Goal: Task Accomplishment & Management: Manage account settings

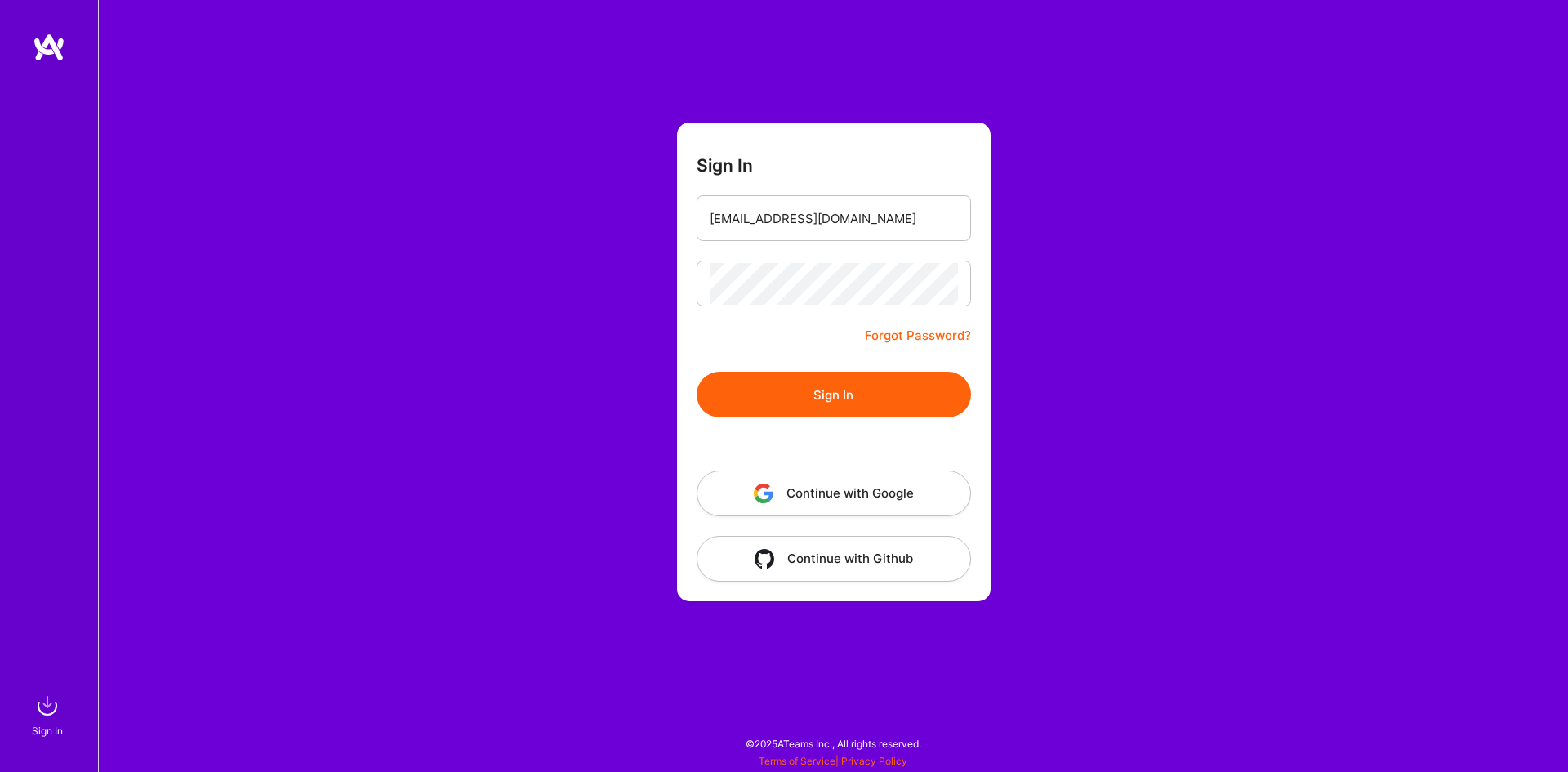
click at [873, 411] on button "Sign In" at bounding box center [833, 395] width 274 height 46
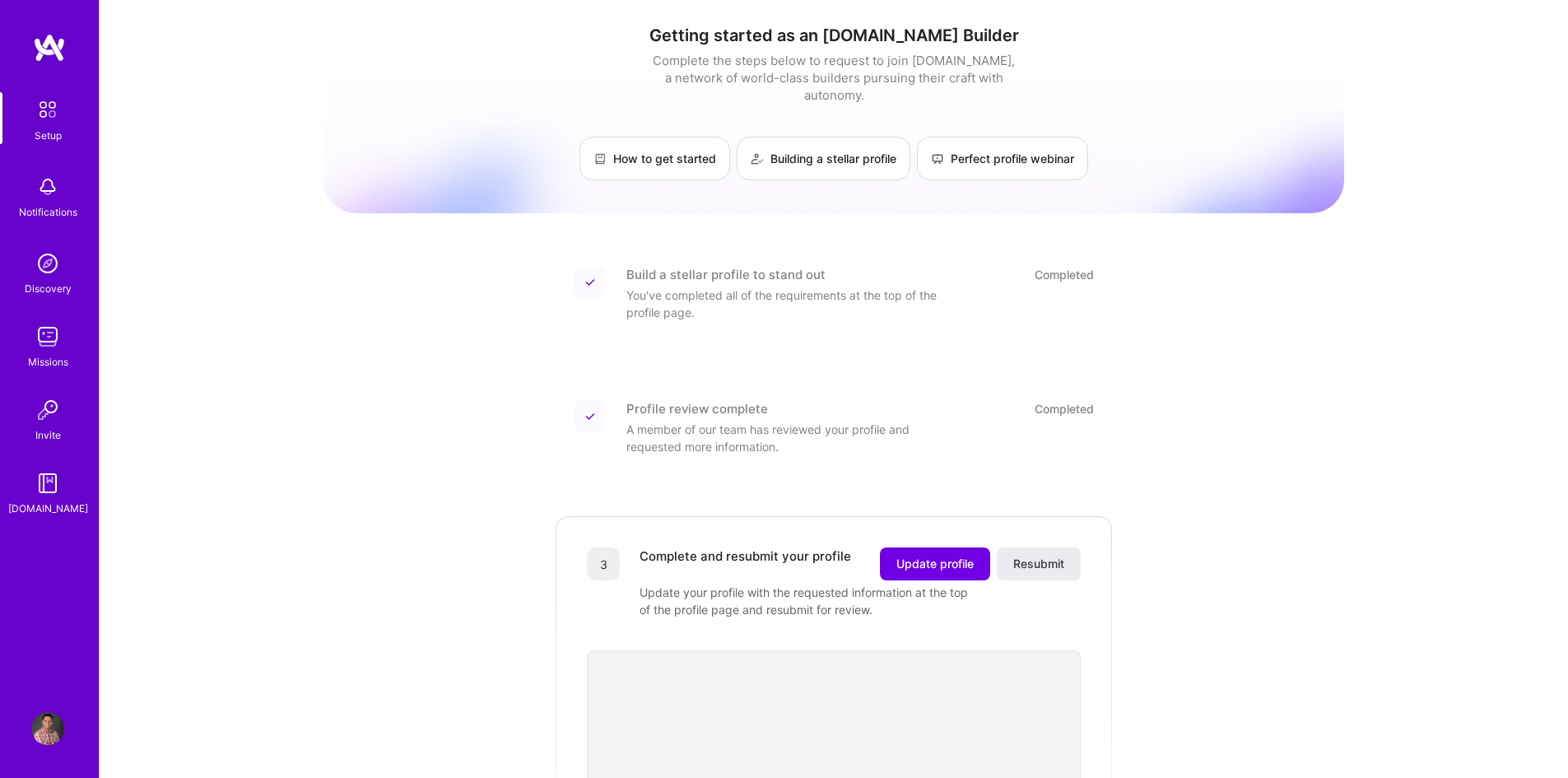
click at [39, 723] on img at bounding box center [48, 728] width 33 height 33
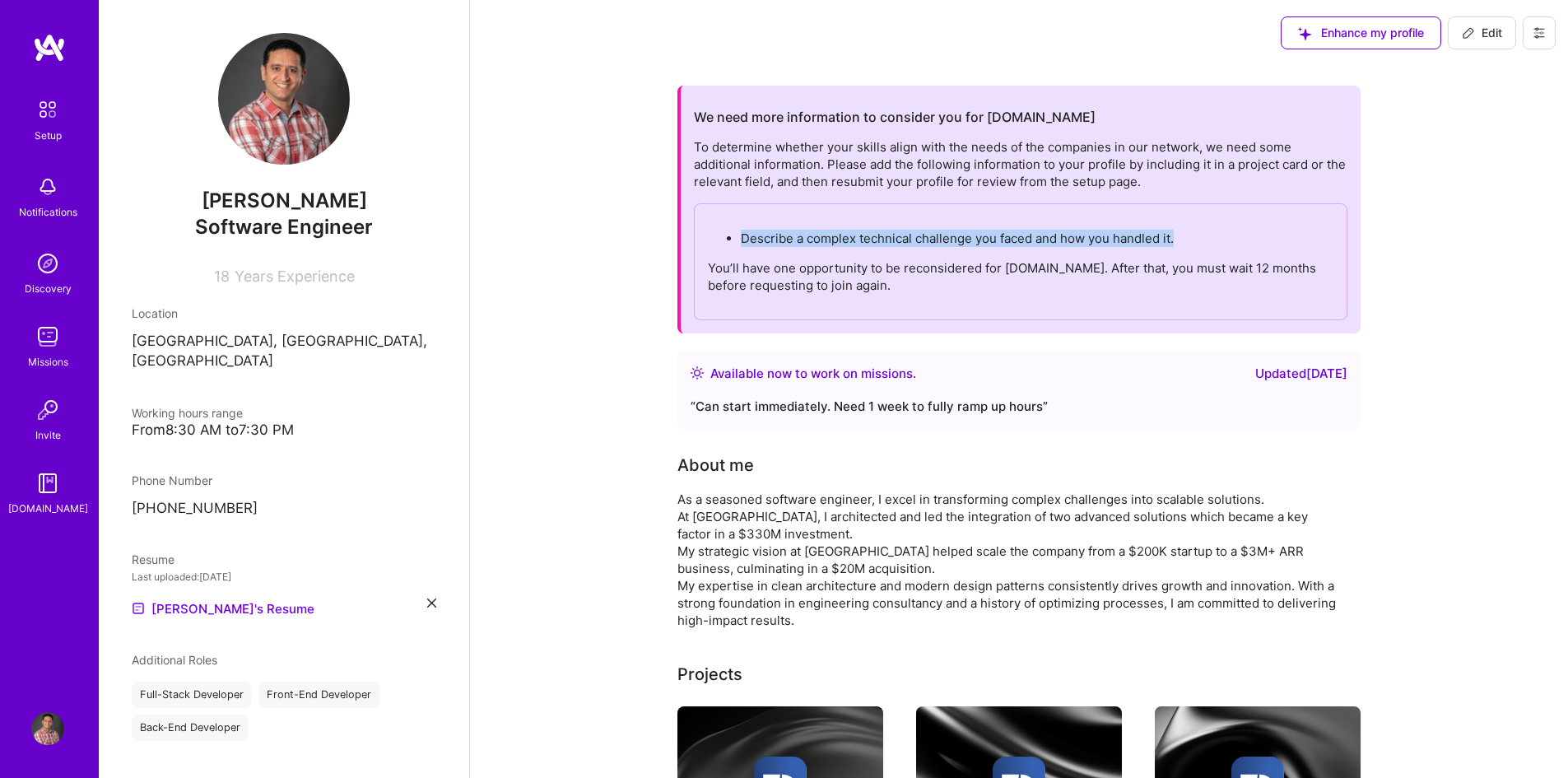
drag, startPoint x: 1185, startPoint y: 239, endPoint x: 739, endPoint y: 231, distance: 446.1
click at [739, 231] on ul "Describe a complex technical challenge you faced and how you handled it." at bounding box center [1021, 238] width 626 height 17
copy p "Describe a complex technical challenge you faced and how you handled it."
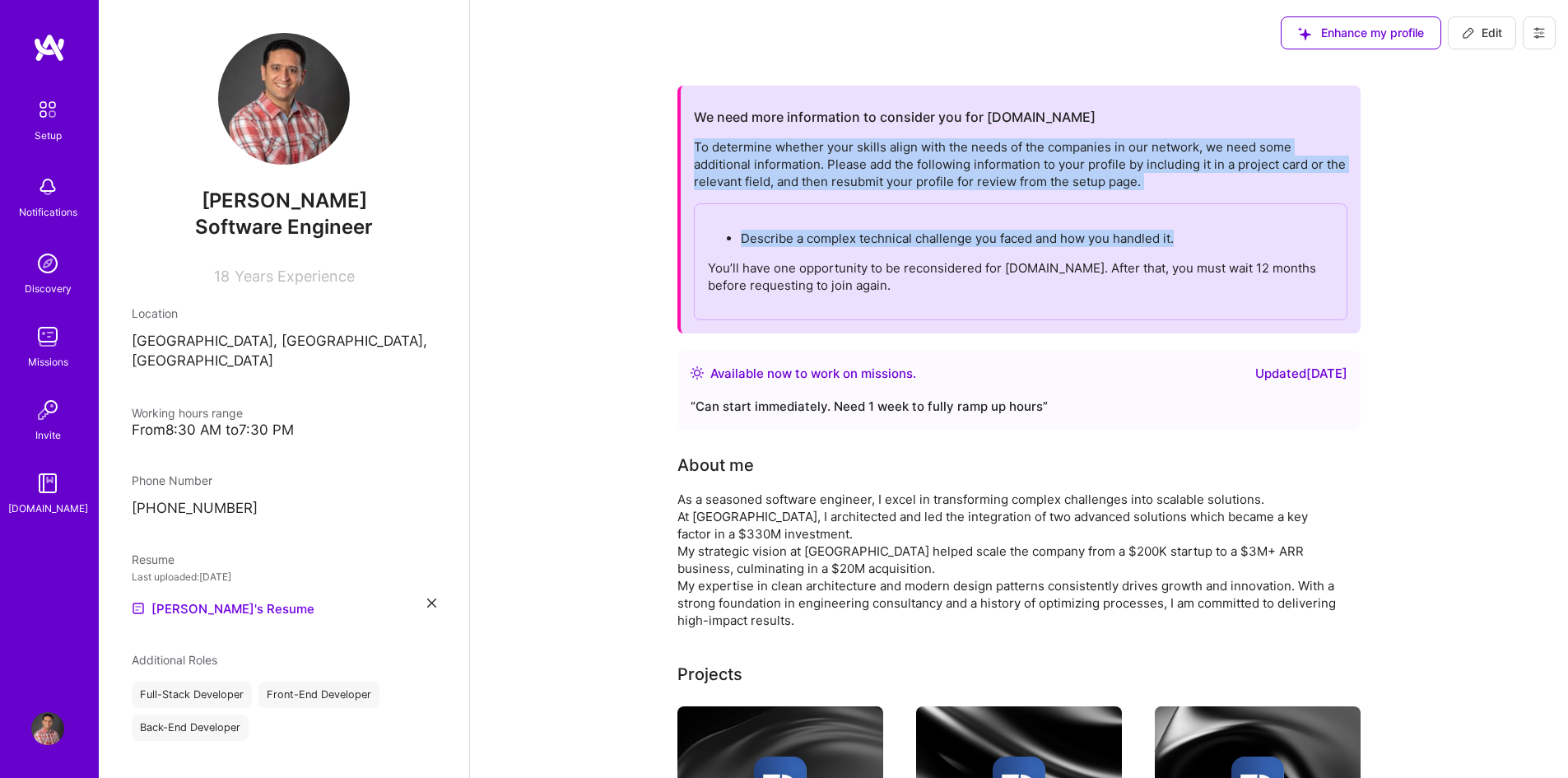
drag, startPoint x: 696, startPoint y: 146, endPoint x: 1179, endPoint y: 234, distance: 491.0
click at [1179, 234] on div "To determine whether your skills align with the needs of the companies in our n…" at bounding box center [1021, 229] width 654 height 182
copy div "To determine whether your skills align with the needs of the companies in our n…"
click at [1467, 36] on icon at bounding box center [1468, 33] width 13 height 13
select select "CA"
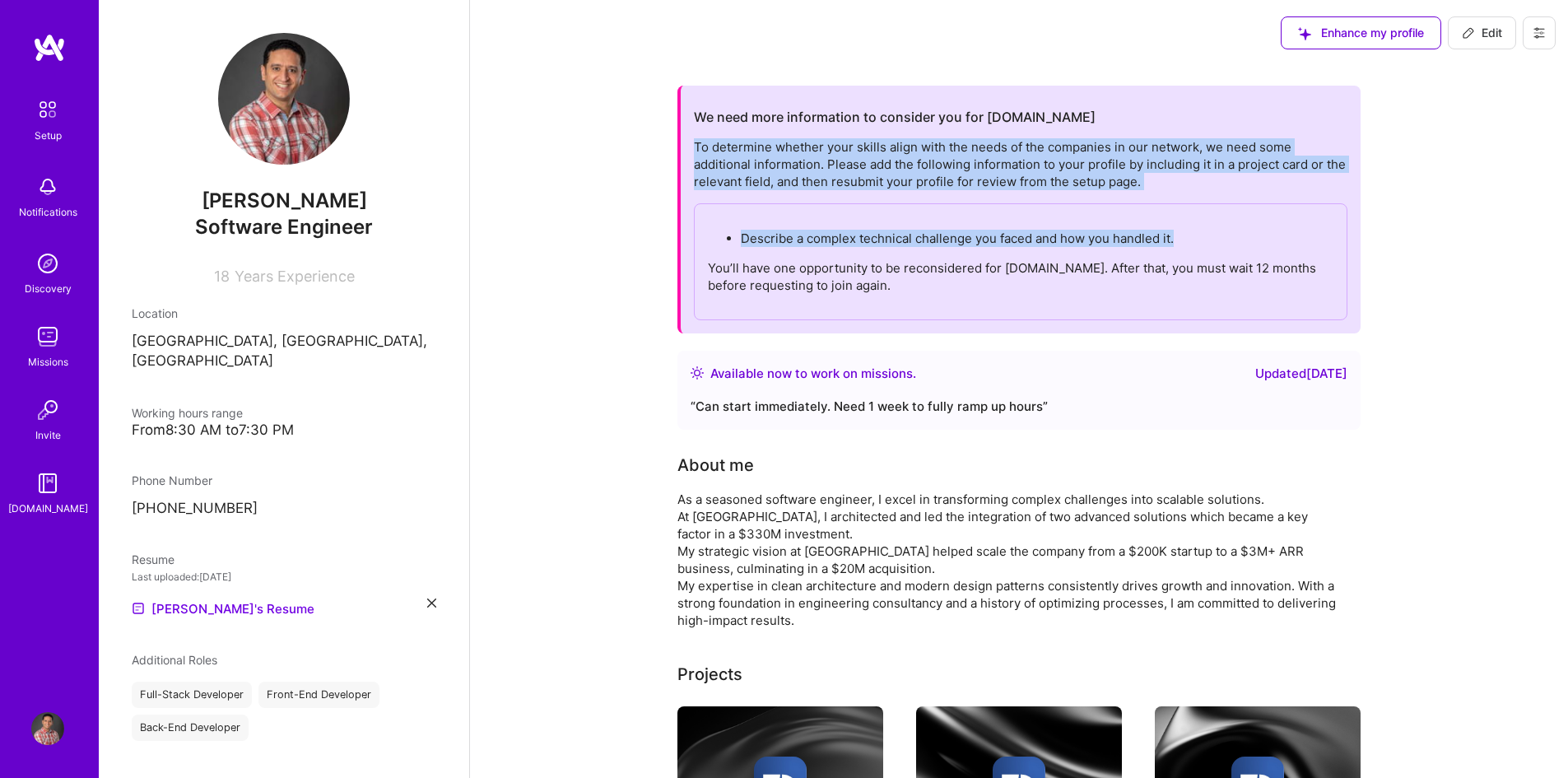
select select "Right Now"
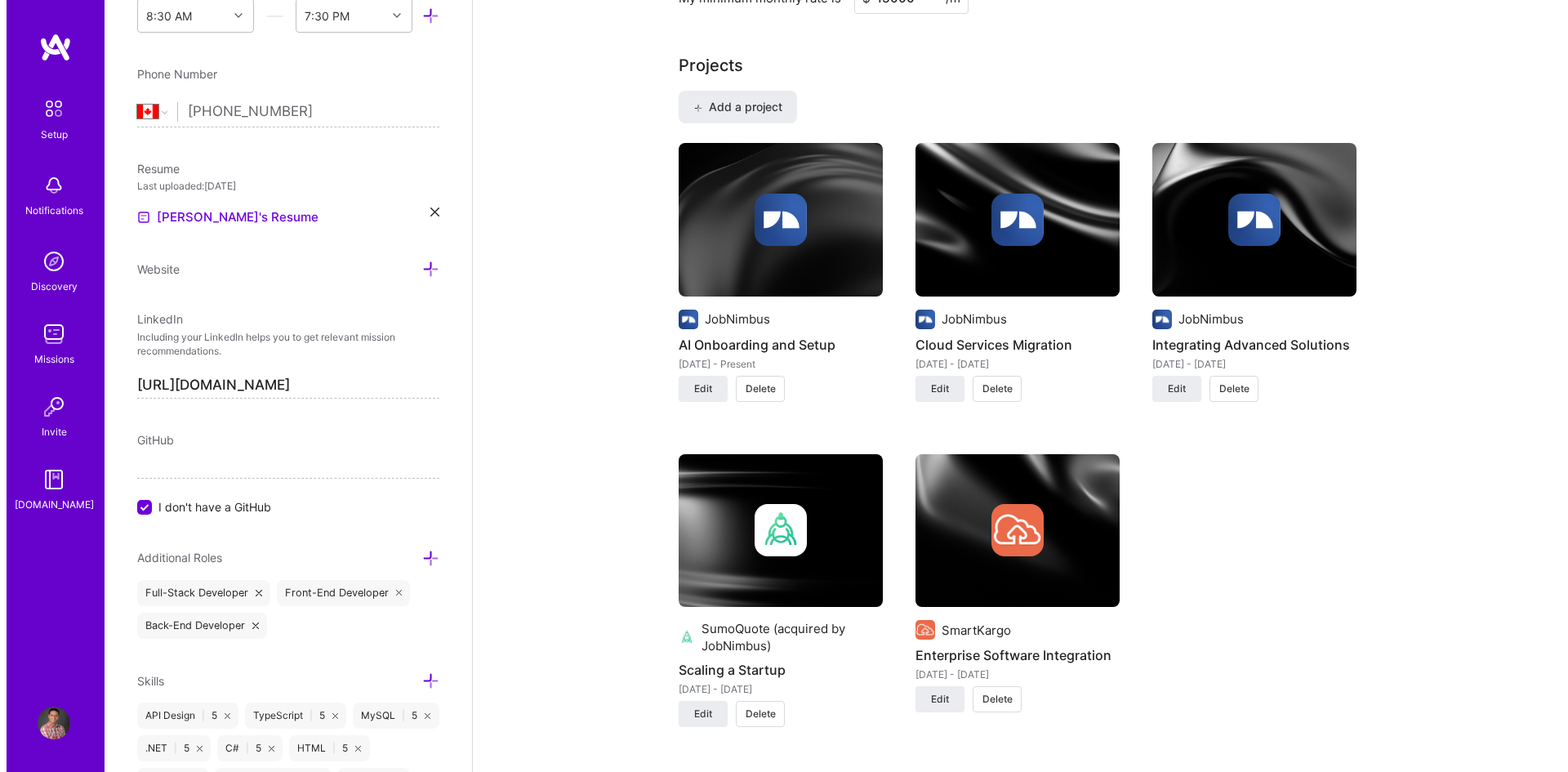
scroll to position [1307, 0]
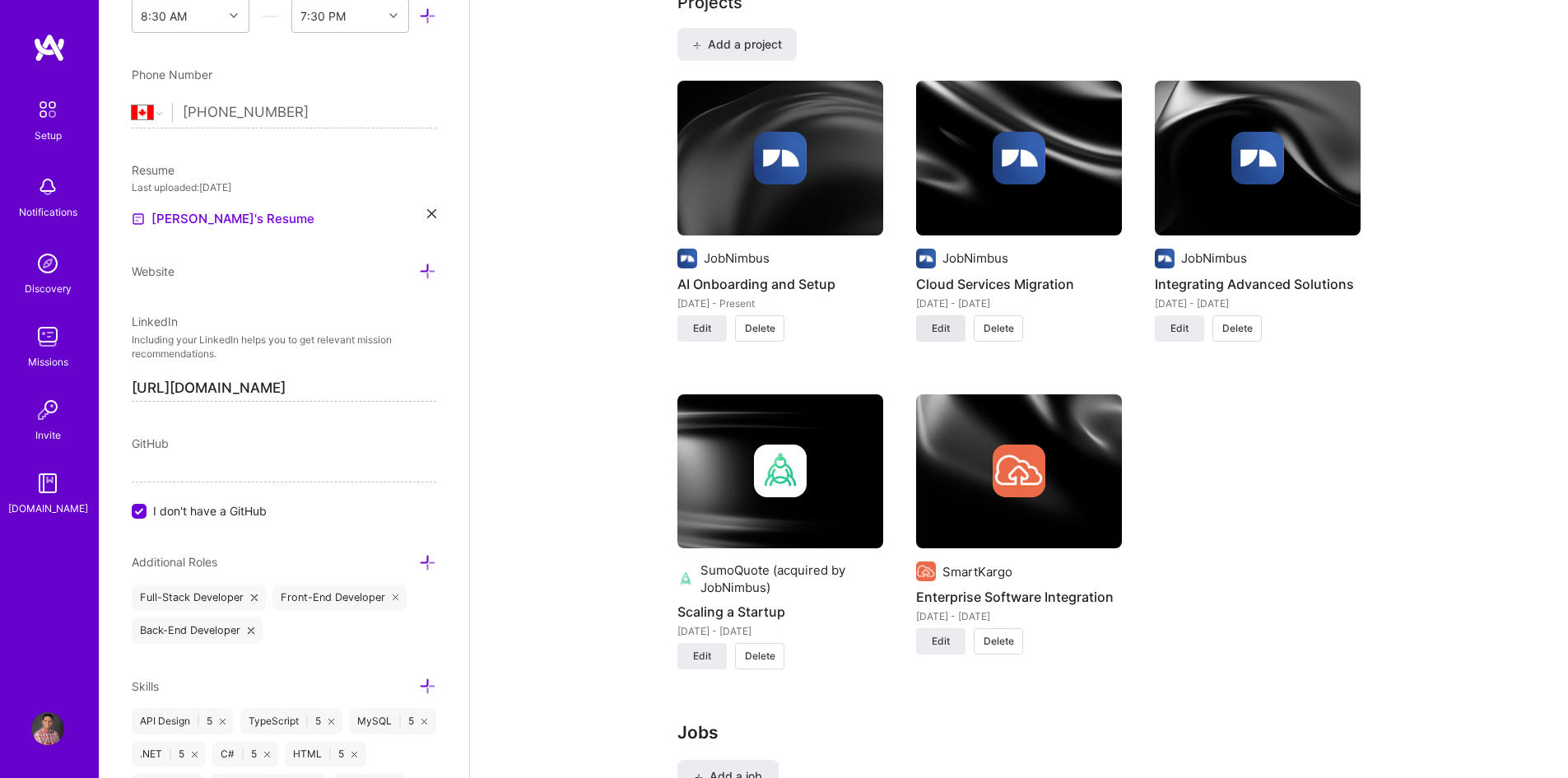
click at [936, 327] on span "Edit" at bounding box center [940, 329] width 18 height 15
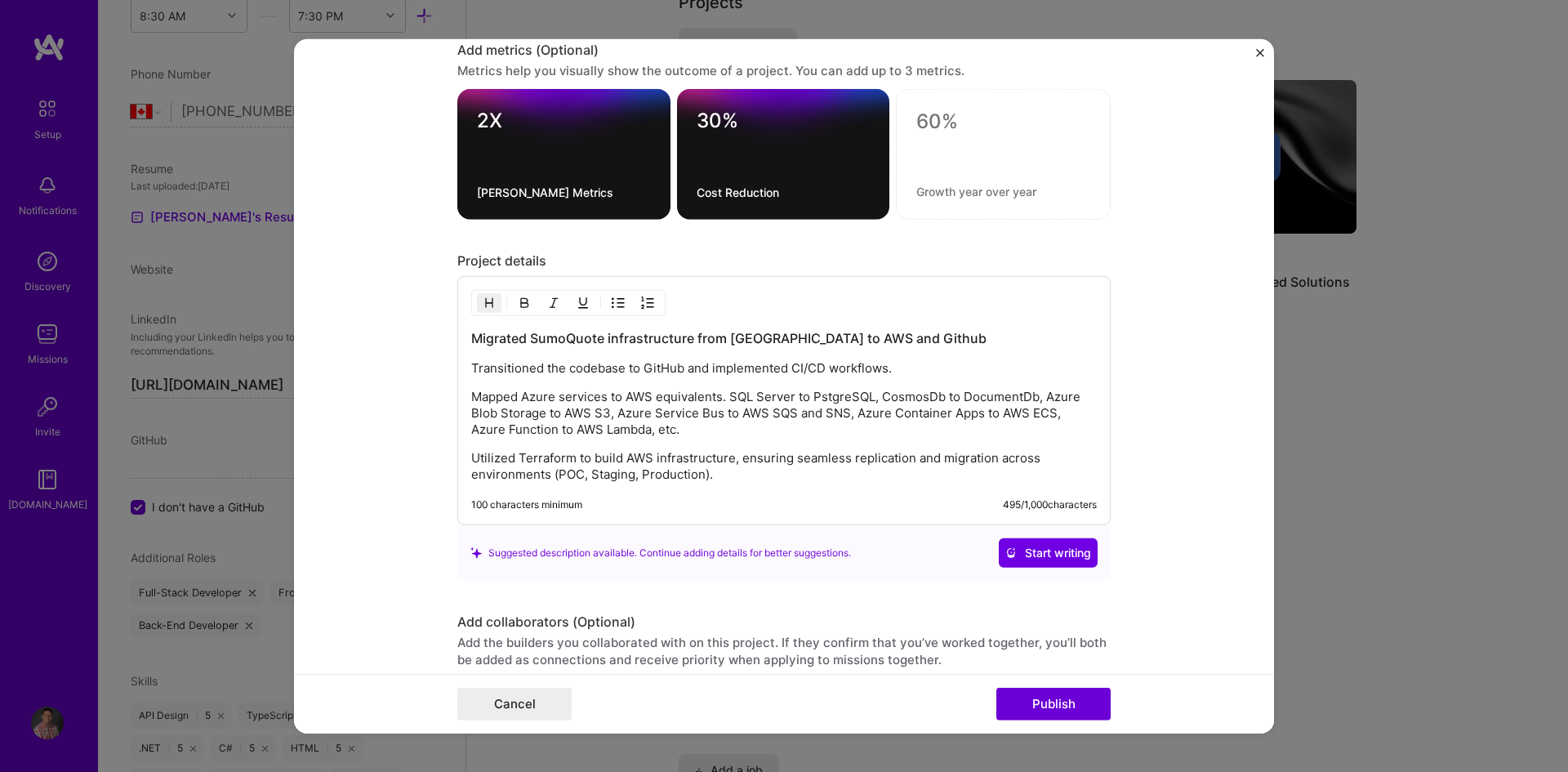
scroll to position [1470, 0]
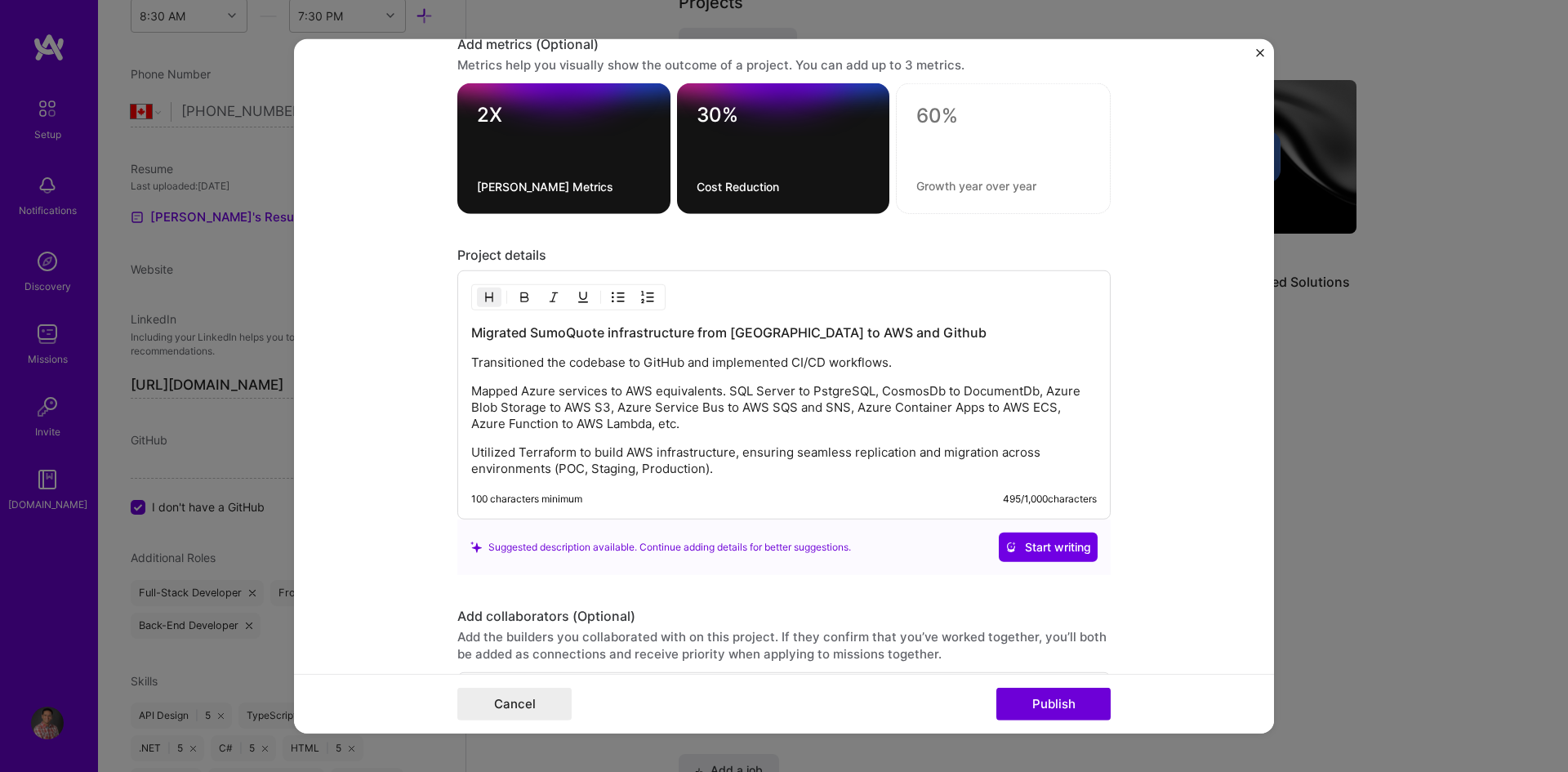
click at [722, 468] on p "Utilized Terraform to build AWS infrastructure, ensuring seamless replication a…" at bounding box center [784, 461] width 626 height 33
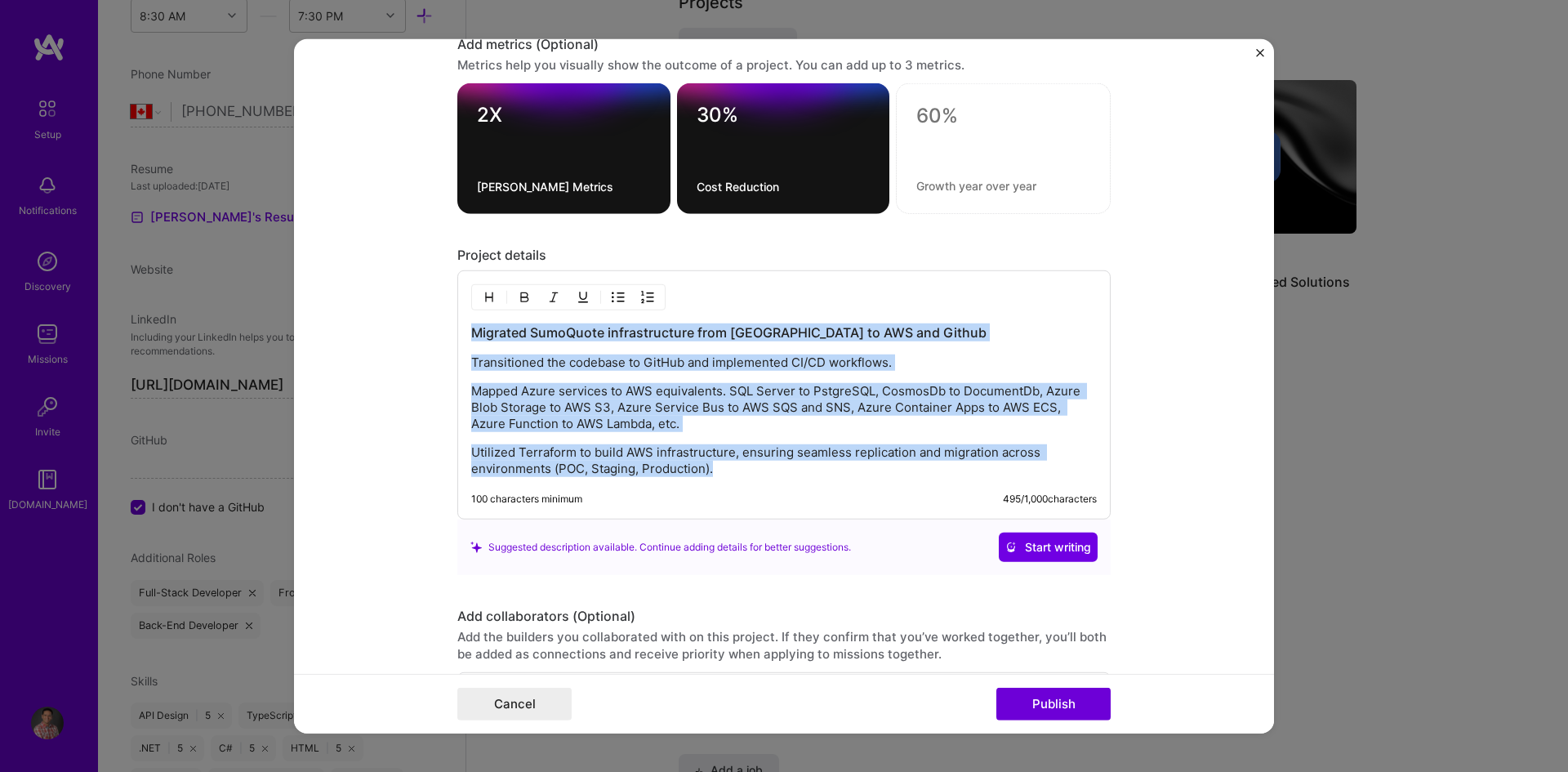
drag, startPoint x: 733, startPoint y: 470, endPoint x: 412, endPoint y: 334, distance: 348.6
click at [412, 334] on form "Project title Cloud Services Migration Company JobNimbus Project industry Indus…" at bounding box center [784, 386] width 980 height 695
copy div "Migrated SumoQuote infrastructure from [GEOGRAPHIC_DATA] to AWS and Github Tran…"
click at [786, 473] on p "Utilized Terraform to build AWS infrastructure, ensuring seamless replication a…" at bounding box center [784, 461] width 626 height 33
drag, startPoint x: 772, startPoint y: 474, endPoint x: 427, endPoint y: 365, distance: 361.8
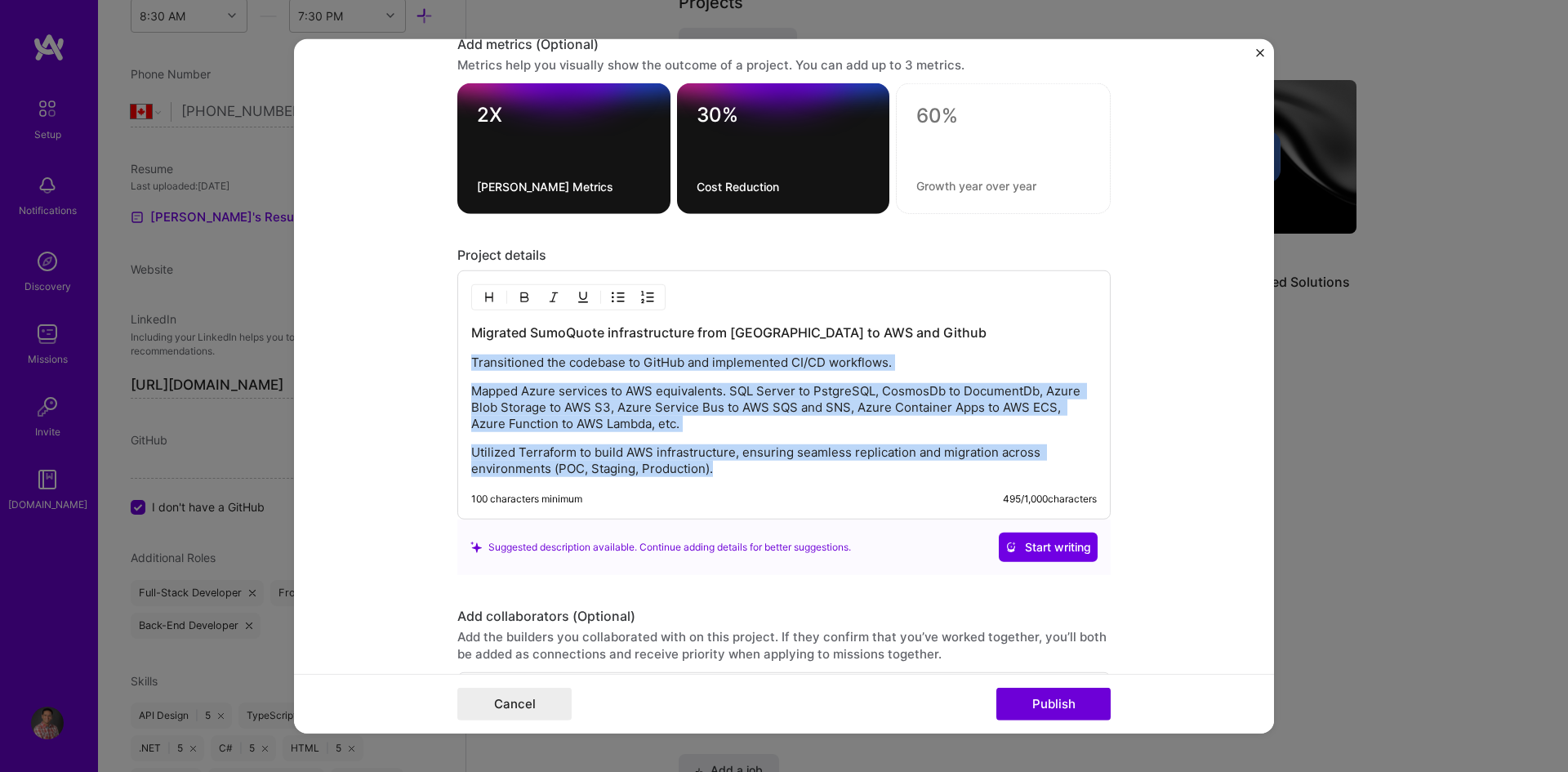
click at [427, 365] on form "Project title Cloud Services Migration Company JobNimbus Project industry Indus…" at bounding box center [784, 386] width 980 height 695
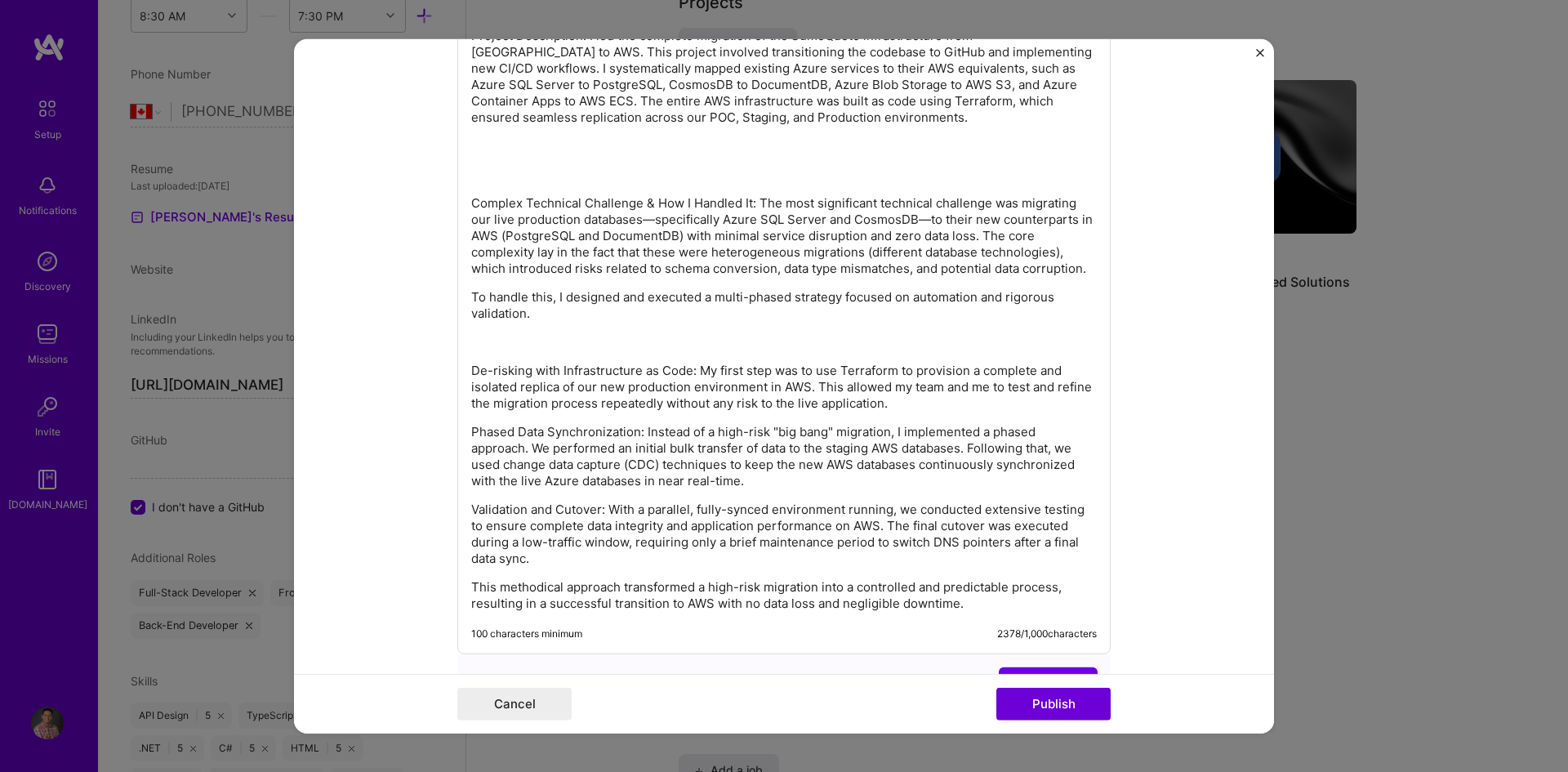
scroll to position [1715, 0]
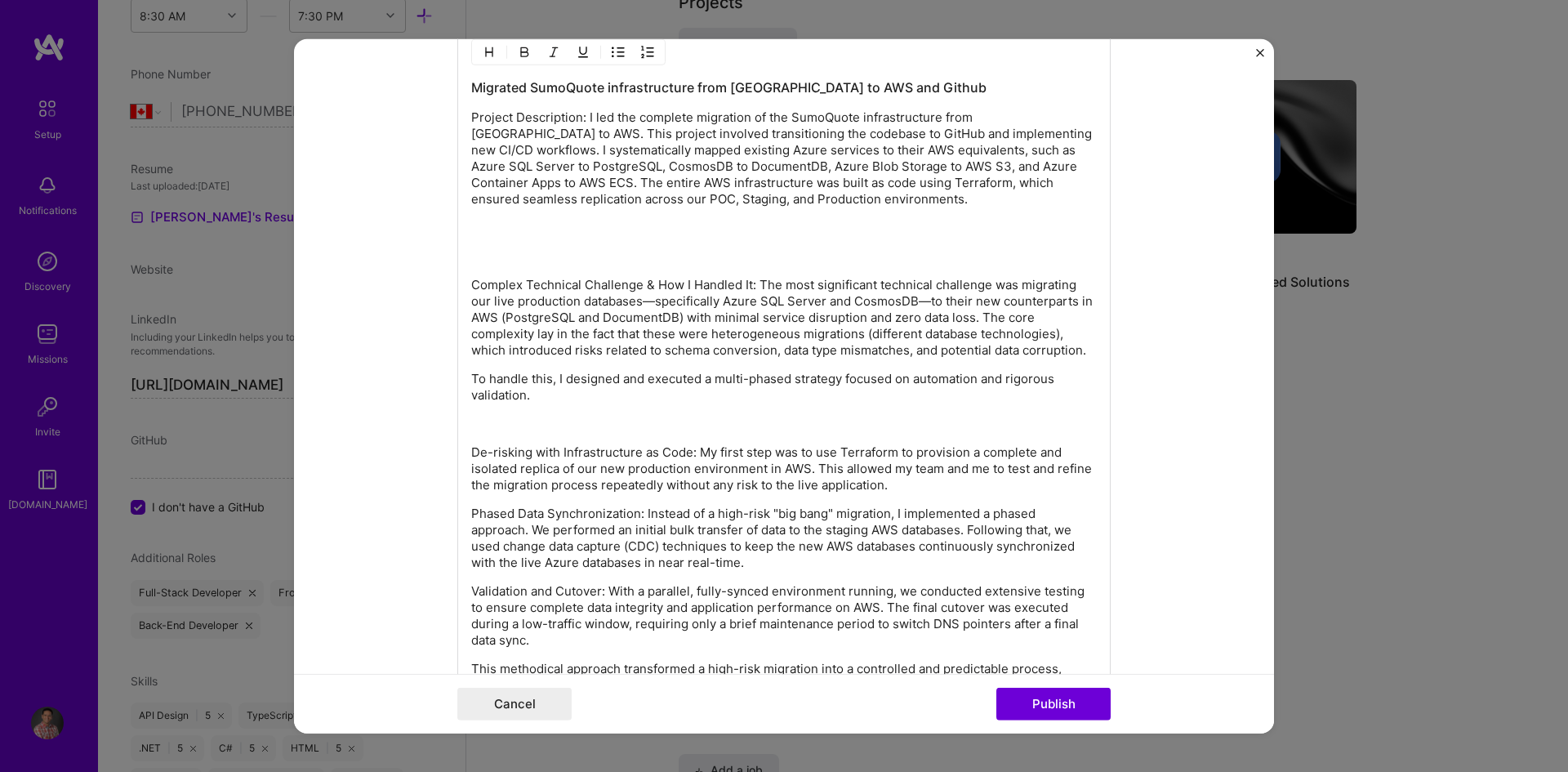
click at [822, 429] on p at bounding box center [784, 424] width 626 height 16
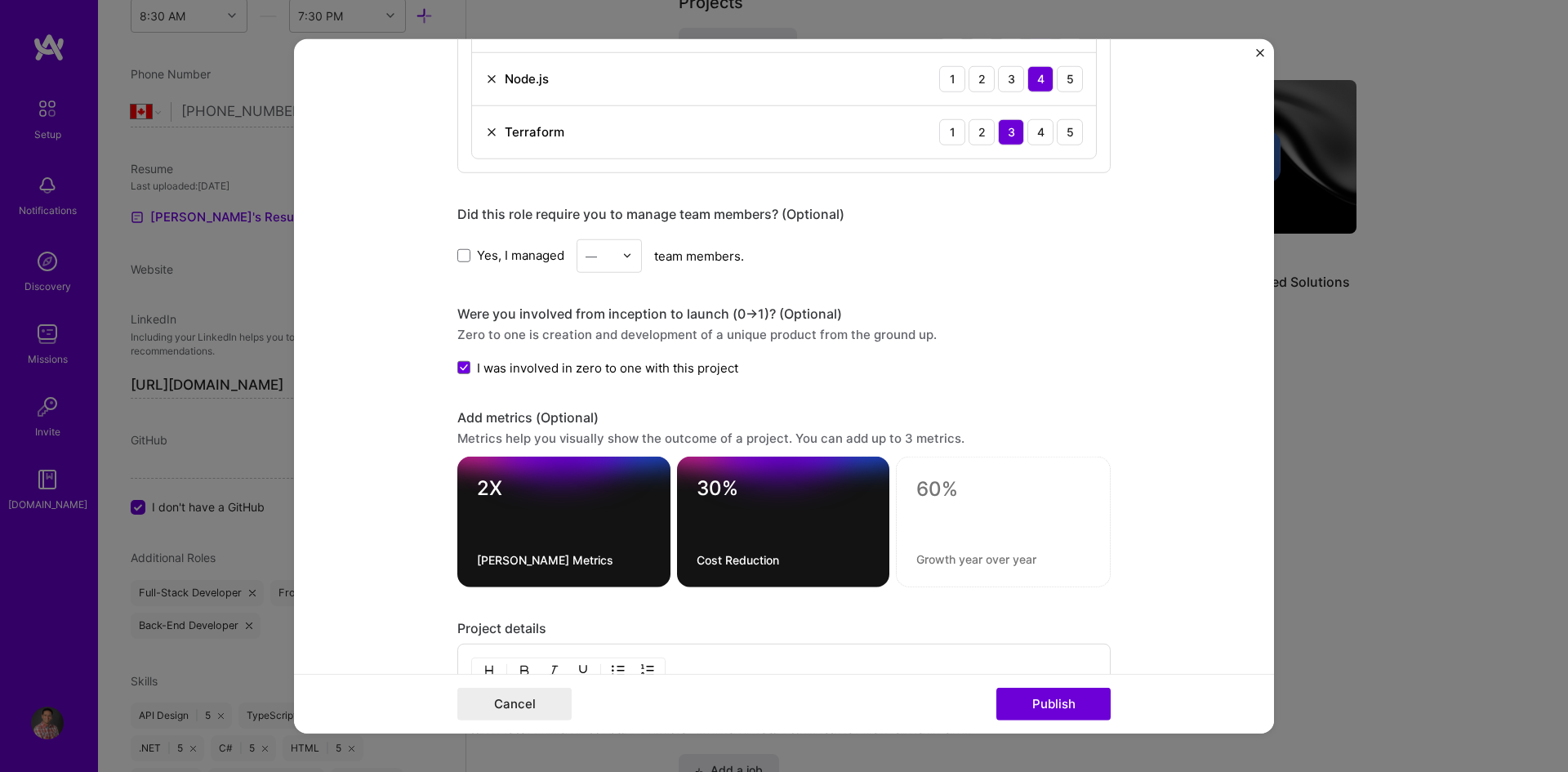
scroll to position [1062, 0]
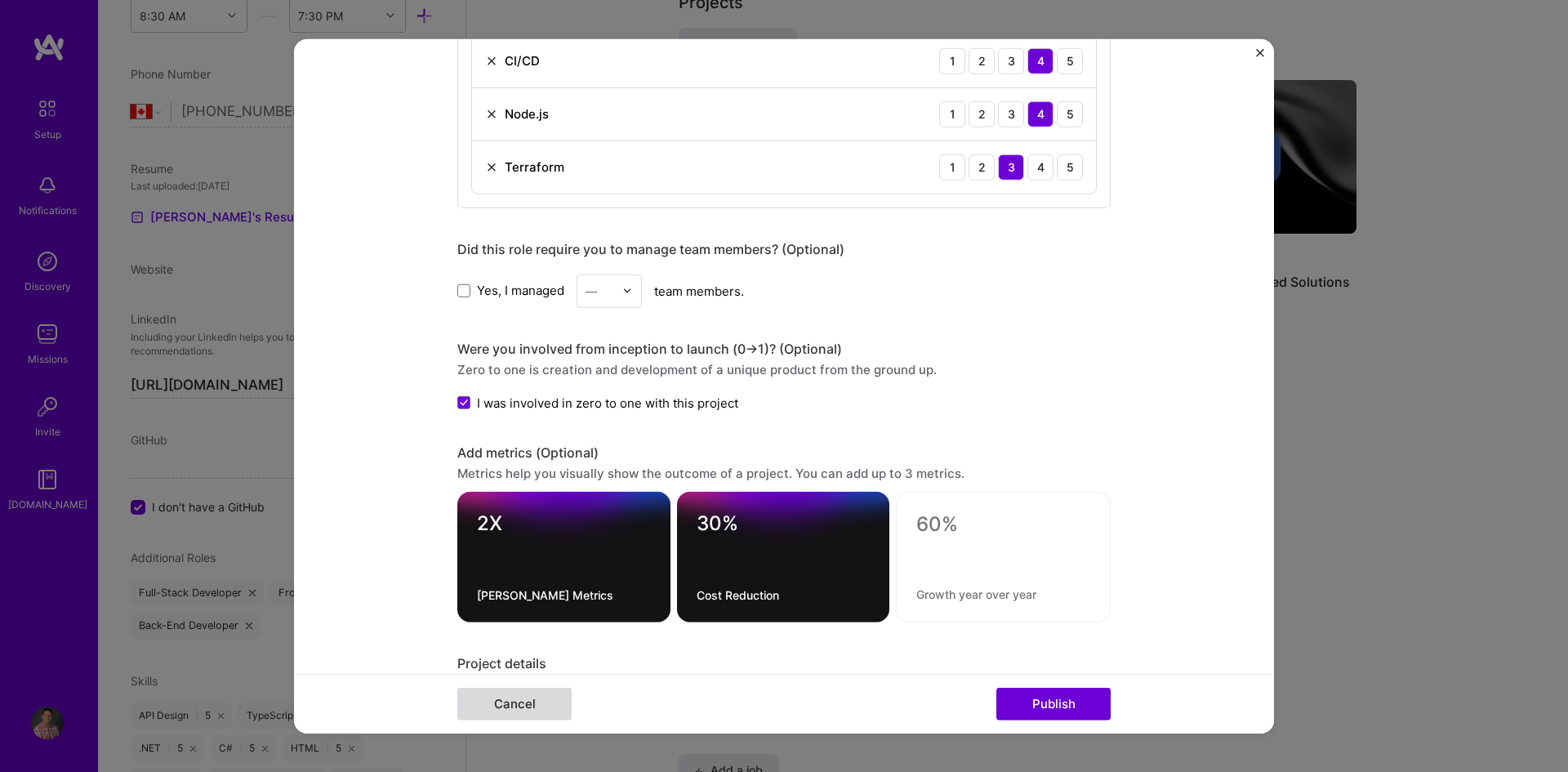
click at [494, 702] on button "Cancel" at bounding box center [514, 704] width 115 height 33
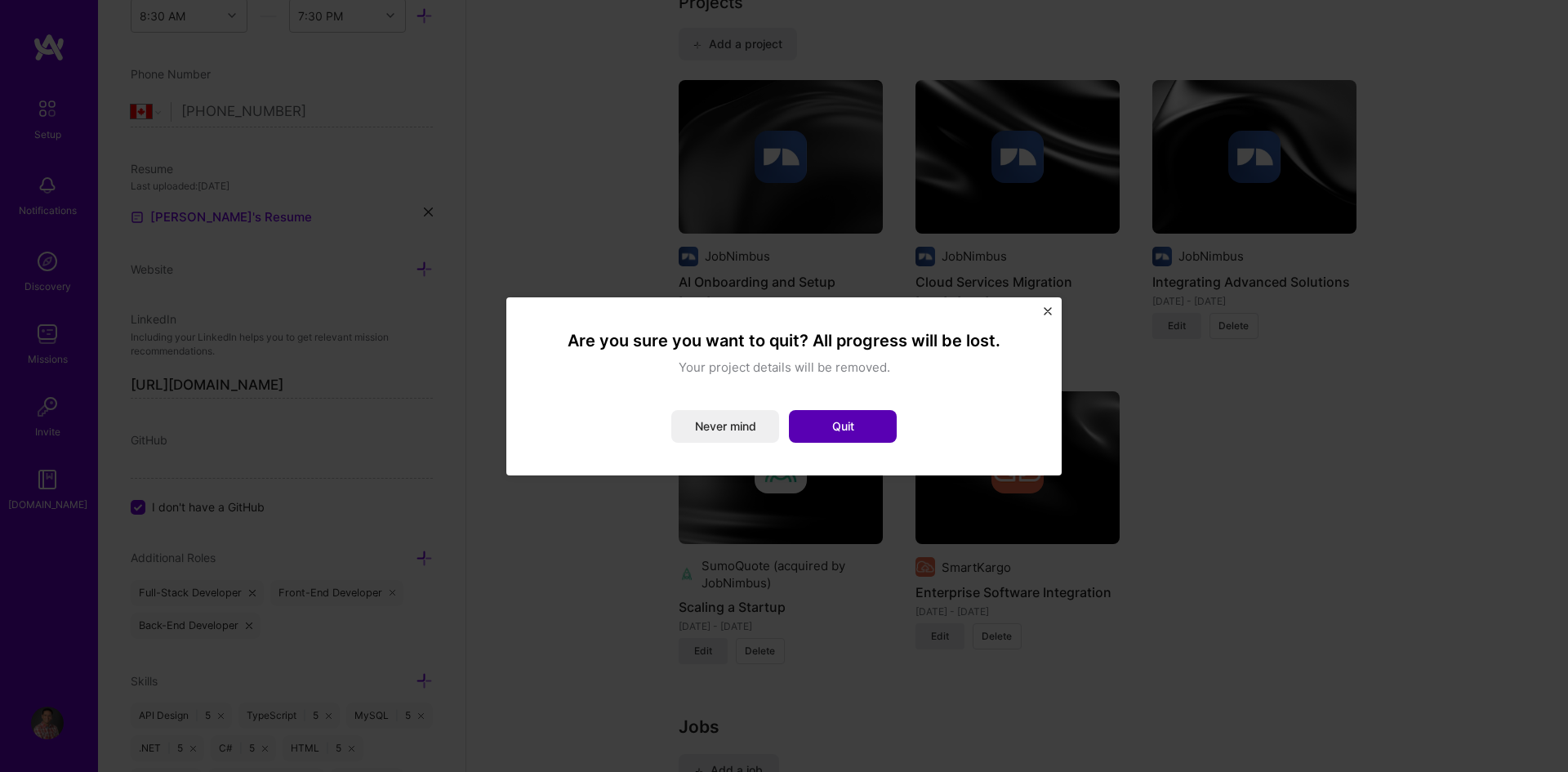
click at [830, 420] on button "Quit" at bounding box center [843, 426] width 108 height 33
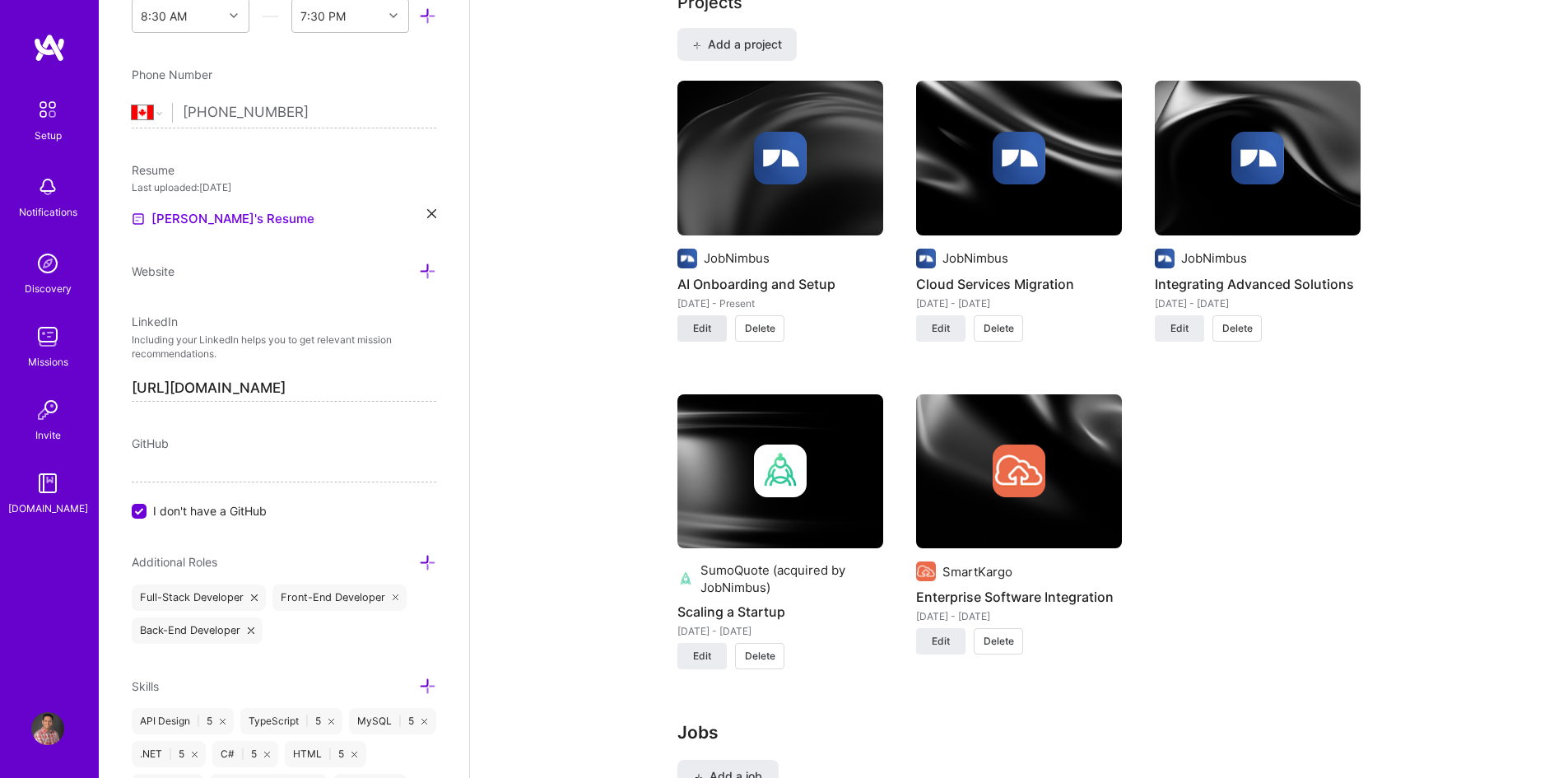
click at [709, 325] on span "Edit" at bounding box center [702, 329] width 18 height 15
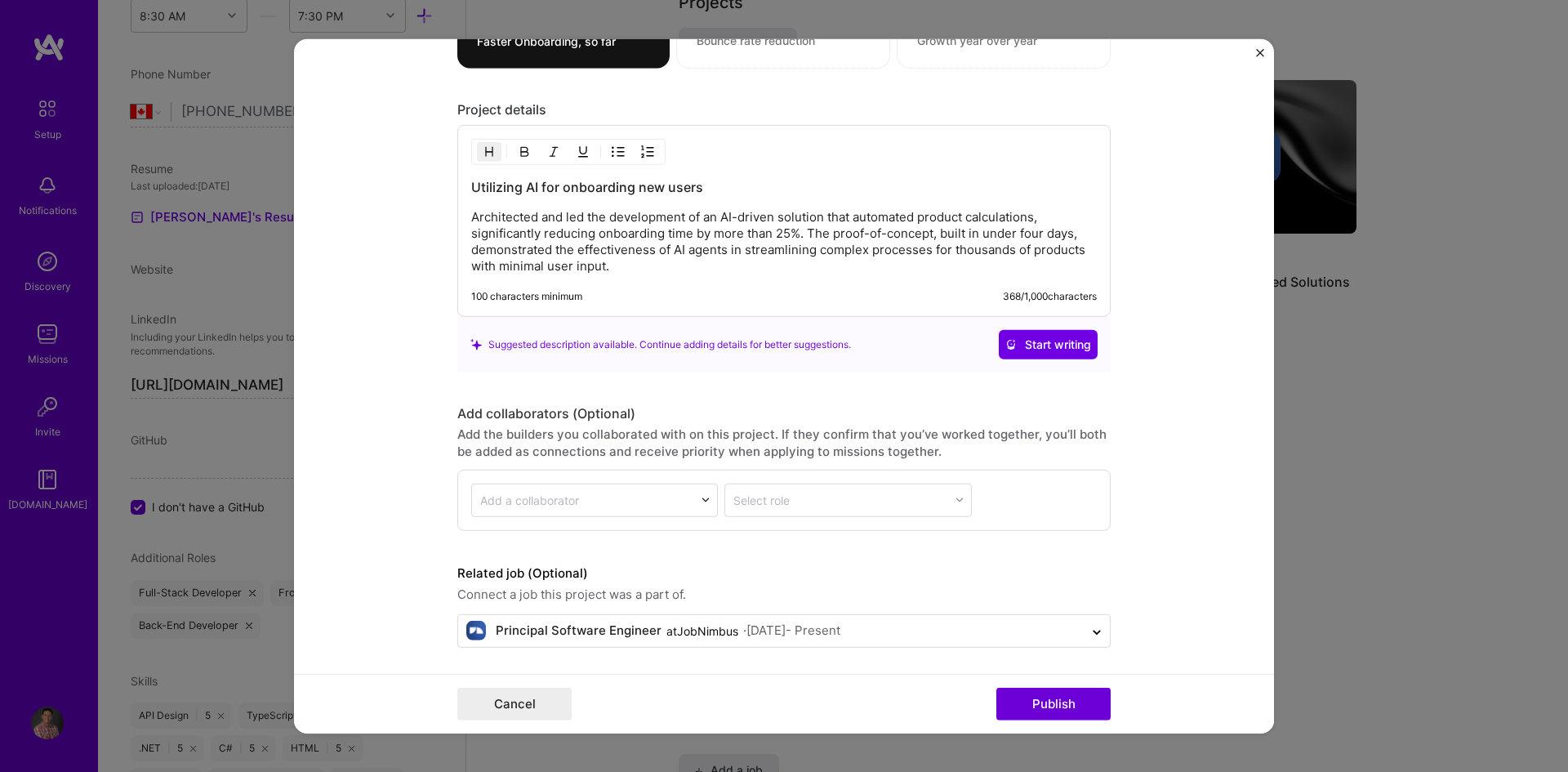
scroll to position [1513, 0]
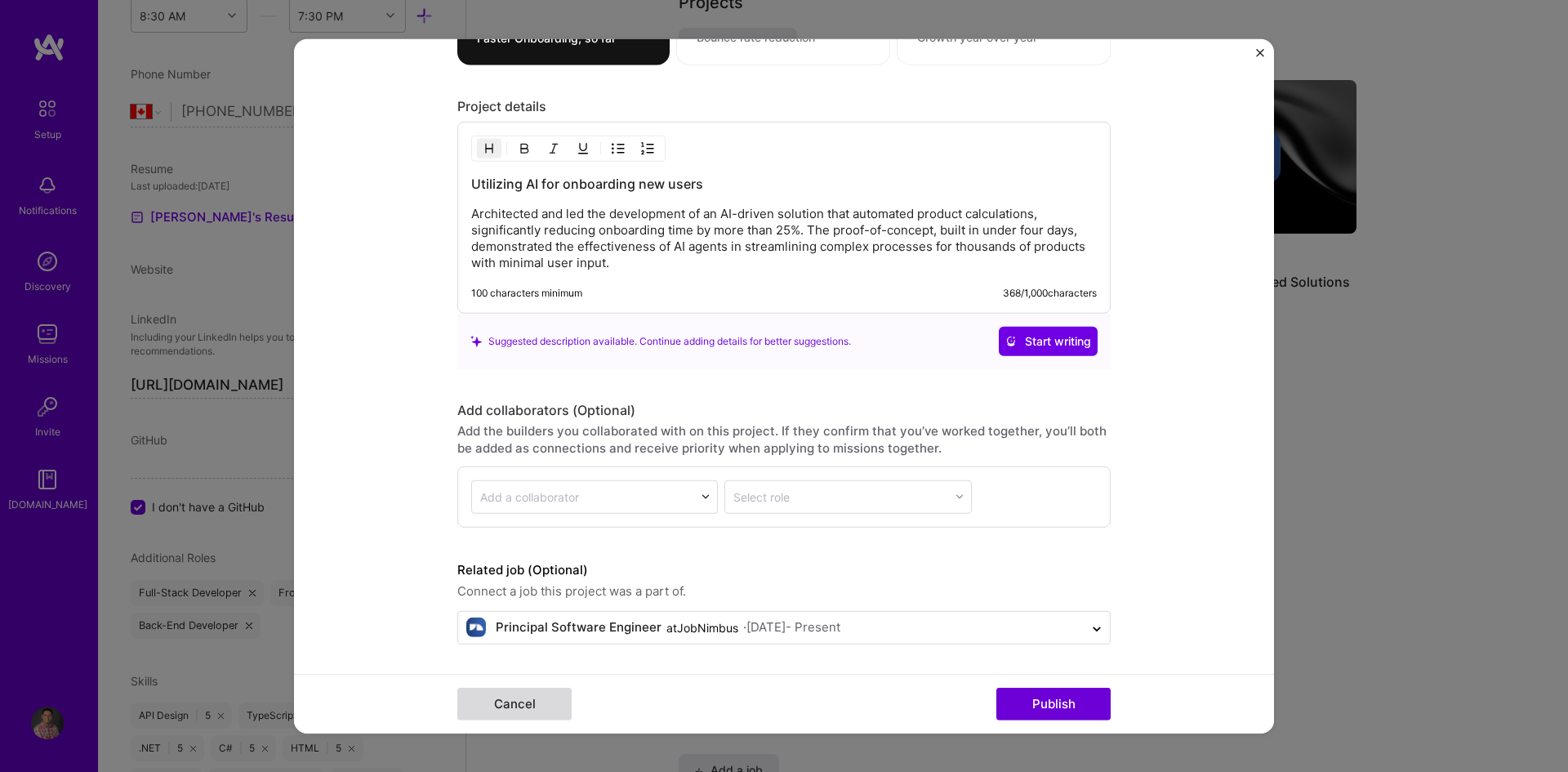
click at [508, 691] on button "Cancel" at bounding box center [514, 704] width 115 height 33
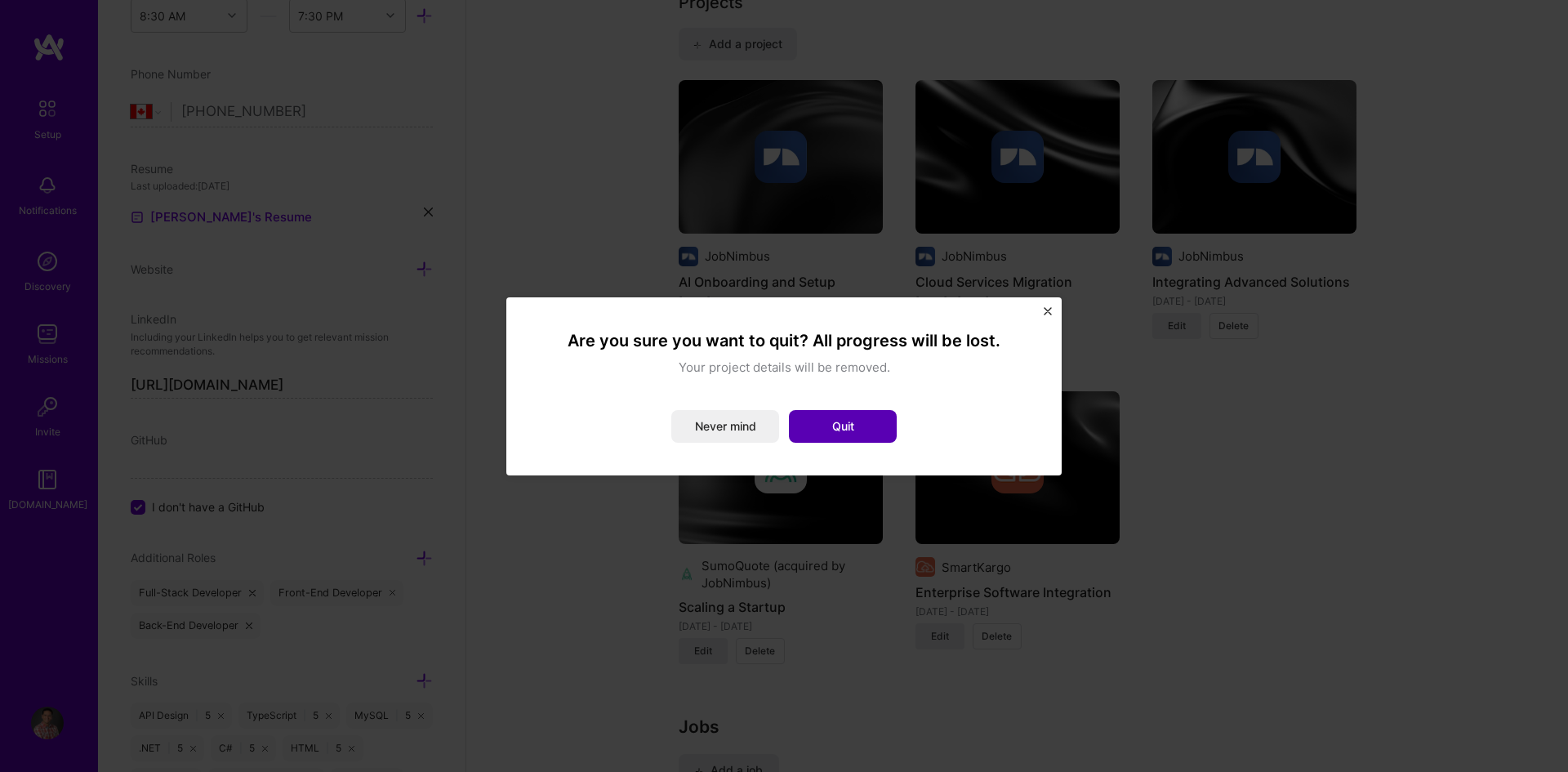
click at [818, 423] on button "Quit" at bounding box center [843, 426] width 108 height 33
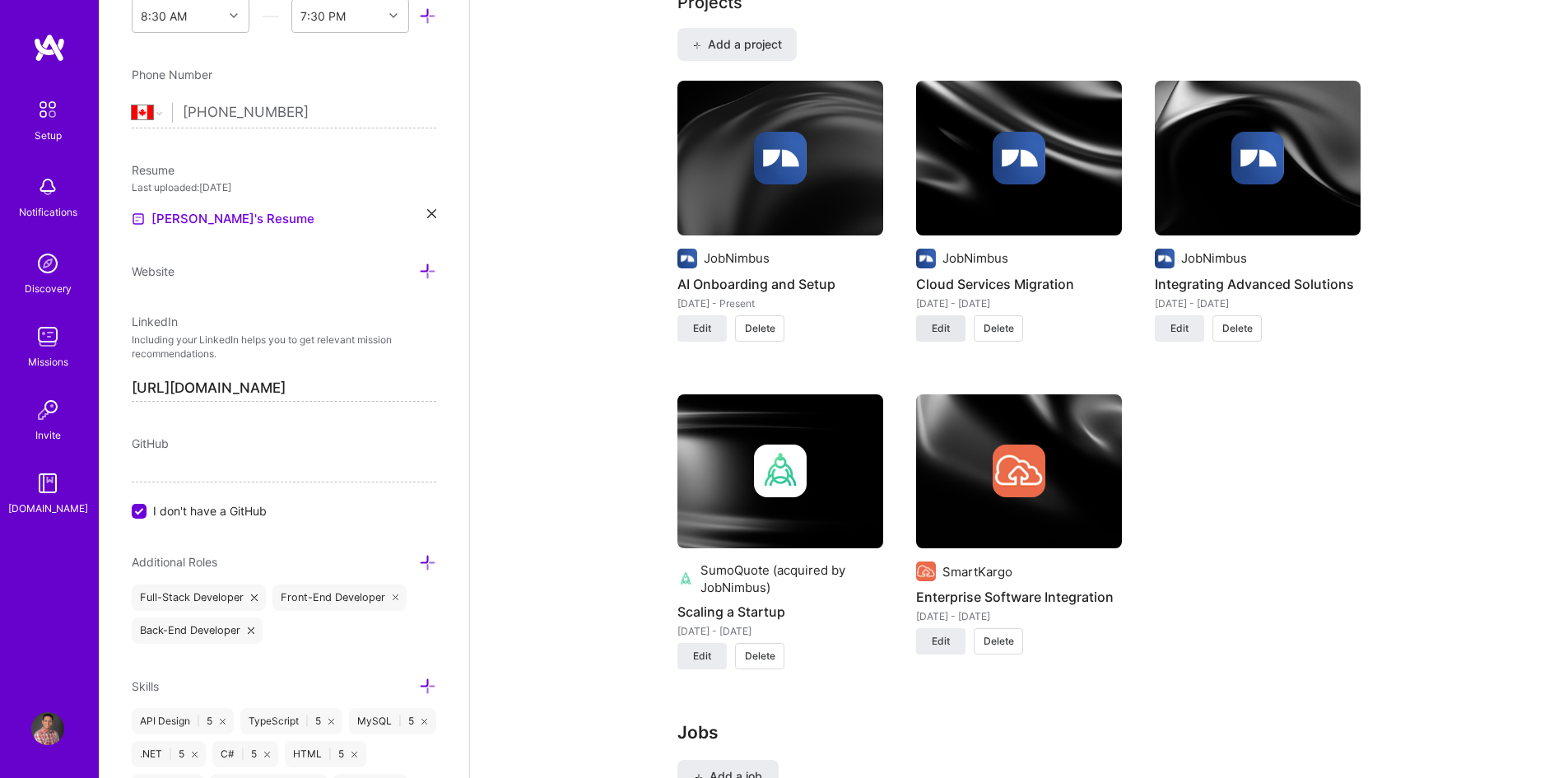
click at [954, 325] on button "Edit" at bounding box center [941, 329] width 50 height 26
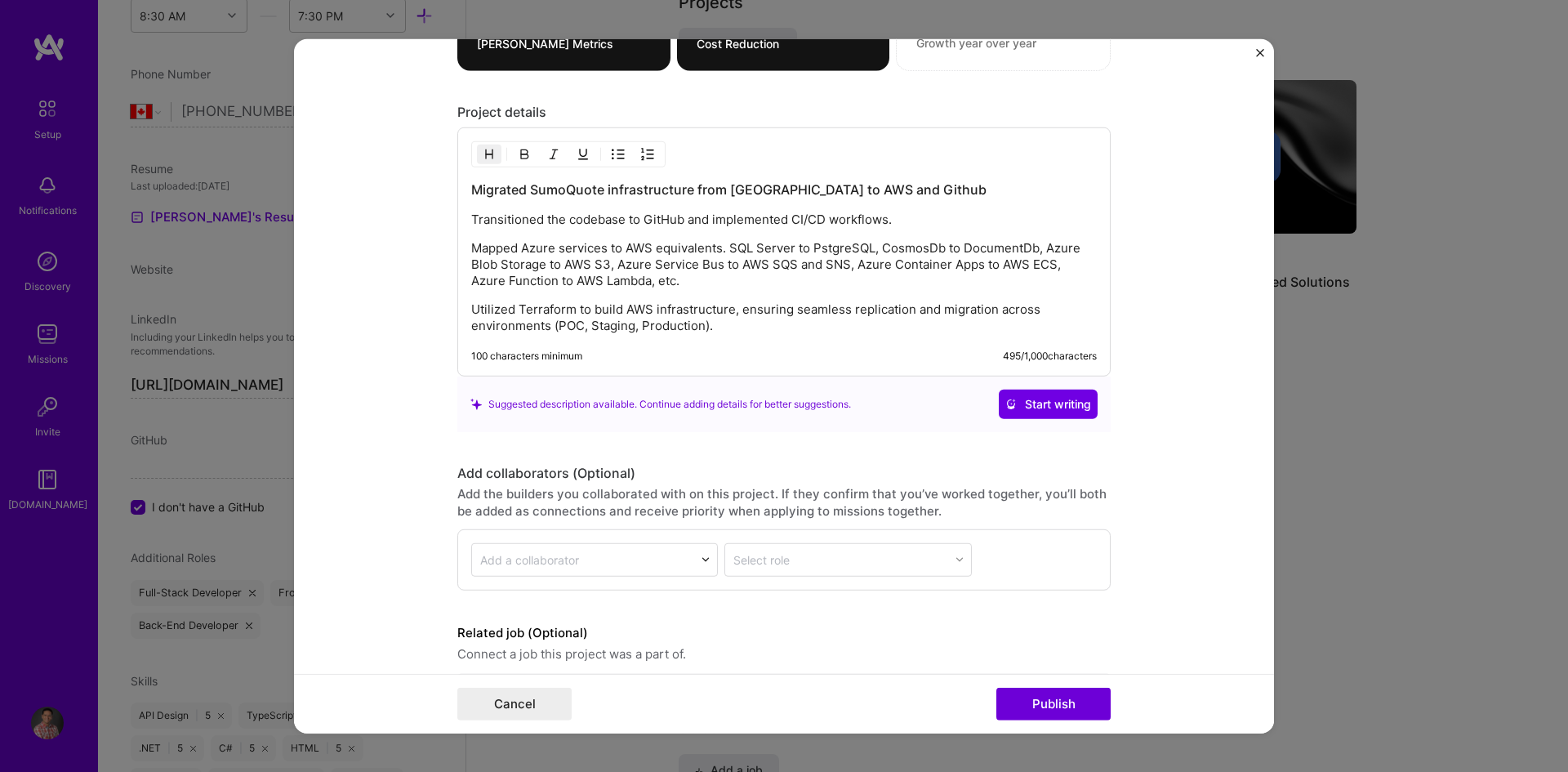
scroll to position [1634, 0]
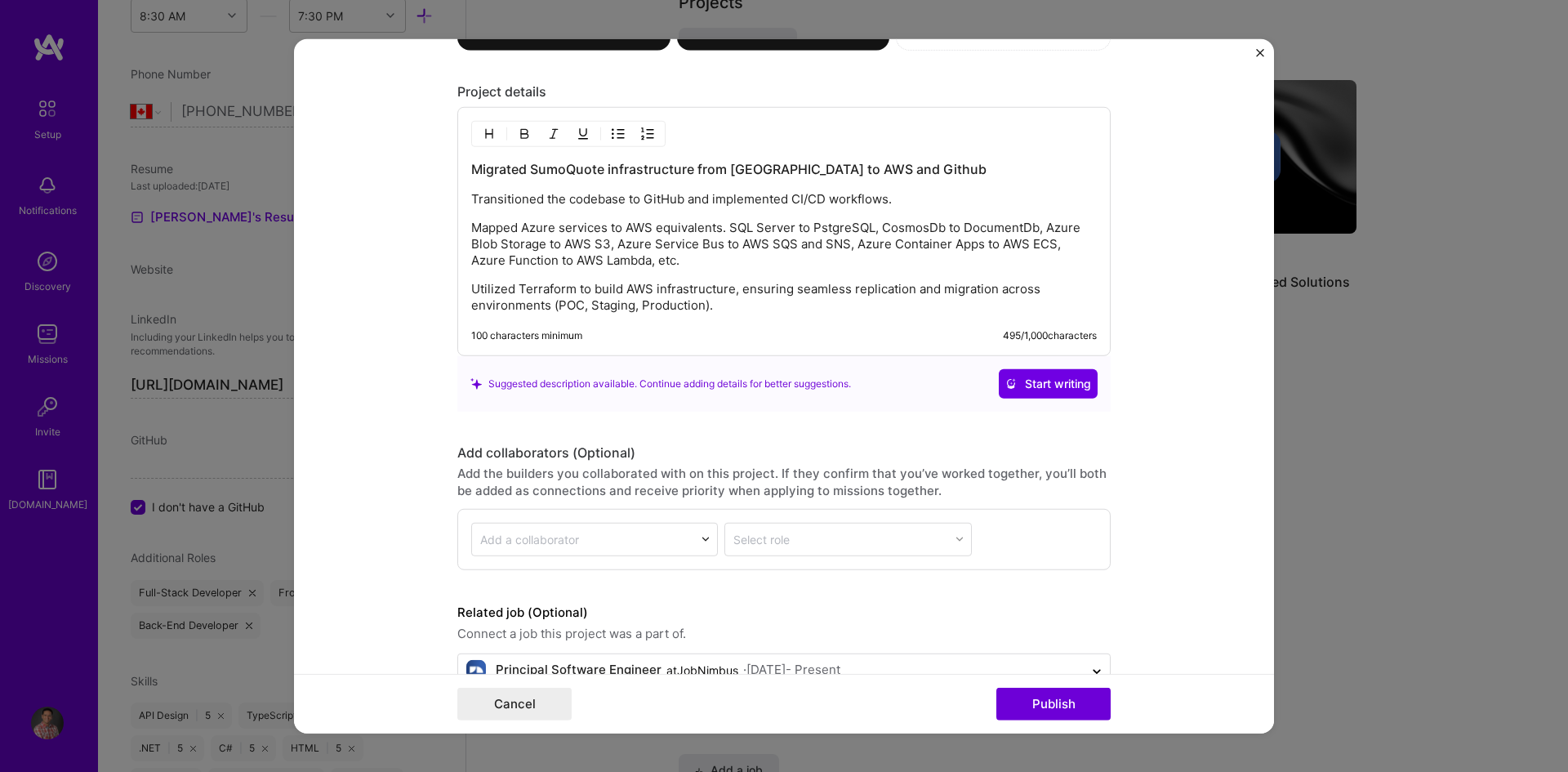
click at [705, 307] on p "Utilized Terraform to build AWS infrastructure, ensuring seamless replication a…" at bounding box center [784, 297] width 626 height 33
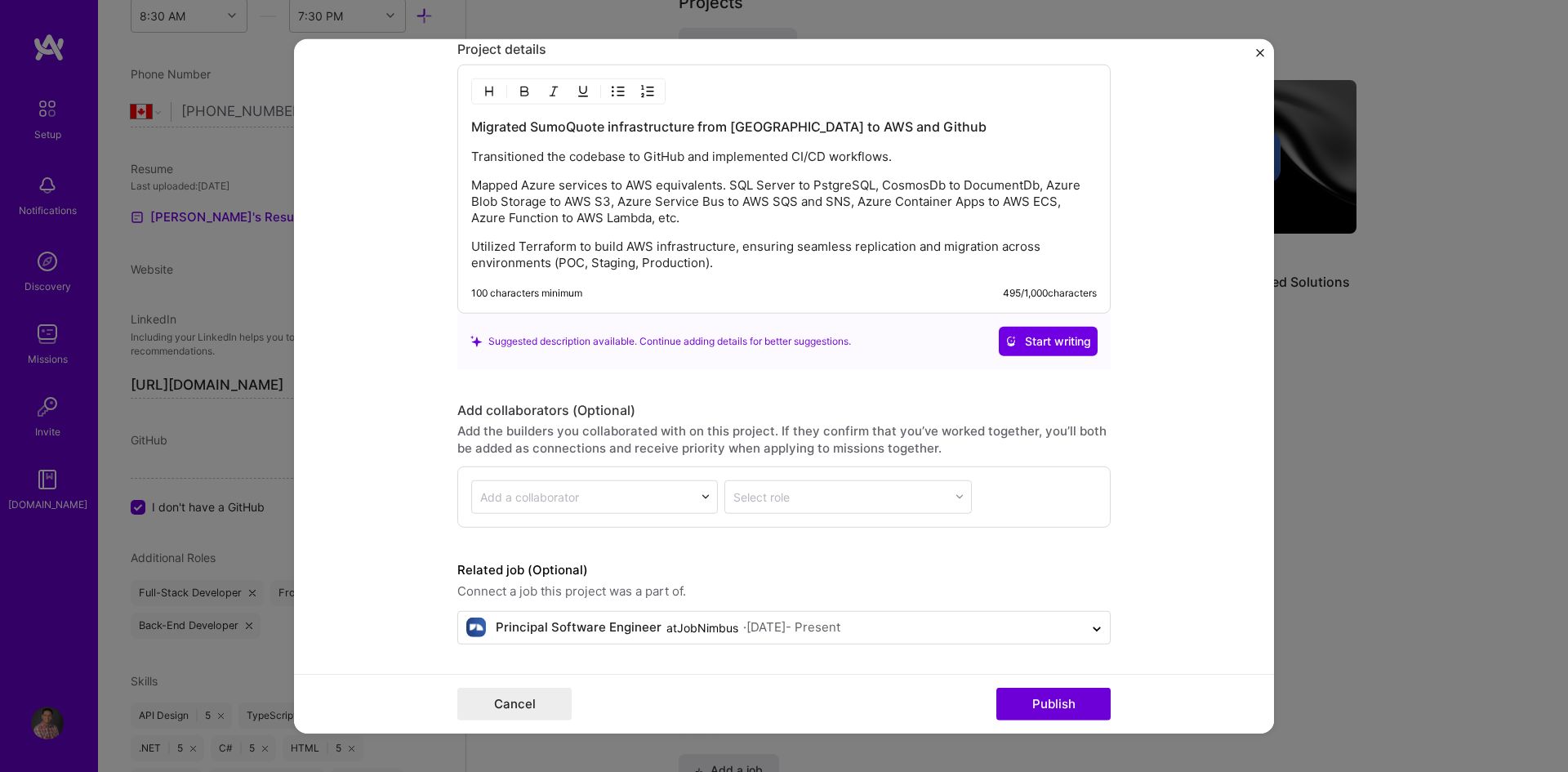
scroll to position [1596, 0]
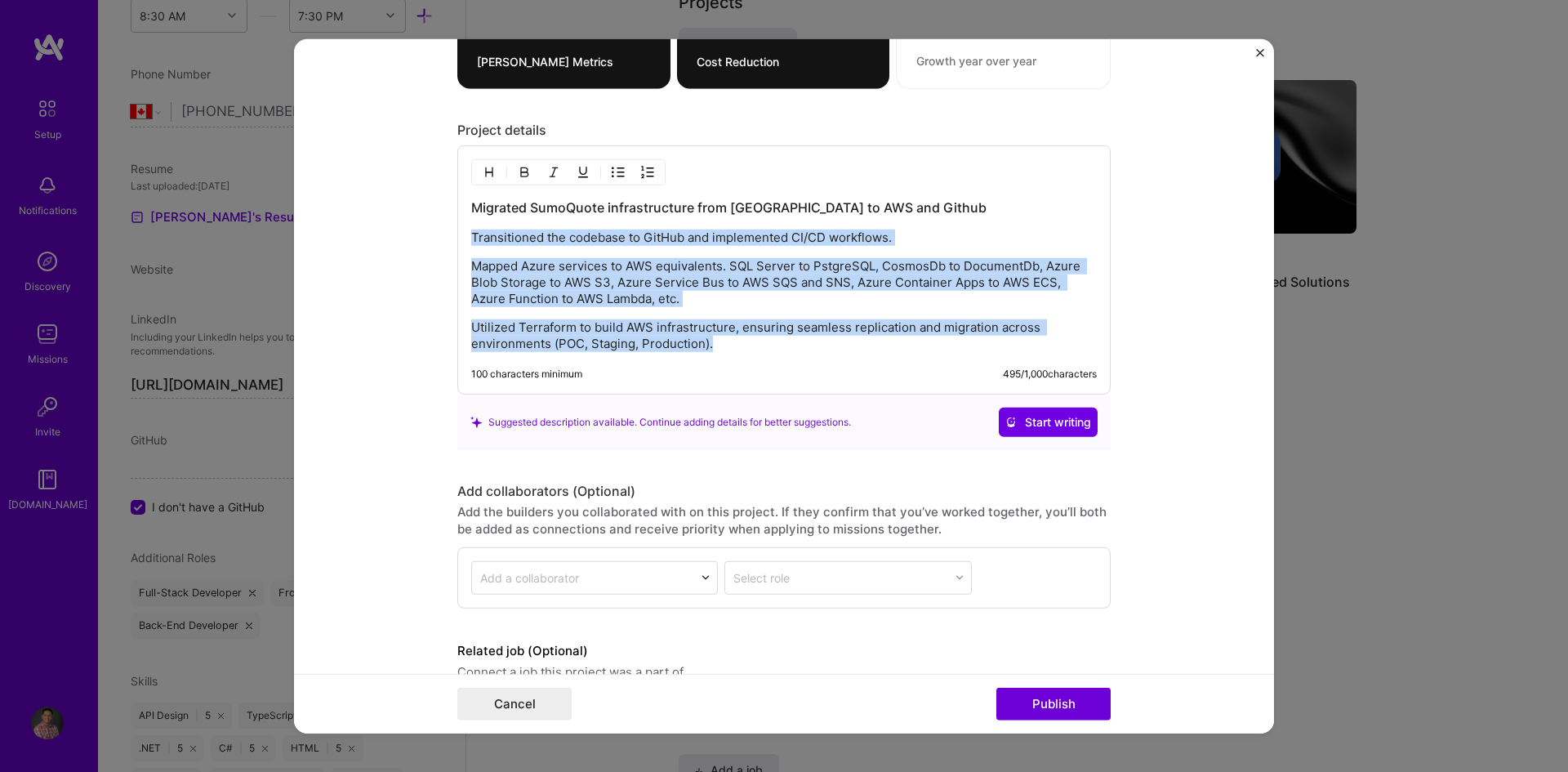
drag, startPoint x: 723, startPoint y: 349, endPoint x: 440, endPoint y: 238, distance: 304.0
click at [440, 238] on form "Project title Cloud Services Migration Company JobNimbus Project industry Indus…" at bounding box center [784, 386] width 980 height 695
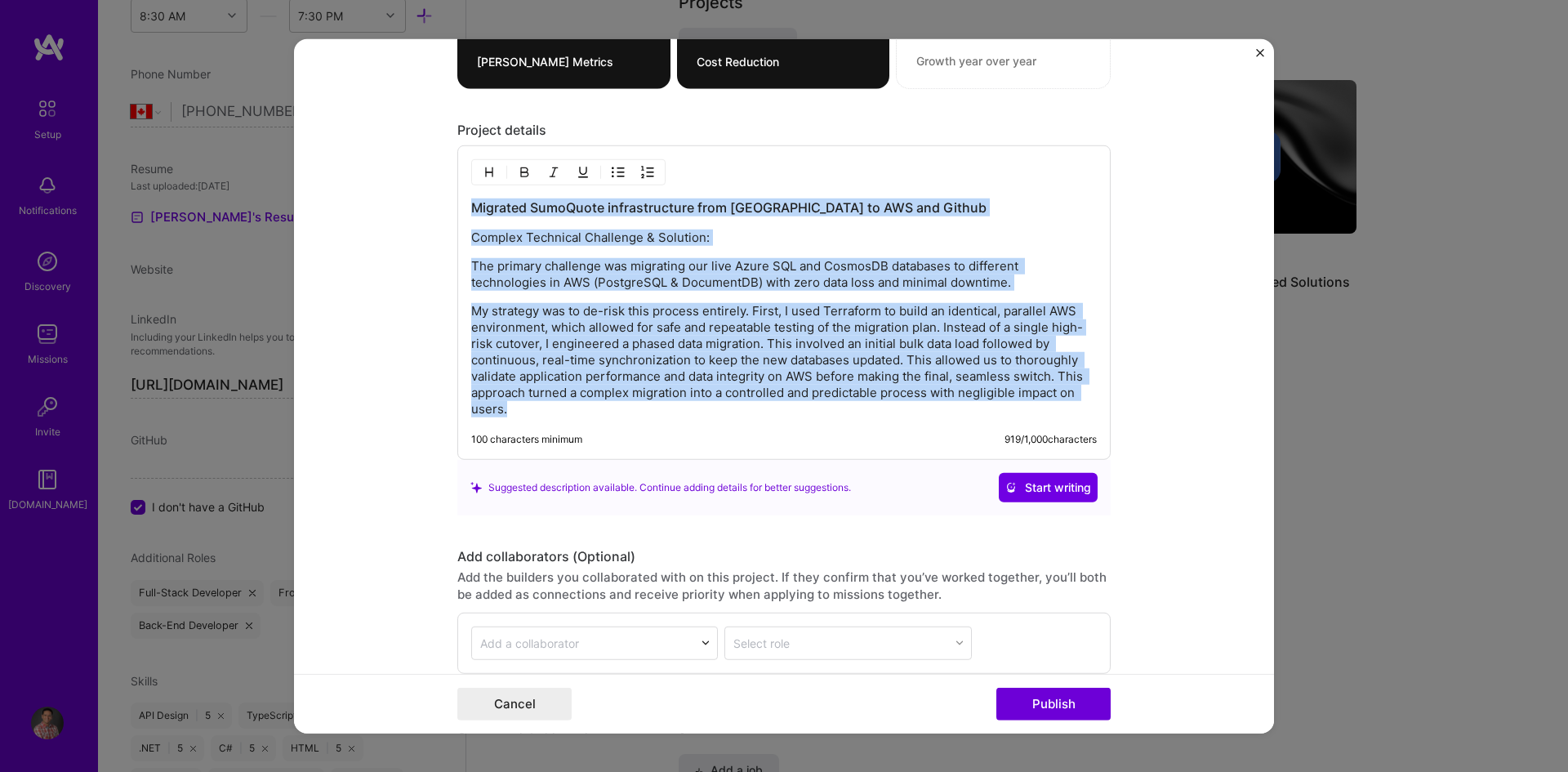
drag, startPoint x: 523, startPoint y: 411, endPoint x: 405, endPoint y: 201, distance: 240.9
click at [405, 201] on form "Project title Cloud Services Migration Company JobNimbus Project industry Indus…" at bounding box center [784, 386] width 980 height 695
click at [562, 416] on p "My strategy was to de-risk this process entirely. First, I used Terraform to bu…" at bounding box center [784, 361] width 626 height 115
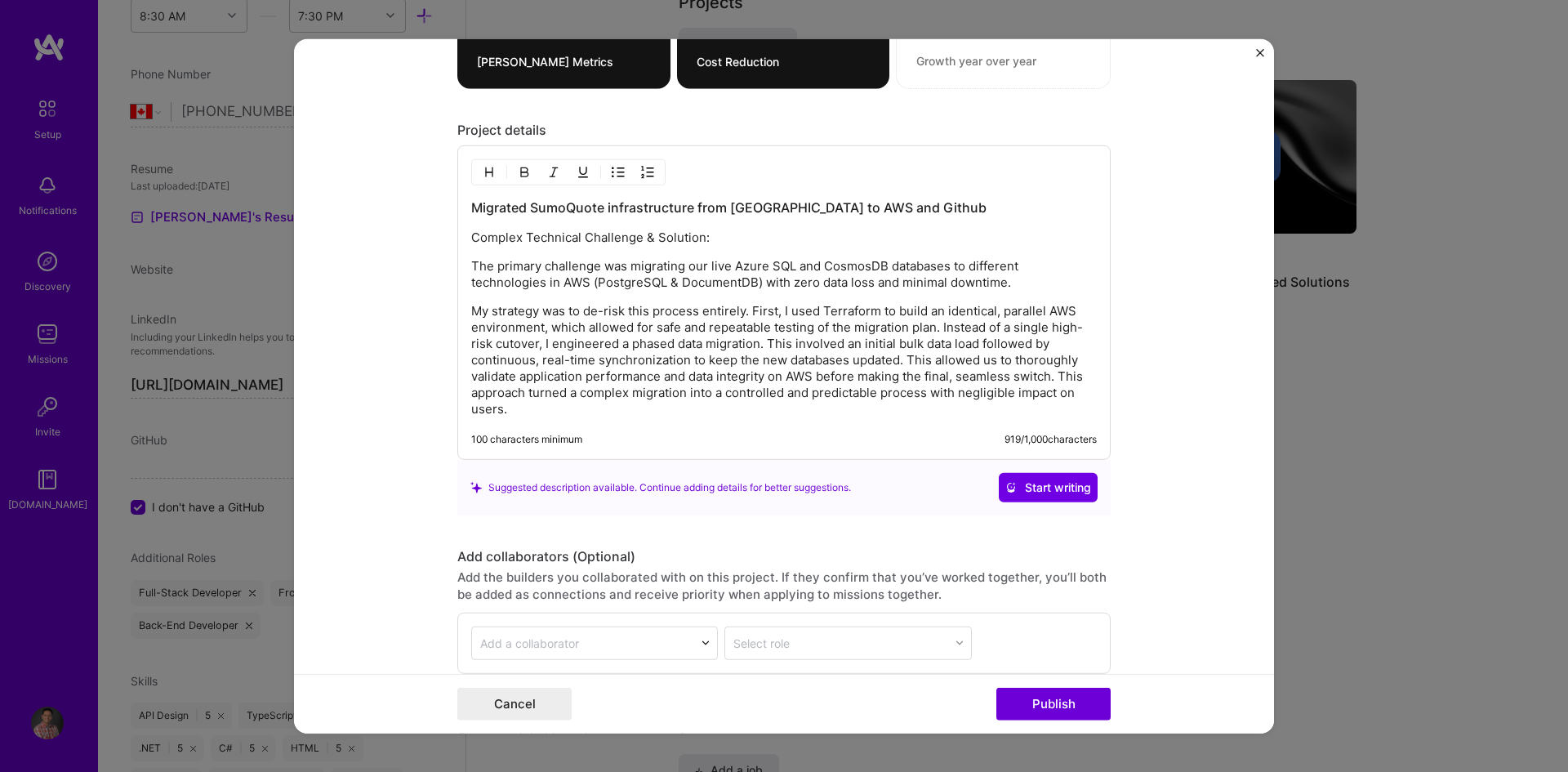
click at [546, 410] on p "My strategy was to de-risk this process entirely. First, I used Terraform to bu…" at bounding box center [784, 361] width 626 height 115
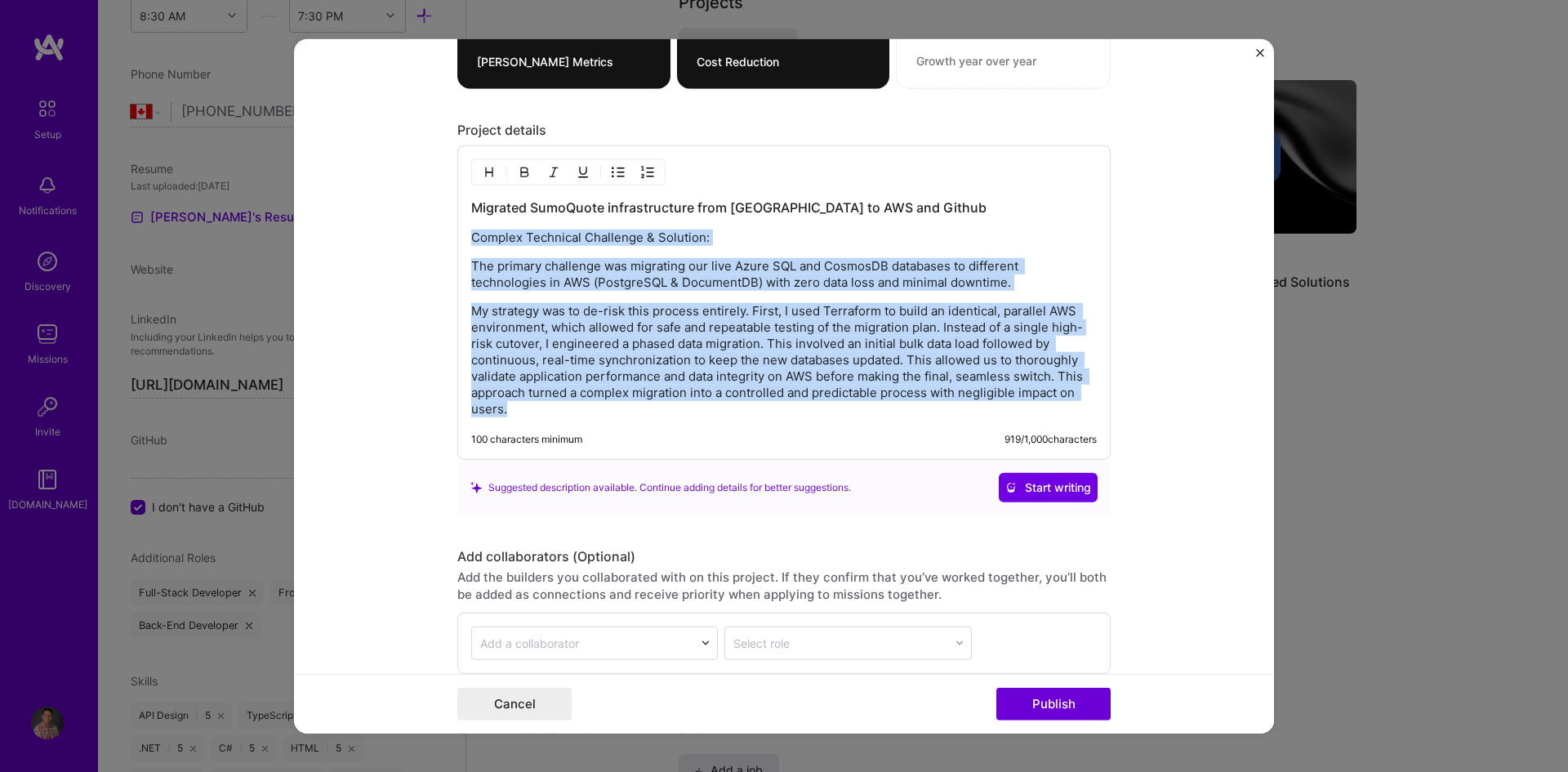
drag, startPoint x: 546, startPoint y: 410, endPoint x: 431, endPoint y: 239, distance: 206.1
click at [431, 239] on form "Project title Cloud Services Migration Company JobNimbus Project industry Indus…" at bounding box center [784, 386] width 980 height 695
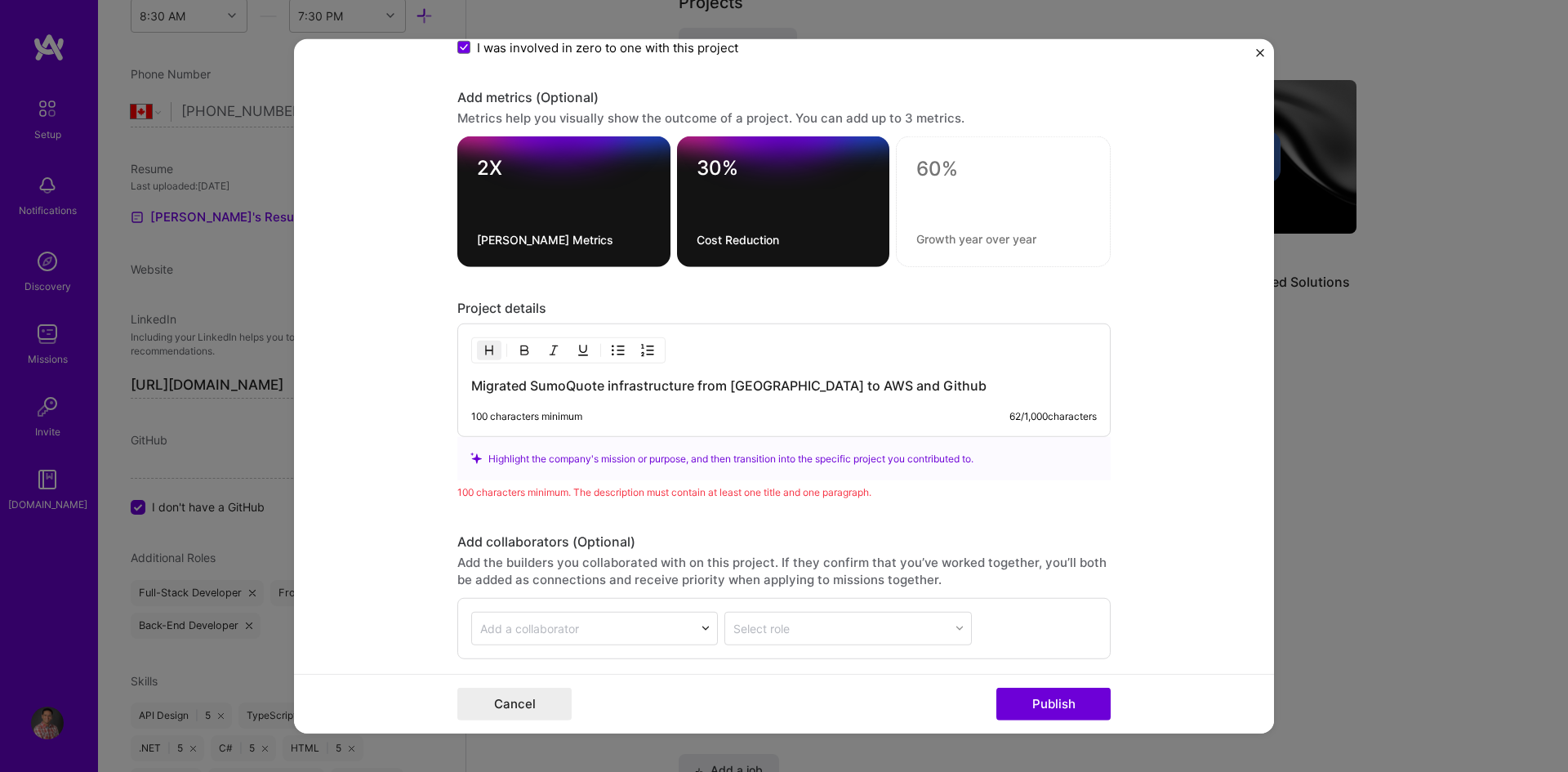
scroll to position [1386, 0]
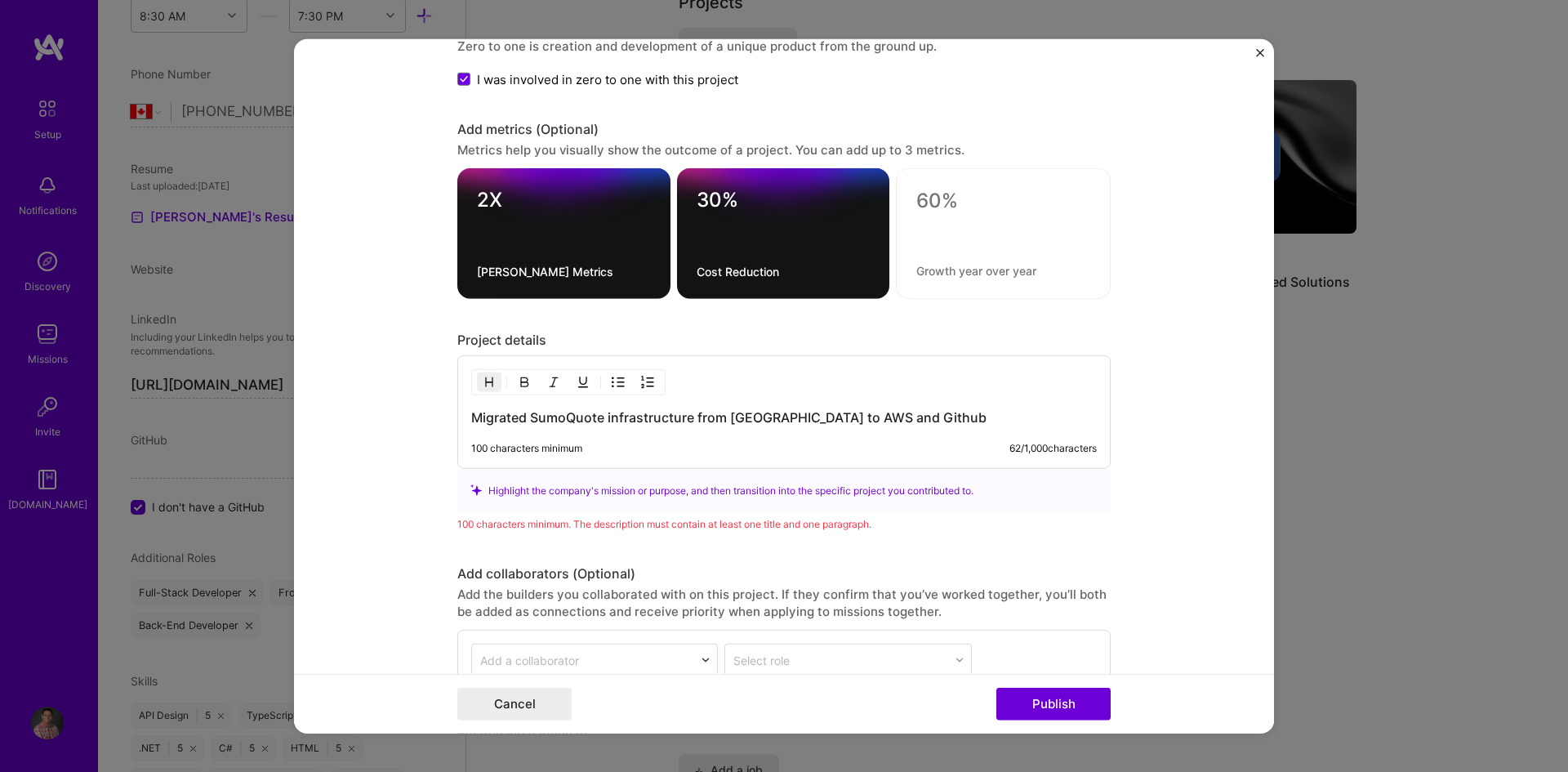
click at [895, 416] on h3 "Migrated SumoQuote infrastructure from [GEOGRAPHIC_DATA] to AWS and Github" at bounding box center [784, 417] width 626 height 18
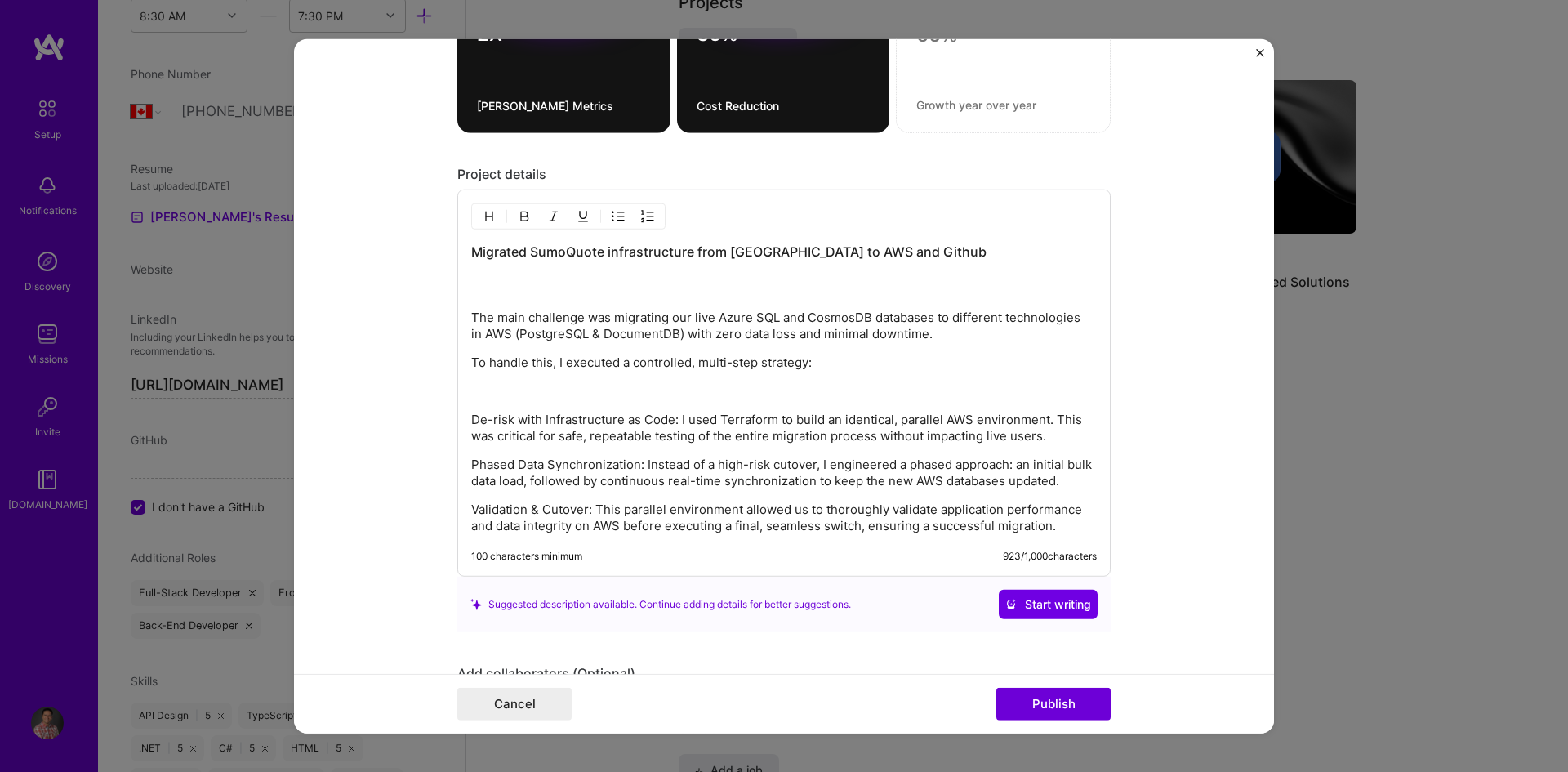
scroll to position [1549, 0]
click at [816, 362] on p "To handle this, I executed a controlled, multi-step strategy:" at bounding box center [784, 366] width 626 height 16
click at [906, 247] on h3 "Migrated SumoQuote infrastructure from [GEOGRAPHIC_DATA] to AWS and Github" at bounding box center [784, 272] width 626 height 54
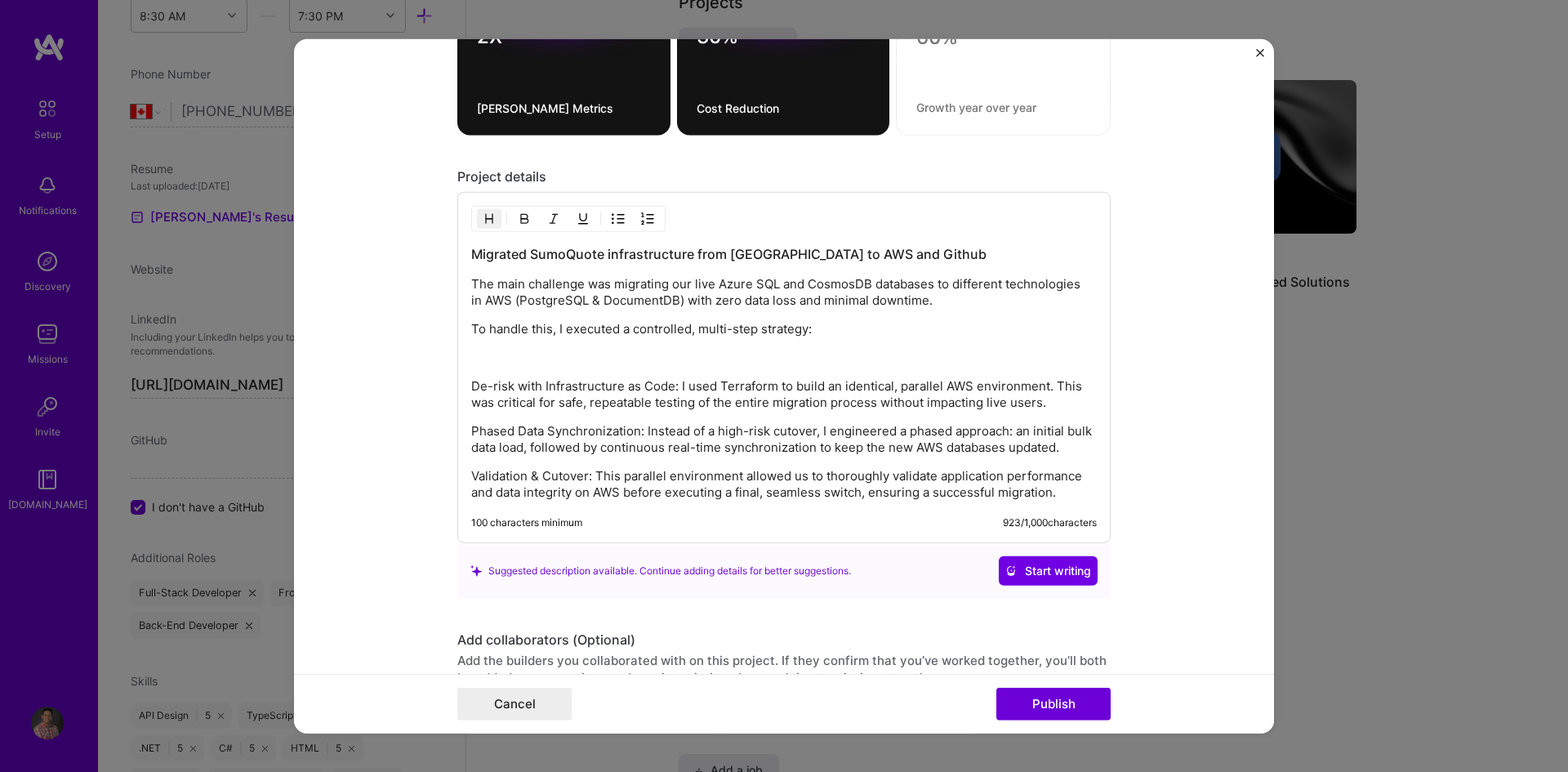
click at [722, 285] on p "The main challenge was migrating our live Azure SQL and CosmosDB databases to d…" at bounding box center [784, 293] width 626 height 33
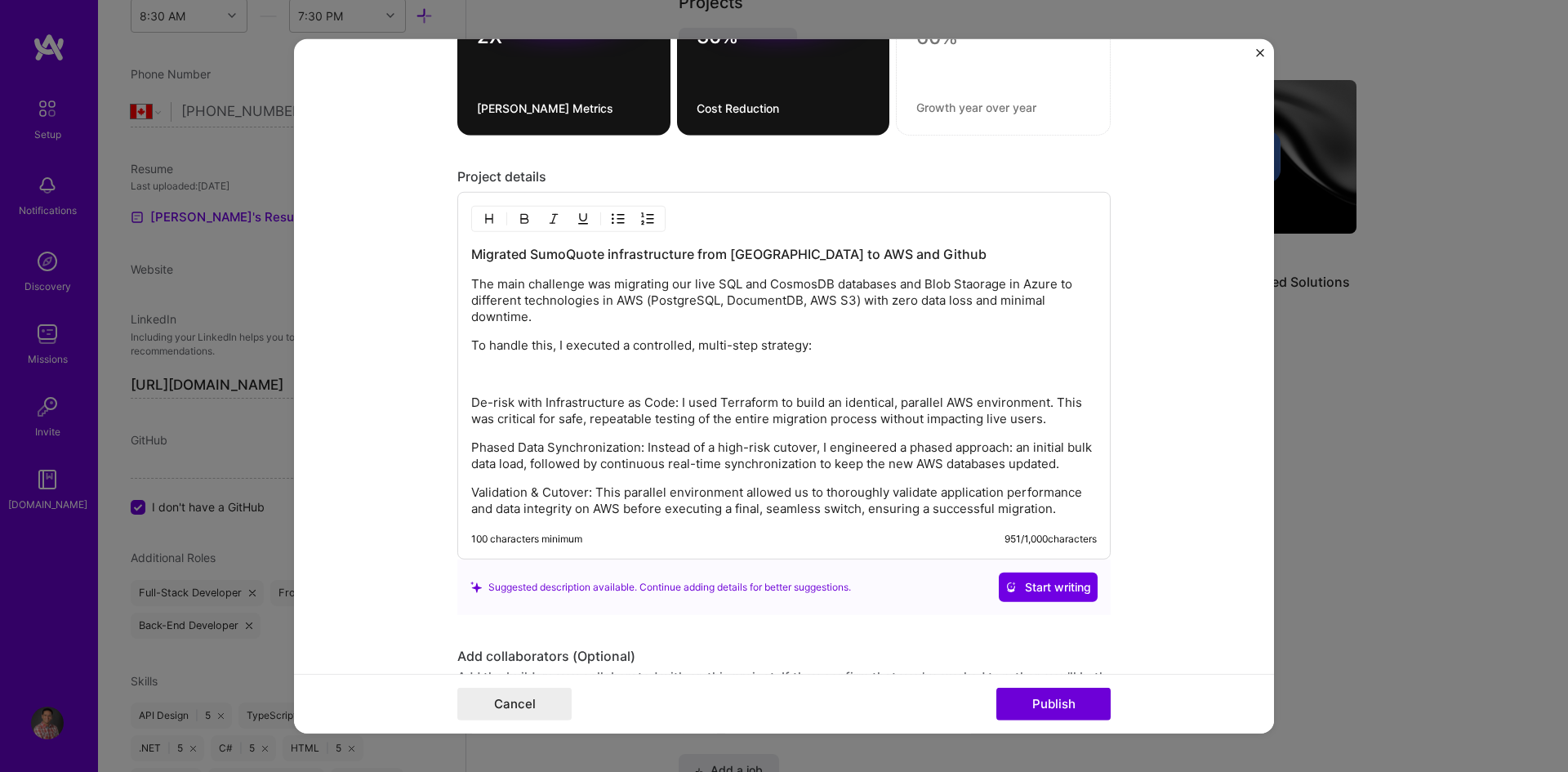
click at [820, 351] on p "To handle this, I executed a controlled, multi-step strategy:" at bounding box center [784, 346] width 626 height 16
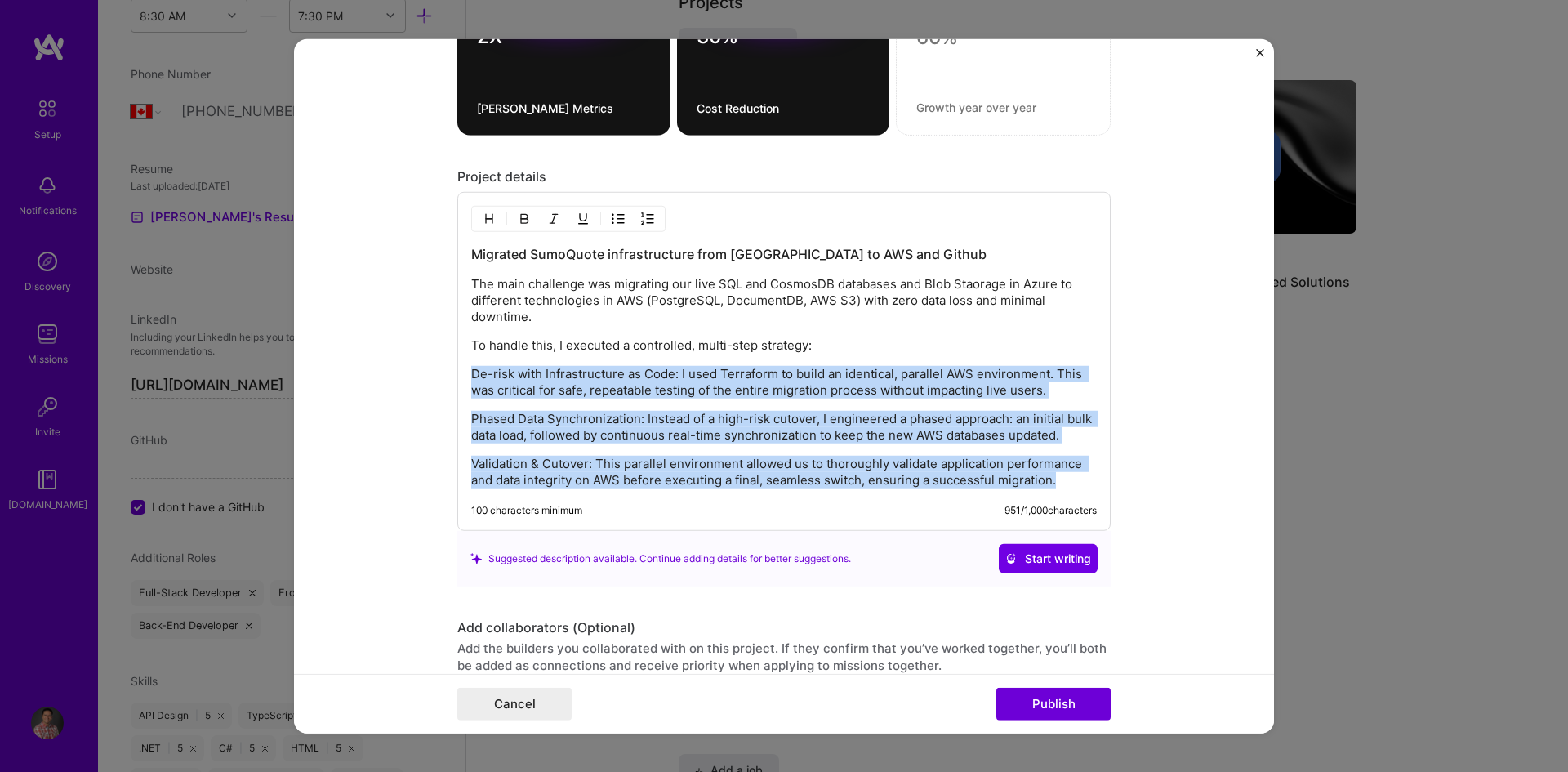
drag, startPoint x: 1054, startPoint y: 480, endPoint x: 433, endPoint y: 372, distance: 630.3
click at [433, 372] on form "Project title Cloud Services Migration Company JobNimbus Project industry Indus…" at bounding box center [784, 386] width 980 height 695
click at [641, 212] on img "button" at bounding box center [648, 219] width 13 height 13
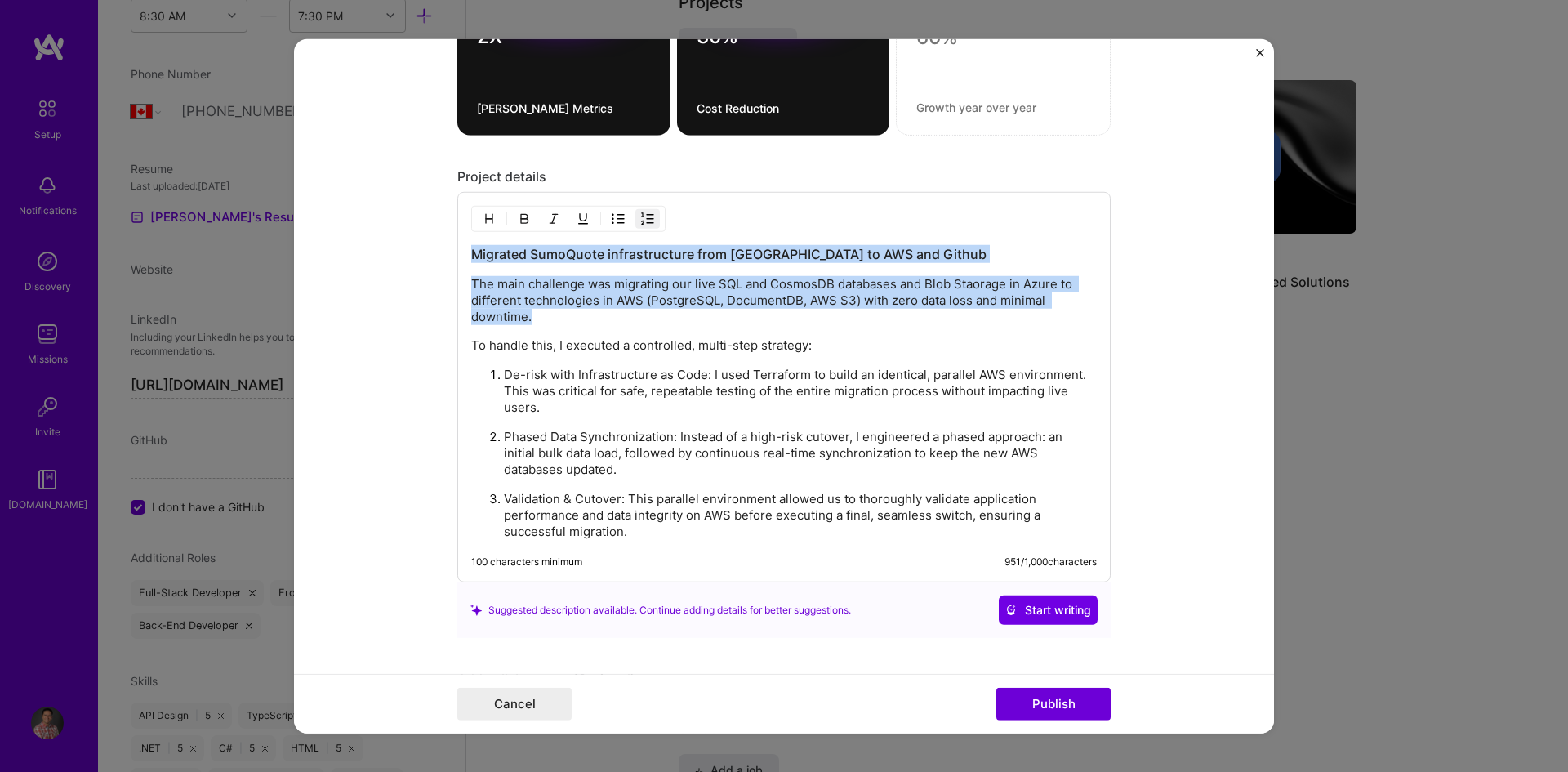
click at [598, 396] on p "De-risk with Infrastructure as Code: I used Terraform to build an identical, pa…" at bounding box center [800, 392] width 593 height 49
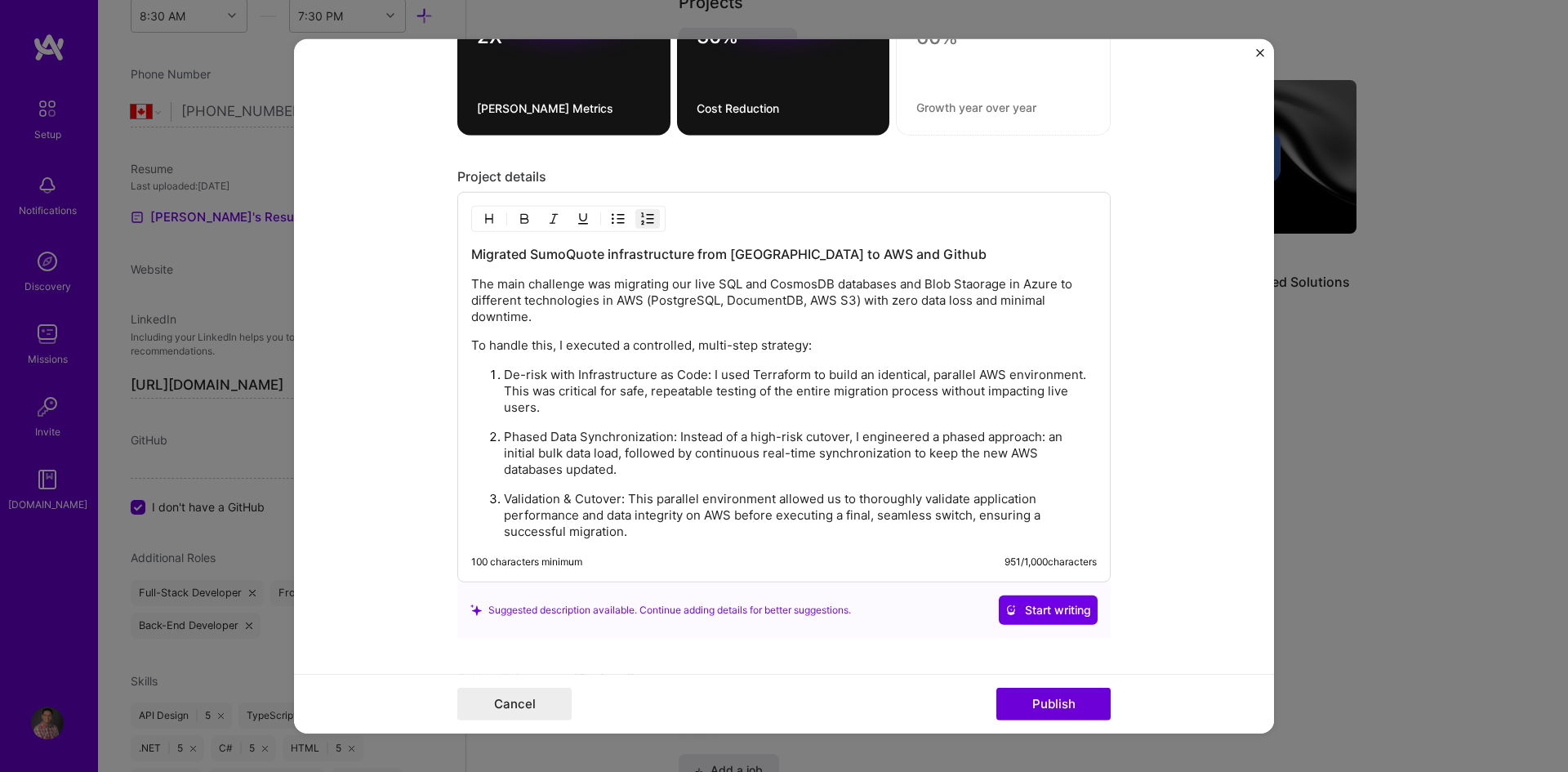
click at [654, 466] on p "Phased Data Synchronization: Instead of a high-risk cutover, I engineered a pha…" at bounding box center [800, 453] width 593 height 49
click at [544, 471] on p "Phased Data Synchronization: Instead of a high-risk cutover, I engineered a pha…" at bounding box center [800, 453] width 593 height 49
click at [923, 516] on p "Validation & Cutover: This parallel environment allowed us to thoroughly valida…" at bounding box center [800, 515] width 593 height 49
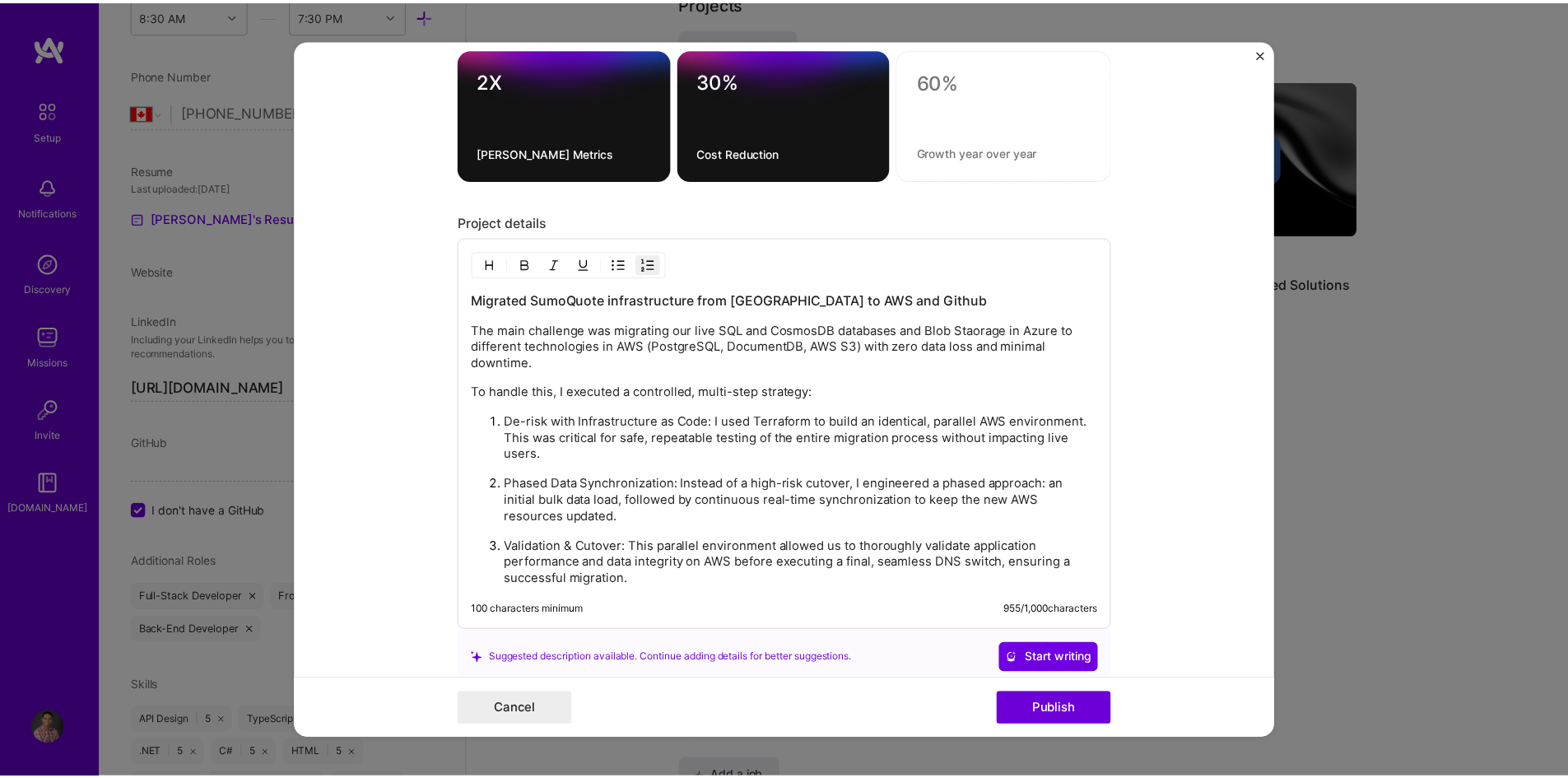
scroll to position [1586, 0]
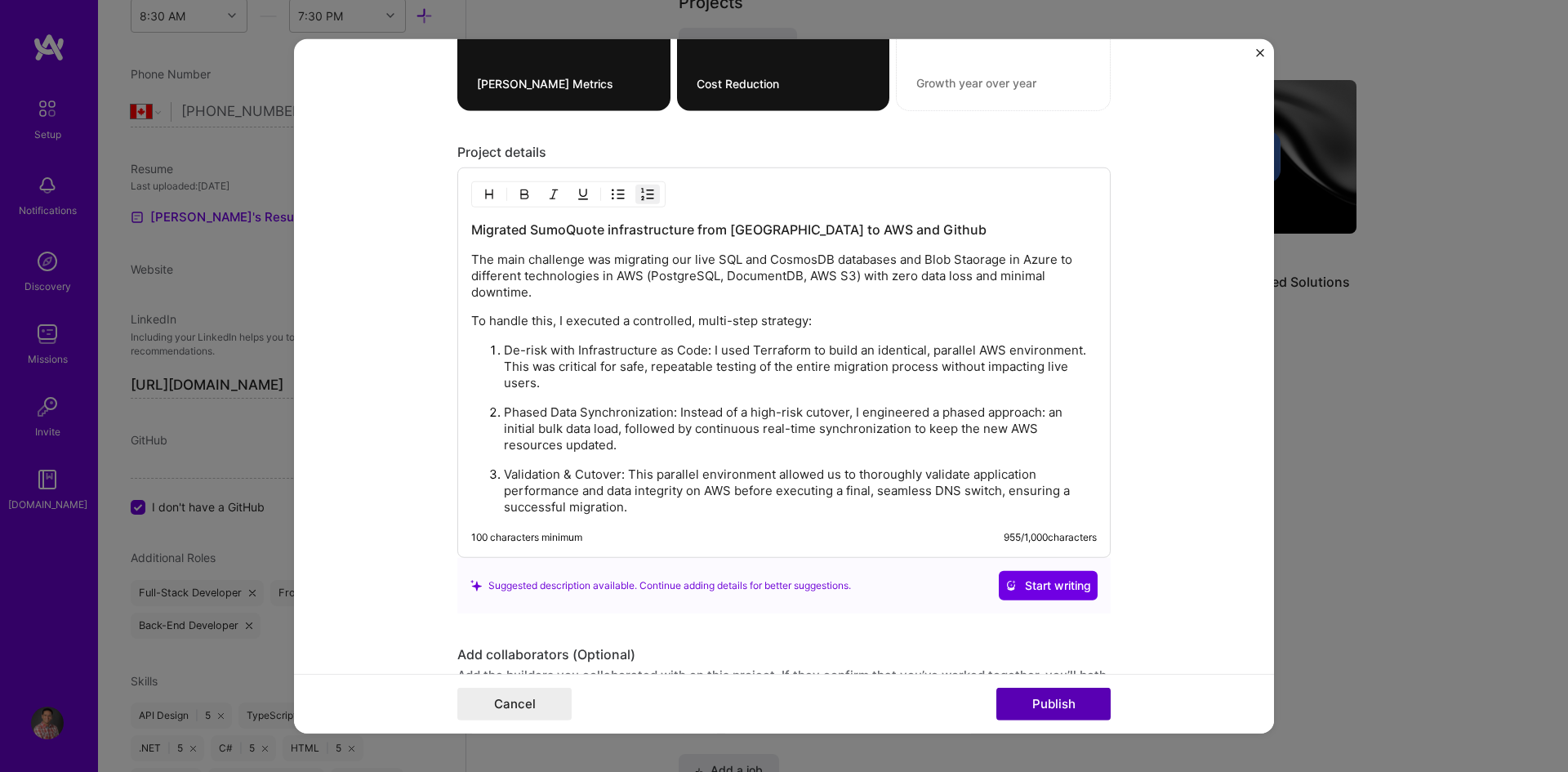
click at [1063, 711] on button "Publish" at bounding box center [1054, 704] width 115 height 33
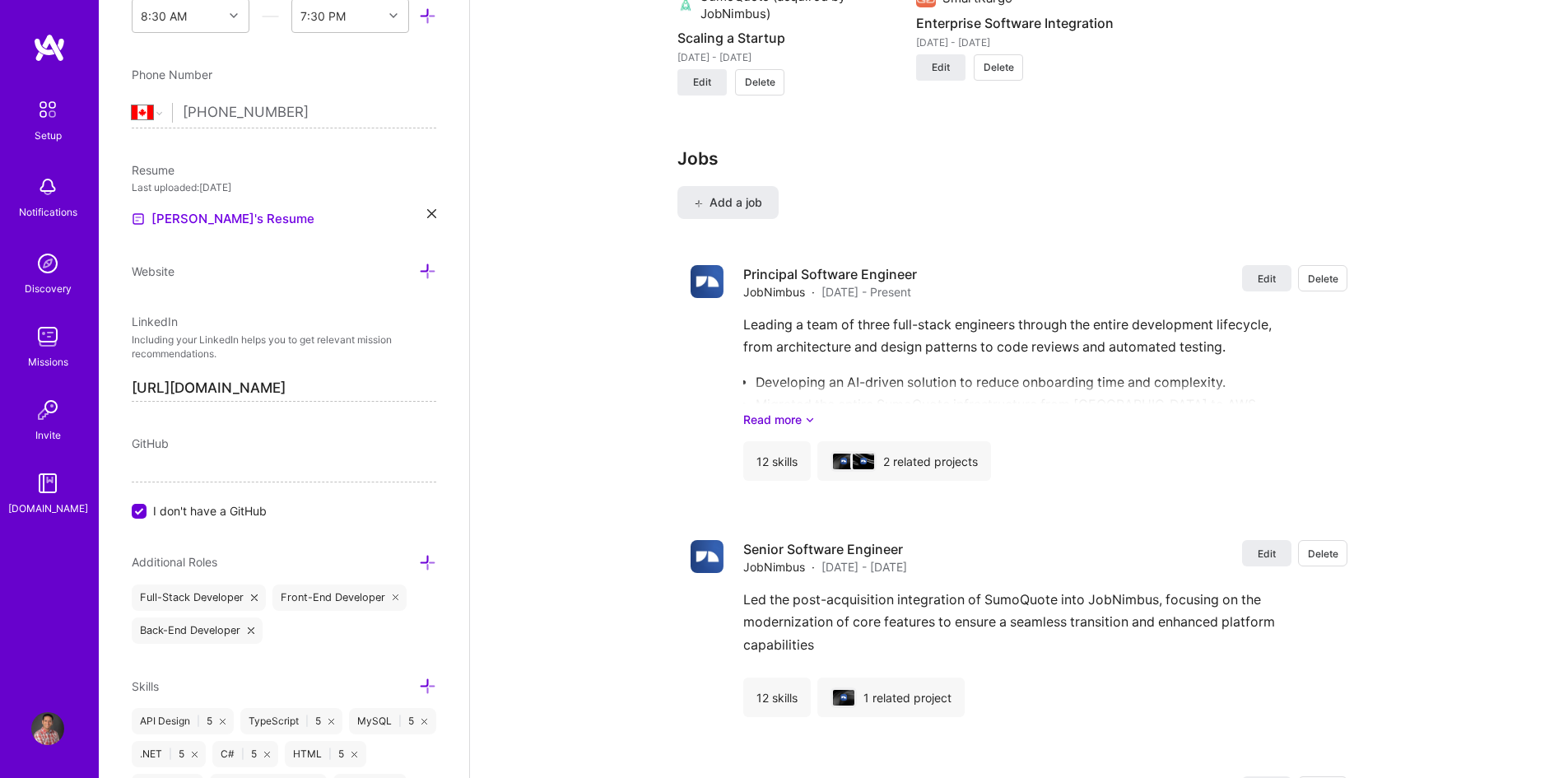
scroll to position [1894, 0]
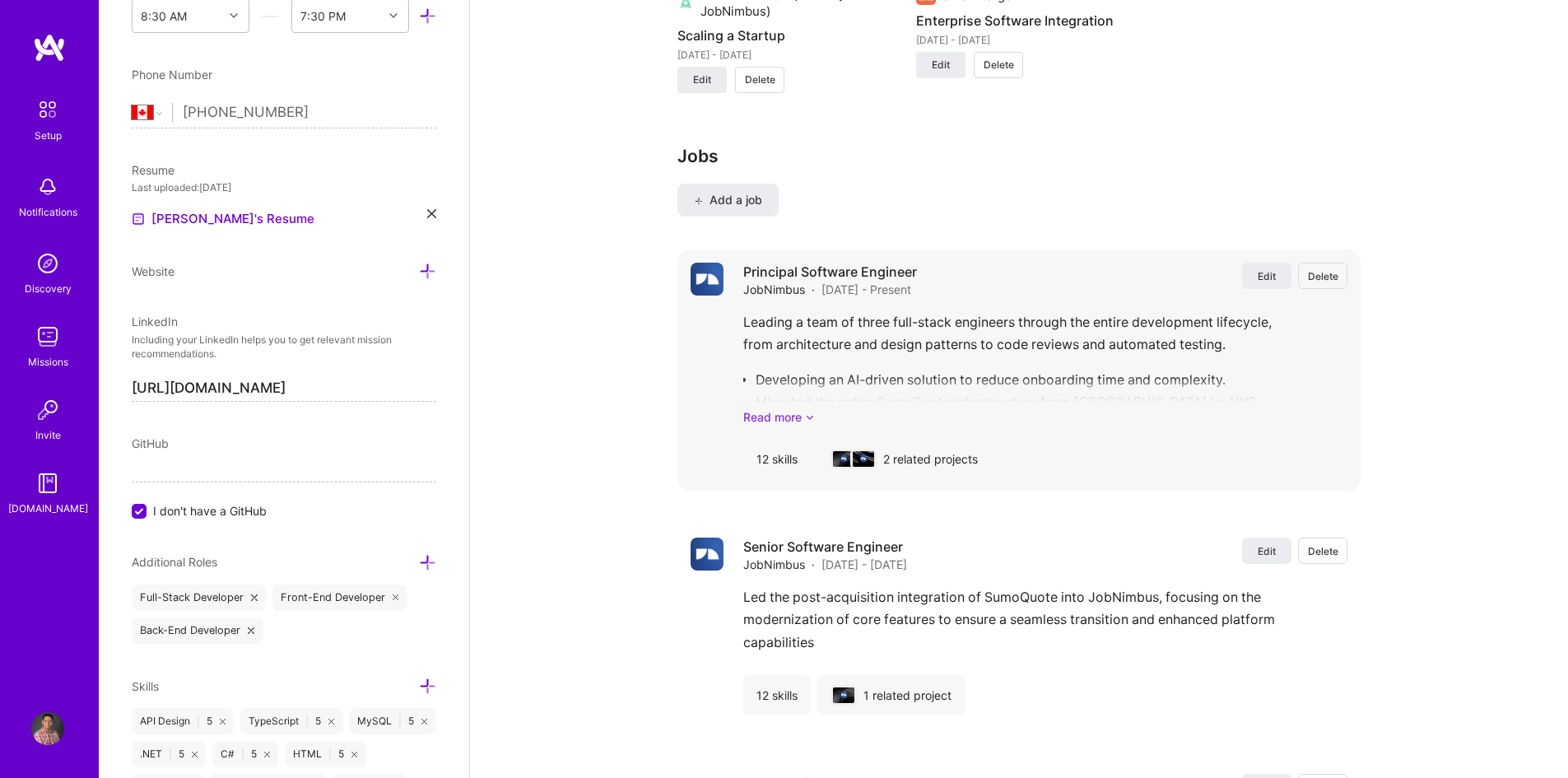
click at [790, 420] on link "Read more" at bounding box center [1045, 416] width 604 height 17
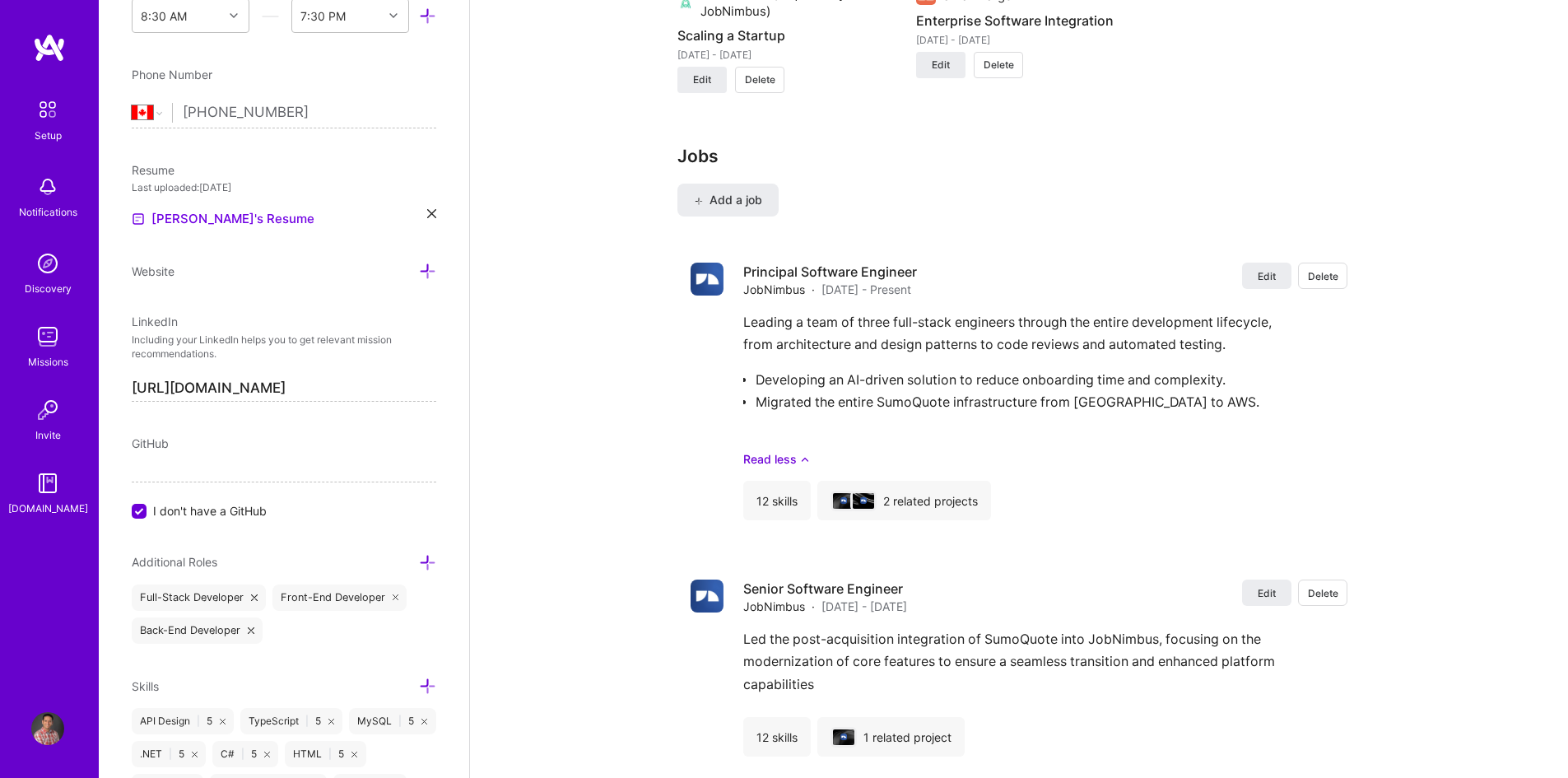
click at [427, 212] on icon at bounding box center [431, 213] width 9 height 9
click at [199, 203] on div "Upload your Resume PDF file format" at bounding box center [220, 209] width 113 height 35
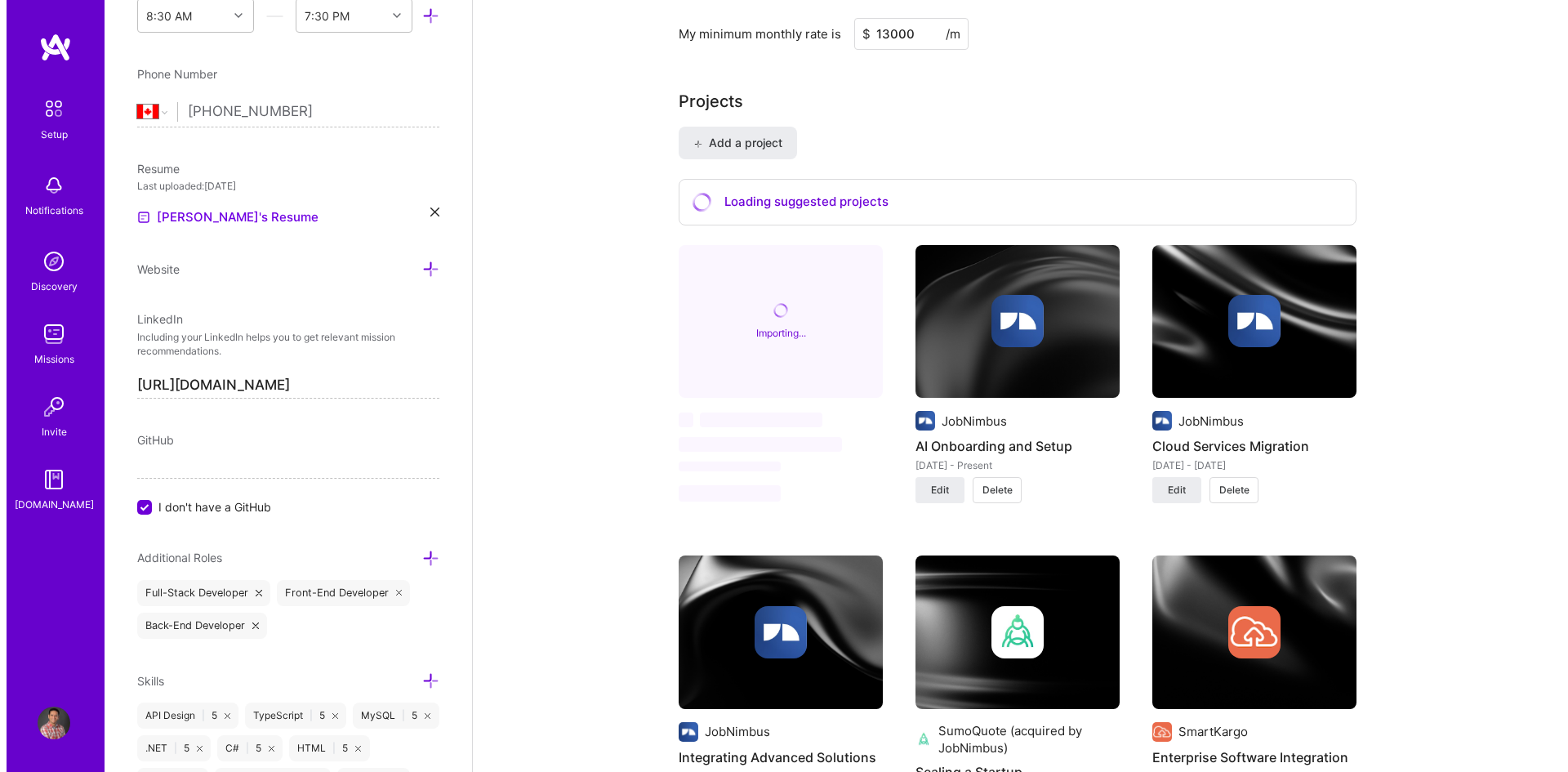
scroll to position [1225, 0]
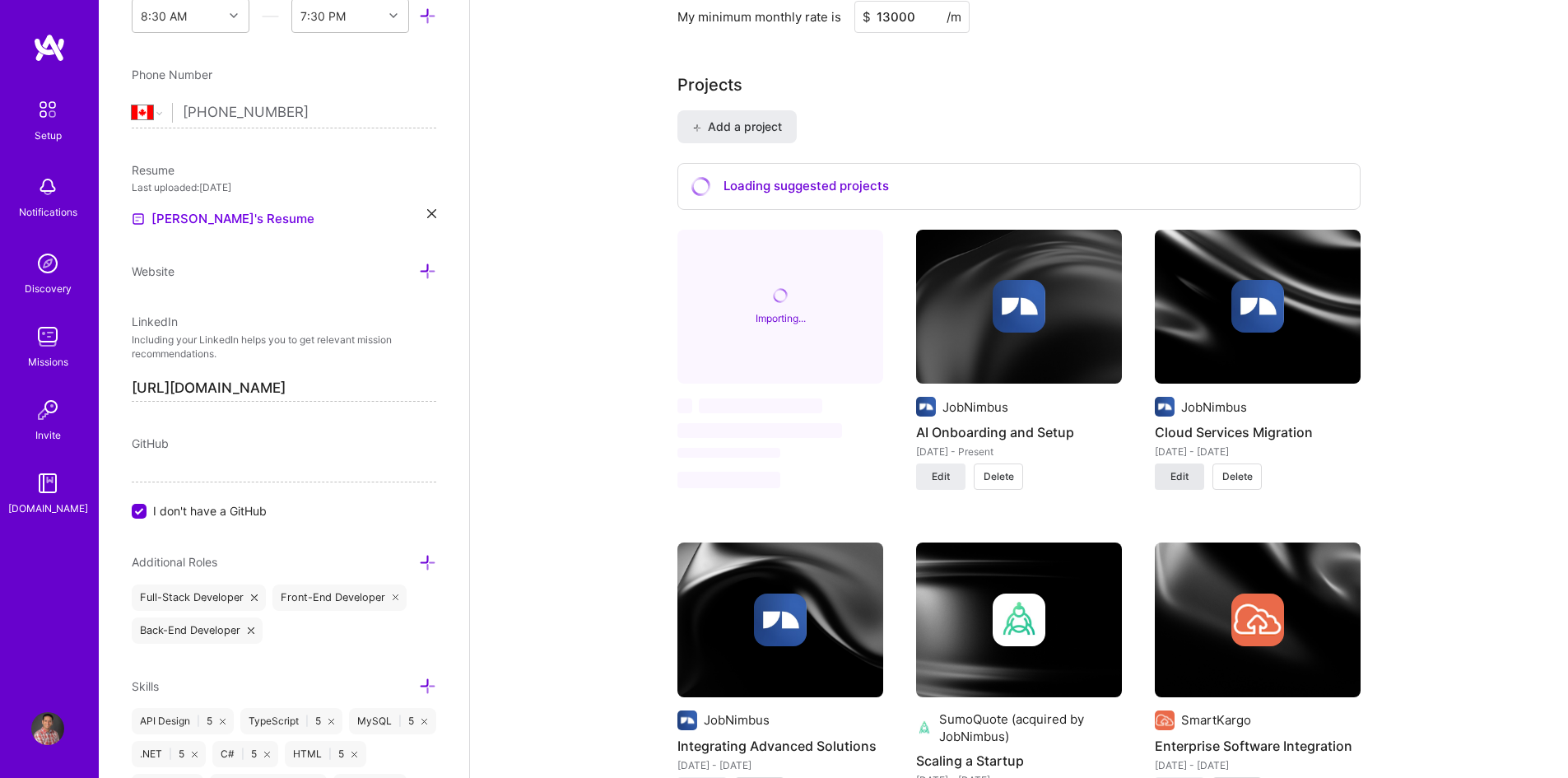
click at [1175, 481] on span "Edit" at bounding box center [1180, 477] width 18 height 15
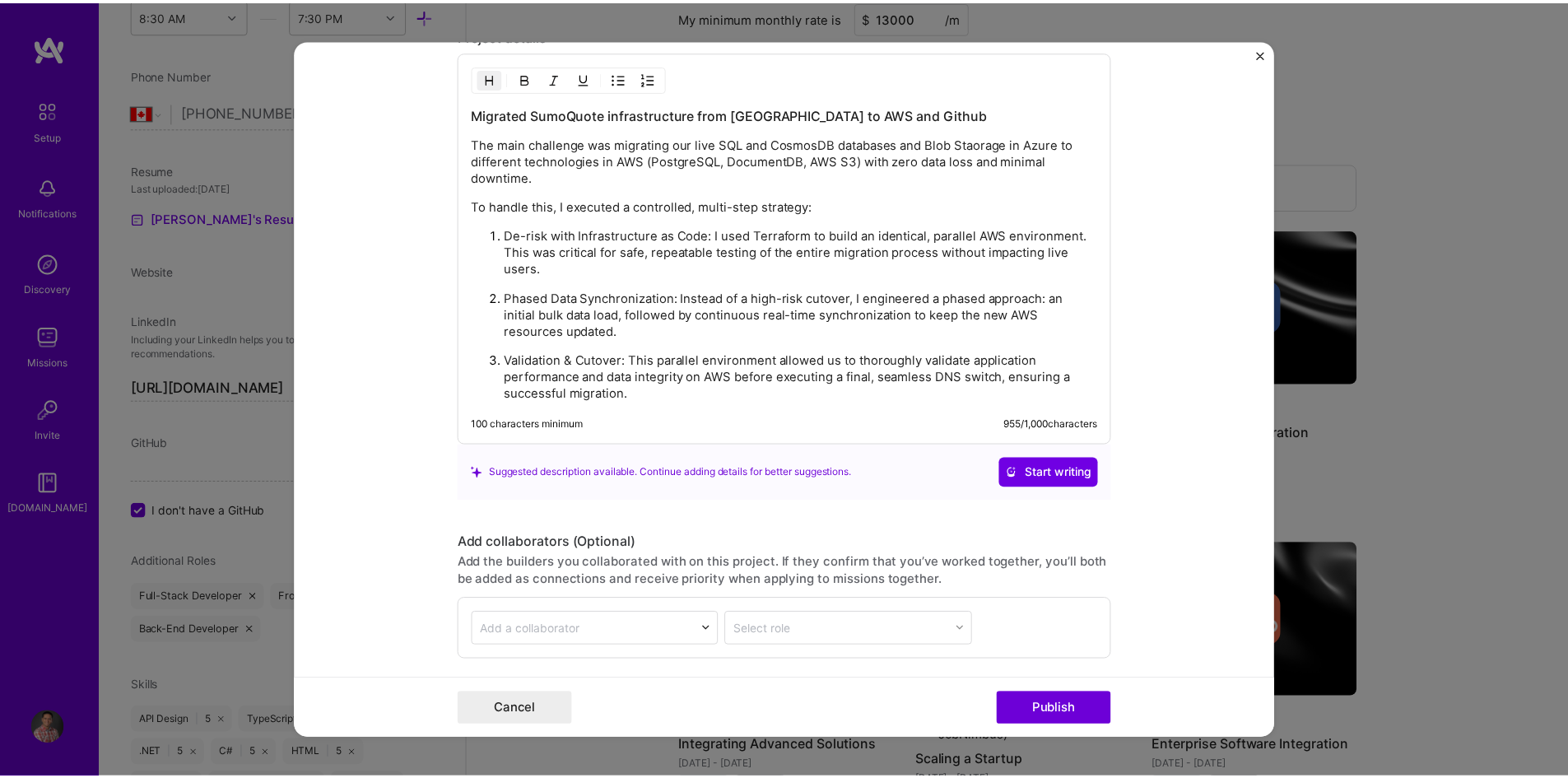
scroll to position [1729, 0]
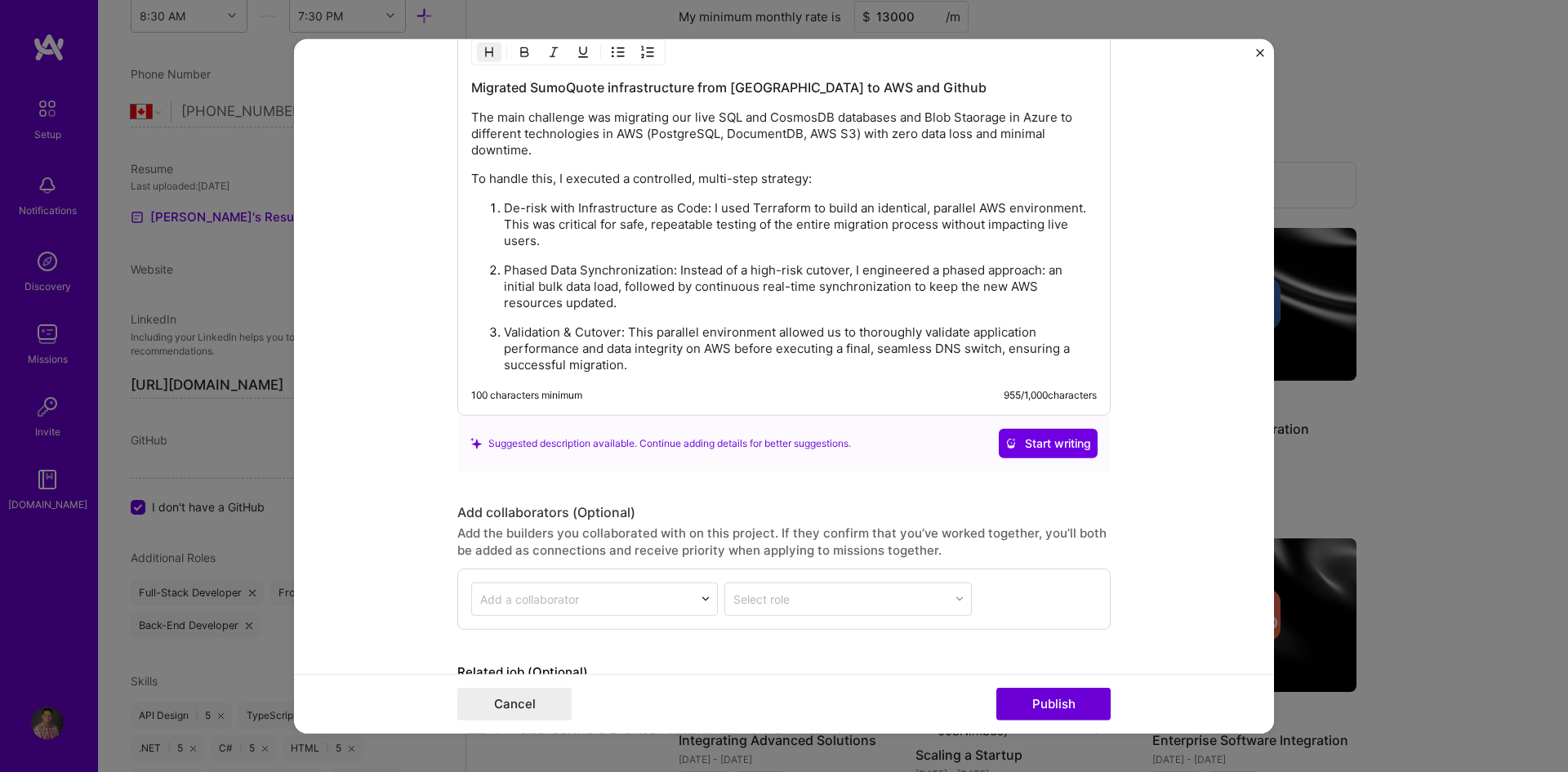
click at [736, 343] on p "Validation & Cutover: This parallel environment allowed us to thoroughly valida…" at bounding box center [800, 349] width 593 height 49
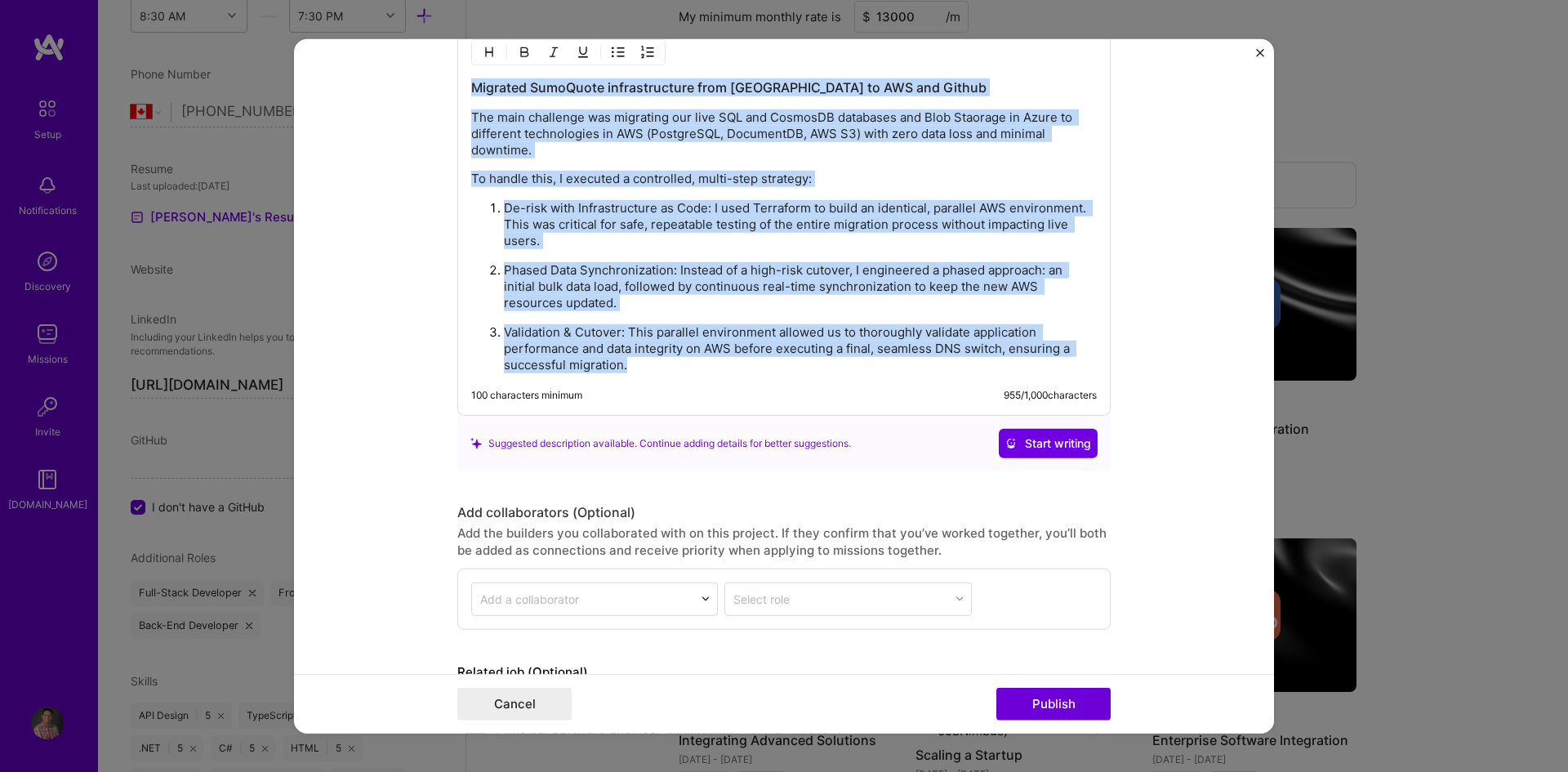
copy div "Migrated SumoQuote infrastructure from Azure to AWS and Github The main challen…"
click at [1259, 56] on img "Close" at bounding box center [1260, 52] width 8 height 8
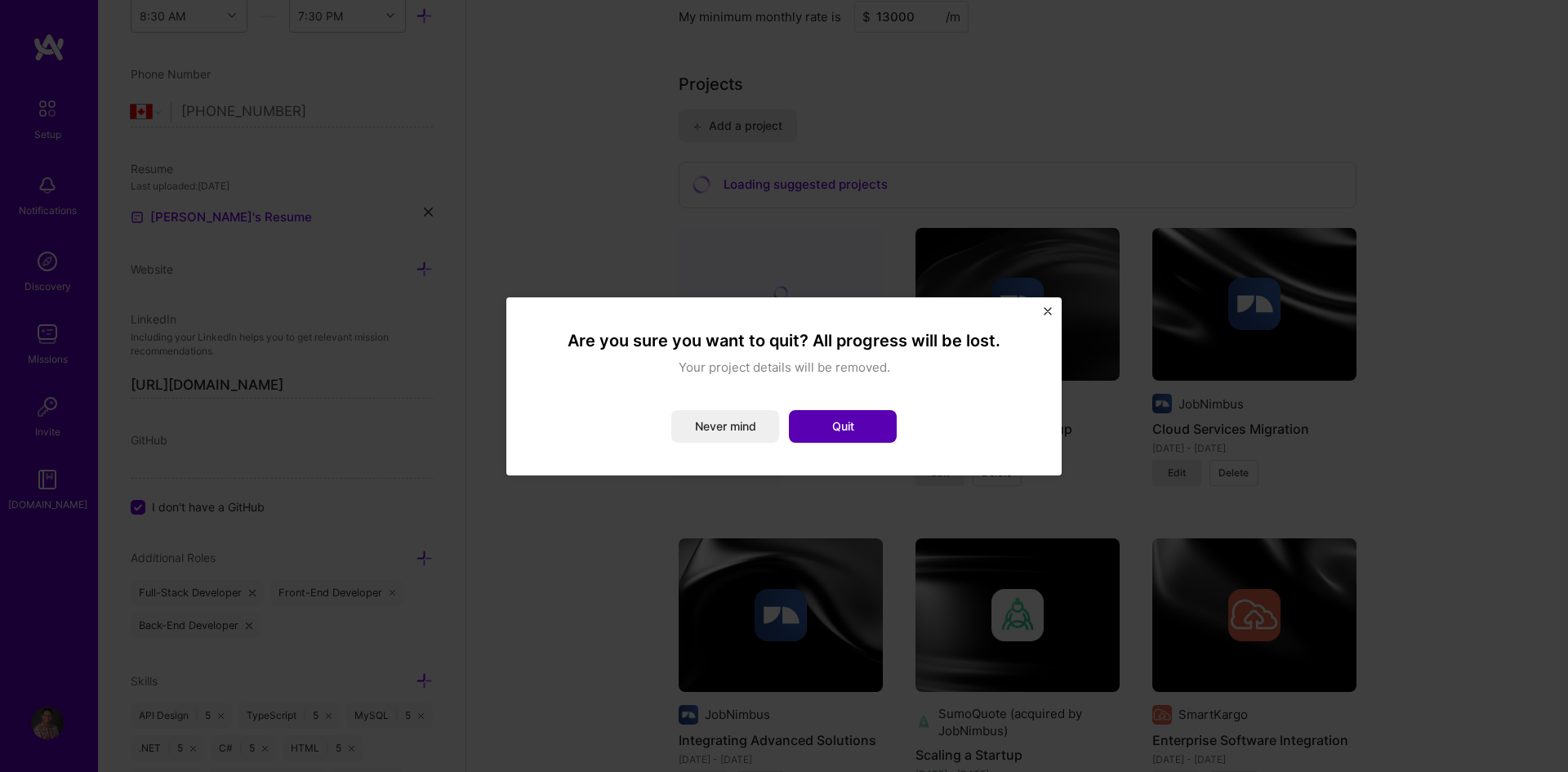
click at [829, 428] on button "Quit" at bounding box center [843, 426] width 108 height 33
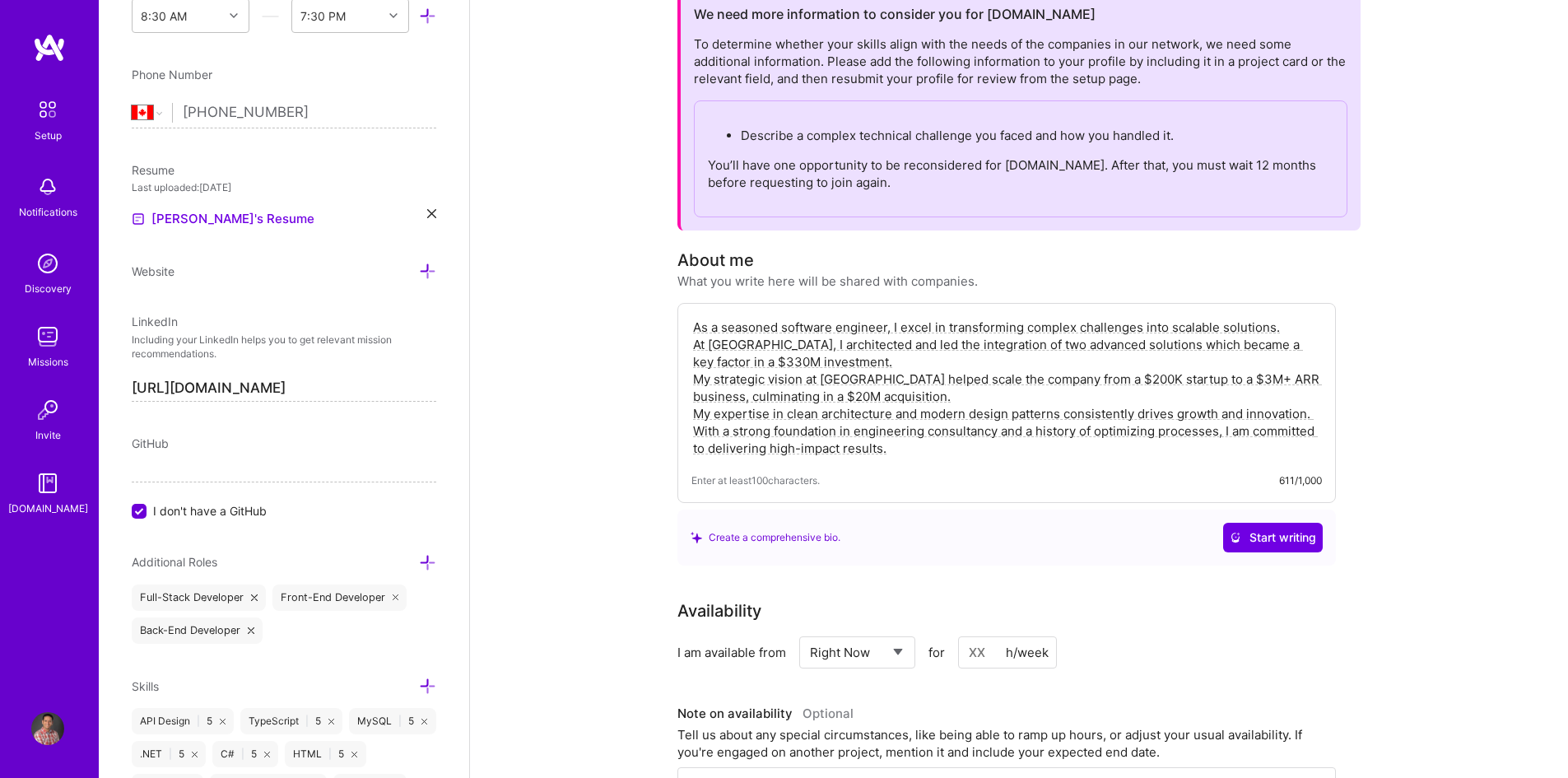
scroll to position [0, 0]
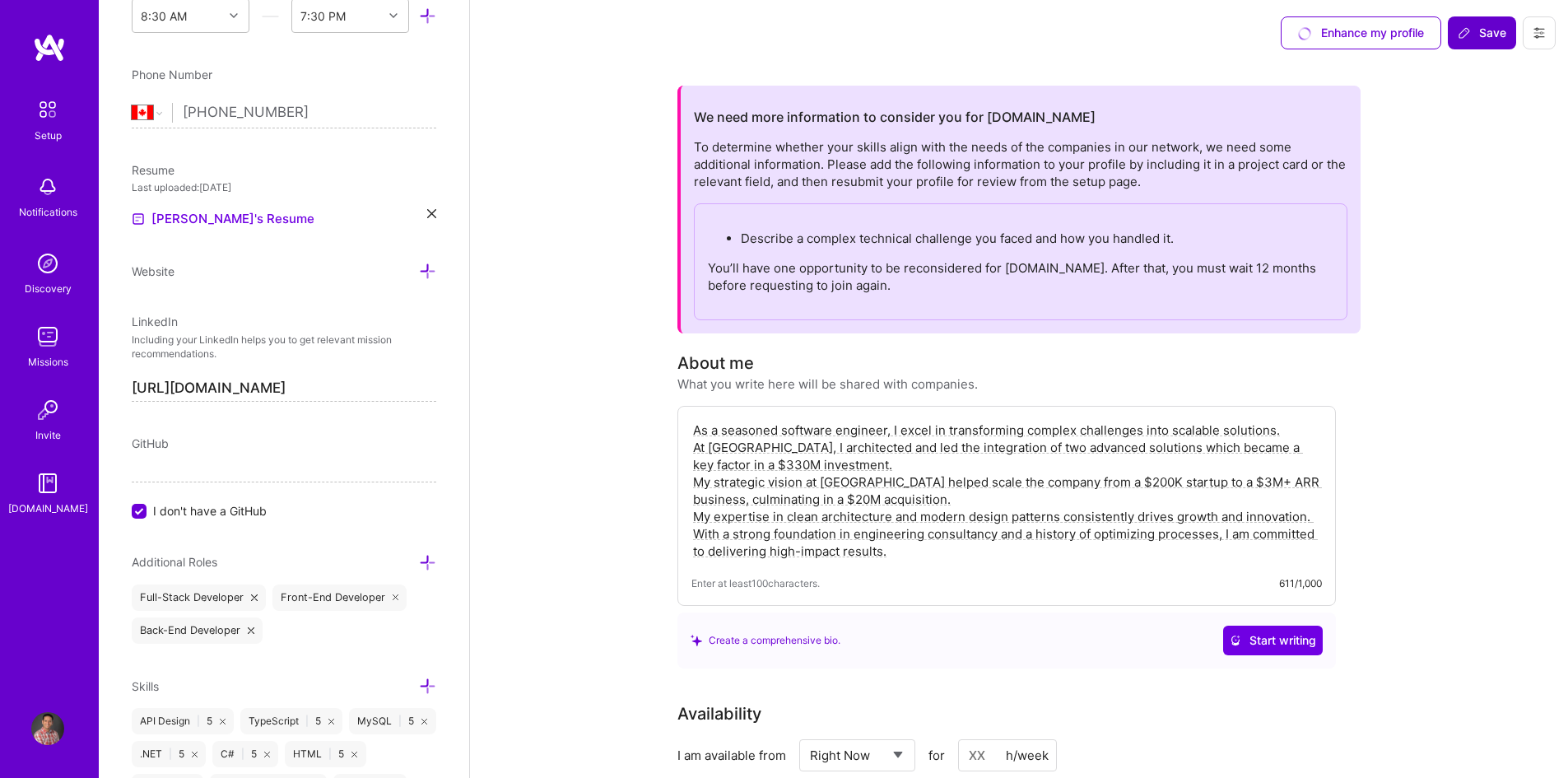
click at [1362, 36] on div "Enhance my profile" at bounding box center [1361, 33] width 160 height 33
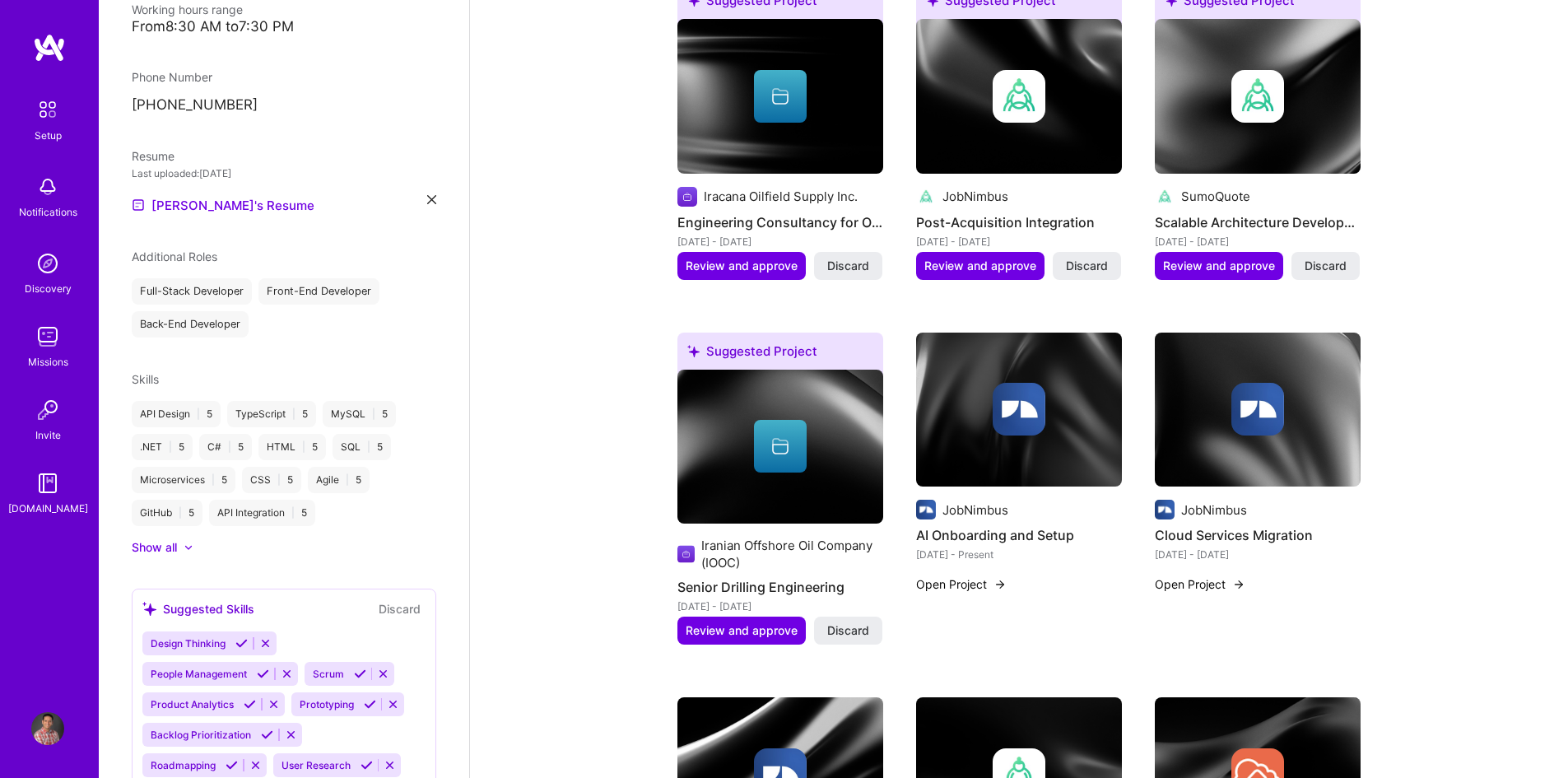
scroll to position [1070, 0]
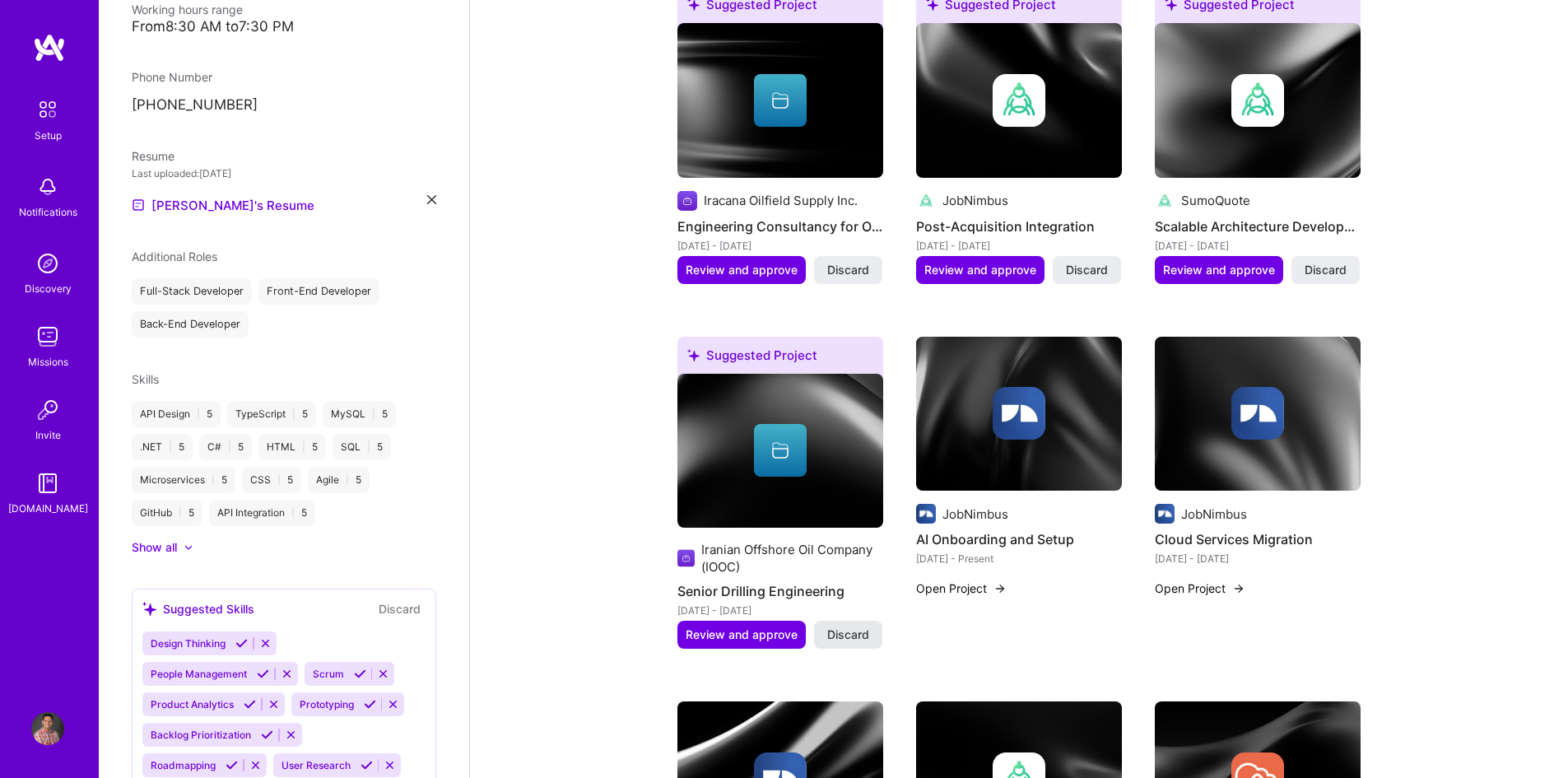
click at [856, 633] on span "Discard" at bounding box center [848, 635] width 42 height 17
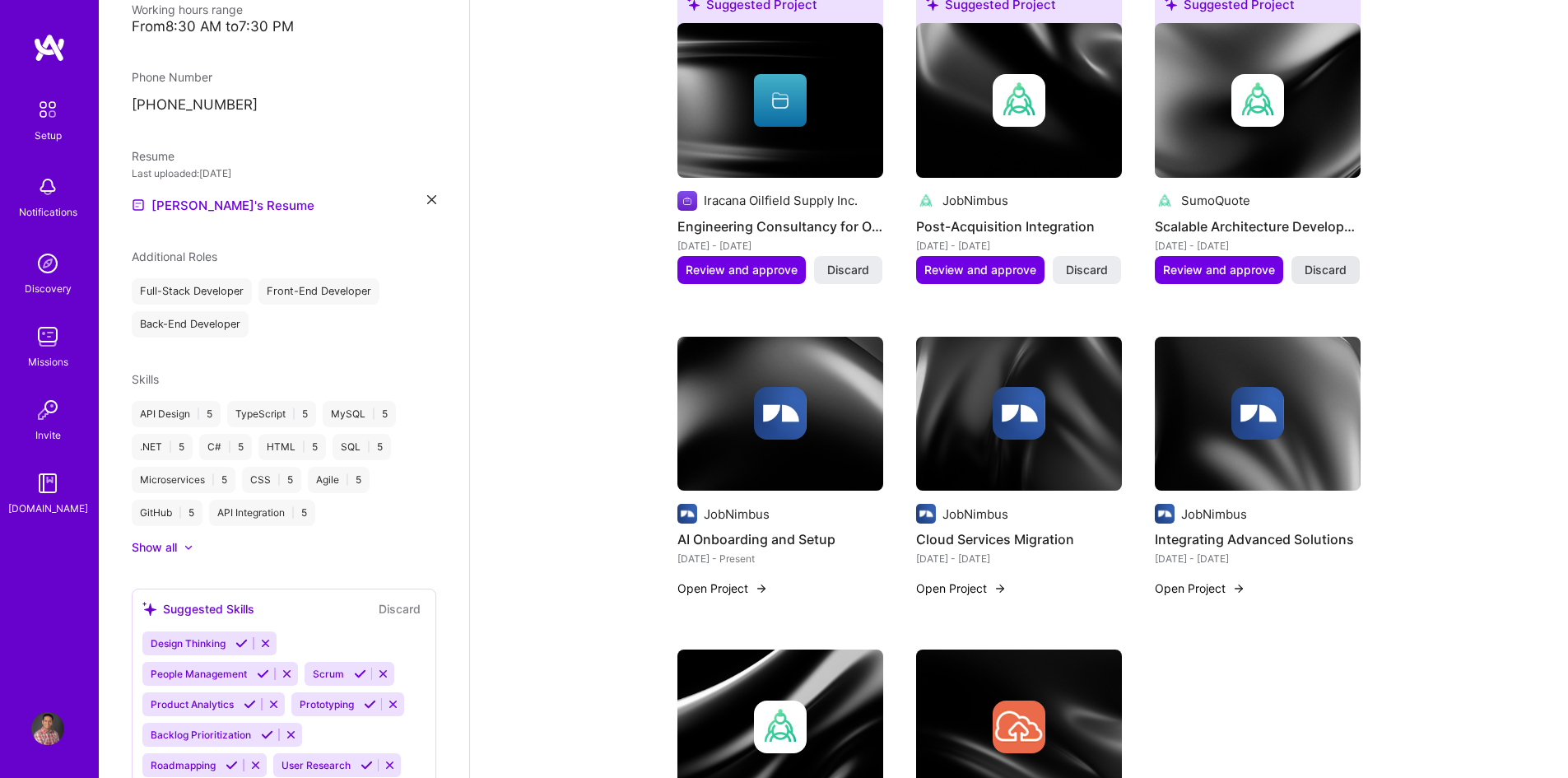
click at [1330, 272] on span "Discard" at bounding box center [1325, 270] width 42 height 17
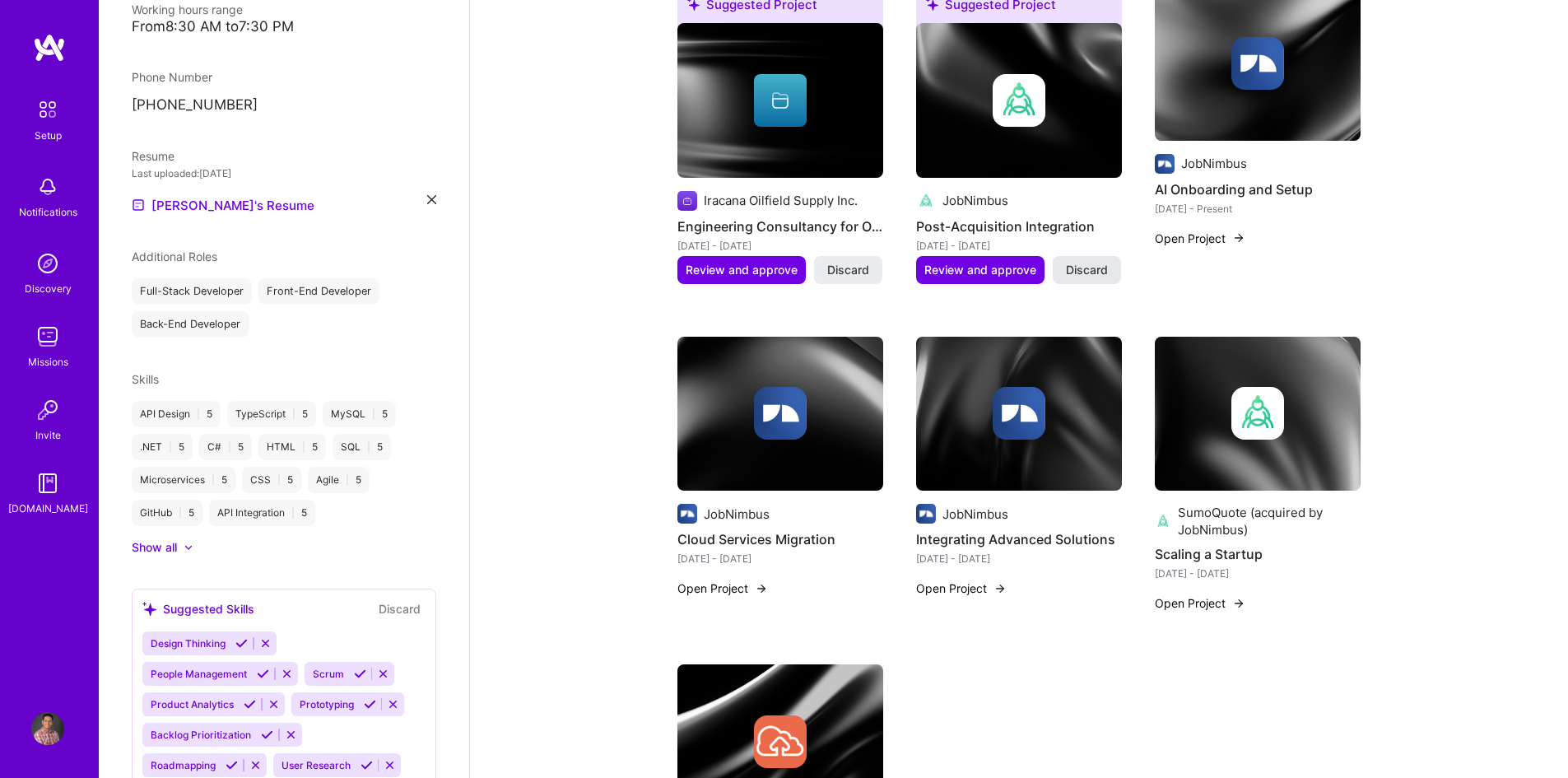
click at [1073, 266] on span "Discard" at bounding box center [1087, 270] width 42 height 17
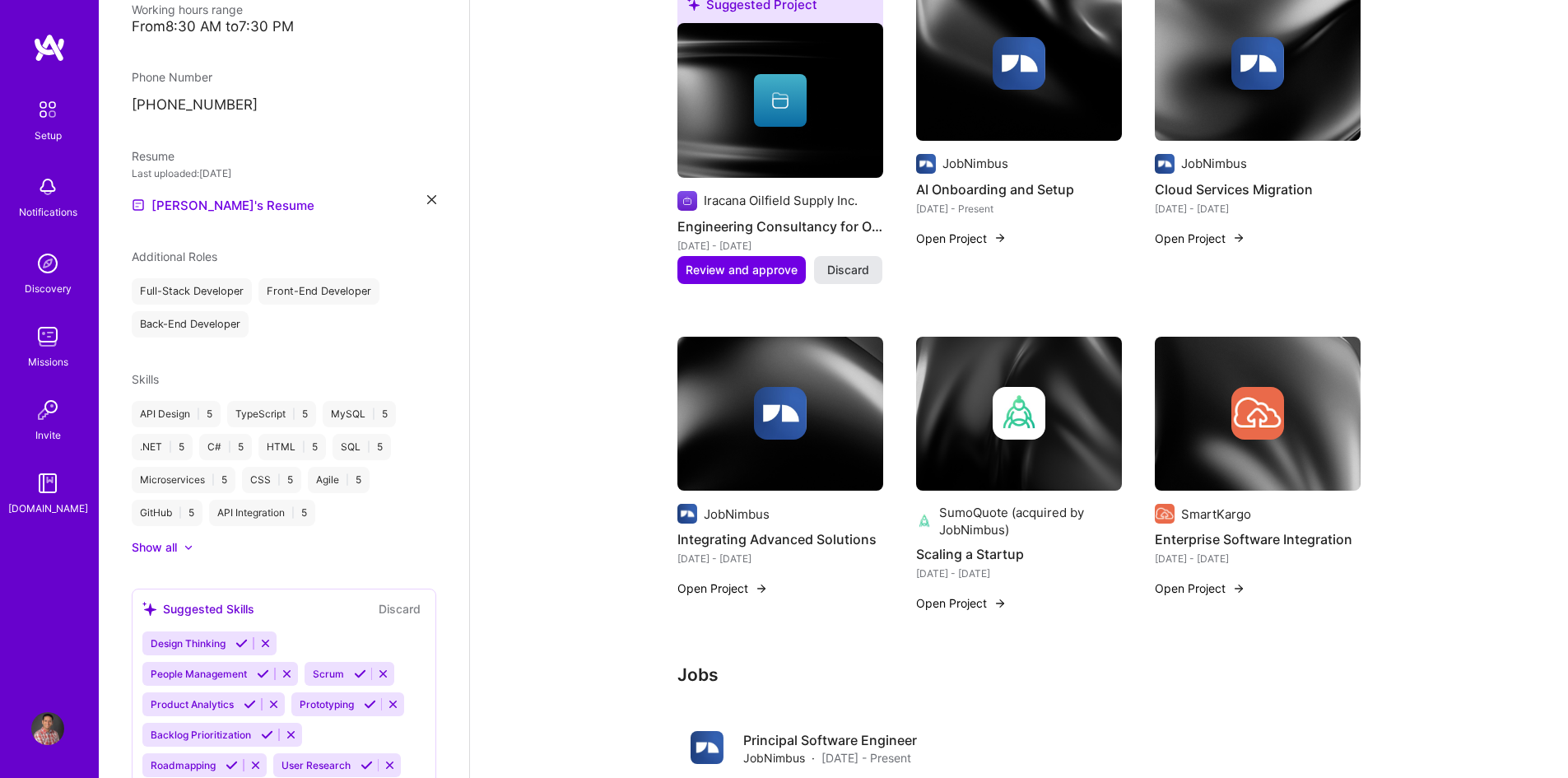
click at [857, 272] on span "Discard" at bounding box center [848, 270] width 42 height 17
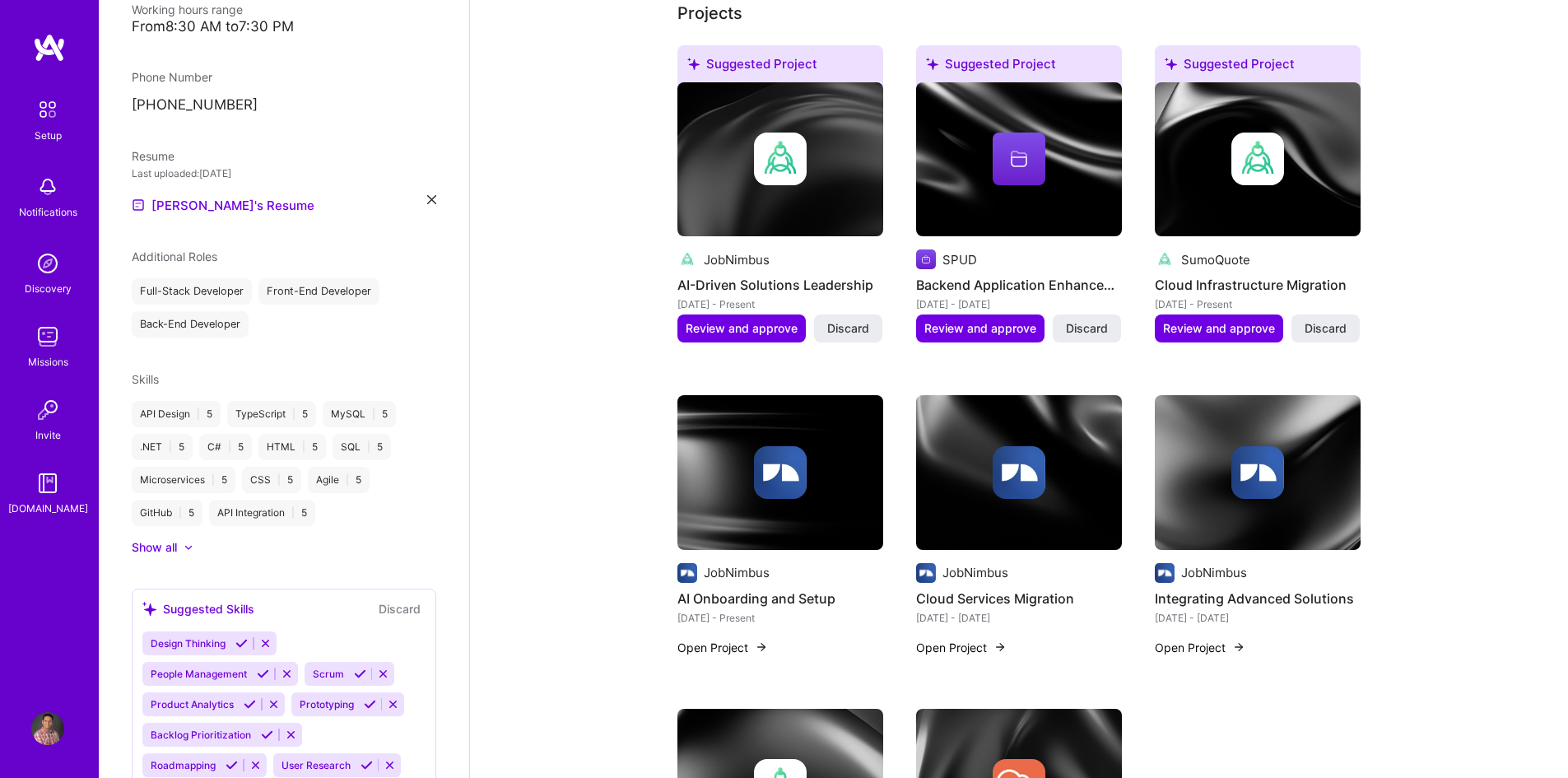
scroll to position [658, 0]
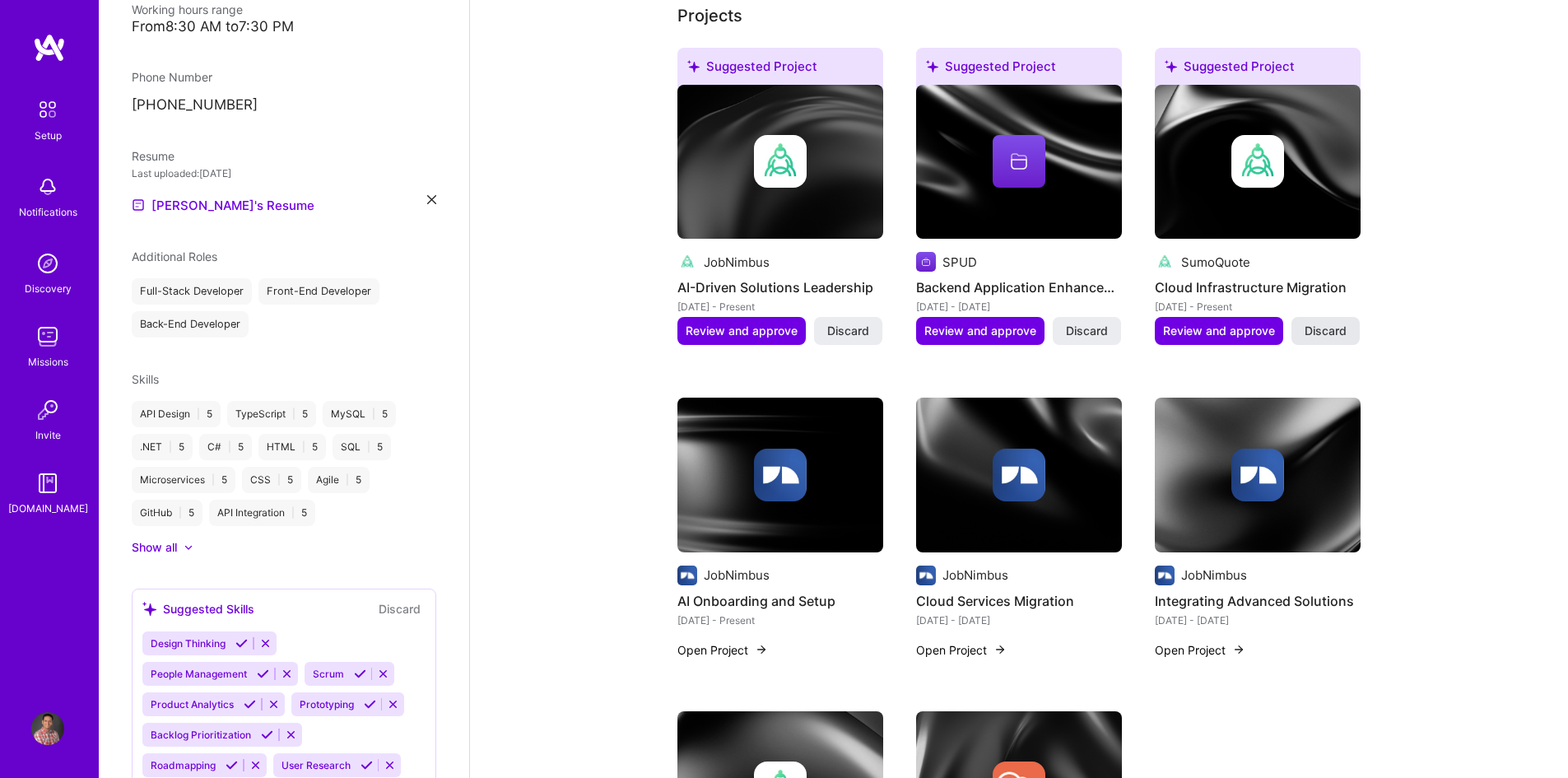
click at [1313, 325] on span "Discard" at bounding box center [1325, 331] width 42 height 17
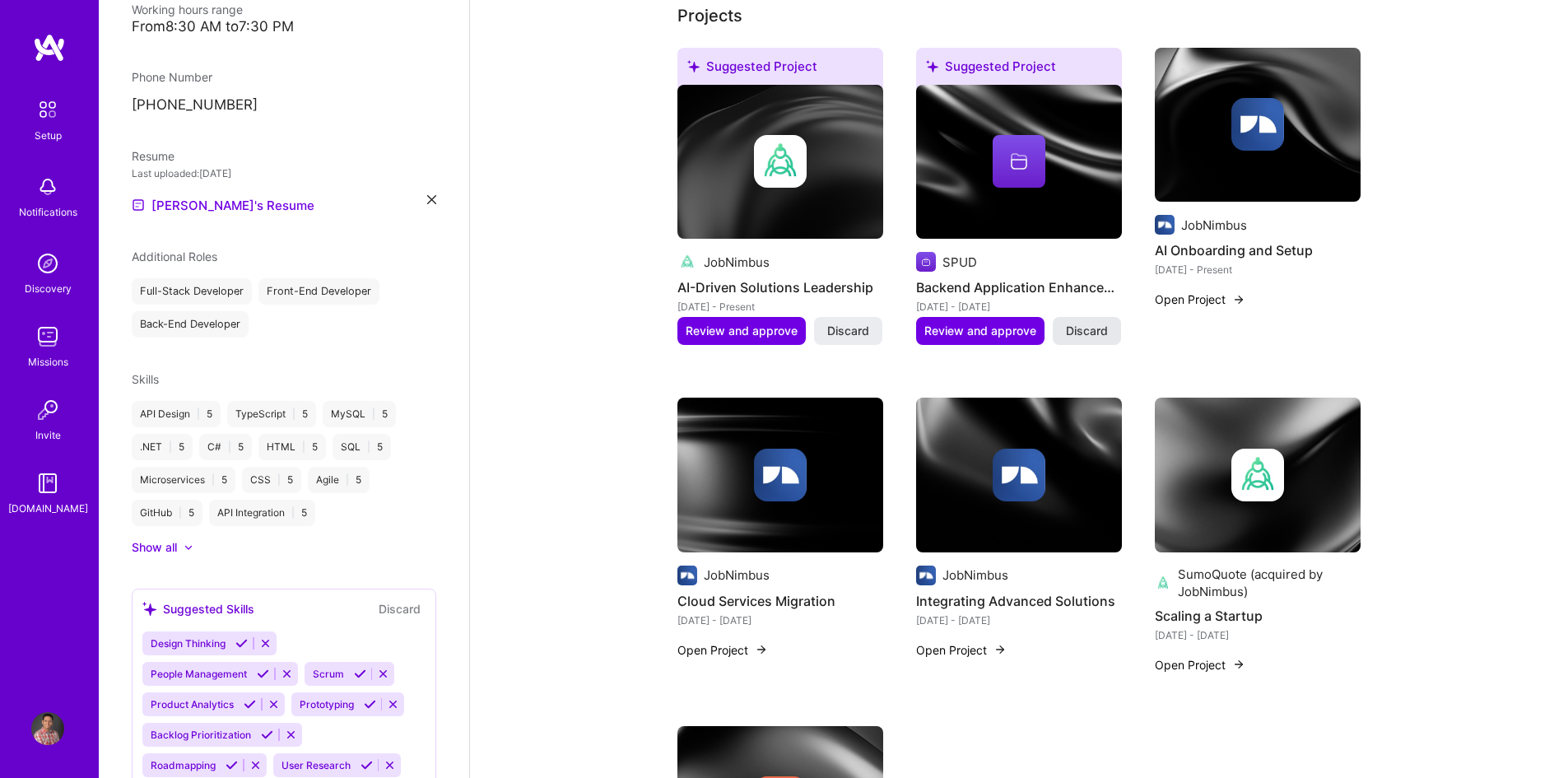
click at [1068, 334] on span "Discard" at bounding box center [1087, 331] width 42 height 17
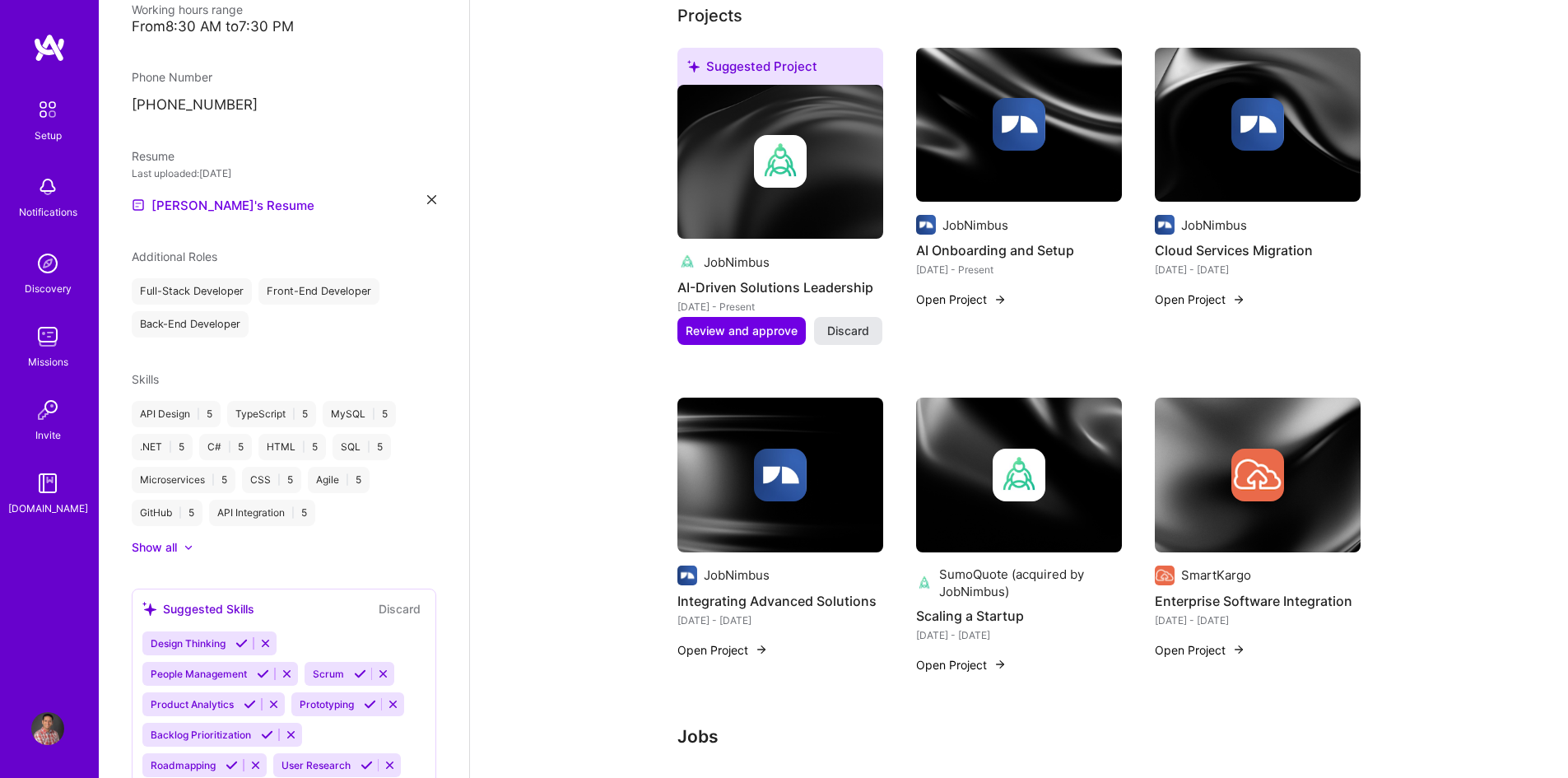
click at [845, 333] on span "Discard" at bounding box center [848, 331] width 42 height 17
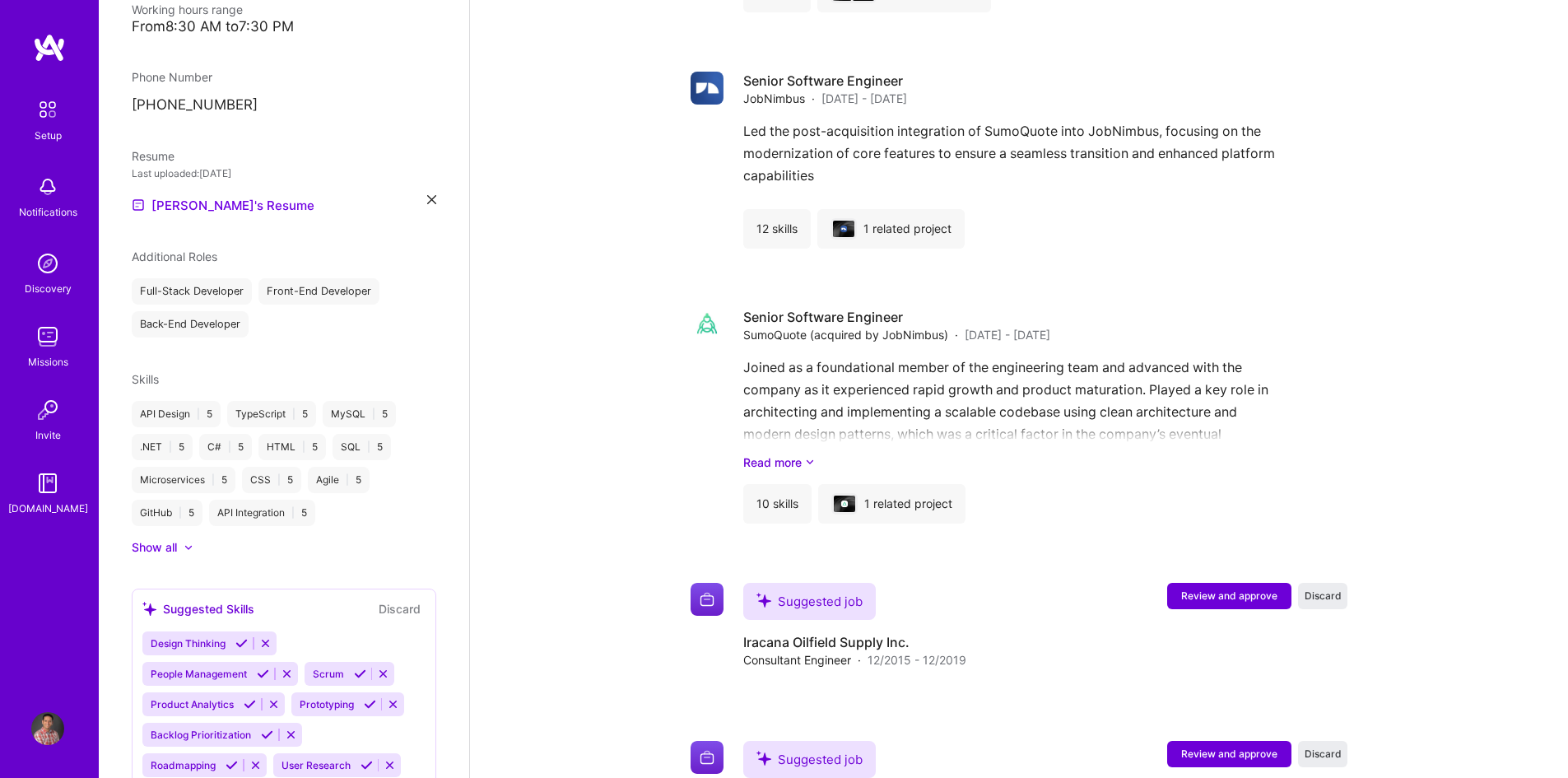
scroll to position [1774, 0]
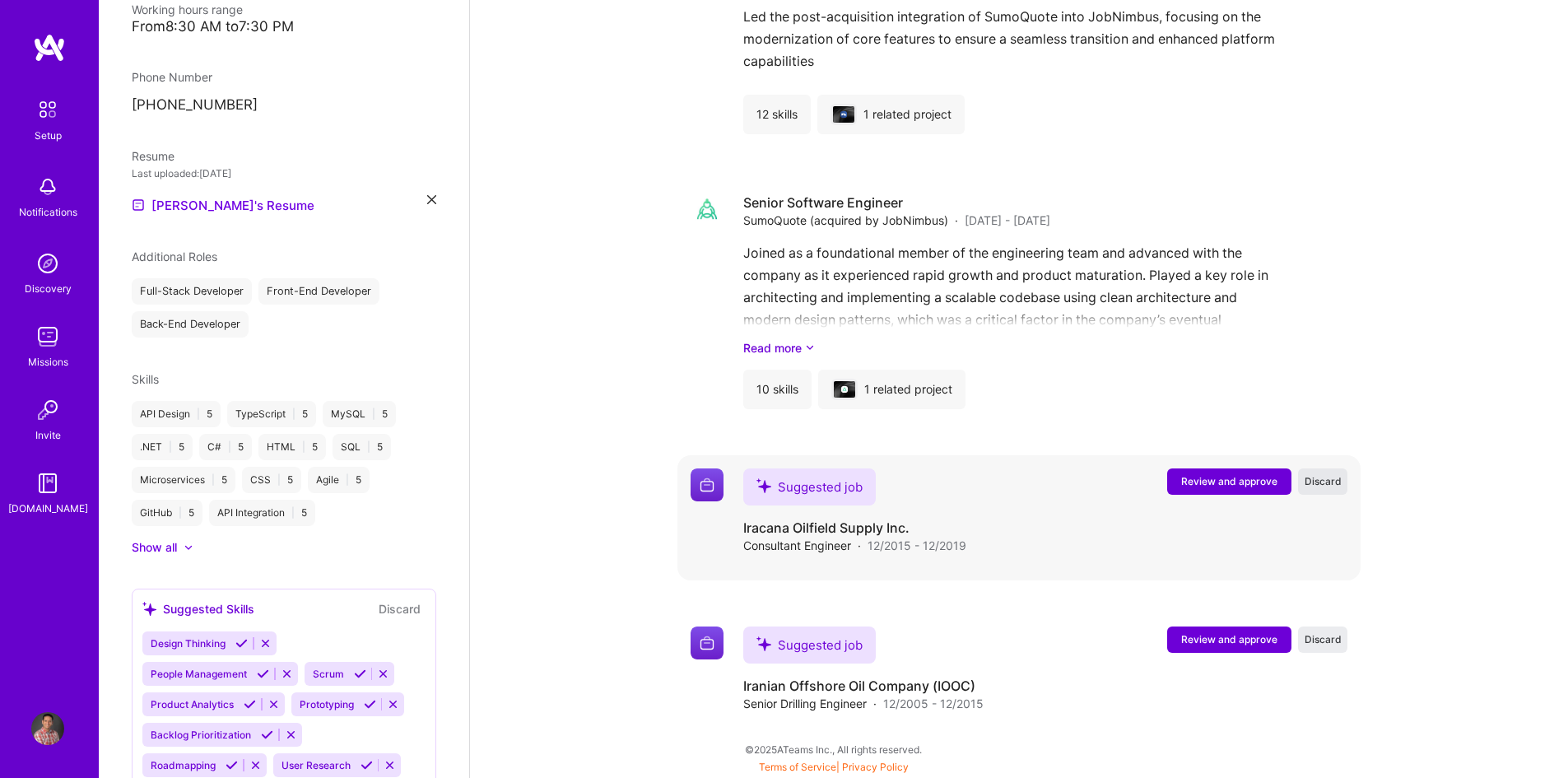
click at [1331, 481] on span "Discard" at bounding box center [1323, 481] width 37 height 14
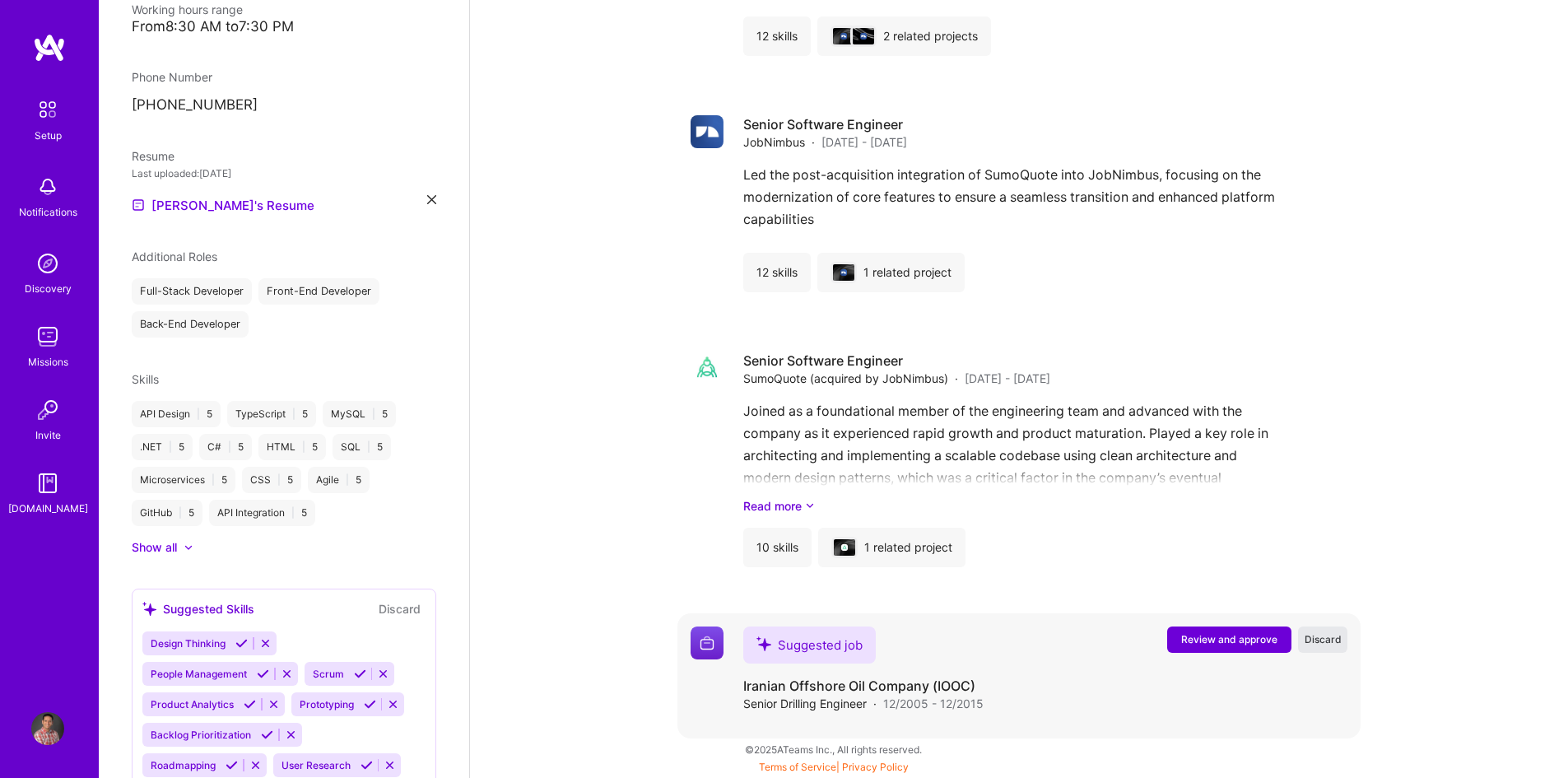
scroll to position [1616, 0]
click at [1321, 638] on span "Discard" at bounding box center [1323, 639] width 37 height 14
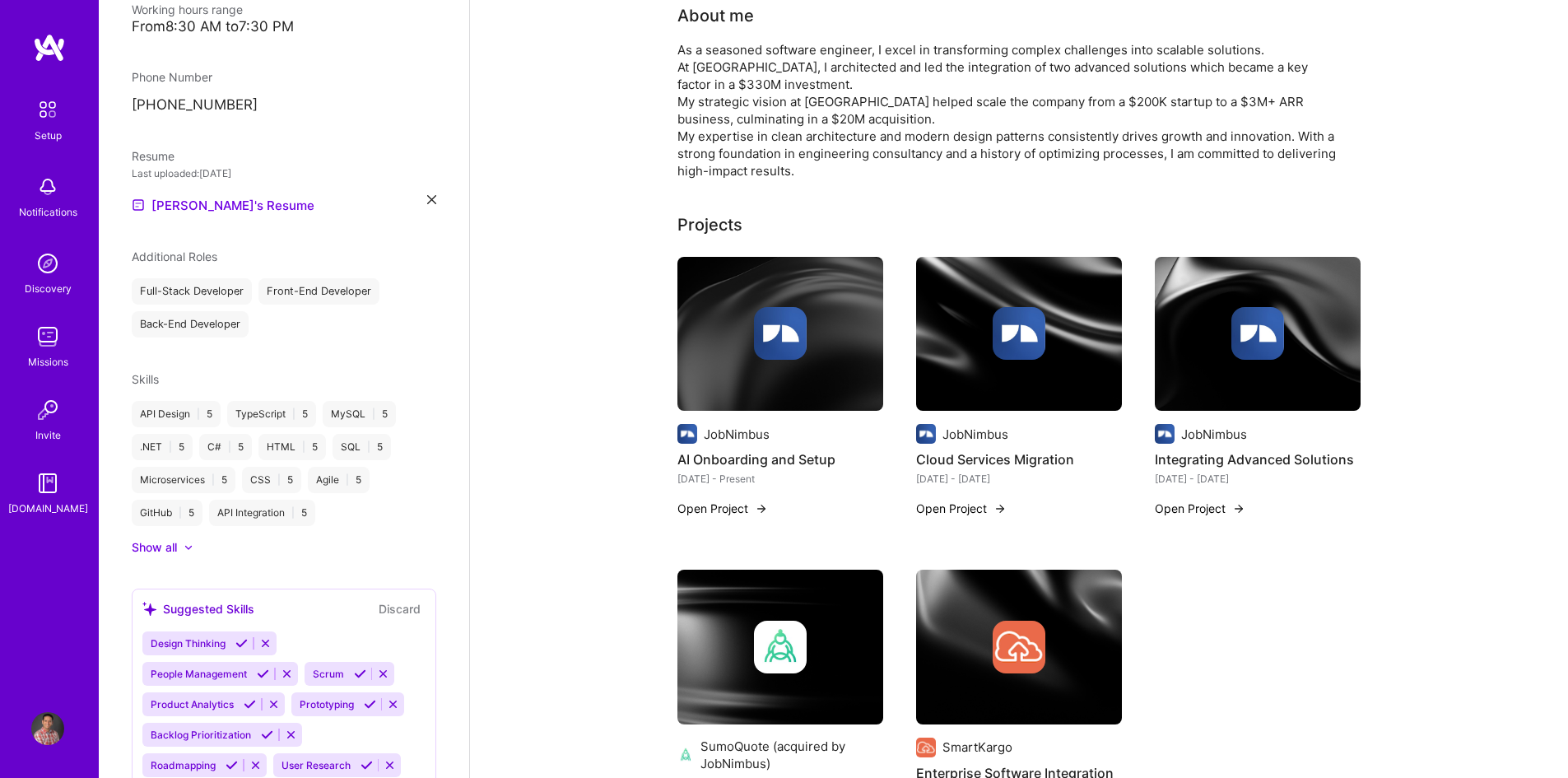
scroll to position [494, 0]
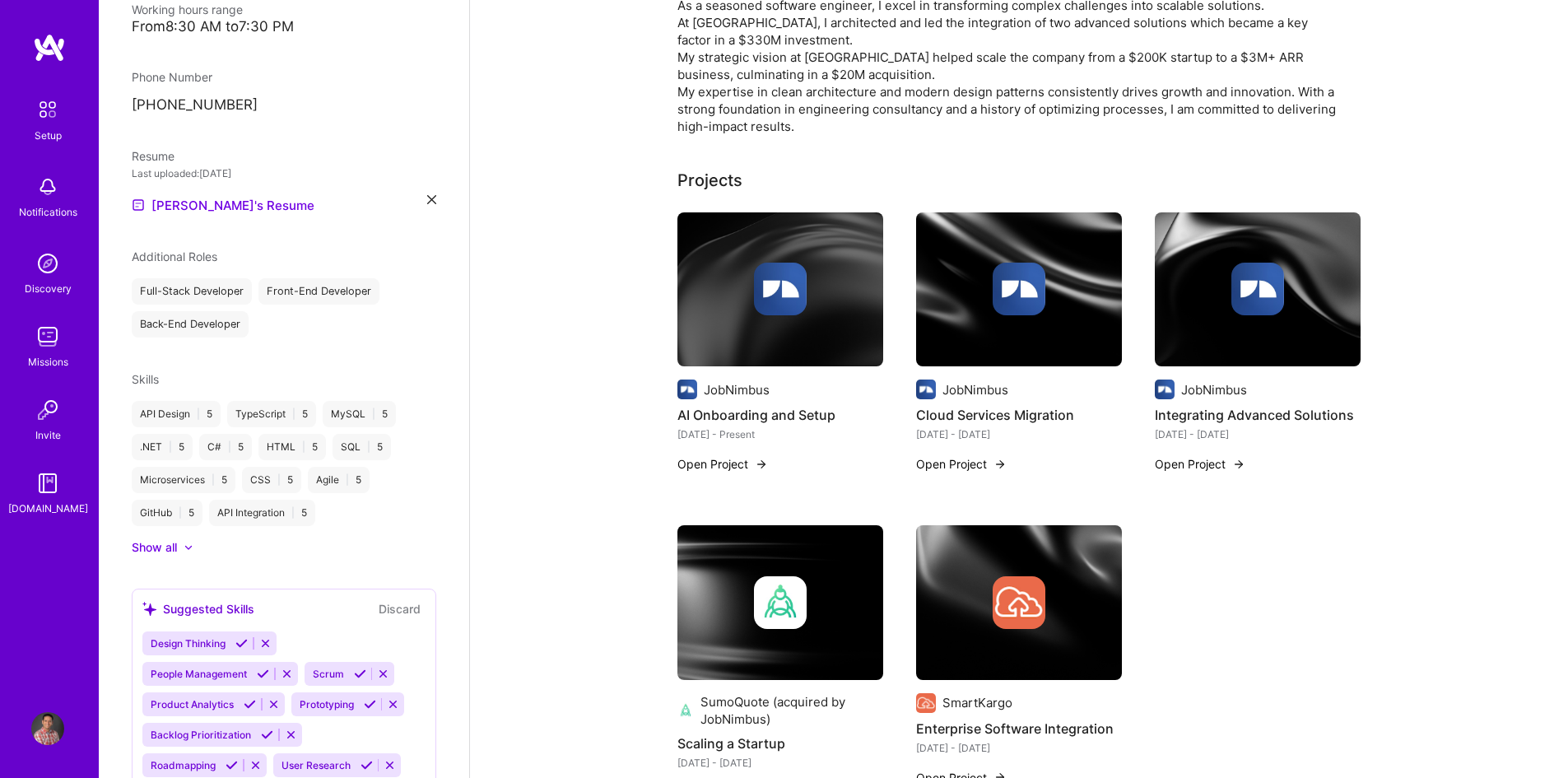
click at [394, 600] on button "Discard" at bounding box center [400, 609] width 52 height 19
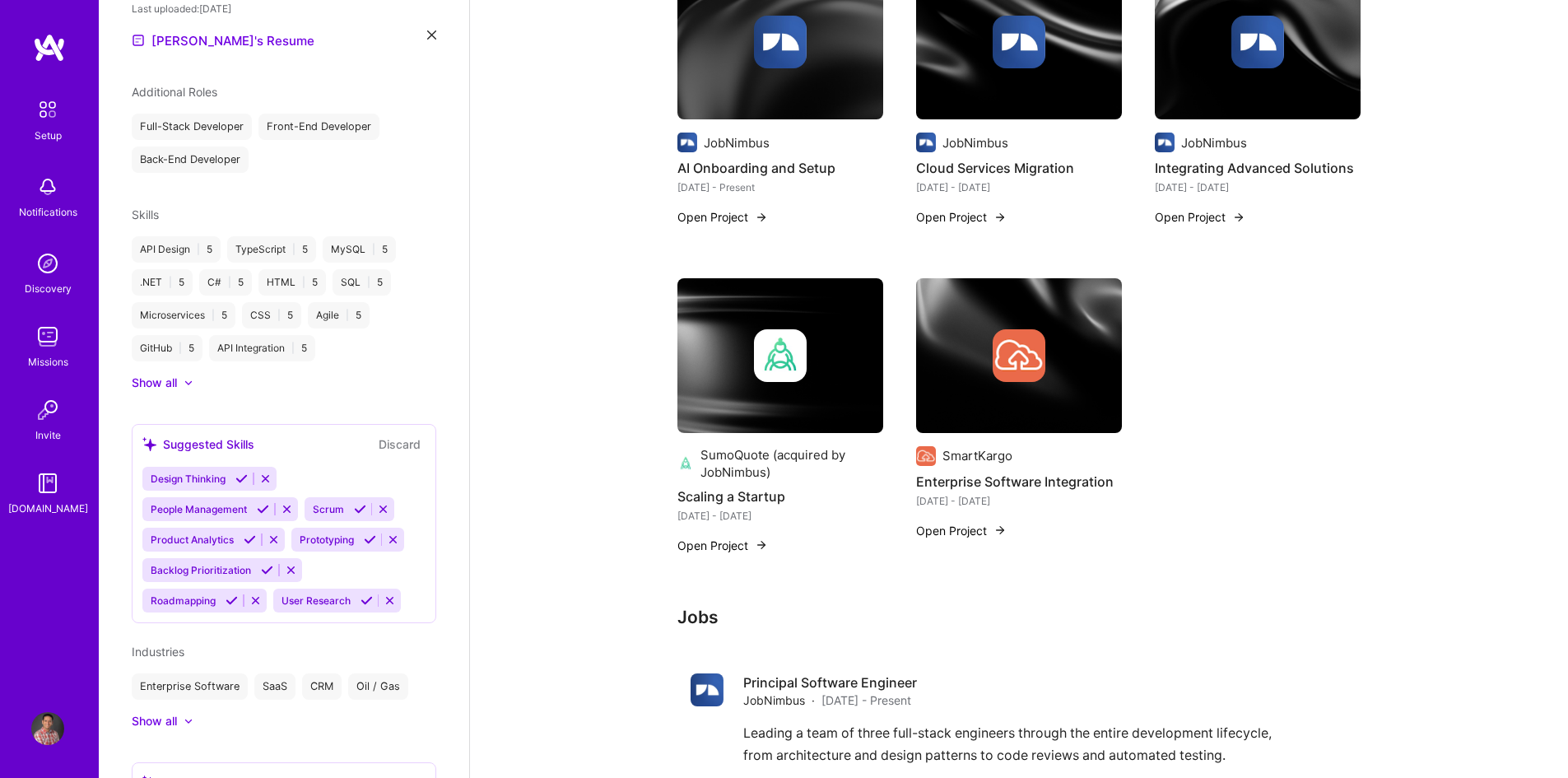
scroll to position [651, 0]
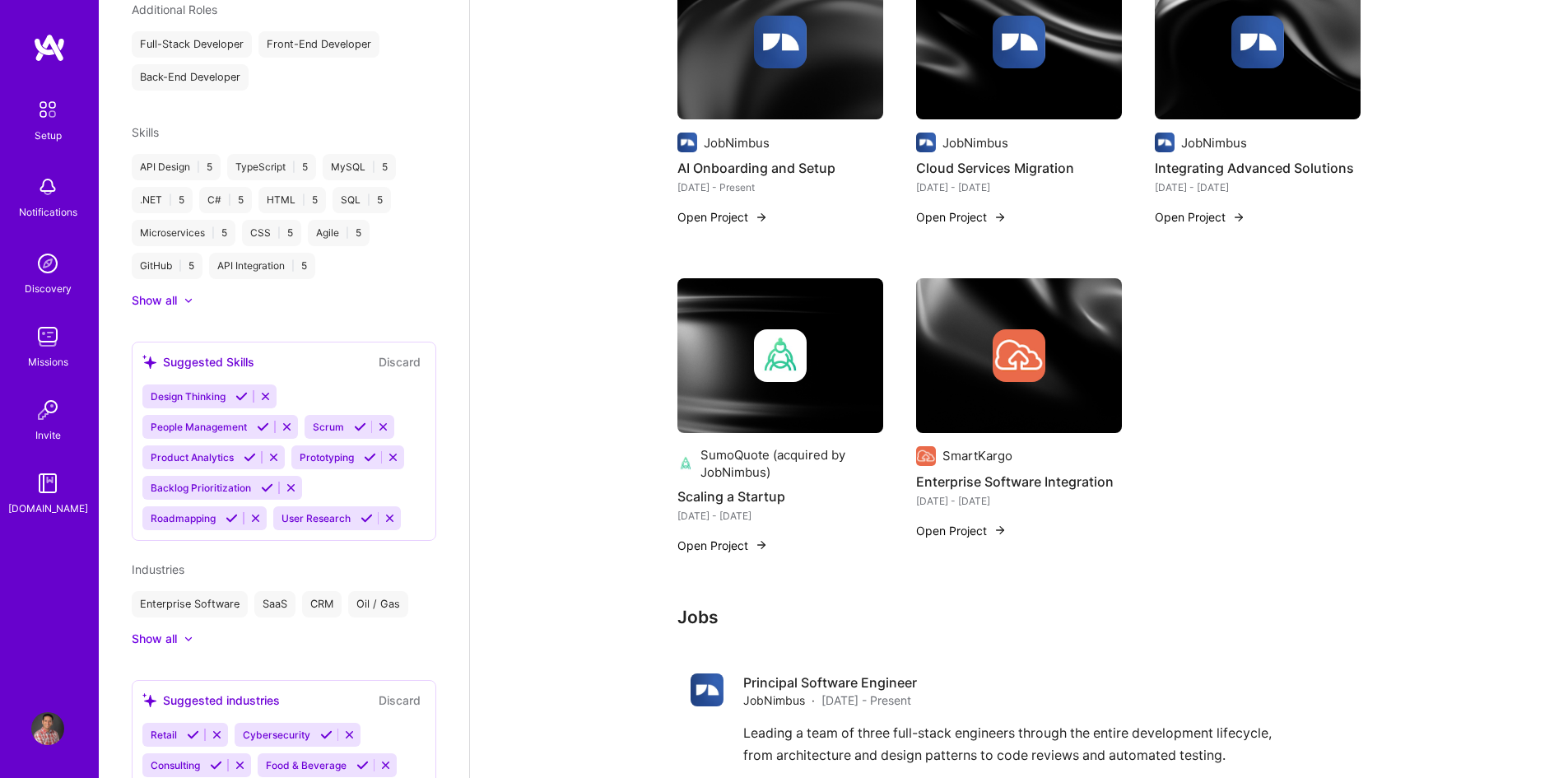
click at [388, 512] on icon at bounding box center [390, 518] width 12 height 12
click at [291, 482] on icon at bounding box center [291, 487] width 12 height 12
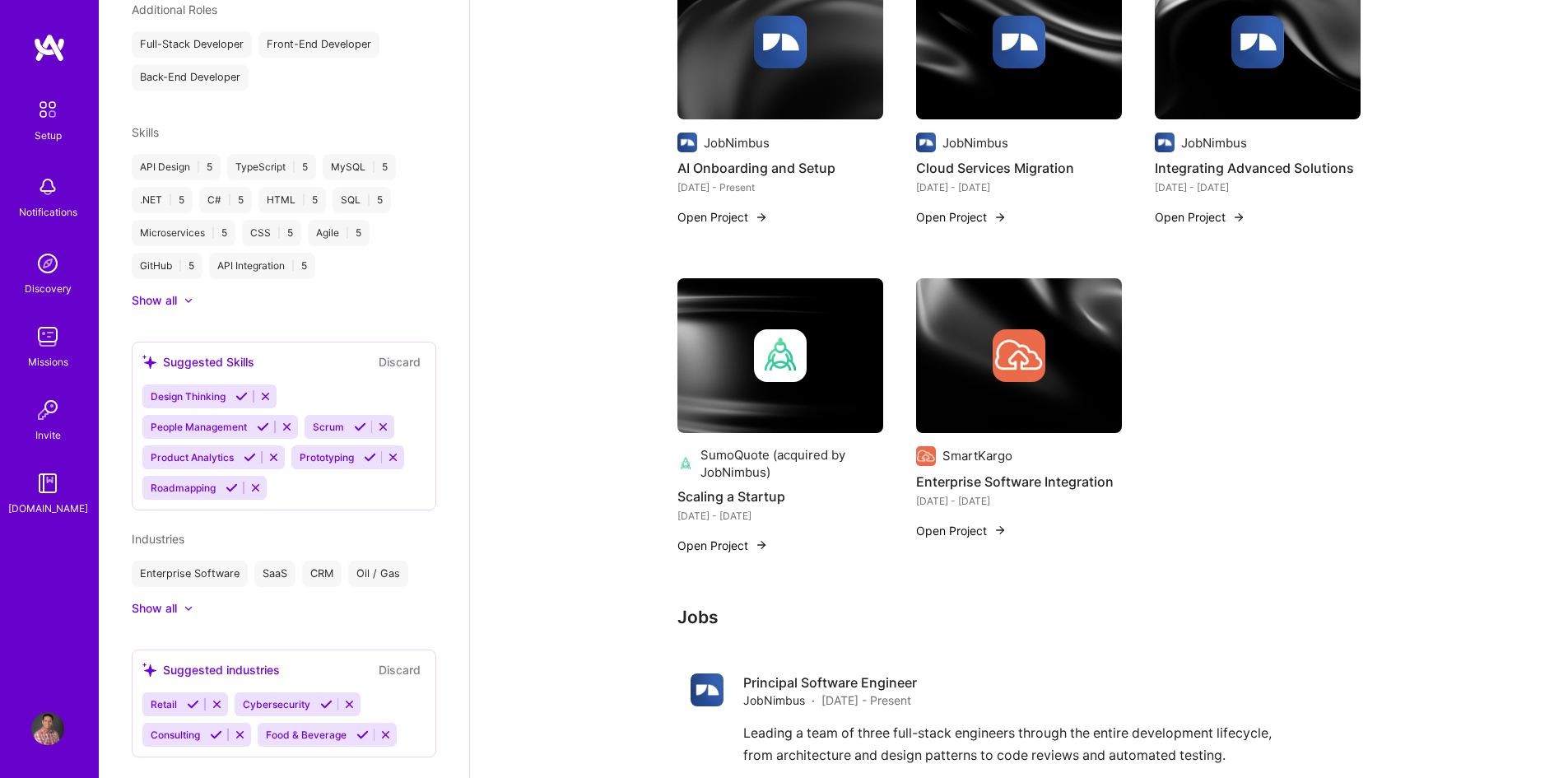
click at [220, 728] on icon at bounding box center [216, 734] width 12 height 12
click at [265, 728] on icon at bounding box center [271, 734] width 12 height 12
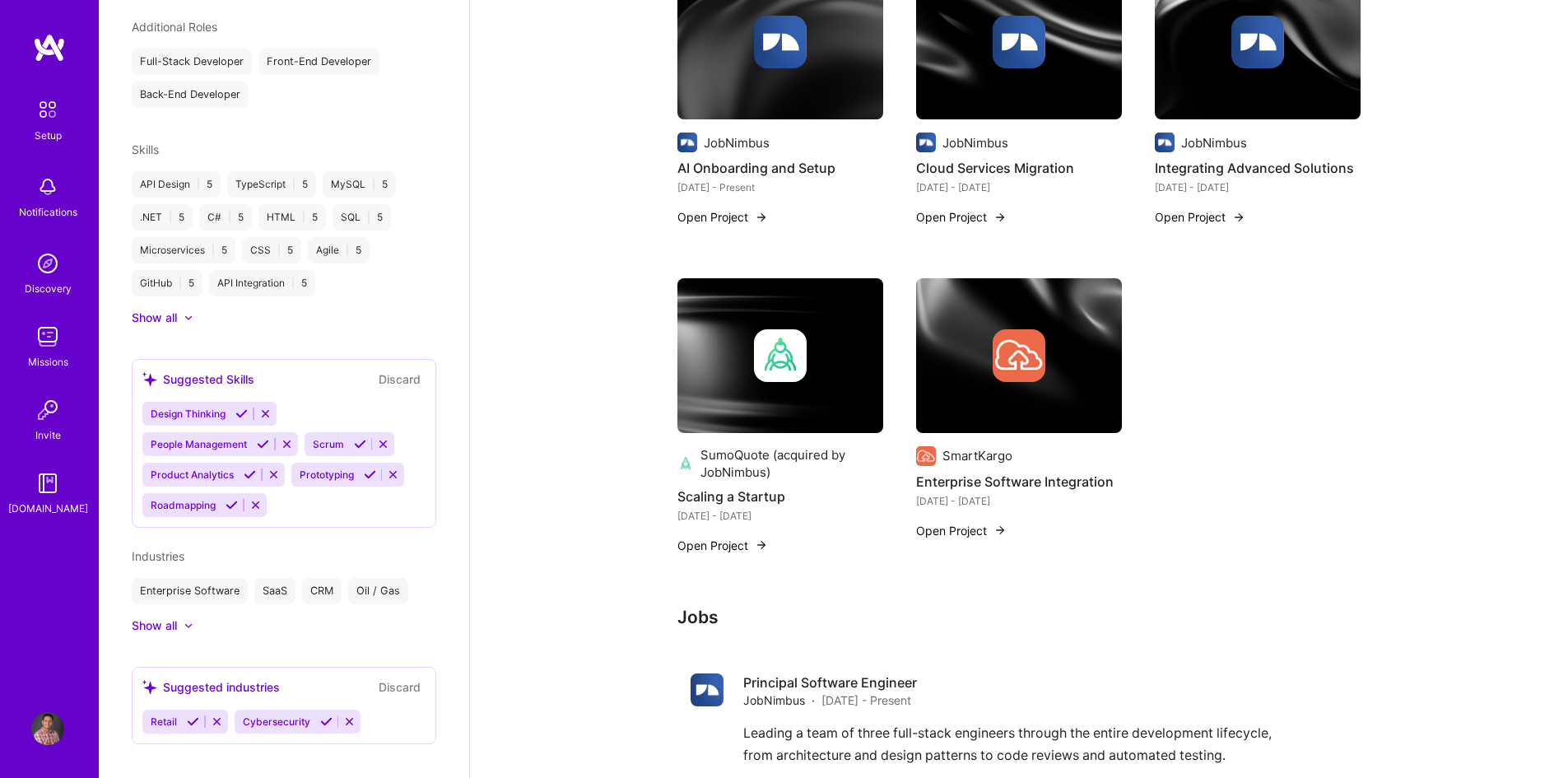
click at [220, 715] on icon at bounding box center [216, 721] width 12 height 12
click at [252, 715] on icon at bounding box center [258, 721] width 12 height 12
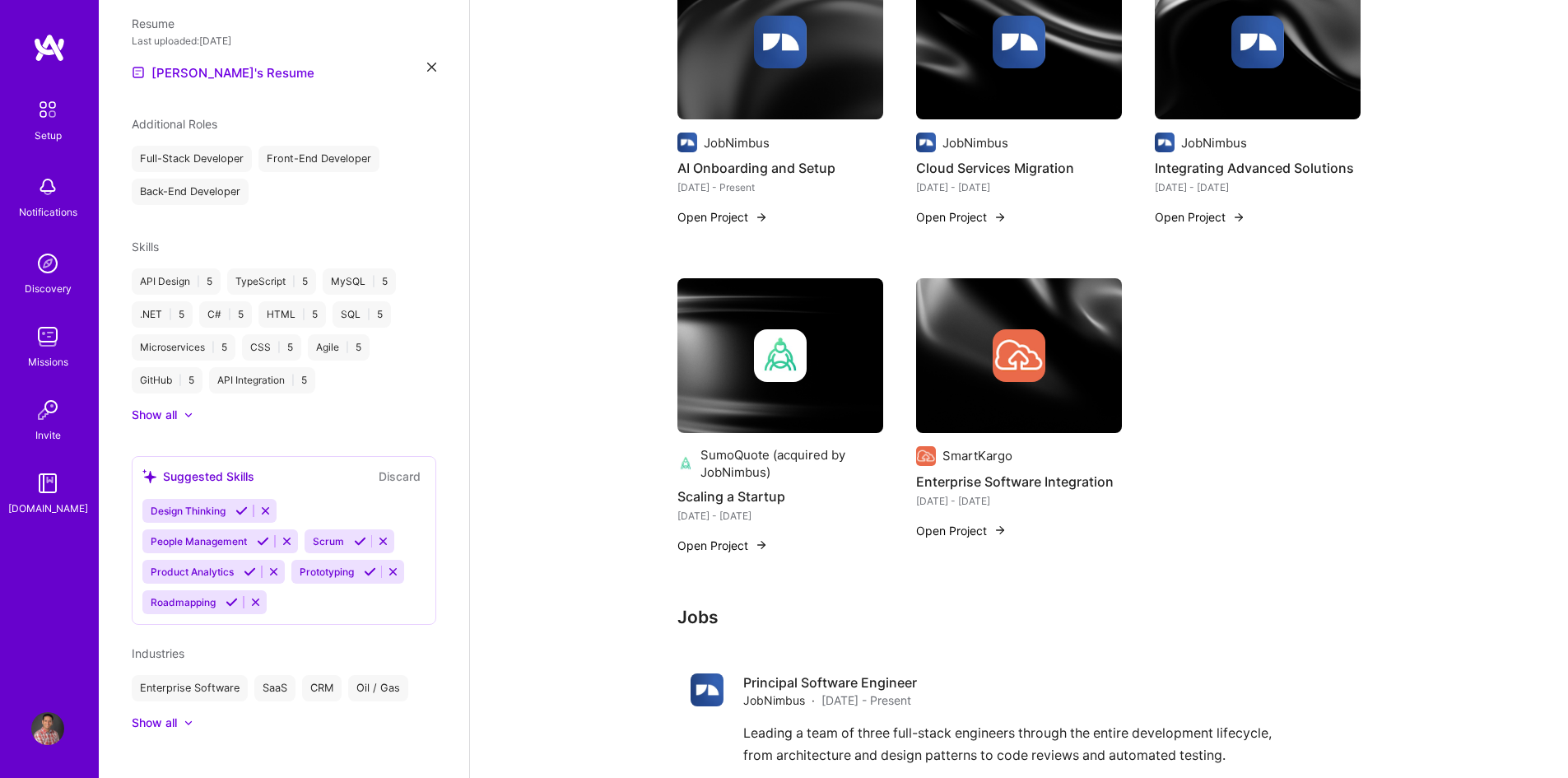
click at [244, 505] on icon at bounding box center [241, 510] width 12 height 12
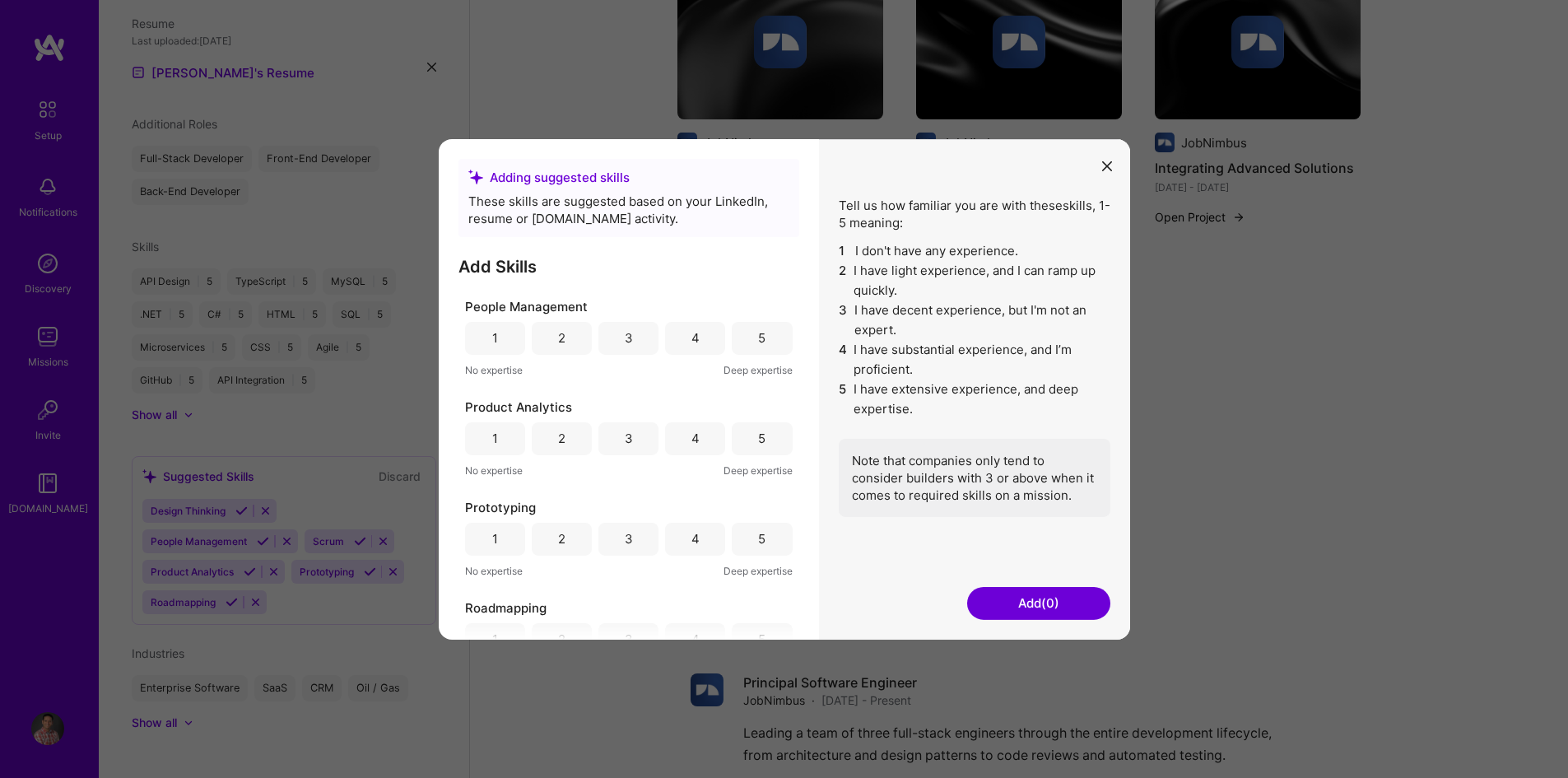
scroll to position [0, 0]
click at [1115, 168] on button "modal" at bounding box center [1107, 164] width 20 height 27
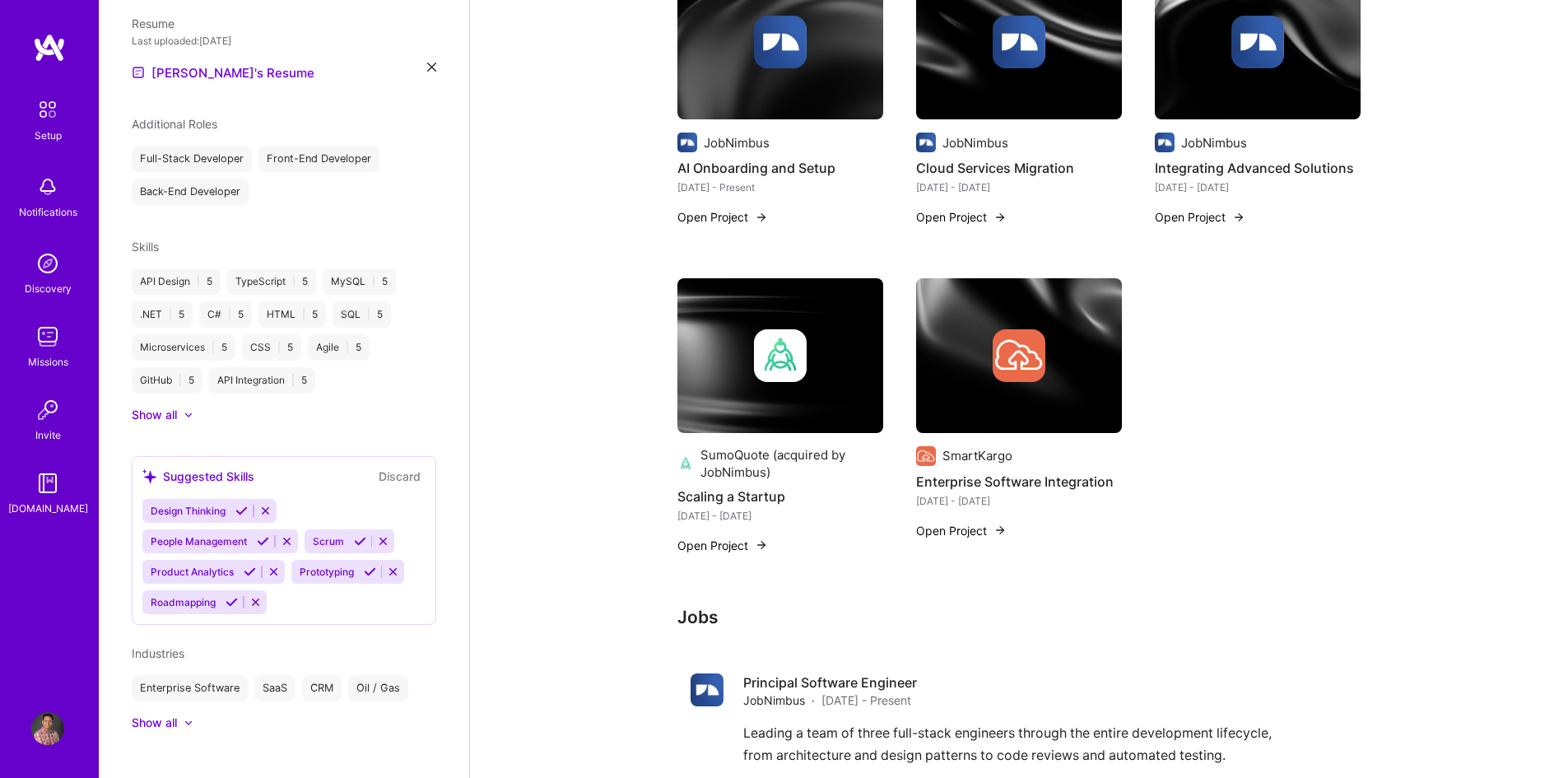
click at [383, 535] on icon at bounding box center [383, 541] width 12 height 12
click at [292, 535] on icon at bounding box center [287, 541] width 12 height 12
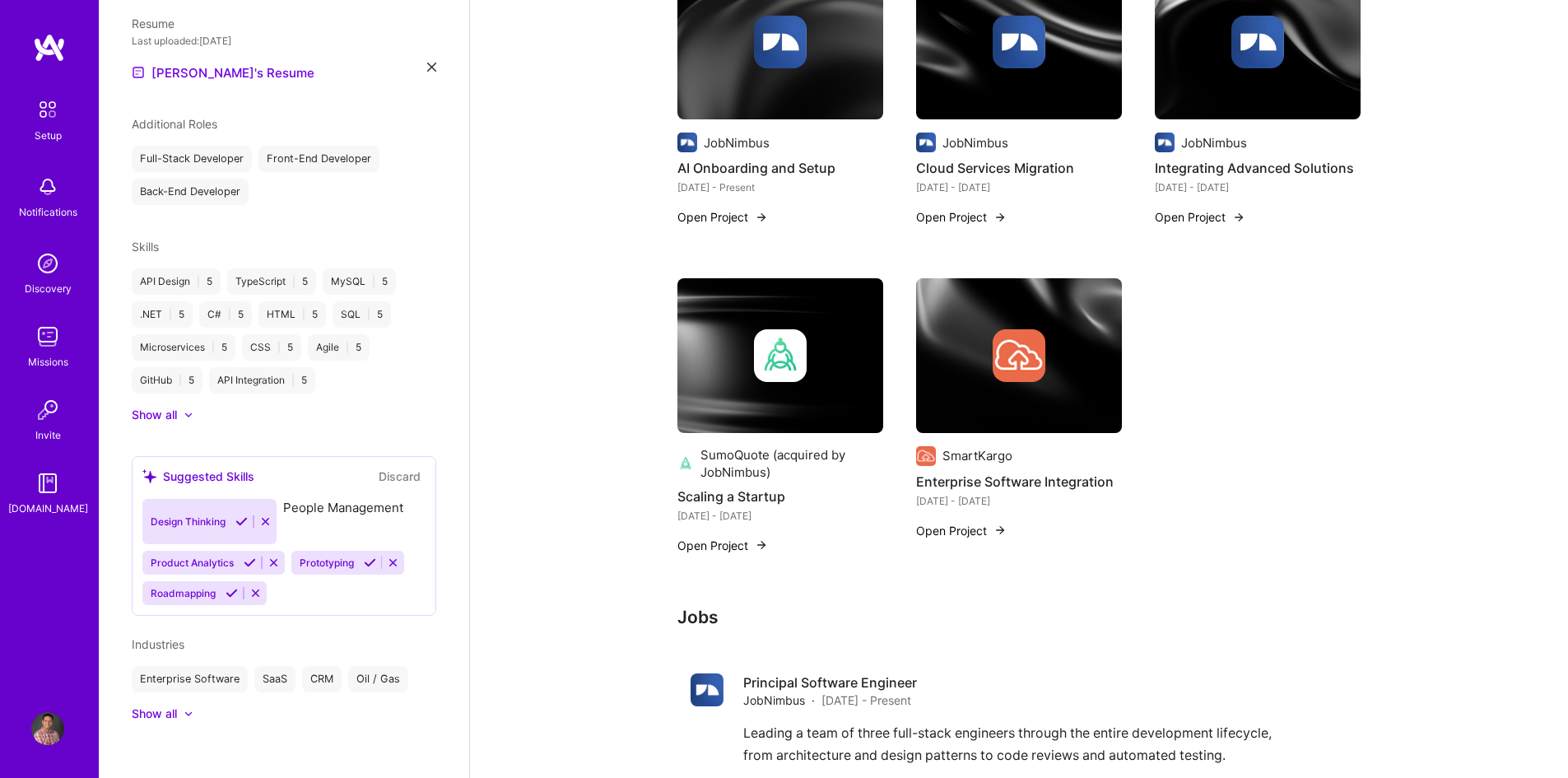
scroll to position [505, 0]
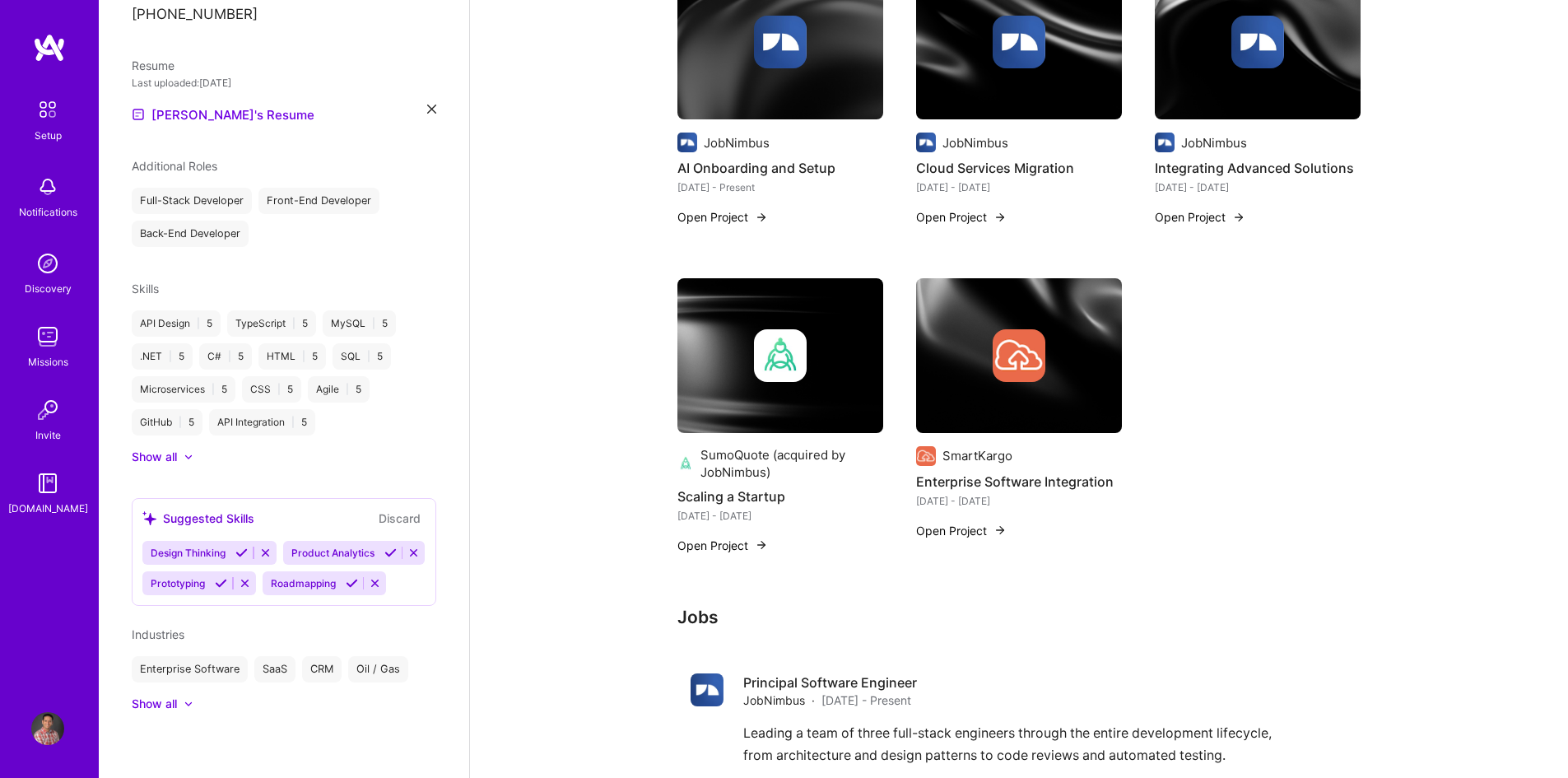
click at [369, 584] on icon at bounding box center [375, 583] width 12 height 12
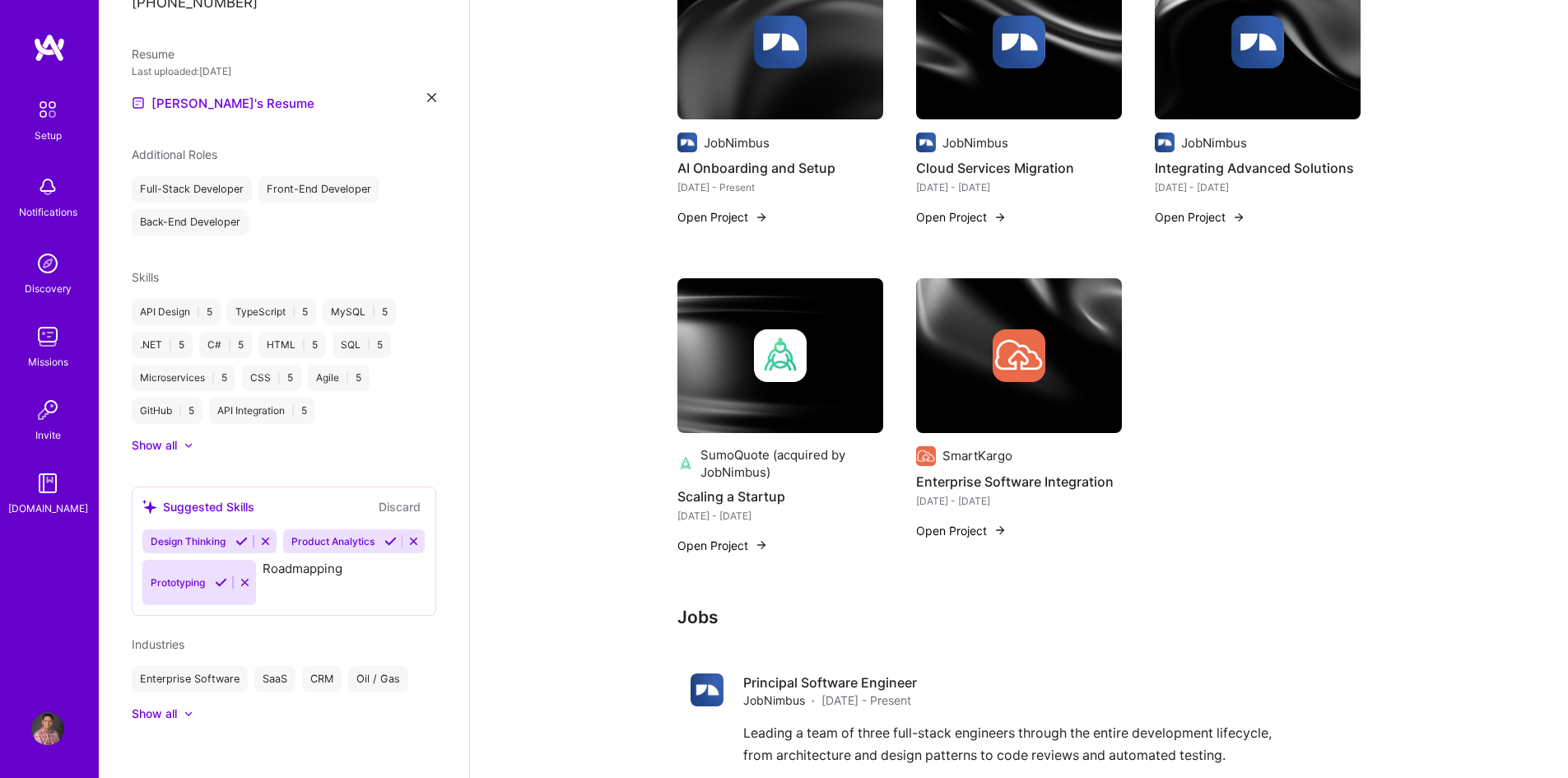
scroll to position [475, 0]
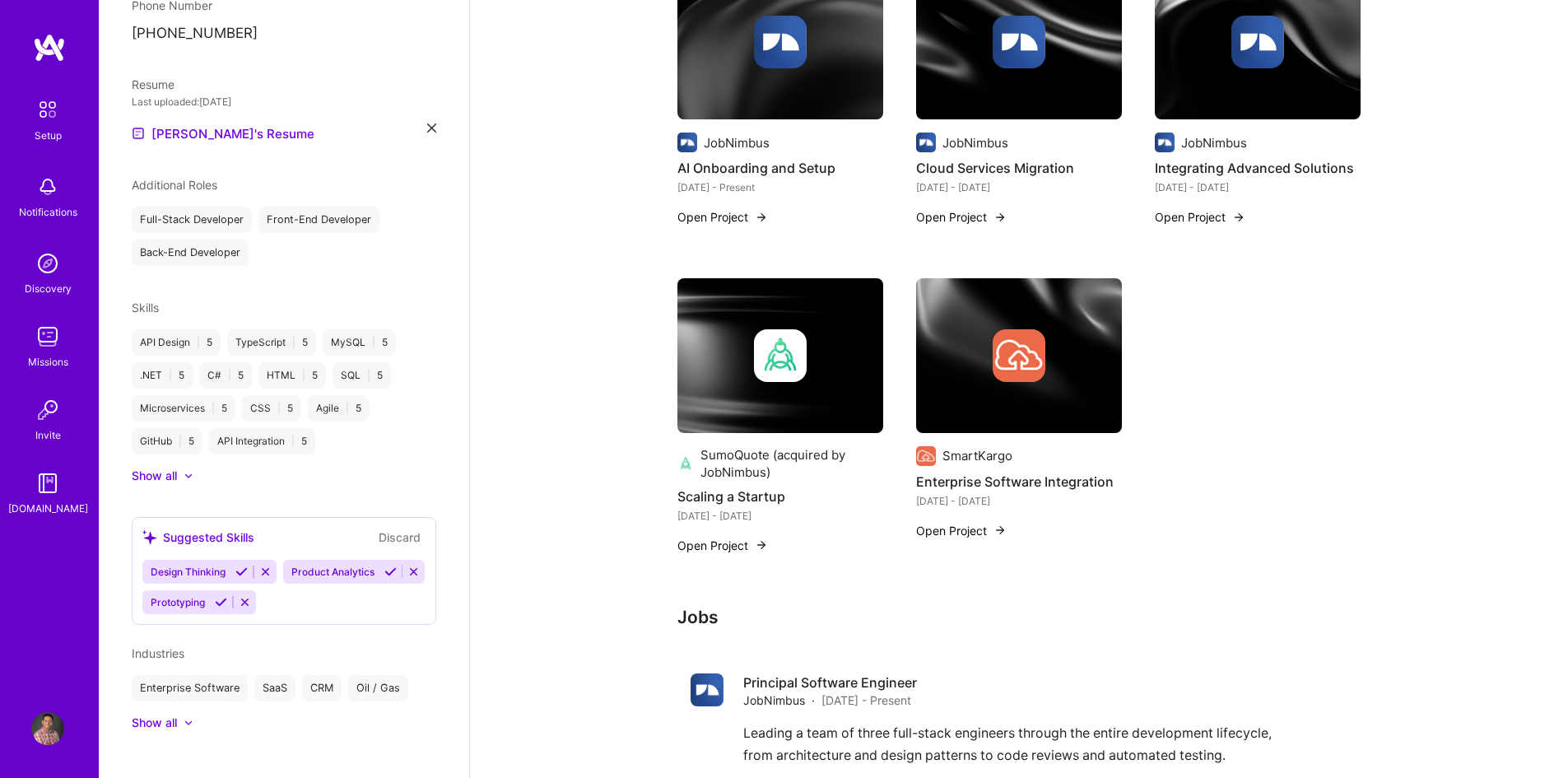
click at [241, 566] on icon at bounding box center [241, 572] width 12 height 12
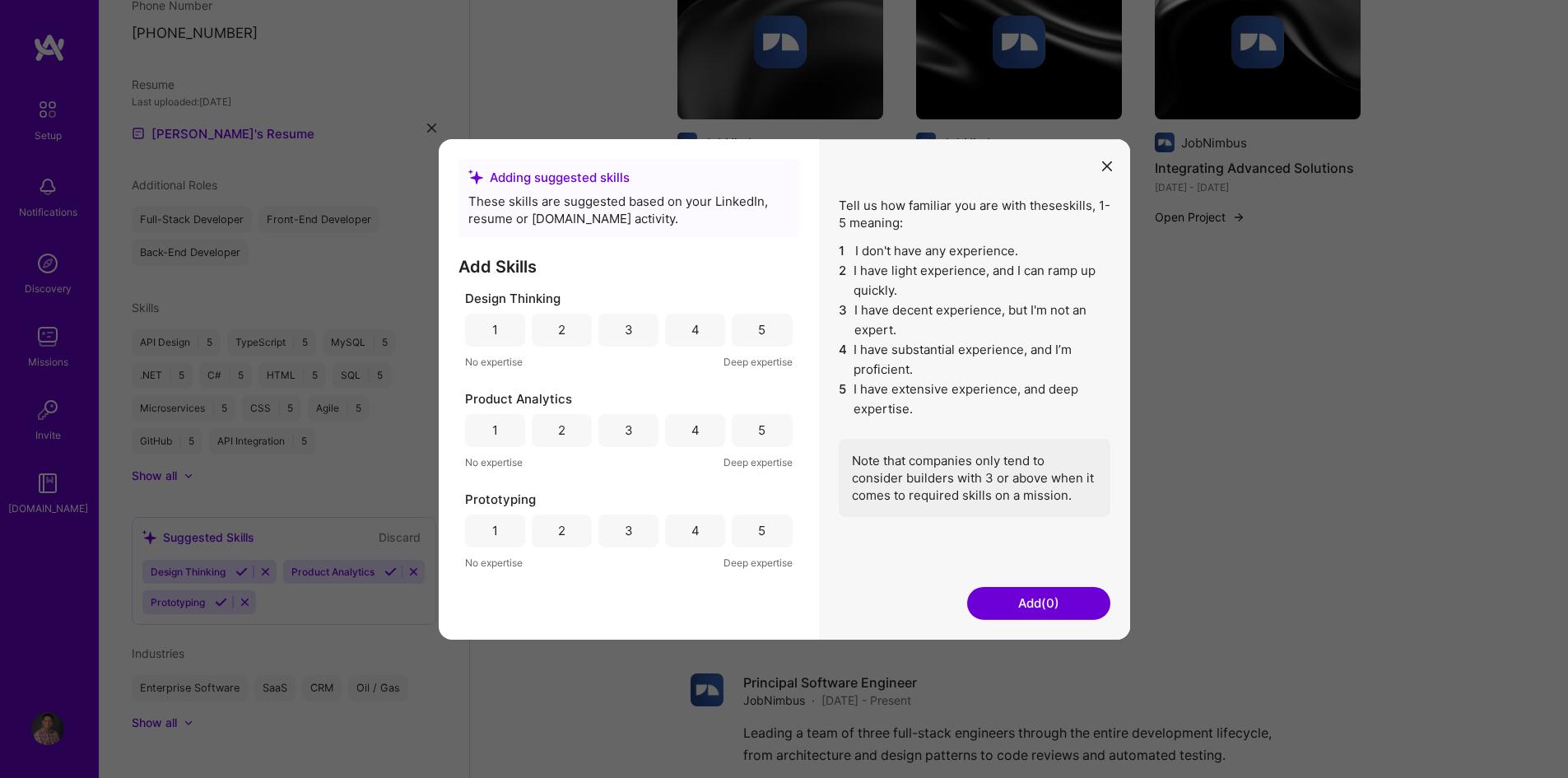
click at [689, 329] on div "4" at bounding box center [694, 330] width 60 height 33
click at [696, 426] on div "4" at bounding box center [695, 429] width 8 height 17
click at [740, 532] on div "5" at bounding box center [761, 530] width 60 height 33
click at [1032, 606] on button "Add (3)" at bounding box center [1038, 604] width 143 height 33
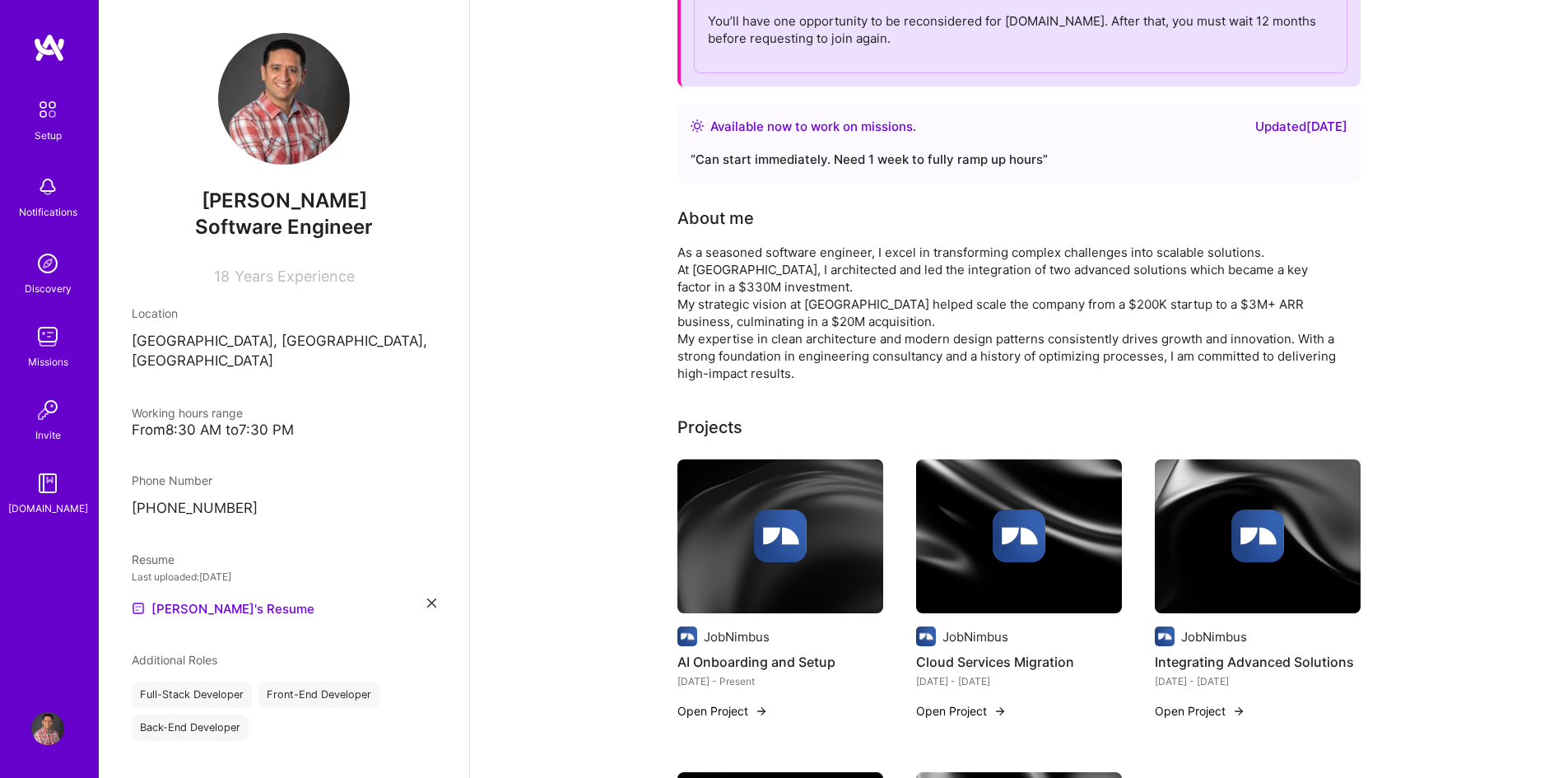
scroll to position [0, 0]
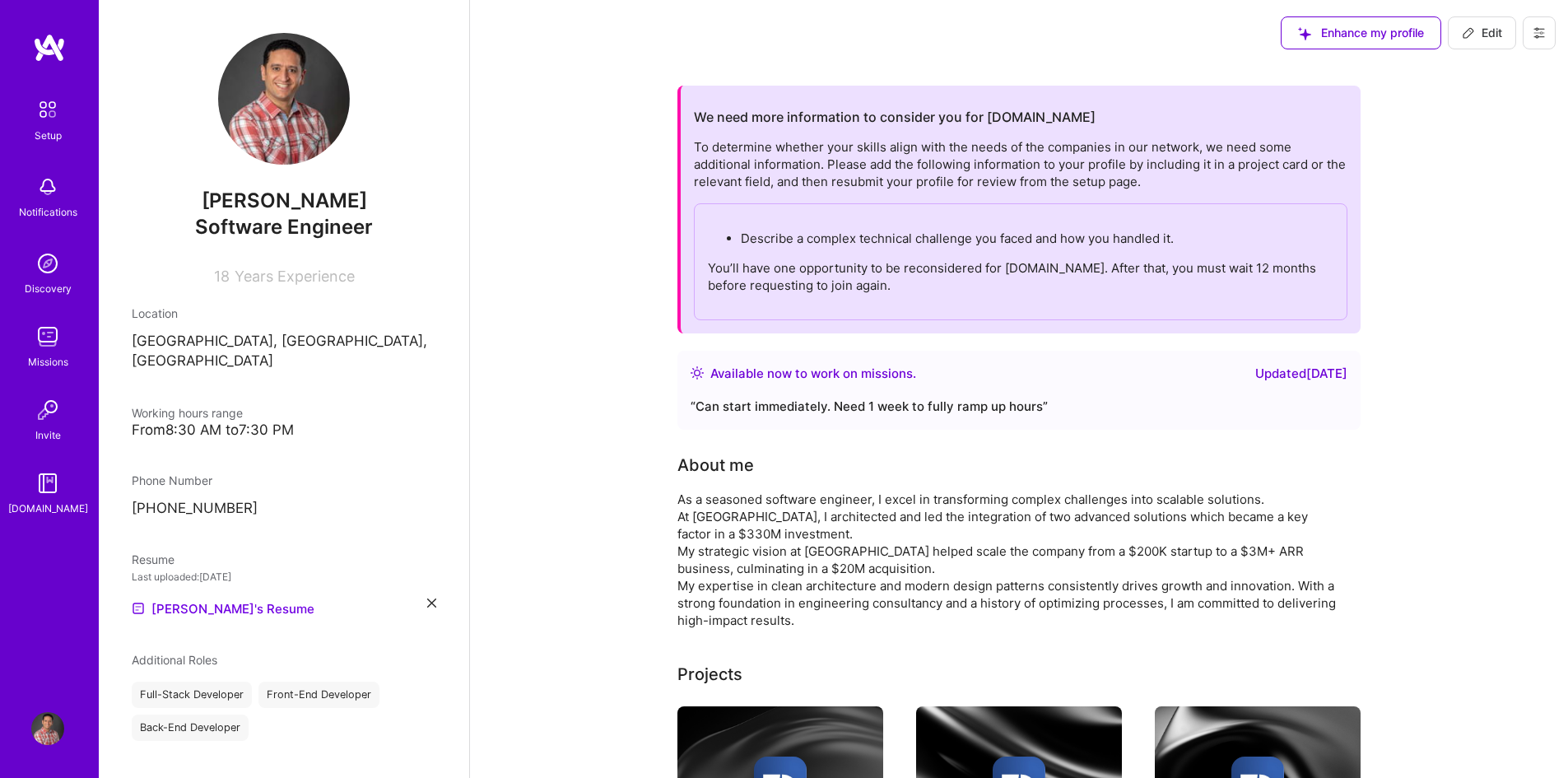
click at [1477, 34] on span "Edit" at bounding box center [1481, 33] width 40 height 17
select select "CA"
select select "Right Now"
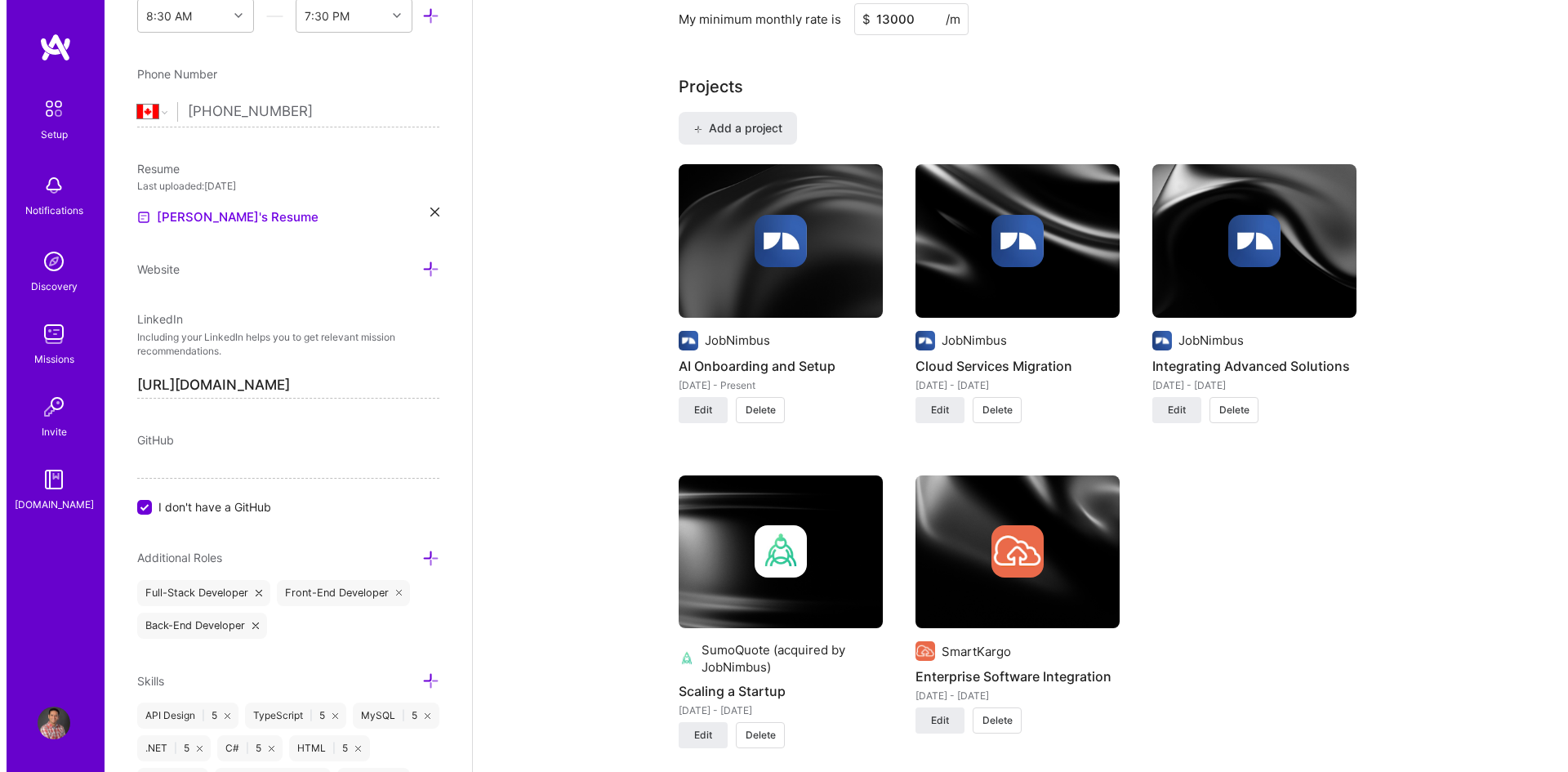
scroll to position [1225, 0]
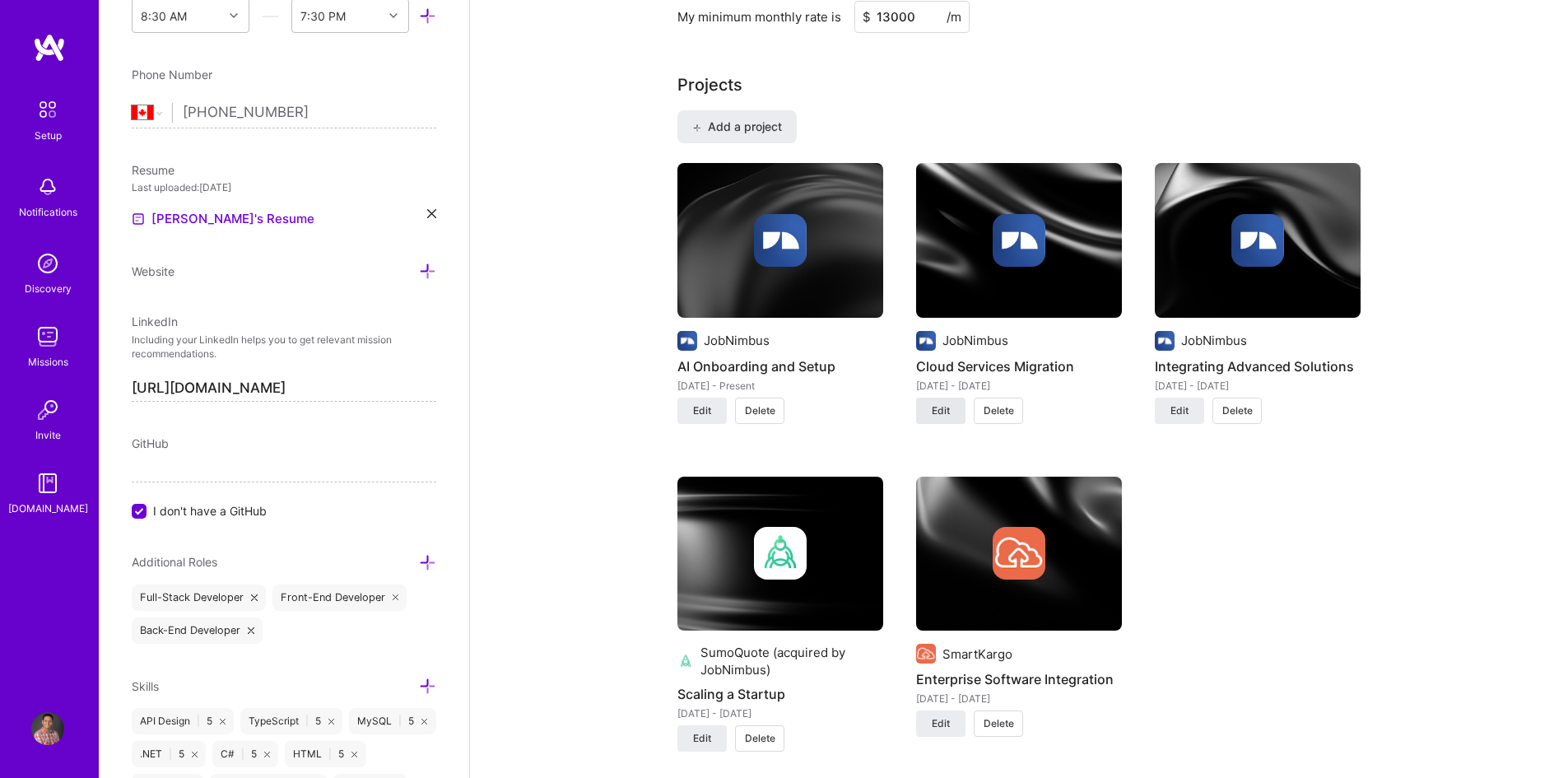
click at [957, 406] on button "Edit" at bounding box center [941, 410] width 50 height 26
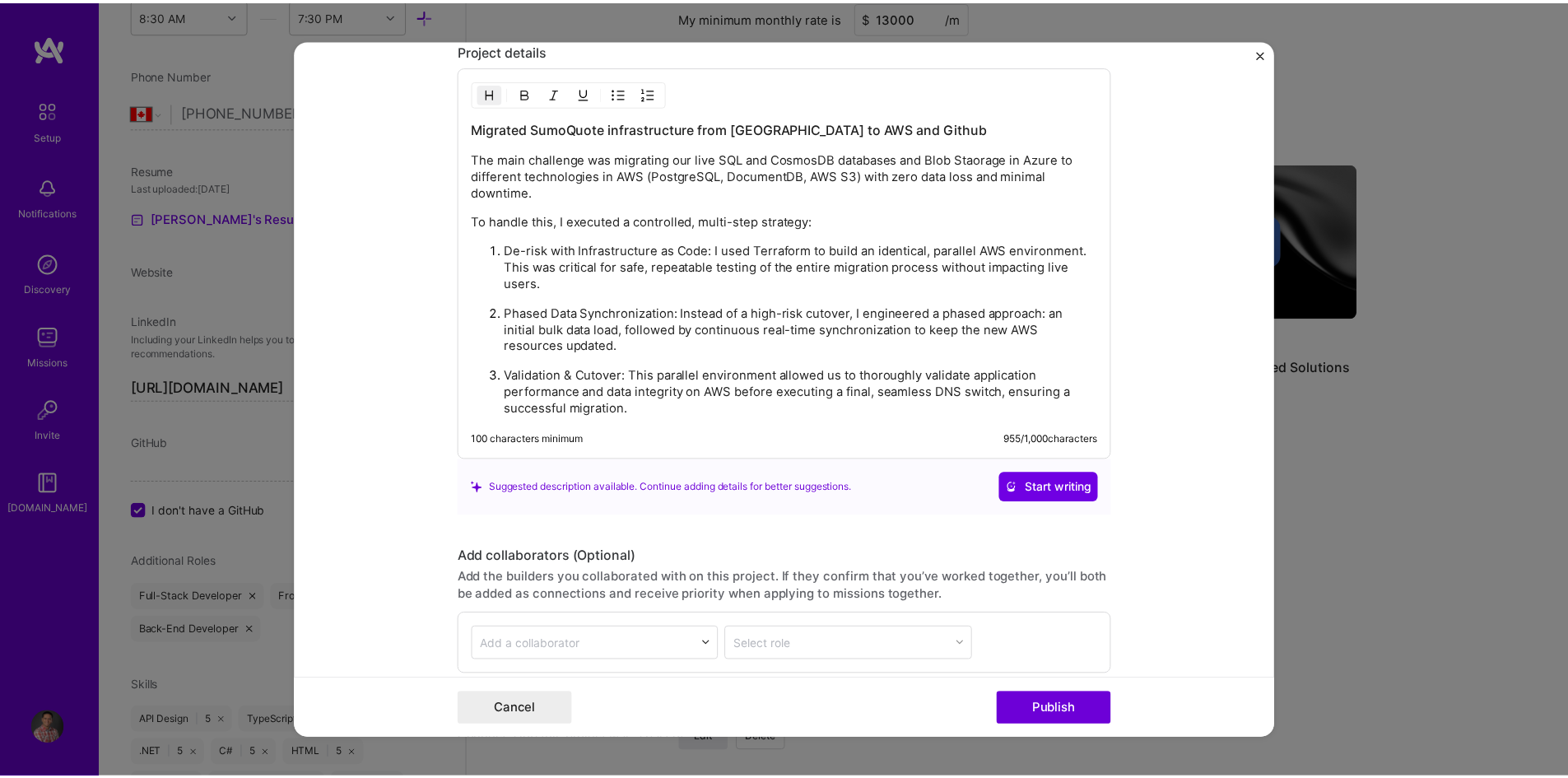
scroll to position [1832, 0]
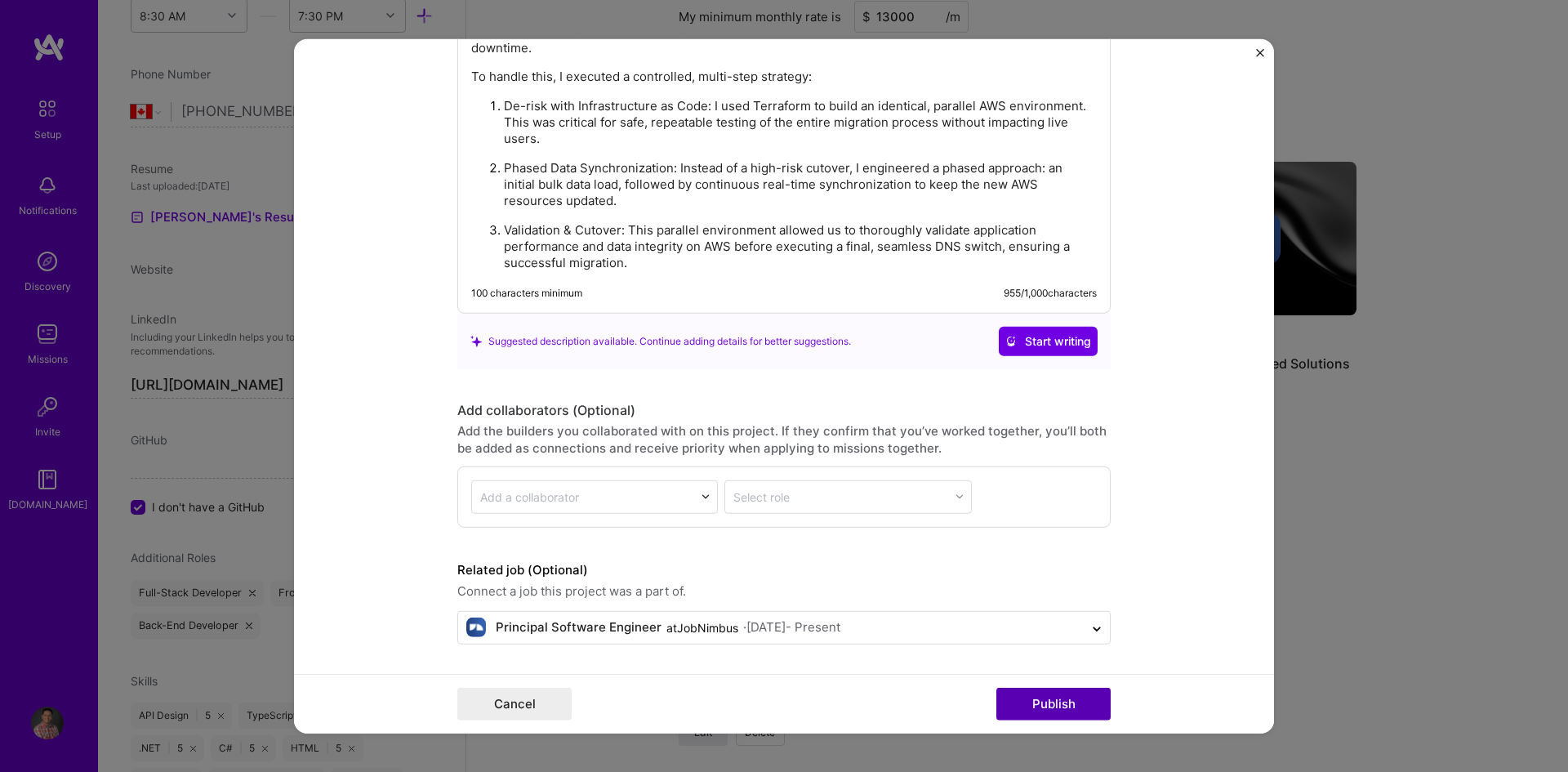
click at [1044, 700] on button "Publish" at bounding box center [1054, 704] width 115 height 33
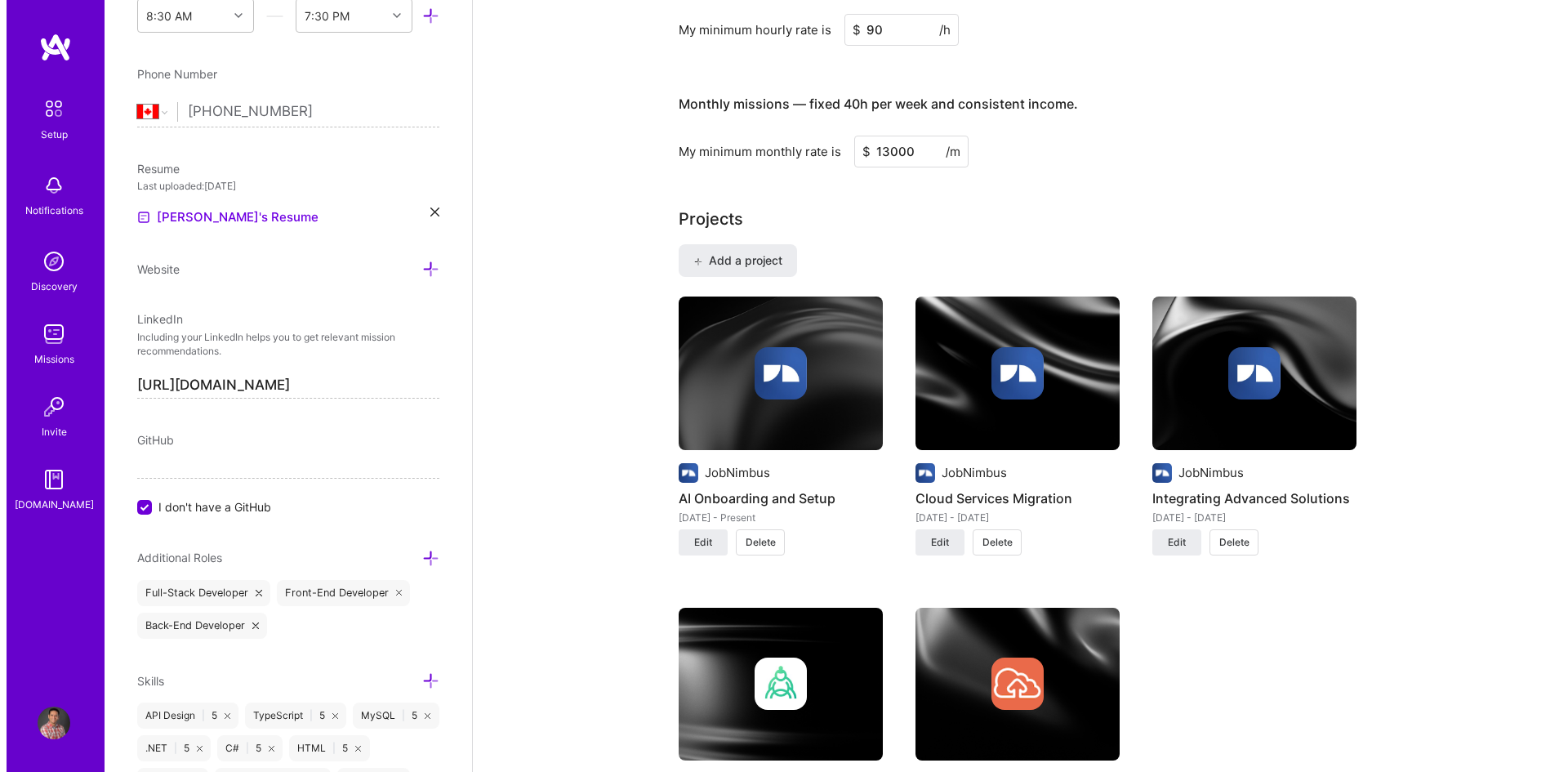
scroll to position [1062, 0]
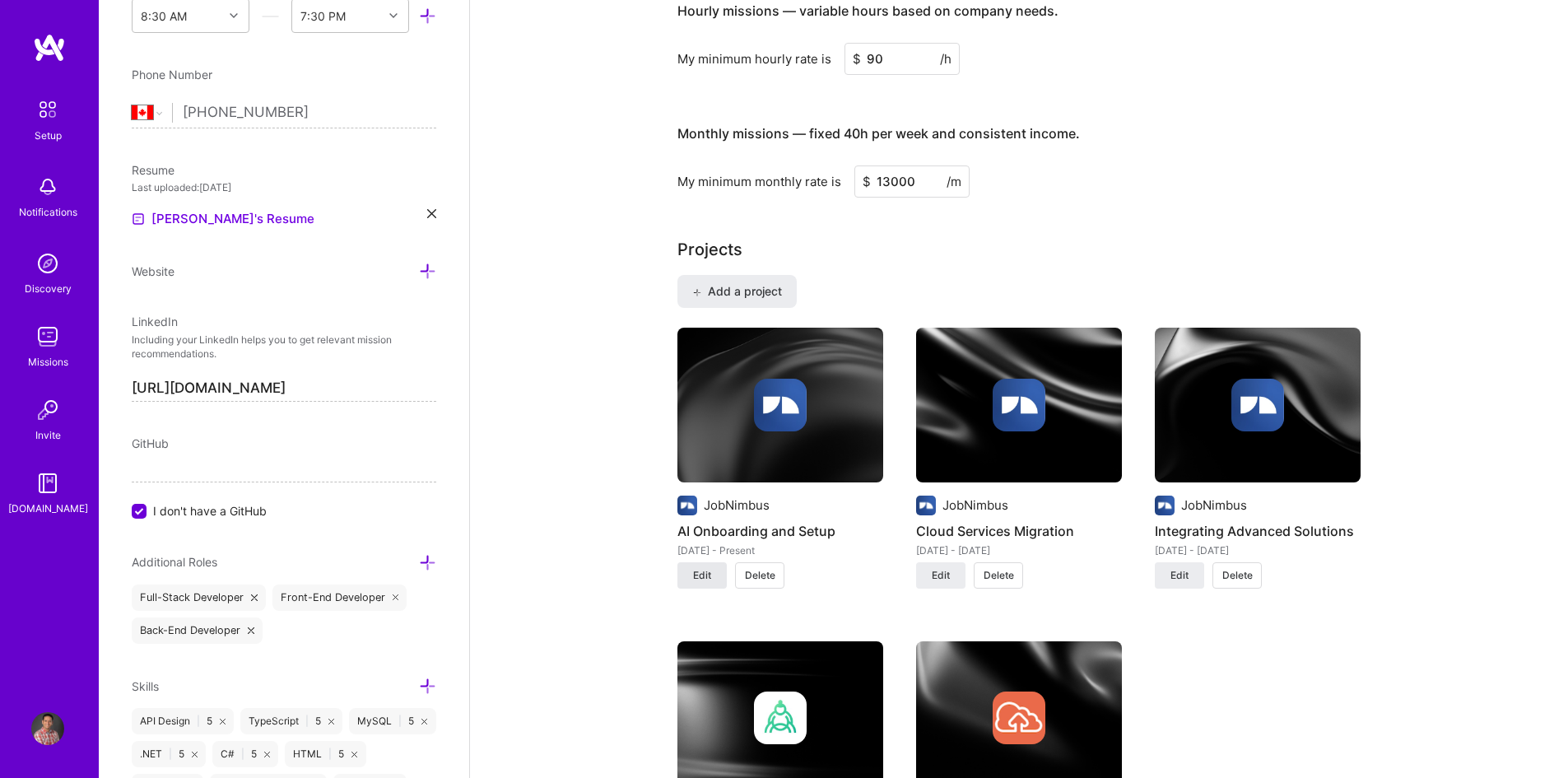
click at [703, 572] on span "Edit" at bounding box center [702, 576] width 18 height 15
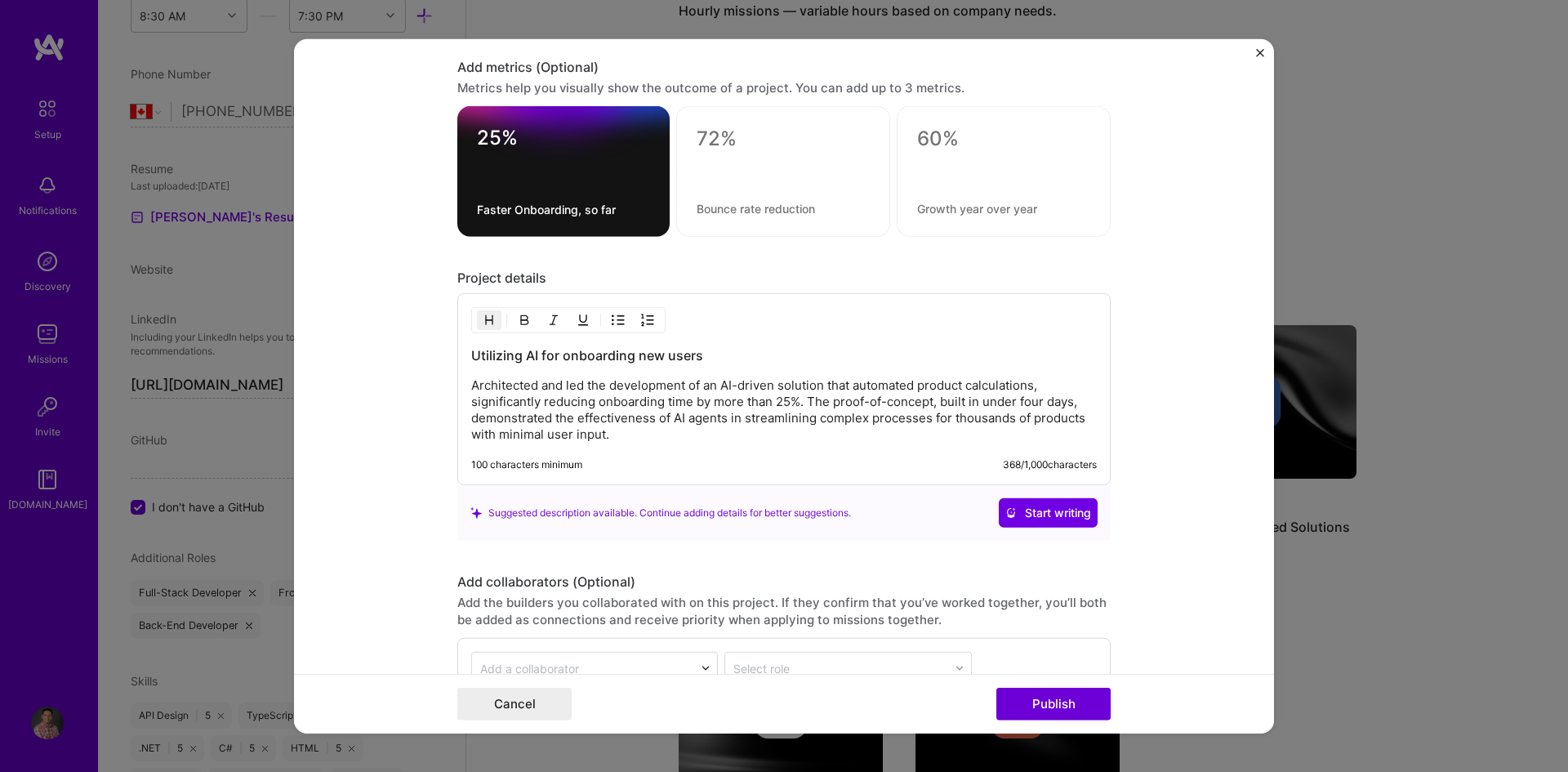
scroll to position [1389, 0]
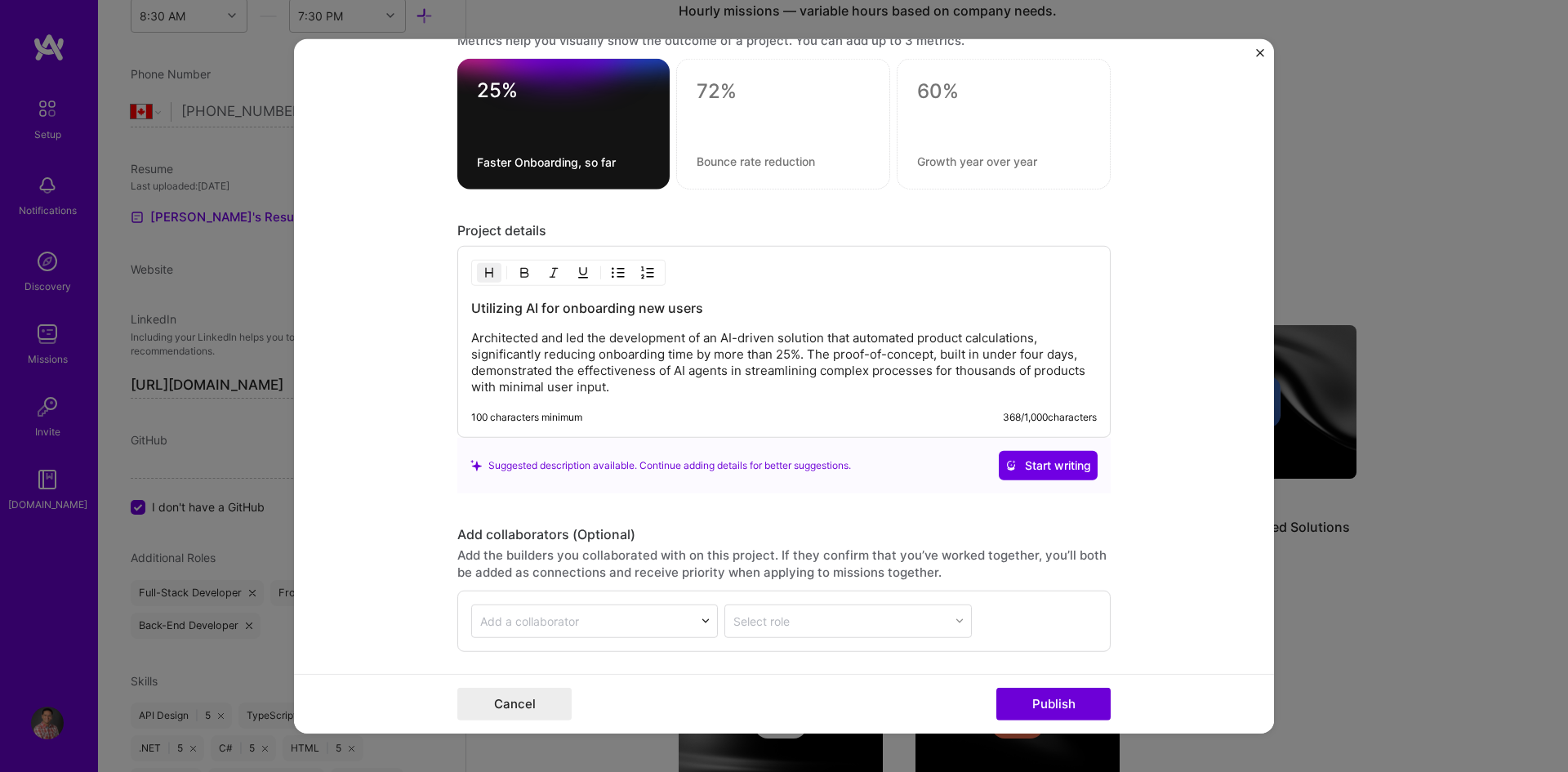
click at [573, 391] on p "Architected and led the development of an AI-driven solution that automated pro…" at bounding box center [784, 363] width 626 height 66
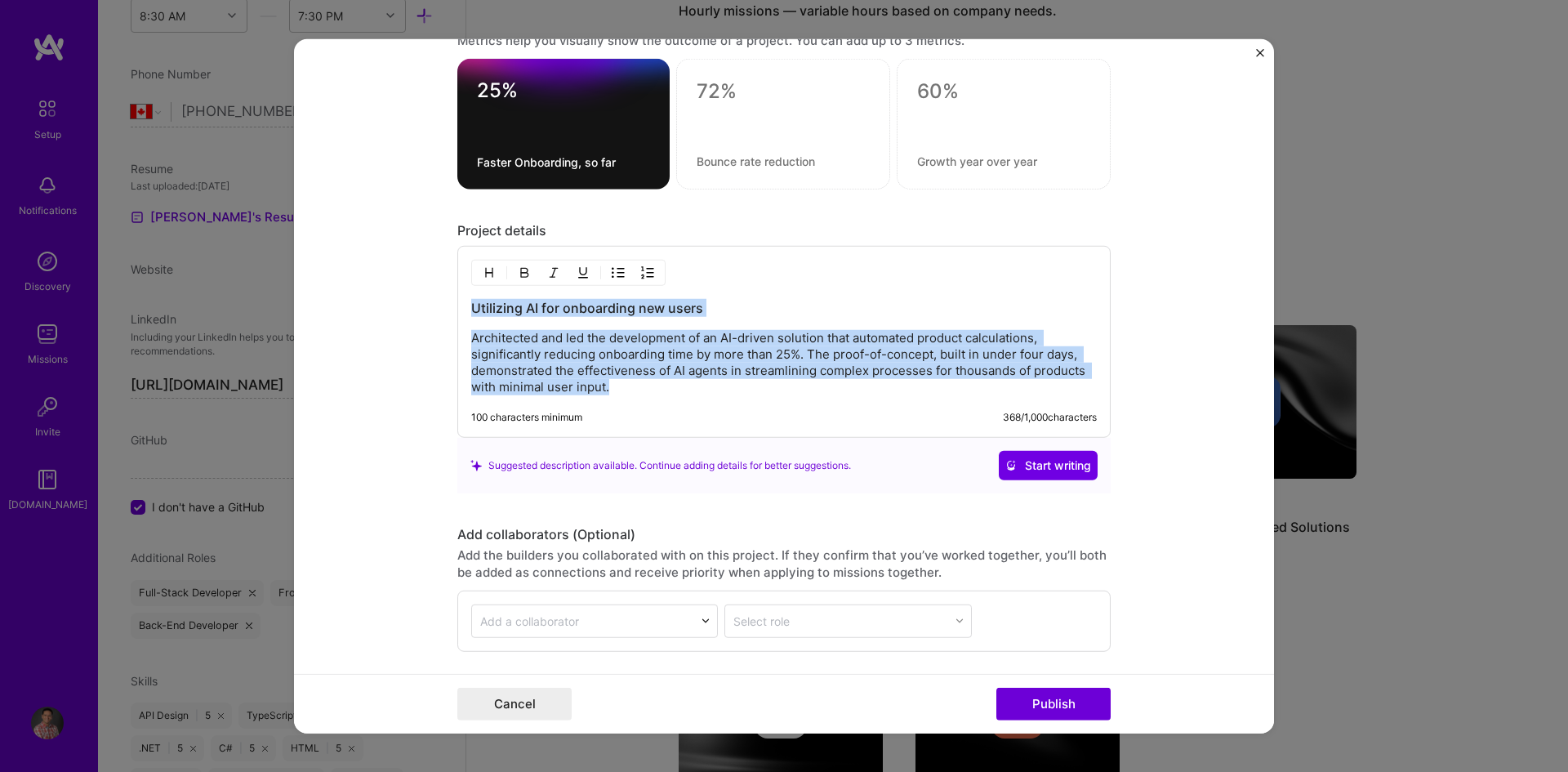
drag, startPoint x: 631, startPoint y: 389, endPoint x: 450, endPoint y: 314, distance: 195.9
click at [450, 314] on form "Project title AI Onboarding and Setup Company JobNimbus Project industry Indust…" at bounding box center [784, 386] width 980 height 695
copy div "Utilizing AI for onboarding new users Architected and led the development of an…"
click at [525, 711] on button "Cancel" at bounding box center [514, 704] width 115 height 33
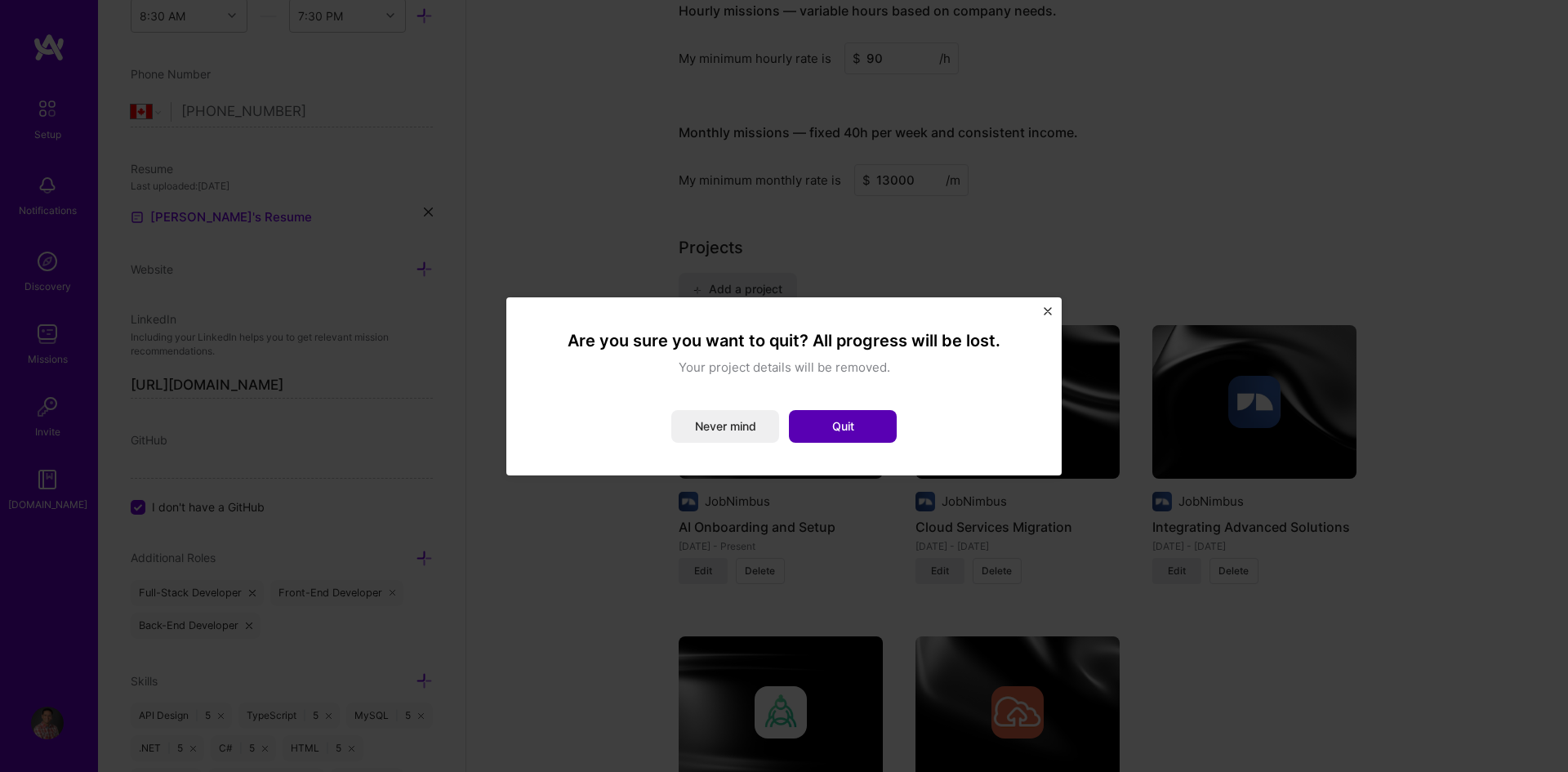
click at [813, 432] on button "Quit" at bounding box center [843, 426] width 108 height 33
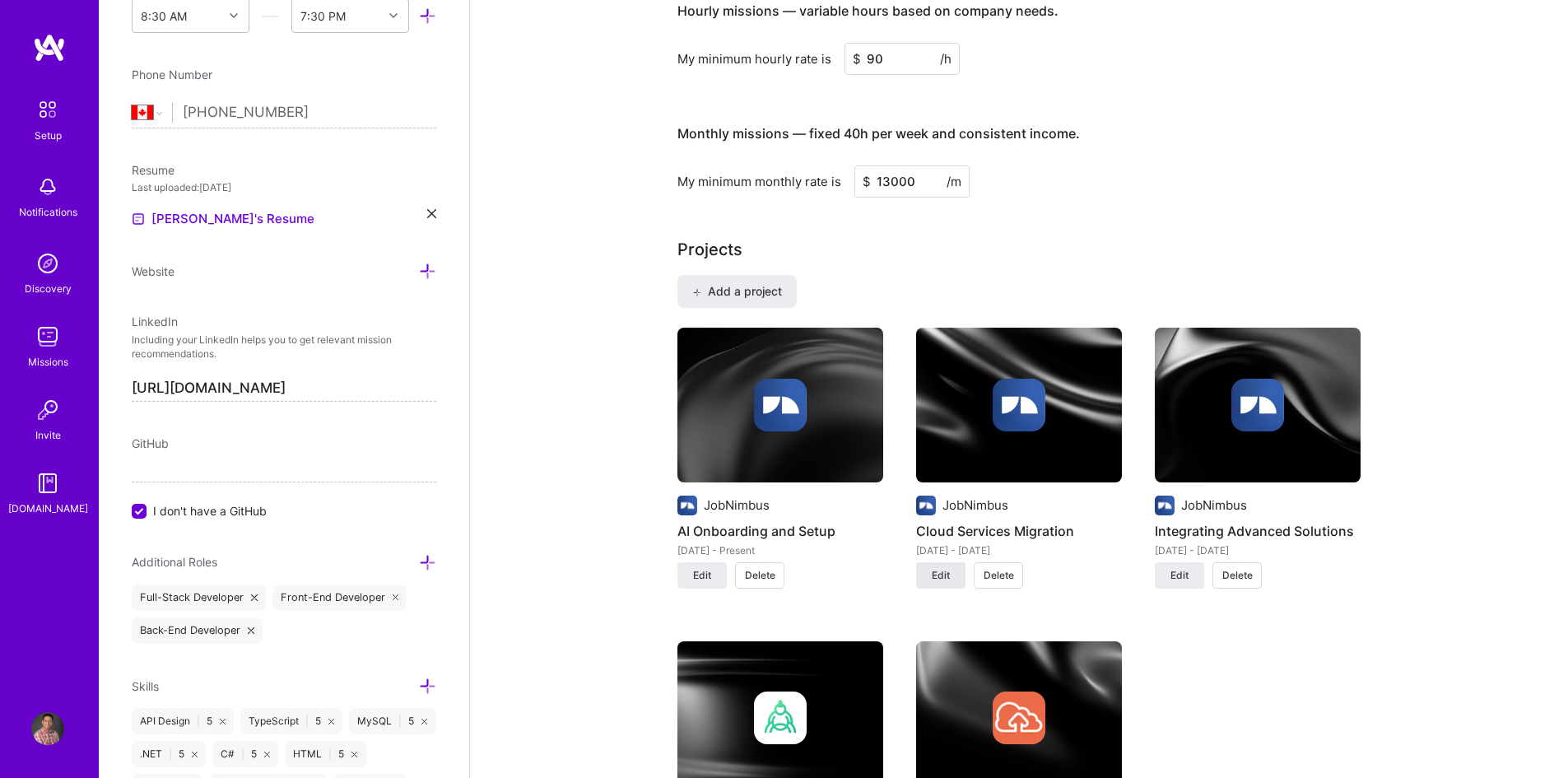
click at [932, 578] on span "Edit" at bounding box center [940, 576] width 18 height 15
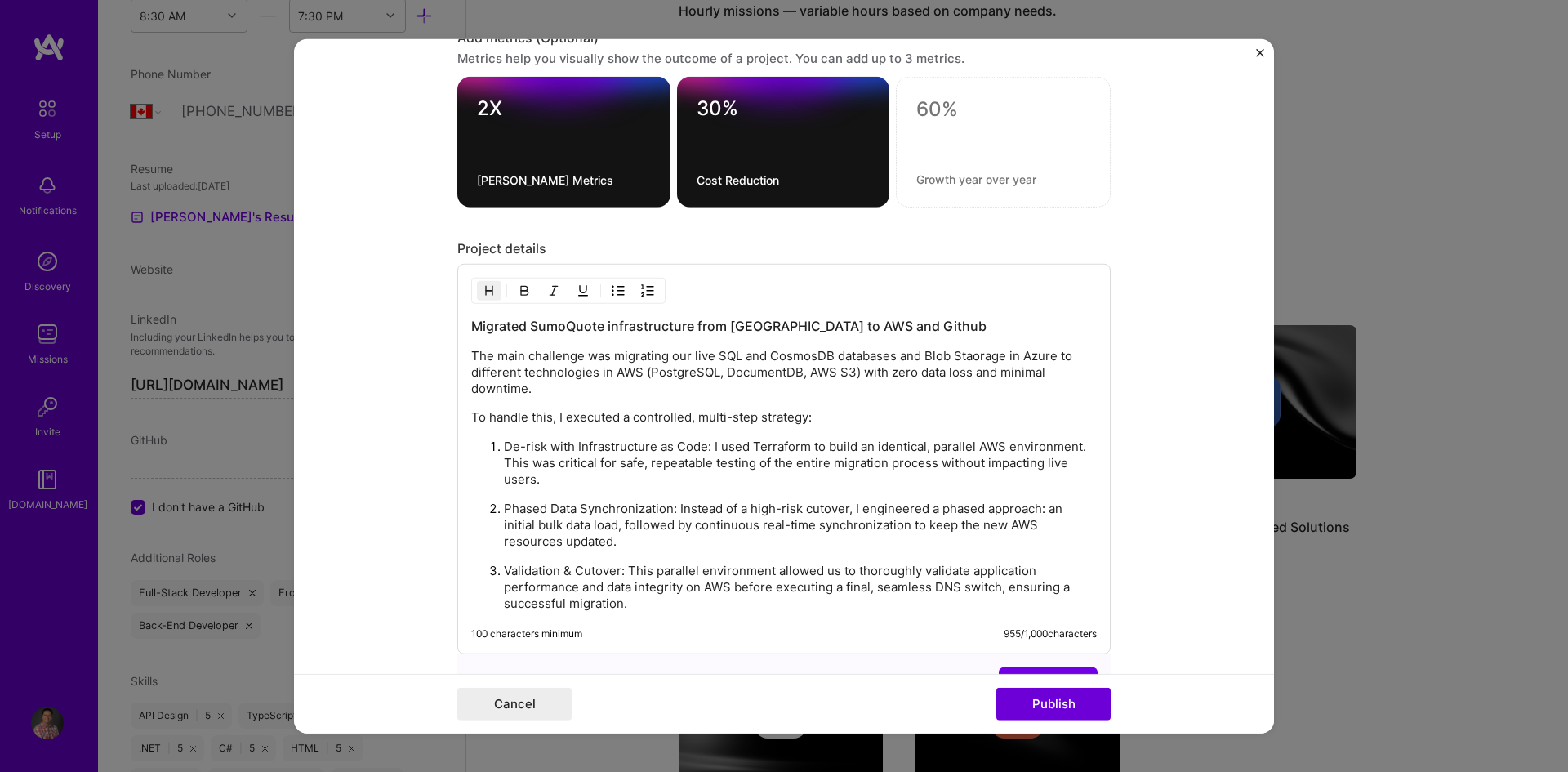
scroll to position [1552, 0]
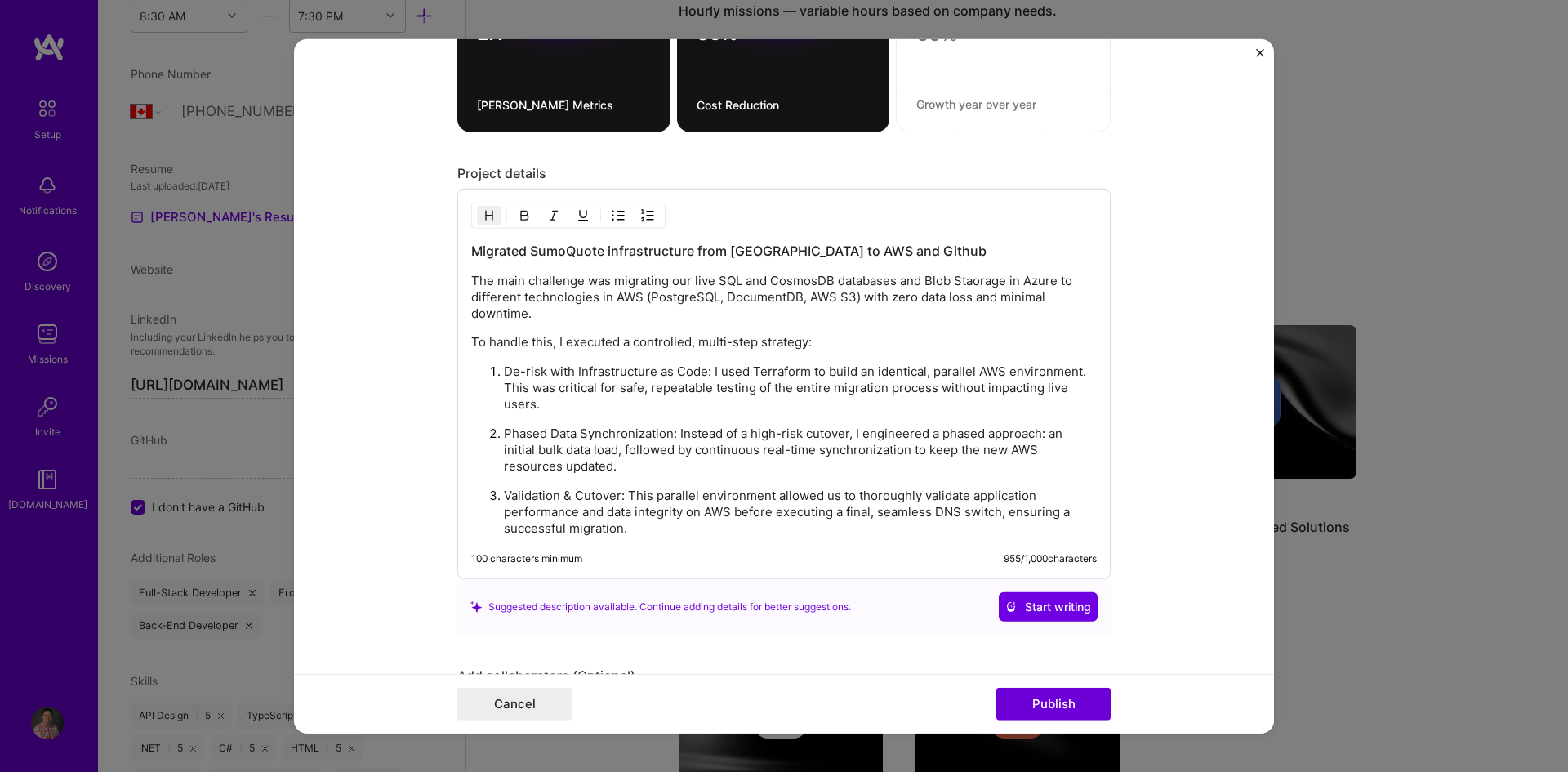
click at [1258, 54] on img "Close" at bounding box center [1260, 52] width 8 height 8
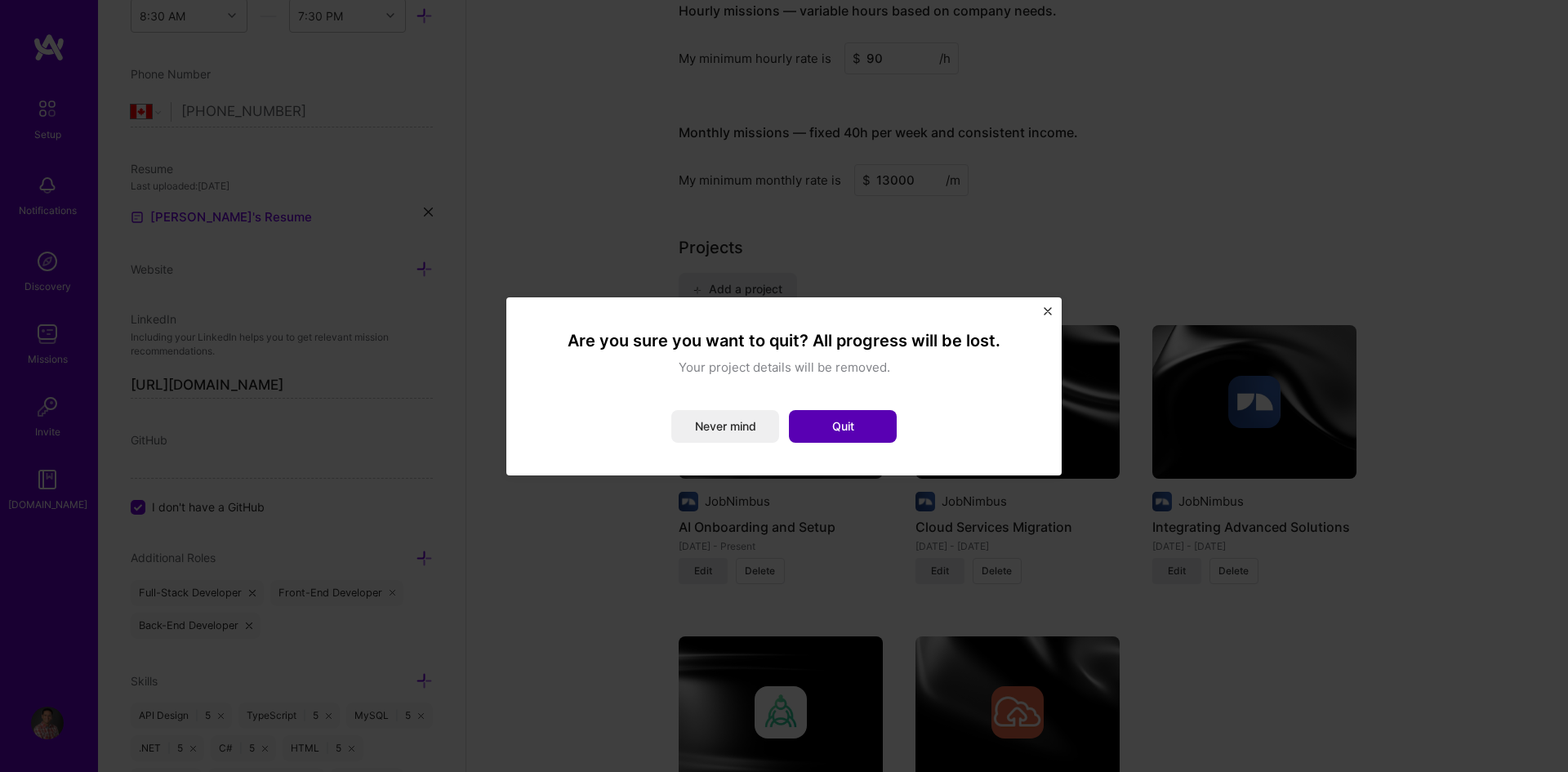
click at [846, 421] on button "Quit" at bounding box center [843, 426] width 108 height 33
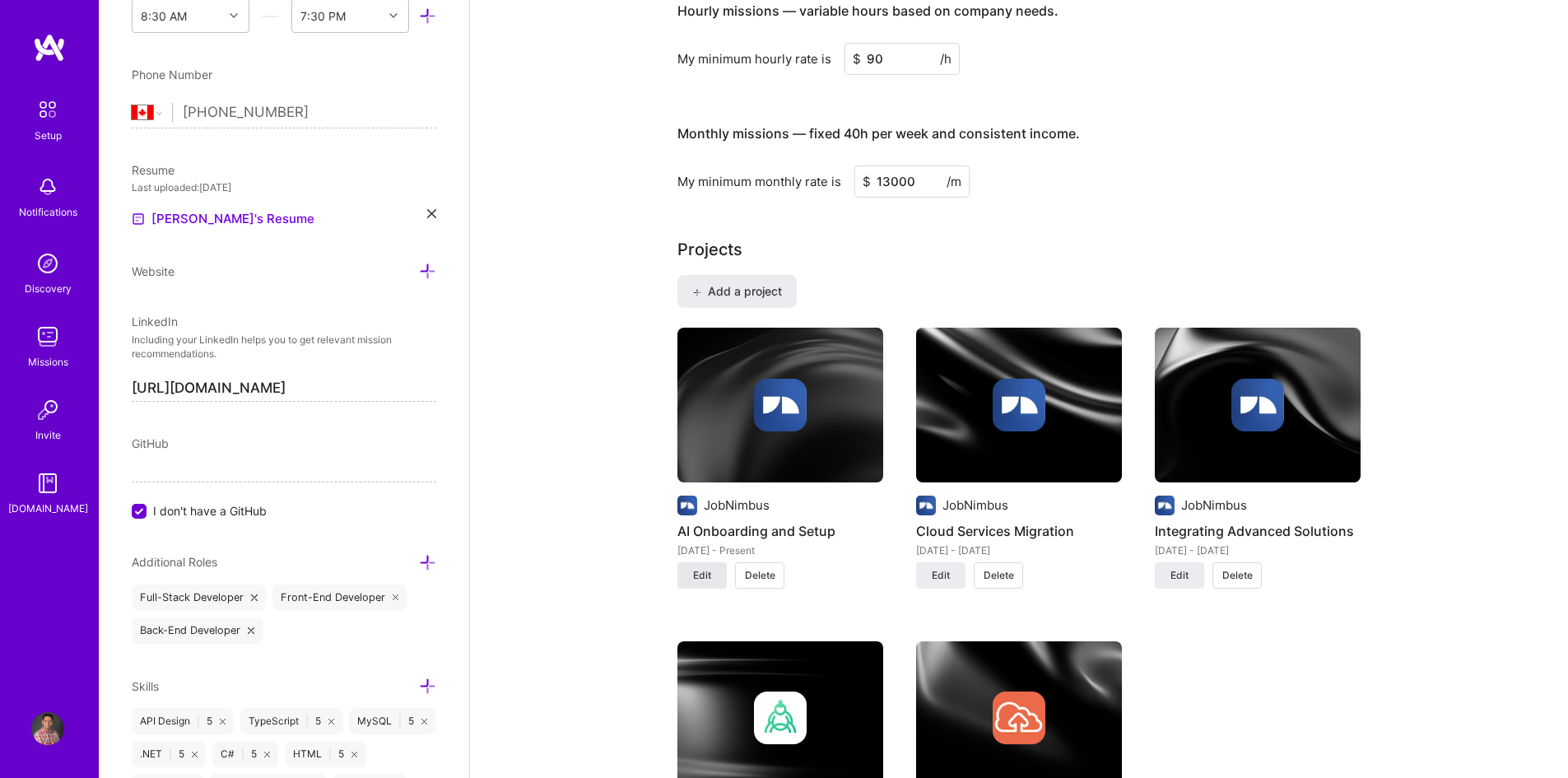
click at [696, 566] on button "Edit" at bounding box center [702, 576] width 50 height 26
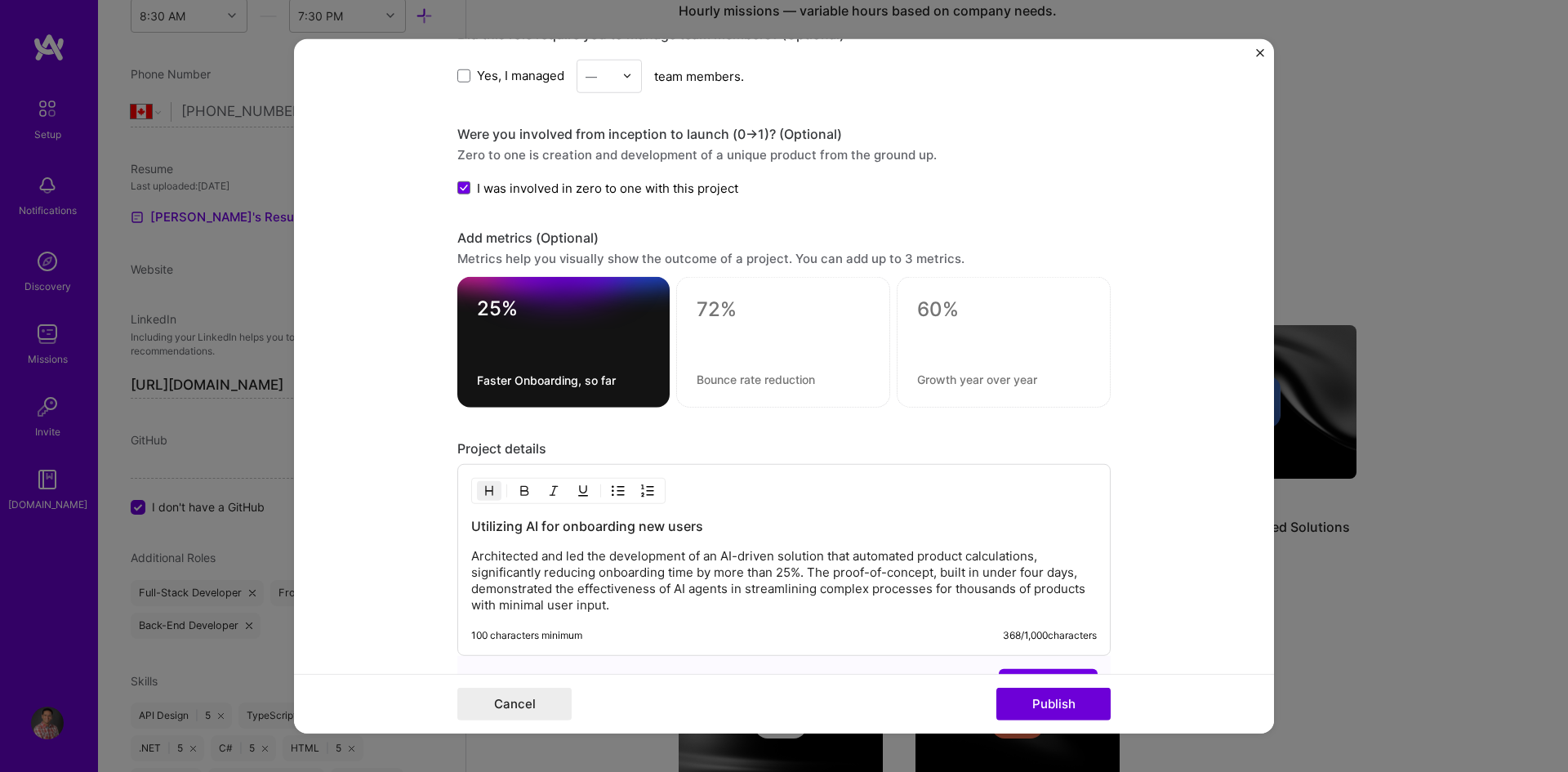
scroll to position [1389, 0]
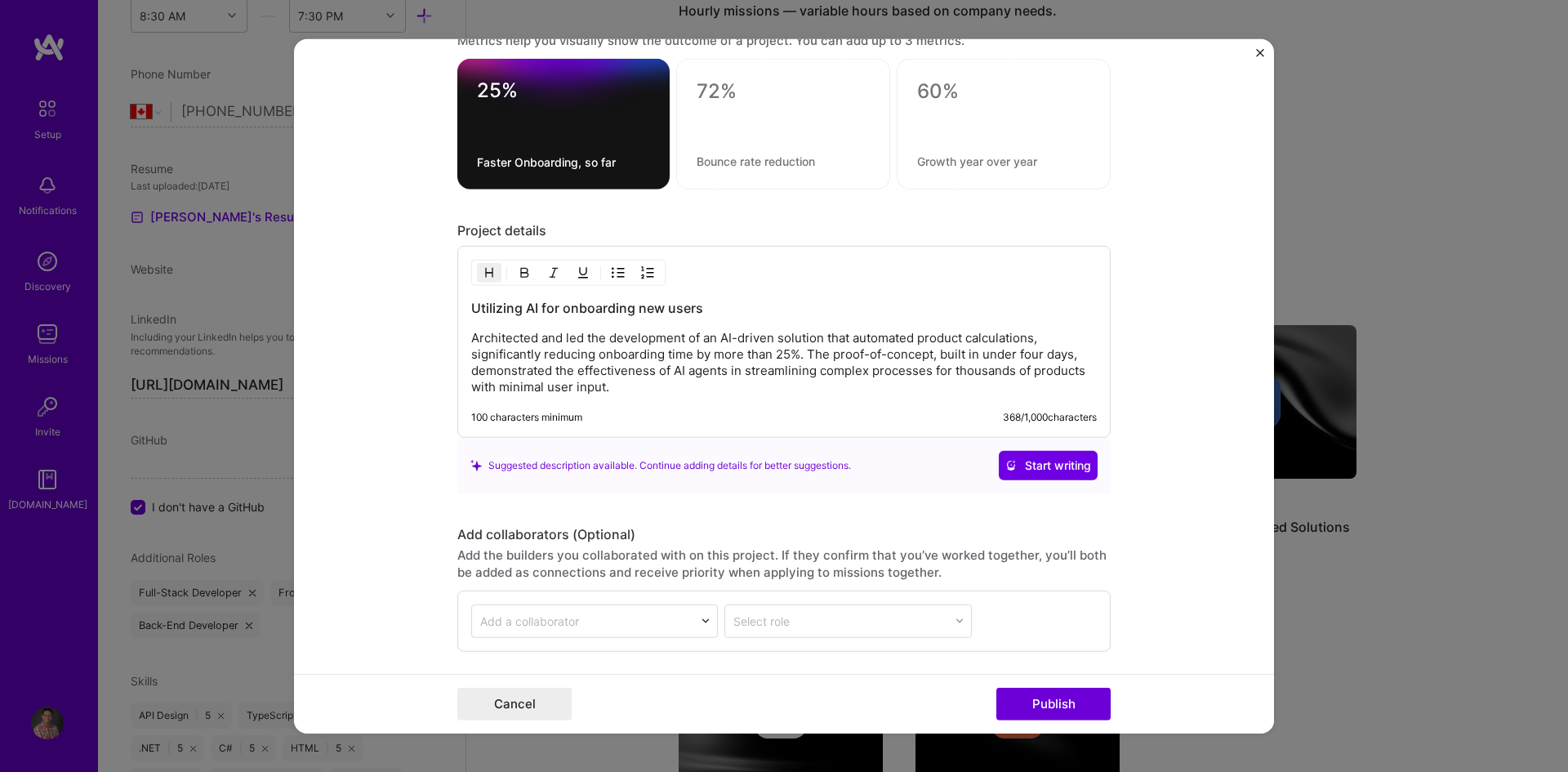
click at [627, 397] on div "Utilizing AI for onboarding new users Architected and led the development of an…" at bounding box center [783, 342] width 653 height 192
click at [623, 388] on p "Architected and led the development of an AI-driven solution that automated pro…" at bounding box center [784, 363] width 626 height 66
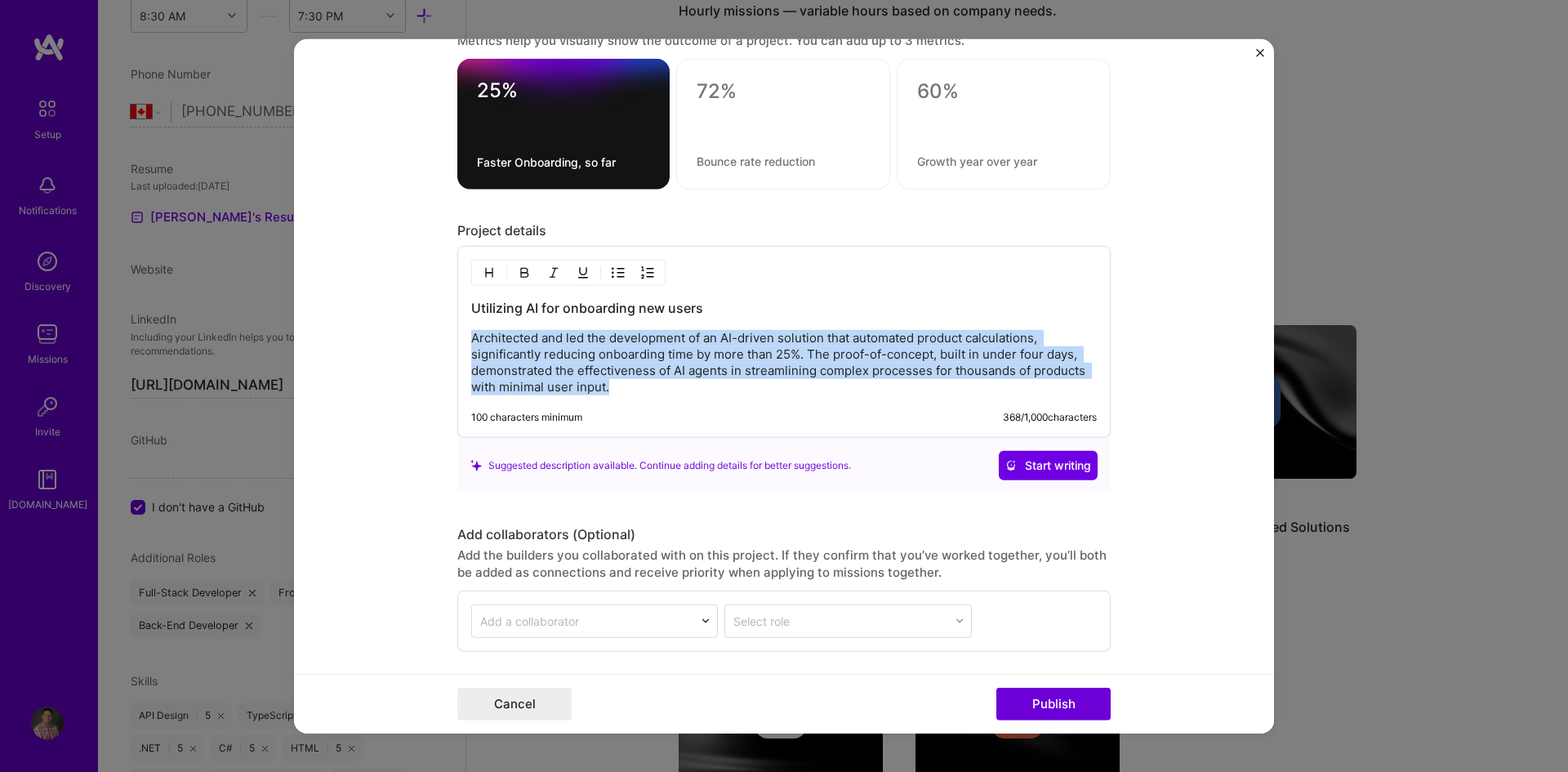
drag, startPoint x: 623, startPoint y: 388, endPoint x: 449, endPoint y: 337, distance: 181.3
click at [449, 337] on form "Project title AI Onboarding and Setup Company JobNimbus Project industry Indust…" at bounding box center [784, 386] width 980 height 695
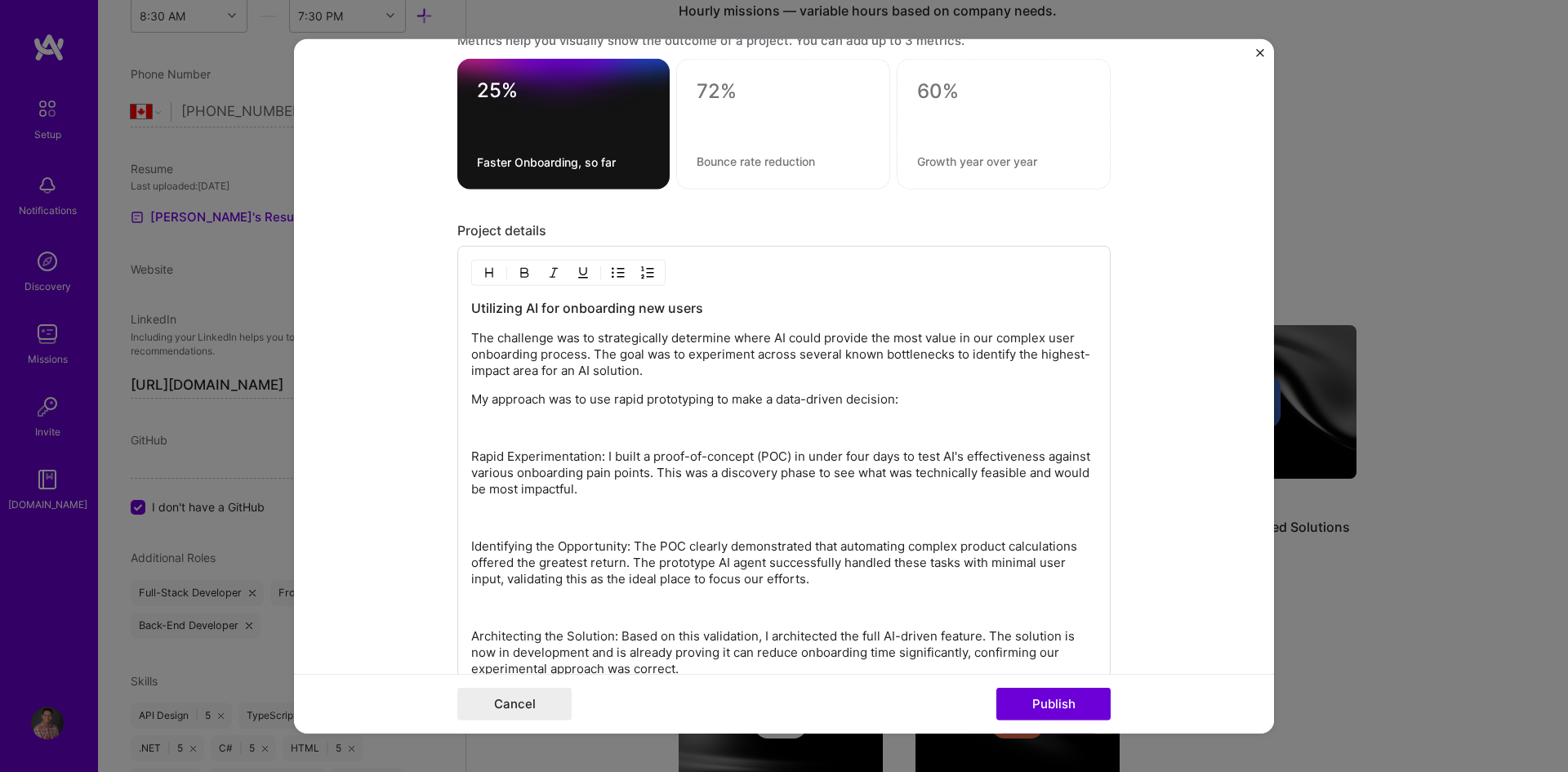
click at [906, 400] on p "My approach was to use rapid prototyping to make a data-driven decision:" at bounding box center [784, 400] width 626 height 16
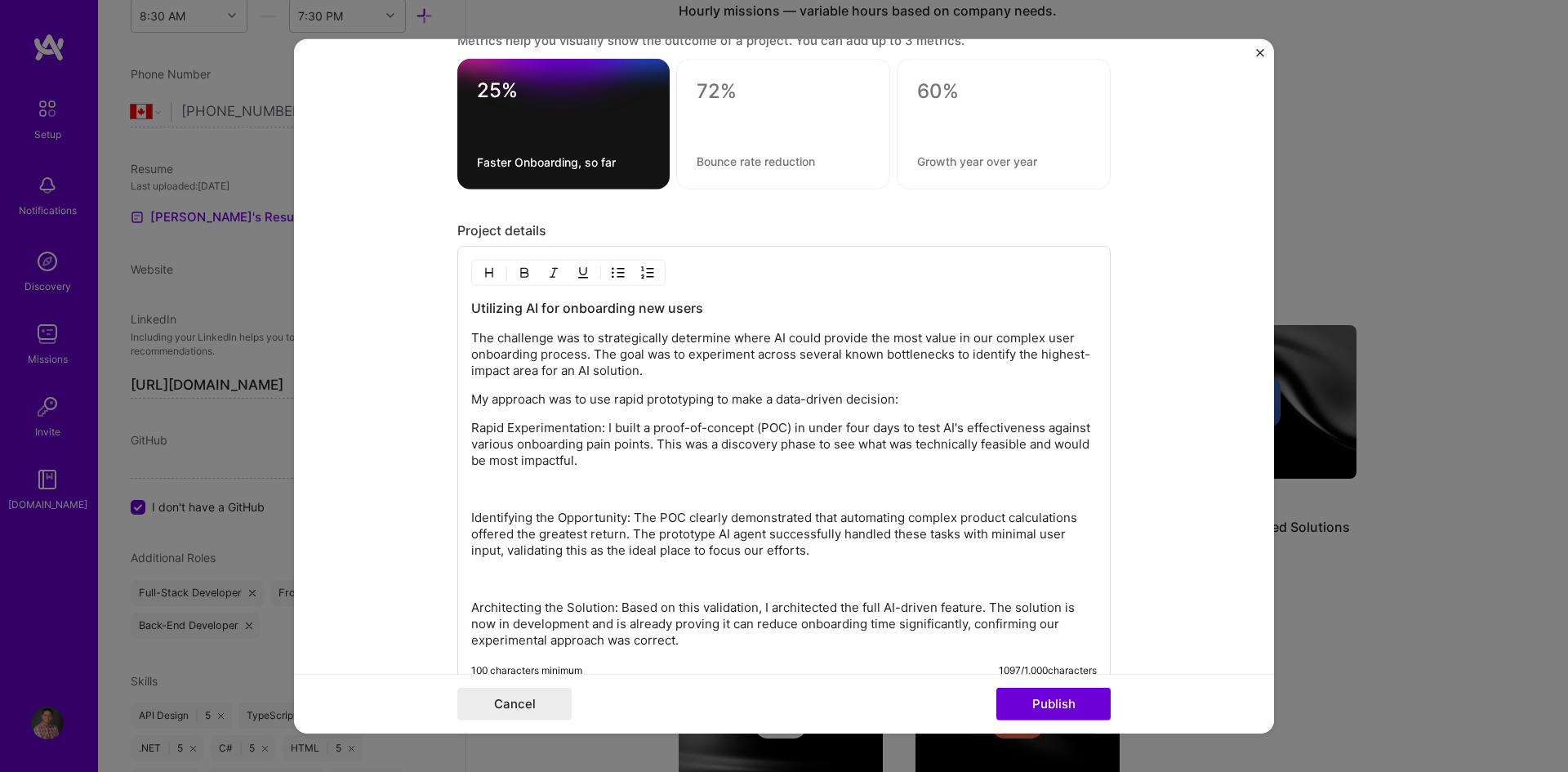
click at [588, 461] on p "Rapid Experimentation: I built a proof-of-concept (POC) in under four days to t…" at bounding box center [784, 444] width 626 height 49
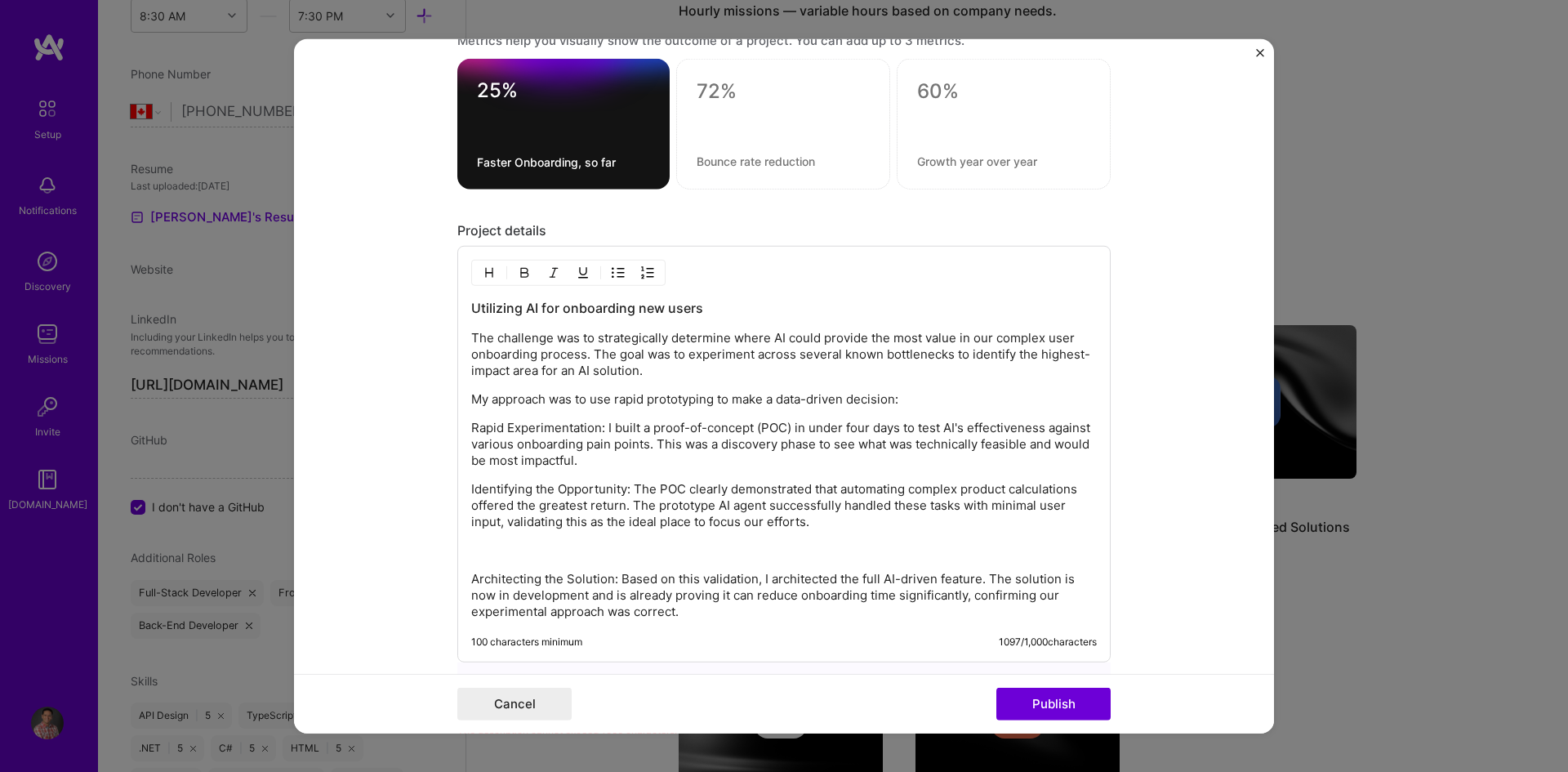
click at [820, 524] on p "Identifying the Opportunity: The POC clearly demonstrated that automating compl…" at bounding box center [784, 506] width 626 height 49
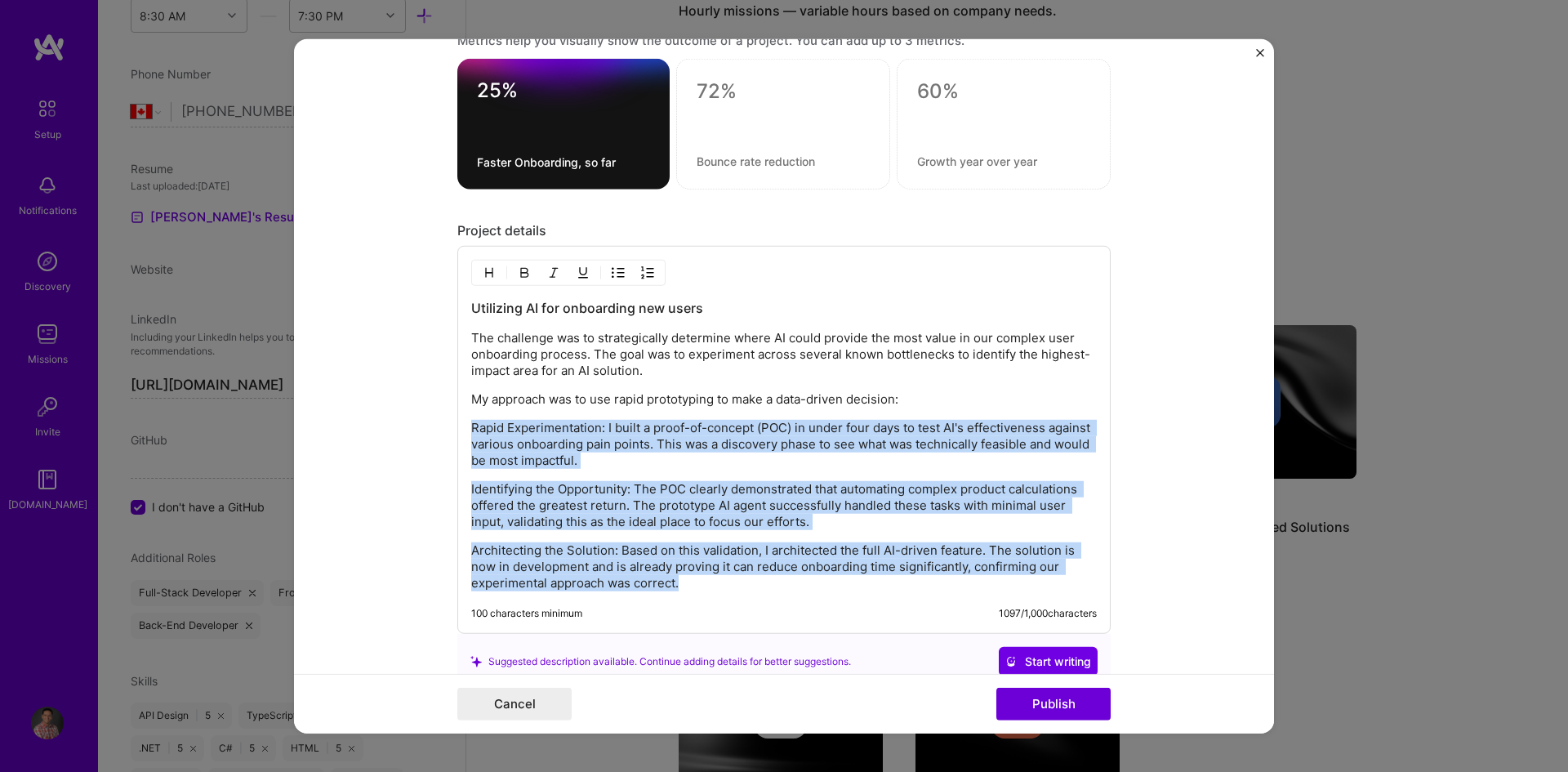
drag, startPoint x: 682, startPoint y: 588, endPoint x: 413, endPoint y: 433, distance: 310.5
click at [413, 433] on form "Project title AI Onboarding and Setup Company JobNimbus Project industry Indust…" at bounding box center [784, 386] width 980 height 695
click at [615, 271] on img "button" at bounding box center [619, 273] width 13 height 13
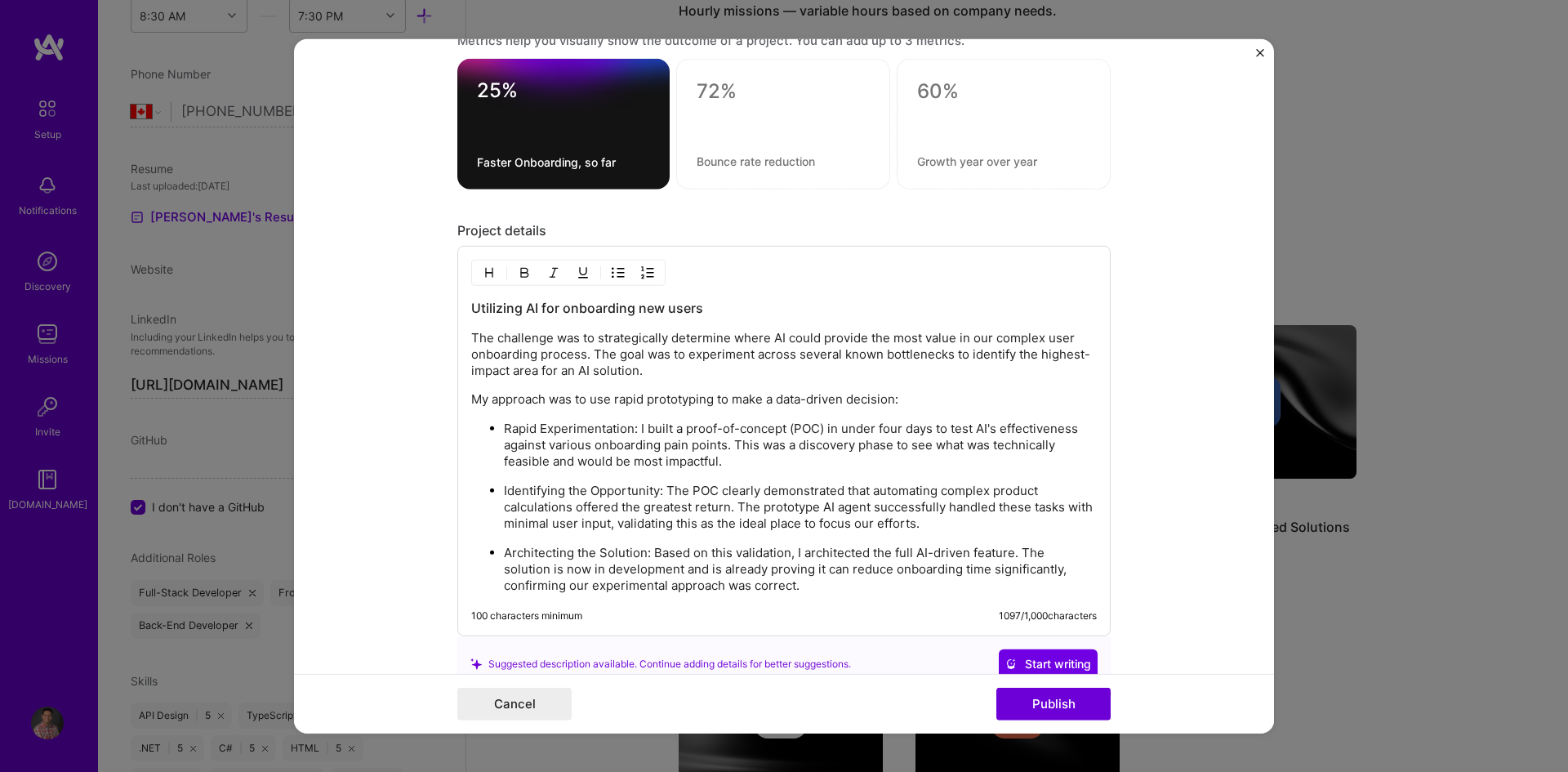
click at [641, 364] on p "The challenge was to strategically determine where AI could provide the most va…" at bounding box center [784, 355] width 626 height 49
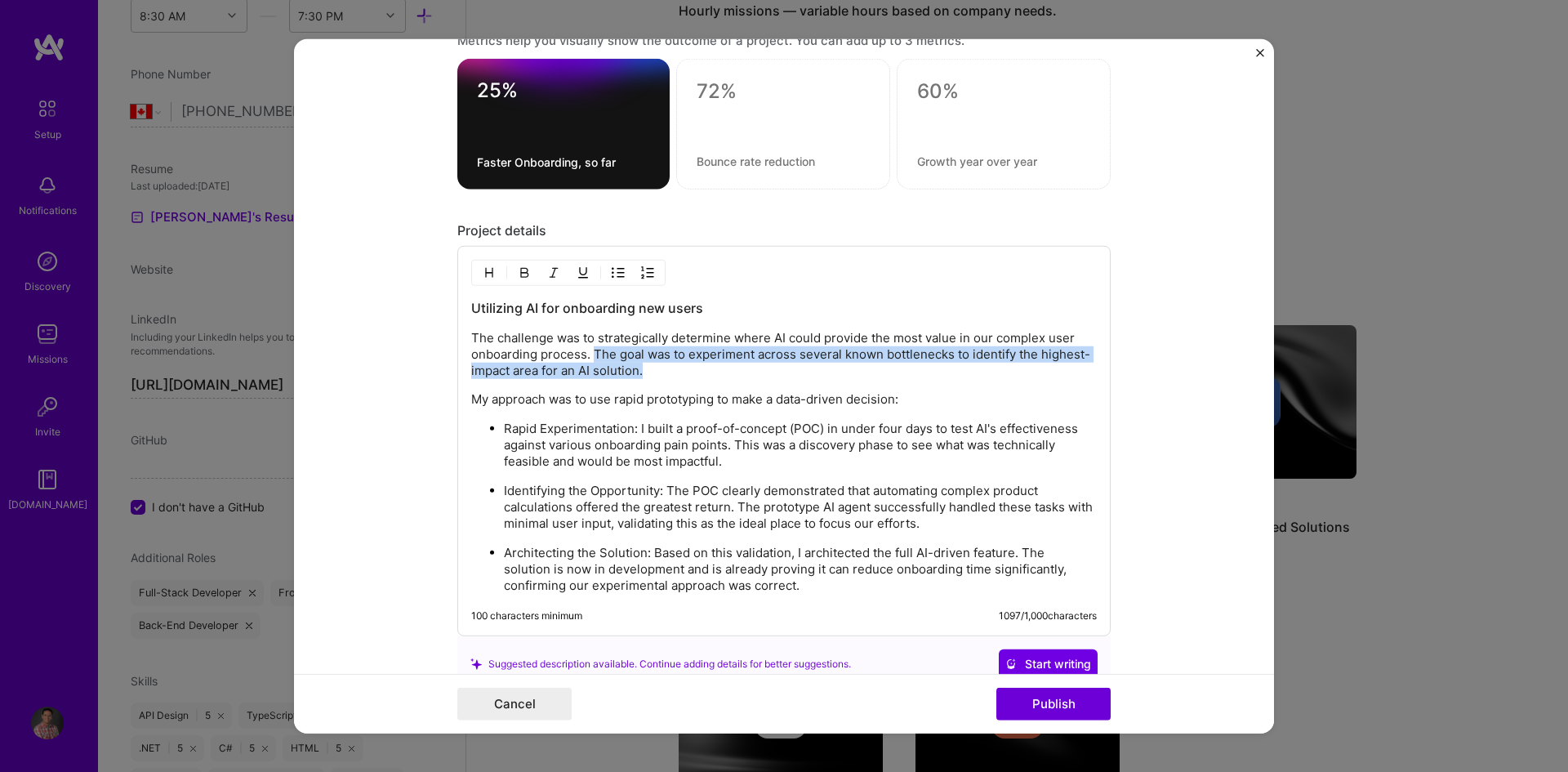
drag, startPoint x: 639, startPoint y: 370, endPoint x: 590, endPoint y: 360, distance: 50.0
click at [590, 360] on p "The challenge was to strategically determine where AI could provide the most va…" at bounding box center [784, 355] width 626 height 49
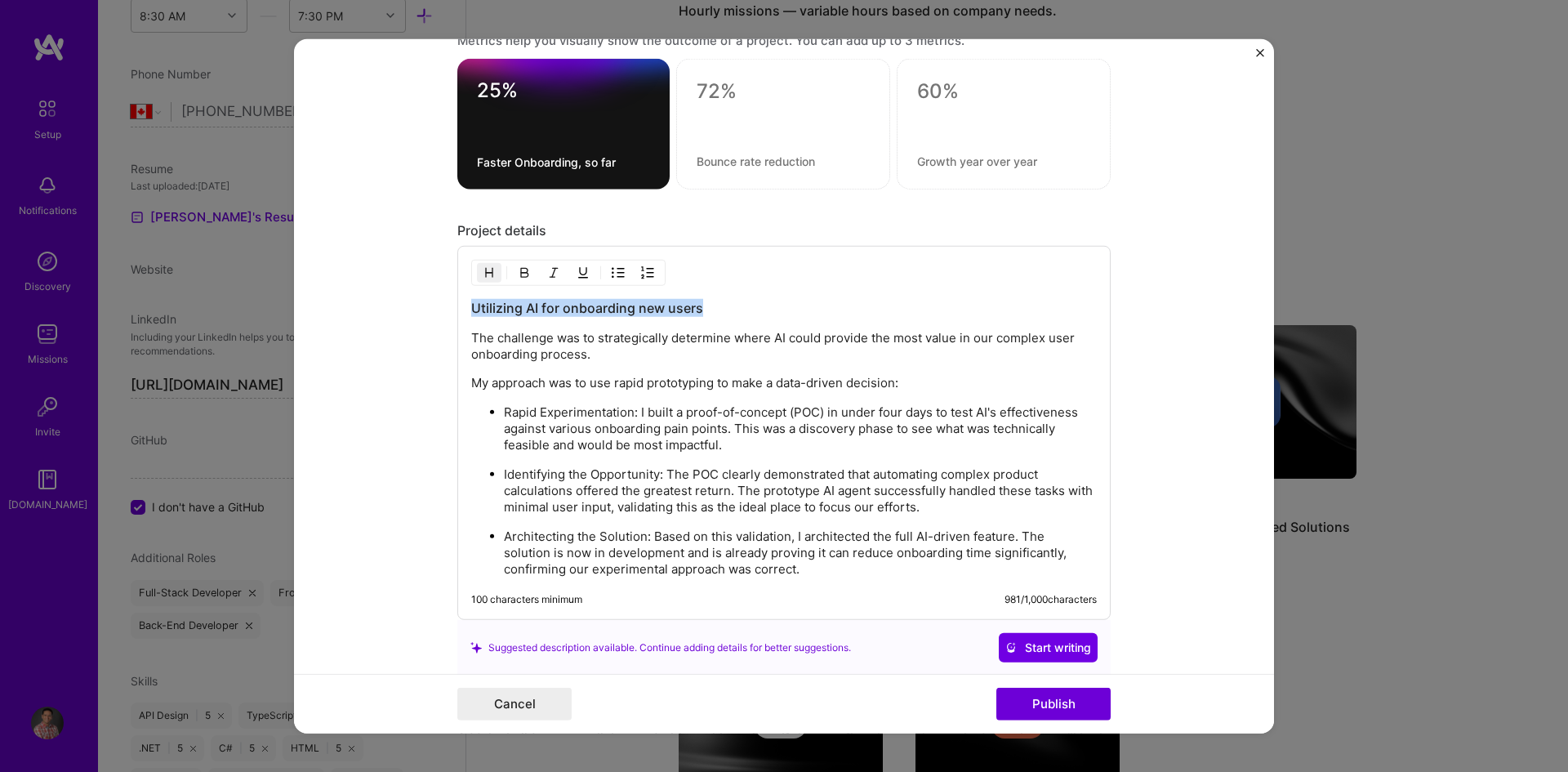
drag, startPoint x: 465, startPoint y: 307, endPoint x: 718, endPoint y: 302, distance: 253.0
click at [718, 302] on h3 "Utilizing AI for onboarding new users" at bounding box center [784, 308] width 626 height 18
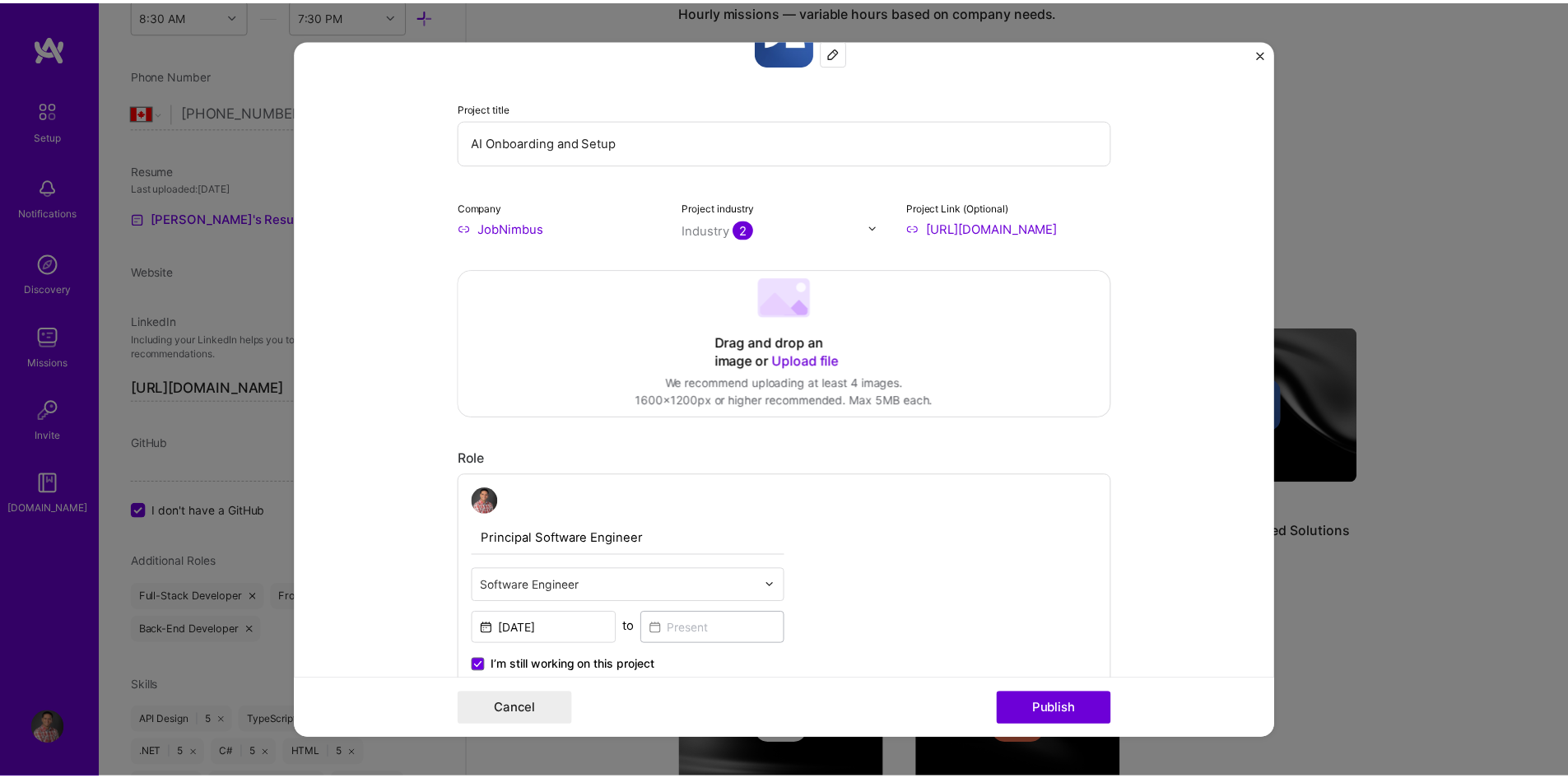
scroll to position [0, 0]
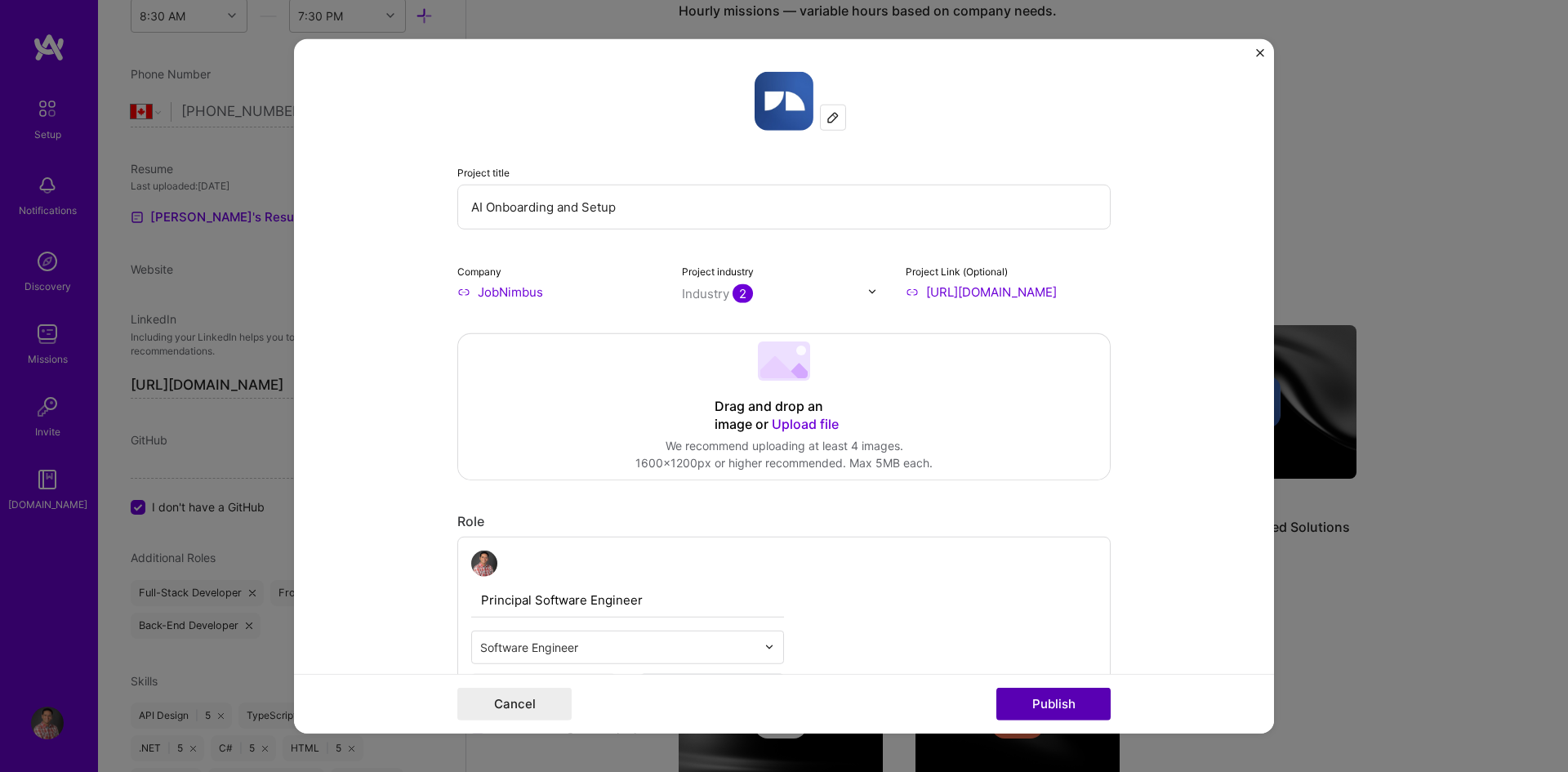
click at [1063, 692] on button "Publish" at bounding box center [1054, 704] width 115 height 33
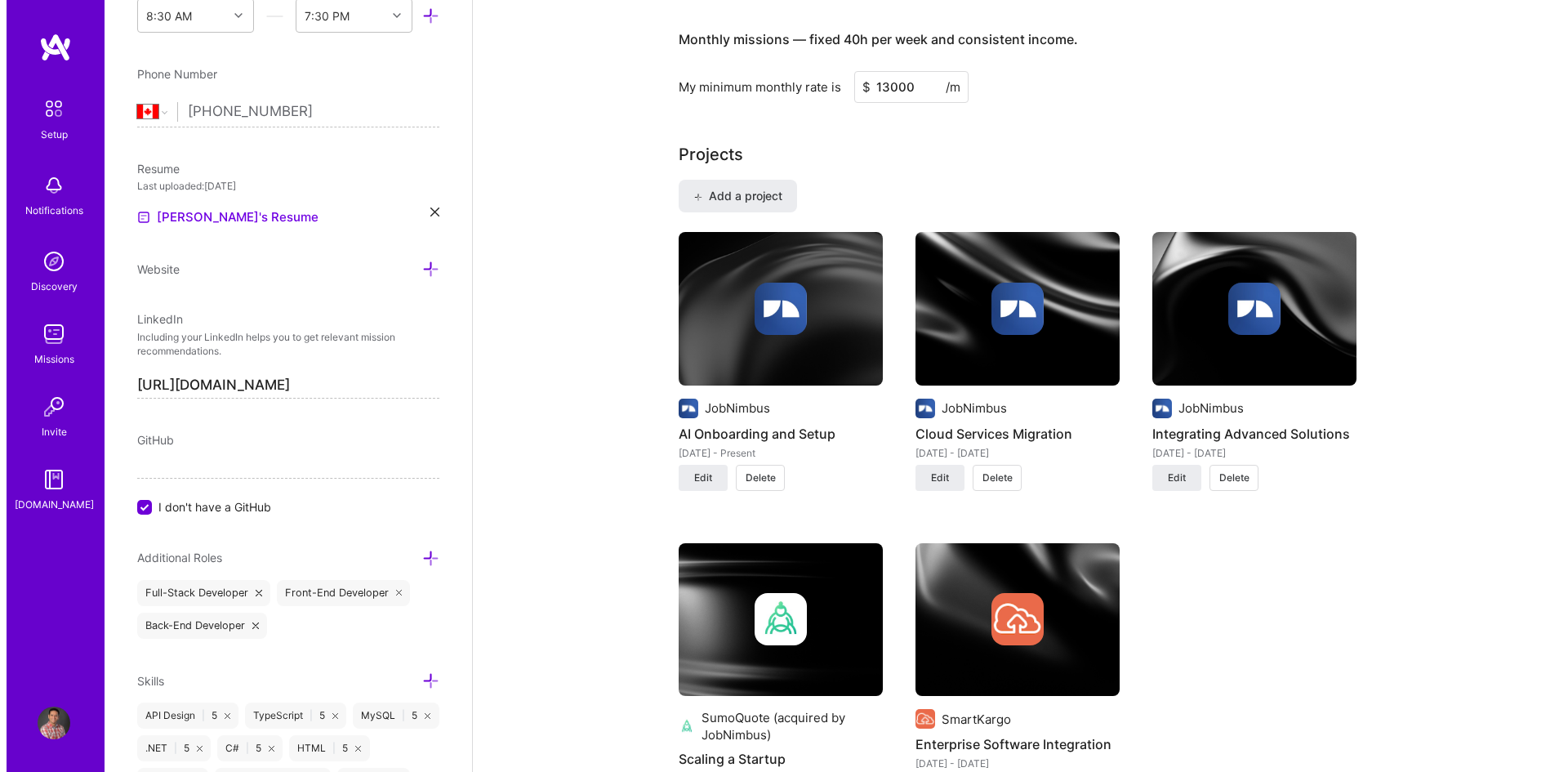
scroll to position [1225, 0]
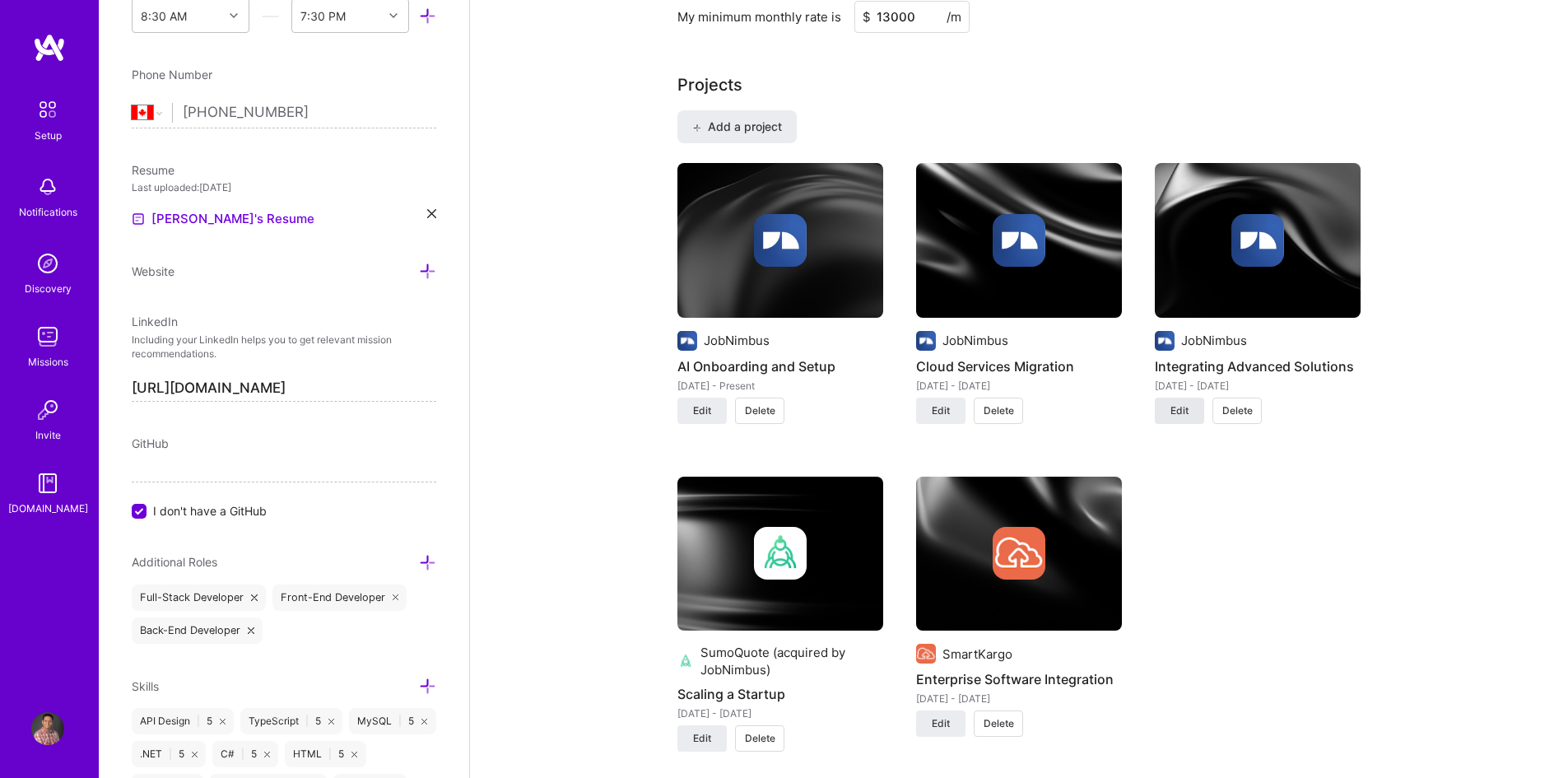
click at [1163, 402] on button "Edit" at bounding box center [1180, 410] width 50 height 26
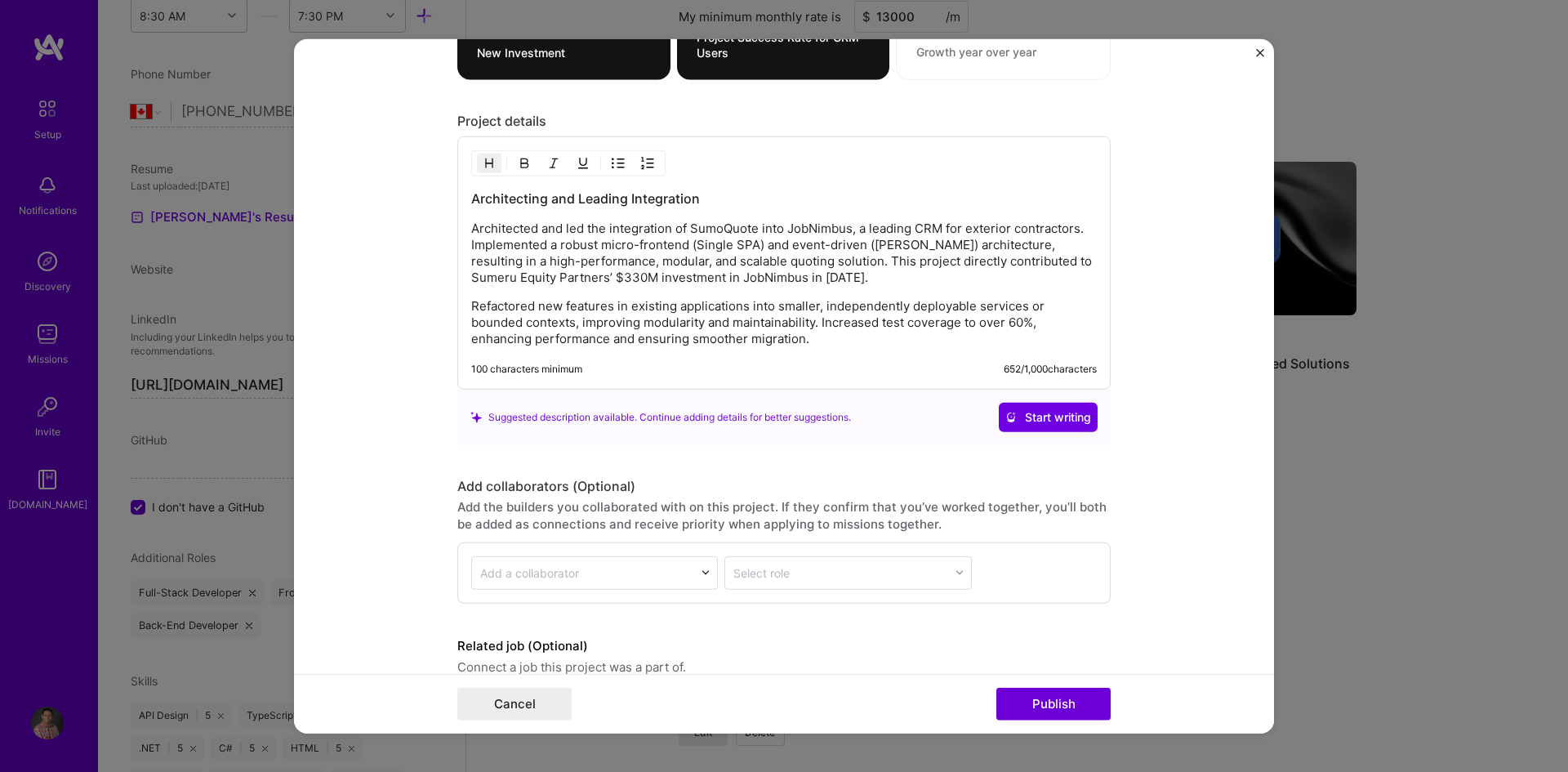
scroll to position [1879, 0]
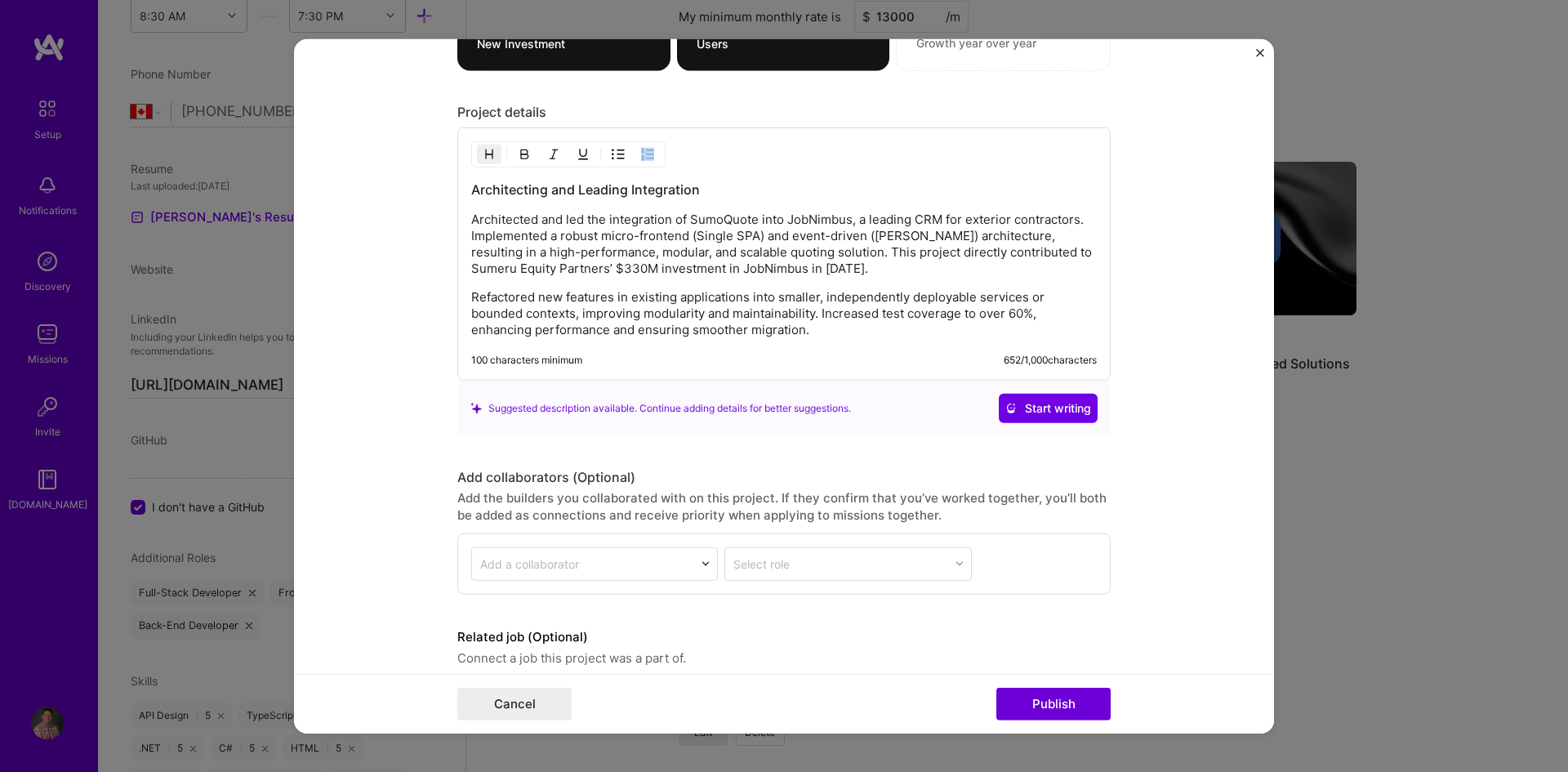
drag, startPoint x: 464, startPoint y: 188, endPoint x: 673, endPoint y: 225, distance: 212.2
click at [673, 225] on div "Architecting and Leading Integration Architected and led the integration of Sum…" at bounding box center [783, 254] width 653 height 253
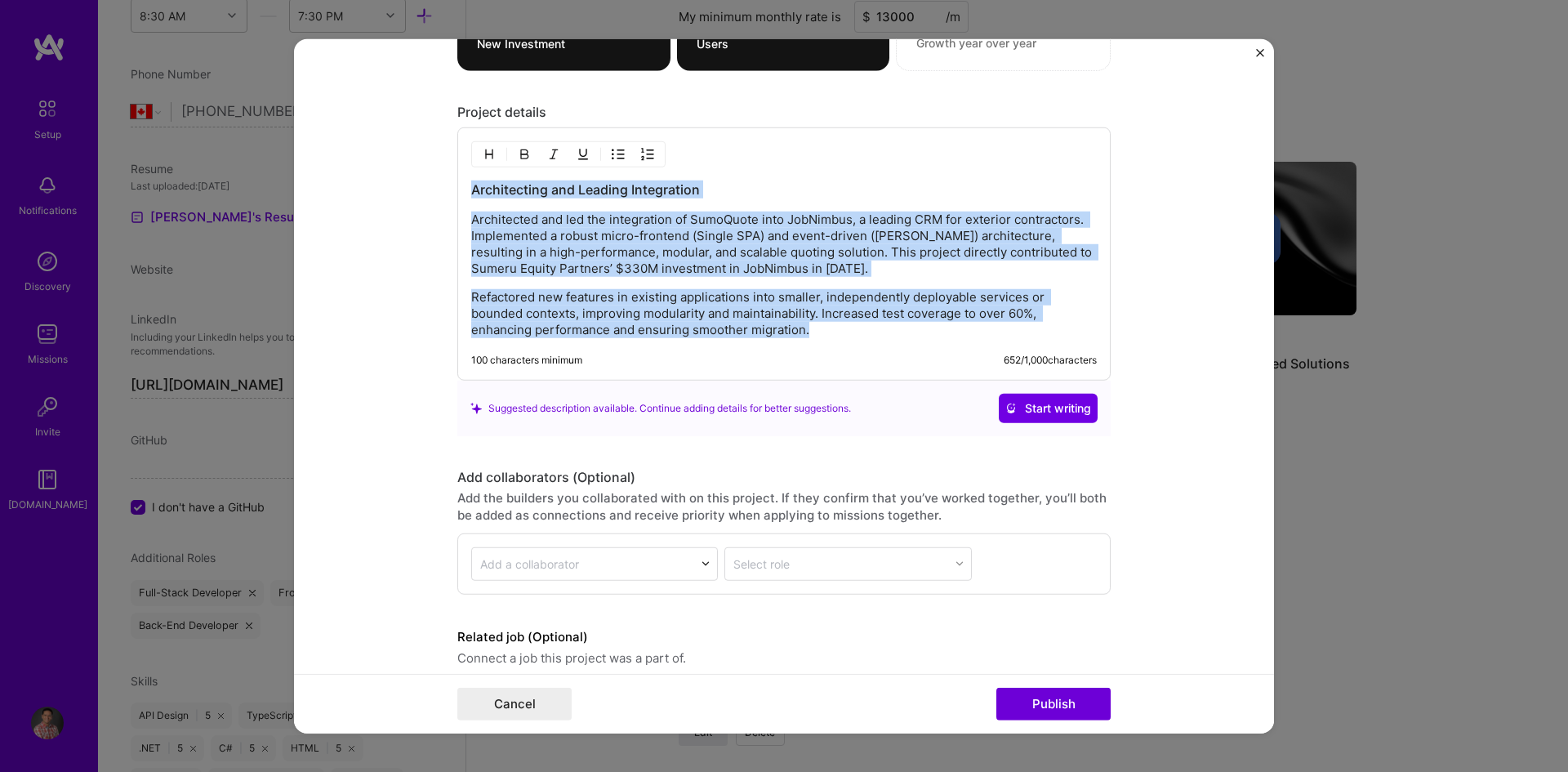
drag, startPoint x: 809, startPoint y: 326, endPoint x: 463, endPoint y: 193, distance: 370.7
click at [463, 193] on div "Architecting and Leading Integration Architected and led the integration of Sum…" at bounding box center [783, 254] width 653 height 253
copy div "Architecting and Leading Integration Architected and led the integration of Sum…"
click at [497, 710] on button "Cancel" at bounding box center [514, 704] width 115 height 33
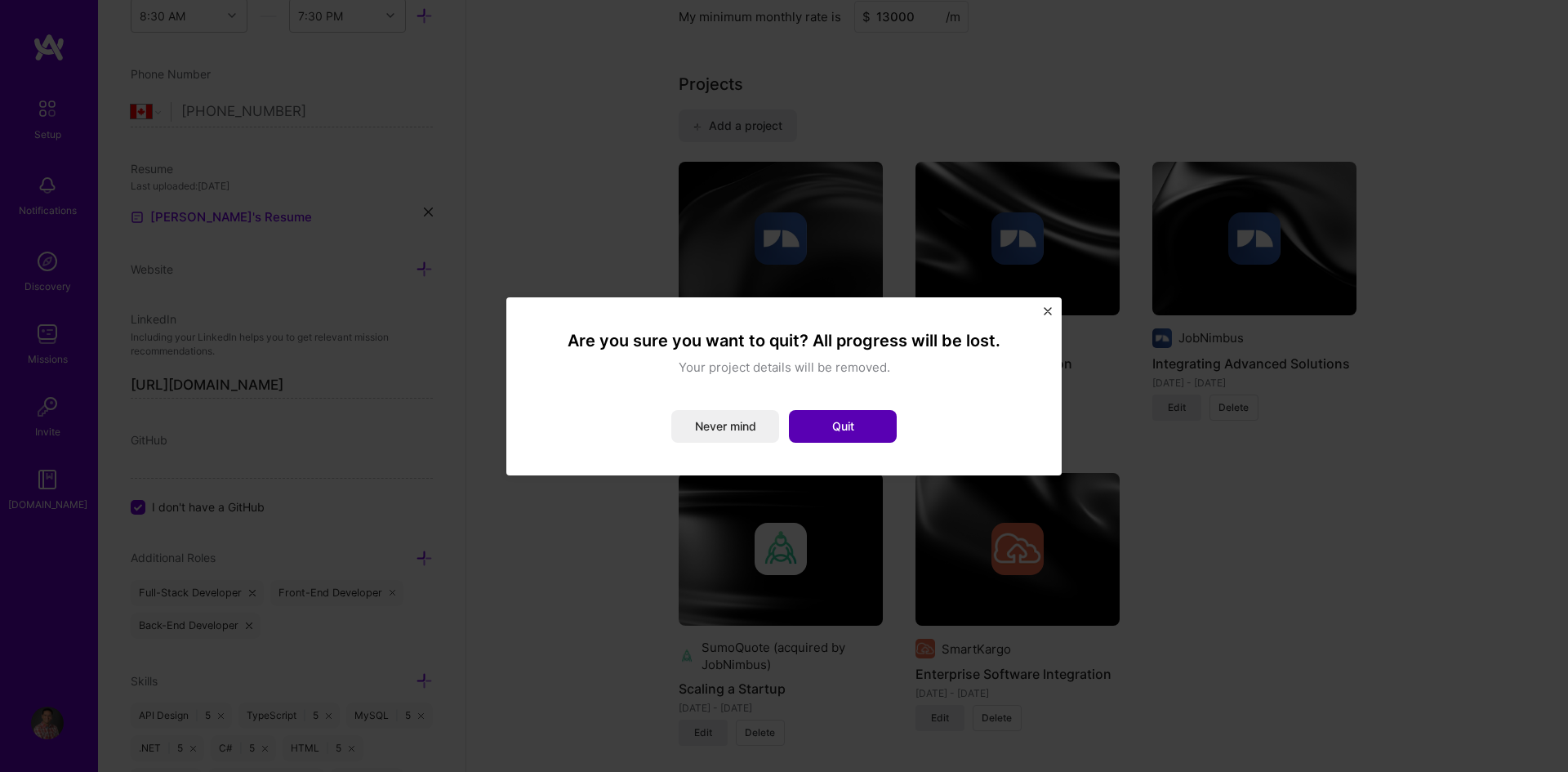
click at [840, 429] on button "Quit" at bounding box center [843, 426] width 108 height 33
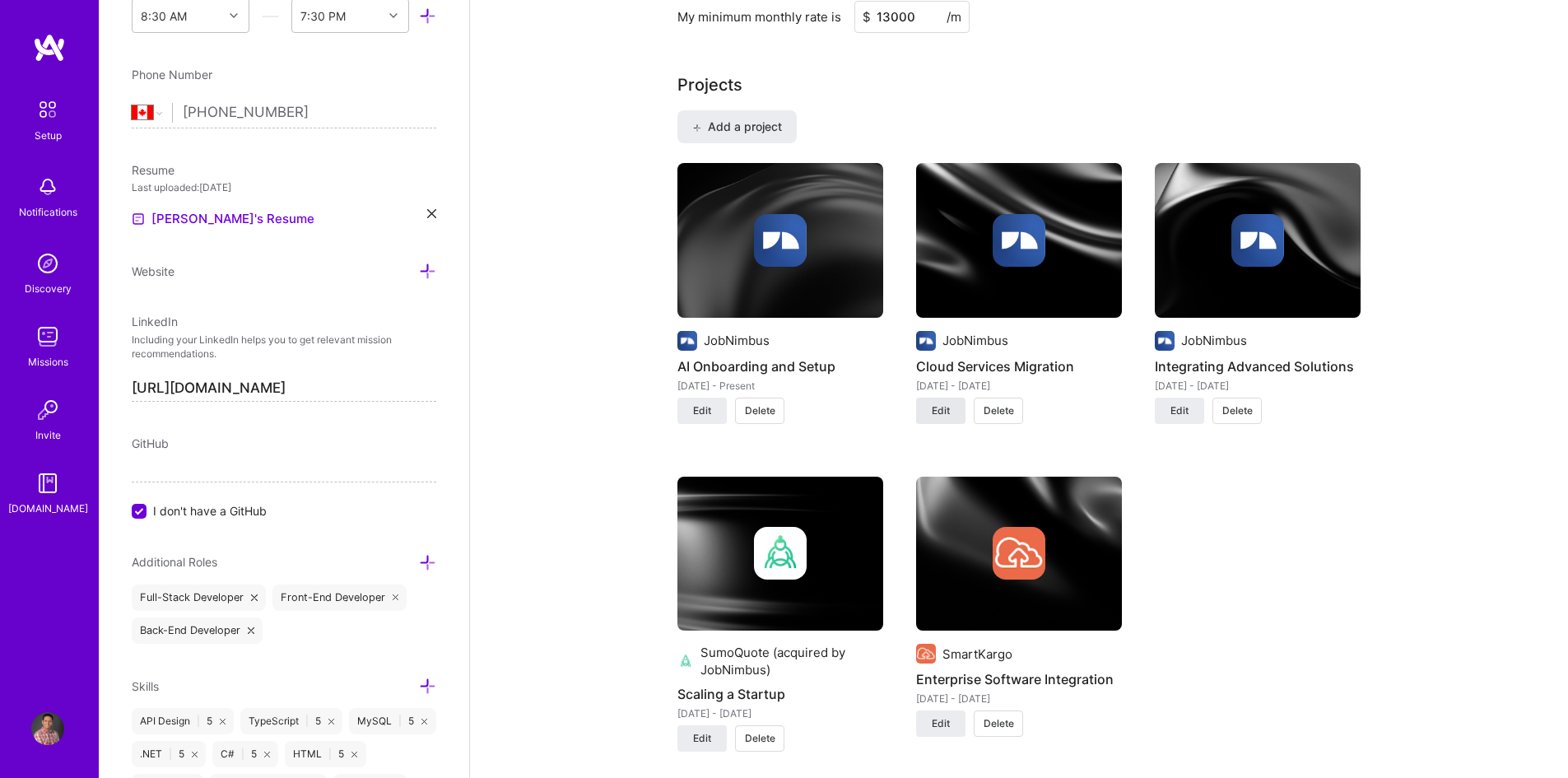
click at [940, 409] on span "Edit" at bounding box center [940, 410] width 18 height 15
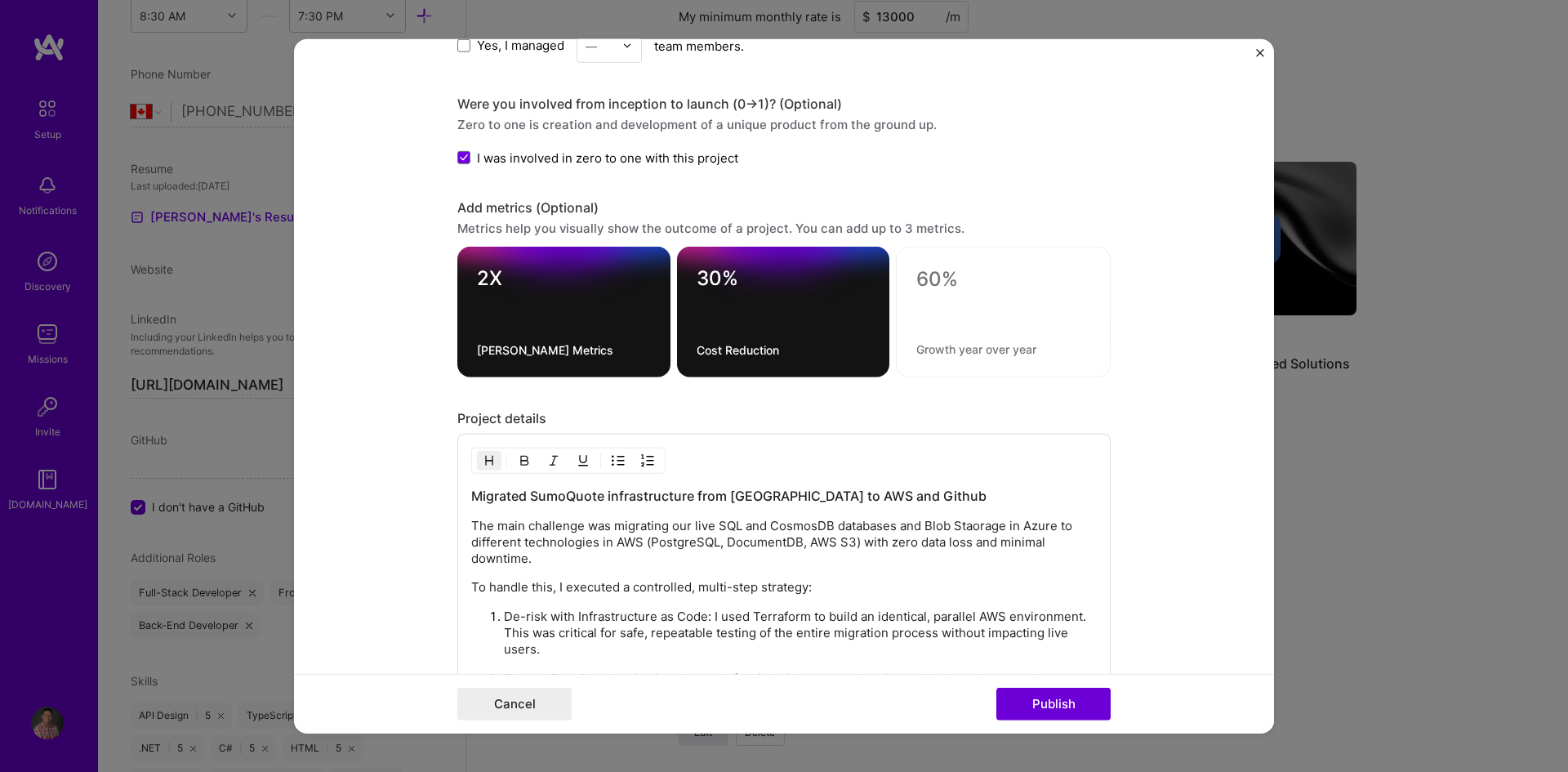
scroll to position [1634, 0]
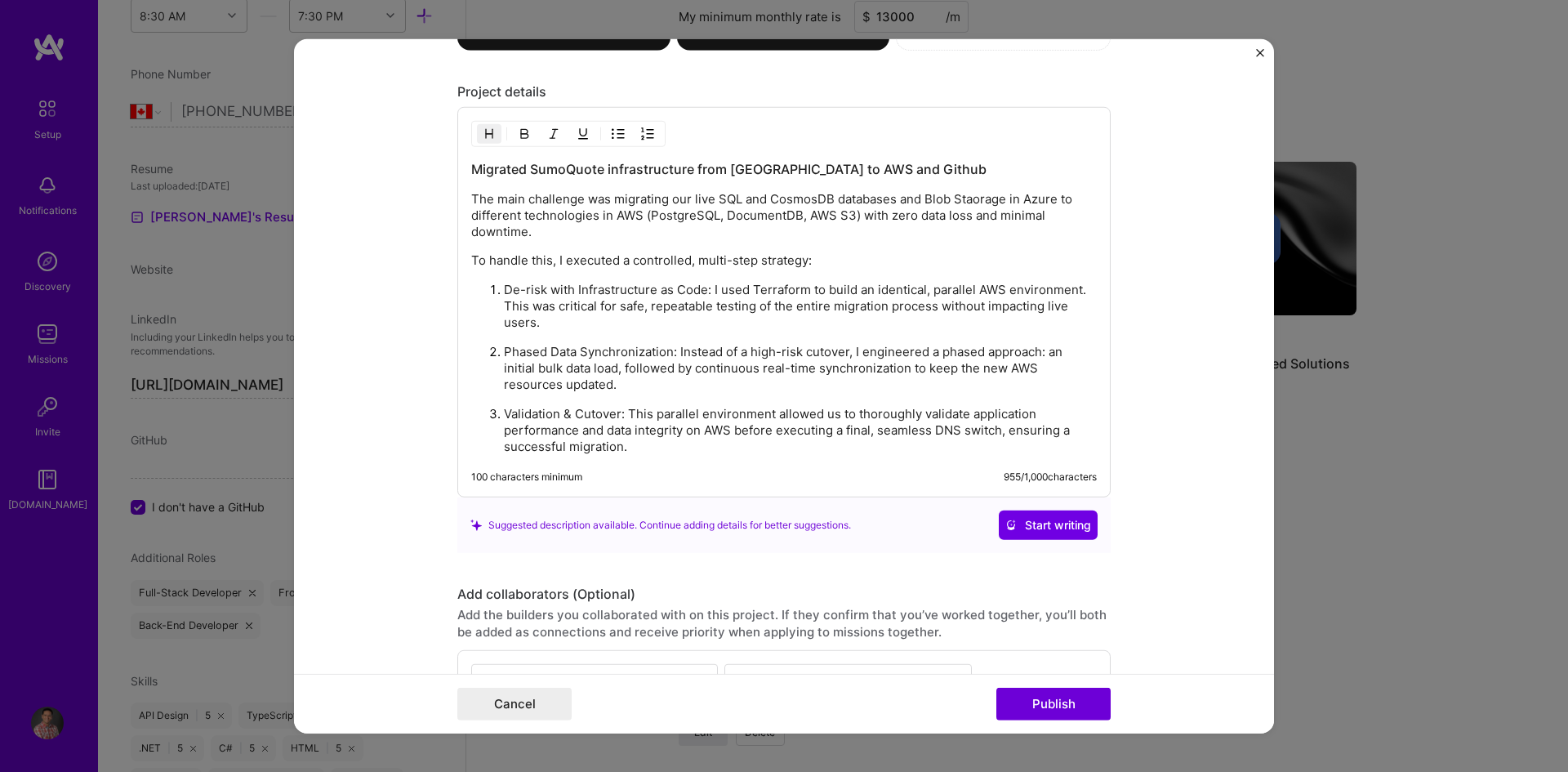
click at [1260, 57] on button "Close" at bounding box center [1260, 57] width 8 height 17
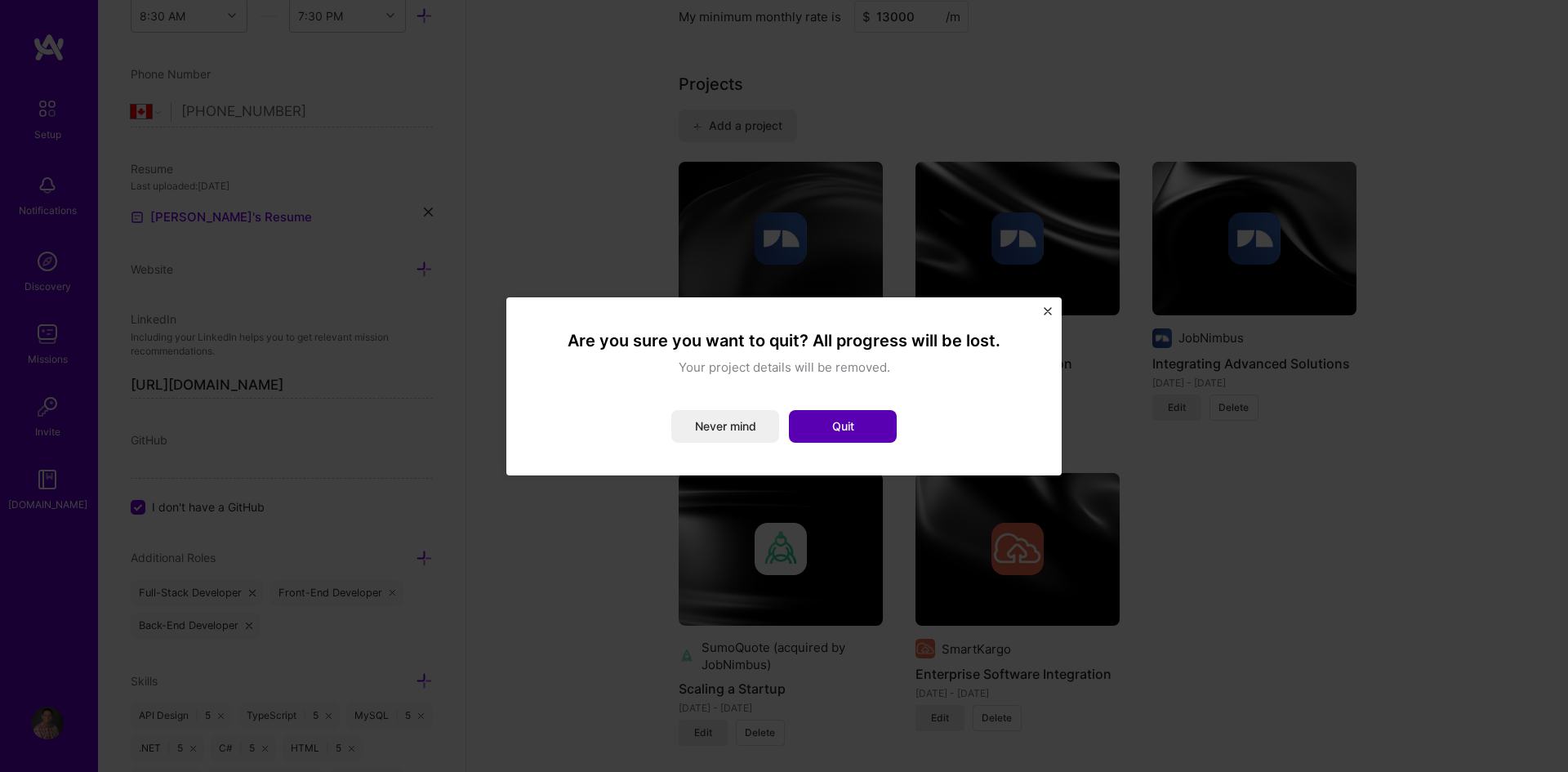
click at [854, 431] on button "Quit" at bounding box center [843, 426] width 108 height 33
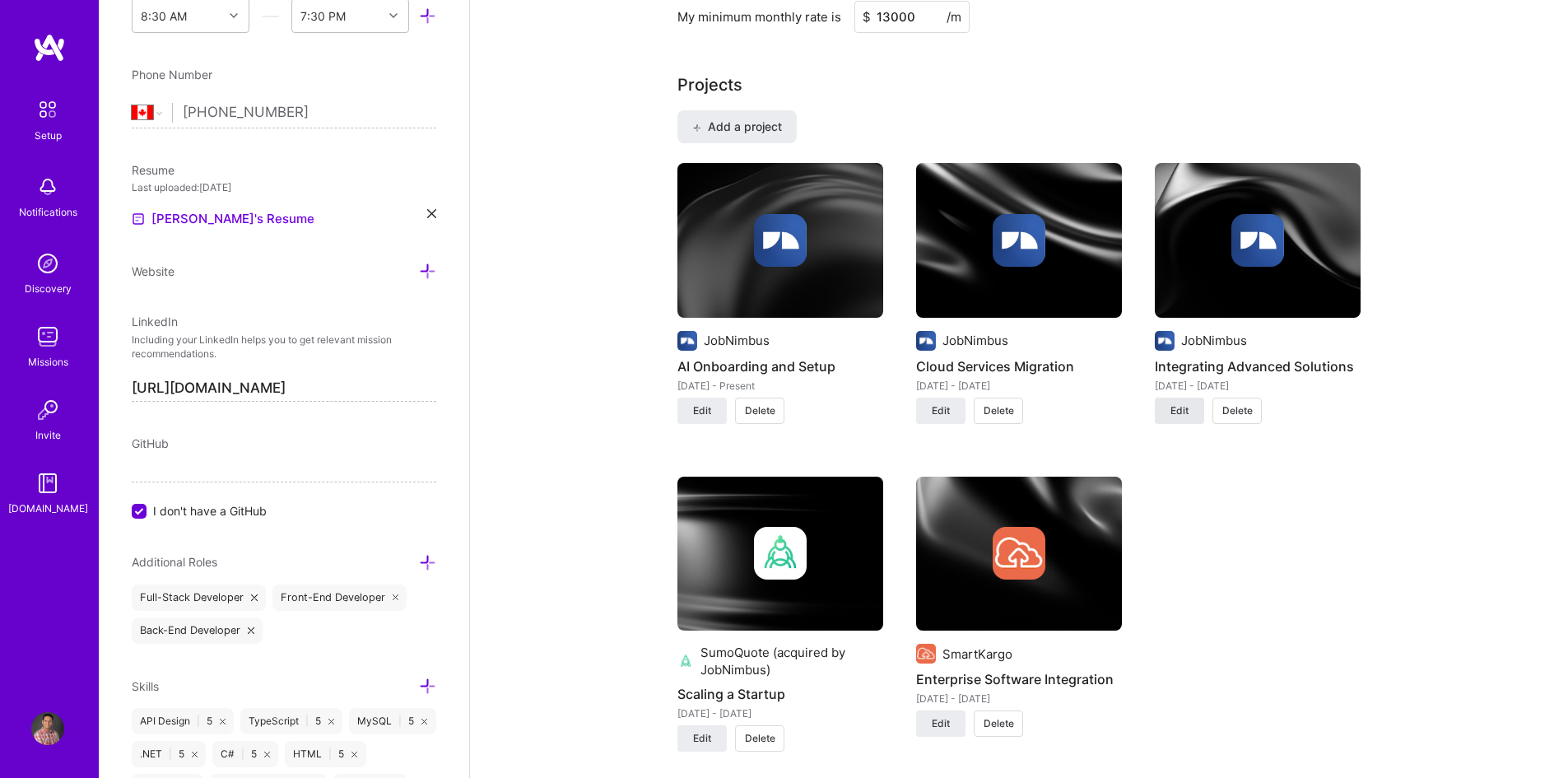
click at [1194, 412] on button "Edit" at bounding box center [1180, 410] width 50 height 26
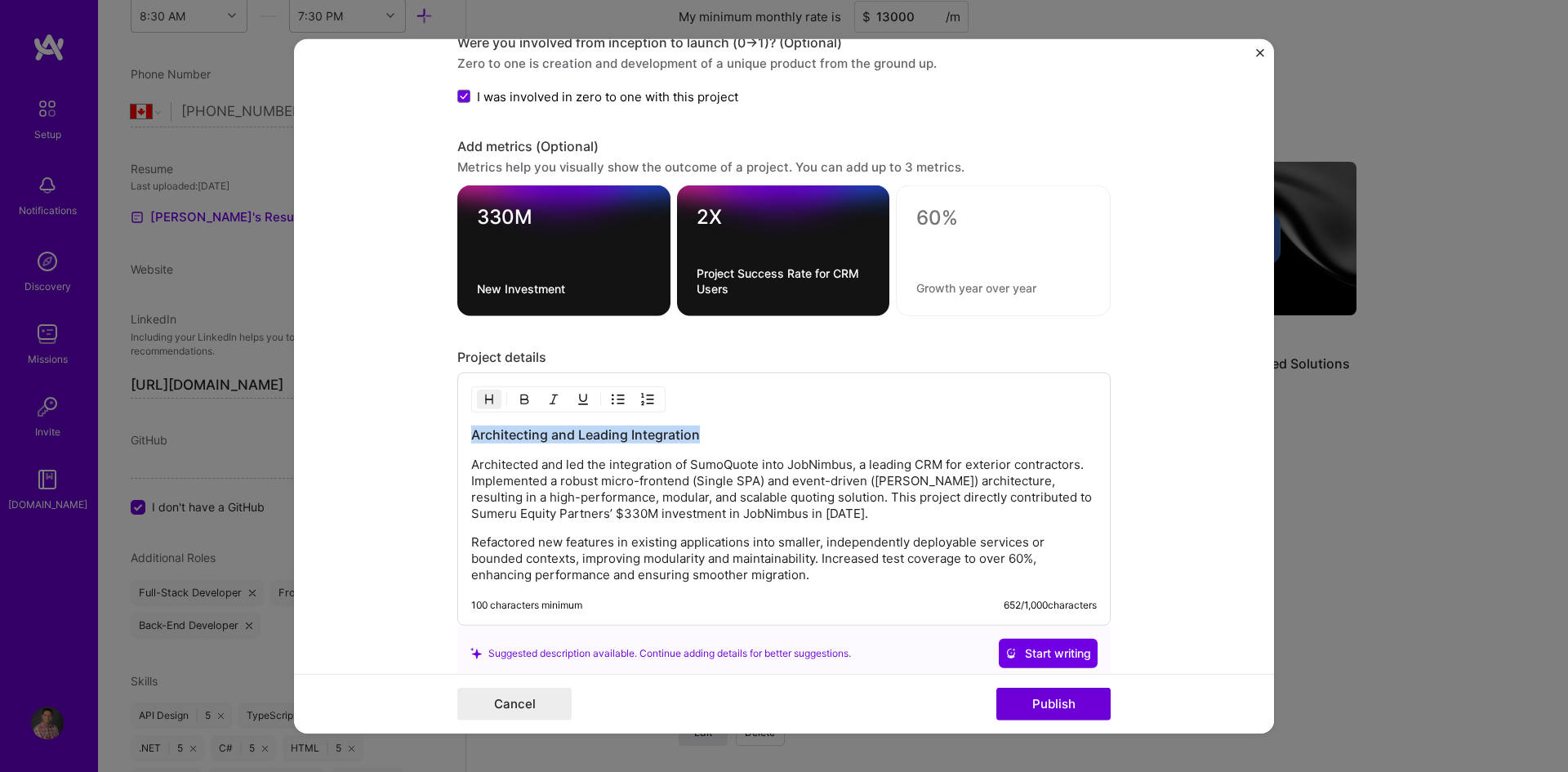
drag, startPoint x: 469, startPoint y: 434, endPoint x: 690, endPoint y: 438, distance: 221.0
click at [690, 438] on h3 "Architecting and Leading Integration" at bounding box center [784, 434] width 626 height 18
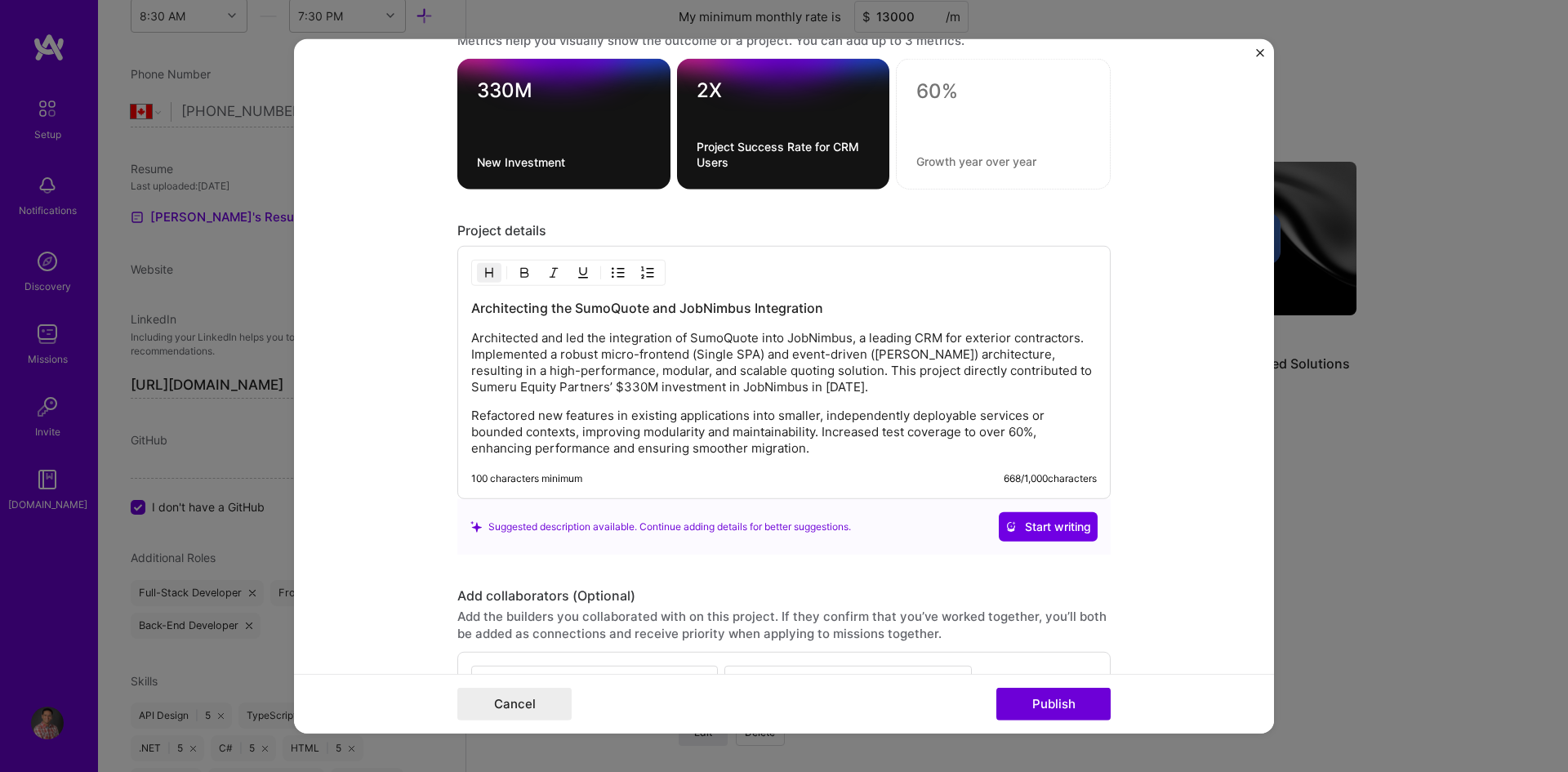
scroll to position [1797, 0]
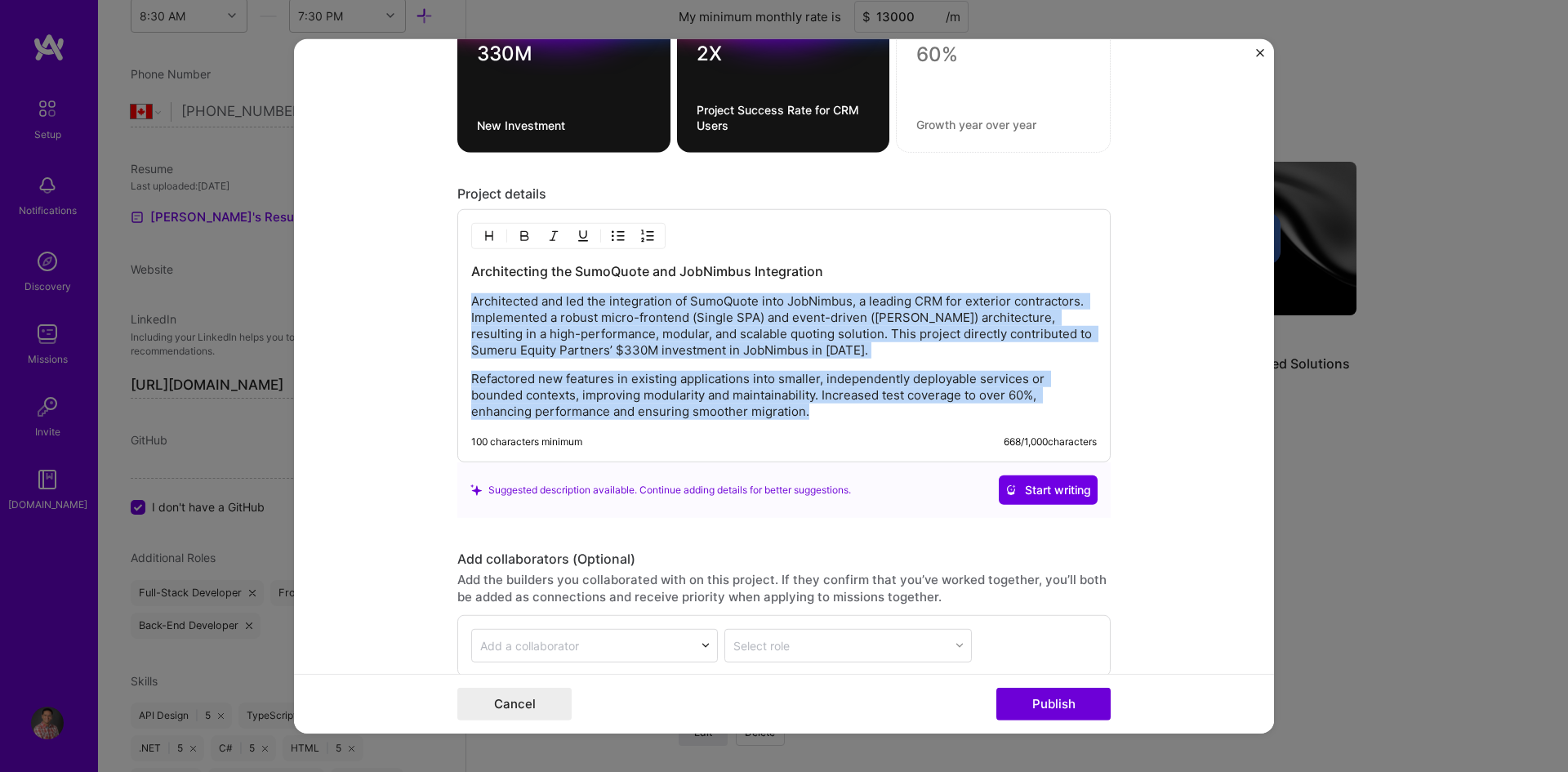
drag, startPoint x: 816, startPoint y: 413, endPoint x: 462, endPoint y: 301, distance: 371.3
click at [462, 301] on div "Architecting the SumoQuote and JobNimbus Integration Architected and led the in…" at bounding box center [783, 335] width 653 height 253
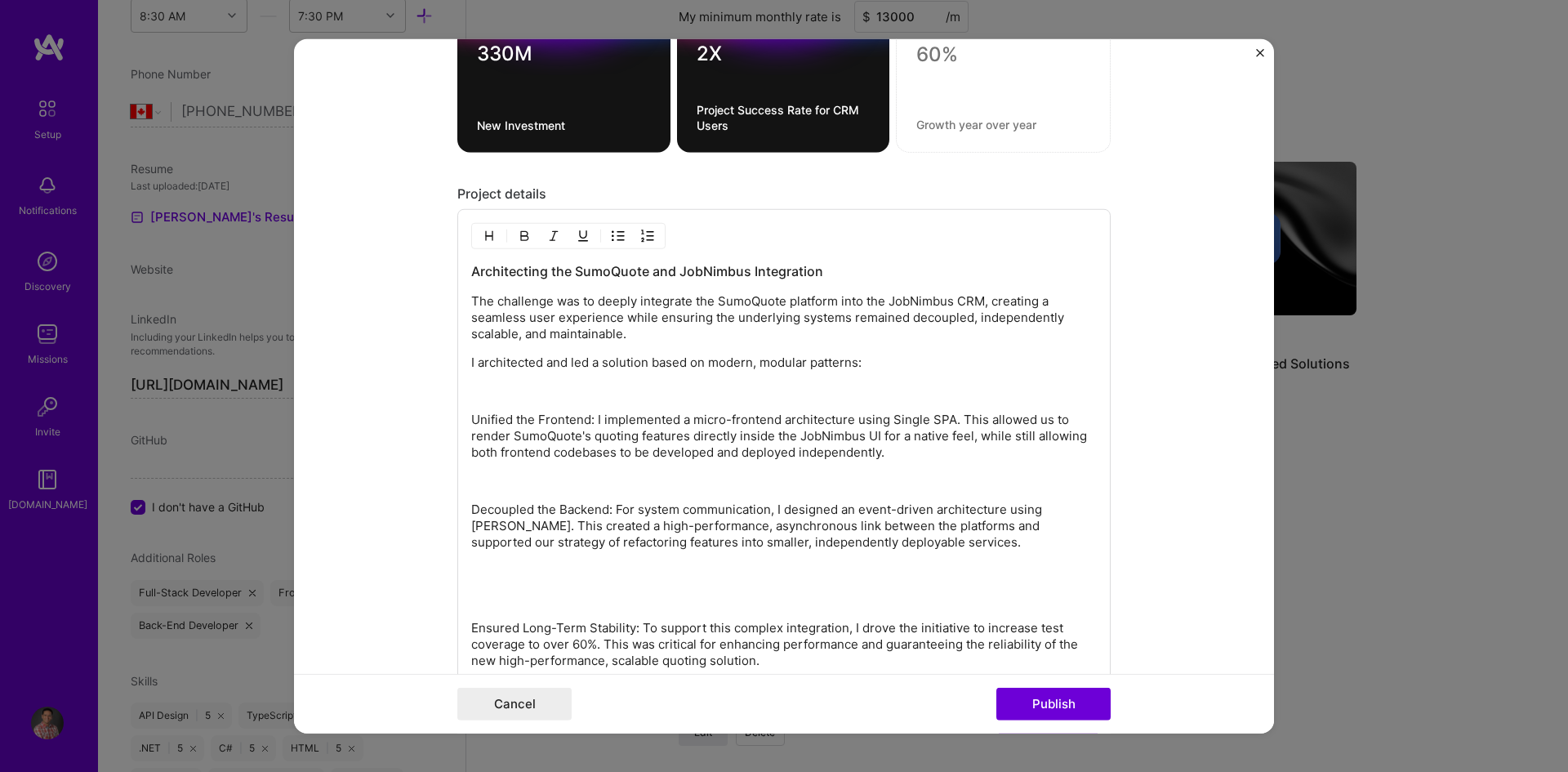
click at [869, 361] on p "I architected and led a solution based on modern, modular patterns:" at bounding box center [784, 363] width 626 height 16
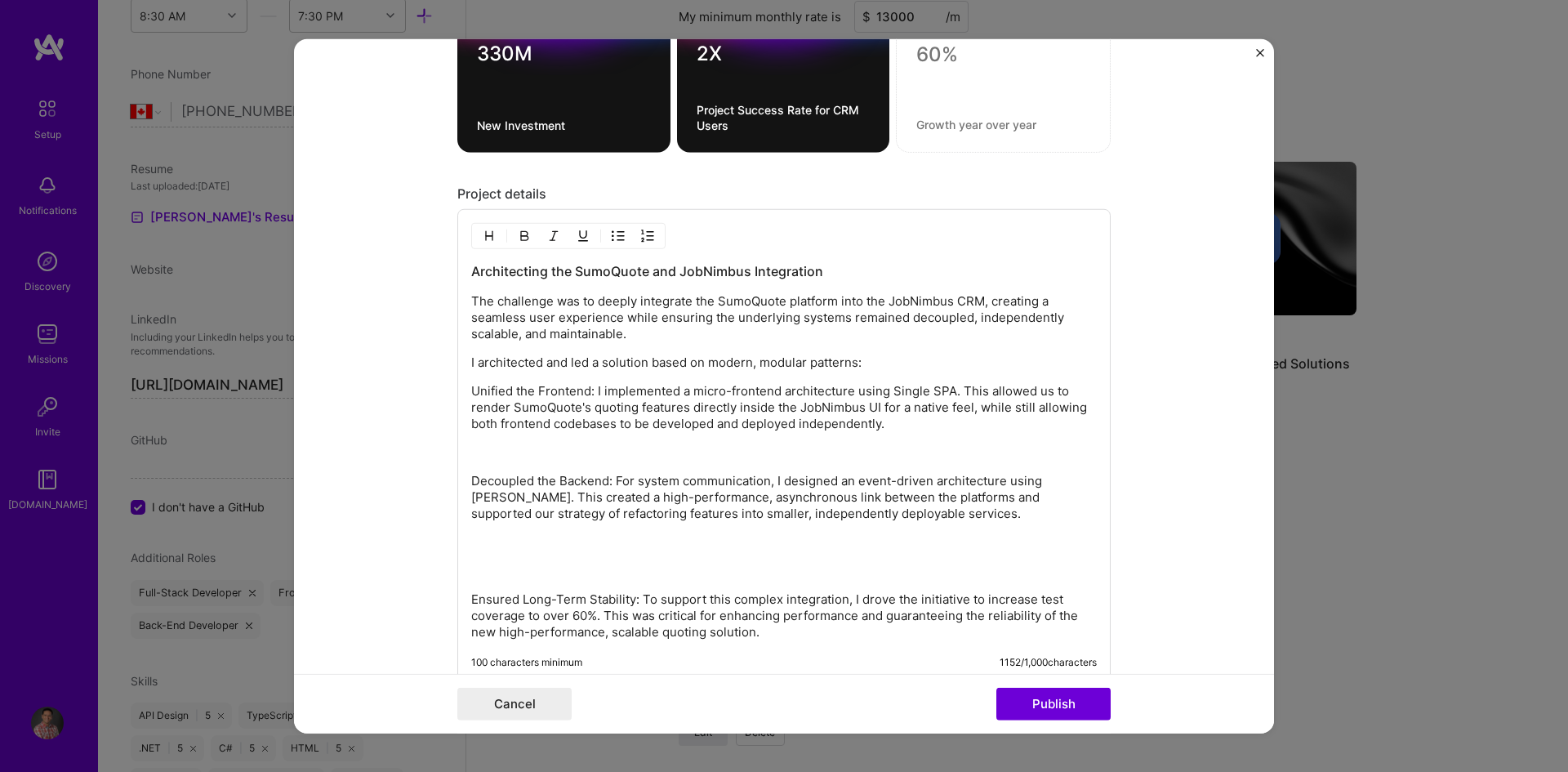
click at [900, 429] on p "Unified the Frontend: I implemented a micro-frontend architecture using Single …" at bounding box center [784, 408] width 626 height 49
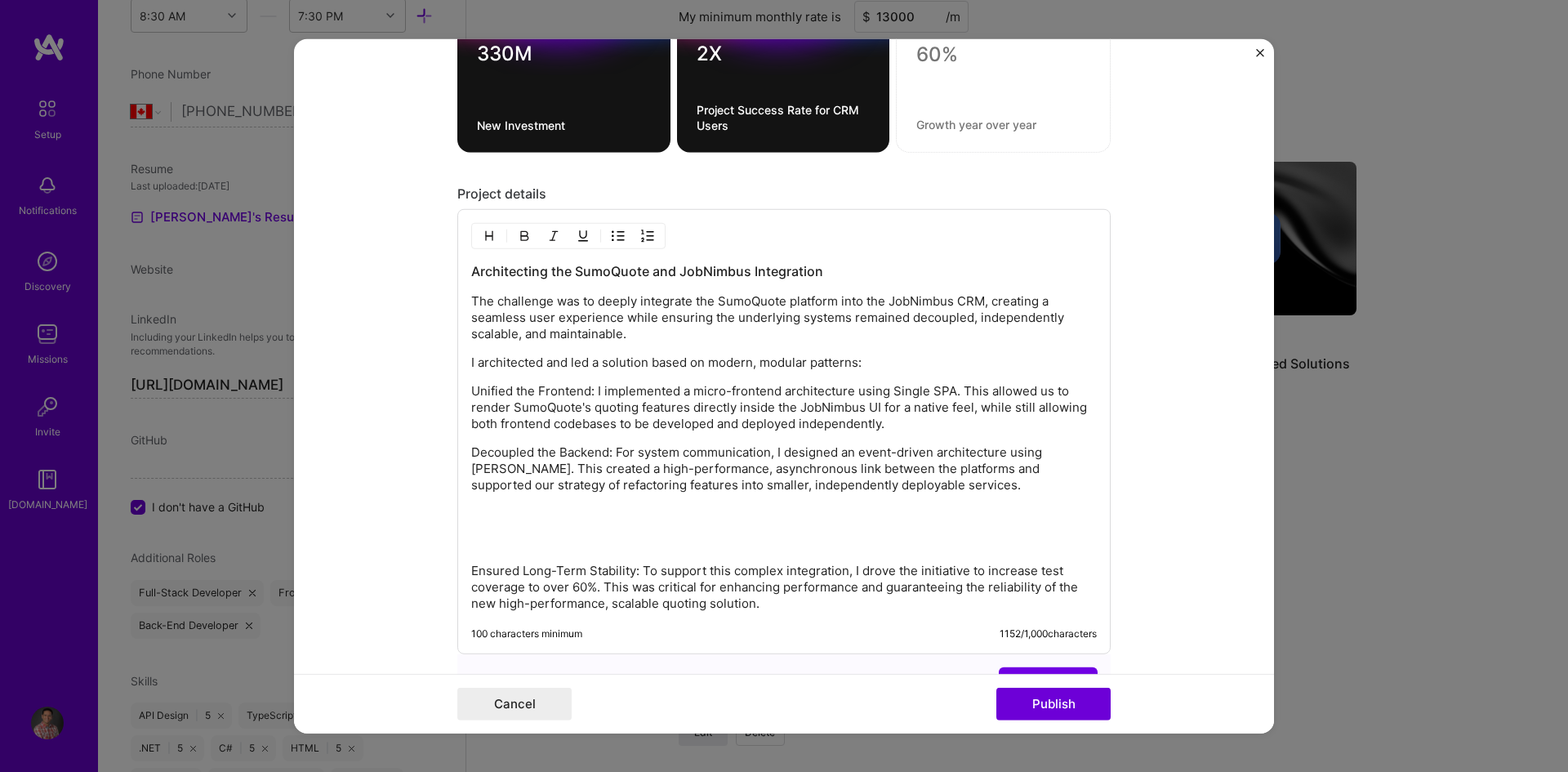
click at [893, 490] on p "Decoupled the Backend: For system communication, I designed an event-driven arc…" at bounding box center [784, 469] width 626 height 49
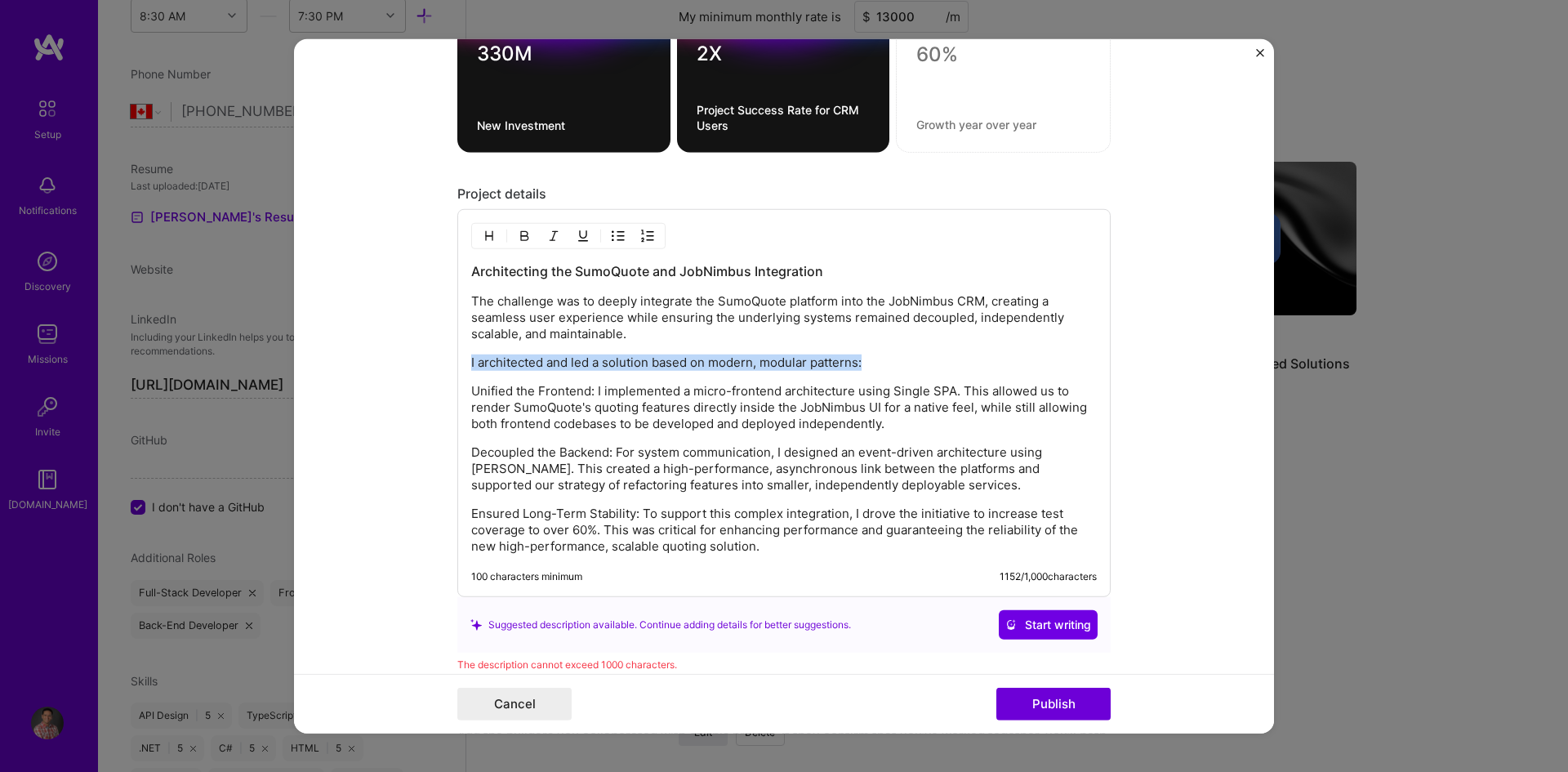
drag, startPoint x: 865, startPoint y: 361, endPoint x: 455, endPoint y: 352, distance: 410.1
click at [457, 352] on div "Architecting the SumoQuote and JobNimbus Integration The challenge was to deepl…" at bounding box center [783, 403] width 653 height 388
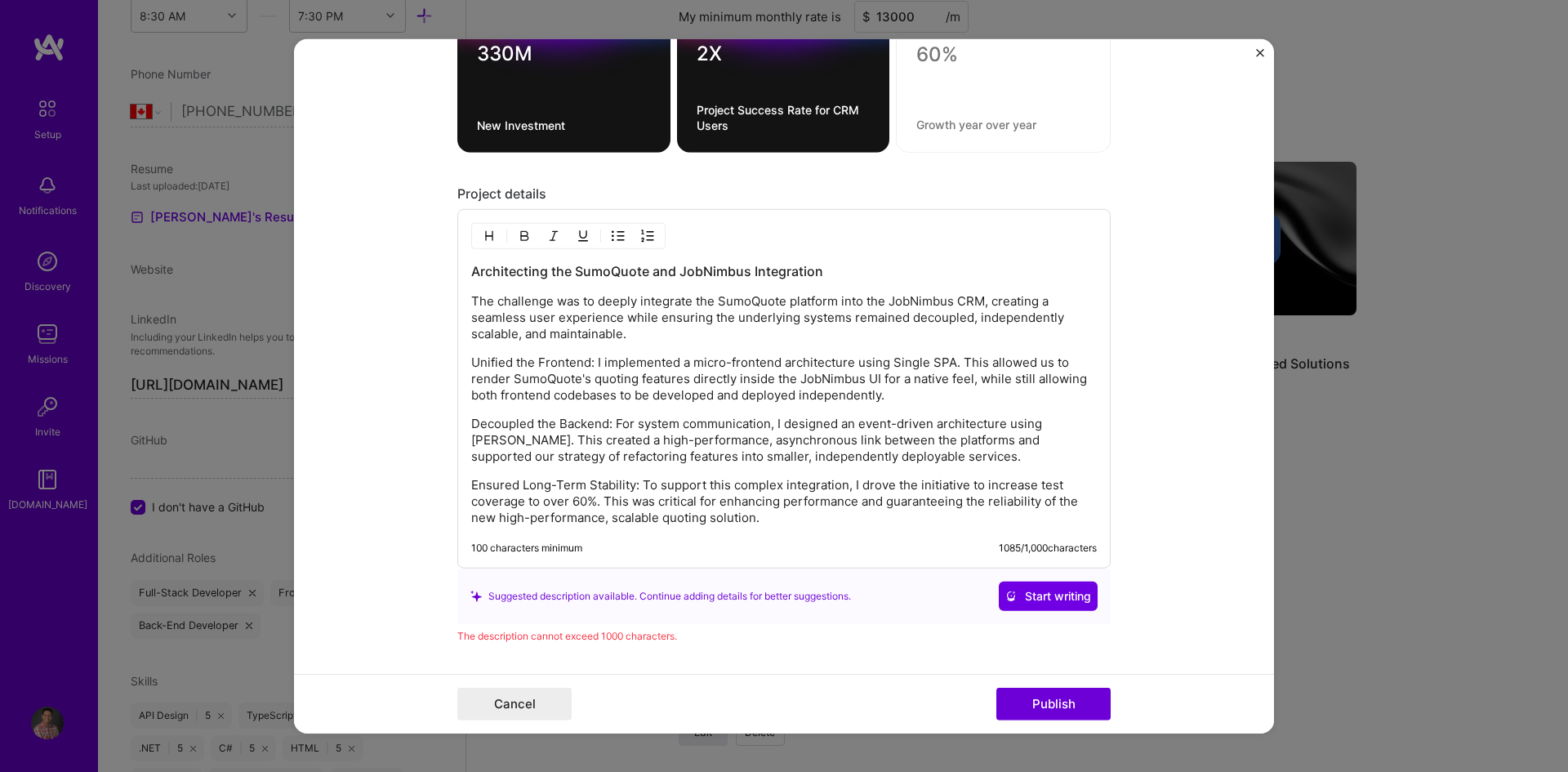
click at [864, 456] on p "Decoupled the Backend: For system communication, I designed an event-driven arc…" at bounding box center [784, 440] width 626 height 49
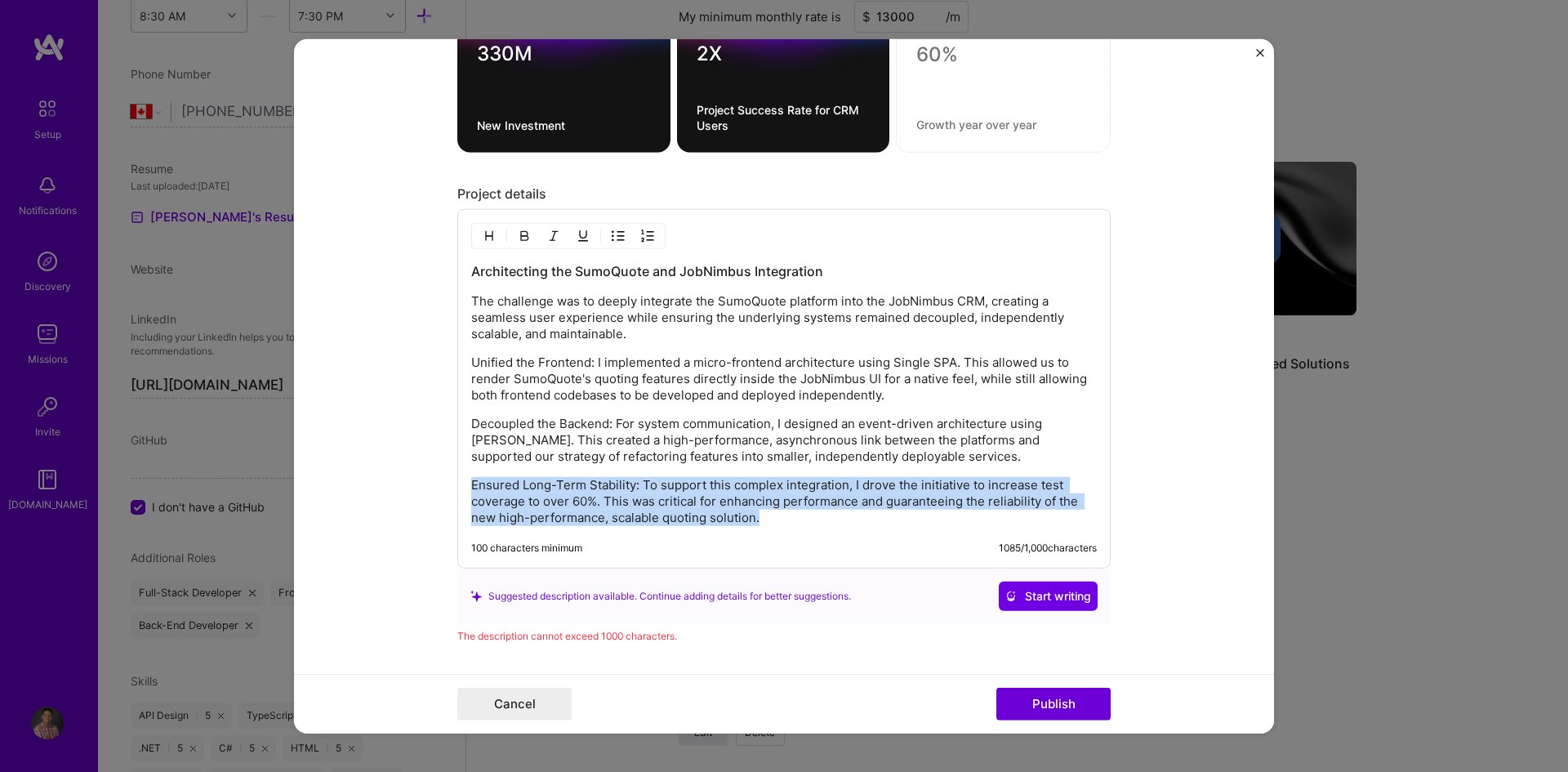
drag, startPoint x: 758, startPoint y: 517, endPoint x: 448, endPoint y: 479, distance: 312.3
click at [448, 479] on form "Project title Integrating Advanced Solutions Company JobNimbus Project industry…" at bounding box center [784, 386] width 980 height 695
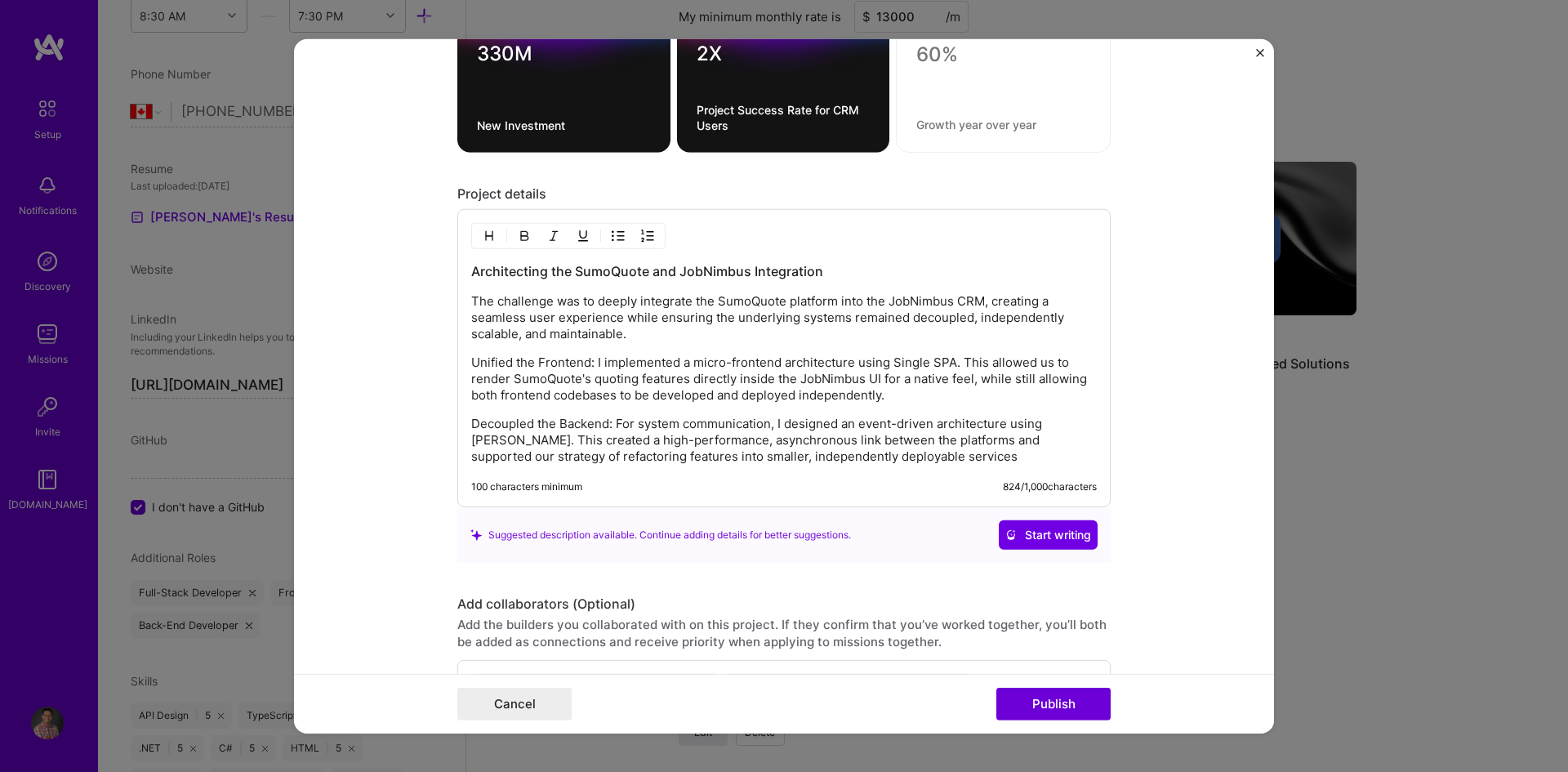
click at [872, 461] on p "Decoupled the Backend: For system communication, I designed an event-driven arc…" at bounding box center [784, 440] width 626 height 49
click at [884, 454] on p "Decoupled the Backend: For system communication, I designed an event-driven arc…" at bounding box center [784, 440] width 626 height 49
click at [501, 425] on p "Decoupled the Backend: For system communication, I designed an event-driven arc…" at bounding box center [784, 440] width 626 height 49
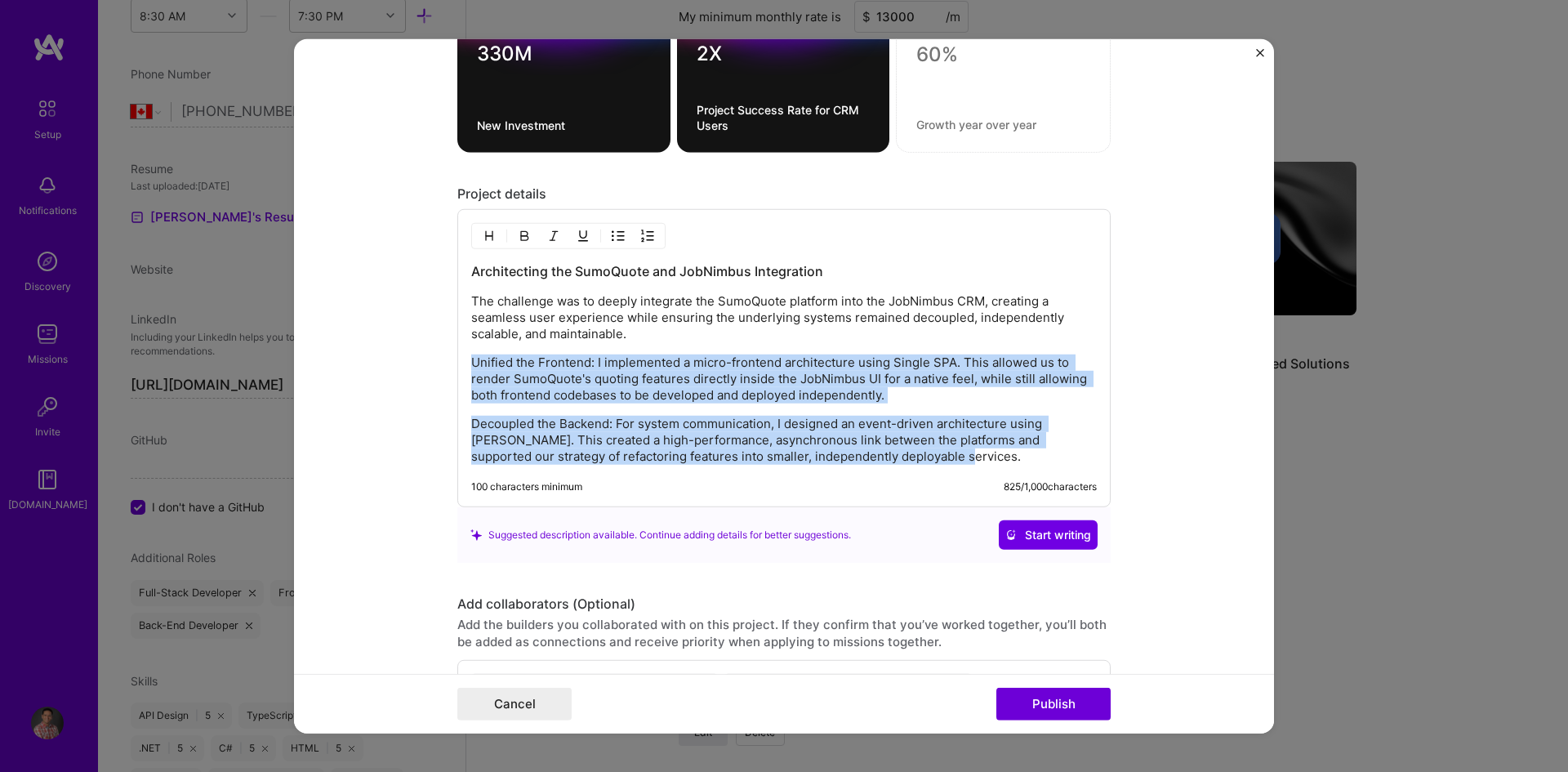
drag, startPoint x: 467, startPoint y: 365, endPoint x: 904, endPoint y: 454, distance: 446.0
click at [904, 454] on div "Architecting the SumoQuote and JobNimbus Integration The challenge was to deepl…" at bounding box center [784, 363] width 626 height 202
click at [620, 237] on button "button" at bounding box center [619, 236] width 25 height 20
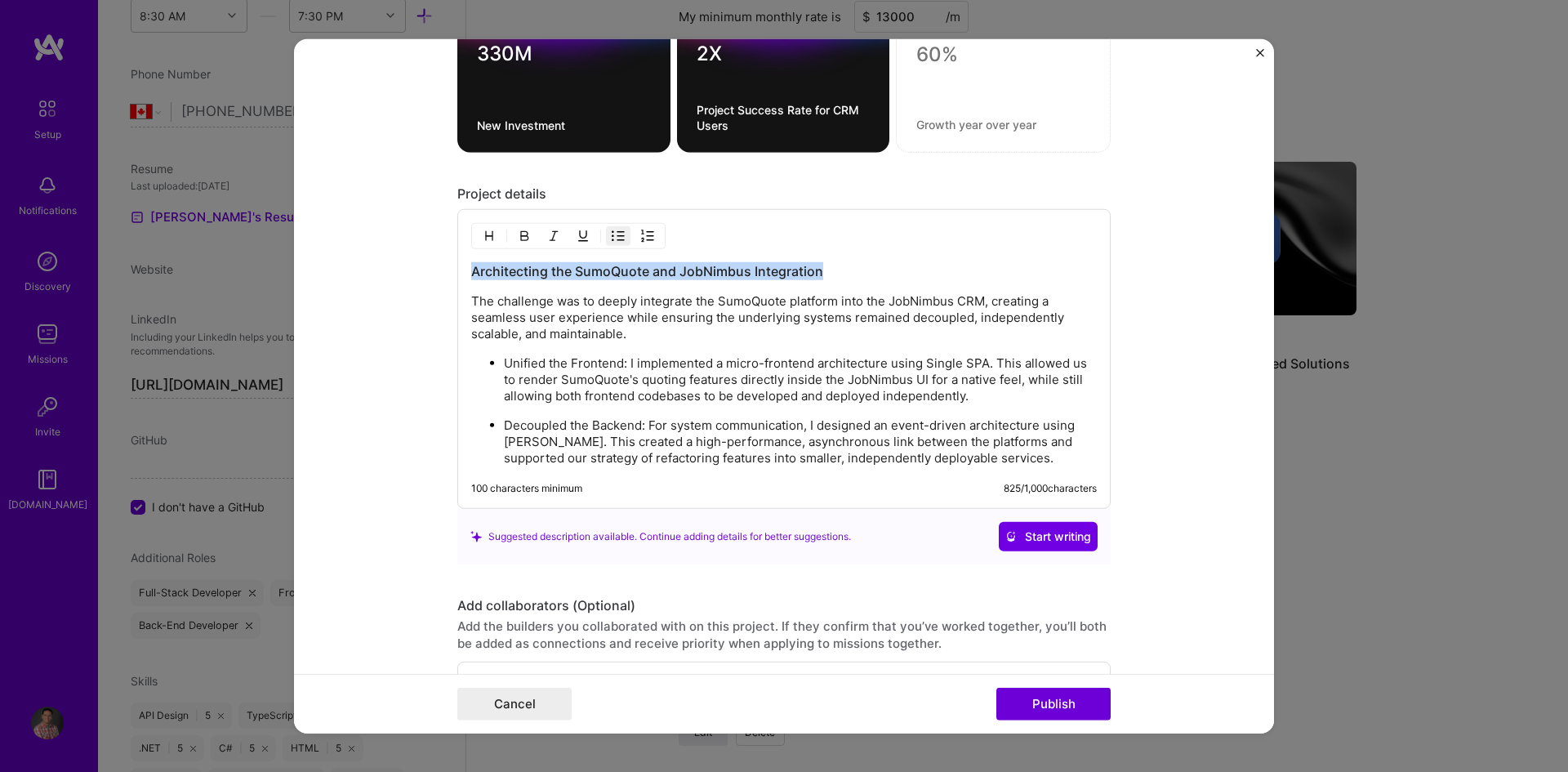
click at [931, 382] on p "Unified the Frontend: I implemented a micro-frontend architecture using Single …" at bounding box center [800, 380] width 593 height 49
click at [979, 456] on p "Decoupled the Backend: For system communication, I designed an event-driven arc…" at bounding box center [800, 442] width 593 height 49
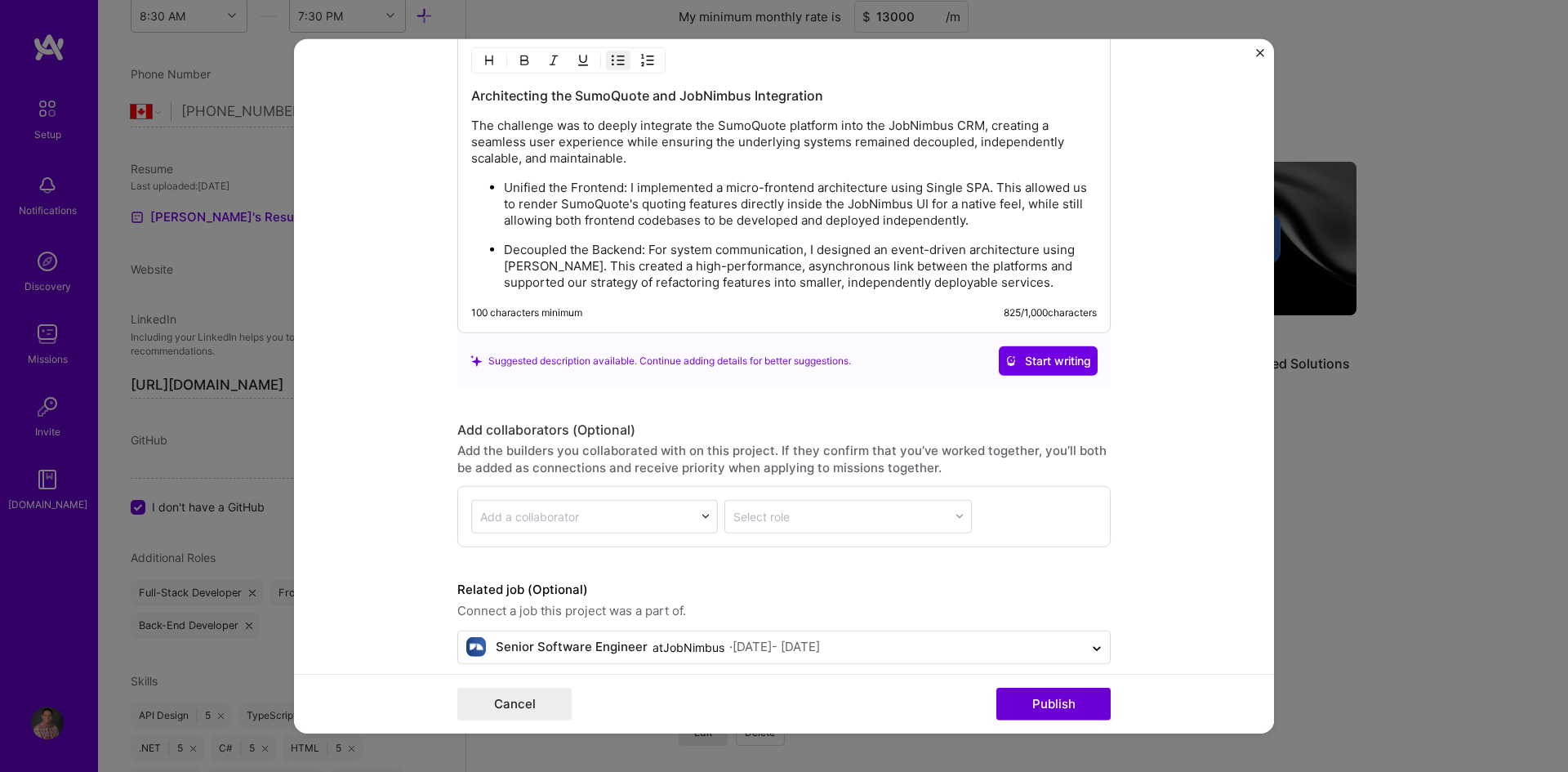
scroll to position [1992, 0]
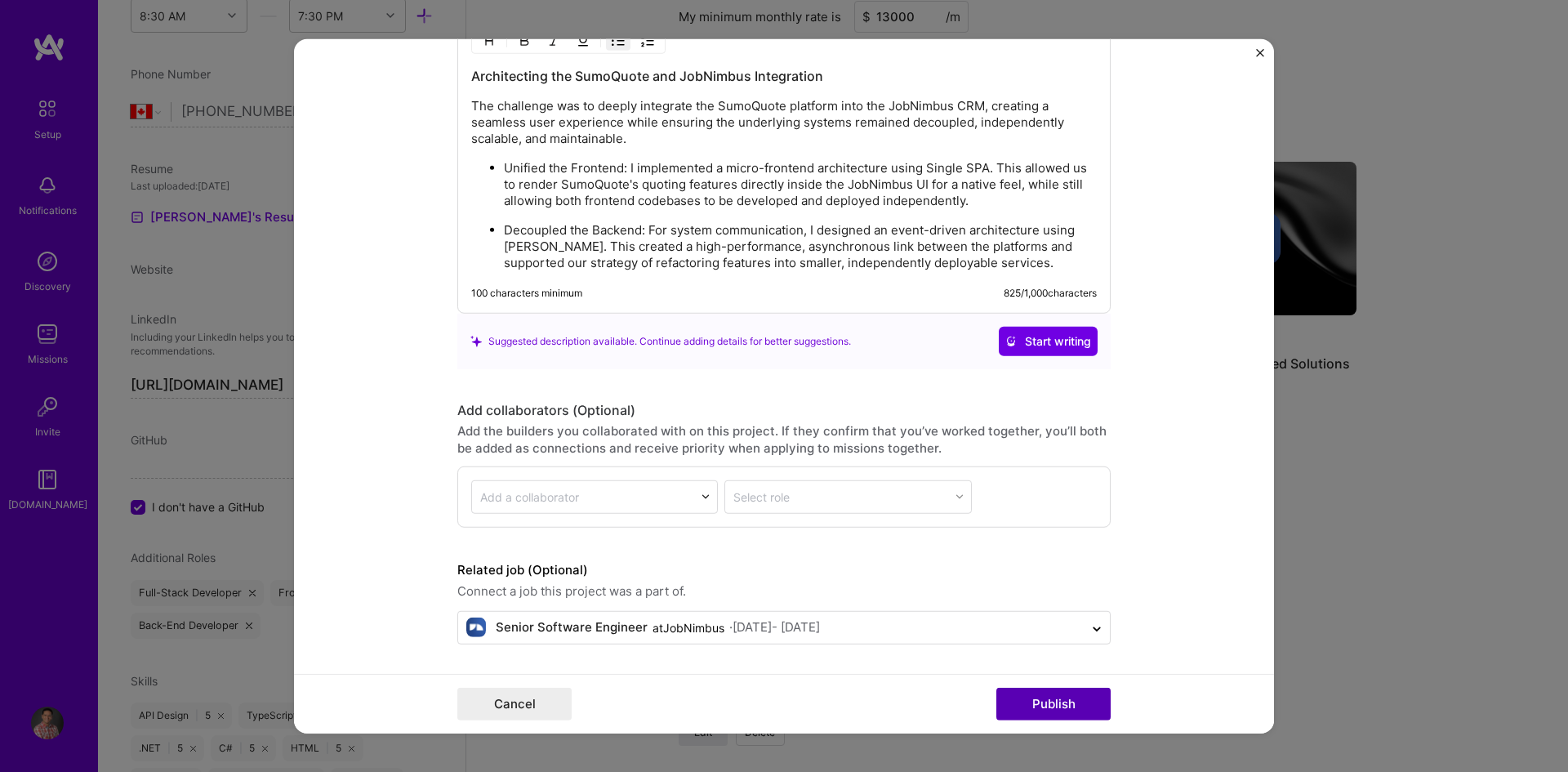
click at [1033, 697] on button "Publish" at bounding box center [1054, 704] width 115 height 33
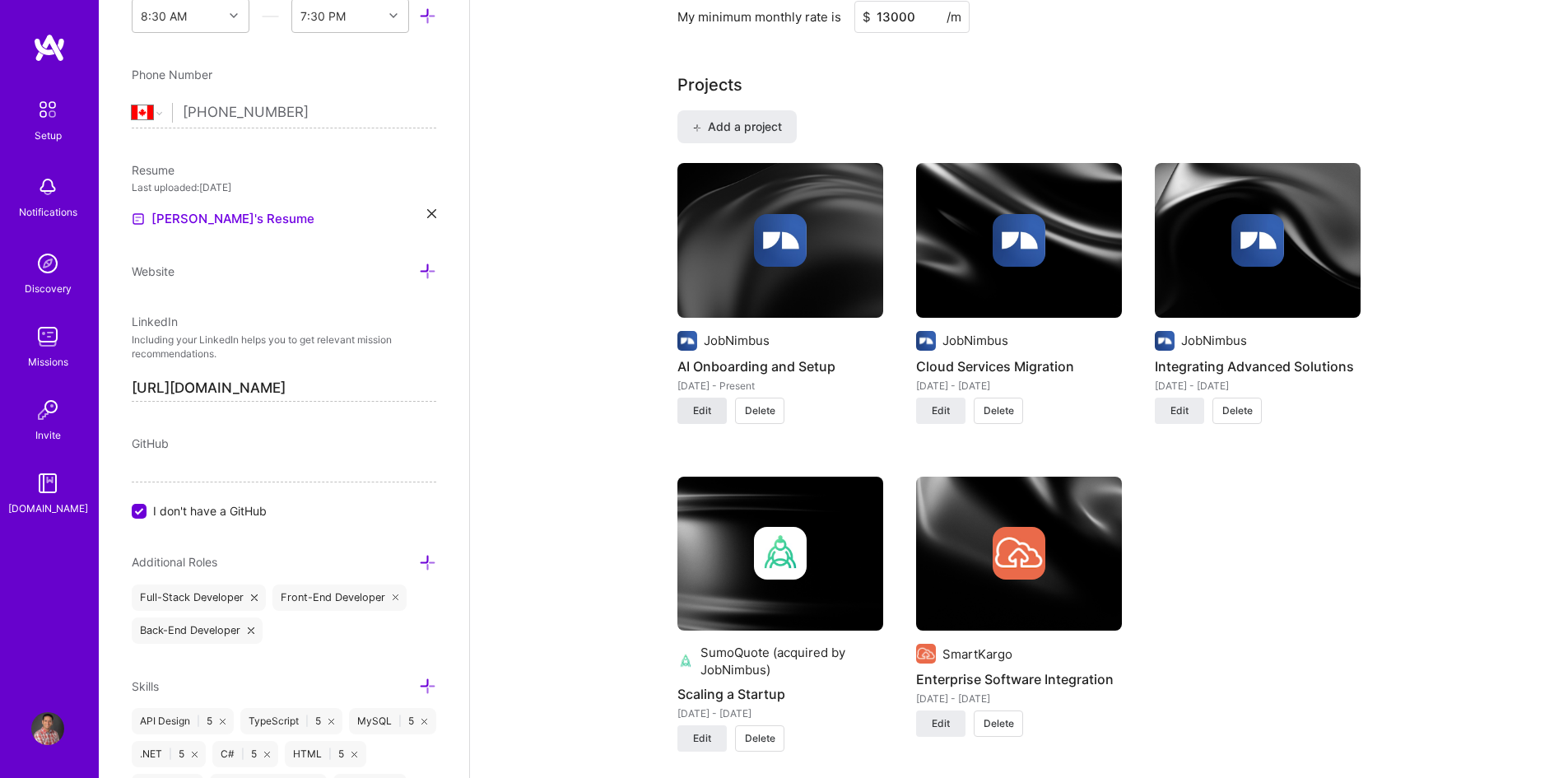
click at [708, 408] on span "Edit" at bounding box center [702, 410] width 18 height 15
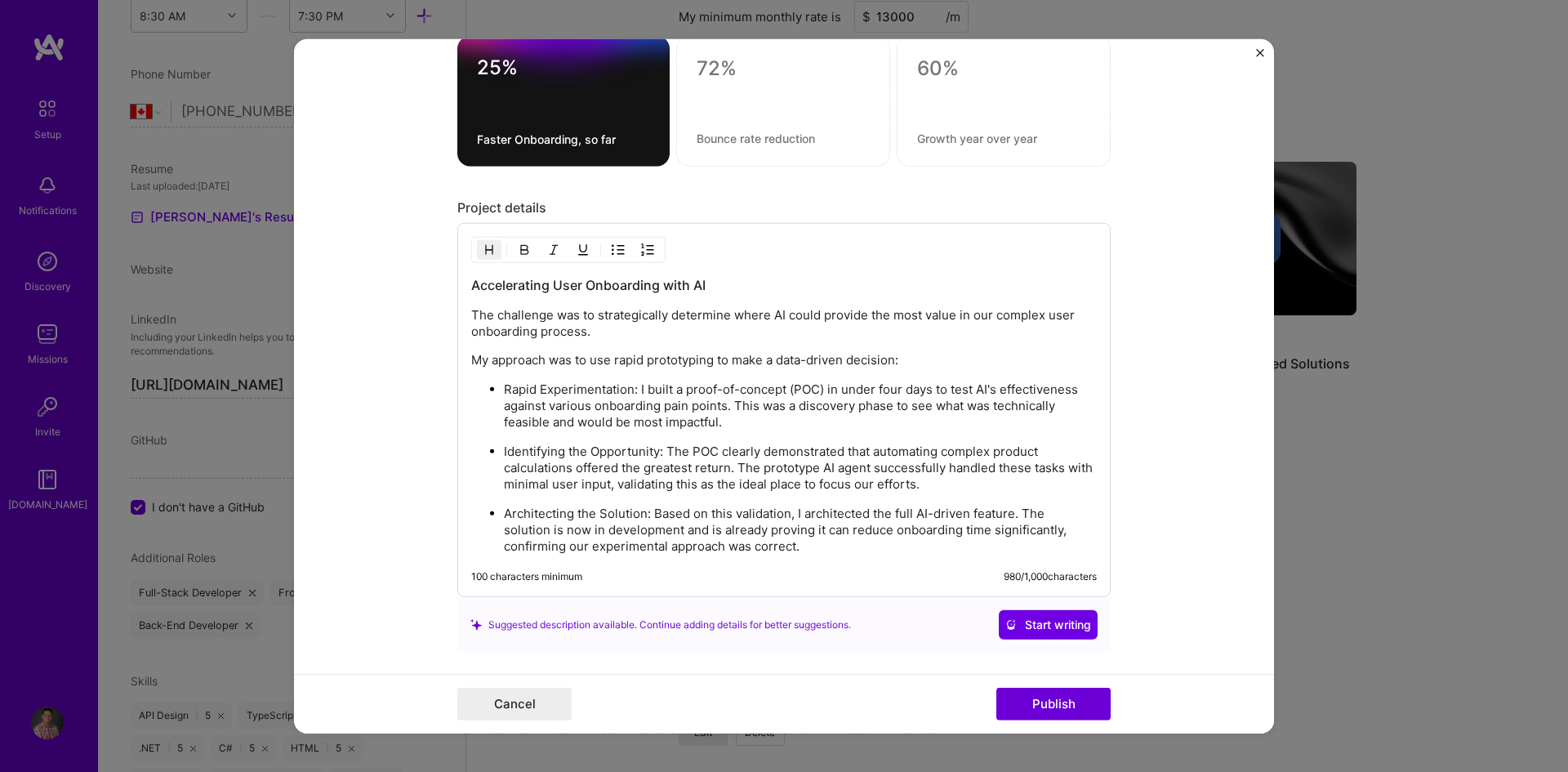
scroll to position [1389, 0]
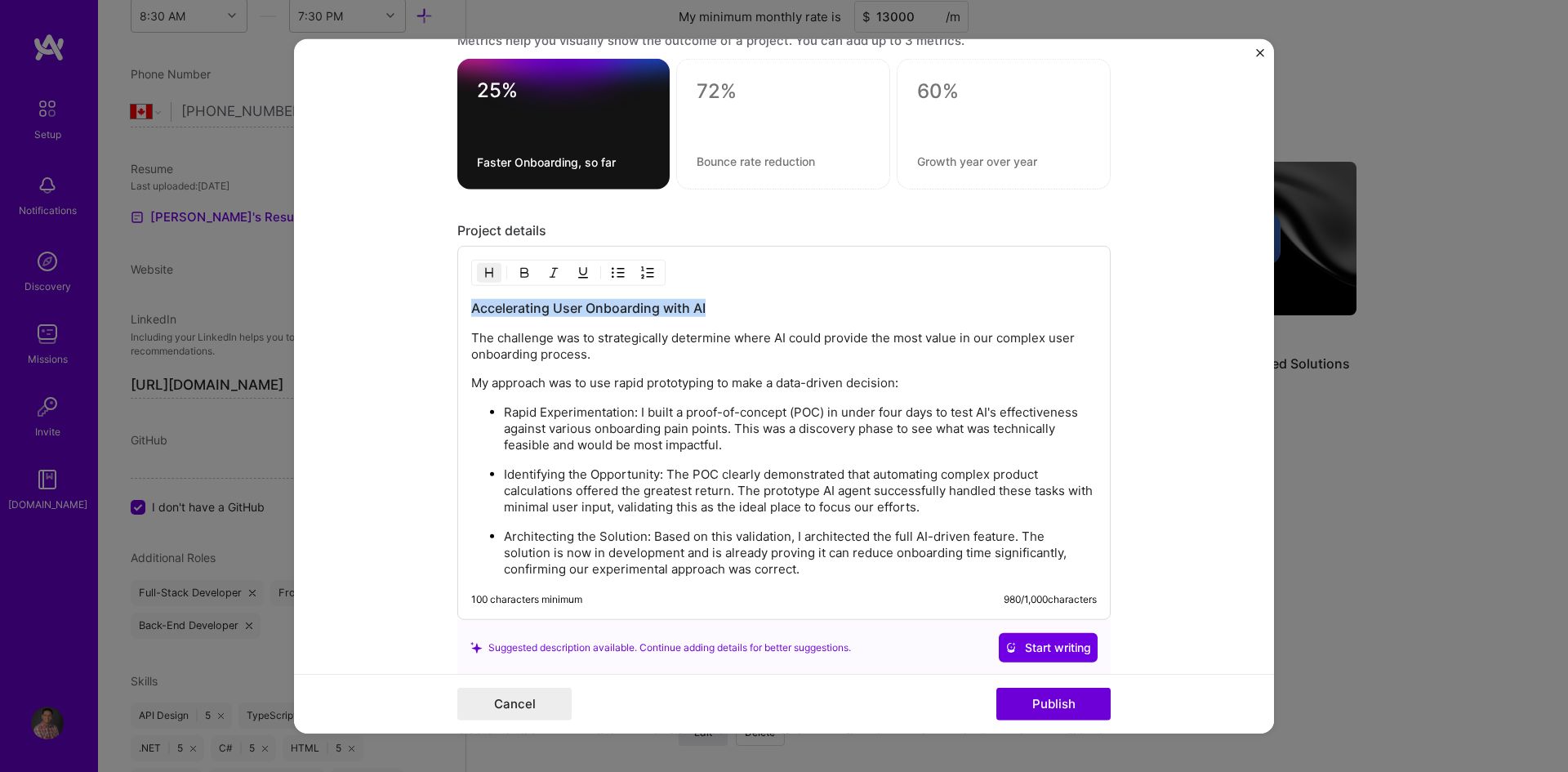
drag, startPoint x: 700, startPoint y: 307, endPoint x: 467, endPoint y: 306, distance: 233.0
click at [471, 306] on h3 "Accelerating User Onboarding with AI" at bounding box center [784, 308] width 626 height 18
copy h3 "Accelerating User Onboarding with AI"
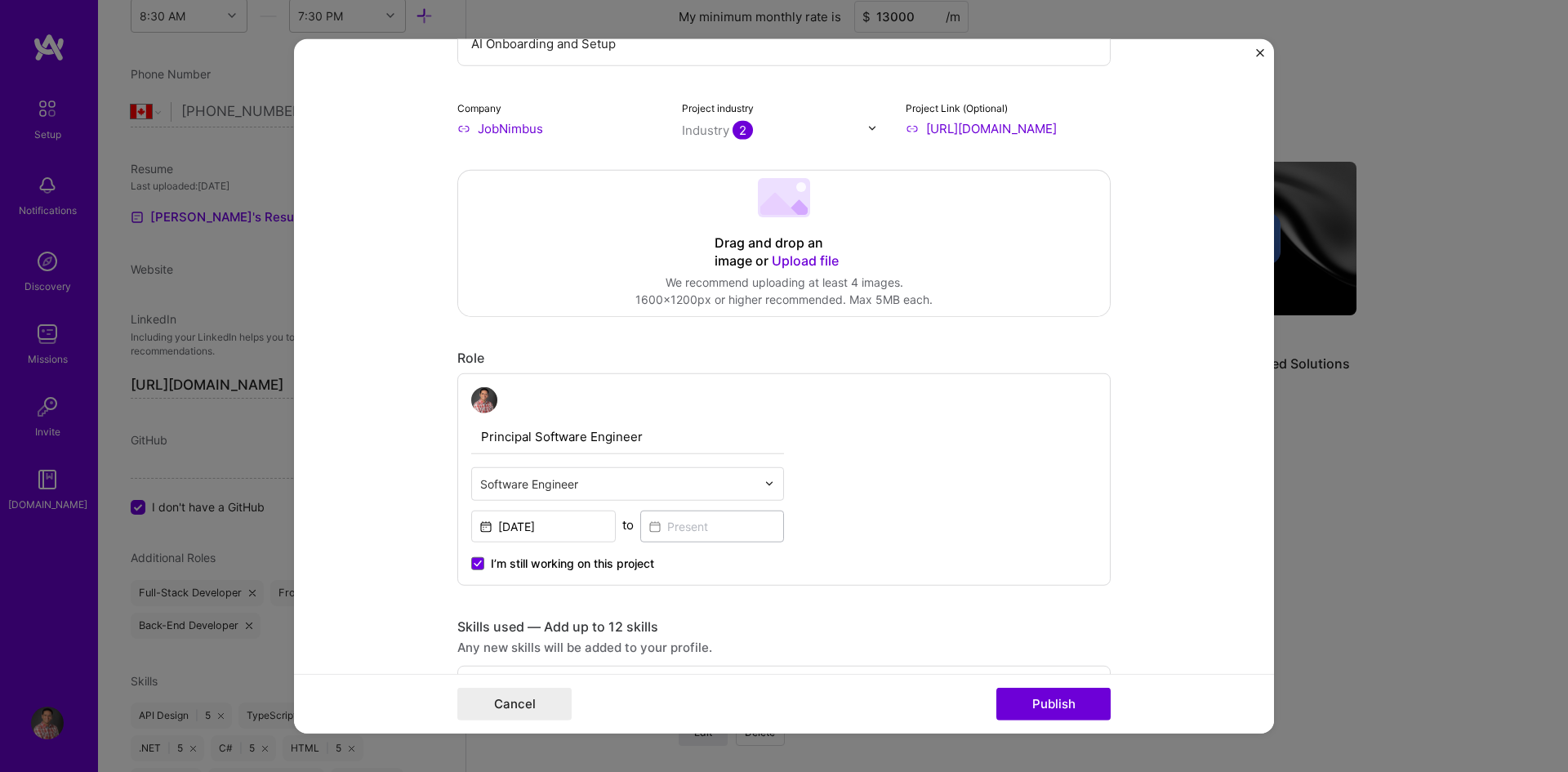
scroll to position [0, 0]
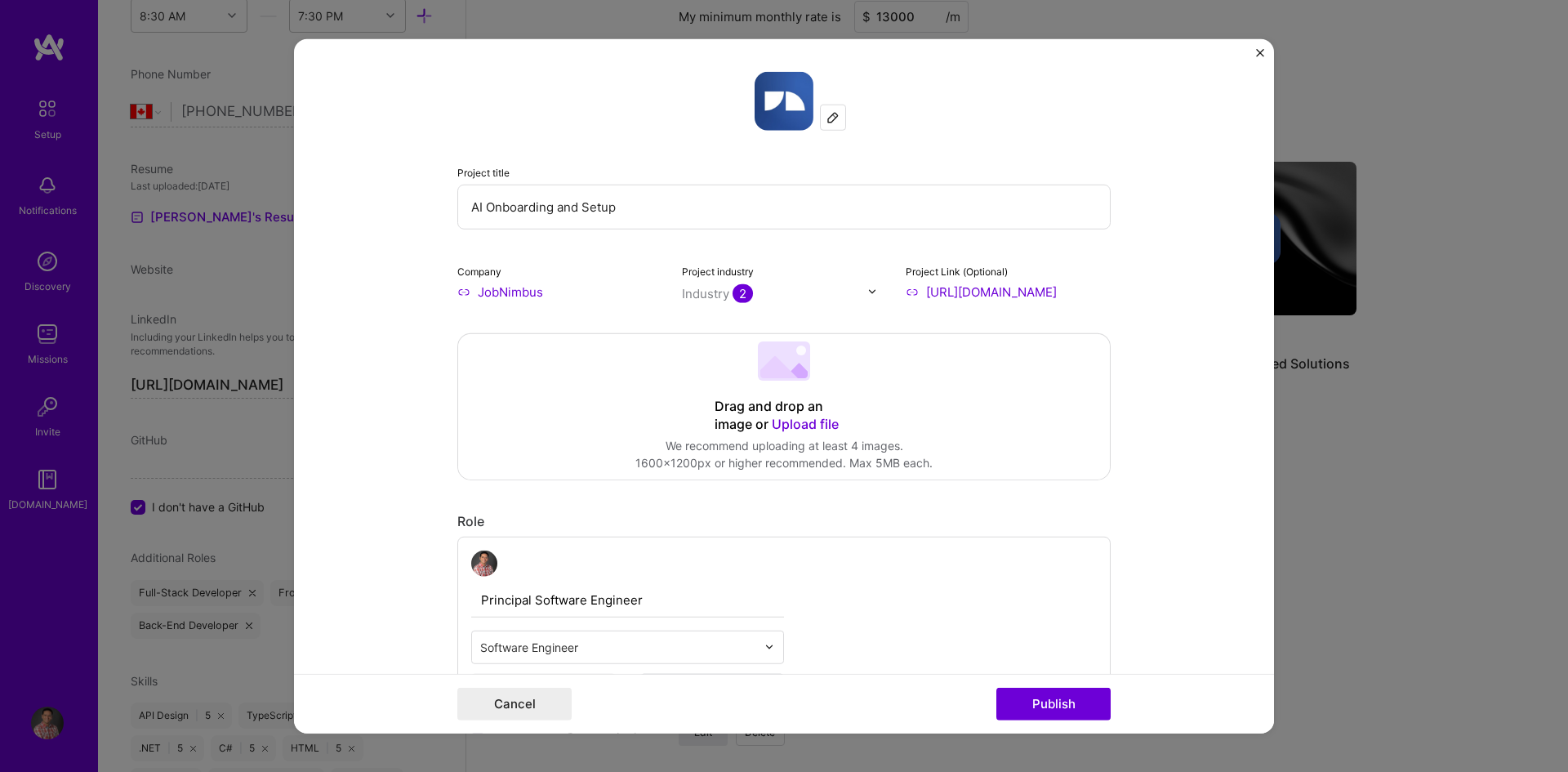
drag, startPoint x: 662, startPoint y: 219, endPoint x: 432, endPoint y: 213, distance: 230.1
click at [432, 213] on form "Project title AI Onboarding and Setup Company JobNimbus Project industry Indust…" at bounding box center [784, 386] width 980 height 695
paste input "ccelerating User Onboarding with AI"
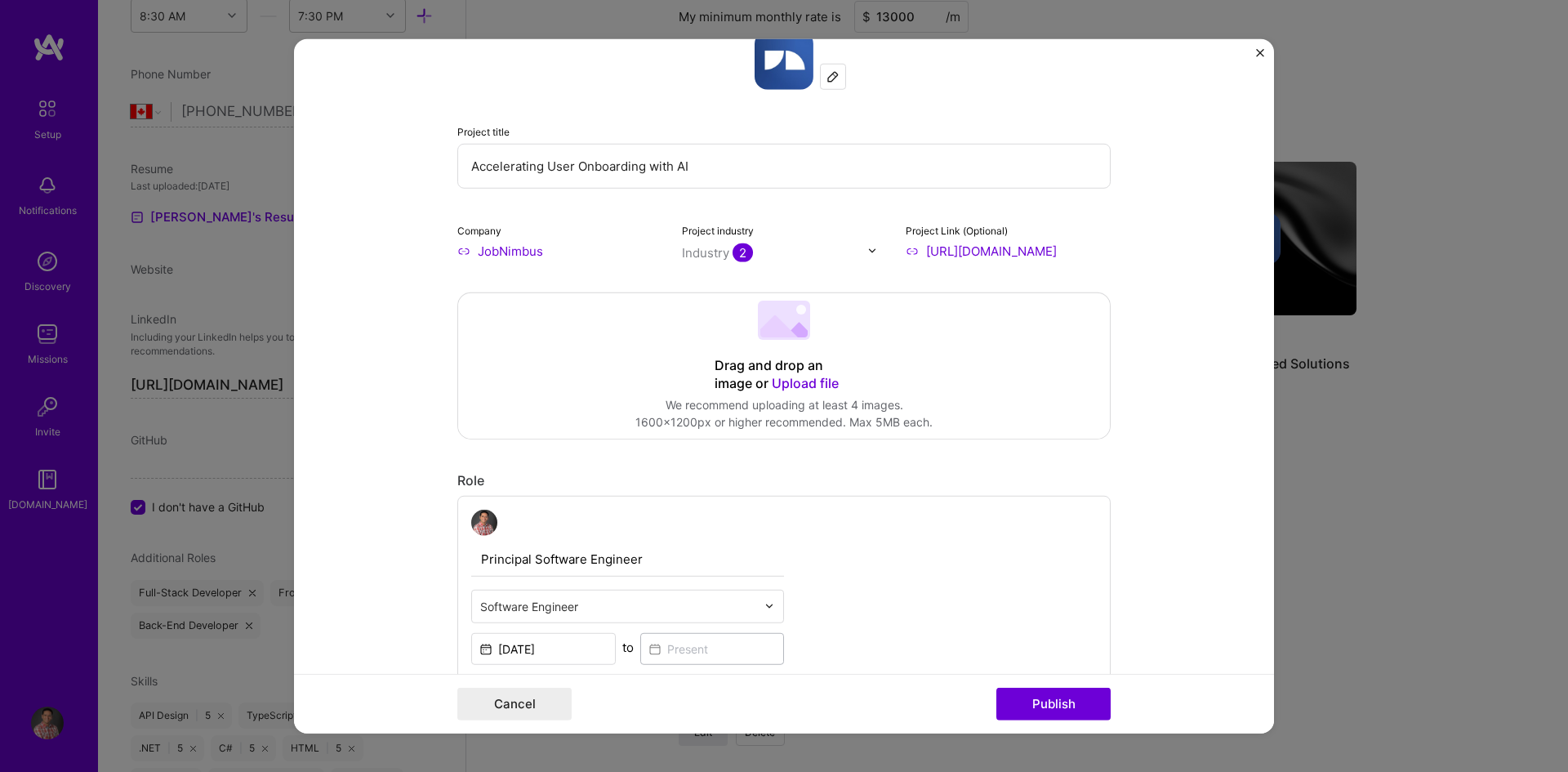
scroll to position [327, 0]
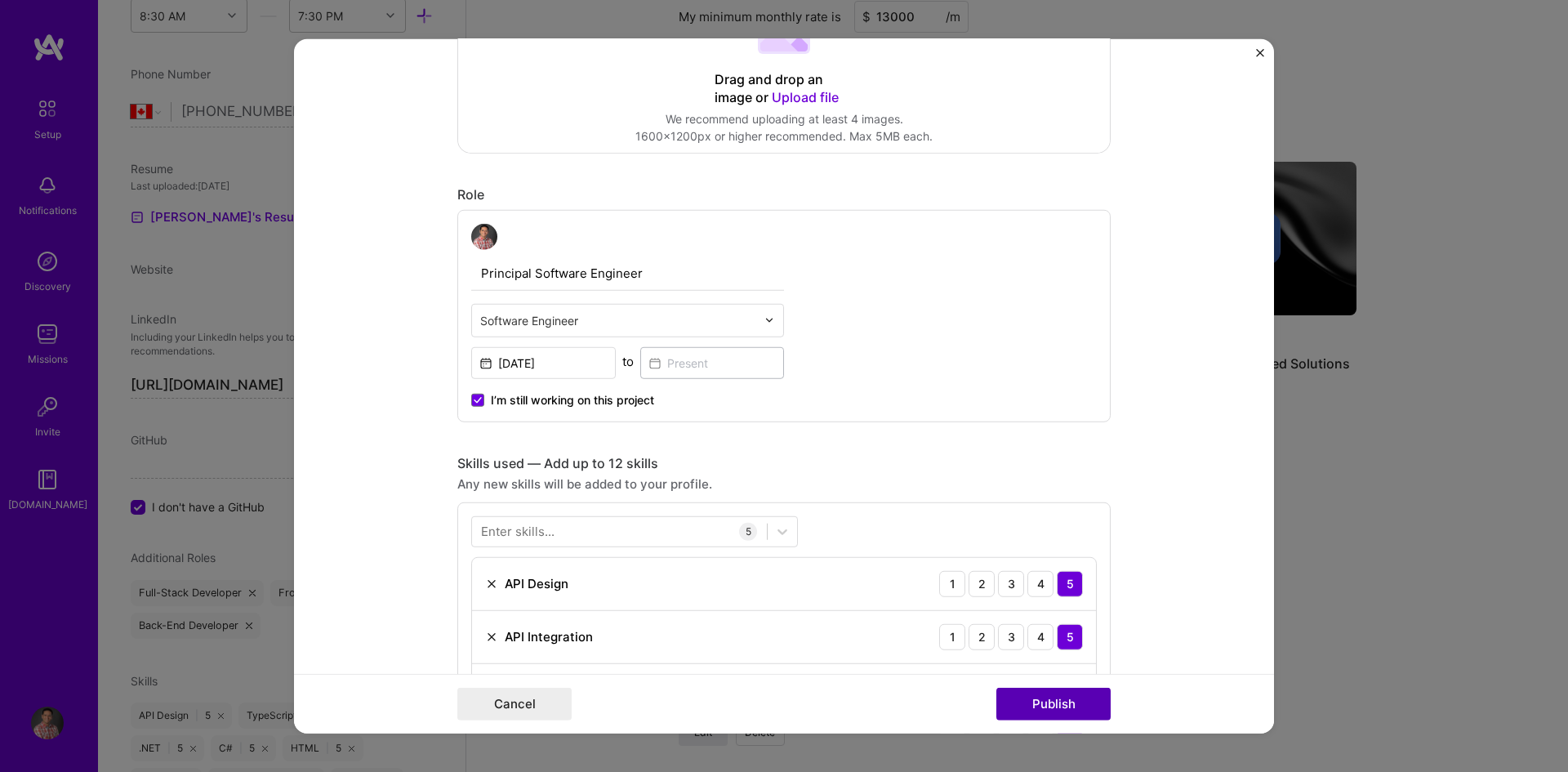
type input "Accelerating User Onboarding with AI"
click at [1064, 692] on button "Publish" at bounding box center [1054, 704] width 115 height 33
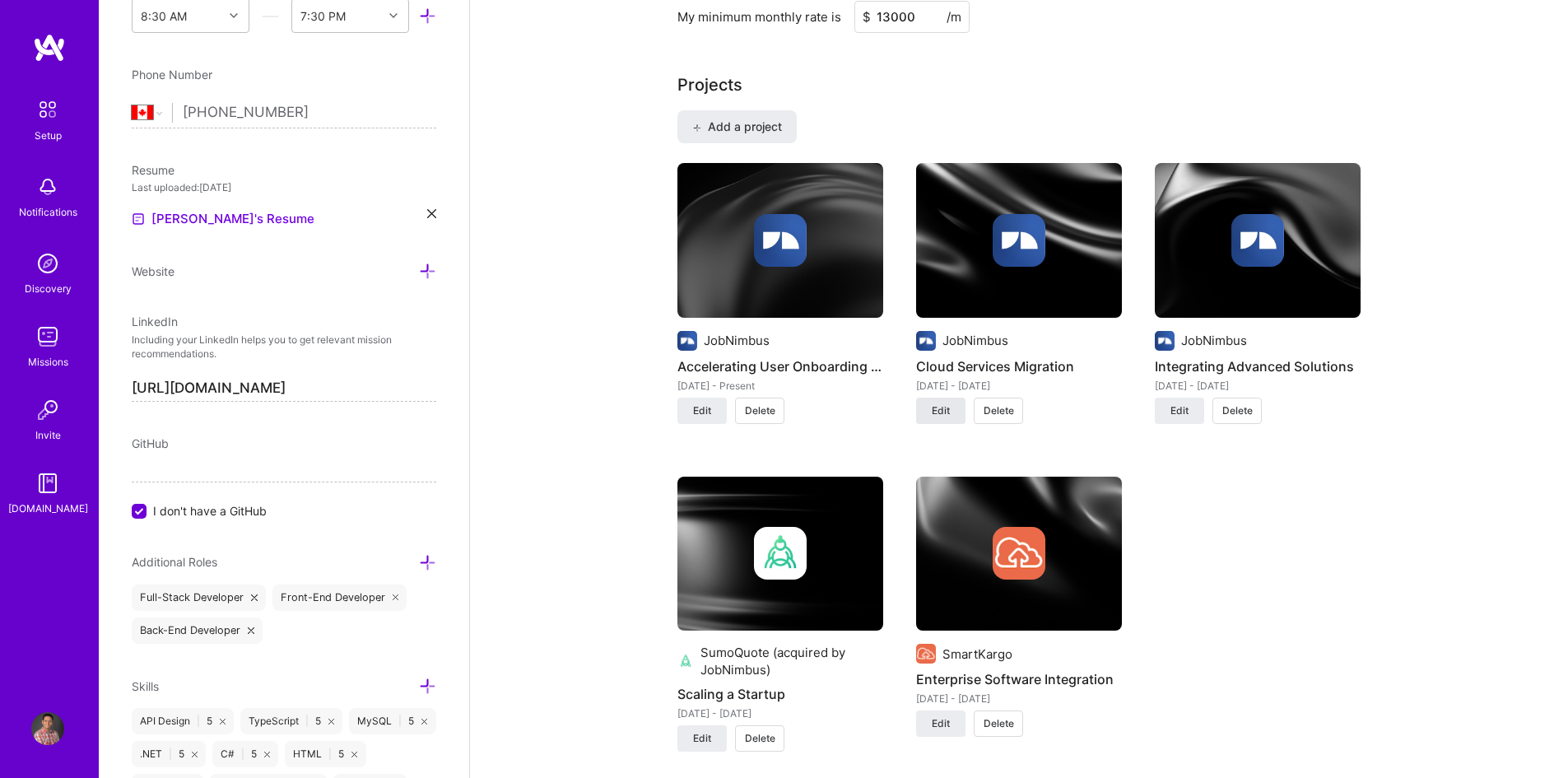
click at [949, 406] on span "Edit" at bounding box center [940, 410] width 18 height 15
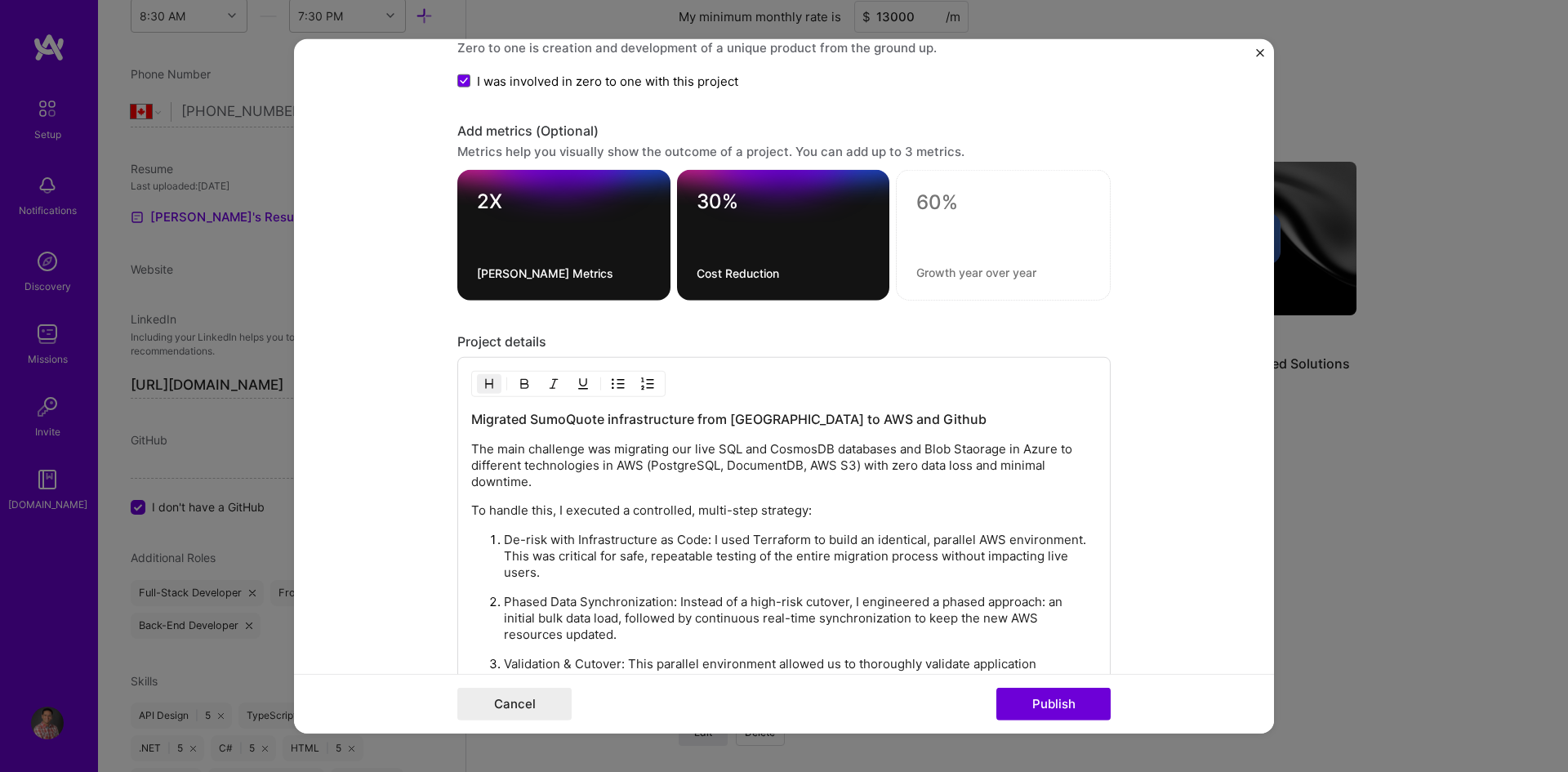
scroll to position [1307, 0]
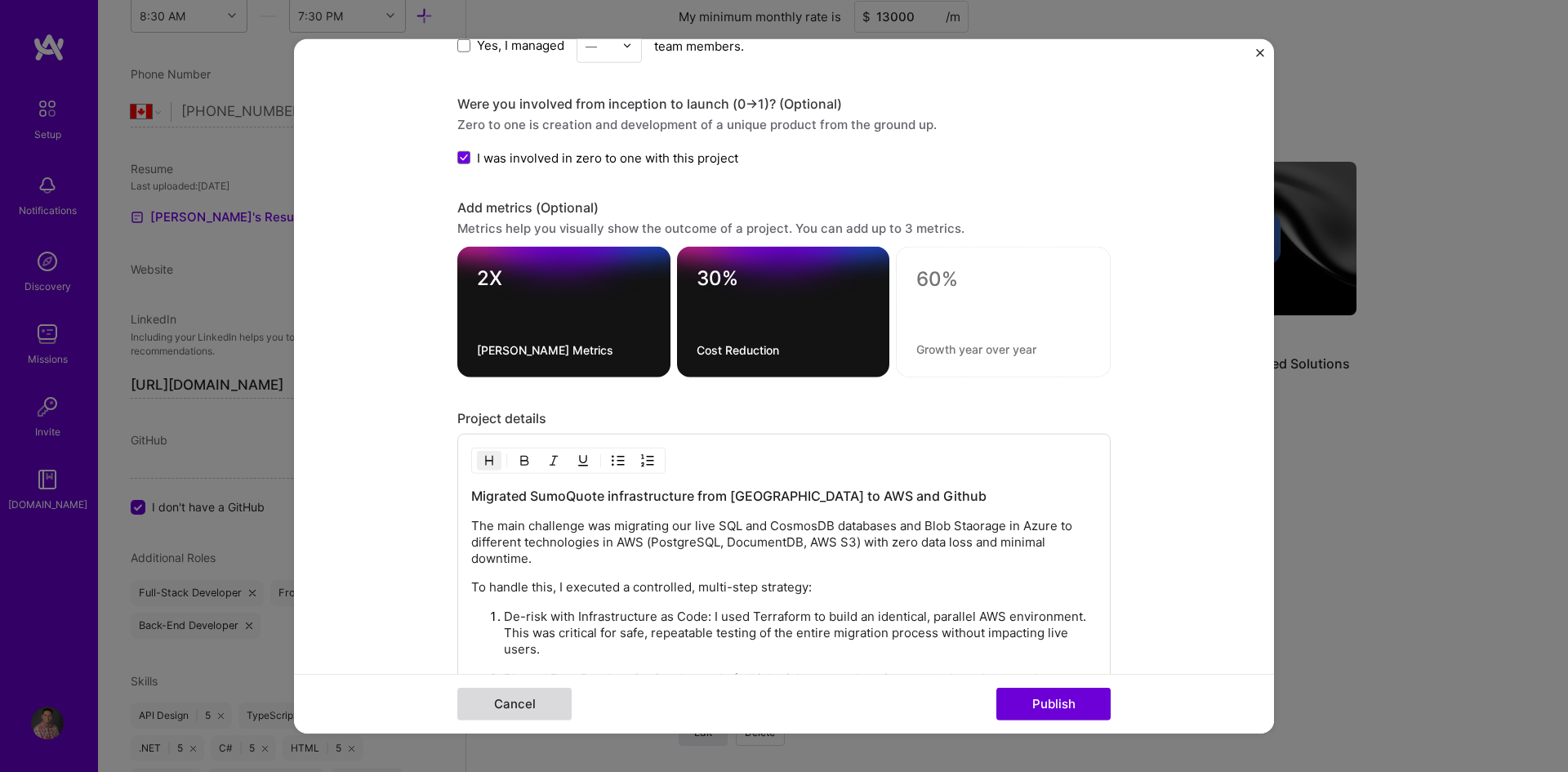
click at [505, 711] on button "Cancel" at bounding box center [514, 704] width 115 height 33
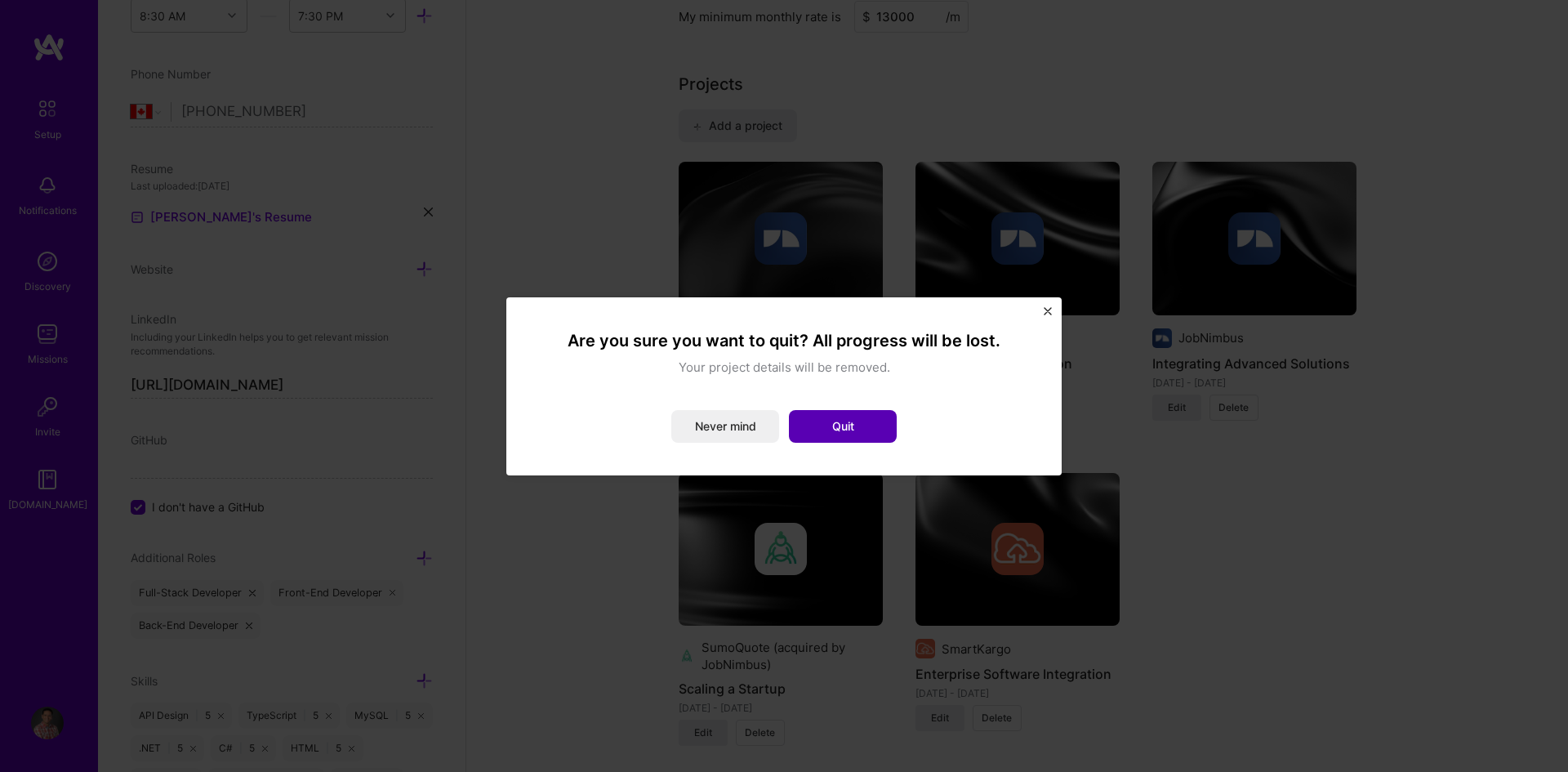
click at [841, 421] on button "Quit" at bounding box center [843, 426] width 108 height 33
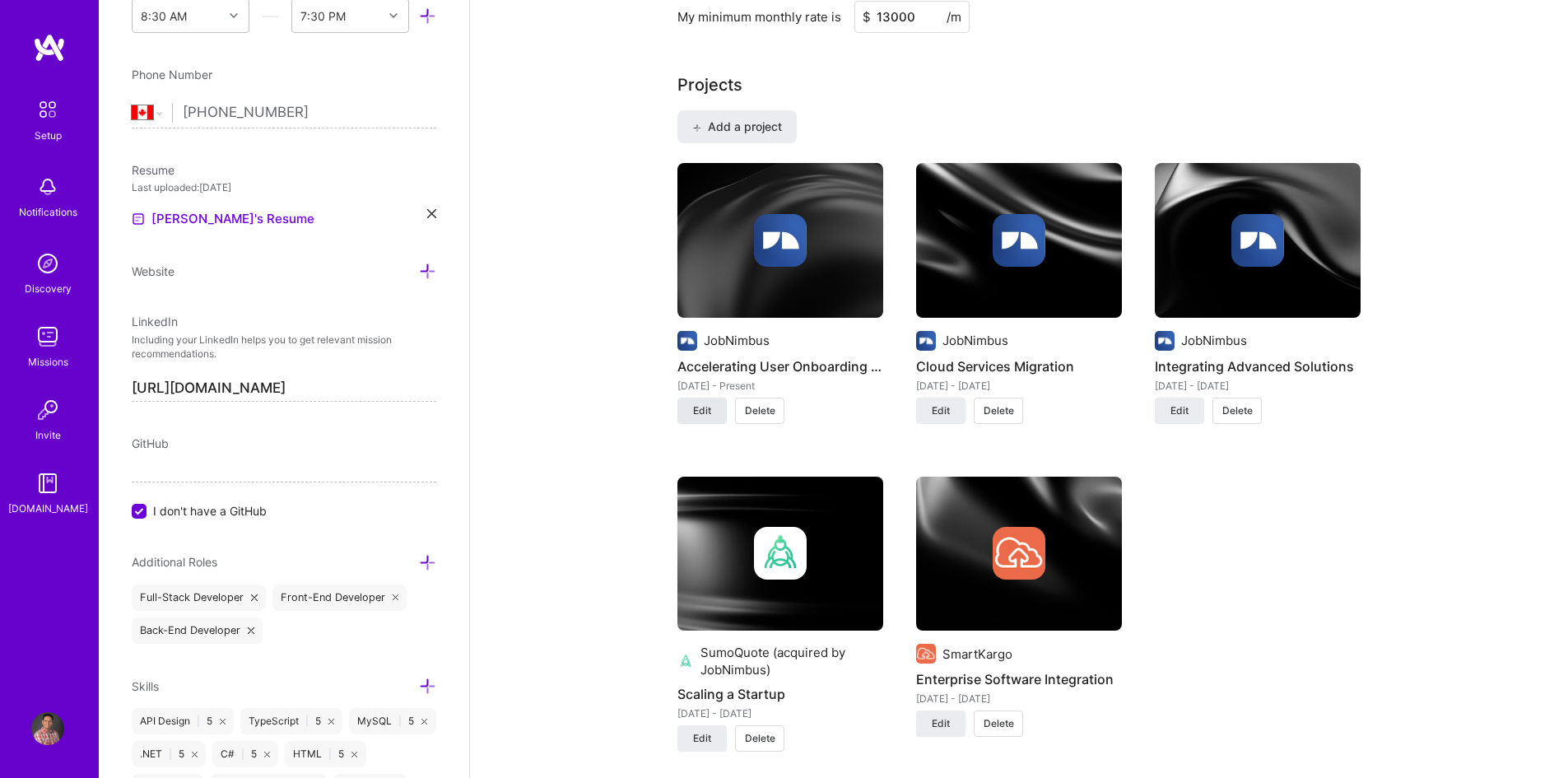
click at [704, 408] on span "Edit" at bounding box center [702, 410] width 18 height 15
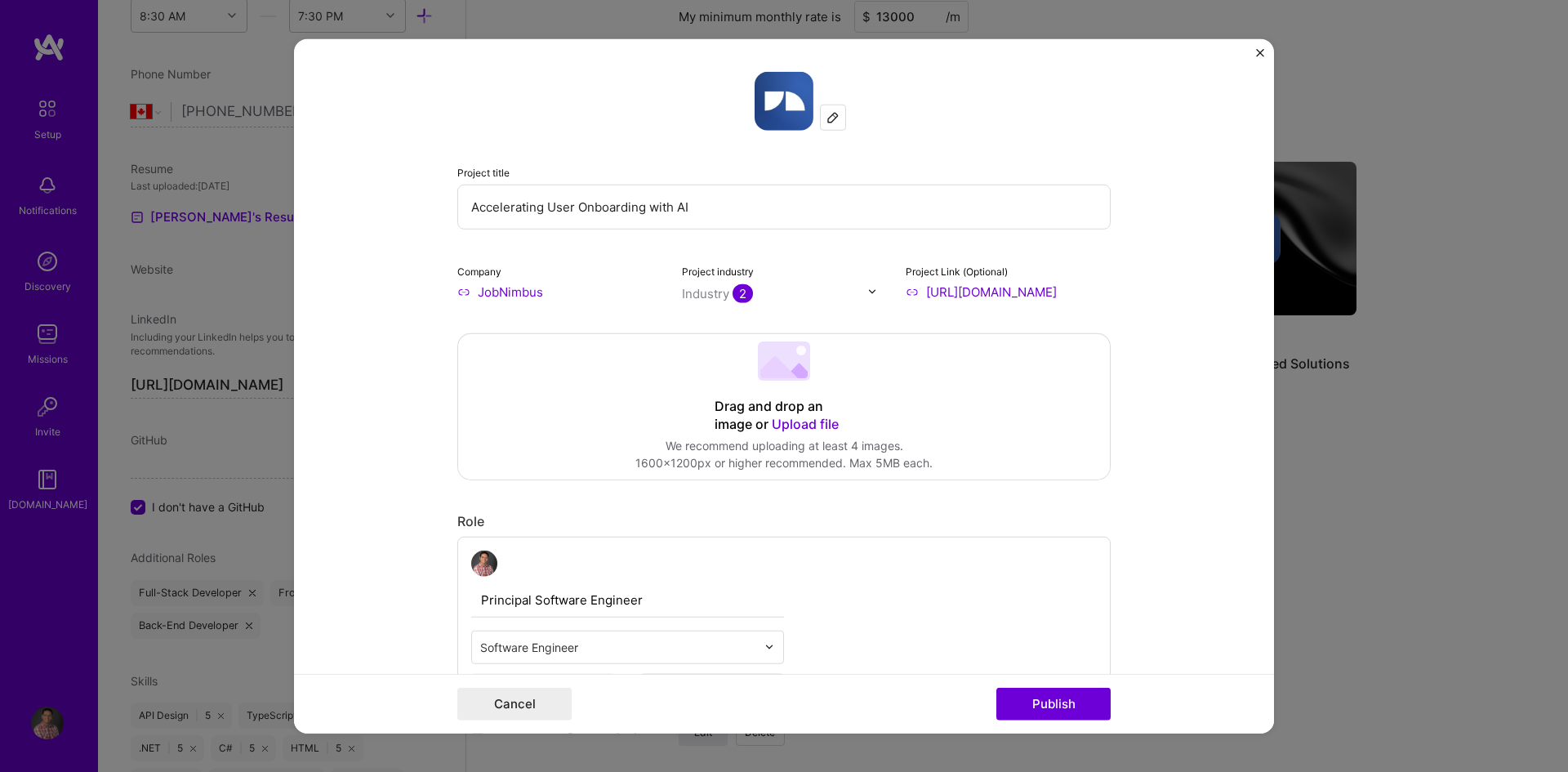
click at [687, 208] on input "Accelerating User Onboarding with AI" at bounding box center [783, 206] width 653 height 45
drag, startPoint x: 751, startPoint y: 202, endPoint x: 454, endPoint y: 201, distance: 297.0
click at [457, 201] on input "Accelerating User Onboarding with AI" at bounding box center [783, 206] width 653 height 45
type input "AI Driven Onboarding"
click at [1044, 703] on button "Publish" at bounding box center [1054, 704] width 115 height 33
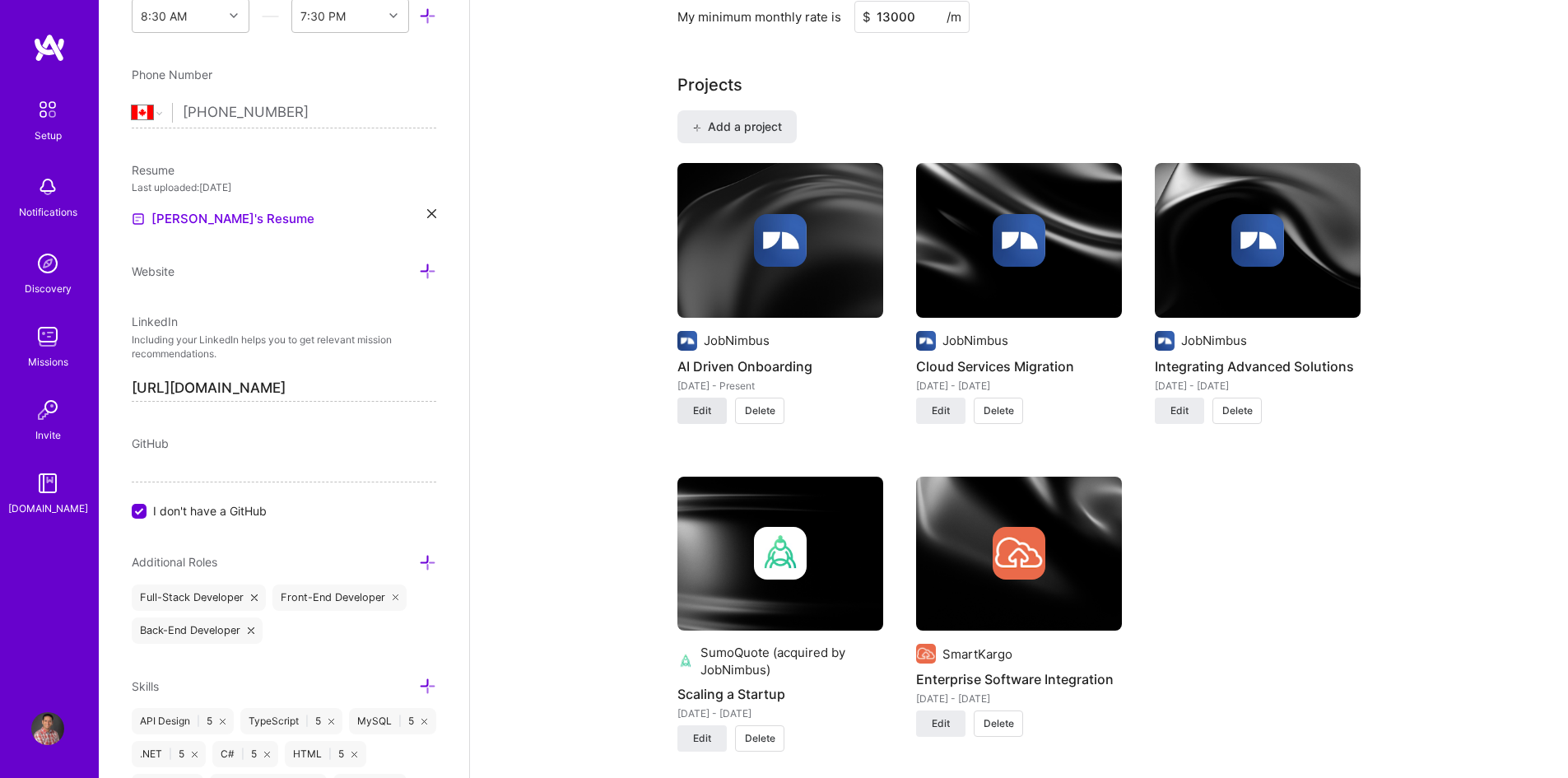
click at [700, 412] on span "Edit" at bounding box center [702, 410] width 18 height 15
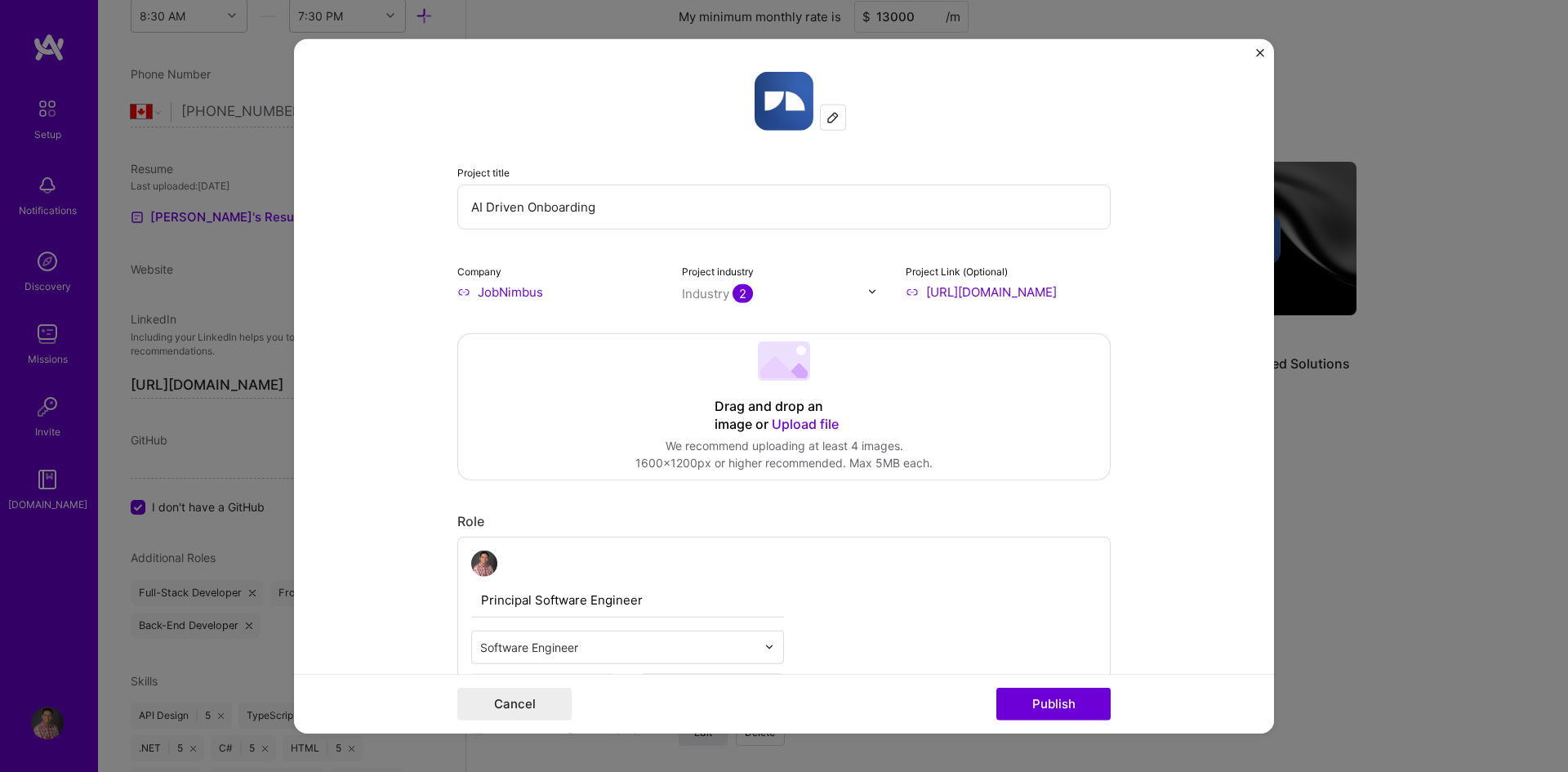
click at [523, 207] on input "AI Driven Onboarding" at bounding box center [783, 206] width 653 height 45
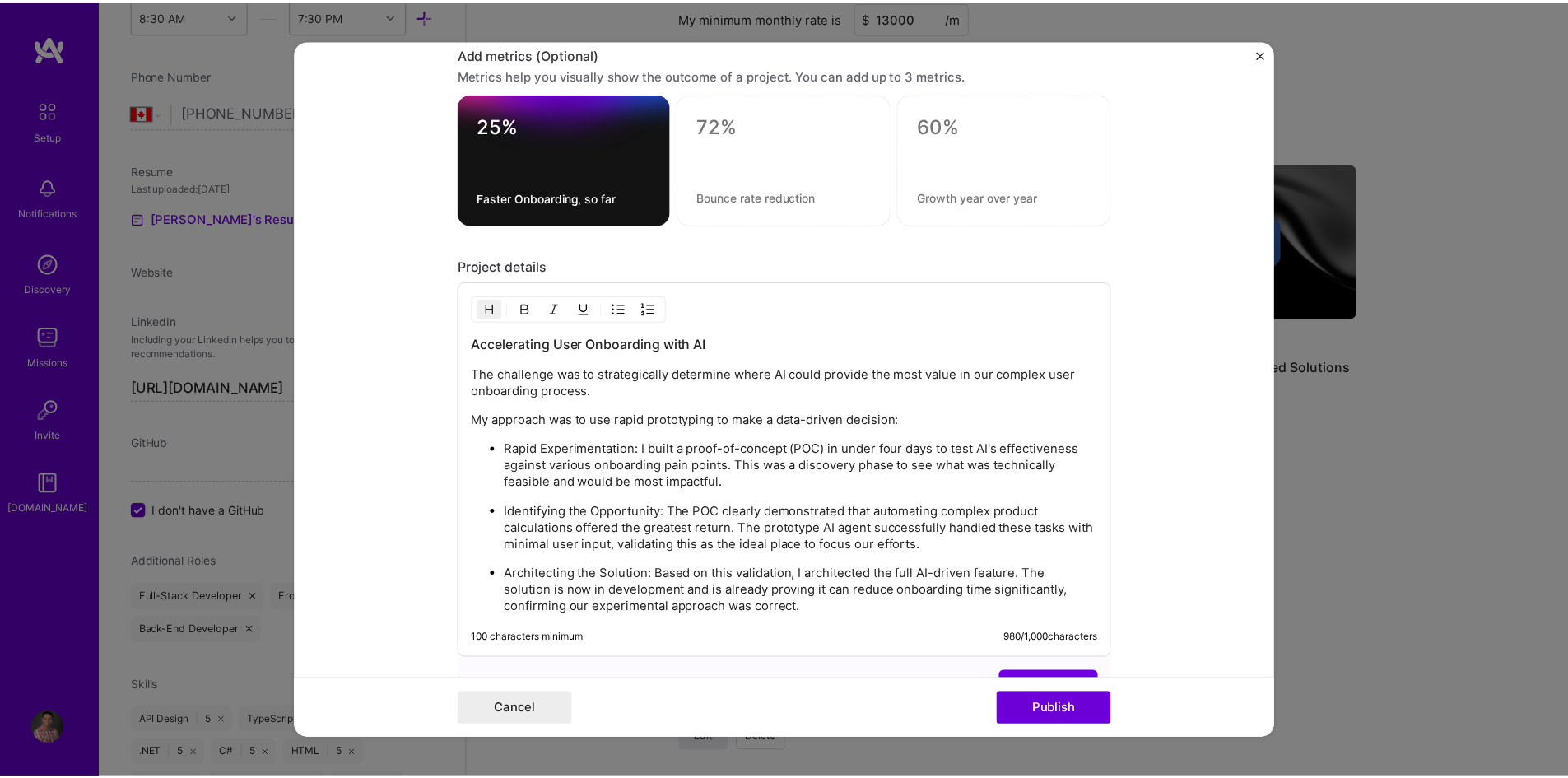
scroll to position [1400, 0]
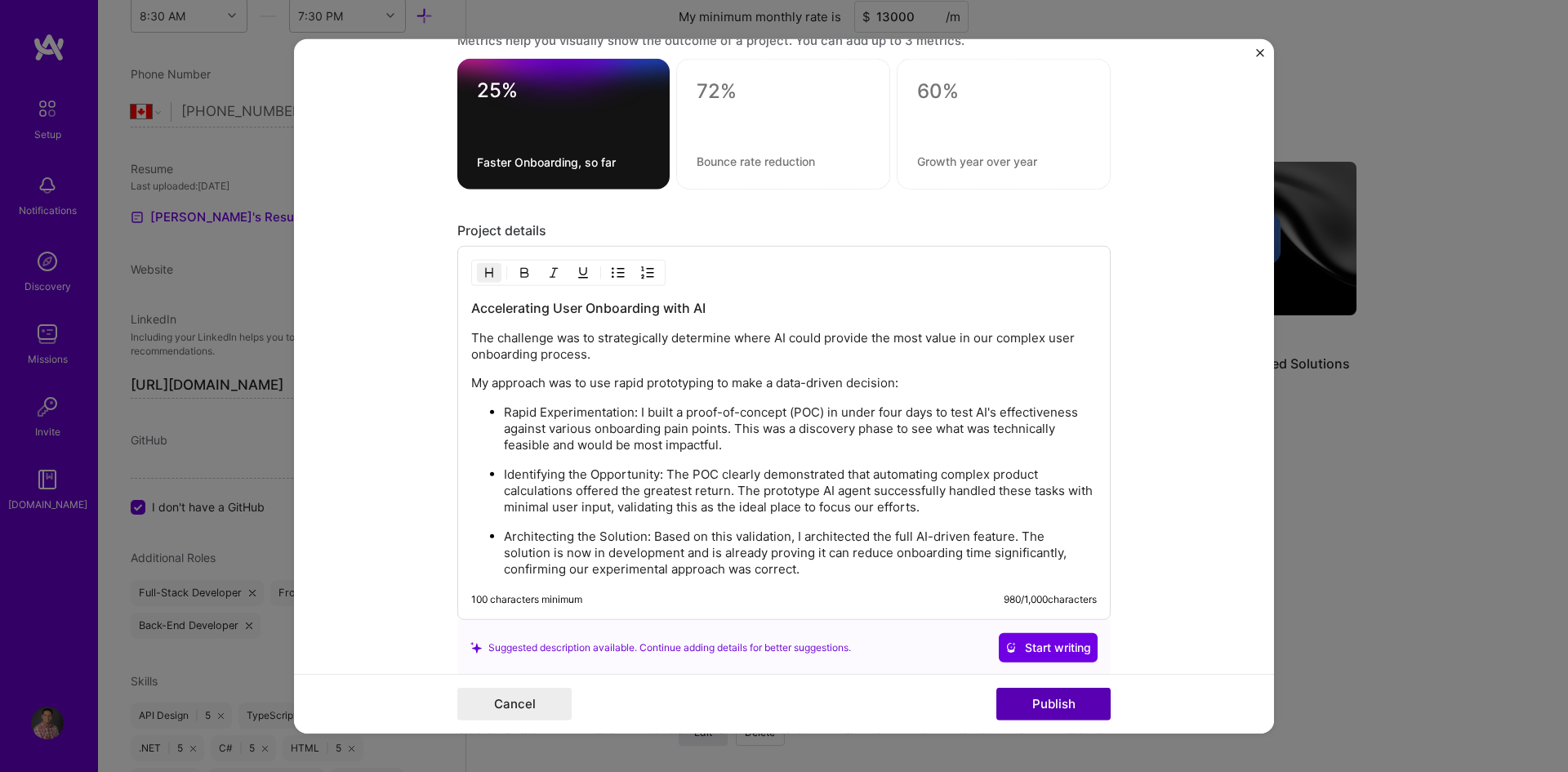
type input "AI Driven User Onboarding"
click at [1030, 693] on button "Publish" at bounding box center [1054, 704] width 115 height 33
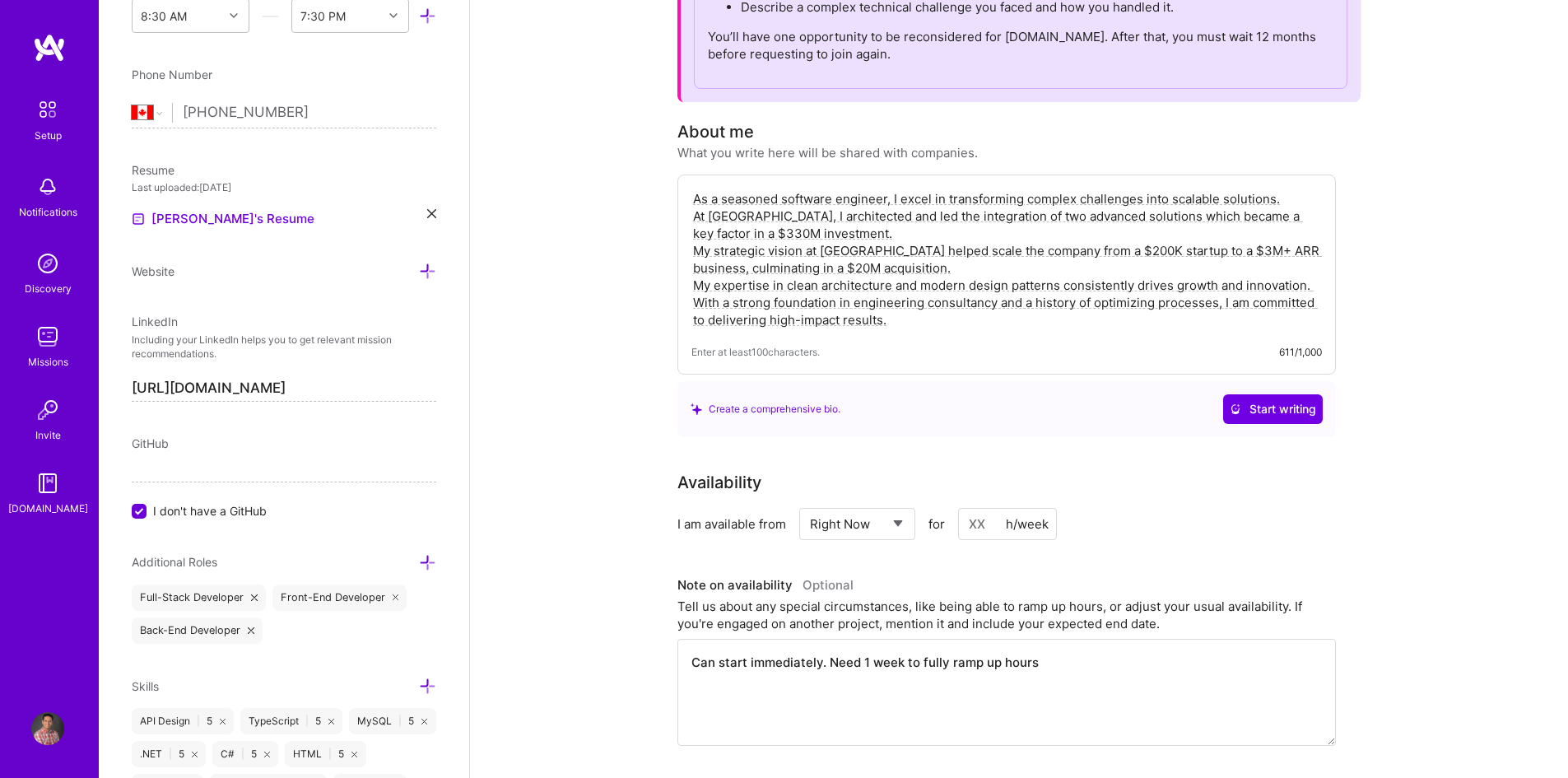
scroll to position [0, 0]
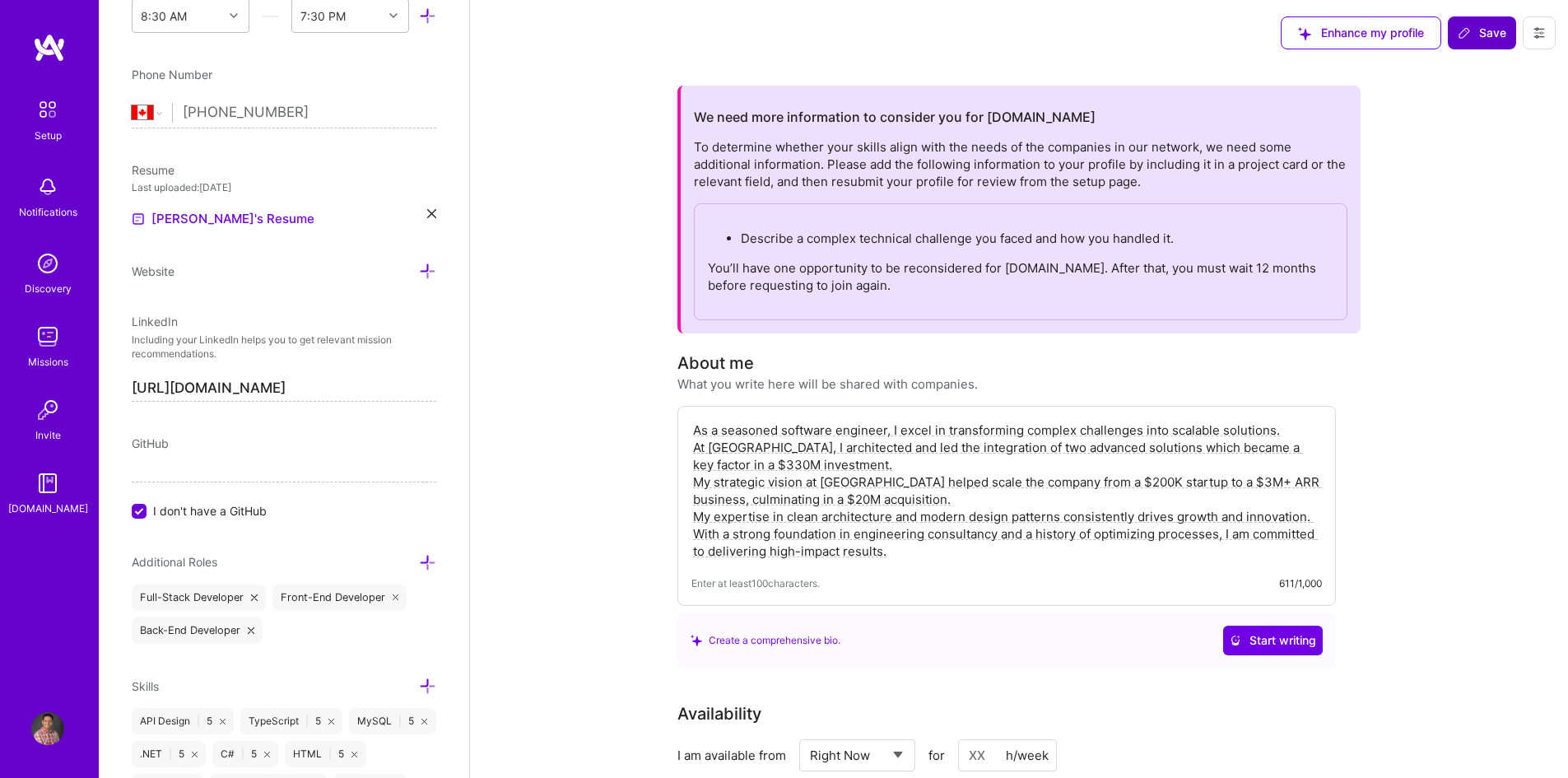
click at [1480, 38] on span "Save" at bounding box center [1481, 33] width 49 height 17
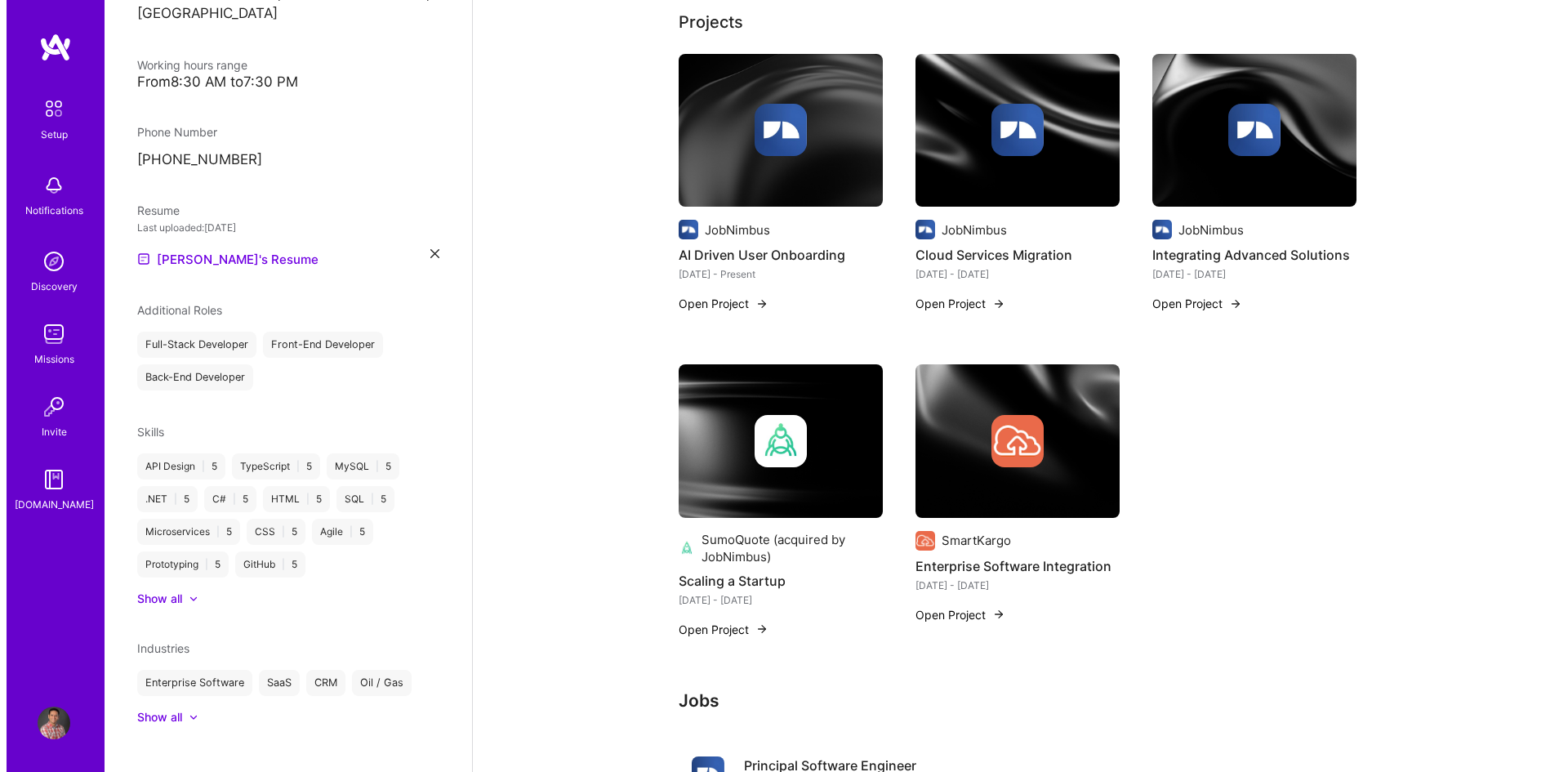
scroll to position [653, 0]
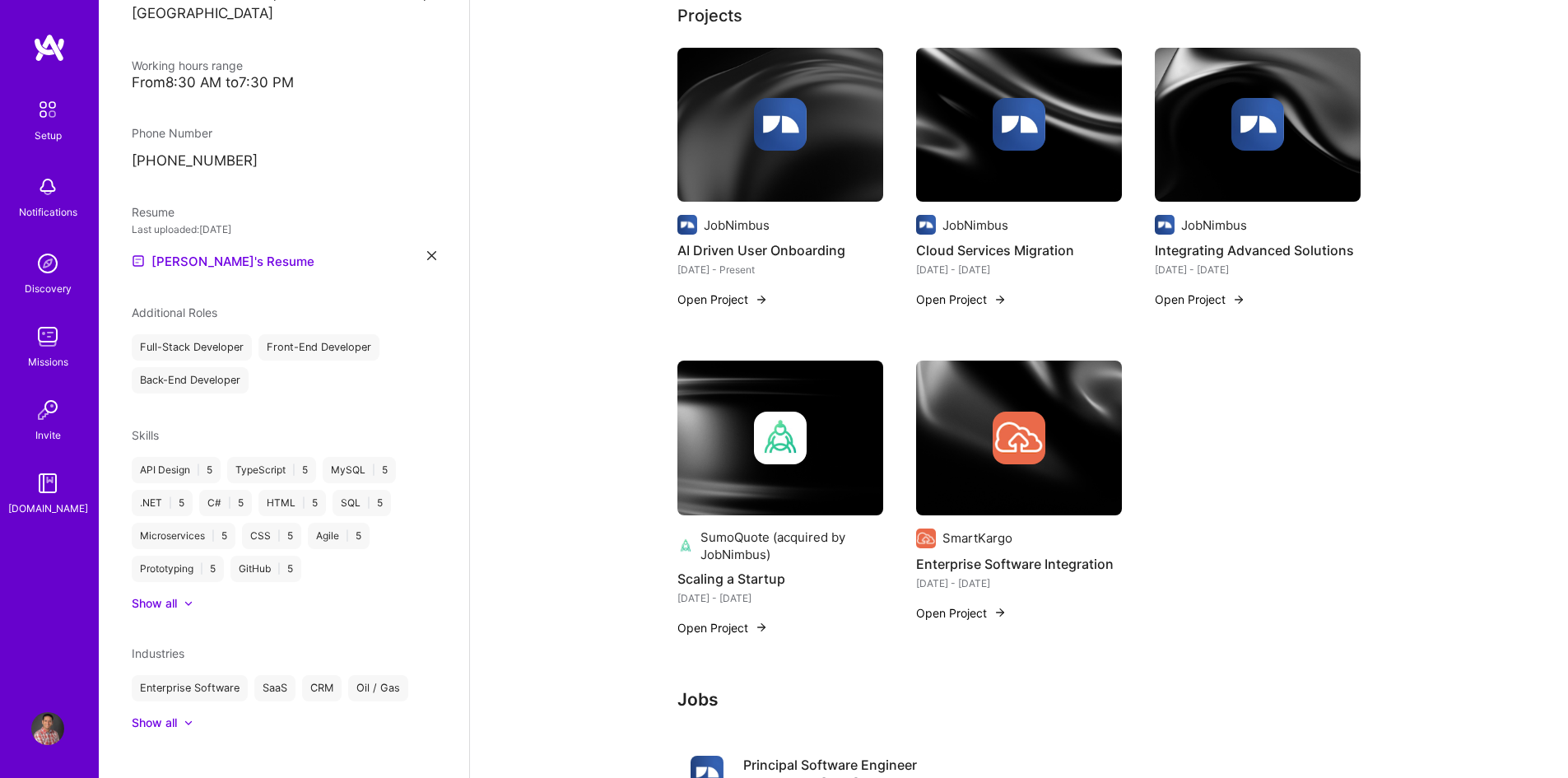
click at [756, 173] on img at bounding box center [779, 125] width 206 height 154
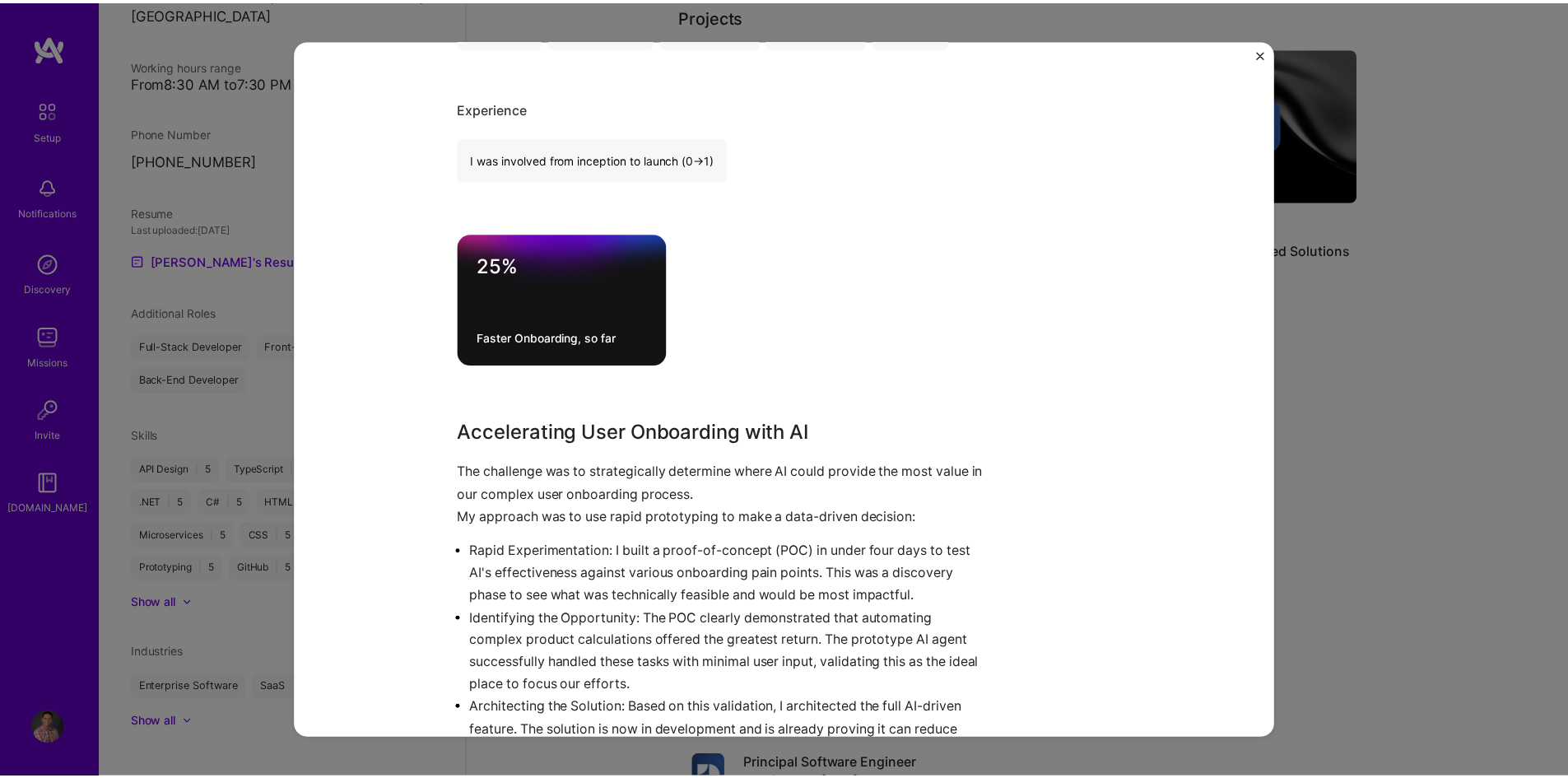
scroll to position [494, 0]
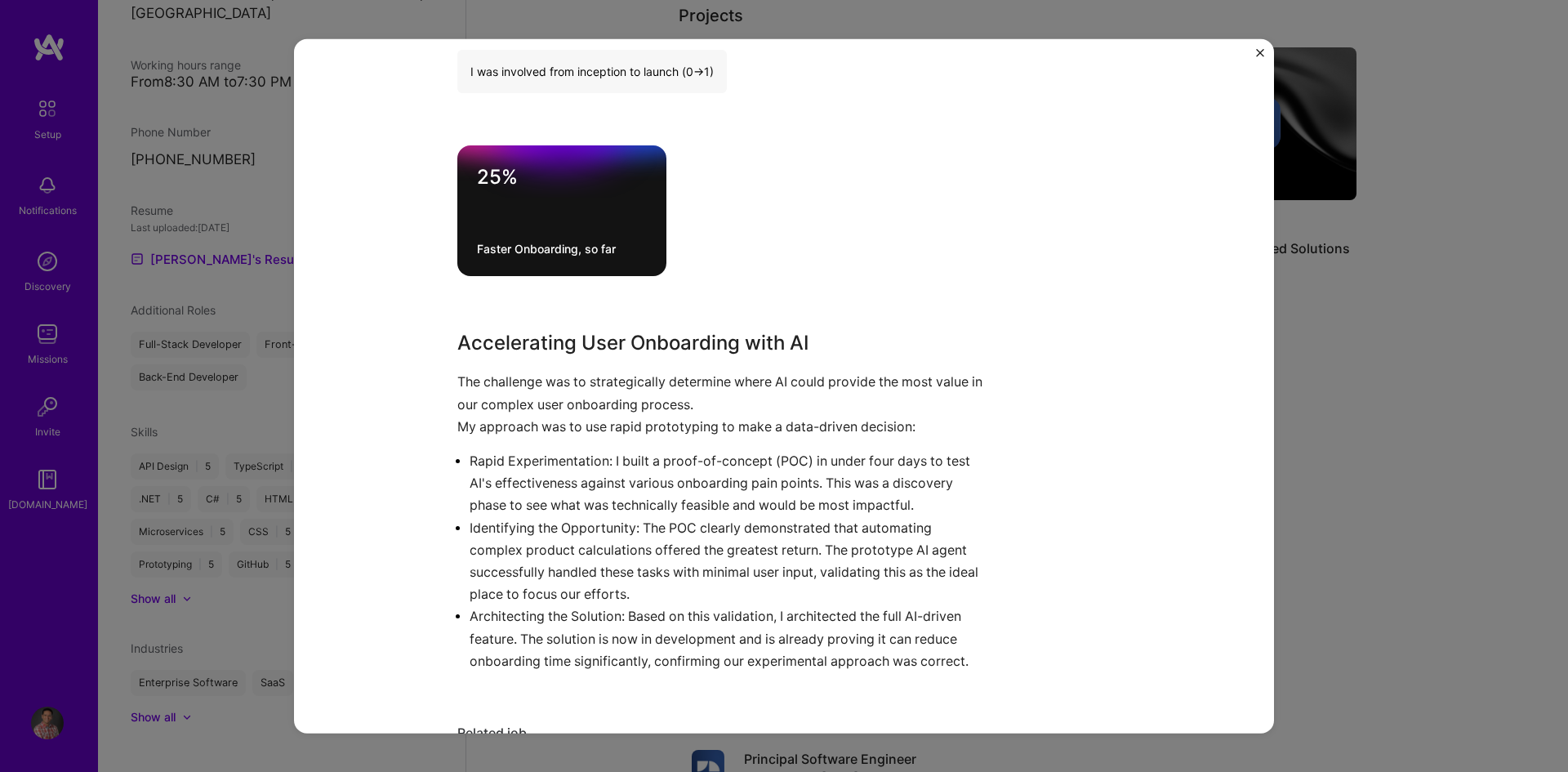
click at [1258, 54] on img "Close" at bounding box center [1260, 52] width 8 height 8
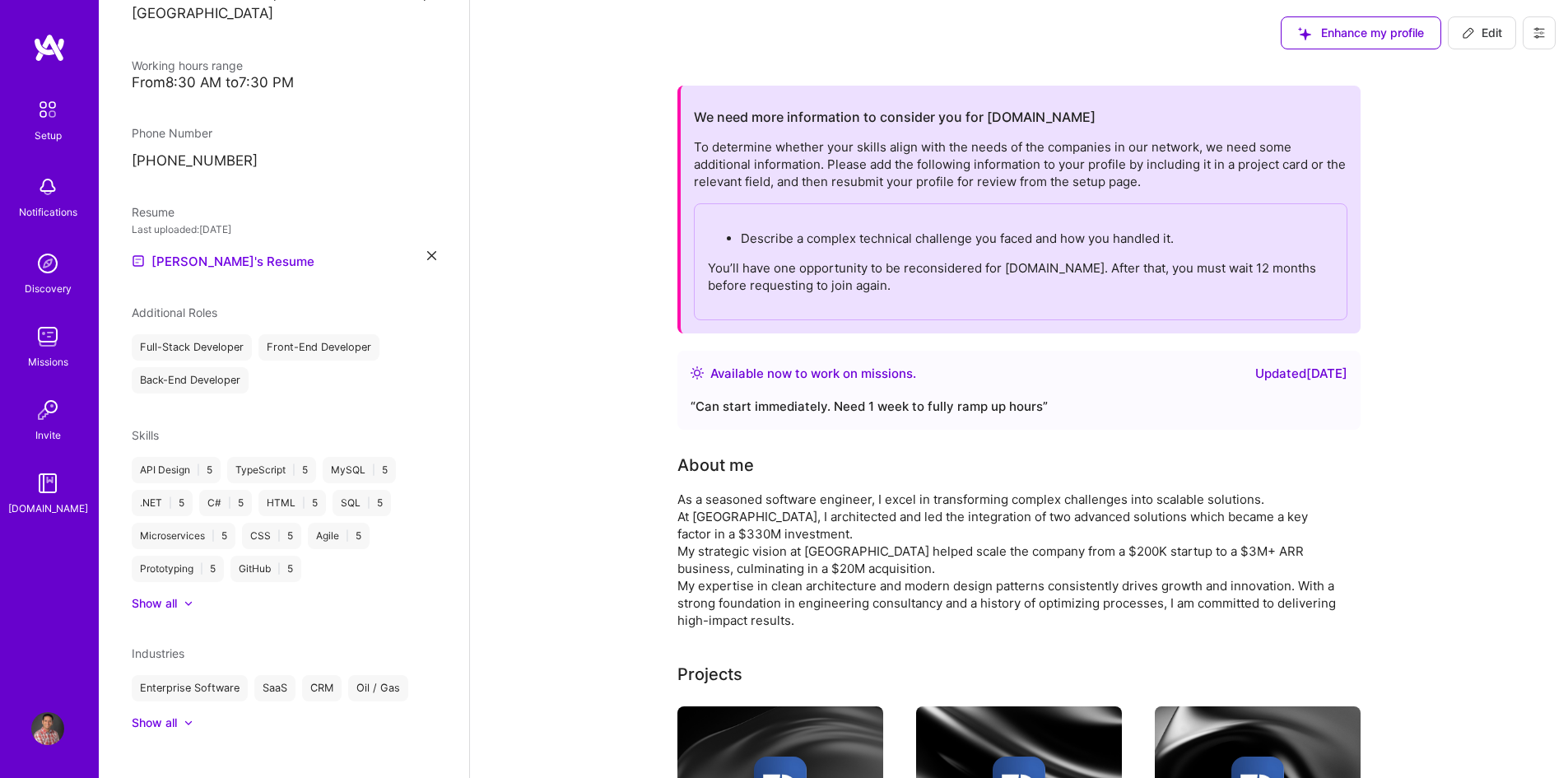
click at [1493, 24] on button "Edit" at bounding box center [1481, 33] width 69 height 33
select select "CA"
select select "Right Now"
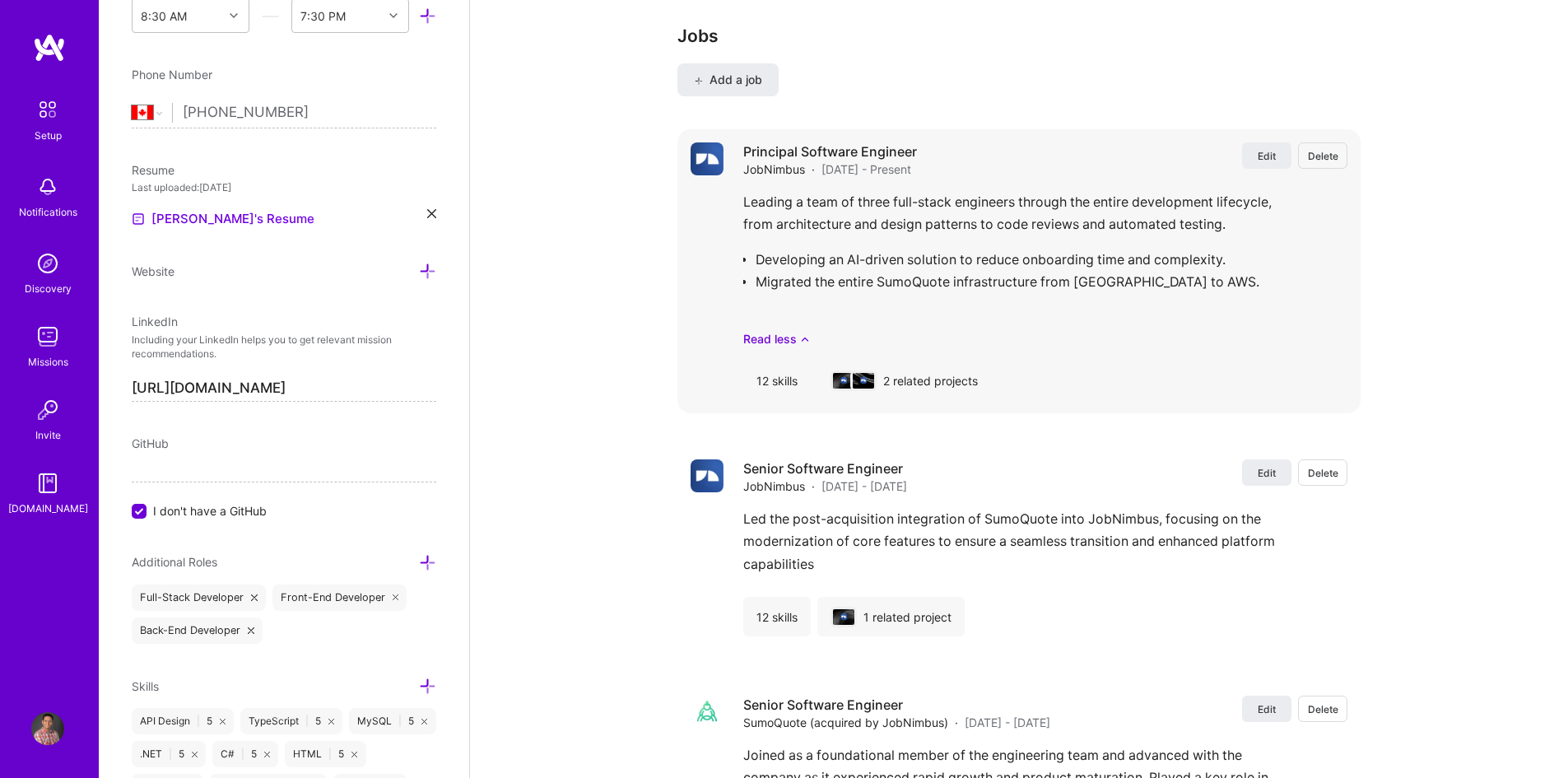
scroll to position [2200, 0]
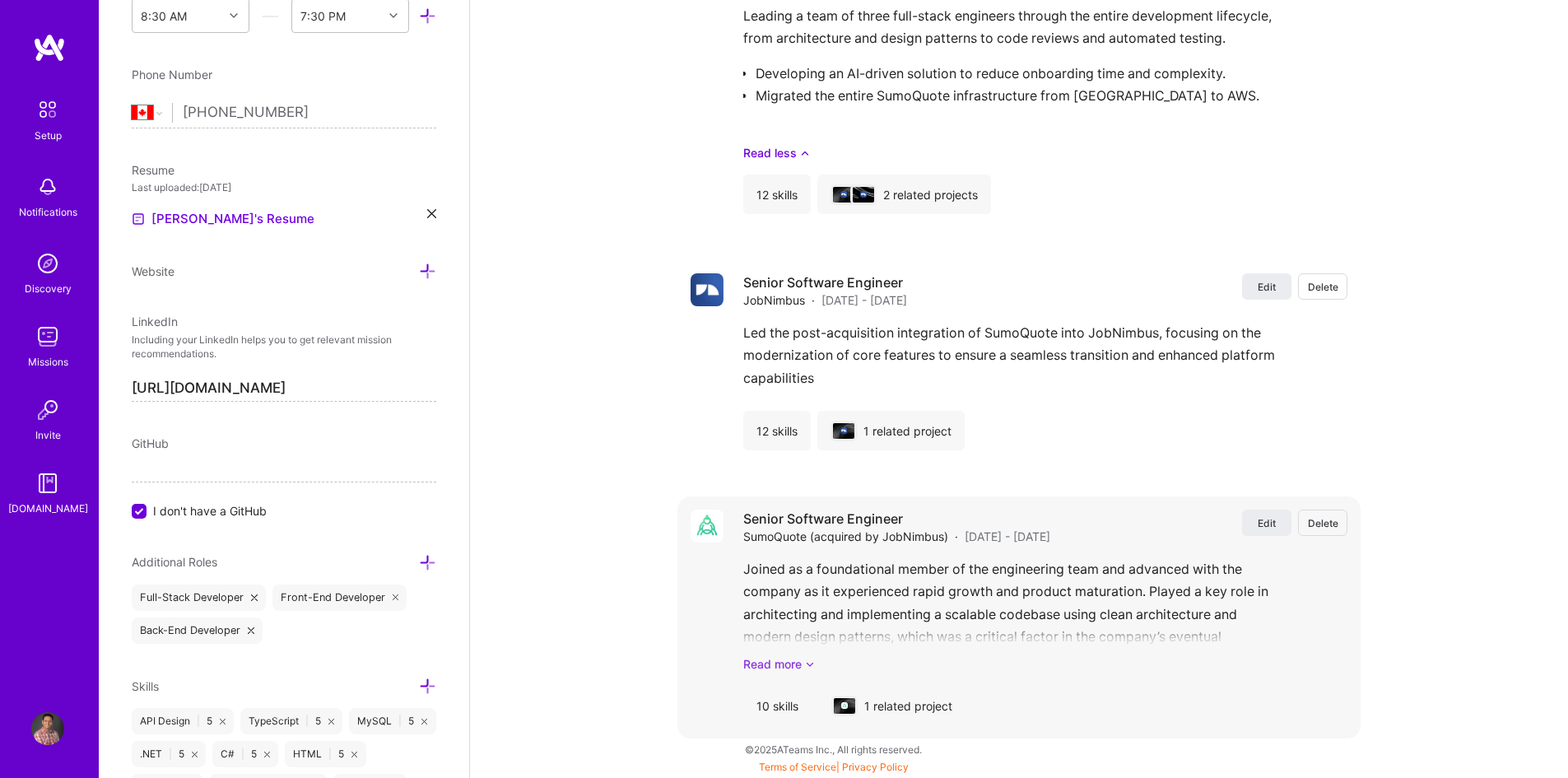
click at [797, 665] on link "Read more" at bounding box center [1045, 664] width 604 height 17
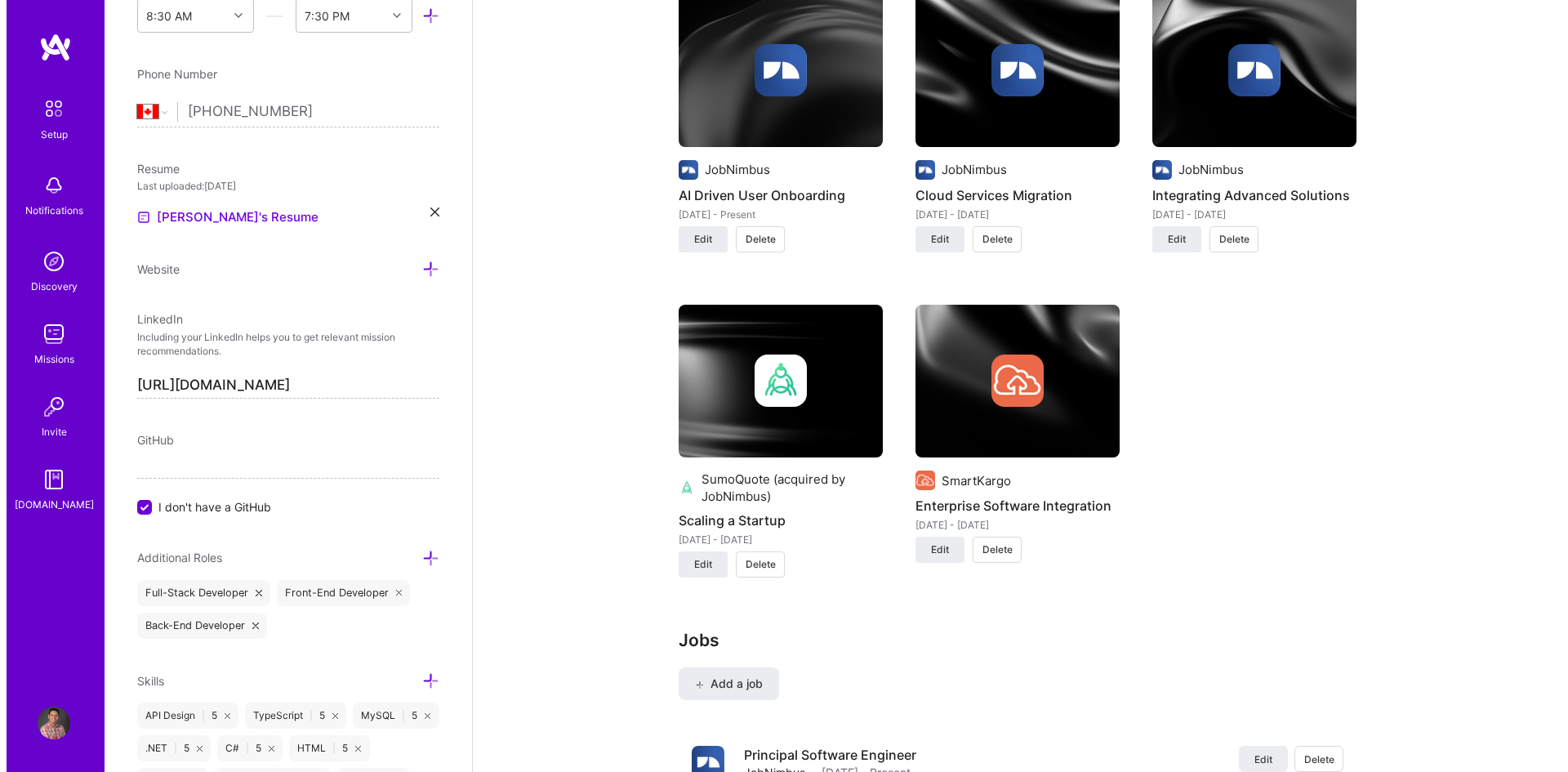
scroll to position [1314, 0]
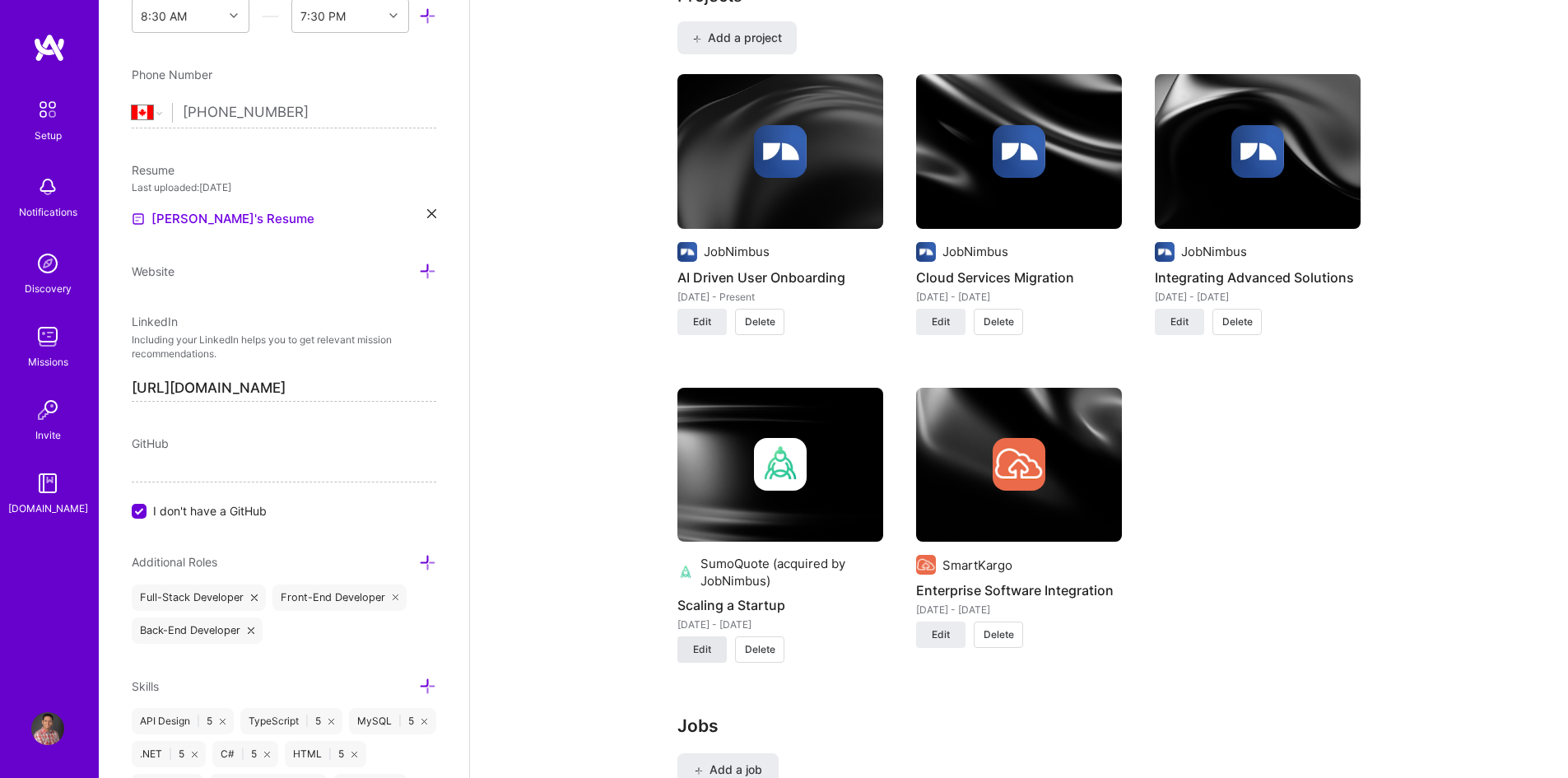
click at [709, 650] on span "Edit" at bounding box center [702, 650] width 18 height 15
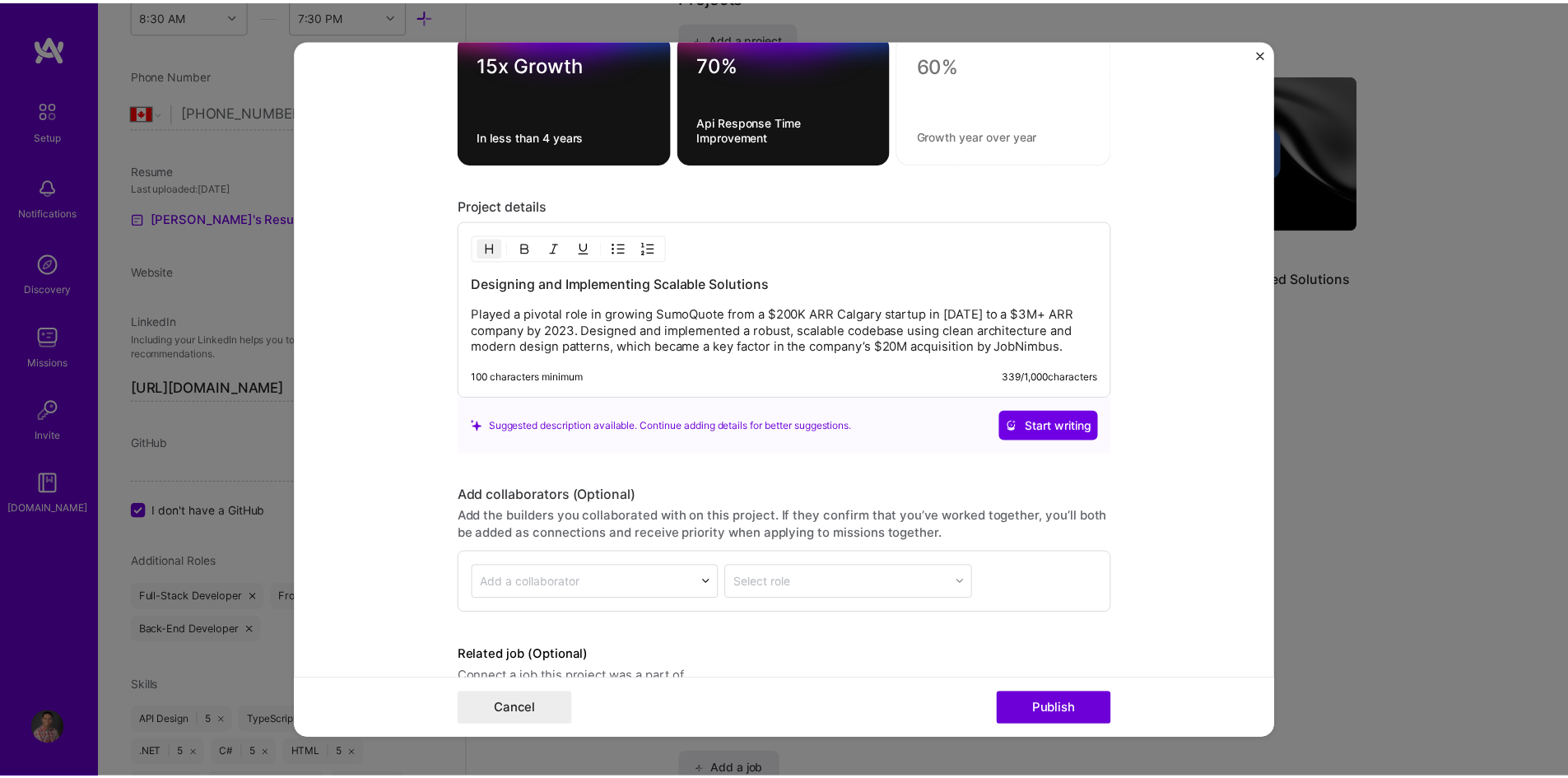
scroll to position [1662, 0]
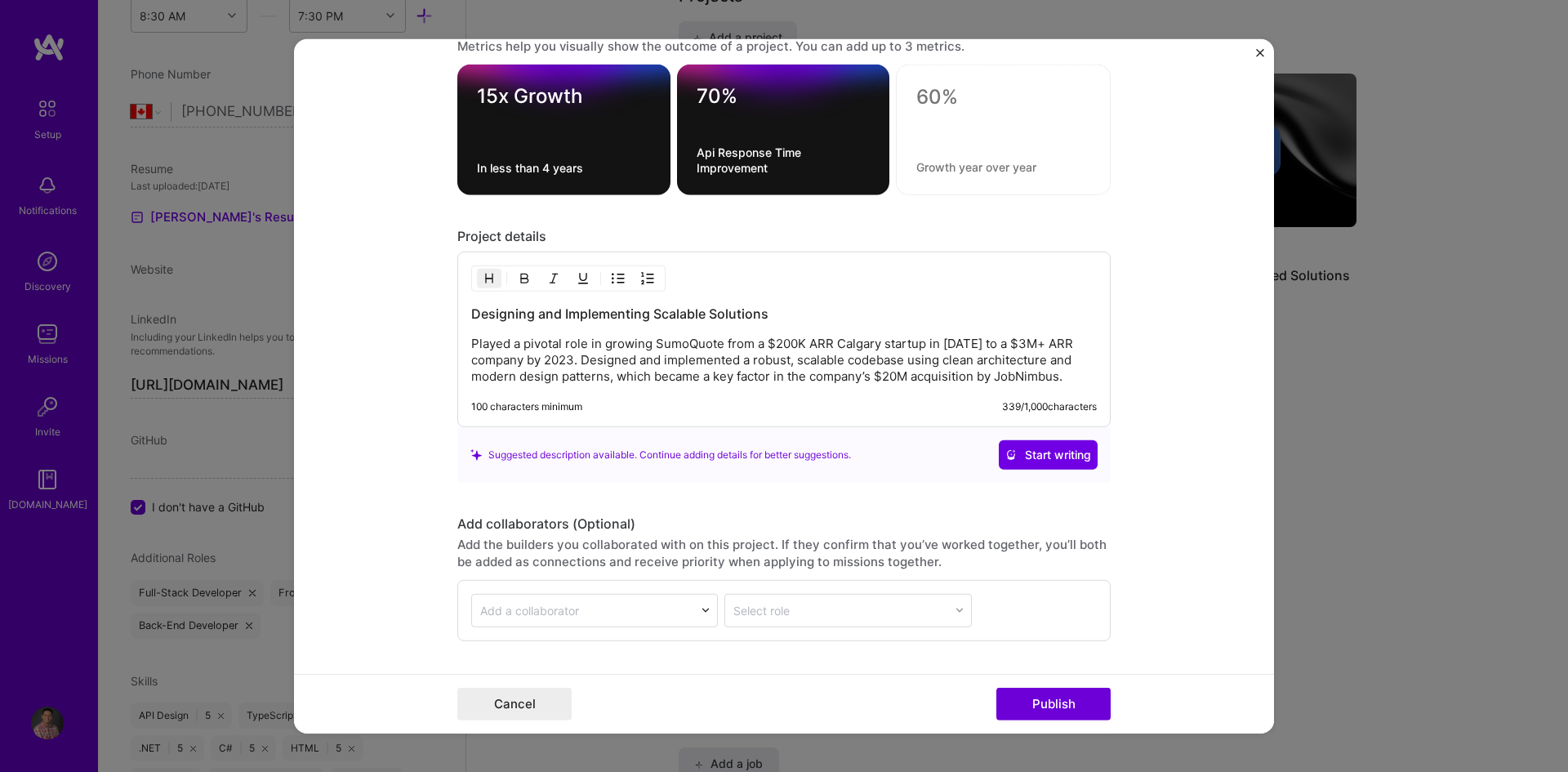
click at [1262, 54] on img "Close" at bounding box center [1260, 52] width 8 height 8
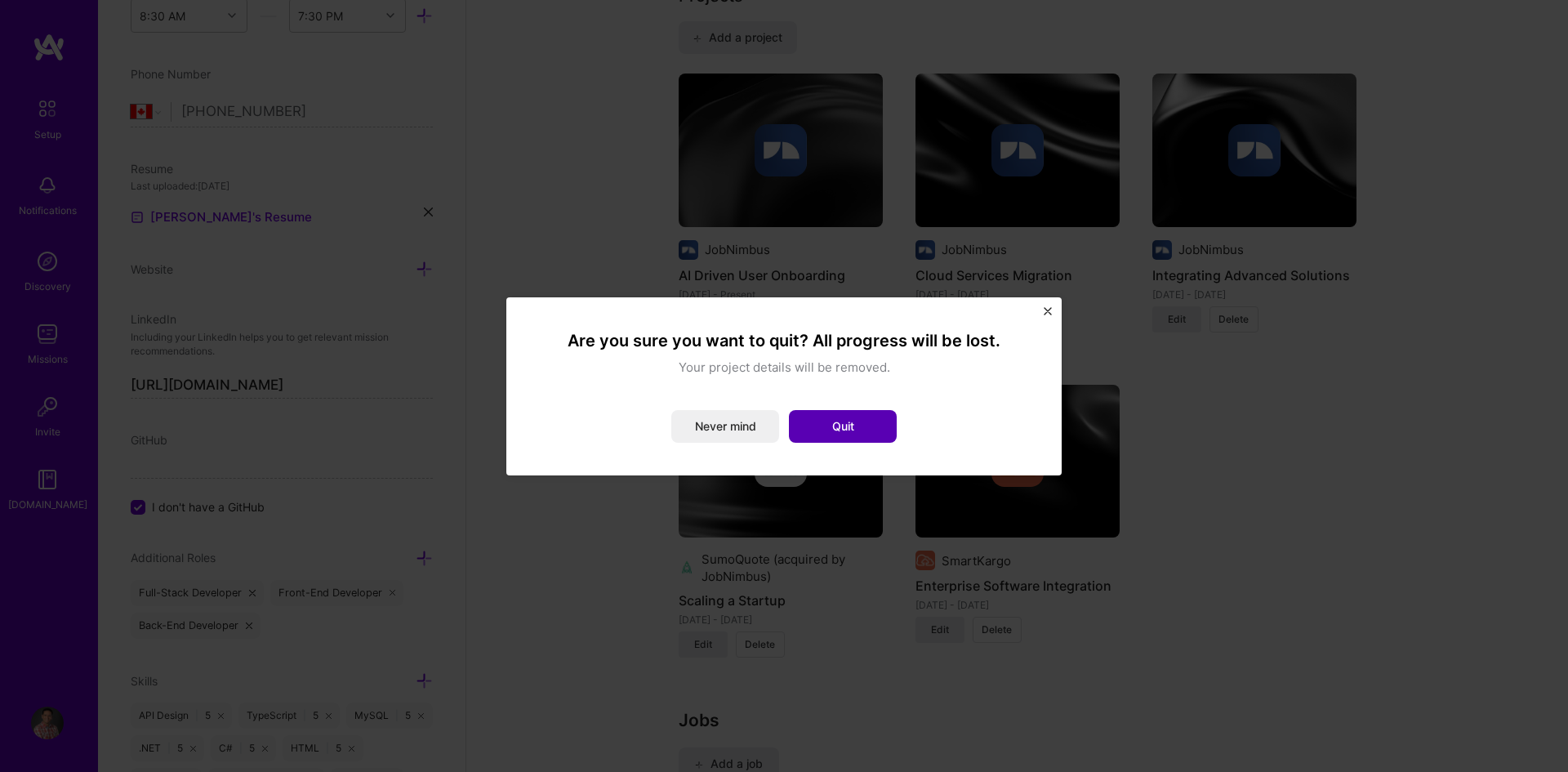
click at [840, 422] on button "Quit" at bounding box center [843, 426] width 108 height 33
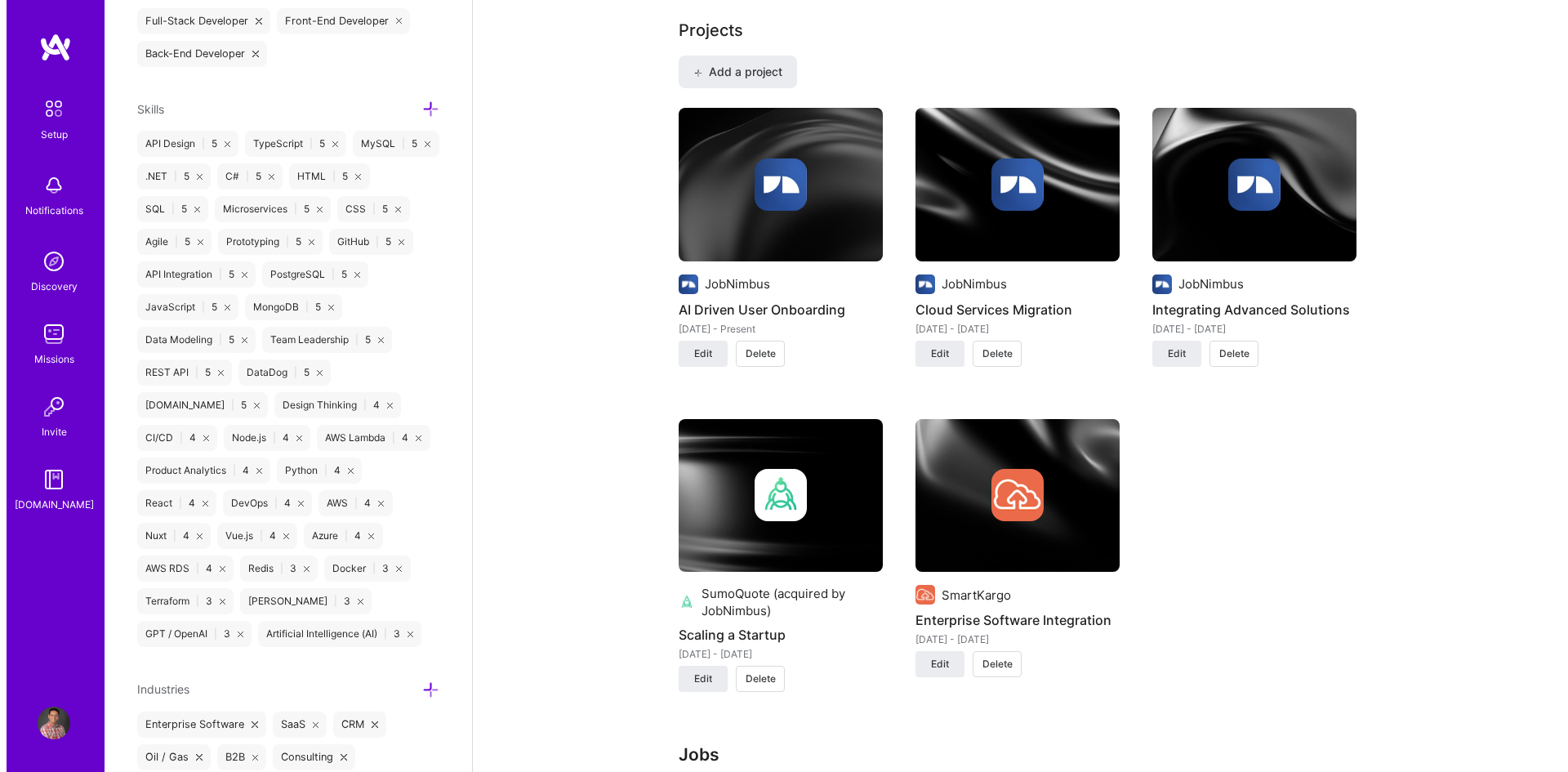
scroll to position [1307, 0]
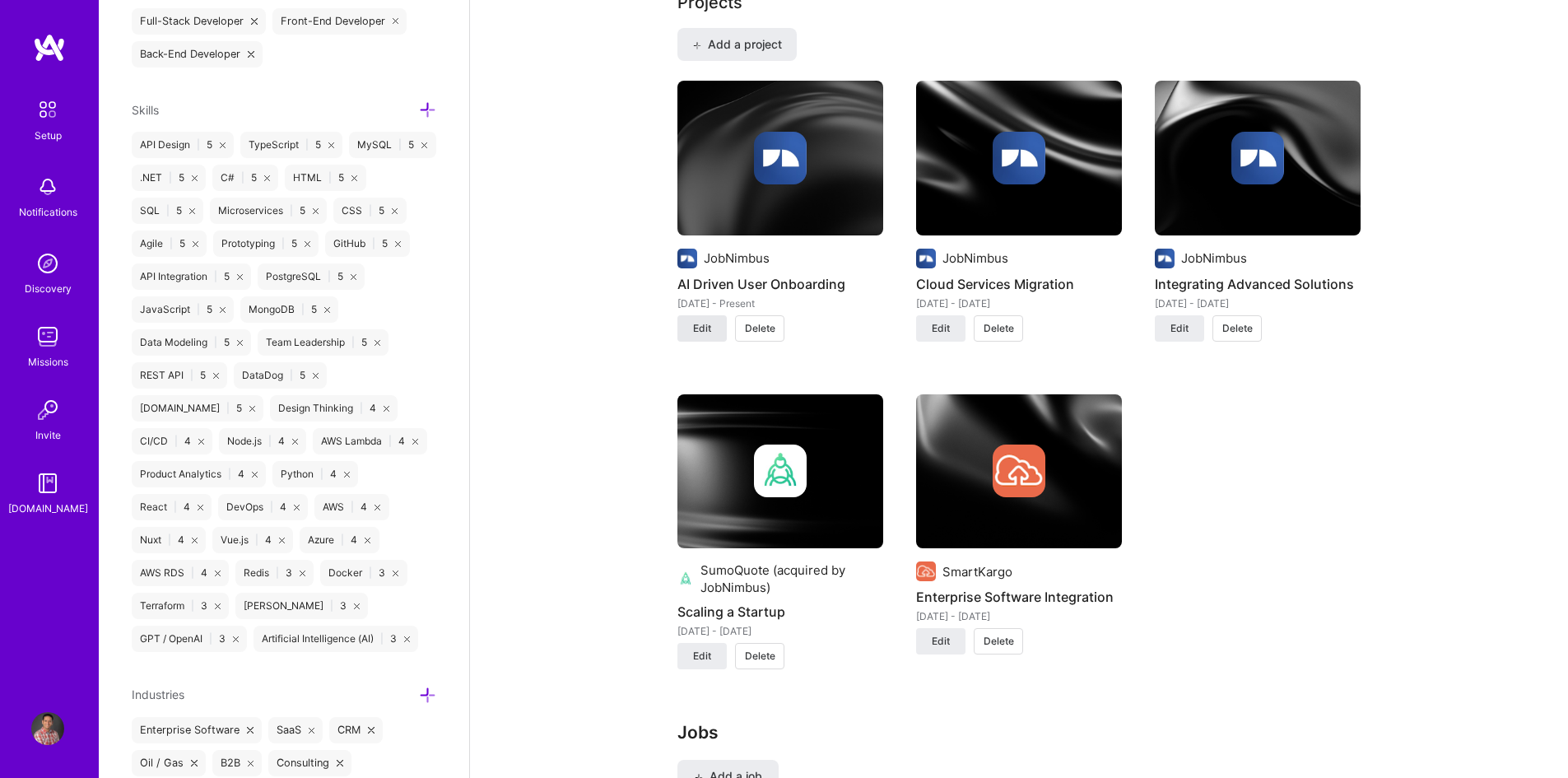
click at [720, 330] on button "Edit" at bounding box center [702, 329] width 50 height 26
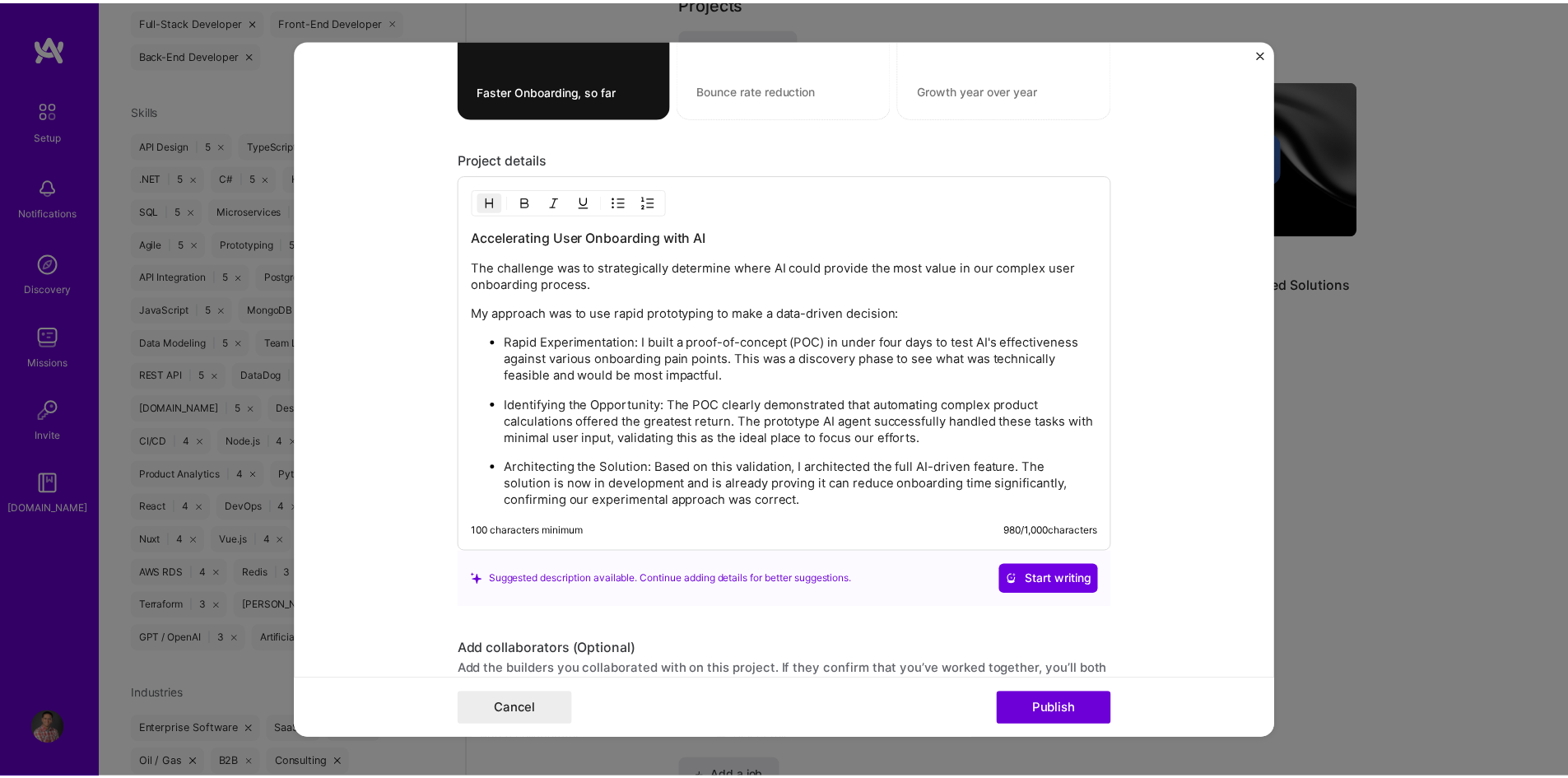
scroll to position [1482, 0]
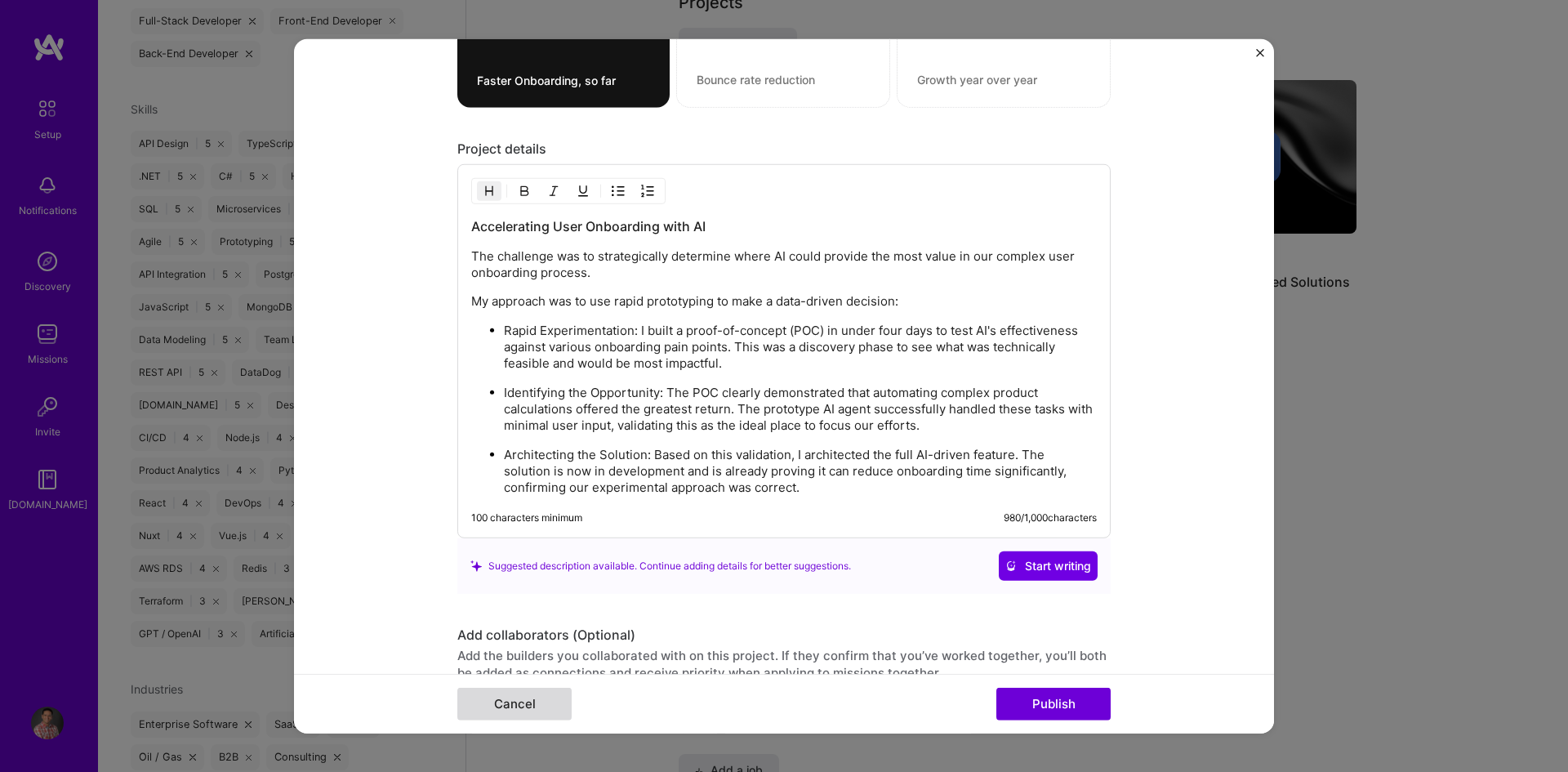
click at [494, 709] on button "Cancel" at bounding box center [514, 704] width 115 height 33
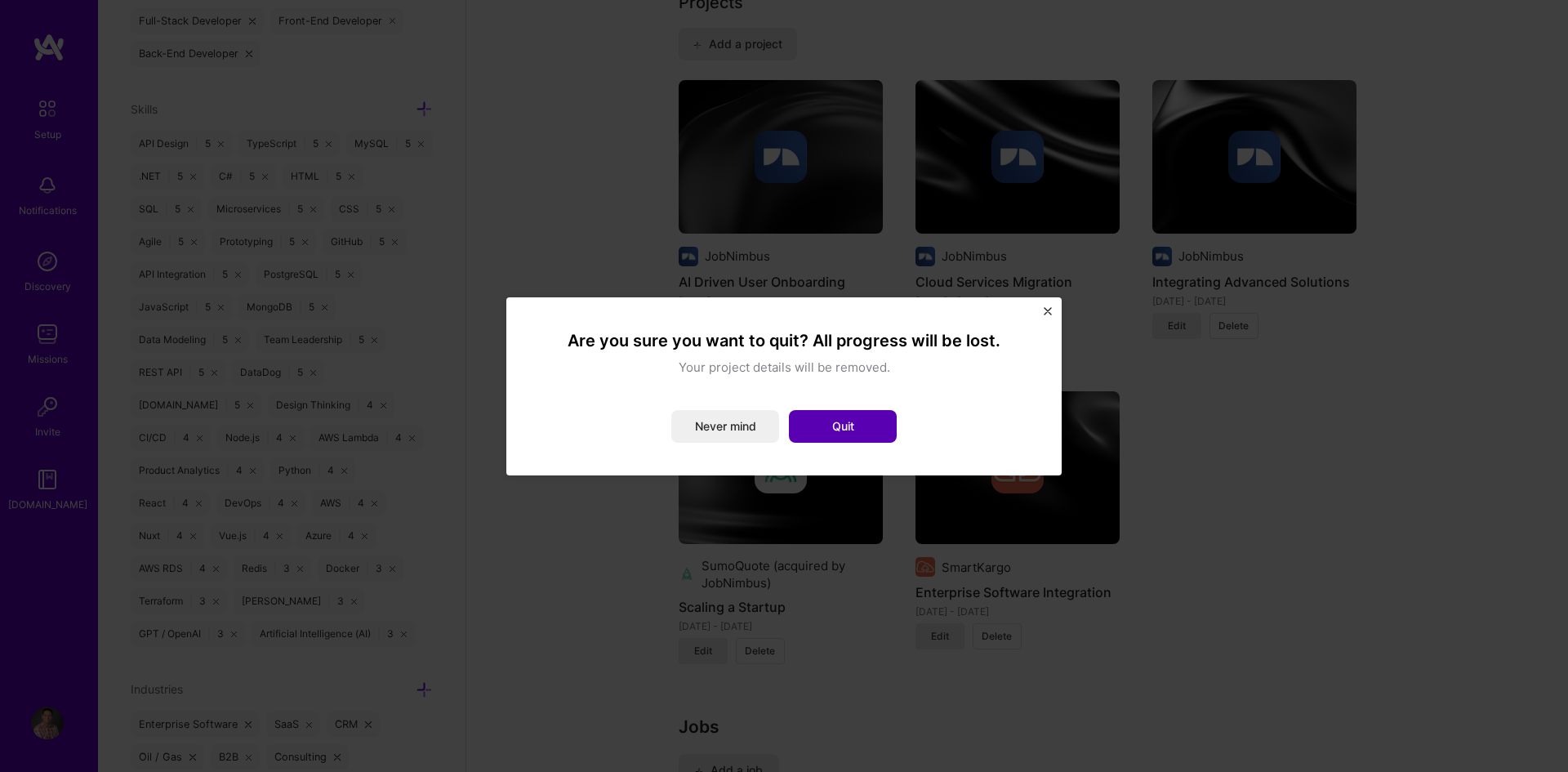
click at [835, 432] on button "Quit" at bounding box center [843, 426] width 108 height 33
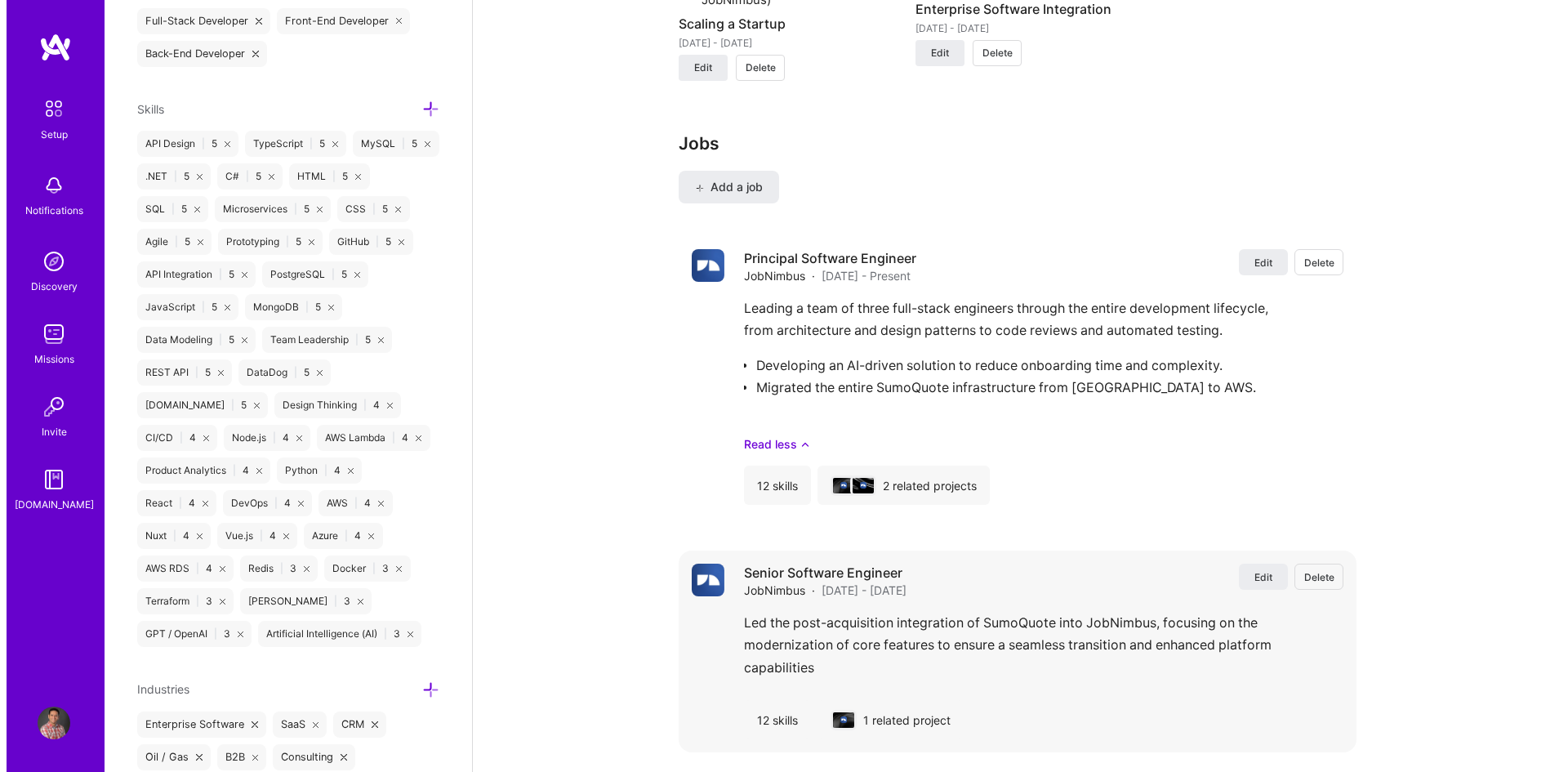
scroll to position [1879, 0]
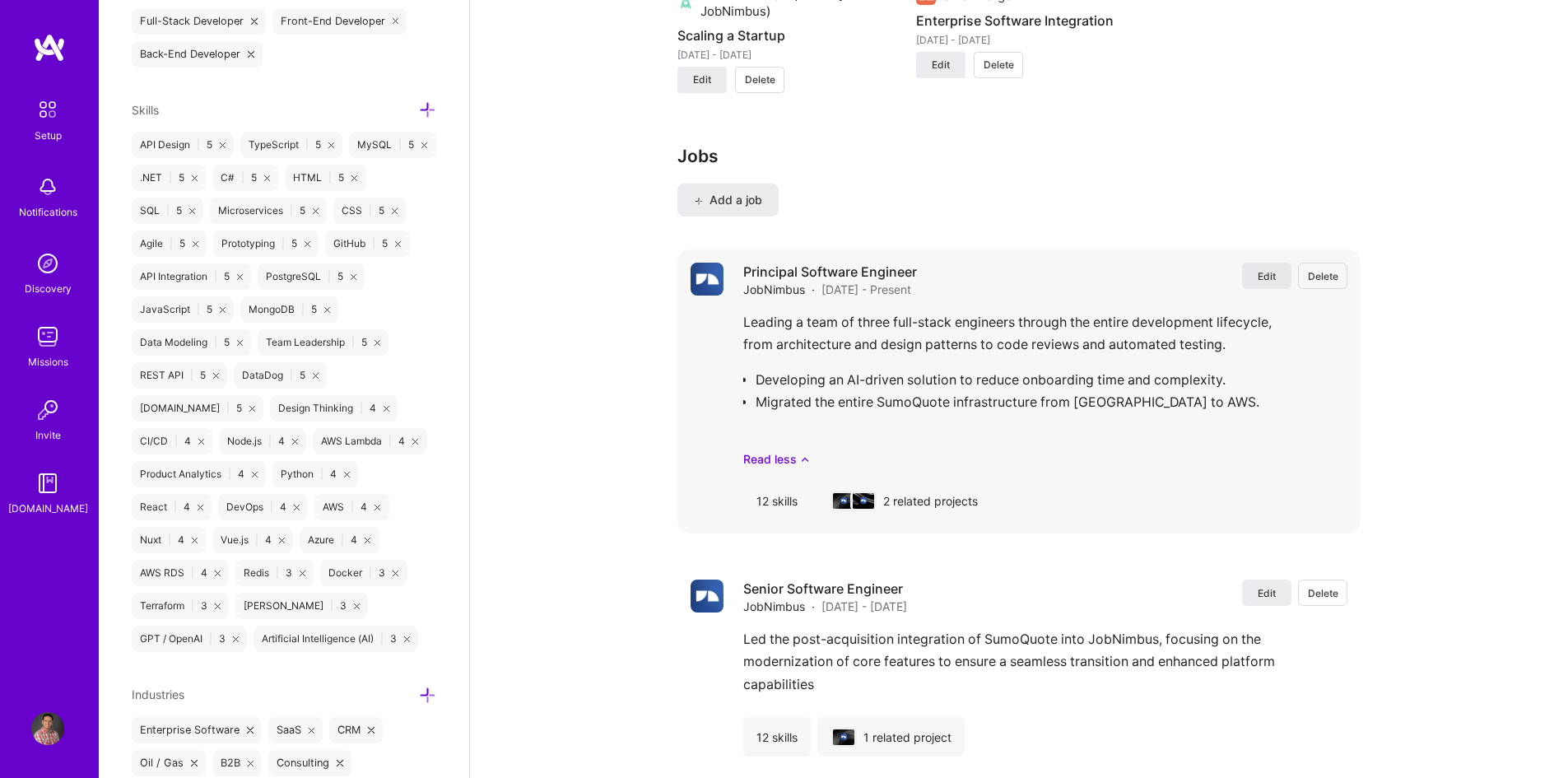
click at [1262, 276] on span "Edit" at bounding box center [1267, 276] width 18 height 14
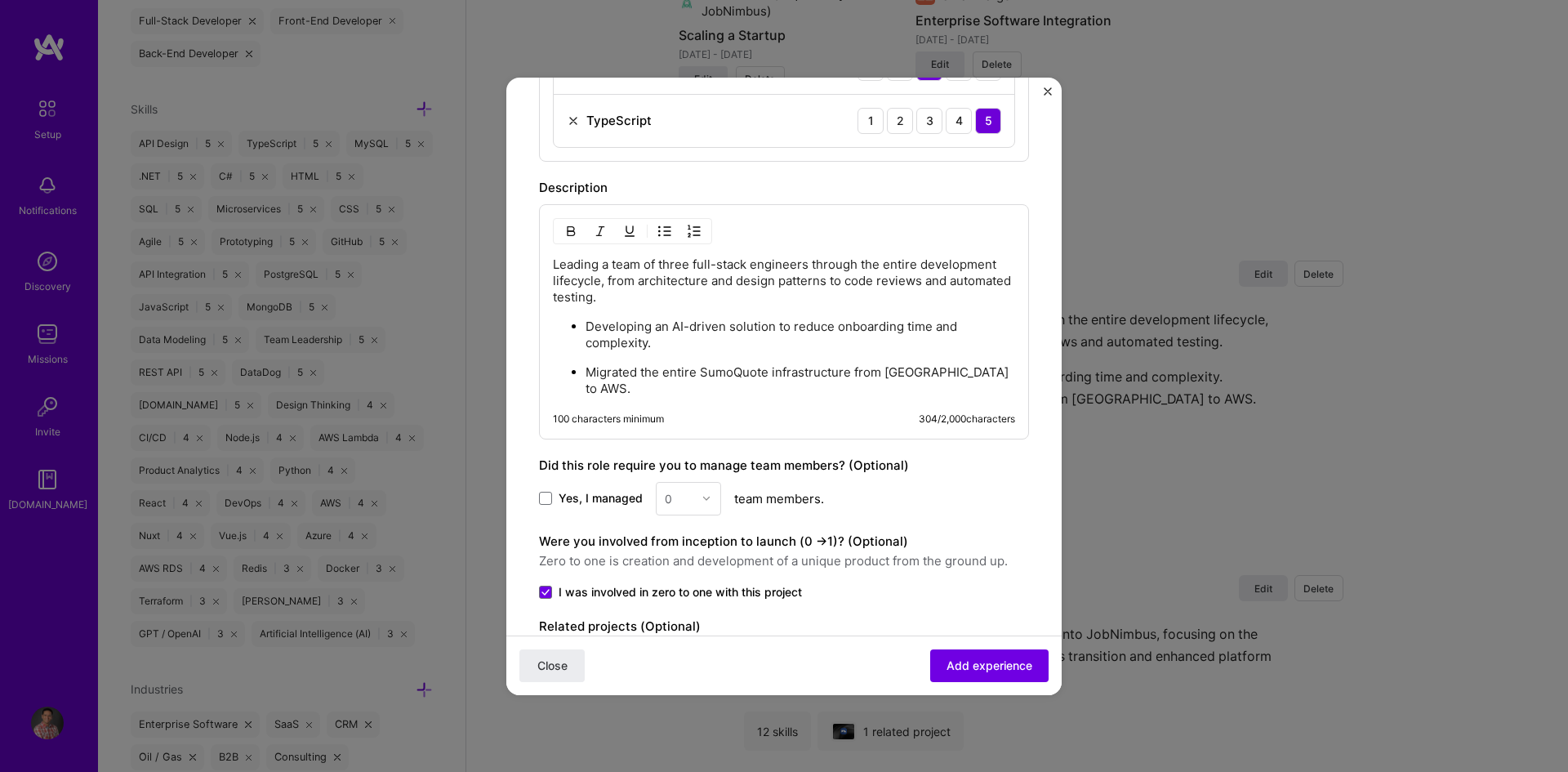
scroll to position [1084, 0]
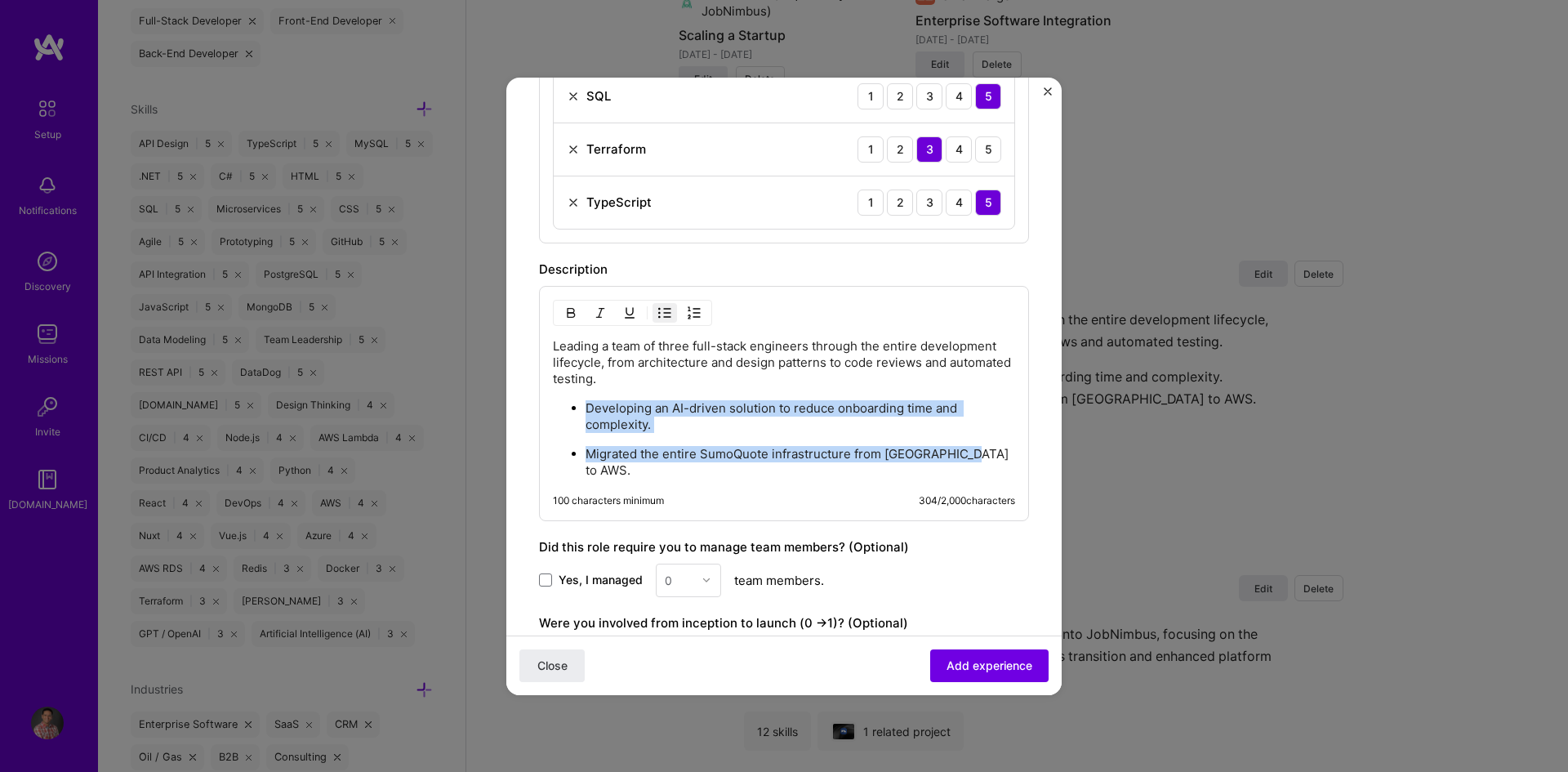
drag, startPoint x: 972, startPoint y: 455, endPoint x: 568, endPoint y: 410, distance: 406.5
click at [568, 410] on ul "Developing an AI-driven solution to reduce onboarding time and complexity. Migr…" at bounding box center [784, 438] width 462 height 79
click at [972, 452] on p "Migrated the entire SumoQuote infrastructure from [GEOGRAPHIC_DATA] to AWS." at bounding box center [800, 462] width 429 height 33
drag, startPoint x: 979, startPoint y: 453, endPoint x: 507, endPoint y: 402, distance: 474.7
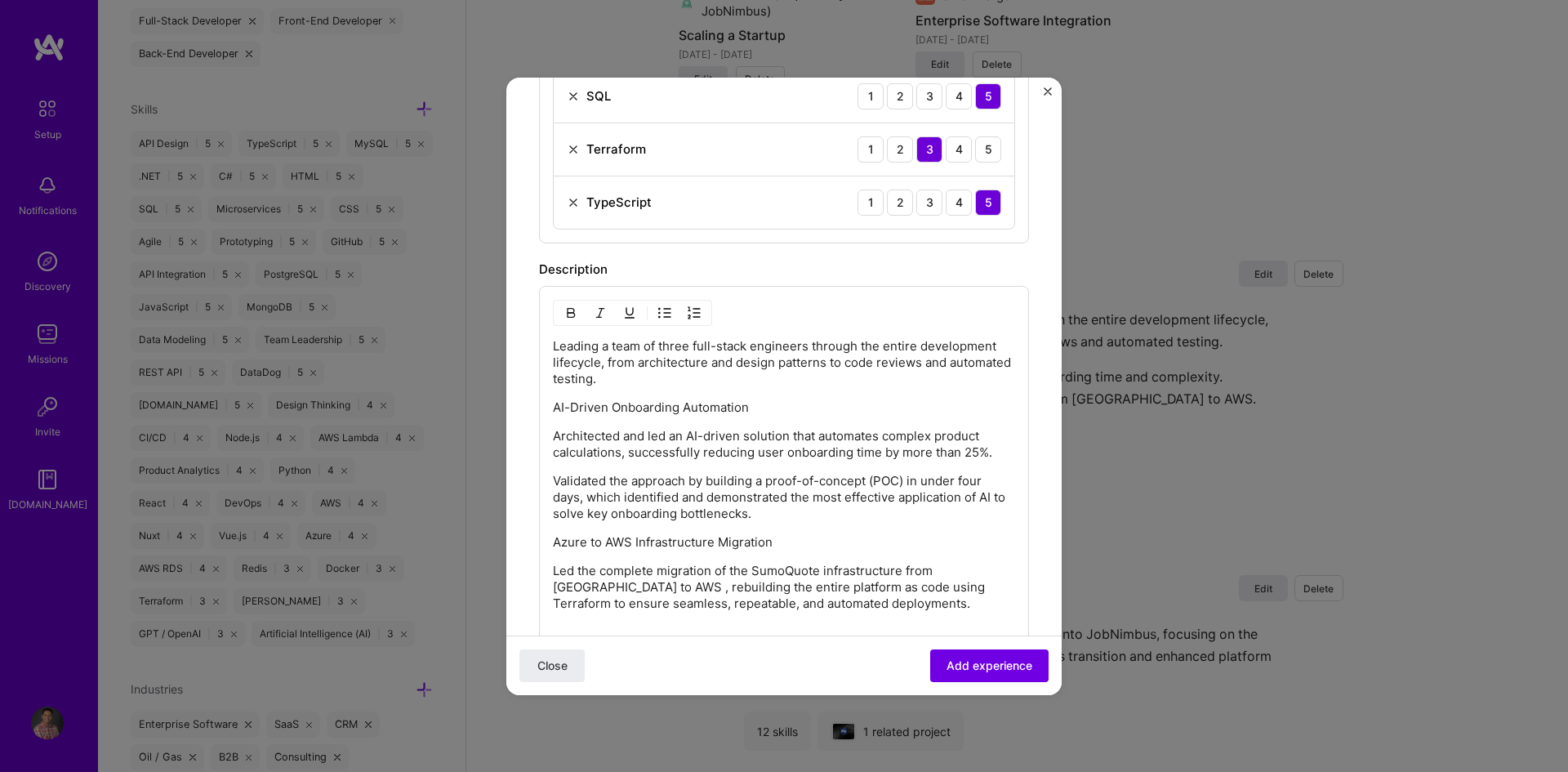
click at [554, 403] on p "AI-Driven Onboarding Automation" at bounding box center [784, 407] width 462 height 16
click at [696, 313] on img "button" at bounding box center [694, 313] width 13 height 13
click at [698, 316] on img "button" at bounding box center [694, 313] width 13 height 13
click at [664, 314] on img "button" at bounding box center [664, 313] width 13 height 13
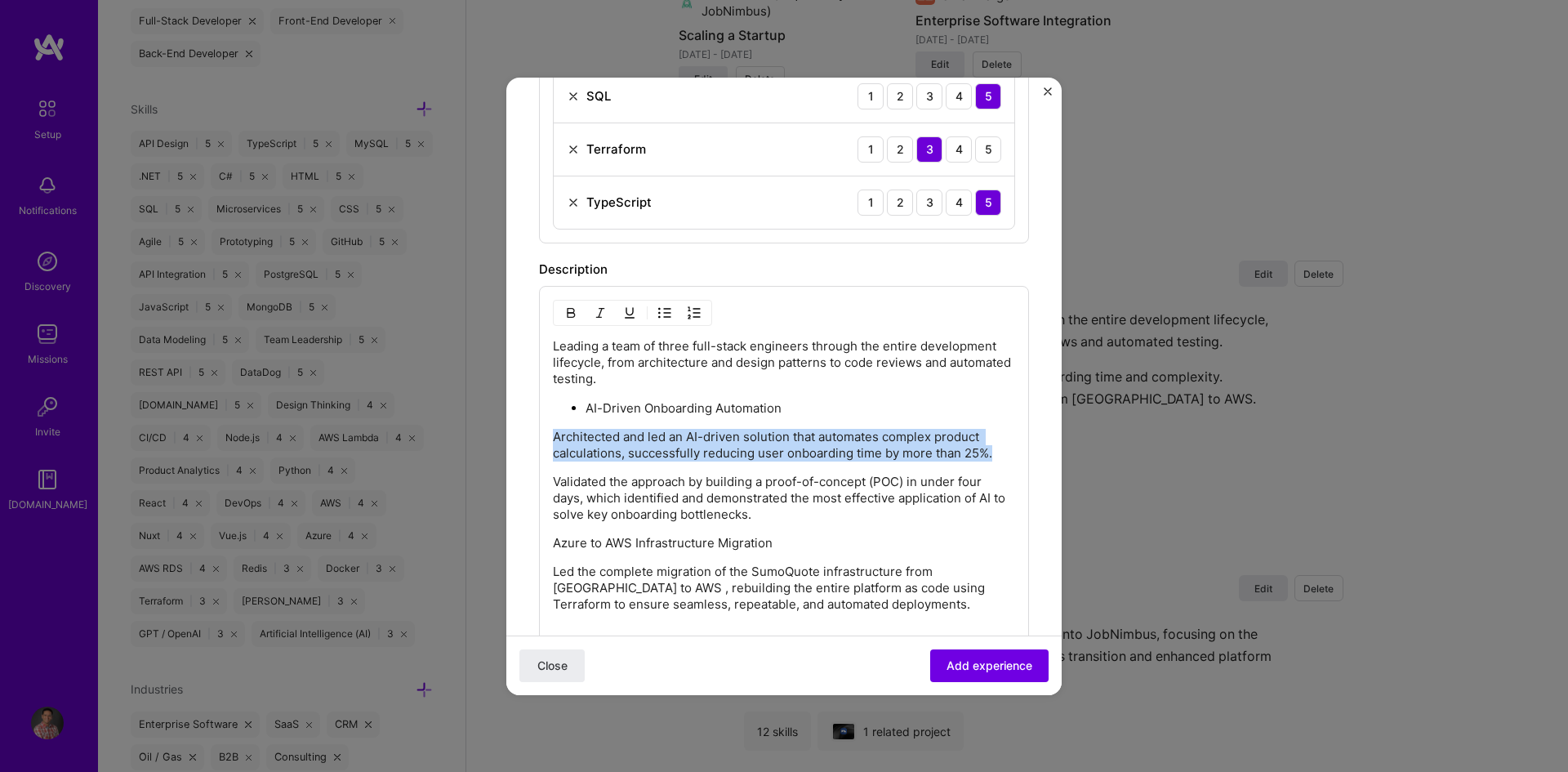
drag, startPoint x: 555, startPoint y: 437, endPoint x: 999, endPoint y: 453, distance: 444.3
click at [999, 453] on p "Architected and led an AI-driven solution that automates complex product calcul…" at bounding box center [784, 445] width 462 height 33
click at [660, 310] on img "button" at bounding box center [664, 313] width 13 height 13
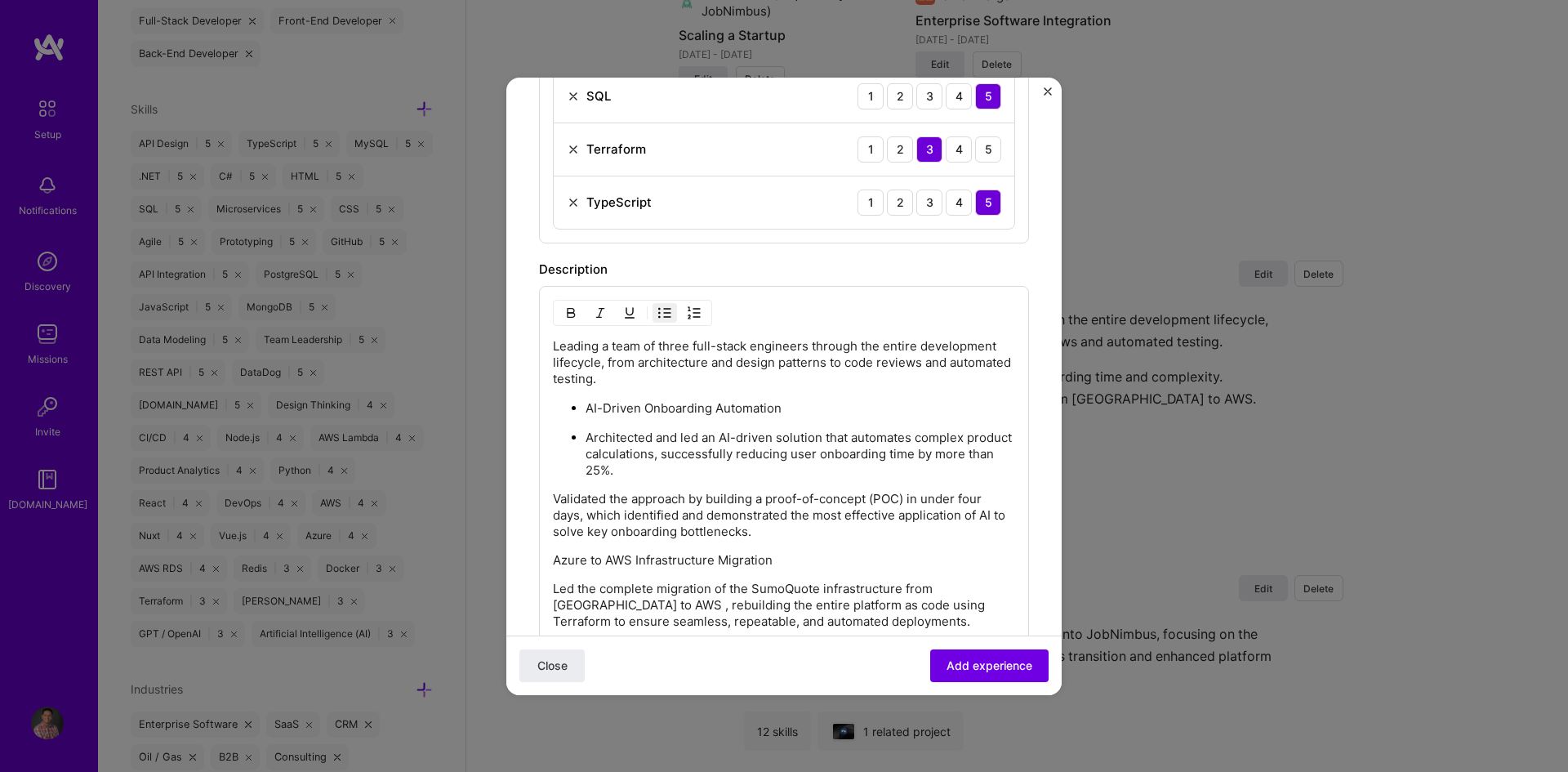
click at [660, 310] on img "button" at bounding box center [664, 313] width 13 height 13
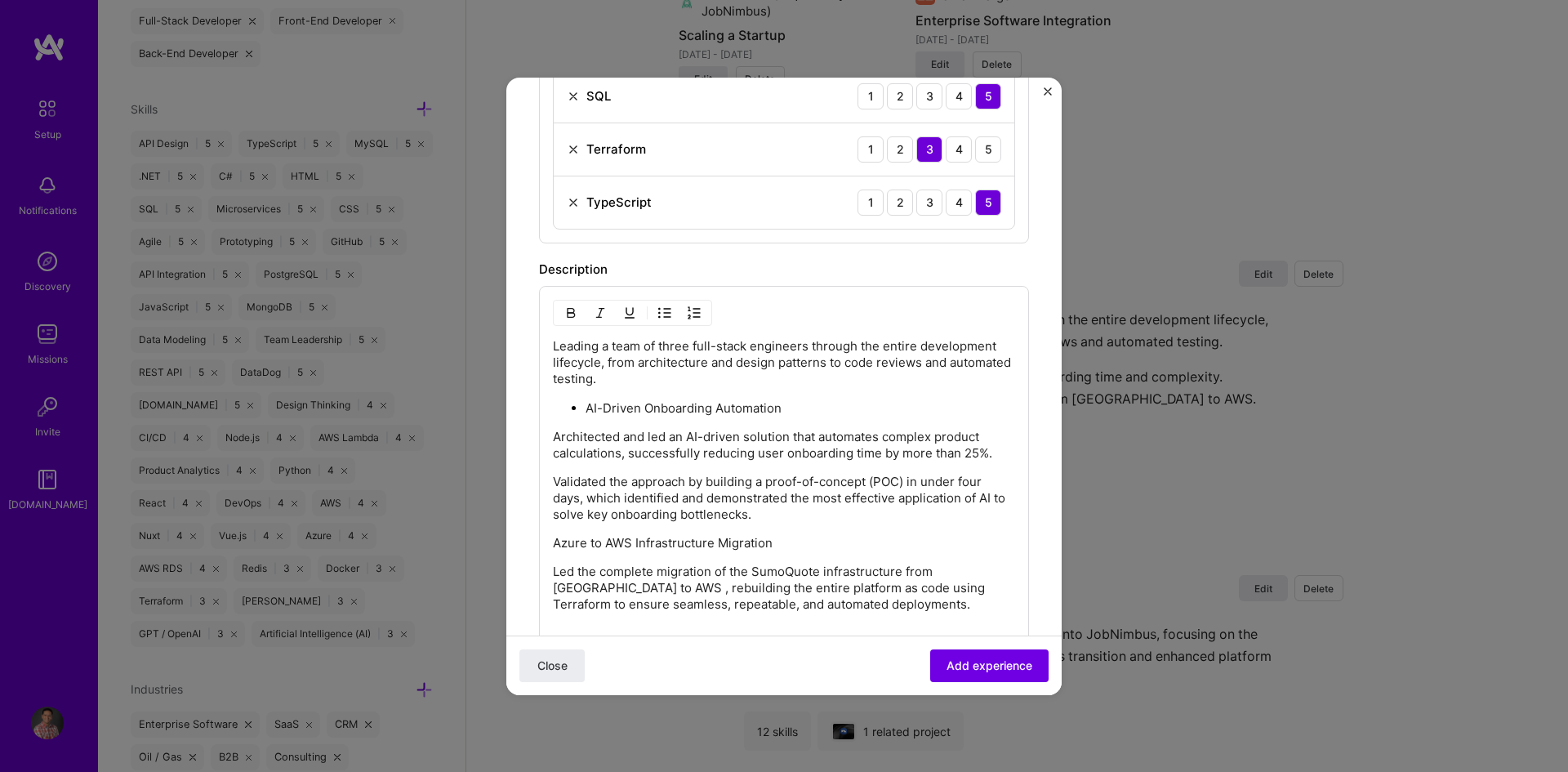
click at [660, 310] on img "button" at bounding box center [664, 313] width 13 height 13
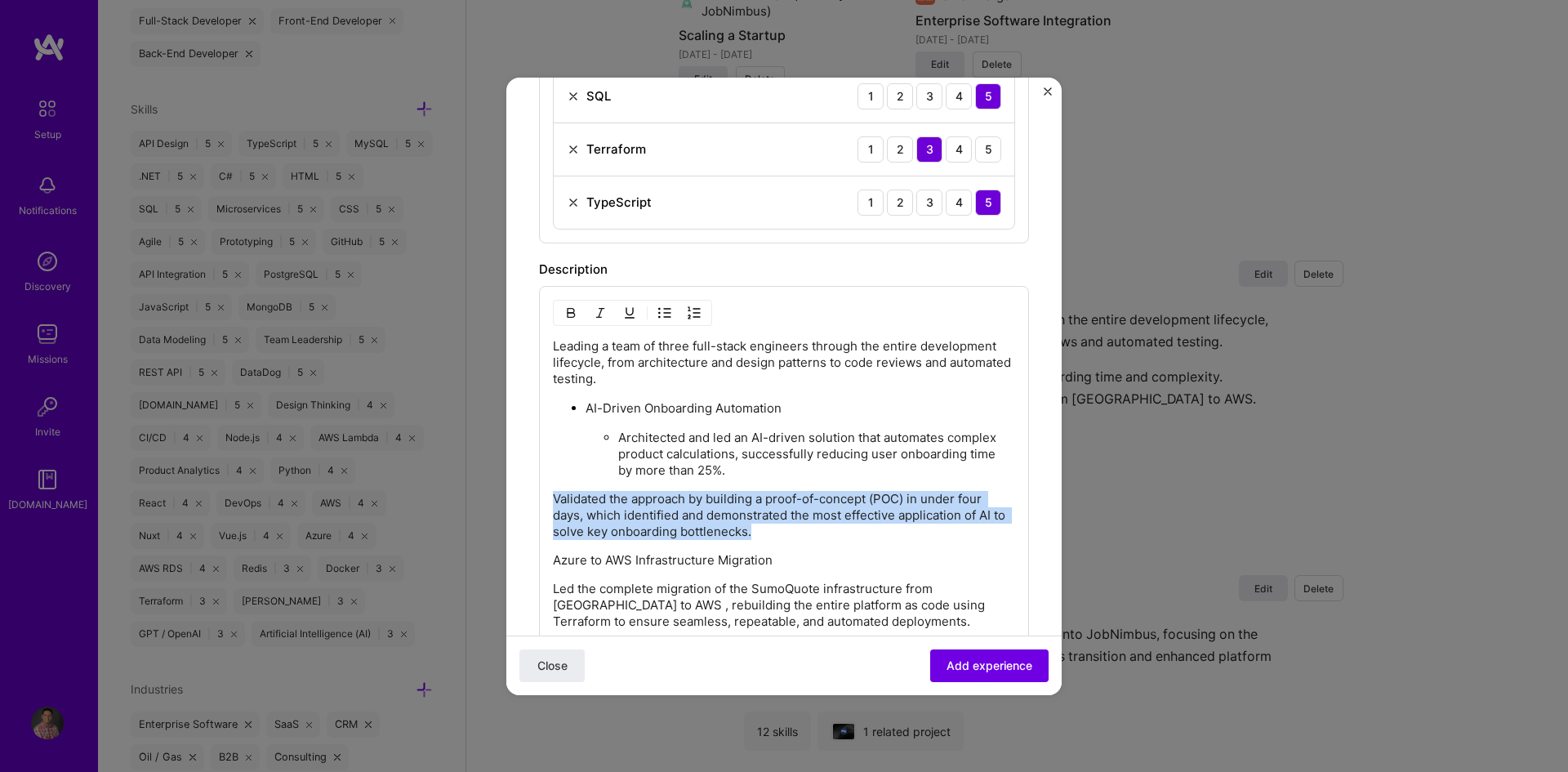
drag, startPoint x: 553, startPoint y: 496, endPoint x: 850, endPoint y: 537, distance: 299.8
click at [850, 537] on p "Validated the approach by building a proof-of-concept (POC) in under four days,…" at bounding box center [784, 515] width 462 height 49
click at [664, 316] on img "button" at bounding box center [664, 313] width 13 height 13
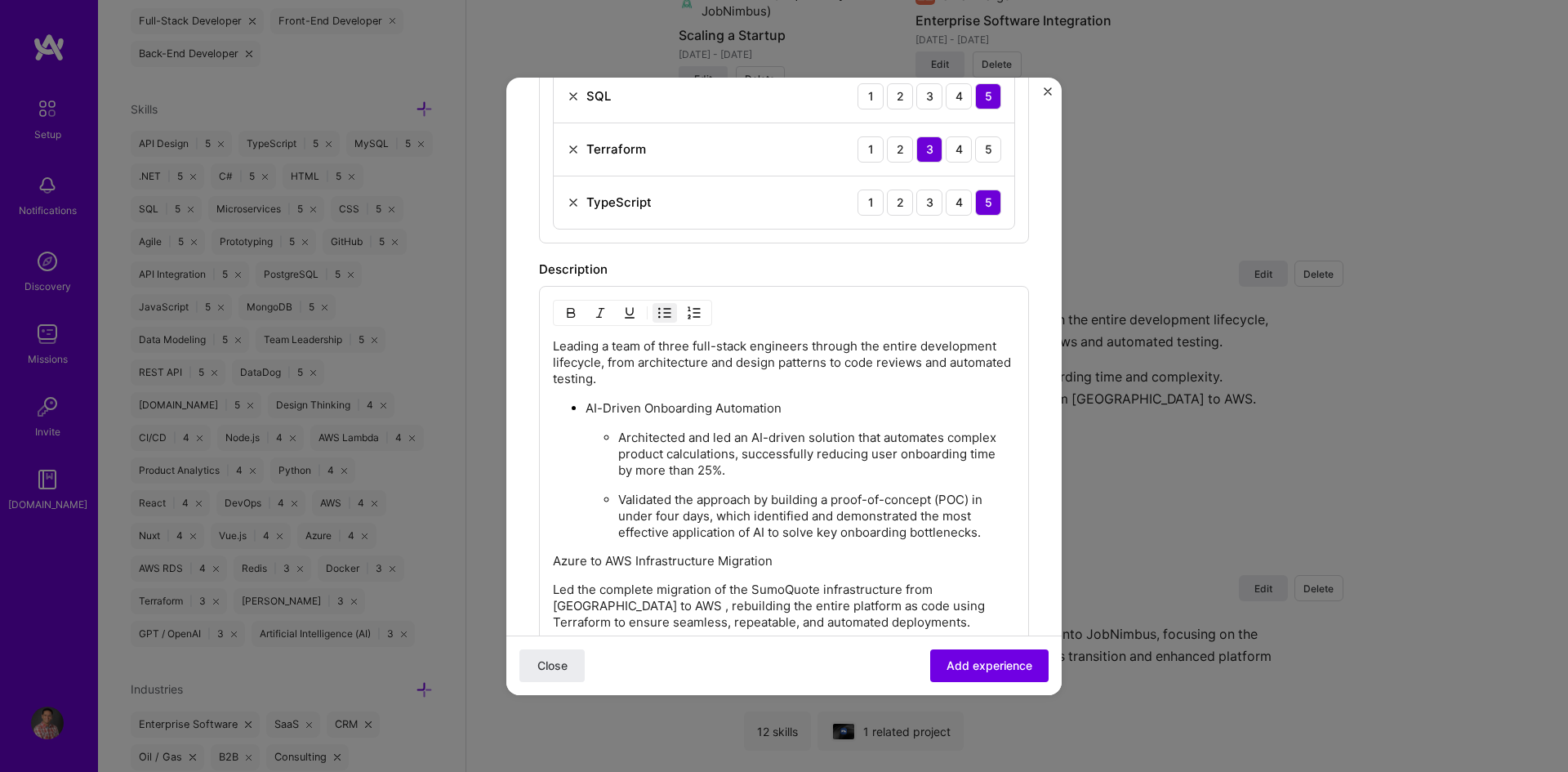
click at [670, 433] on p "Architected and led an AI-driven solution that automates complex product calcul…" at bounding box center [817, 454] width 397 height 49
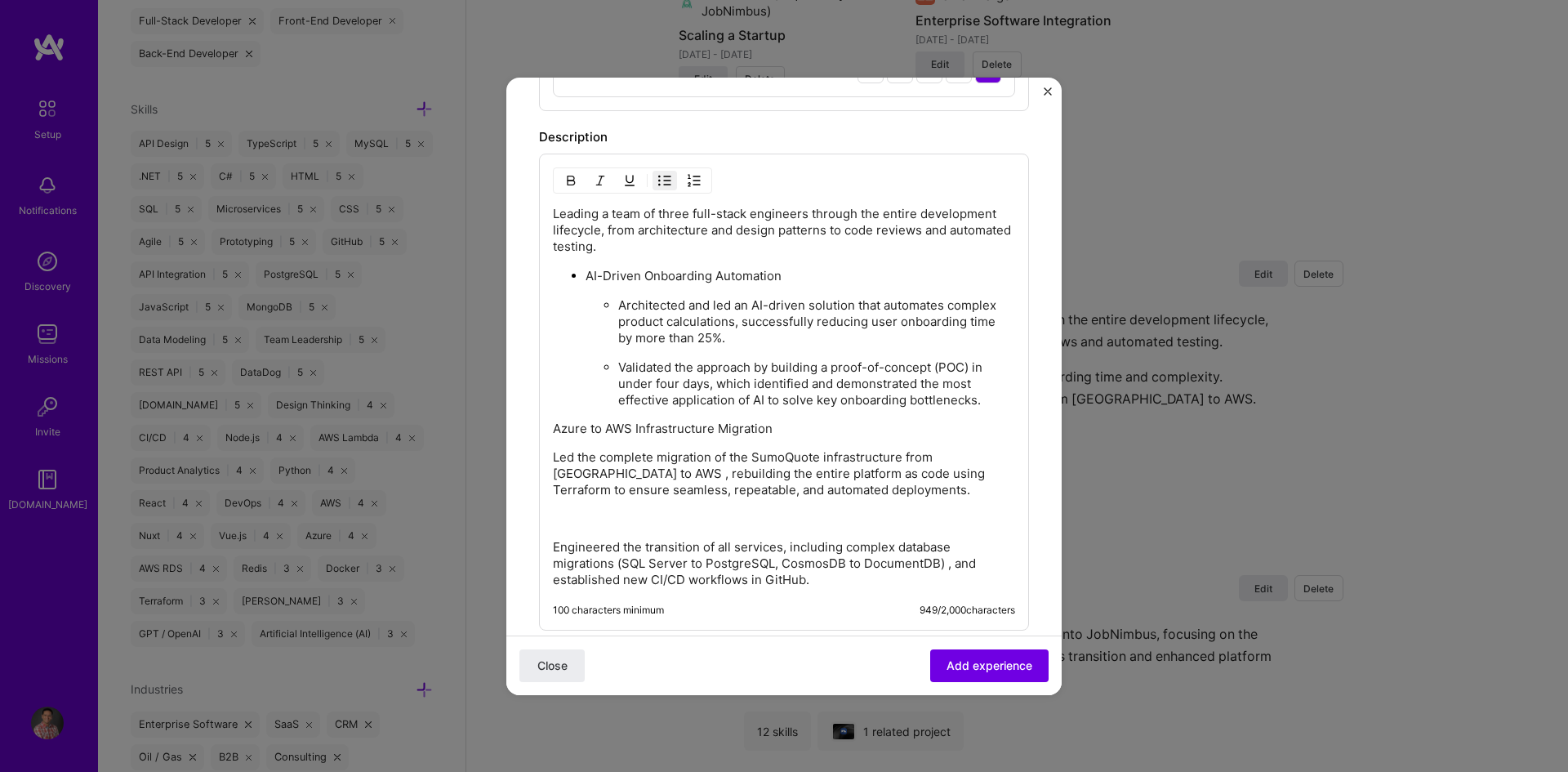
scroll to position [1247, 0]
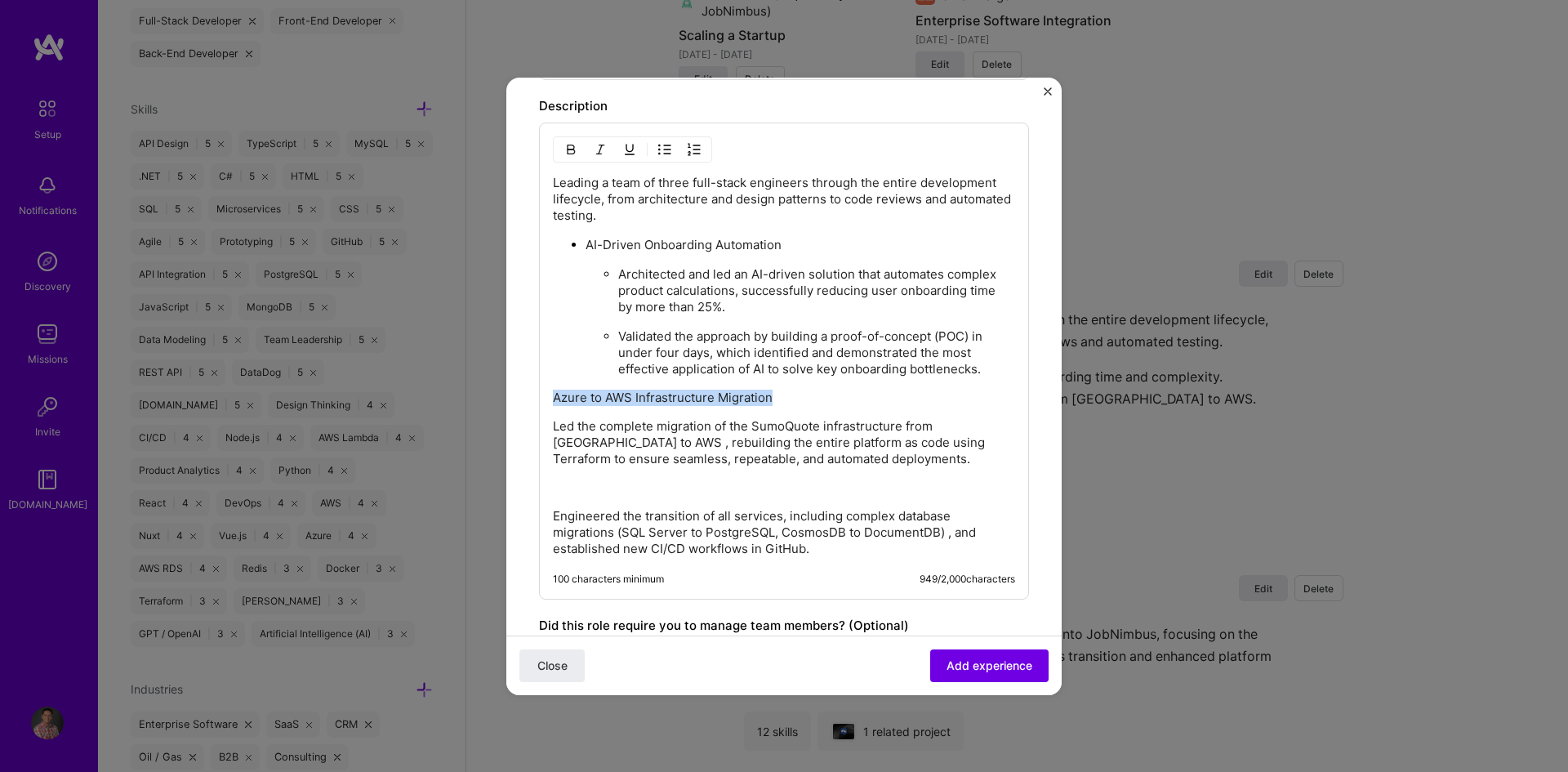
drag, startPoint x: 553, startPoint y: 395, endPoint x: 804, endPoint y: 393, distance: 251.0
click at [804, 393] on p "Azure to AWS Infrastructure Migration" at bounding box center [784, 398] width 462 height 16
click at [667, 152] on img "button" at bounding box center [664, 149] width 13 height 13
click at [871, 463] on p "Led the complete migration of the SumoQuote infrastructure from [GEOGRAPHIC_DAT…" at bounding box center [784, 443] width 462 height 49
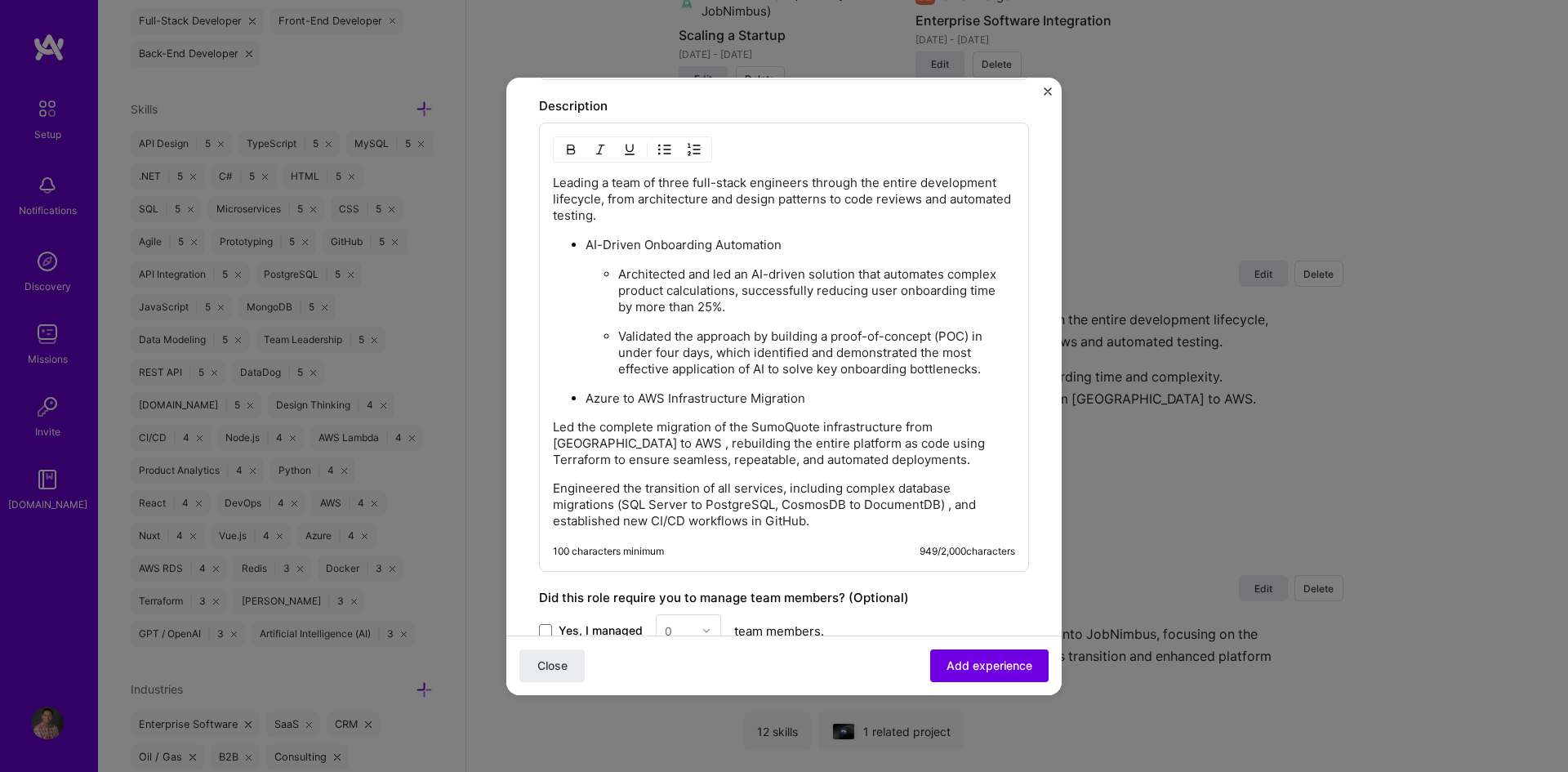
click at [552, 429] on div "Leading a team of three full-stack engineers through the entire development lif…" at bounding box center [784, 347] width 490 height 449
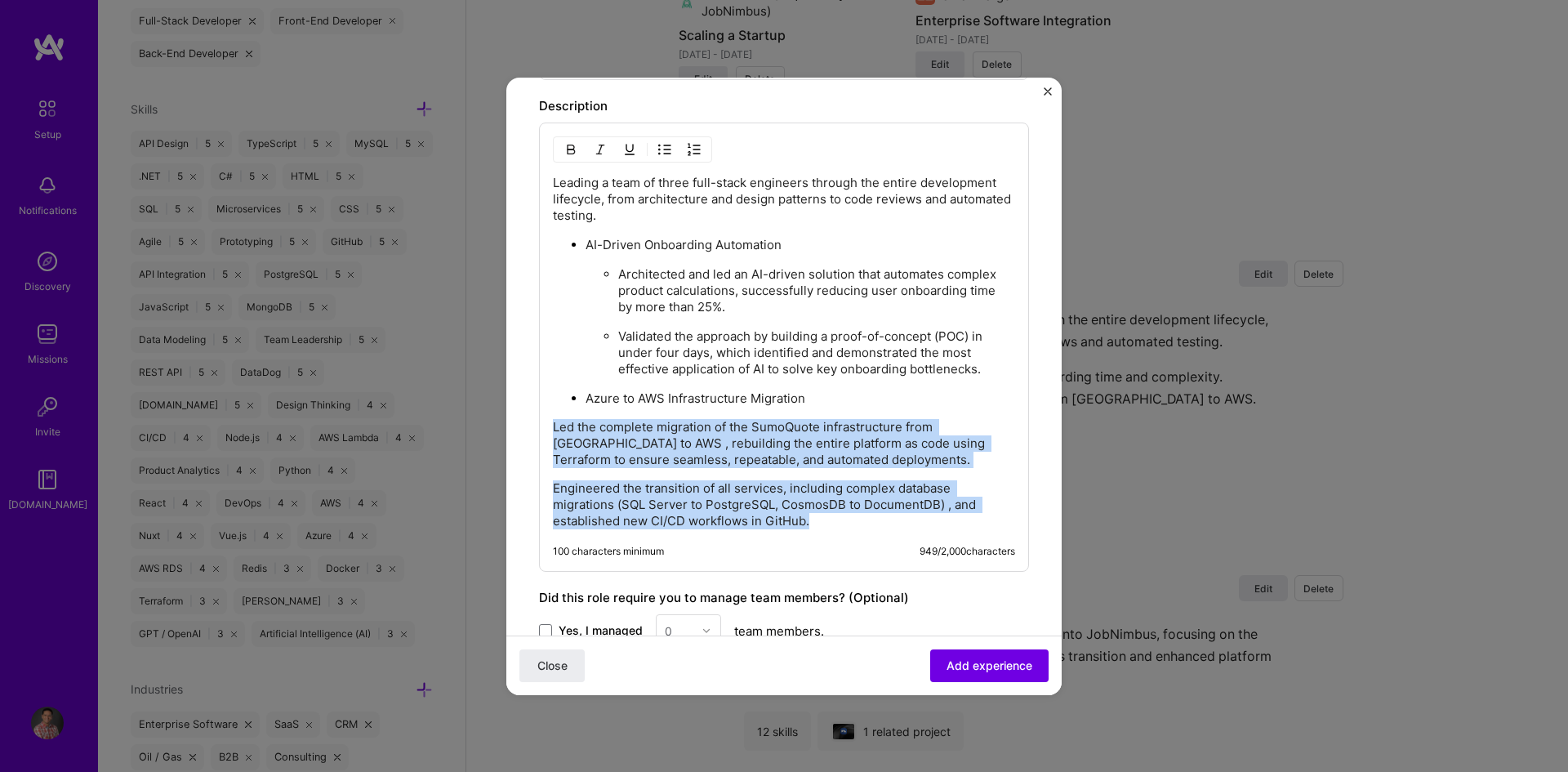
drag, startPoint x: 553, startPoint y: 428, endPoint x: 868, endPoint y: 524, distance: 329.3
click at [868, 524] on div "Leading a team of three full-stack engineers through the entire development lif…" at bounding box center [784, 352] width 462 height 355
click at [666, 157] on button "button" at bounding box center [664, 149] width 25 height 20
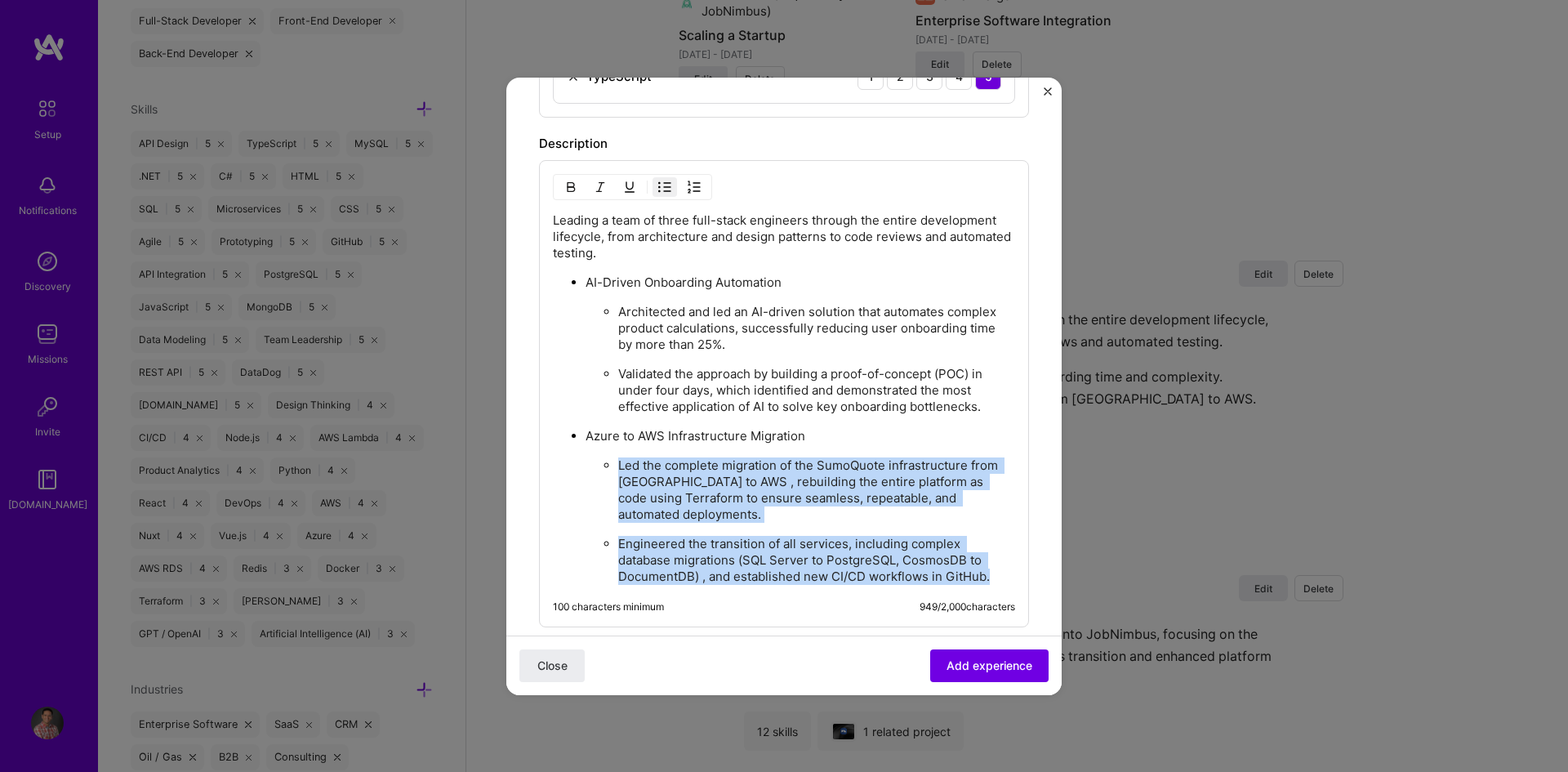
scroll to position [1166, 0]
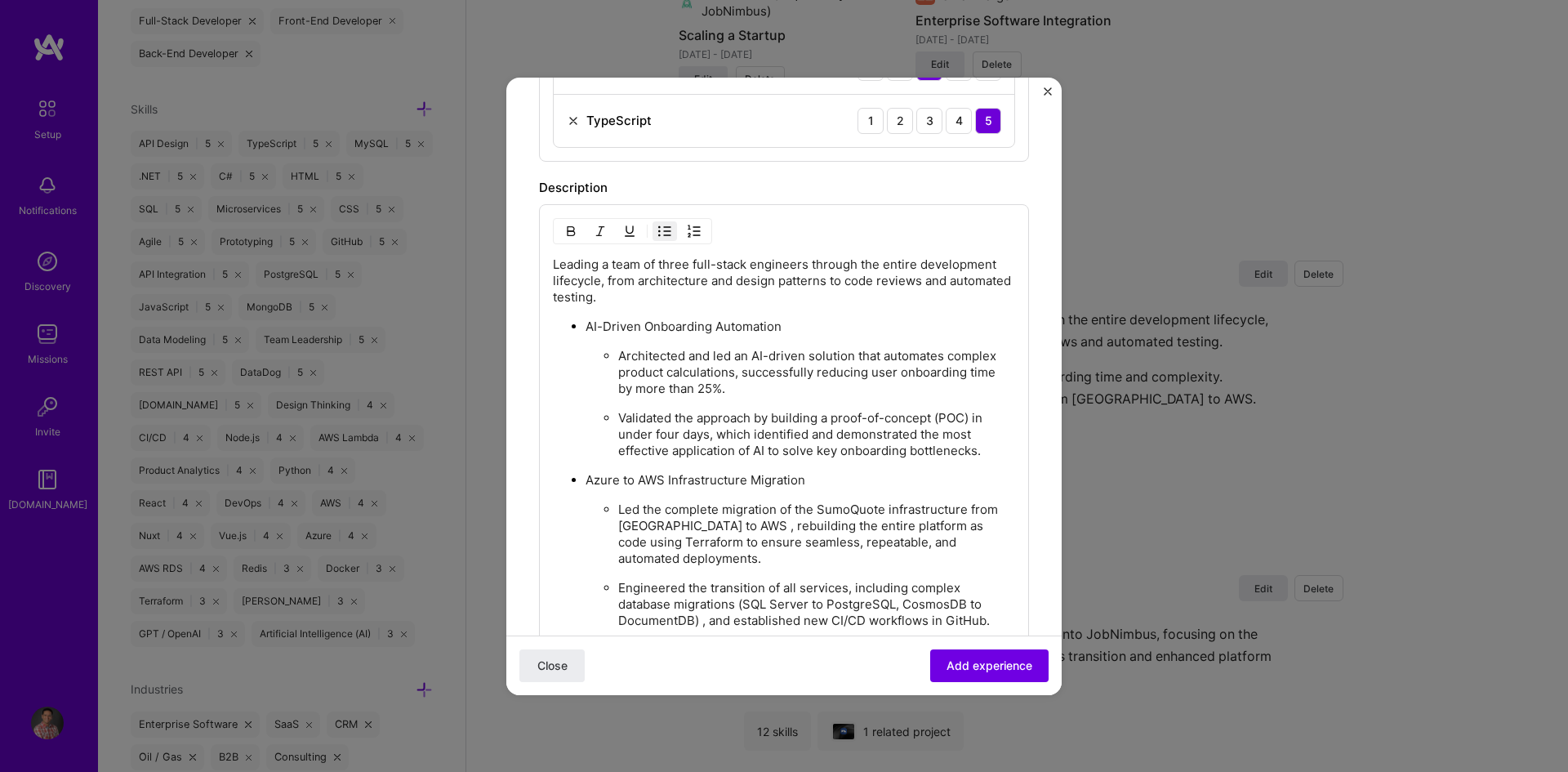
click at [810, 333] on p "AI-Driven Onboarding Automation" at bounding box center [800, 327] width 429 height 16
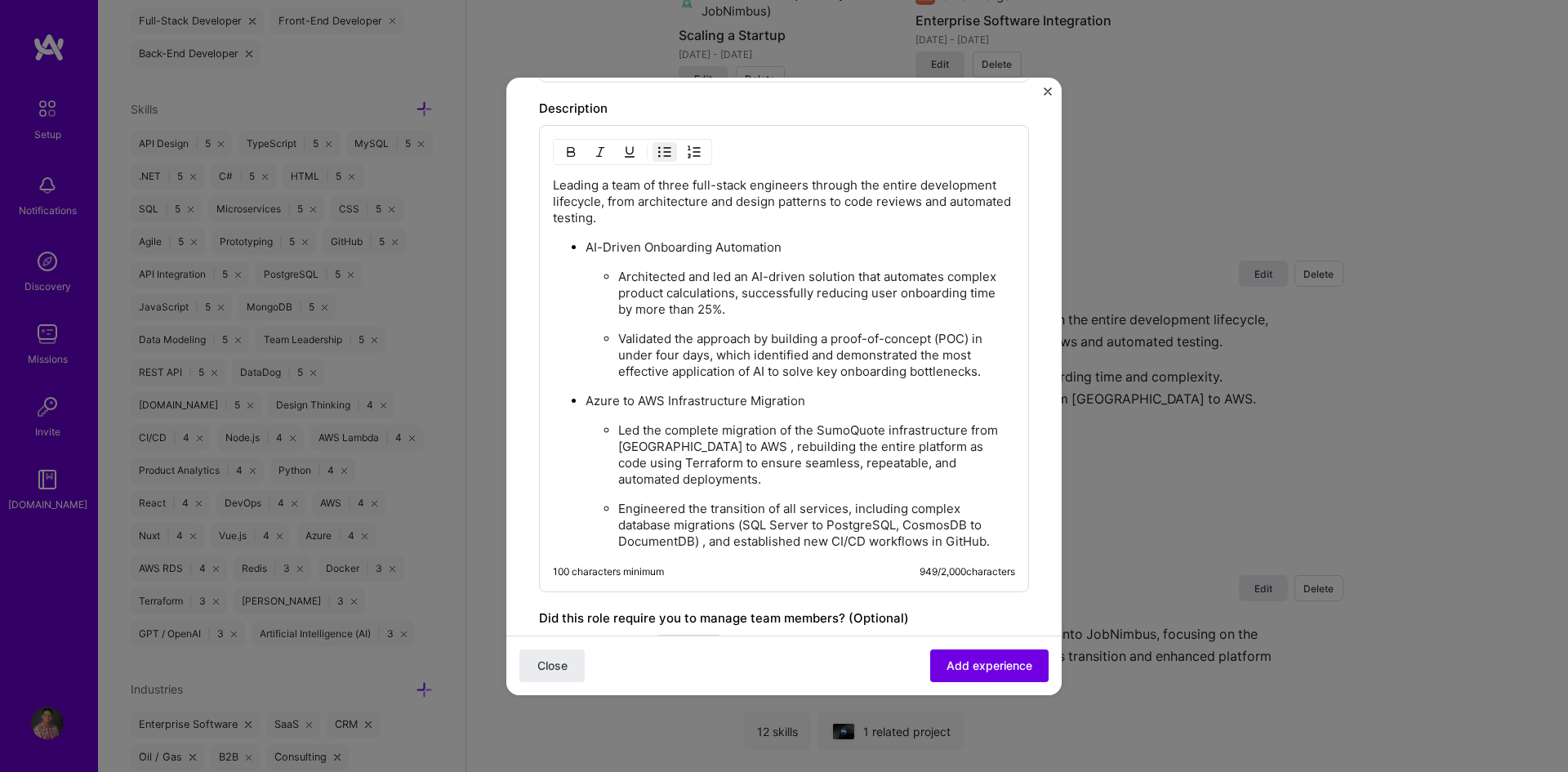
scroll to position [1247, 0]
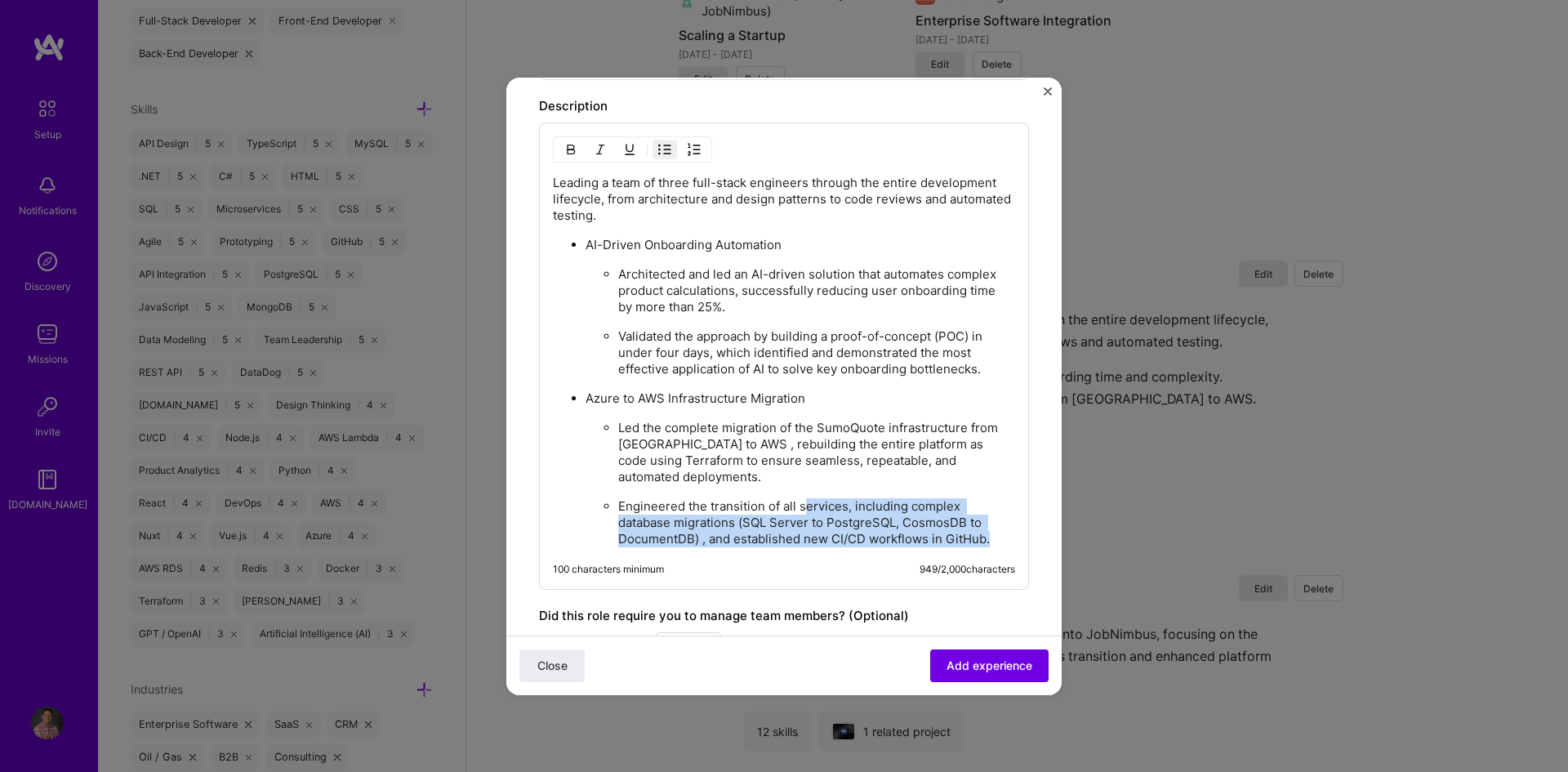
drag, startPoint x: 993, startPoint y: 540, endPoint x: 806, endPoint y: 500, distance: 191.2
click at [806, 500] on p "Engineered the transition of all services, including complex database migration…" at bounding box center [817, 523] width 397 height 49
click at [737, 530] on p "Engineered the transition of all services, including complex database migration…" at bounding box center [817, 523] width 397 height 49
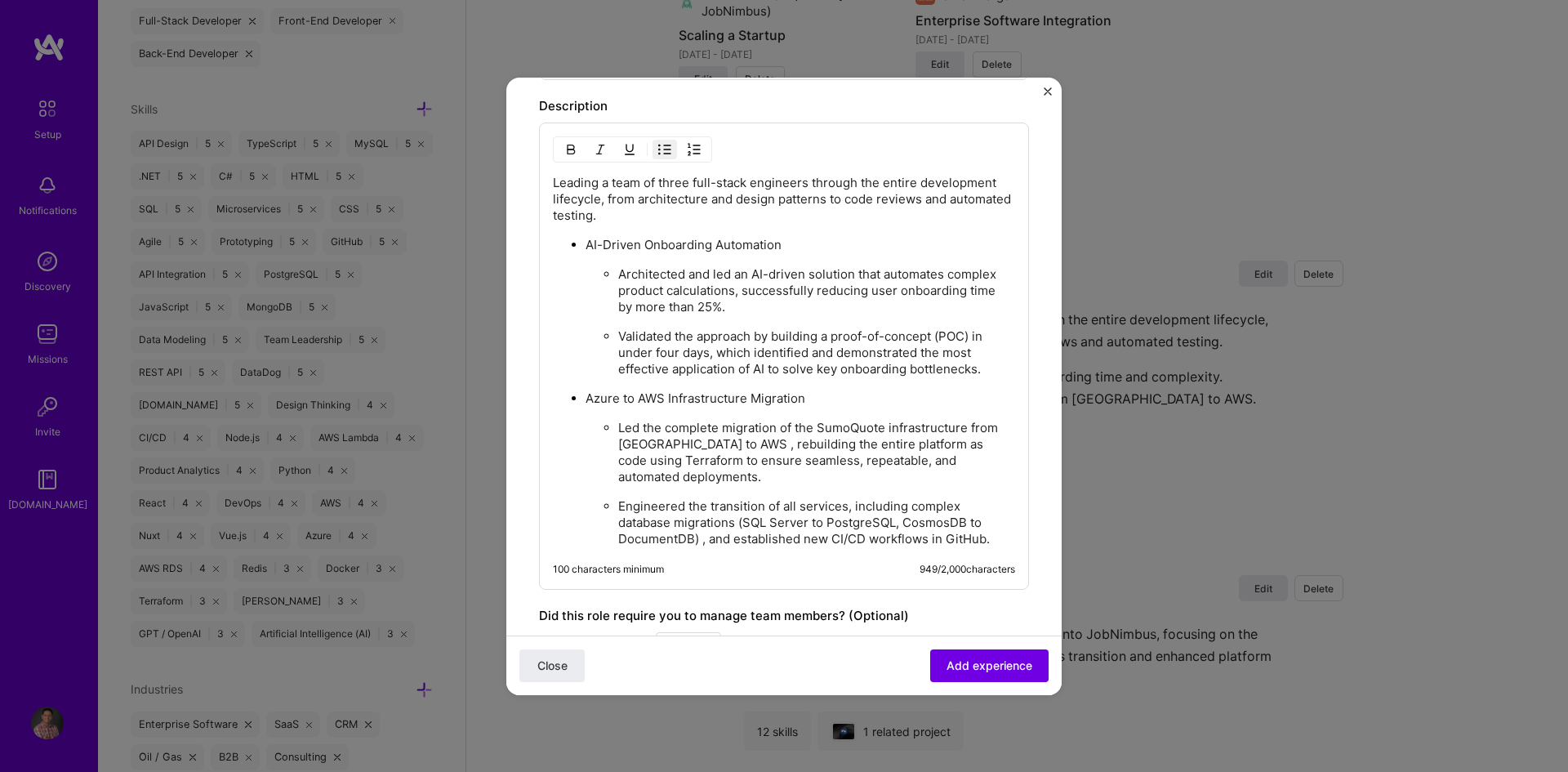
click at [710, 542] on p "Engineered the transition of all services, including complex database migration…" at bounding box center [817, 523] width 397 height 49
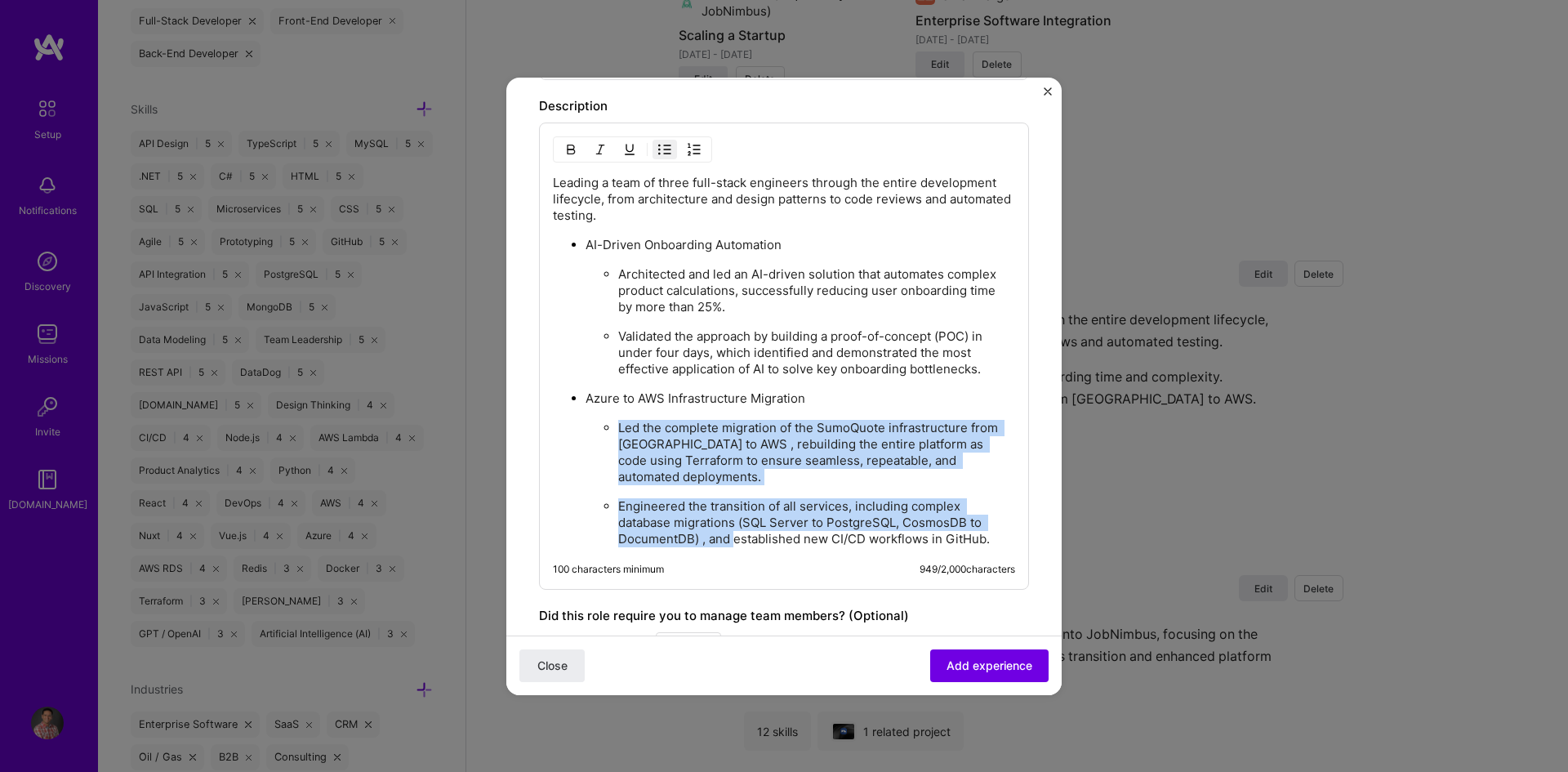
drag, startPoint x: 733, startPoint y: 539, endPoint x: 616, endPoint y: 422, distance: 165.5
click at [616, 422] on ul "Led the complete migration of the SumoQuote infrastructure from [GEOGRAPHIC_DAT…" at bounding box center [800, 483] width 429 height 129
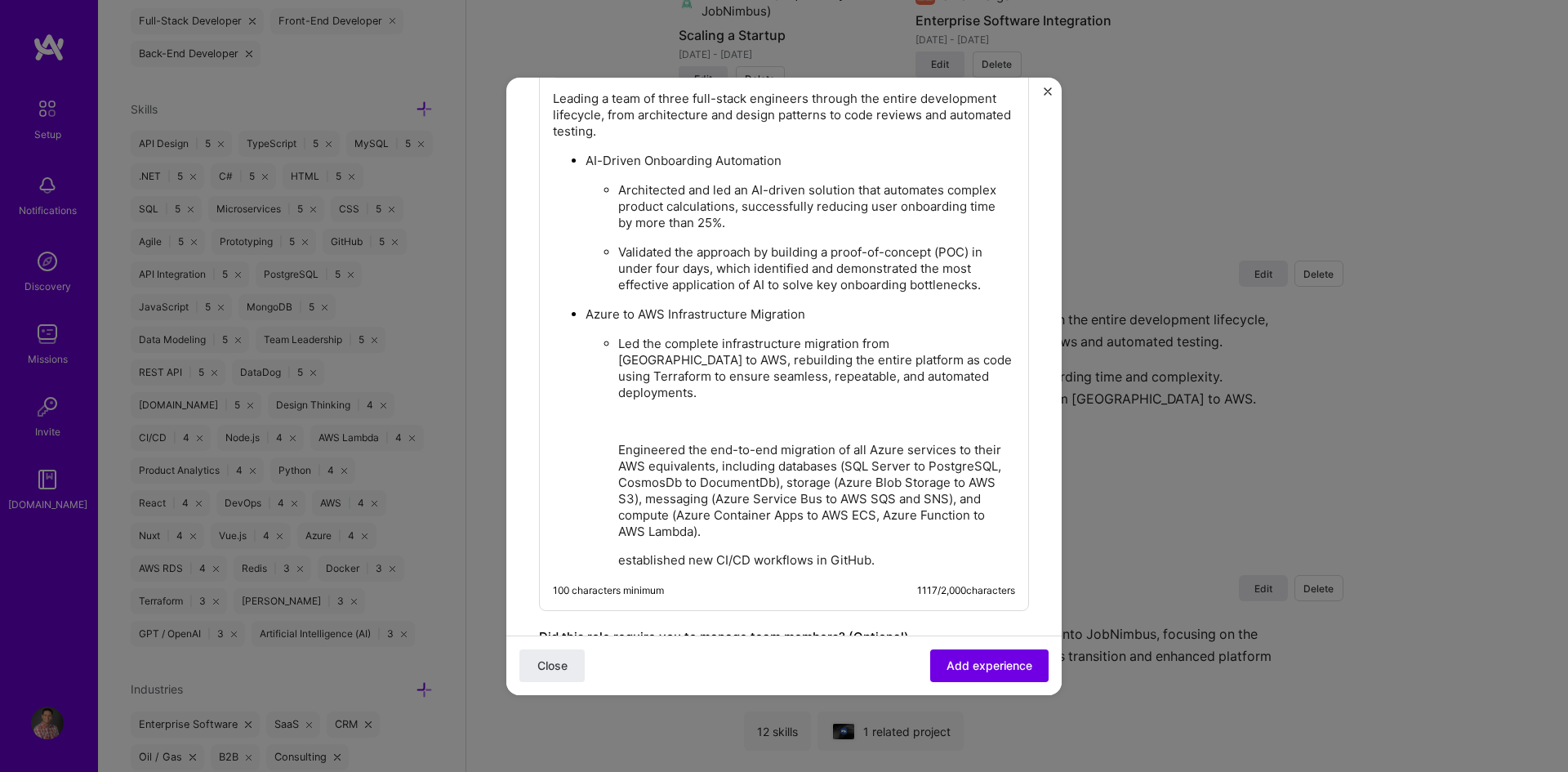
scroll to position [1329, 0]
click at [826, 518] on p "Engineered the end-to-end migration of all Azure services to their AWS equivale…" at bounding box center [817, 493] width 397 height 98
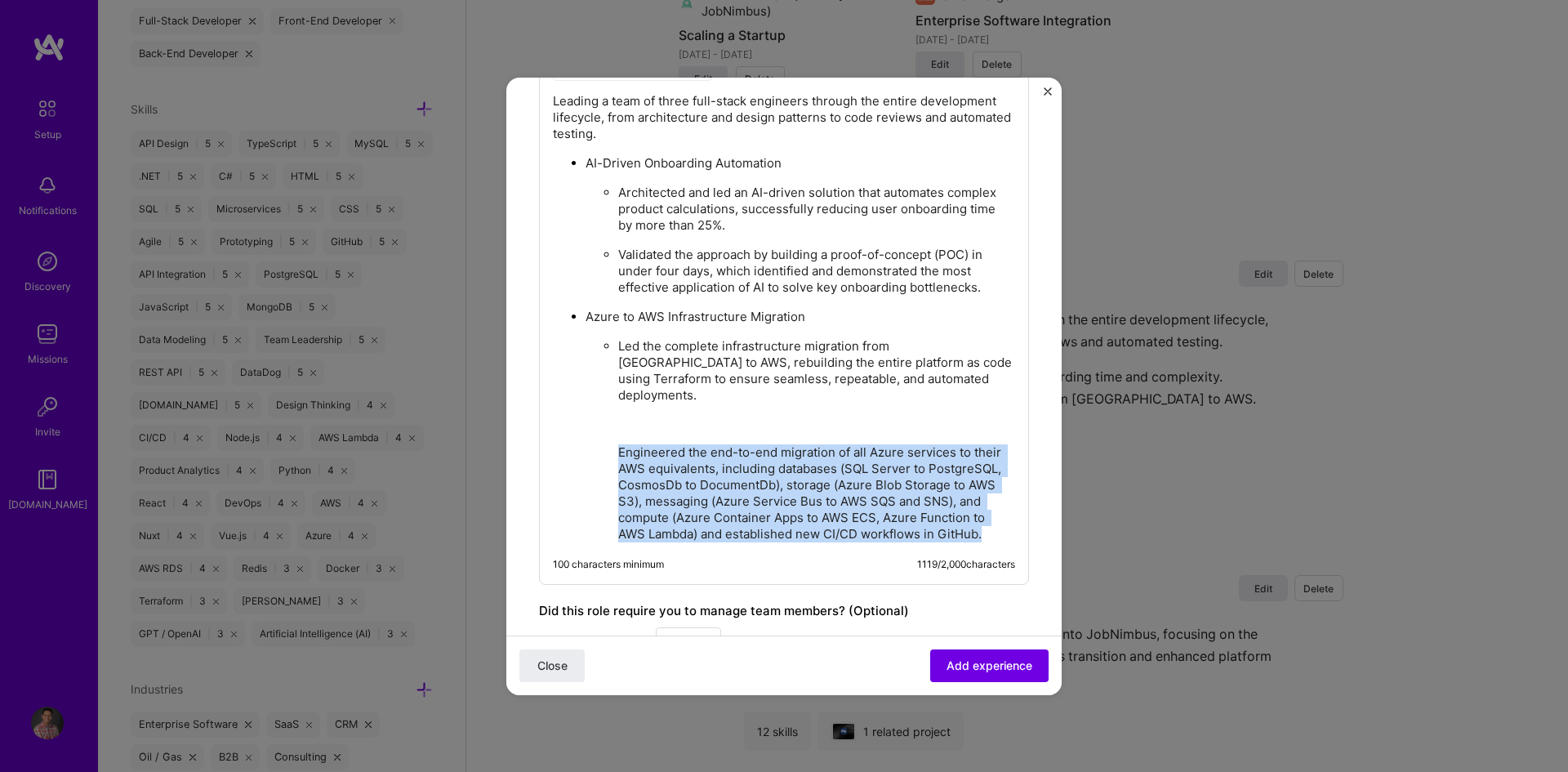
drag, startPoint x: 750, startPoint y: 532, endPoint x: 604, endPoint y: 384, distance: 207.9
click at [591, 433] on ul "Led the complete infrastructure migration from [GEOGRAPHIC_DATA] to AWS, rebuil…" at bounding box center [800, 440] width 429 height 205
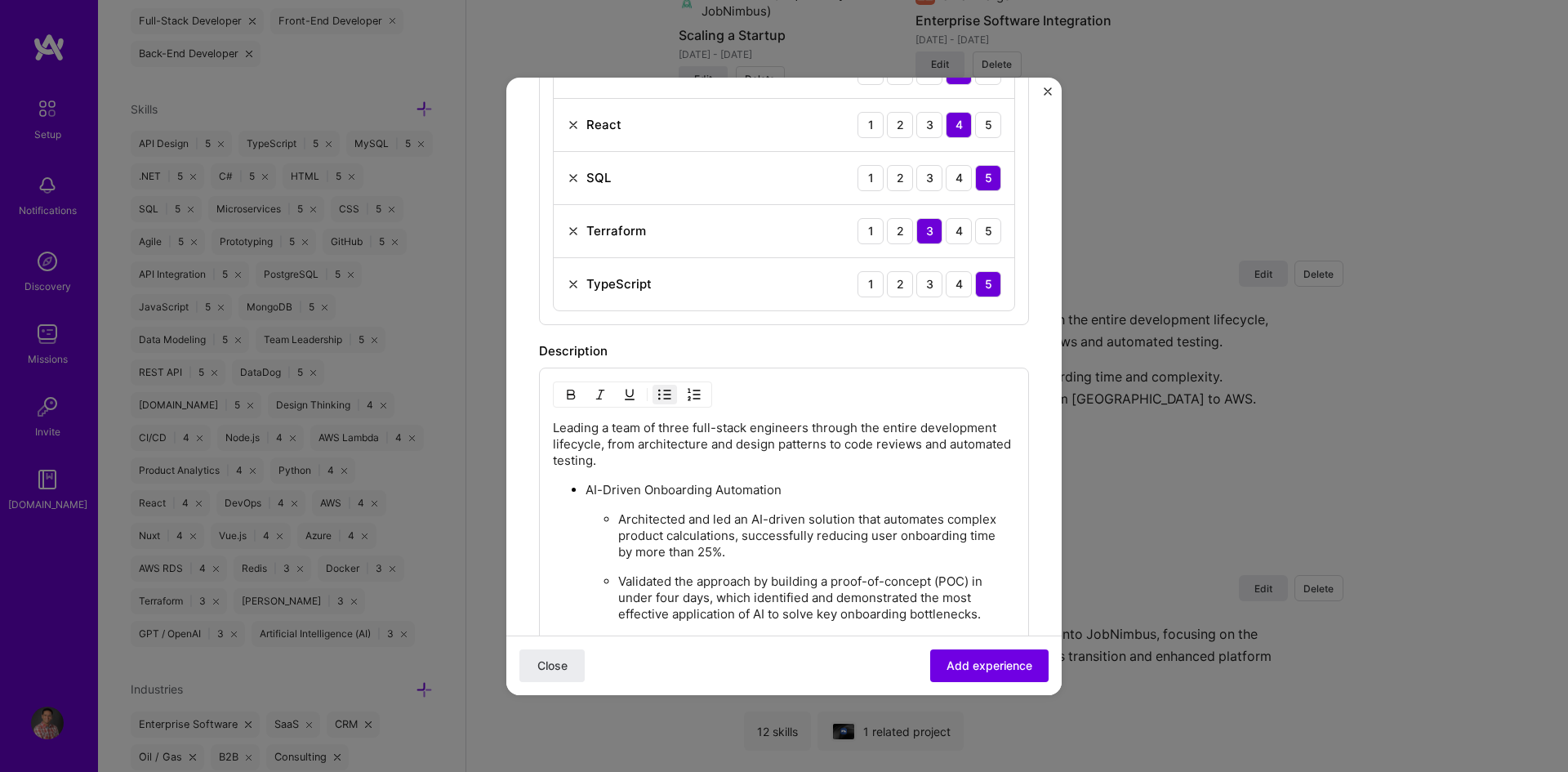
click at [666, 393] on img "button" at bounding box center [664, 395] width 13 height 13
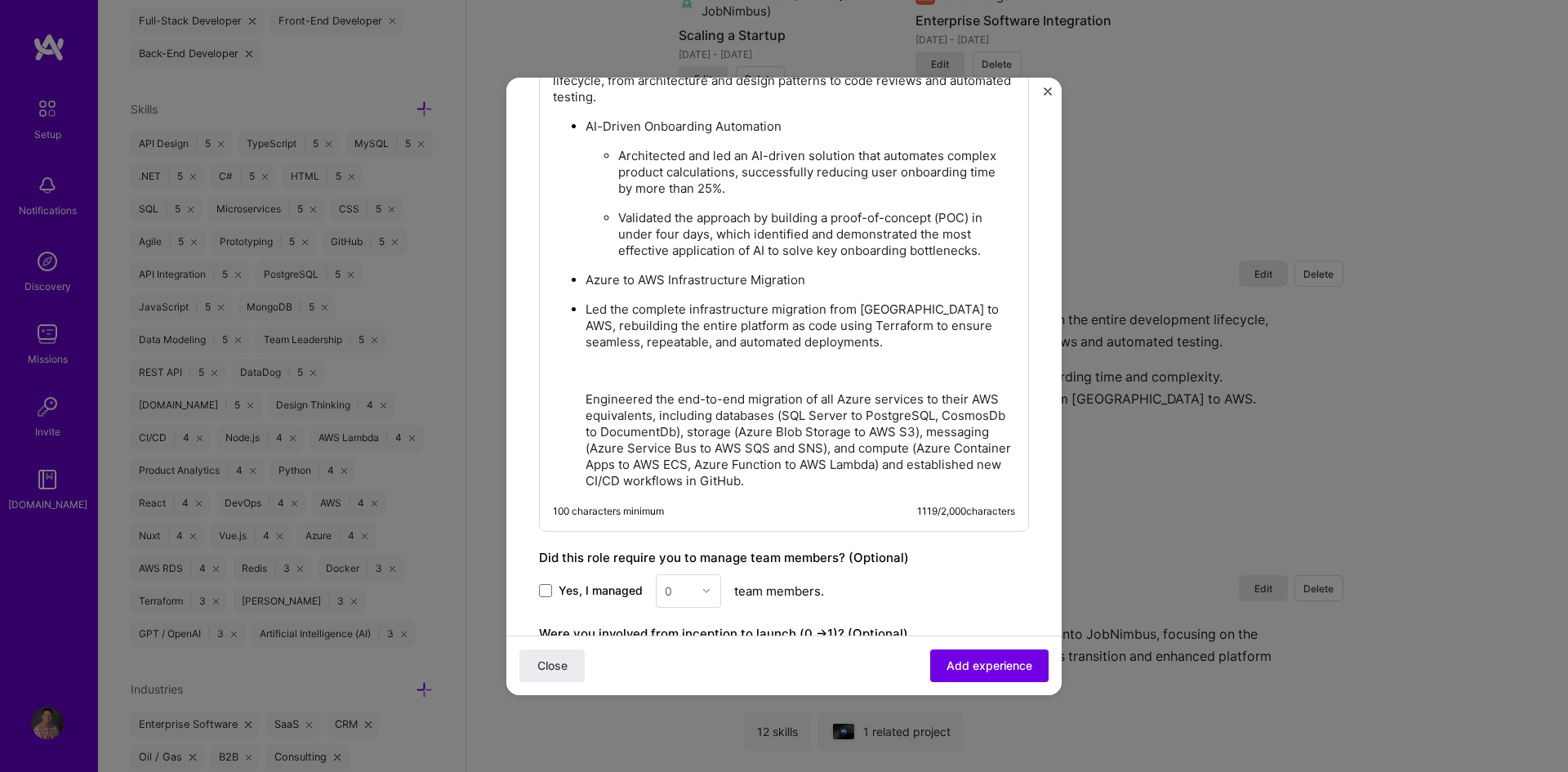
scroll to position [1327, 0]
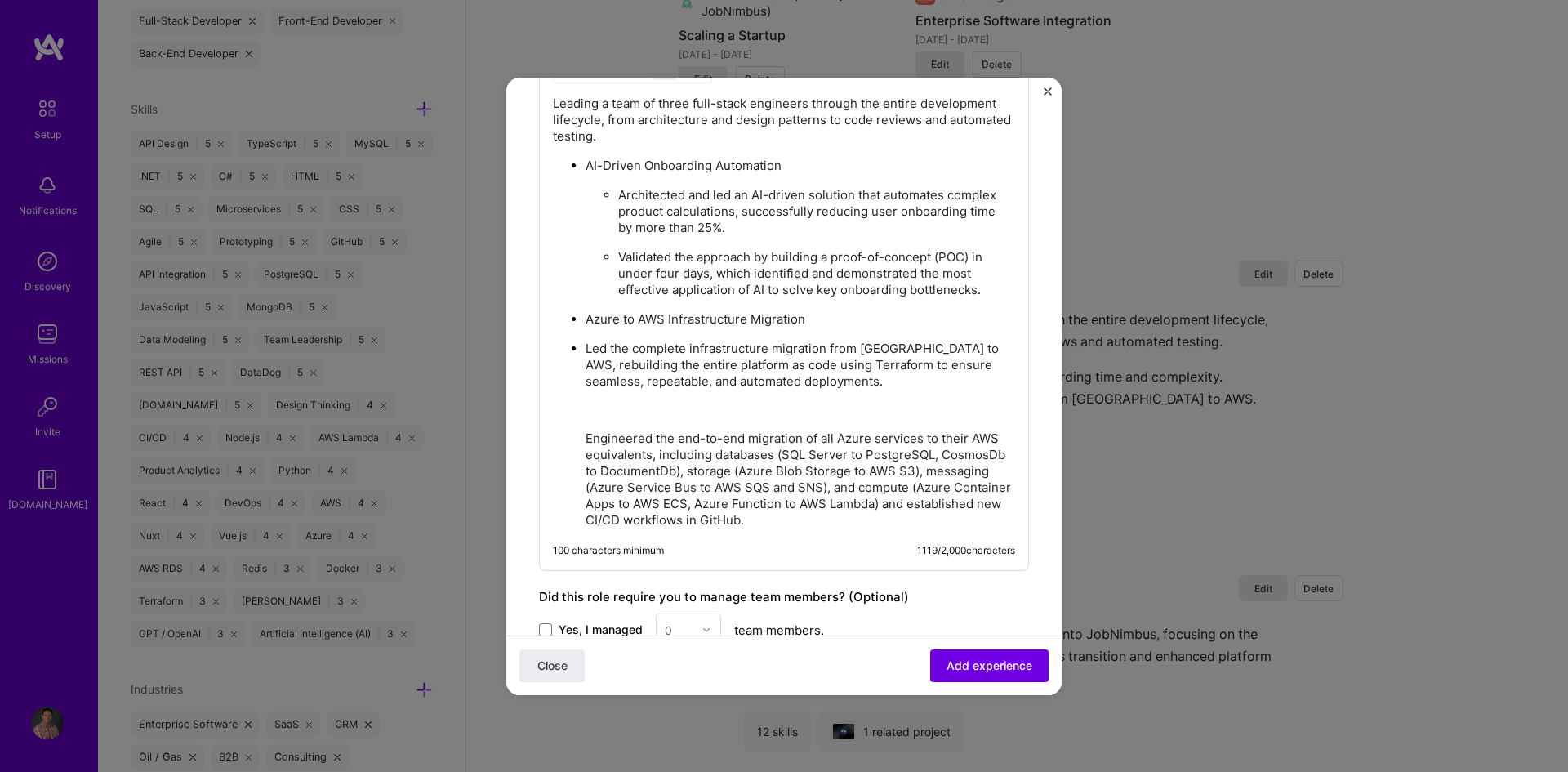
click at [919, 383] on p "Led the complete infrastructure migration from [GEOGRAPHIC_DATA] to AWS, rebuil…" at bounding box center [800, 366] width 429 height 49
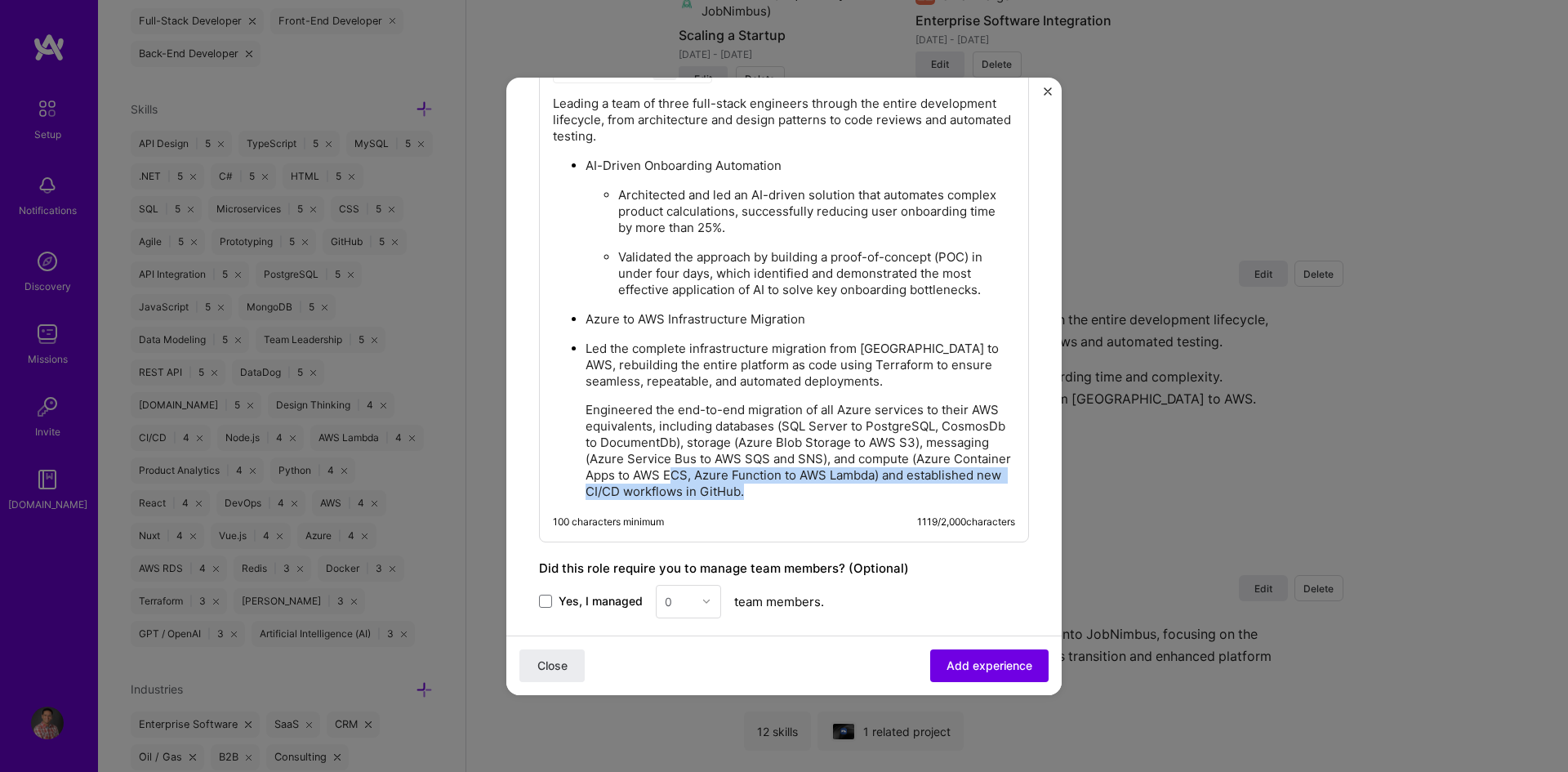
drag, startPoint x: 868, startPoint y: 494, endPoint x: 774, endPoint y: 475, distance: 95.9
click at [774, 475] on p "Engineered the end-to-end migration of all Azure services to their AWS equivale…" at bounding box center [800, 451] width 429 height 98
click at [882, 488] on p "Engineered the end-to-end migration of all Azure services to their AWS equivale…" at bounding box center [800, 451] width 429 height 98
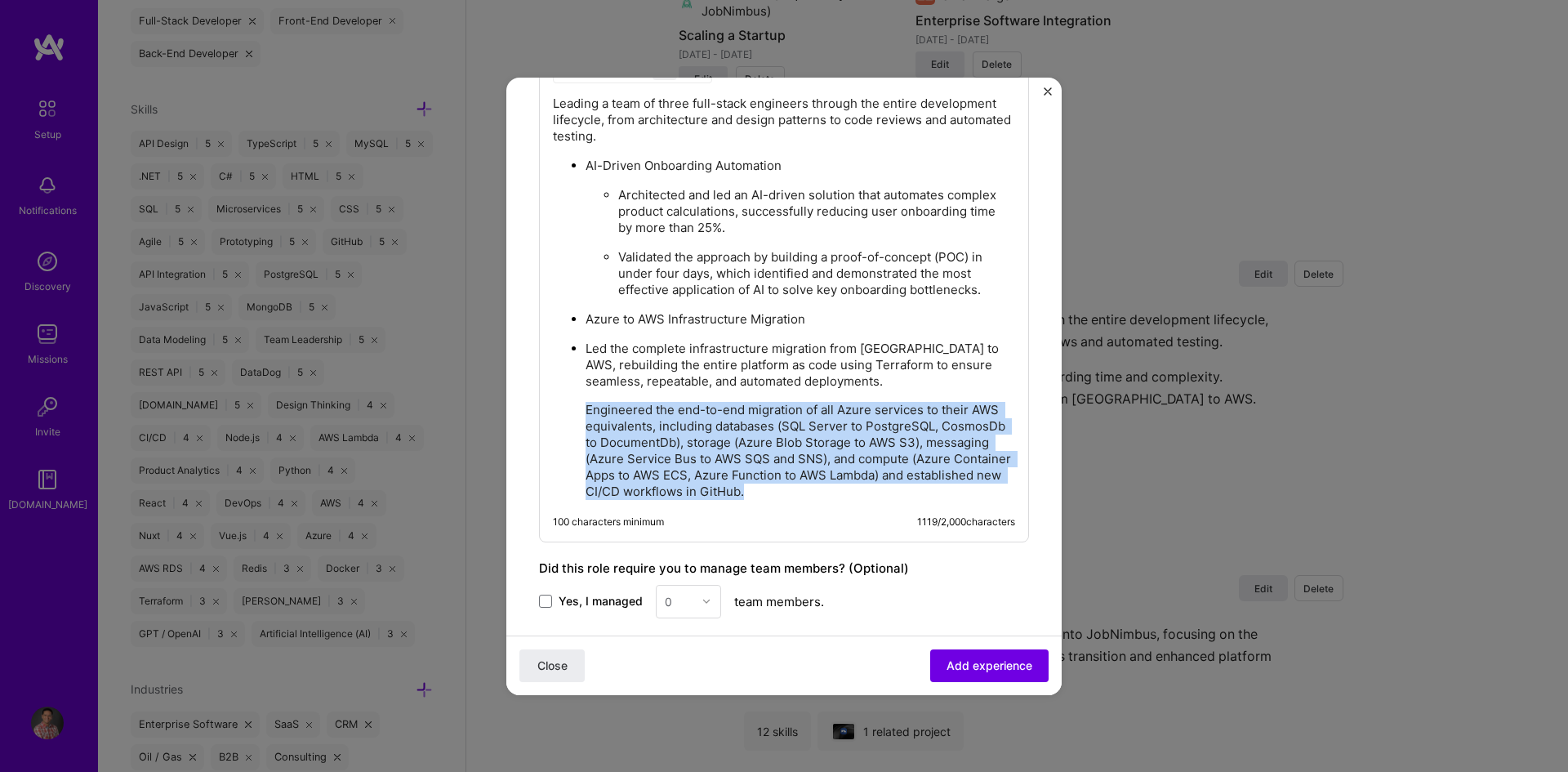
drag, startPoint x: 849, startPoint y: 487, endPoint x: 561, endPoint y: 412, distance: 297.6
click at [561, 412] on ul "AI-Driven Onboarding Automation Architected and led an AI-driven solution that …" at bounding box center [784, 328] width 462 height 343
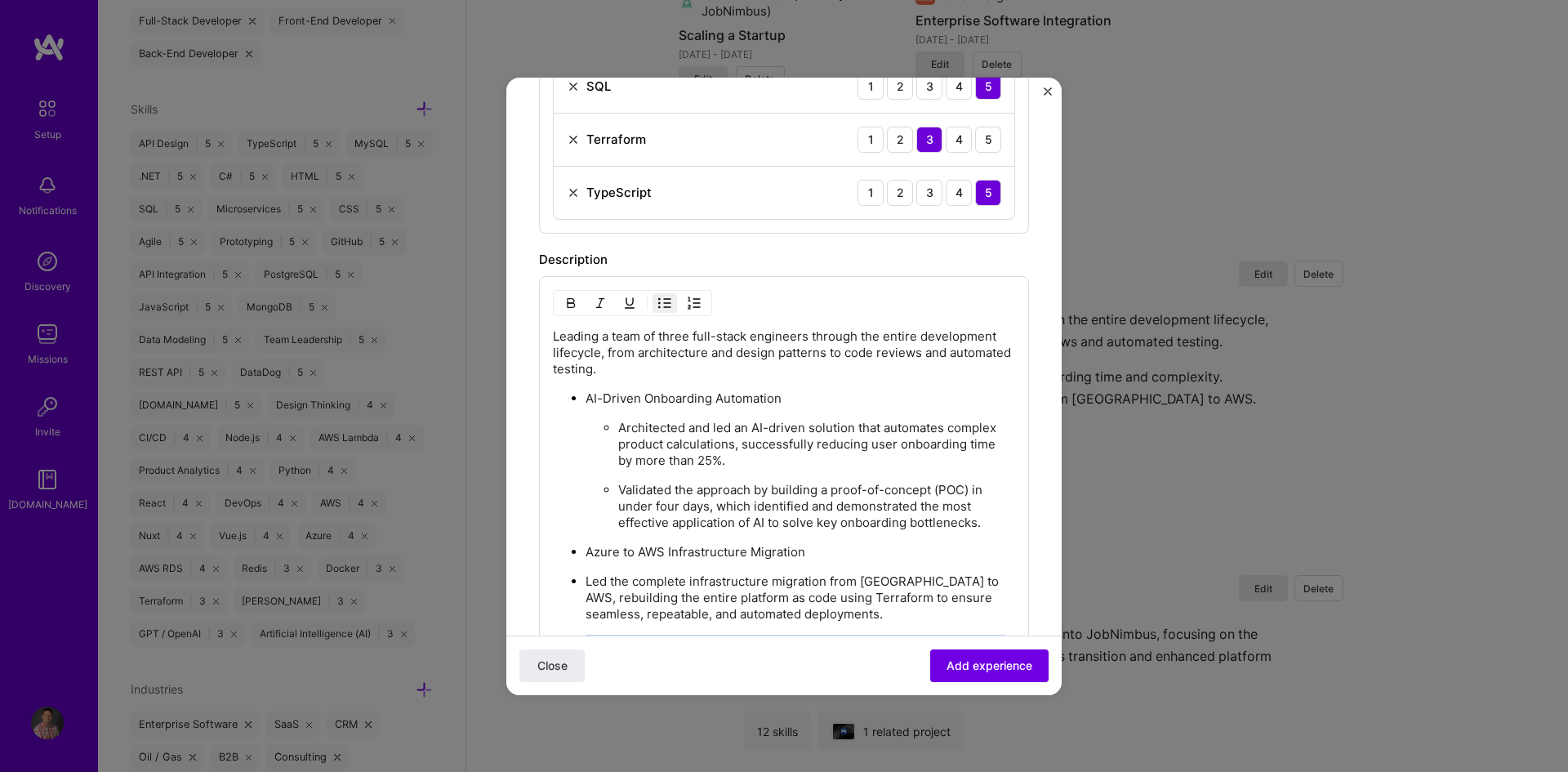
scroll to position [1082, 0]
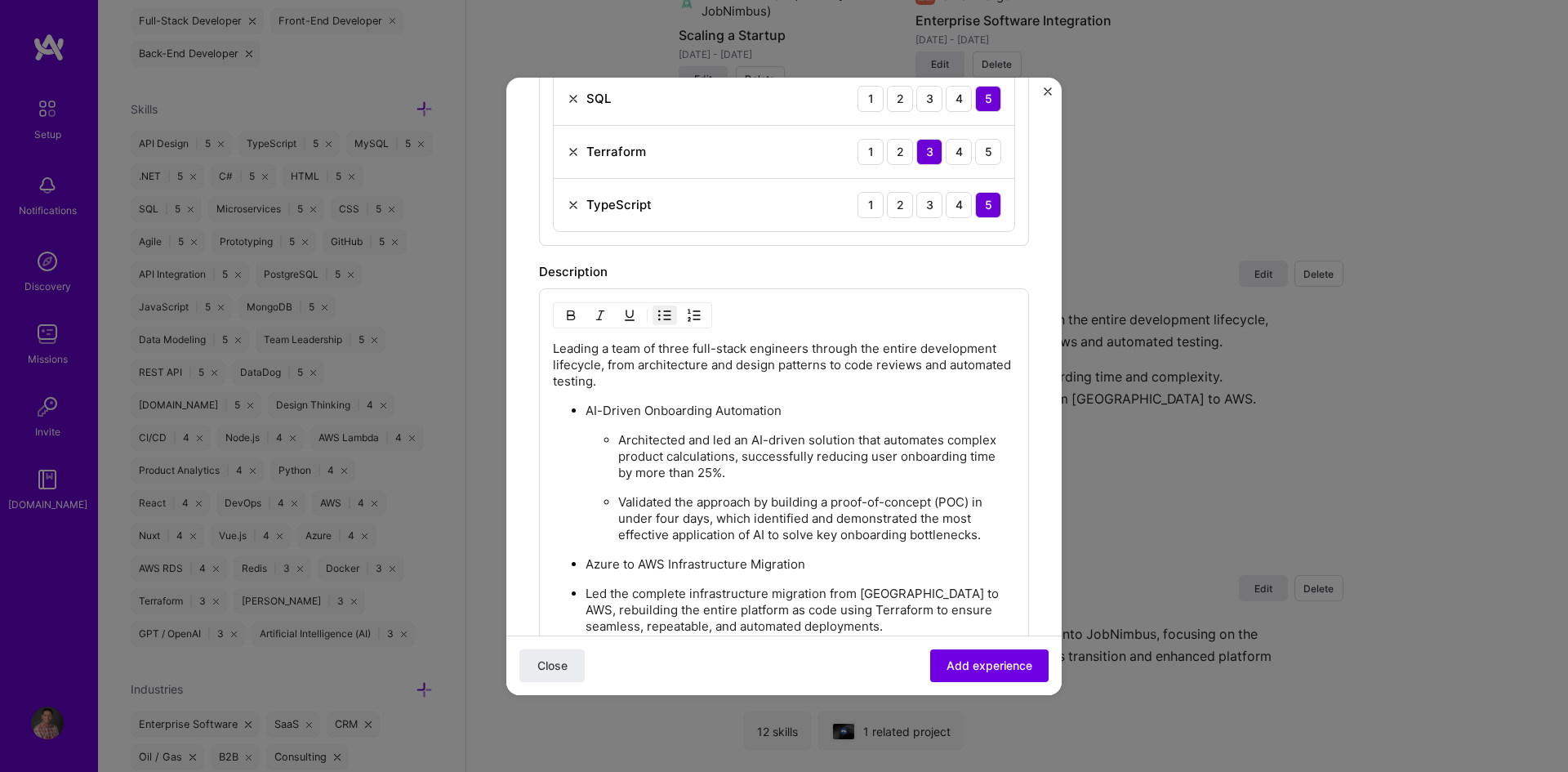
click at [661, 318] on img "button" at bounding box center [664, 316] width 13 height 13
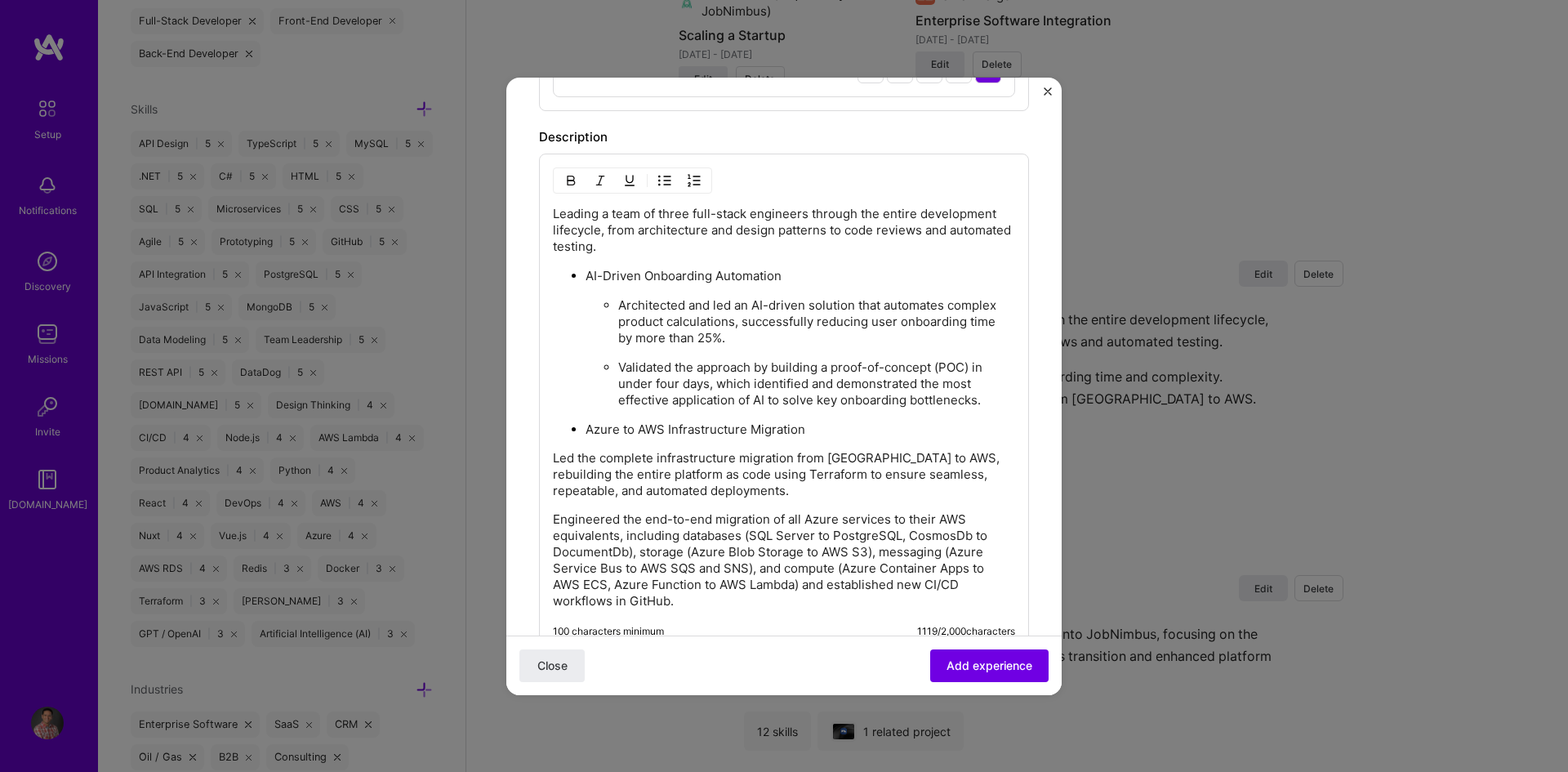
scroll to position [1245, 0]
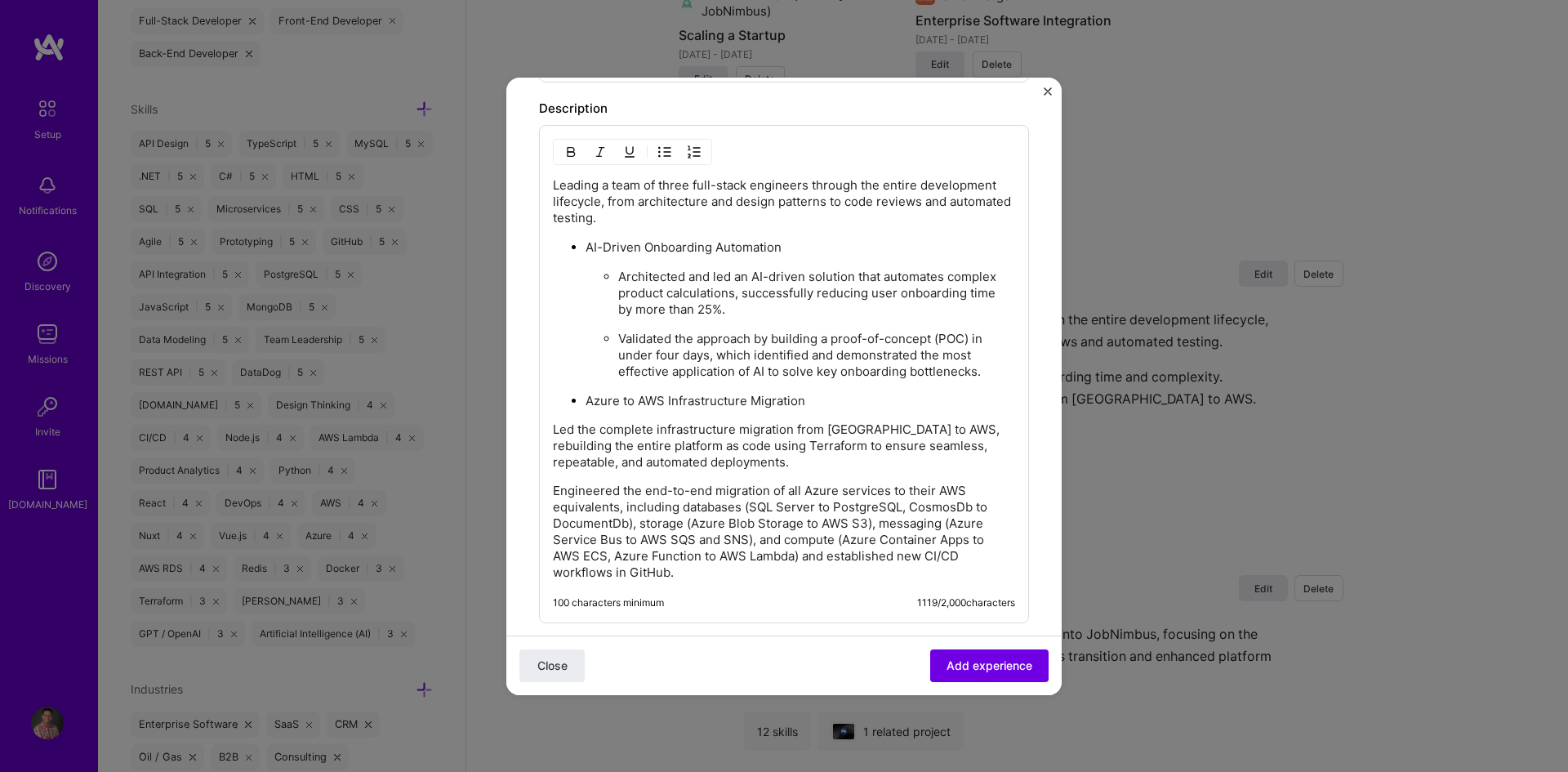
click at [680, 577] on p "Engineered the end-to-end migration of all Azure services to their AWS equivale…" at bounding box center [784, 532] width 462 height 98
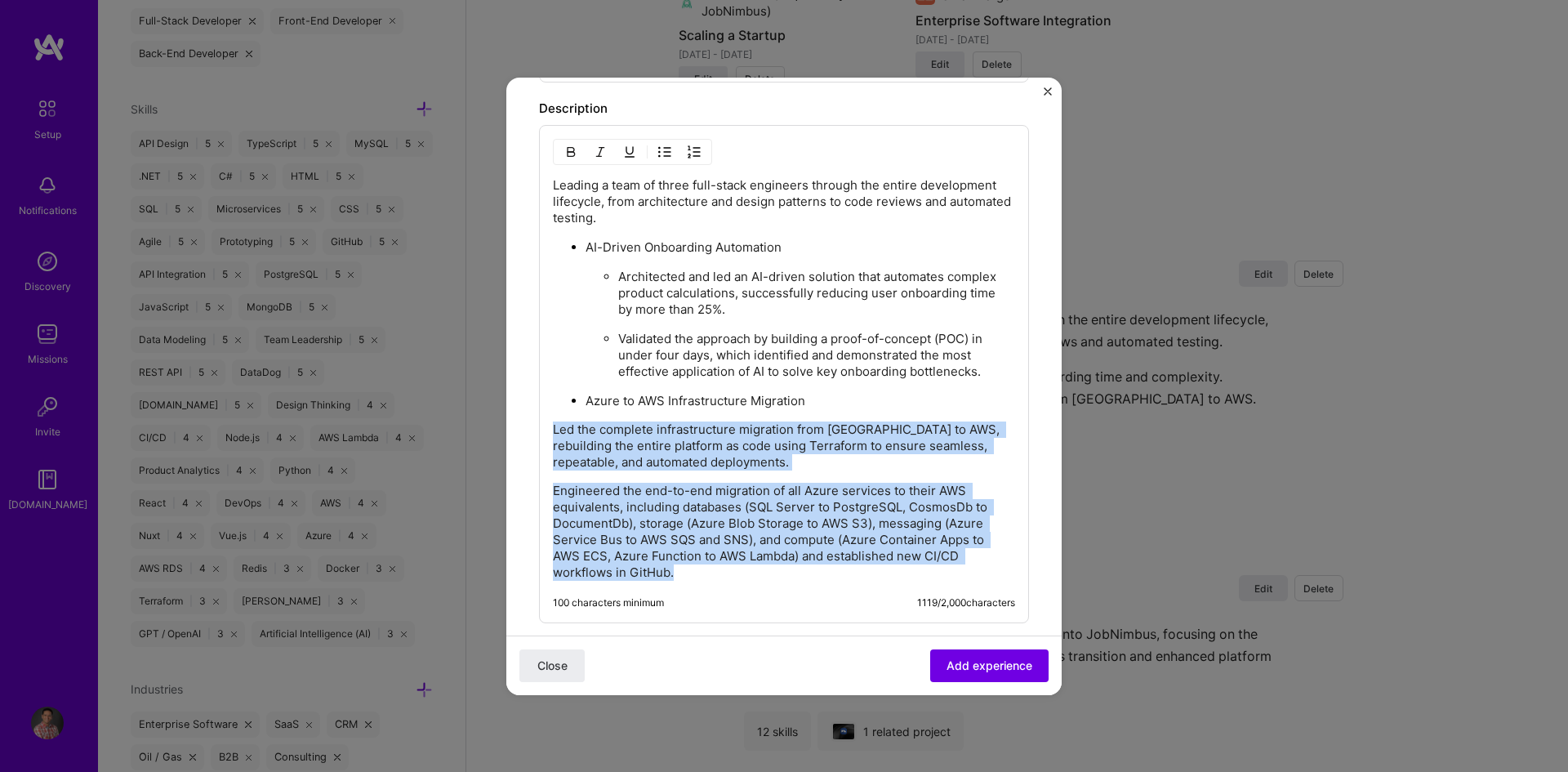
drag, startPoint x: 682, startPoint y: 573, endPoint x: 528, endPoint y: 431, distance: 209.5
click at [665, 151] on img "button" at bounding box center [664, 152] width 13 height 13
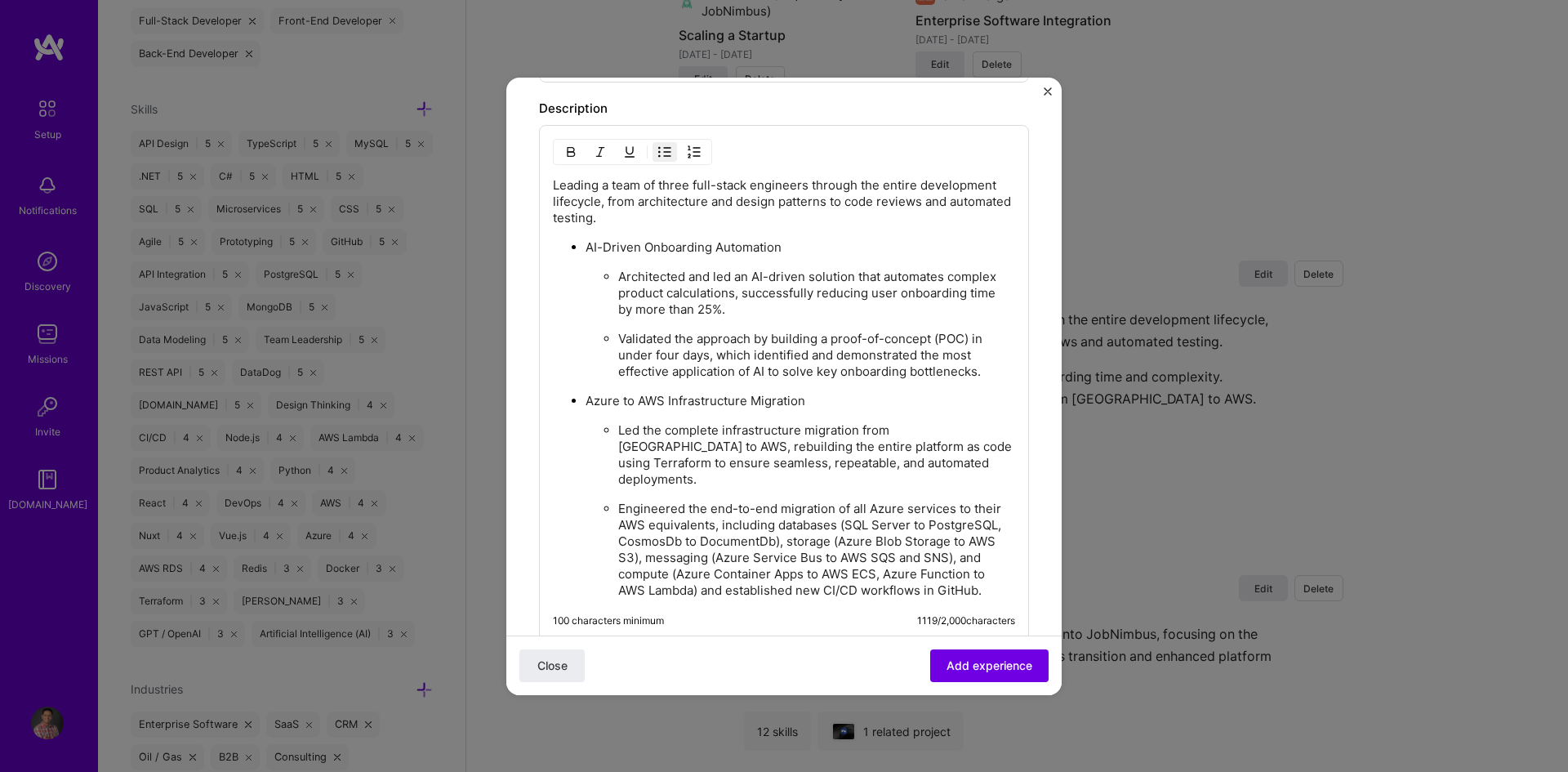
click at [751, 501] on p "Engineered the end-to-end migration of all Azure services to their AWS equivale…" at bounding box center [817, 550] width 397 height 98
drag, startPoint x: 552, startPoint y: 179, endPoint x: 604, endPoint y: 198, distance: 55.4
click at [604, 198] on div "Leading a team of three full-stack engineers through the entire development lif…" at bounding box center [784, 384] width 490 height 516
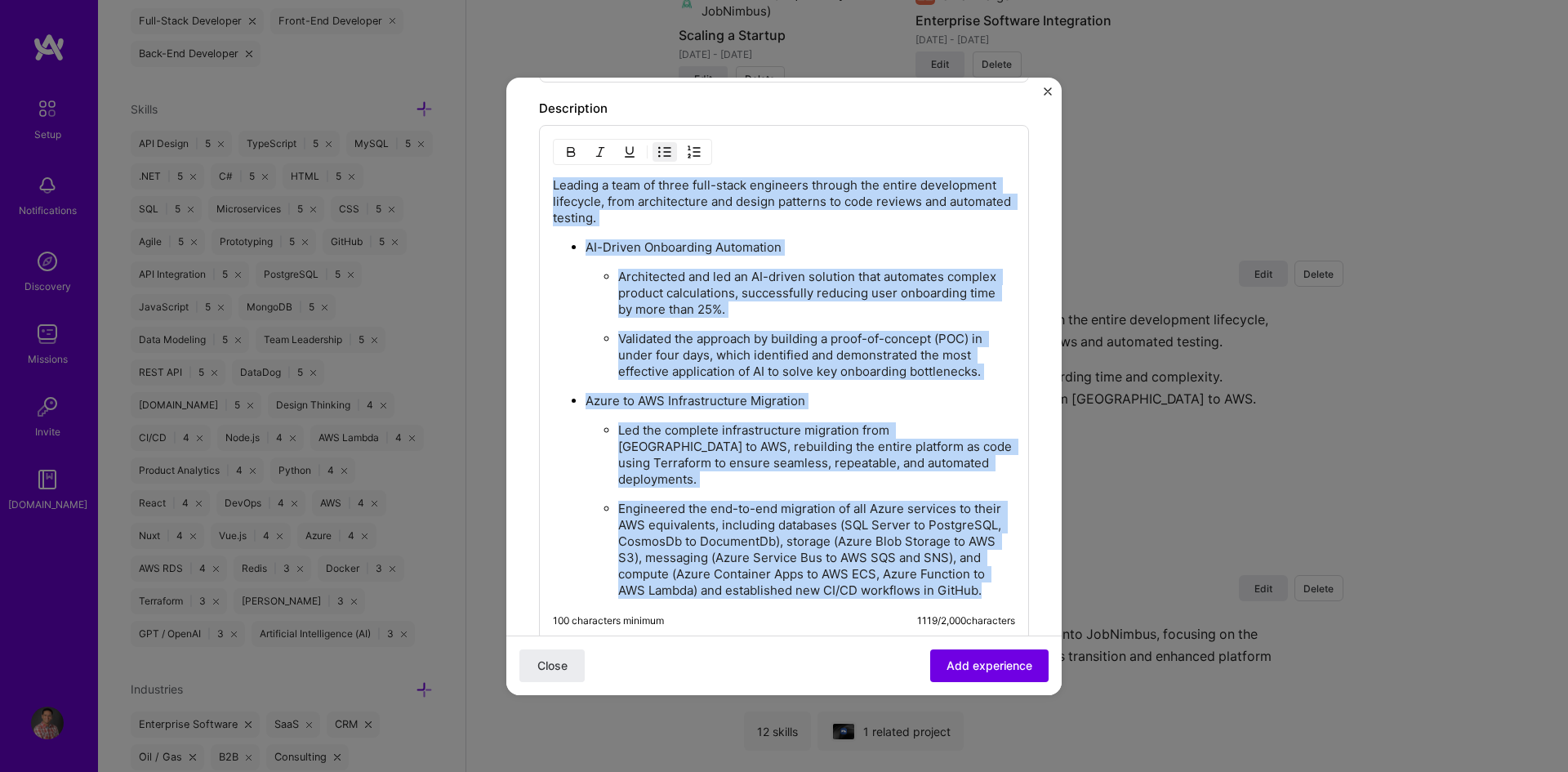
drag, startPoint x: 554, startPoint y: 184, endPoint x: 744, endPoint y: 588, distance: 446.4
click at [744, 588] on div "Leading a team of three full-stack engineers through the entire development lif…" at bounding box center [784, 388] width 462 height 421
copy div "Leading a team of three full-stack engineers through the entire development lif…"
click at [637, 272] on p "Architected and led an AI-driven solution that automates complex product calcul…" at bounding box center [817, 293] width 397 height 49
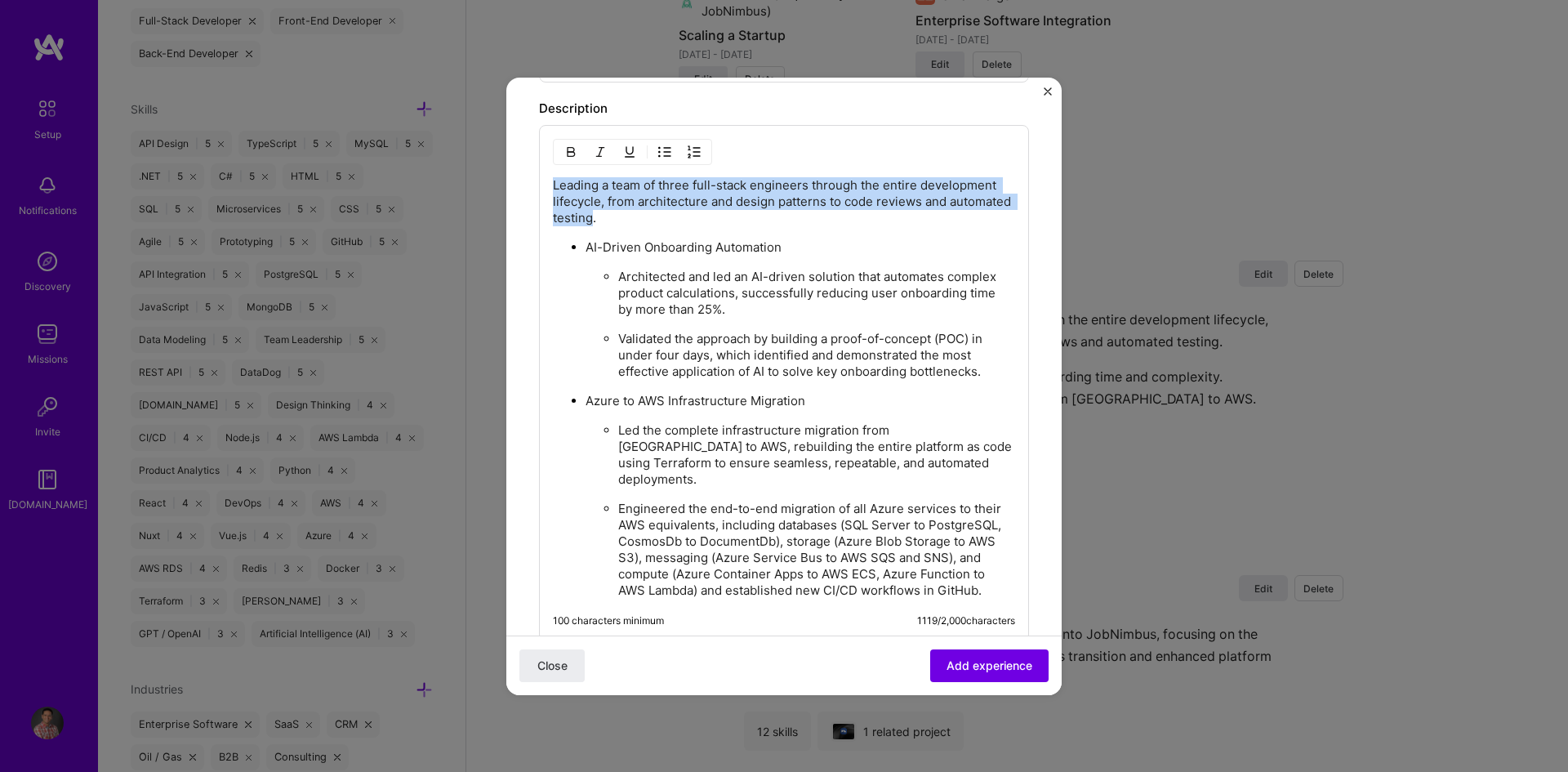
drag, startPoint x: 553, startPoint y: 183, endPoint x: 656, endPoint y: 216, distance: 108.2
click at [656, 216] on p "Leading a team of three full-stack engineers through the entire development lif…" at bounding box center [784, 202] width 462 height 49
copy p "Leading a team of three full-stack engineers through the entire development lif…"
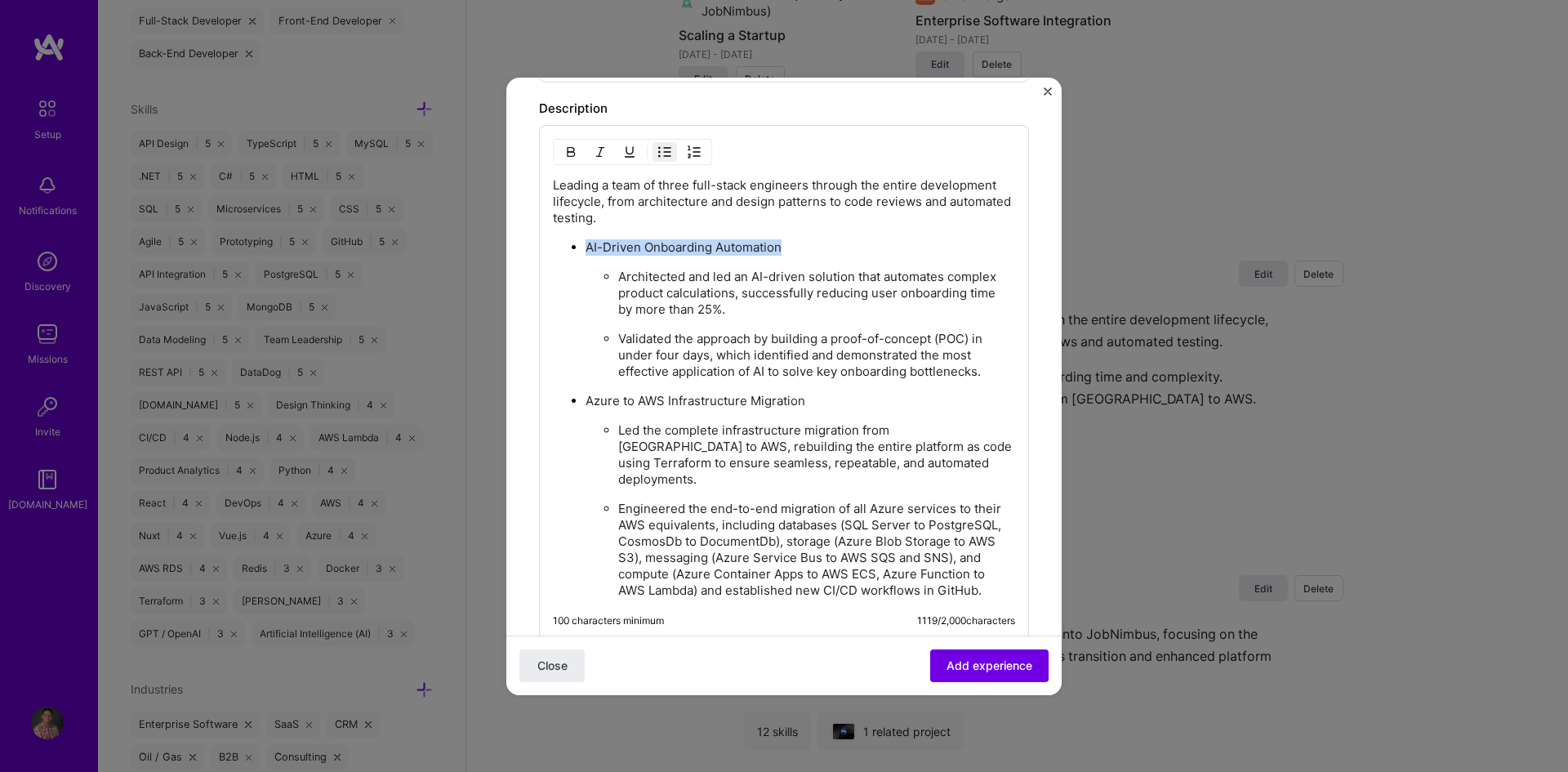
drag, startPoint x: 587, startPoint y: 248, endPoint x: 782, endPoint y: 247, distance: 195.0
click at [782, 247] on p "AI-Driven Onboarding Automation" at bounding box center [800, 247] width 429 height 16
copy p "AI-Driven Onboarding Automation"
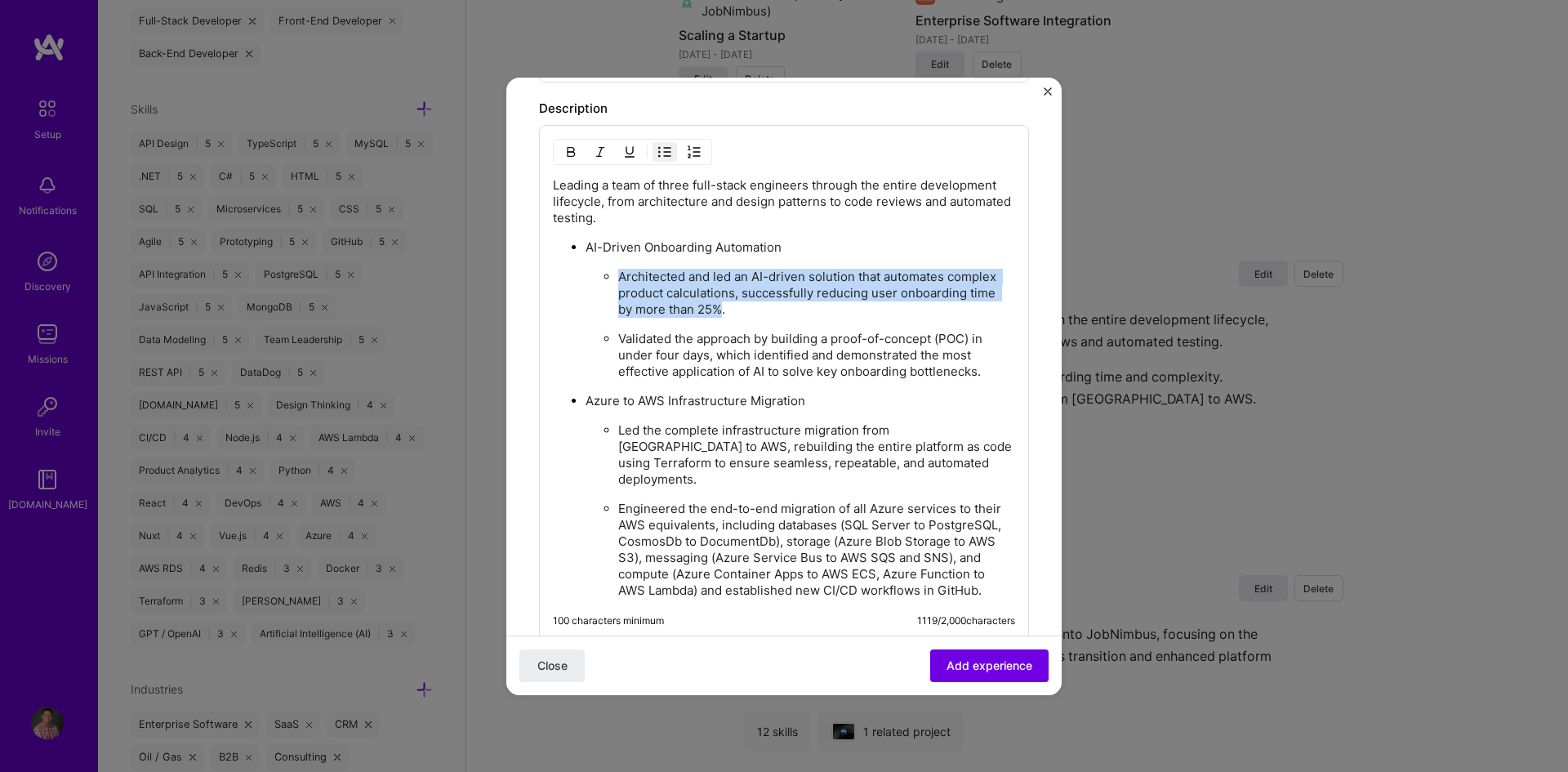
drag, startPoint x: 621, startPoint y: 279, endPoint x: 723, endPoint y: 304, distance: 105.0
click at [723, 304] on p "Architected and led an AI-driven solution that automates complex product calcul…" at bounding box center [817, 293] width 397 height 49
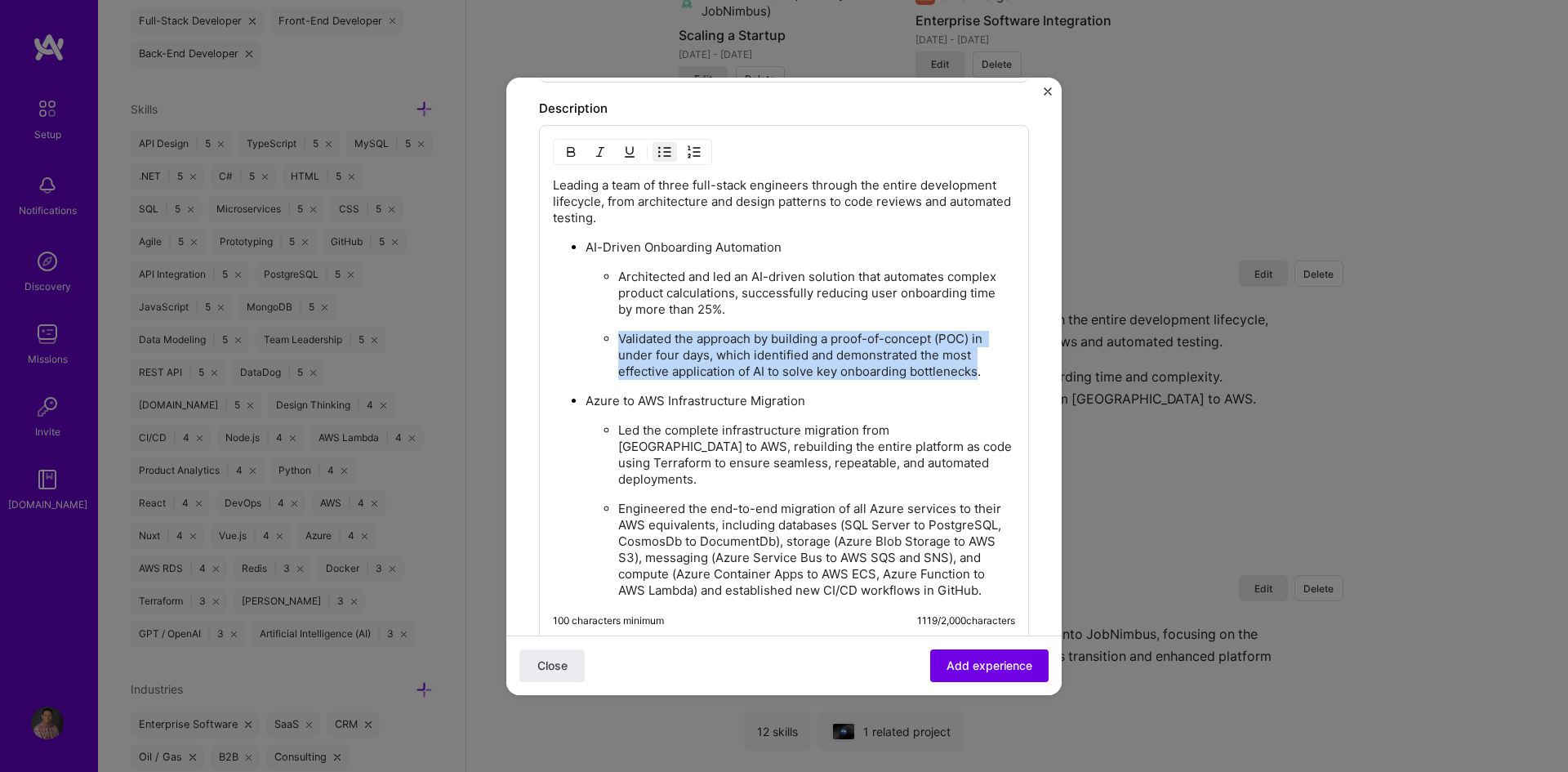
drag, startPoint x: 621, startPoint y: 336, endPoint x: 977, endPoint y: 370, distance: 357.6
click at [977, 370] on p "Validated the approach by building a proof-of-concept (POC) in under four days,…" at bounding box center [817, 356] width 397 height 49
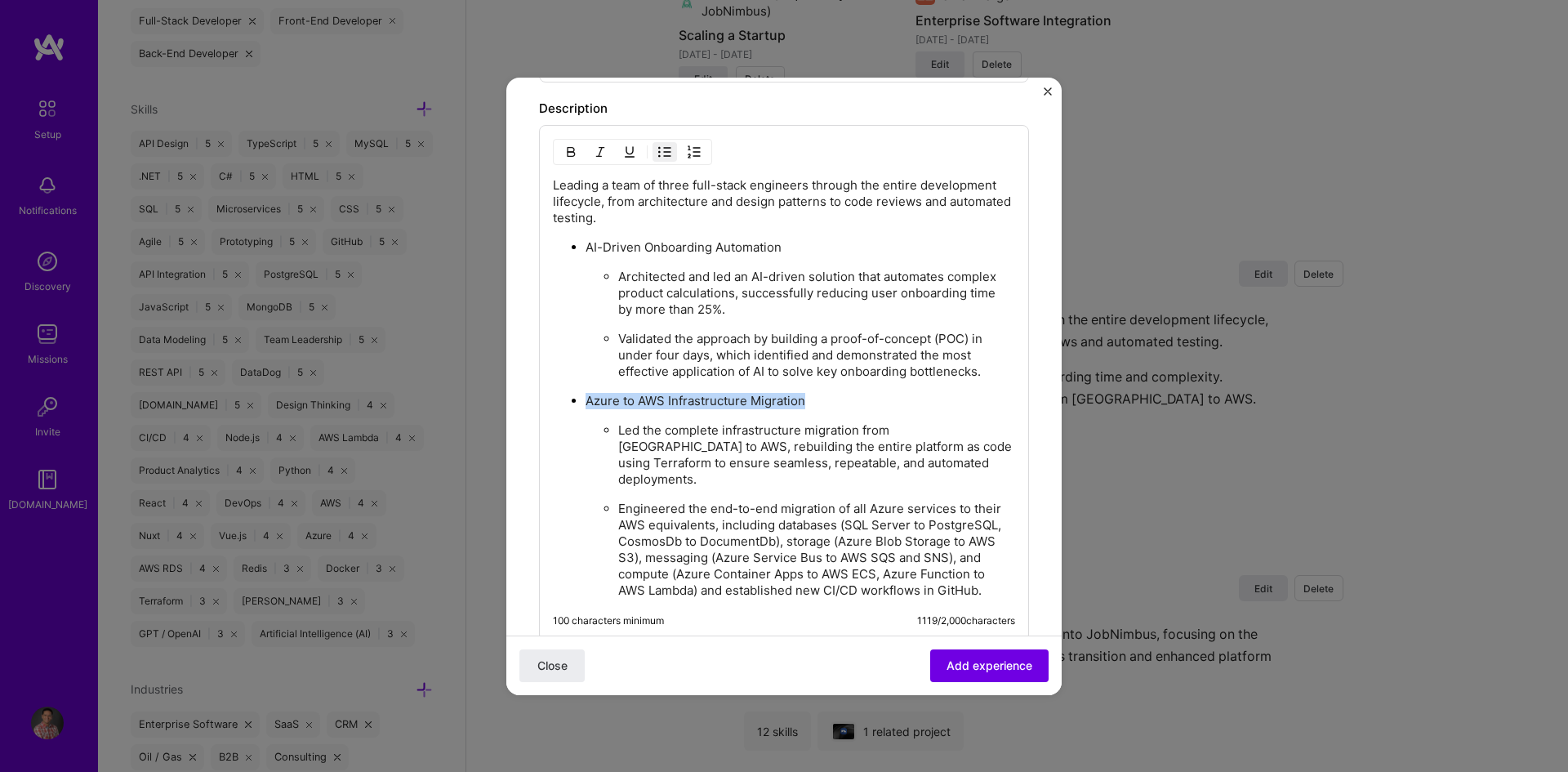
drag, startPoint x: 587, startPoint y: 399, endPoint x: 803, endPoint y: 402, distance: 216.0
click at [803, 402] on p "Azure to AWS Infrastructure Migration" at bounding box center [800, 401] width 429 height 16
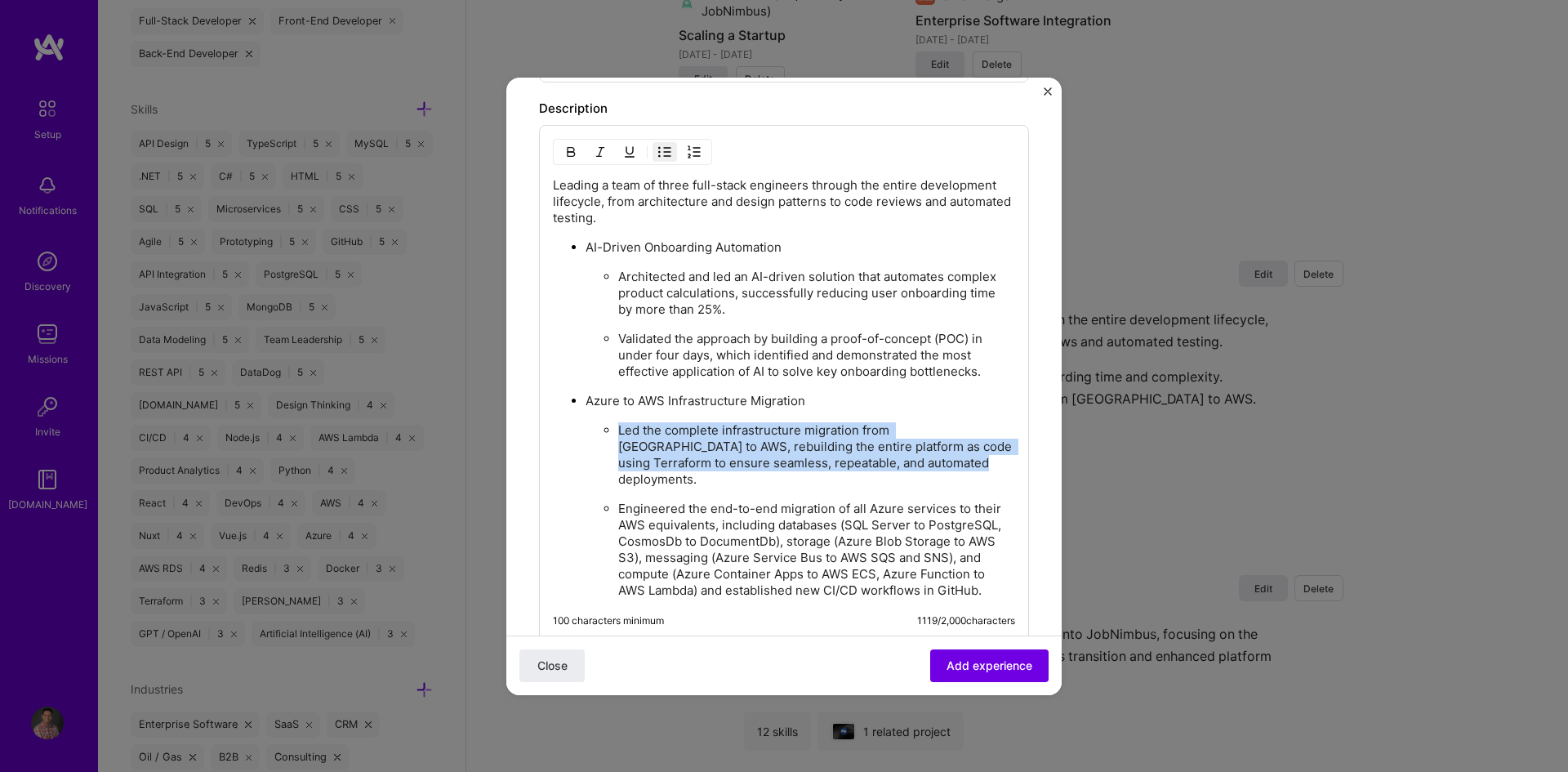
drag, startPoint x: 619, startPoint y: 430, endPoint x: 912, endPoint y: 462, distance: 294.7
click at [912, 462] on p "Led the complete infrastructure migration from [GEOGRAPHIC_DATA] to AWS, rebuil…" at bounding box center [817, 455] width 397 height 66
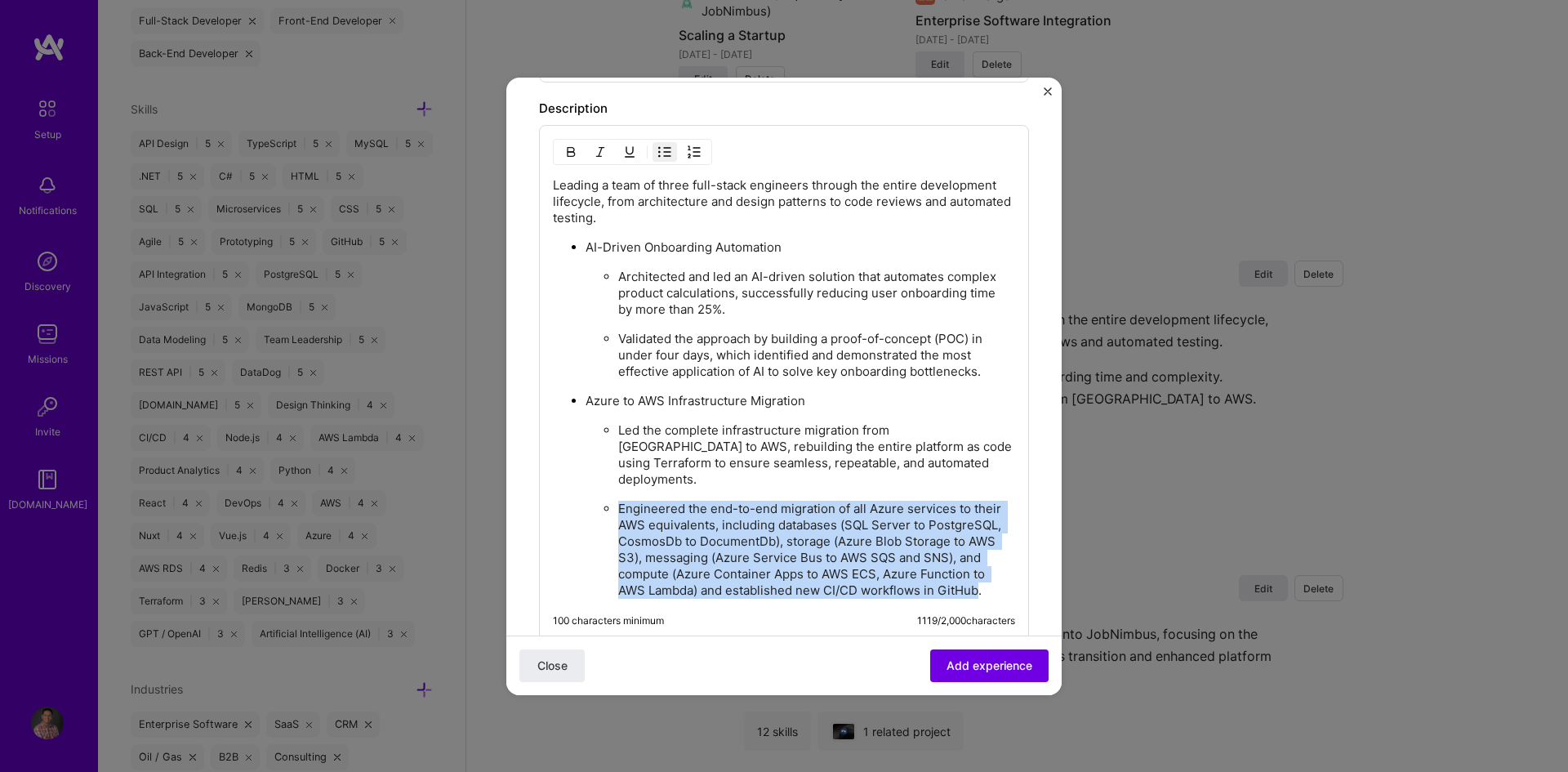
drag, startPoint x: 619, startPoint y: 492, endPoint x: 733, endPoint y: 588, distance: 149.0
click at [733, 588] on p "Engineered the end-to-end migration of all Azure services to their AWS equivale…" at bounding box center [817, 550] width 397 height 98
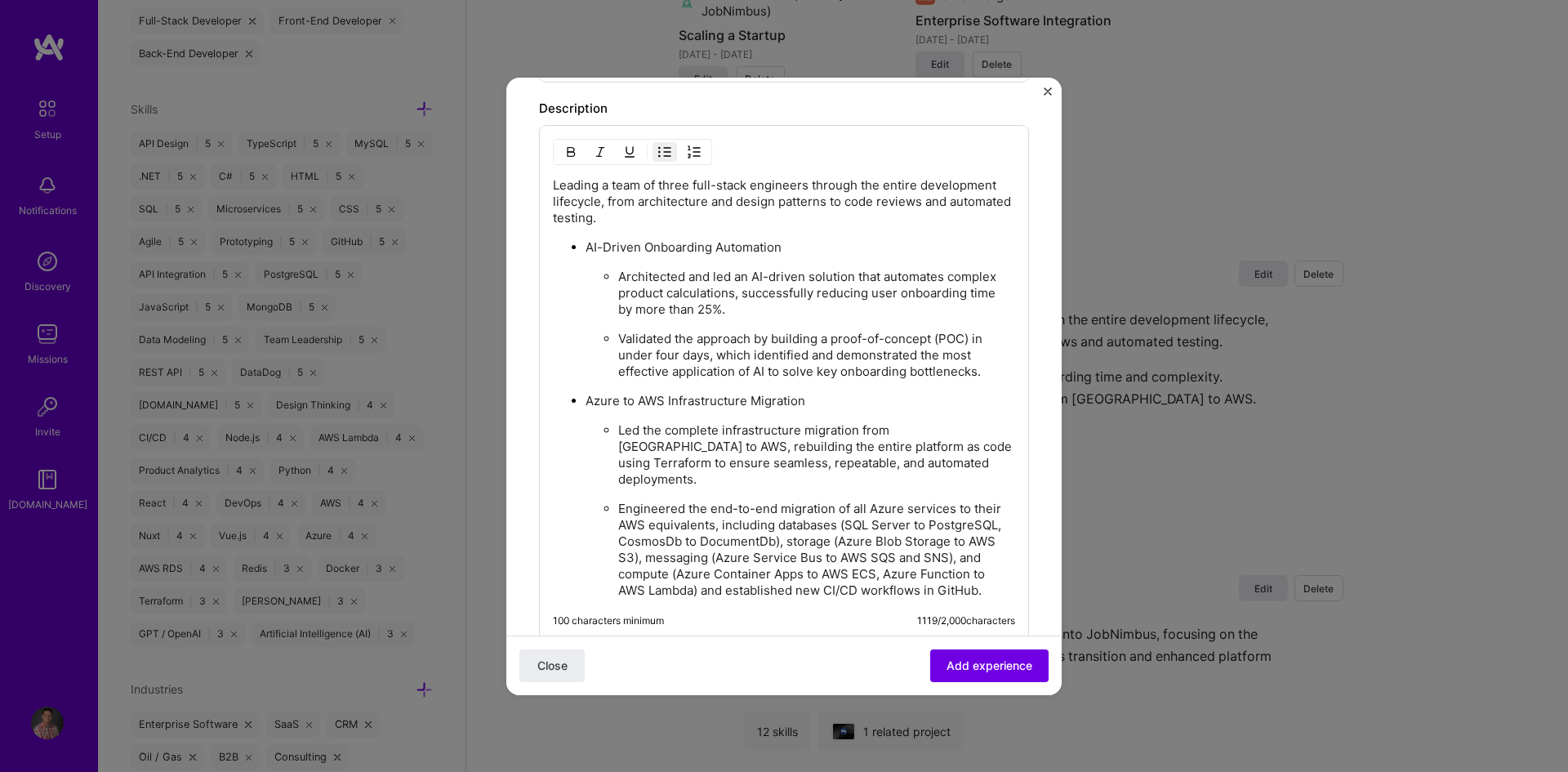
click at [774, 457] on p "Led the complete infrastructure migration from [GEOGRAPHIC_DATA] to AWS, rebuil…" at bounding box center [817, 455] width 397 height 66
click at [566, 665] on span "Close" at bounding box center [552, 665] width 30 height 16
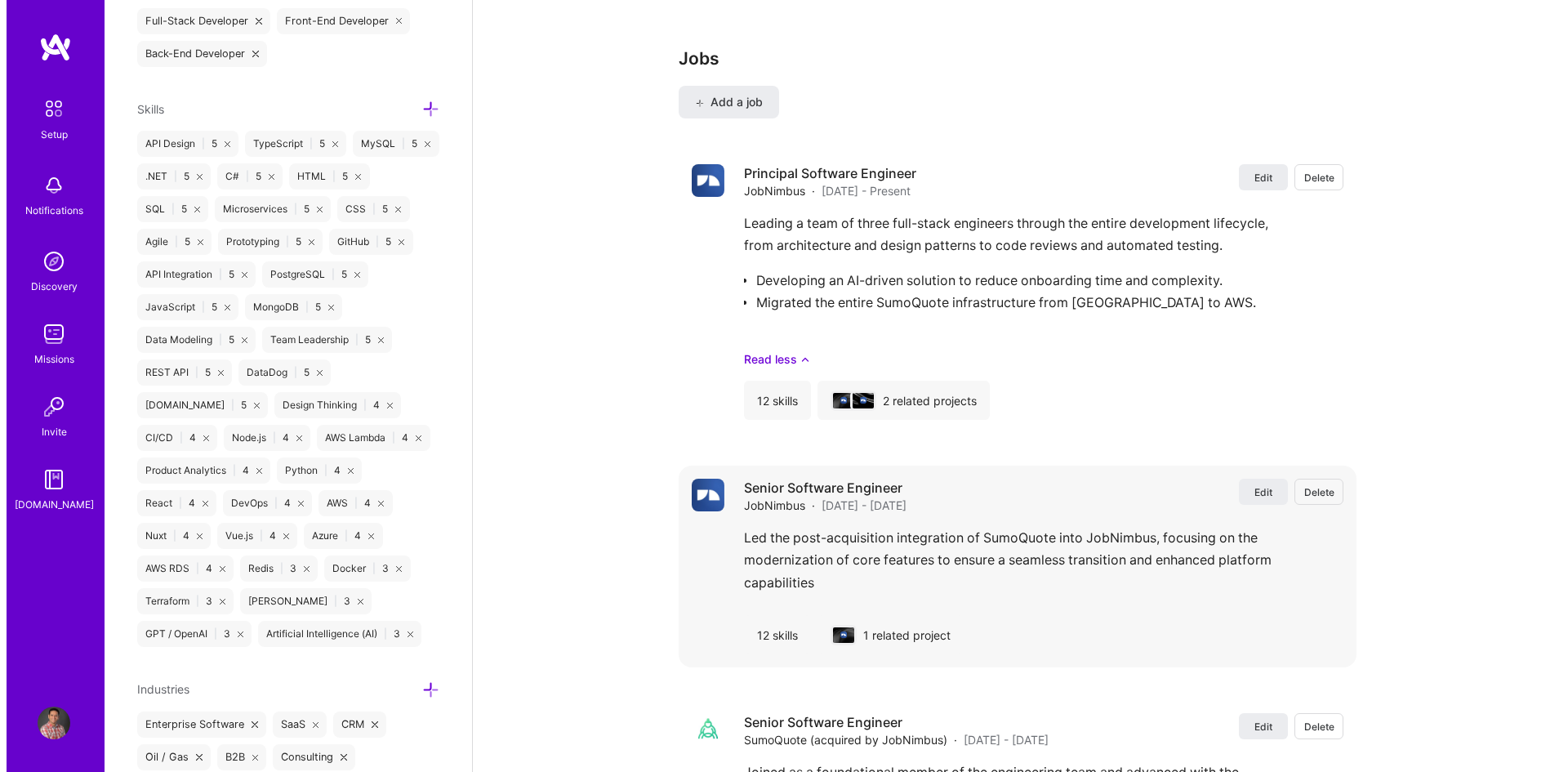
scroll to position [1960, 0]
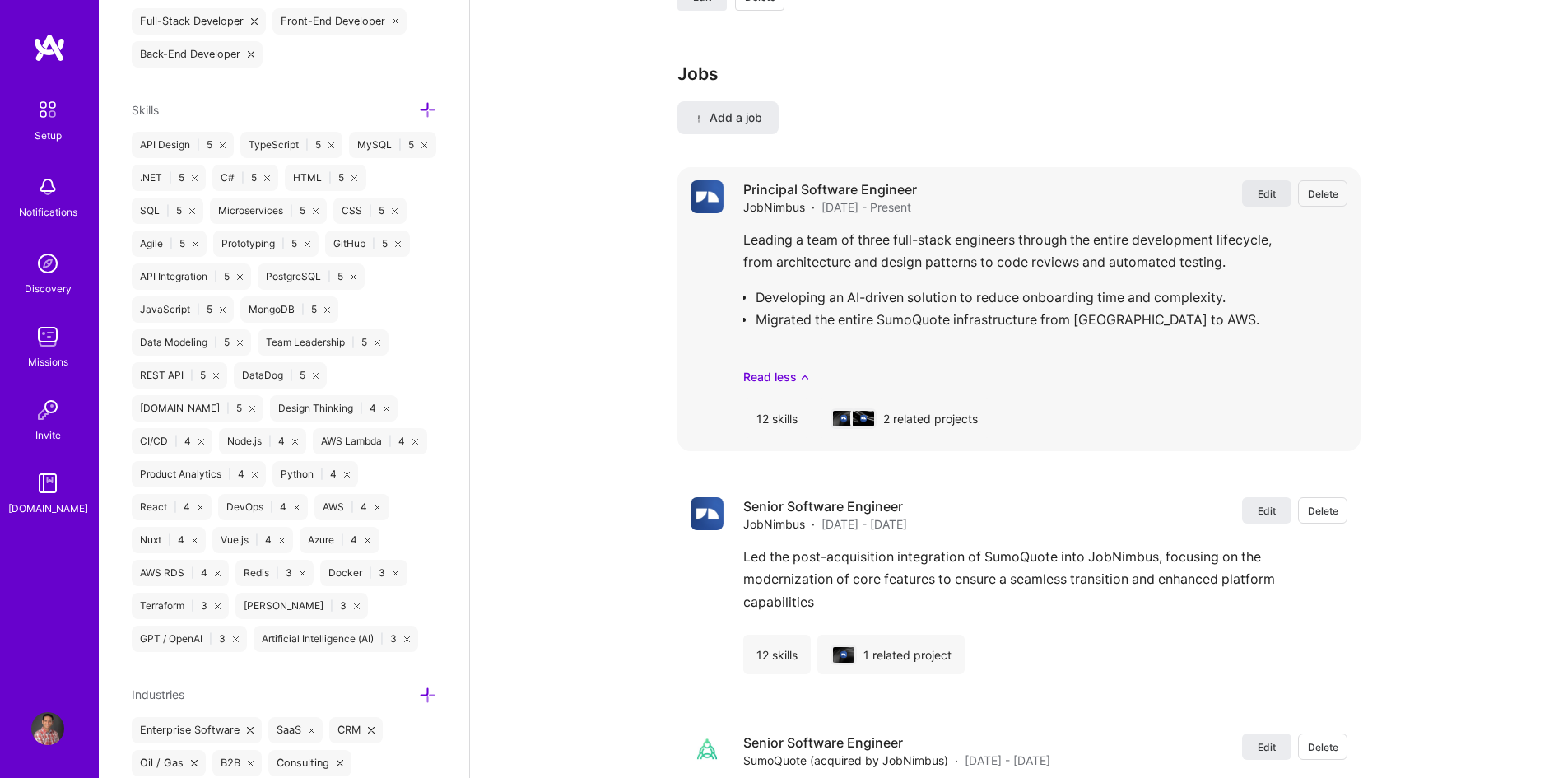
click at [1265, 194] on span "Edit" at bounding box center [1267, 193] width 18 height 14
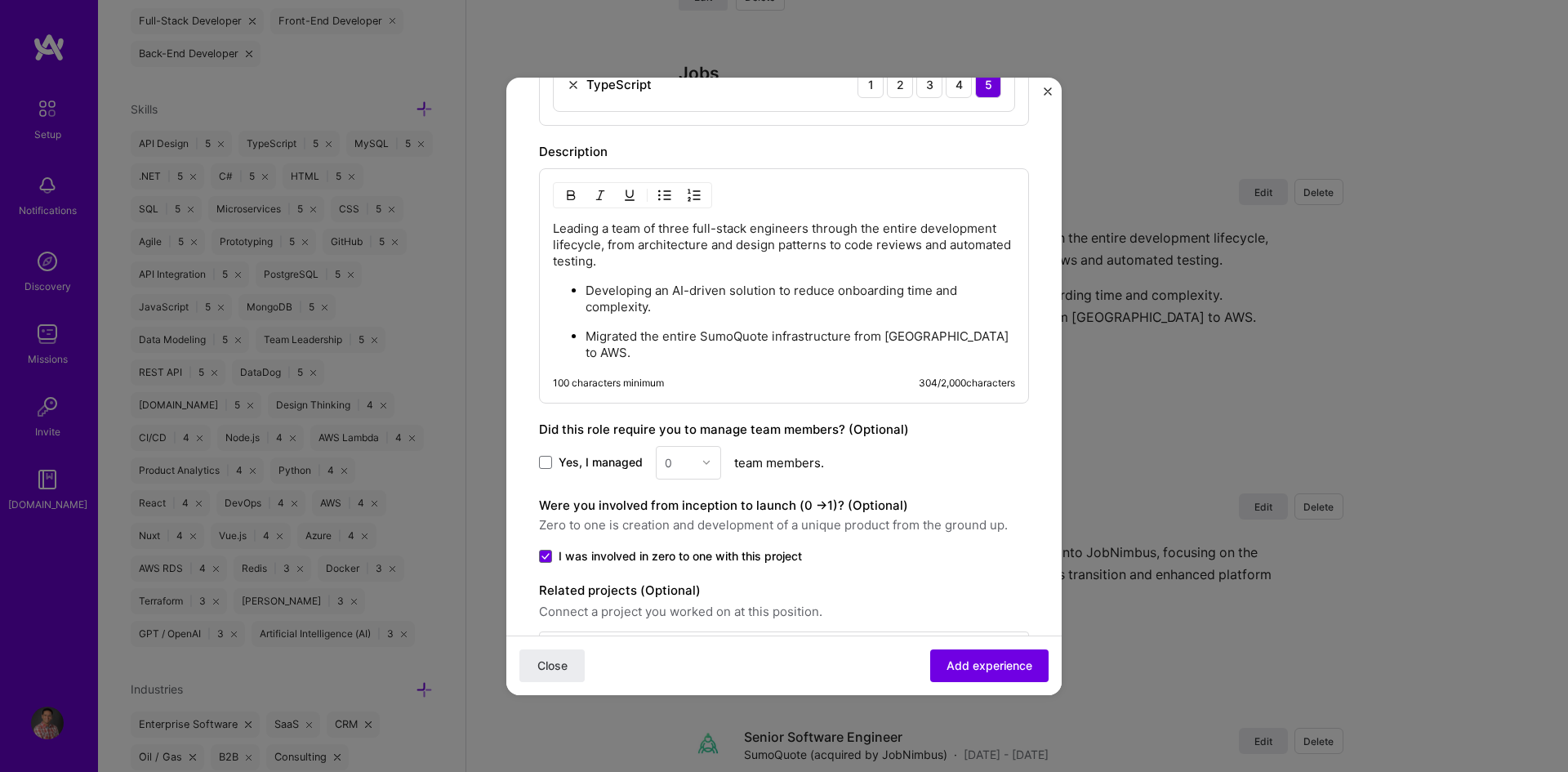
scroll to position [1166, 0]
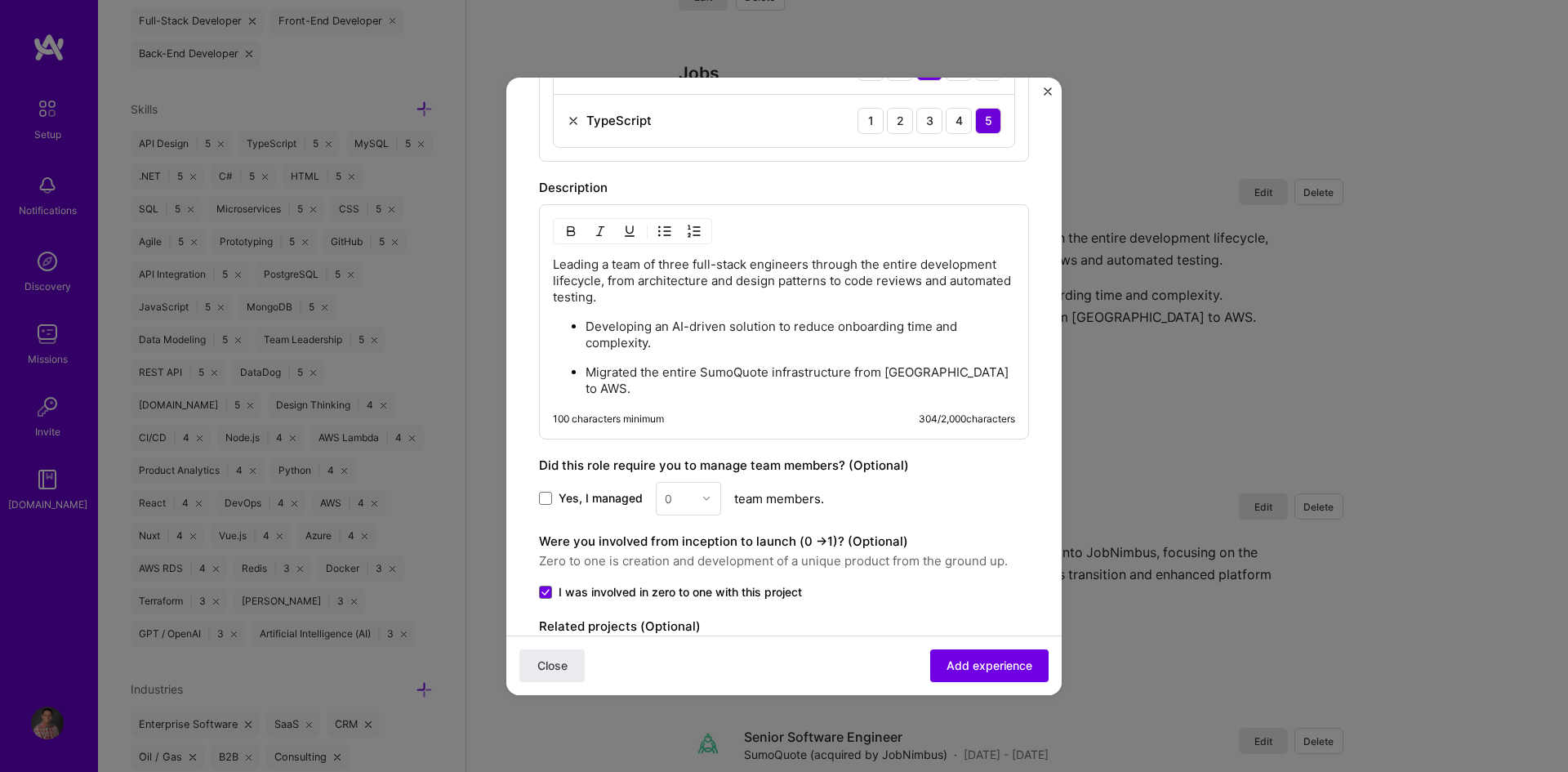
click at [672, 330] on p "Developing an AI-driven solution to reduce onboarding time and complexity." at bounding box center [800, 335] width 429 height 33
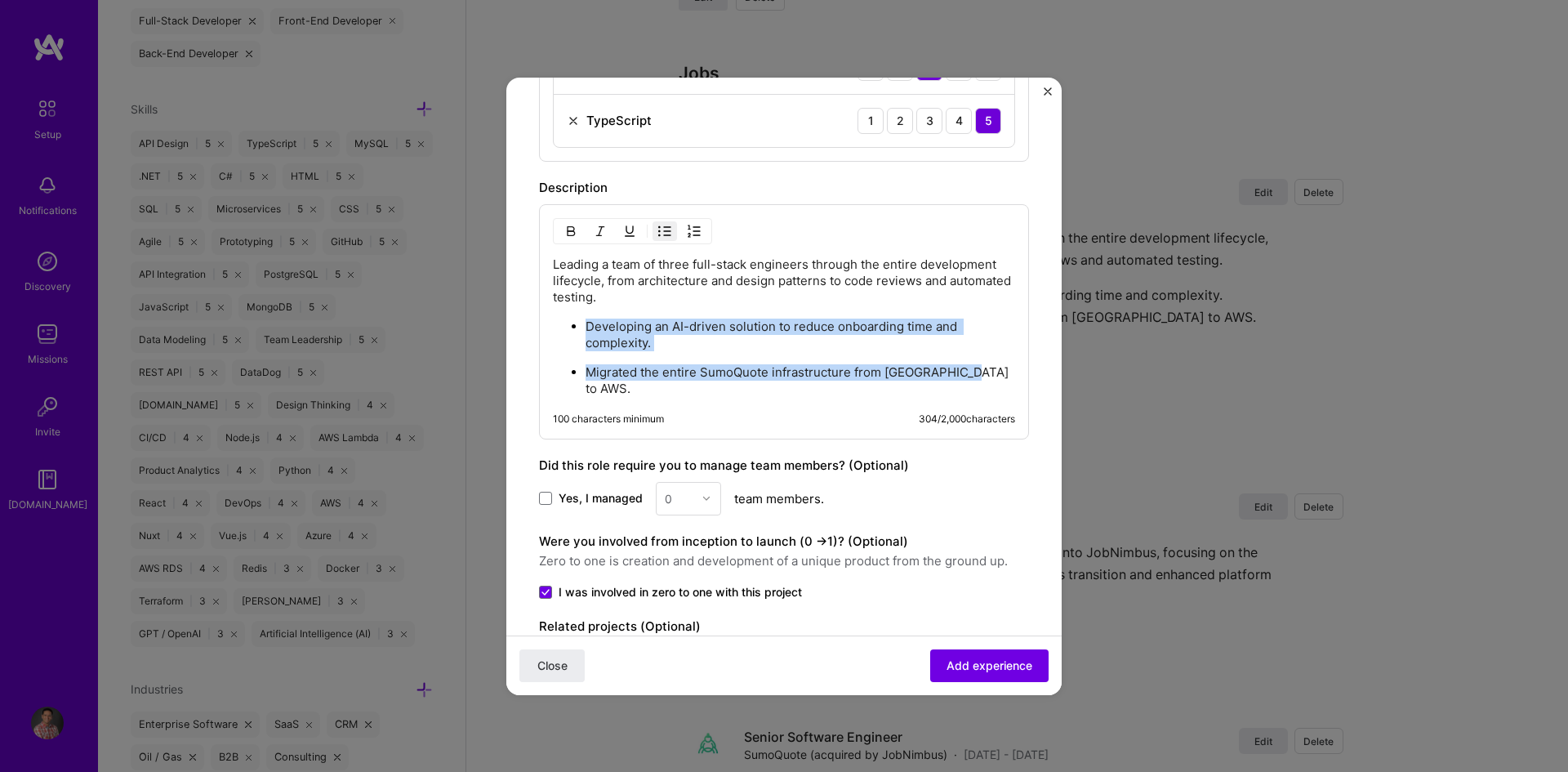
drag, startPoint x: 987, startPoint y: 370, endPoint x: 527, endPoint y: 330, distance: 461.7
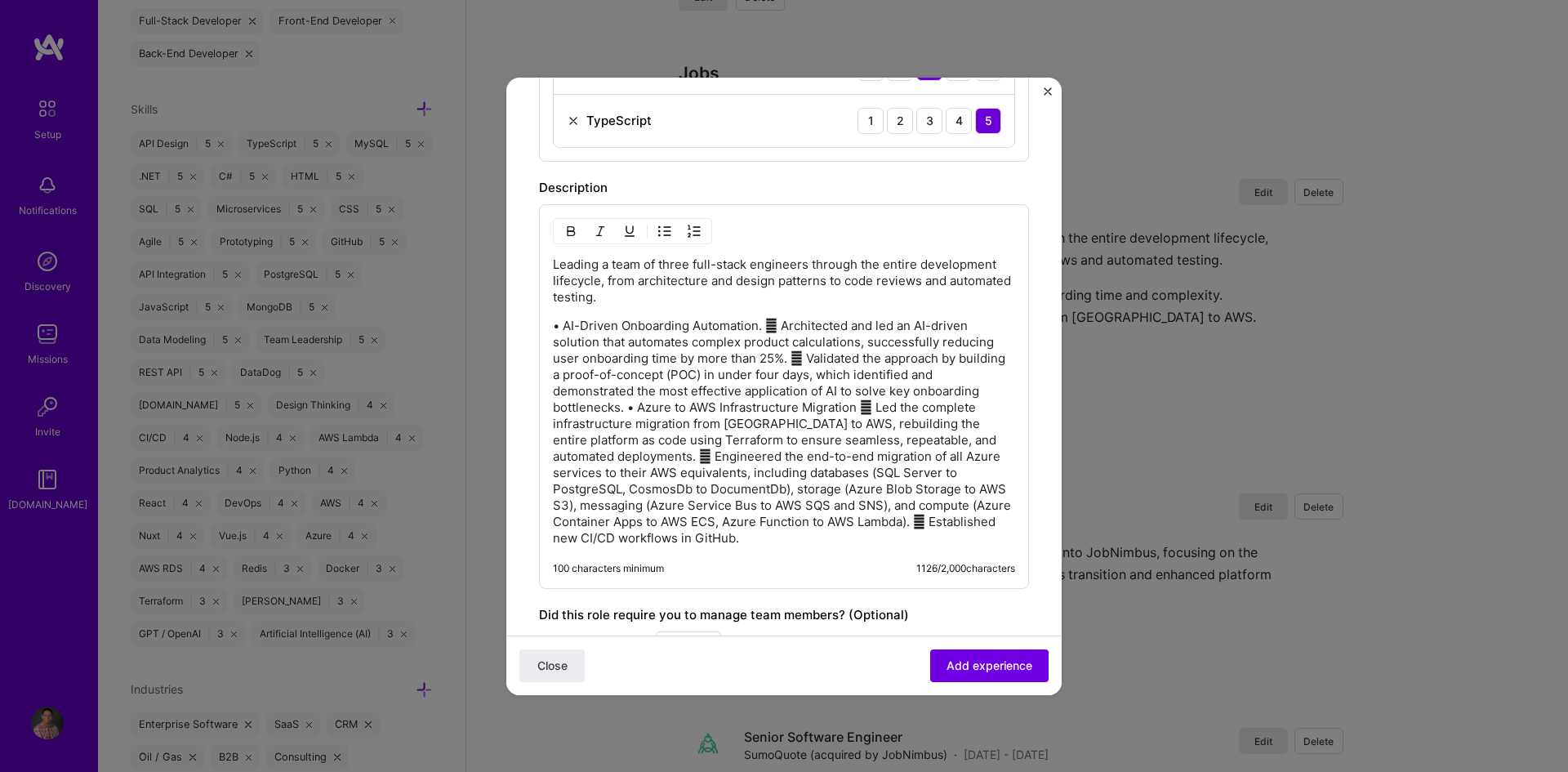
click at [761, 328] on p "• AI-Driven Onboarding Automation.  Architected and led an AI-driven solution …" at bounding box center [784, 432] width 462 height 229
click at [658, 231] on img "button" at bounding box center [664, 231] width 13 height 13
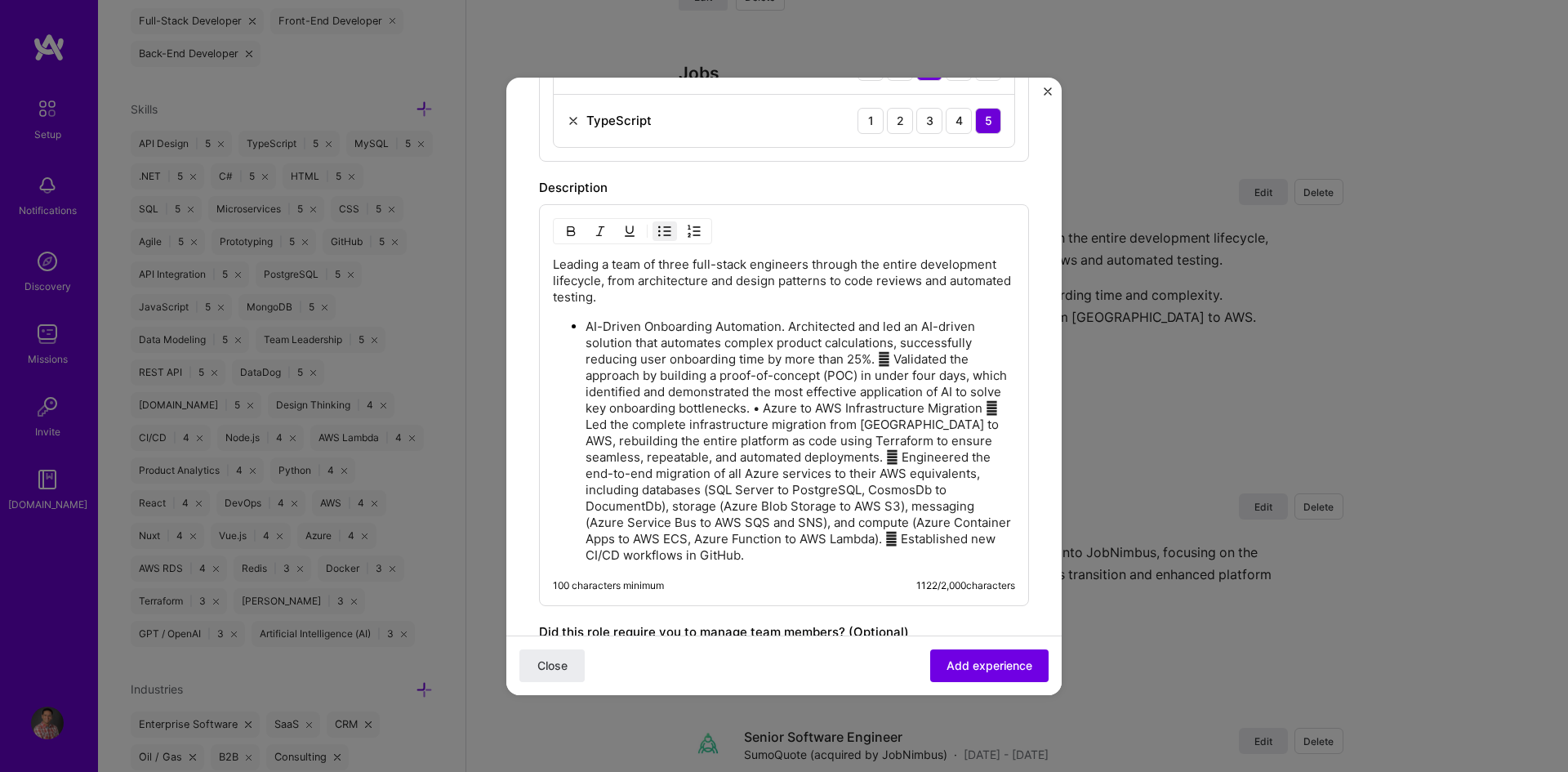
click at [786, 328] on p "AI-Driven Onboarding Automation. Architected and led an AI-driven solution that…" at bounding box center [800, 441] width 429 height 245
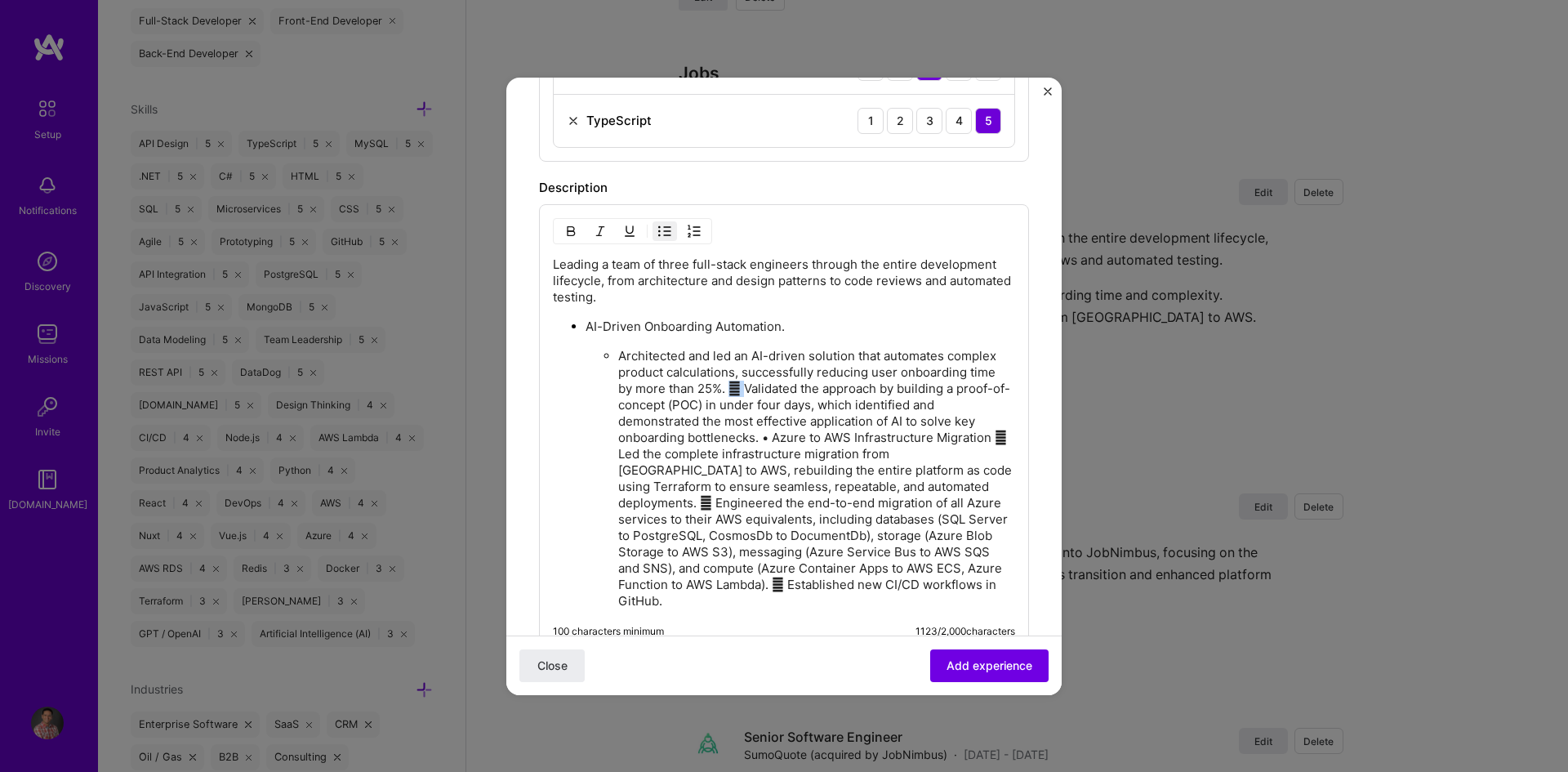
drag, startPoint x: 730, startPoint y: 393, endPoint x: 745, endPoint y: 392, distance: 15.0
click at [745, 392] on p "Architected and led an AI-driven solution that automates complex product calcul…" at bounding box center [817, 479] width 397 height 261
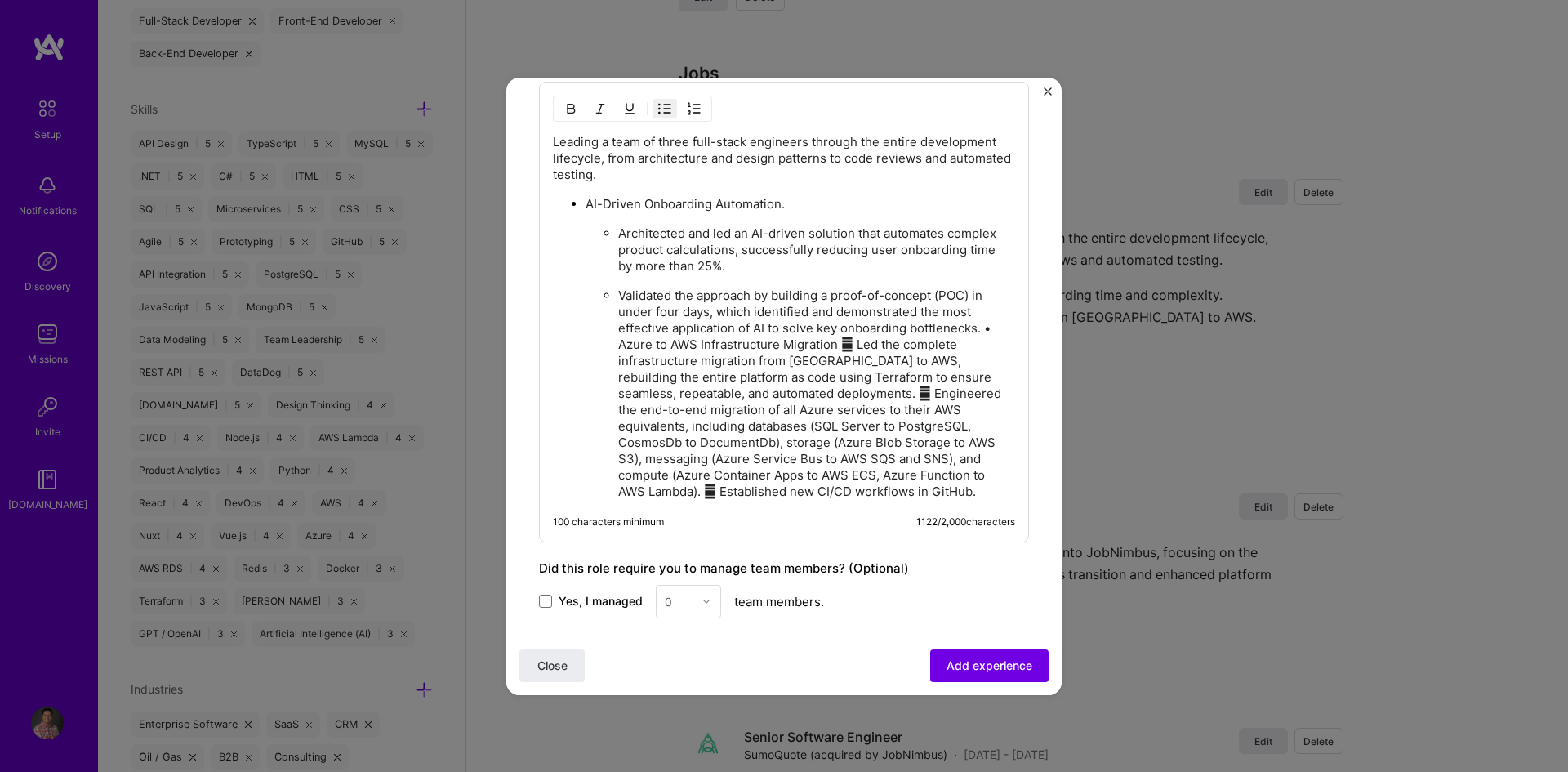
scroll to position [1329, 0]
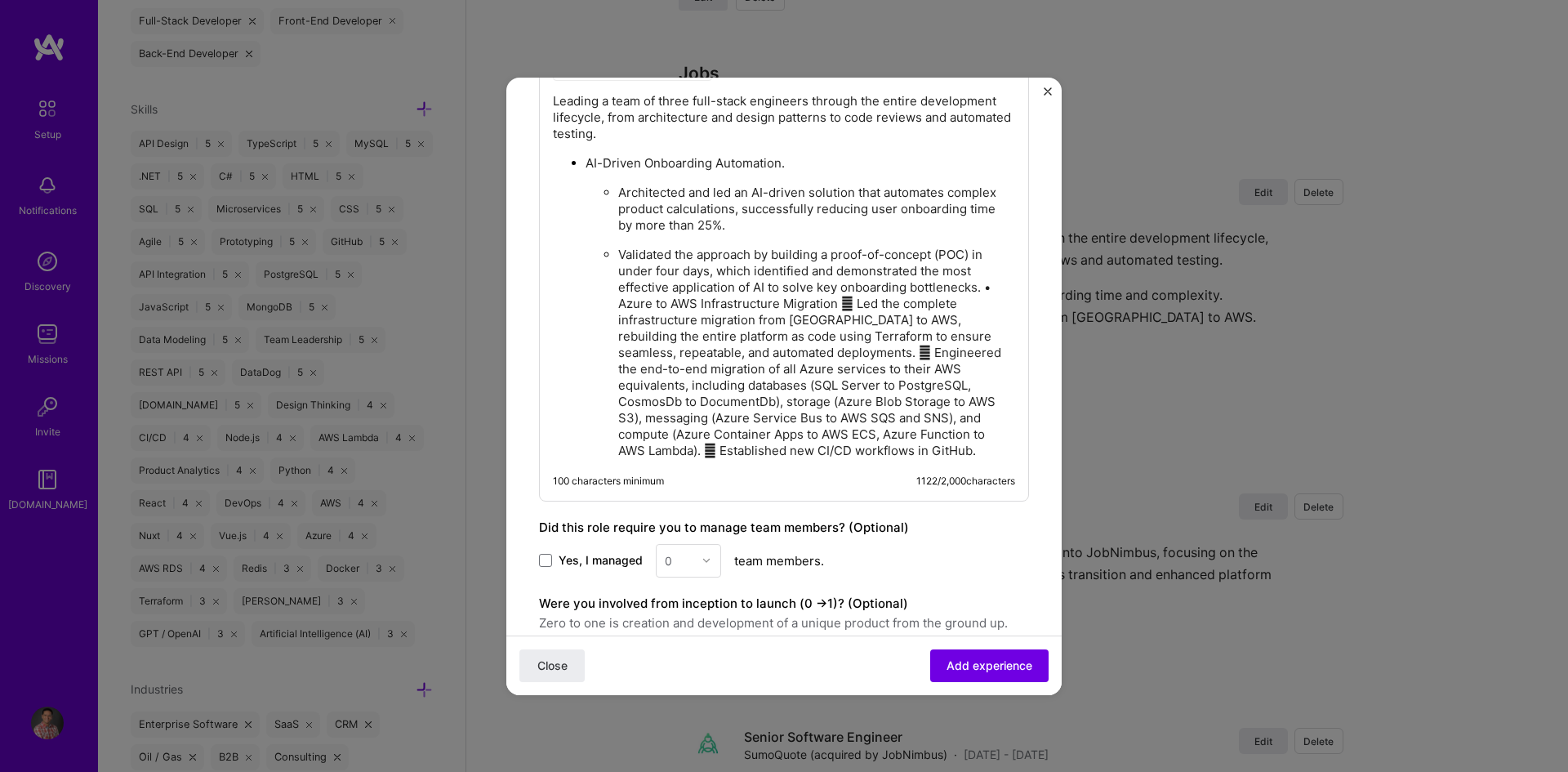
click at [982, 292] on p "Validated the approach by building a proof-of-concept (POC) in under four days,…" at bounding box center [817, 352] width 397 height 212
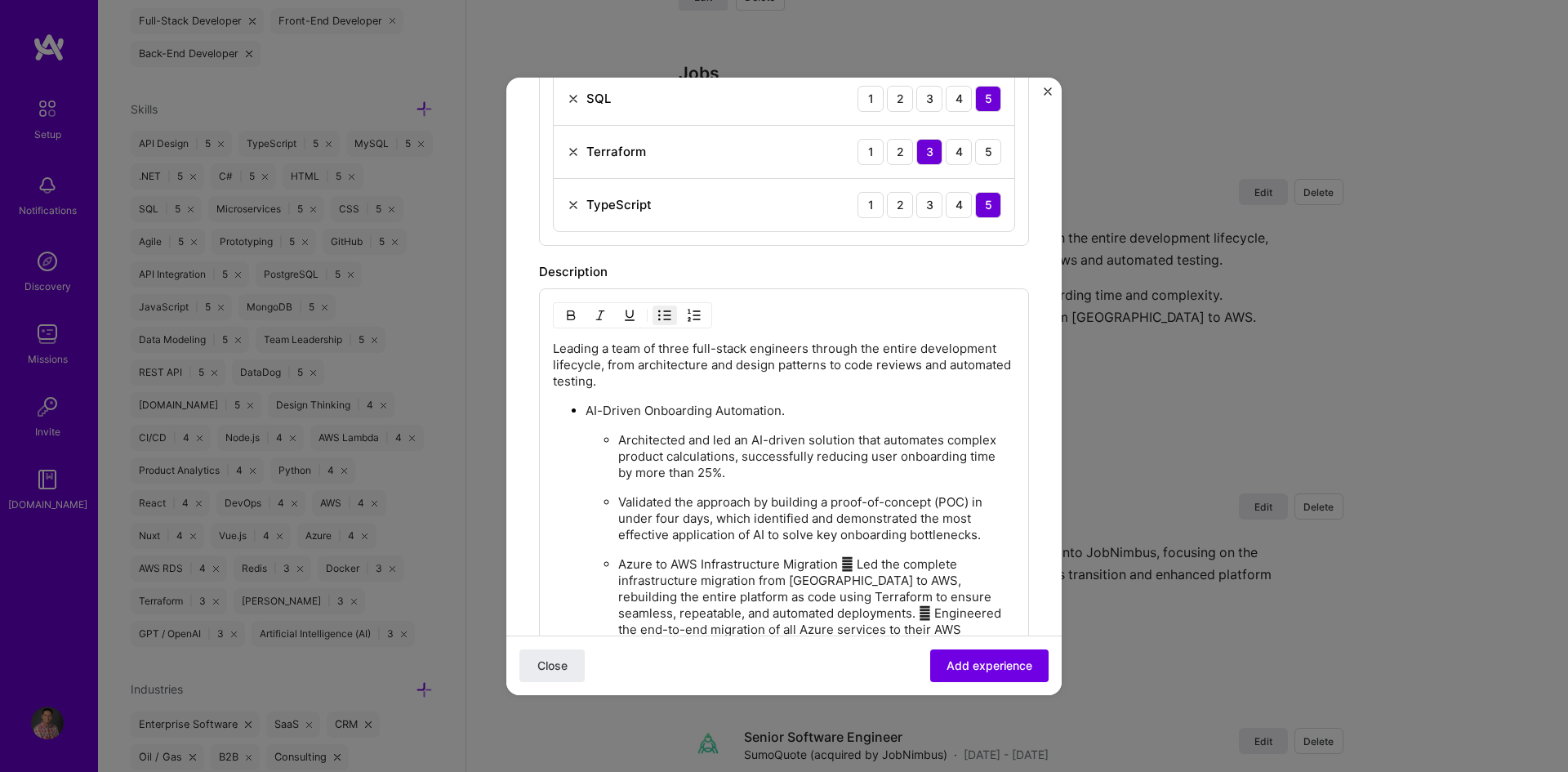
scroll to position [1084, 0]
click at [665, 317] on img "button" at bounding box center [664, 313] width 13 height 13
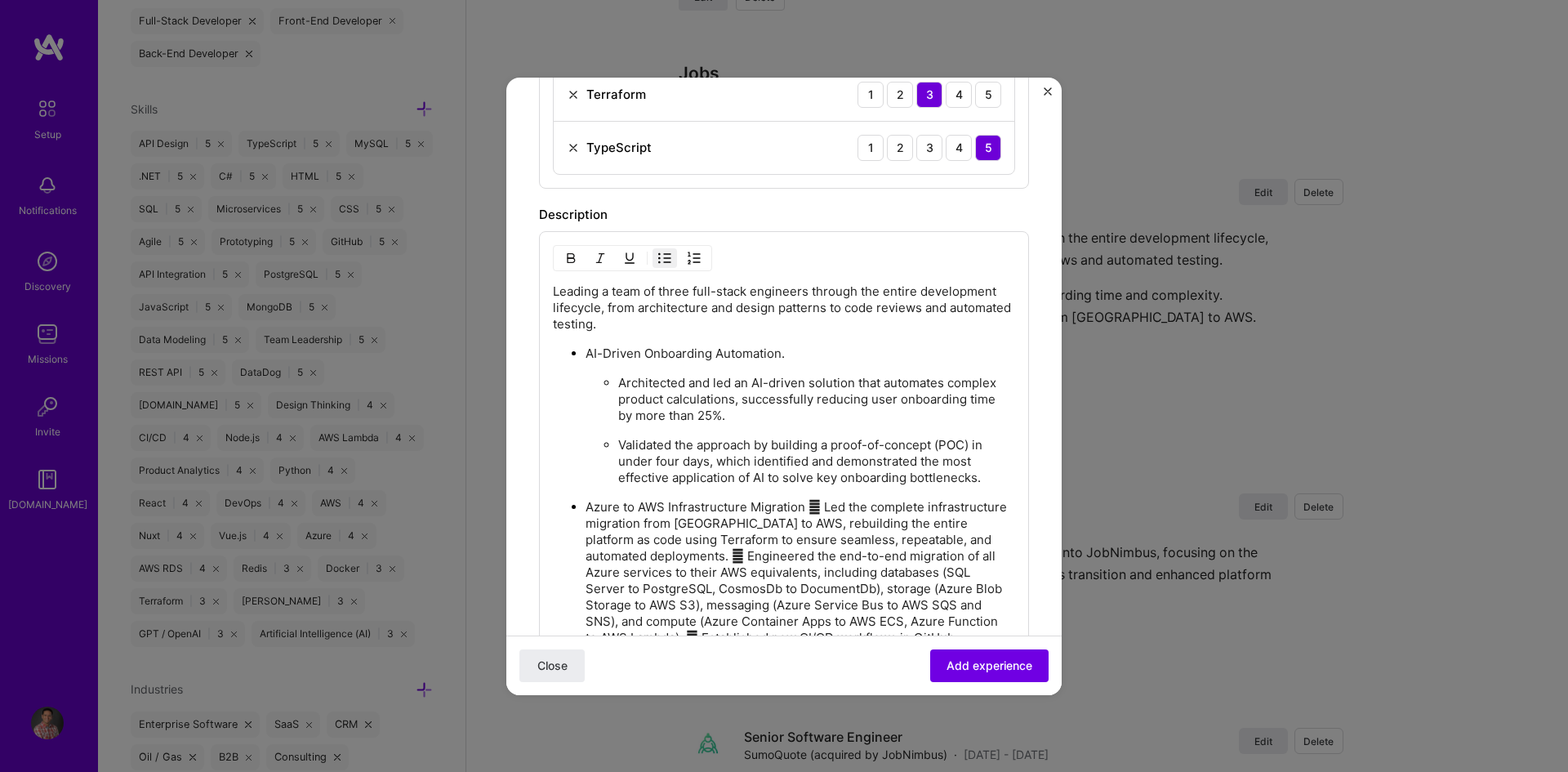
scroll to position [1329, 0]
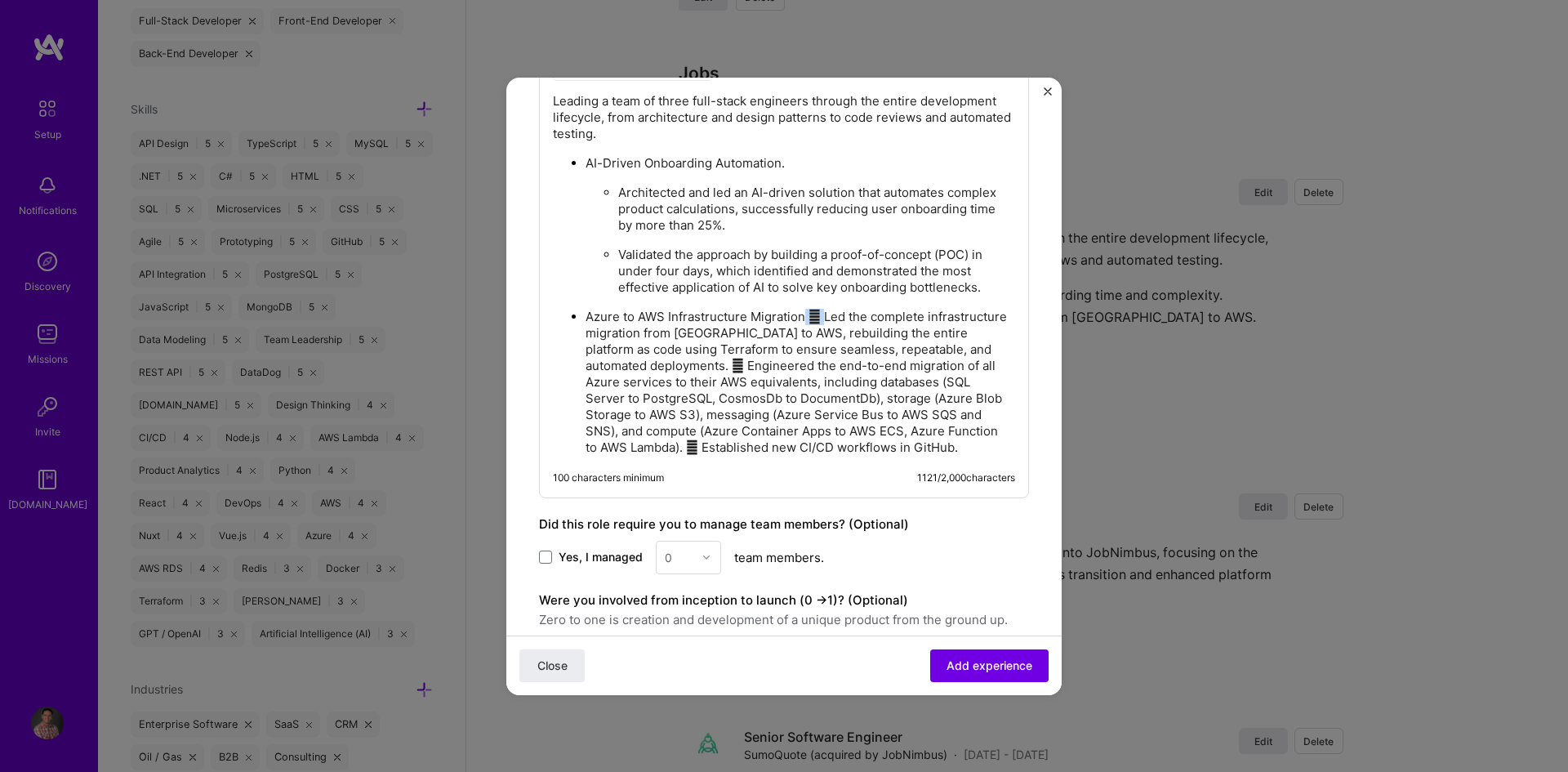
drag, startPoint x: 805, startPoint y: 321, endPoint x: 824, endPoint y: 320, distance: 19.0
click at [824, 320] on p "Azure to AWS Infrastructure Migration  Led the complete infrastructure migrati…" at bounding box center [800, 382] width 429 height 147
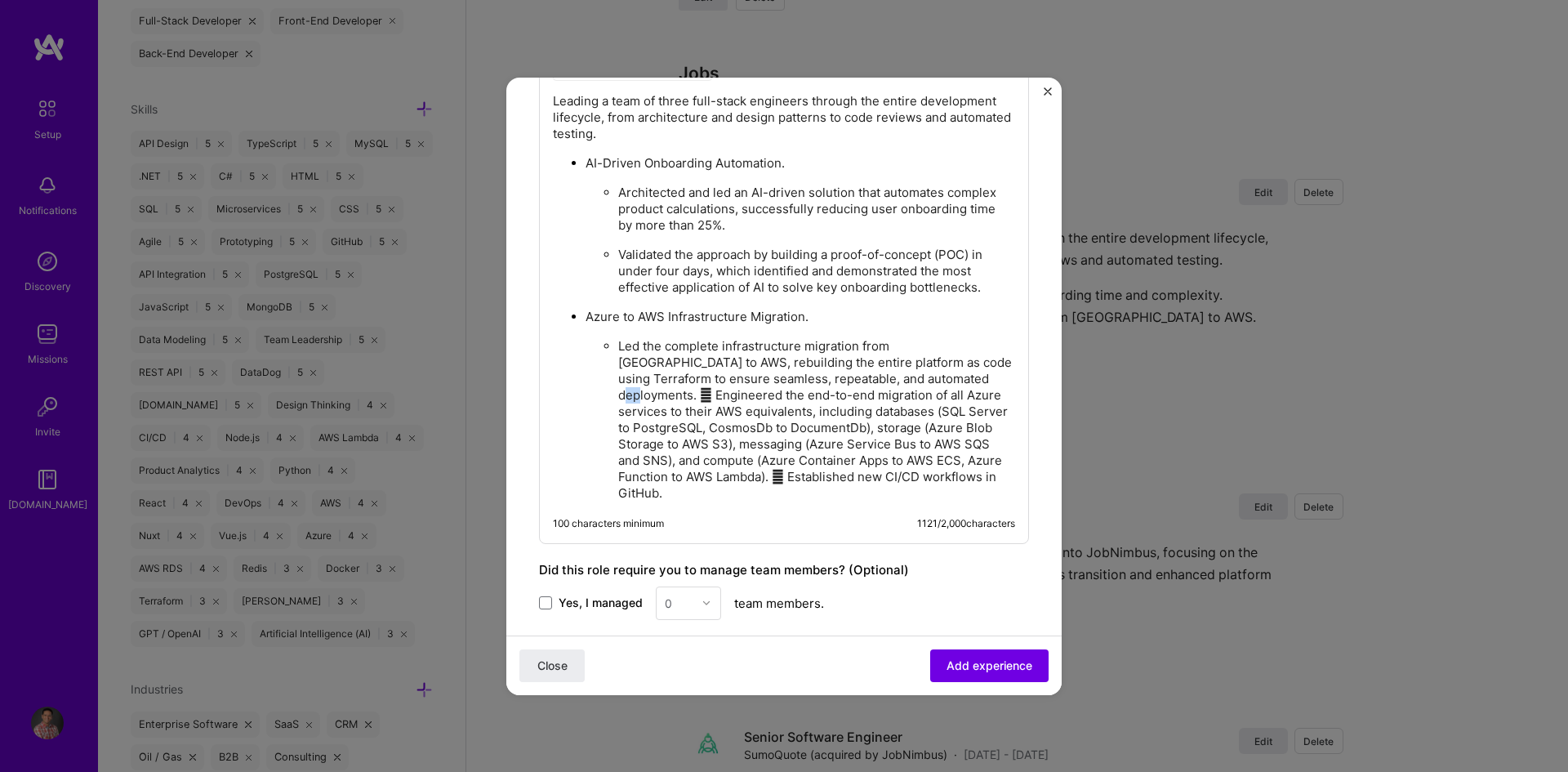
drag, startPoint x: 918, startPoint y: 380, endPoint x: 619, endPoint y: 399, distance: 299.6
click at [619, 399] on p "Led the complete infrastructure migration from [GEOGRAPHIC_DATA] to AWS, rebuil…" at bounding box center [817, 420] width 397 height 163
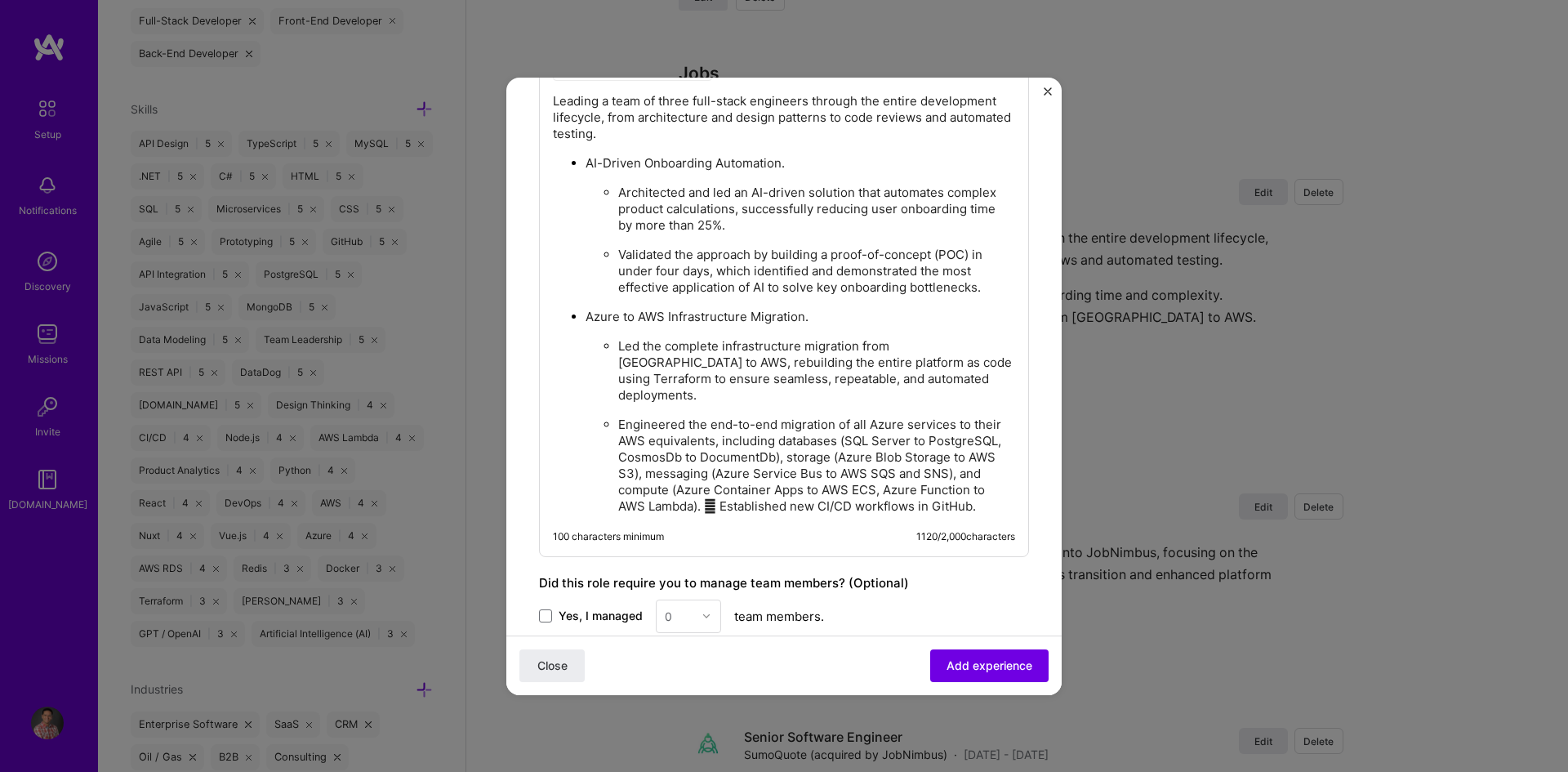
scroll to position [1411, 0]
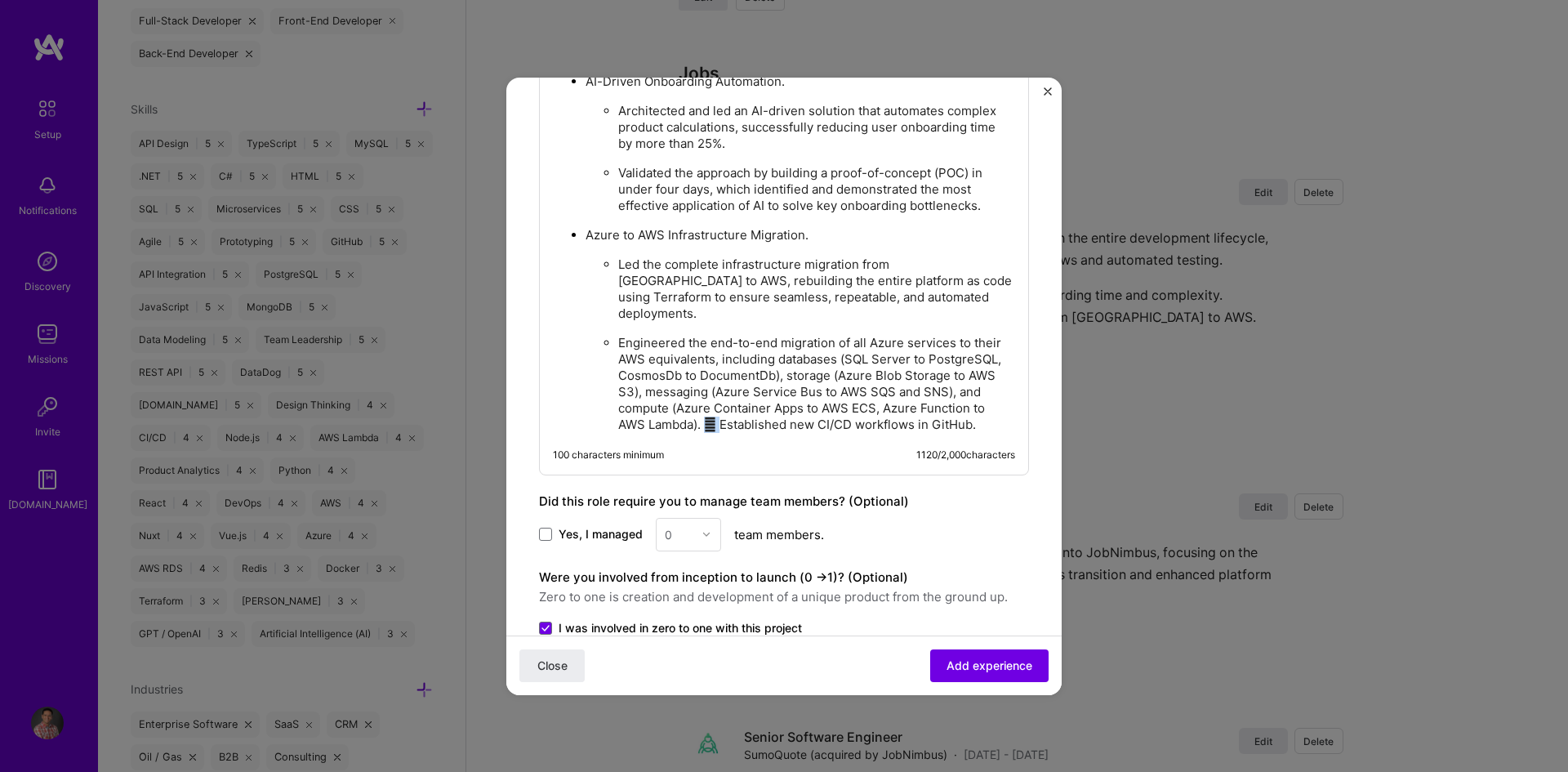
drag, startPoint x: 812, startPoint y: 413, endPoint x: 828, endPoint y: 412, distance: 16.0
click at [828, 412] on p "Engineered the end-to-end migration of all Azure services to their AWS equivale…" at bounding box center [817, 384] width 397 height 98
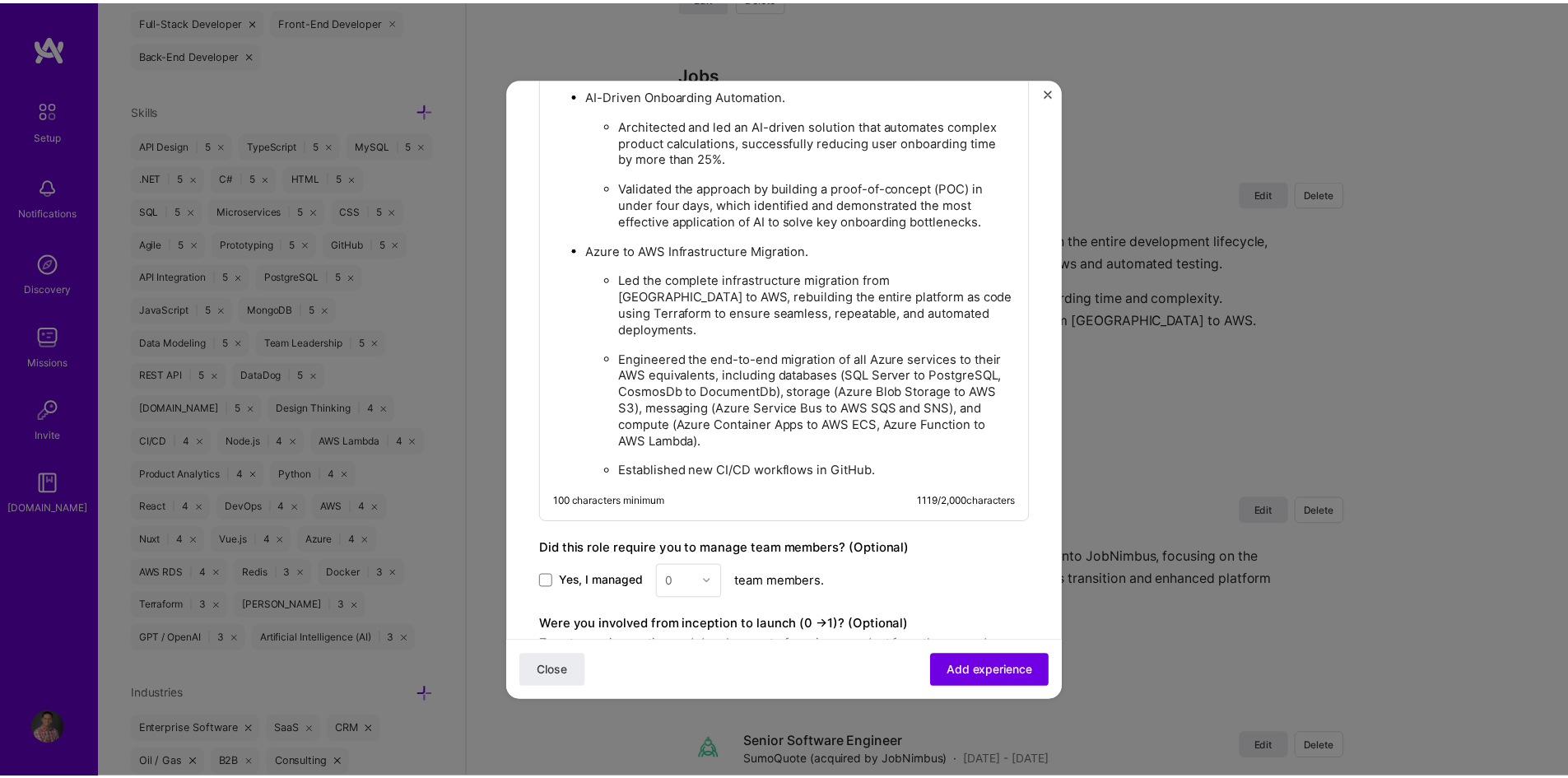
scroll to position [1323, 0]
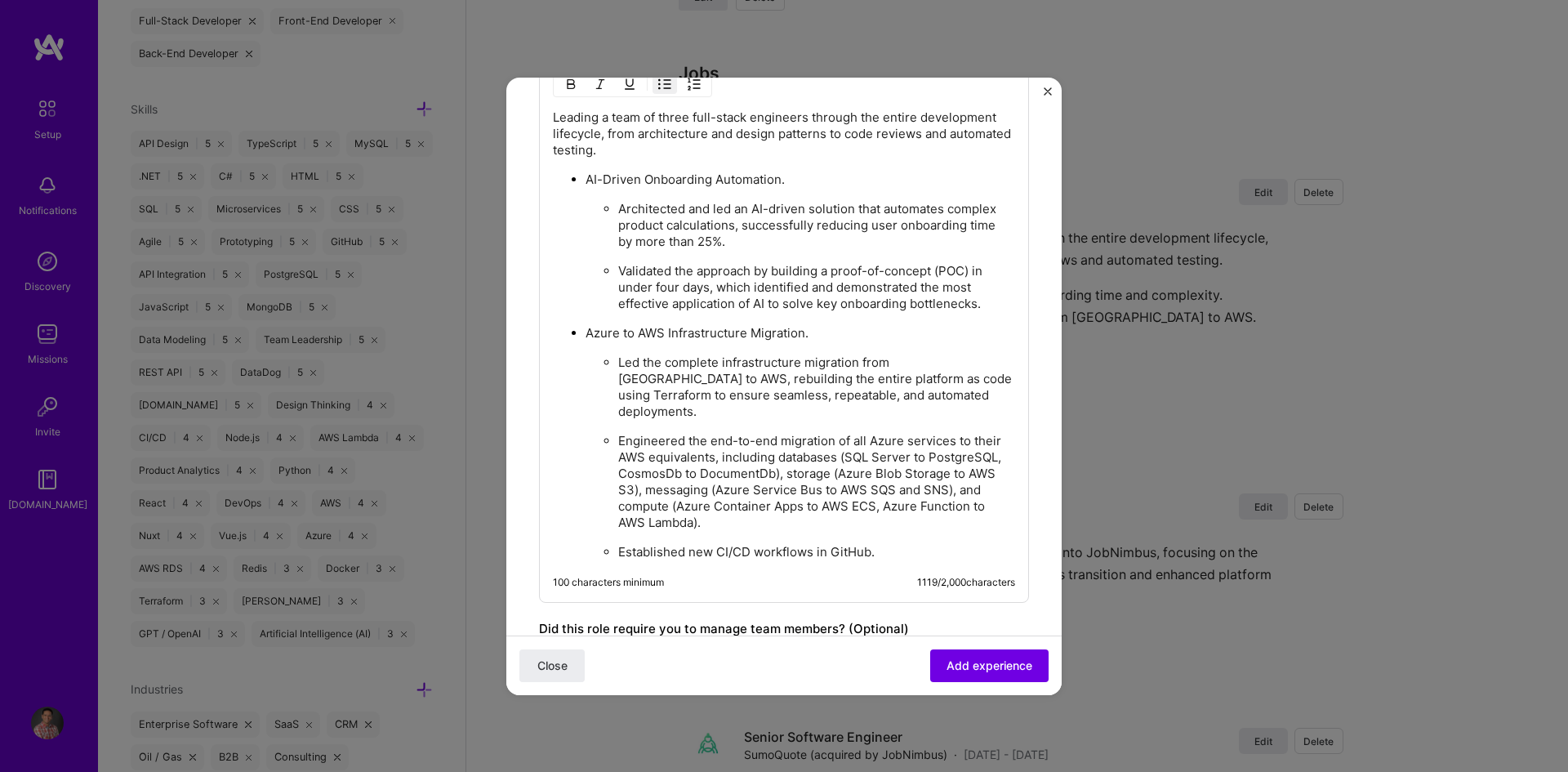
click at [778, 320] on ul "AI-Driven Onboarding Automation. Architected and led an AI-driven solution that…" at bounding box center [784, 366] width 462 height 390
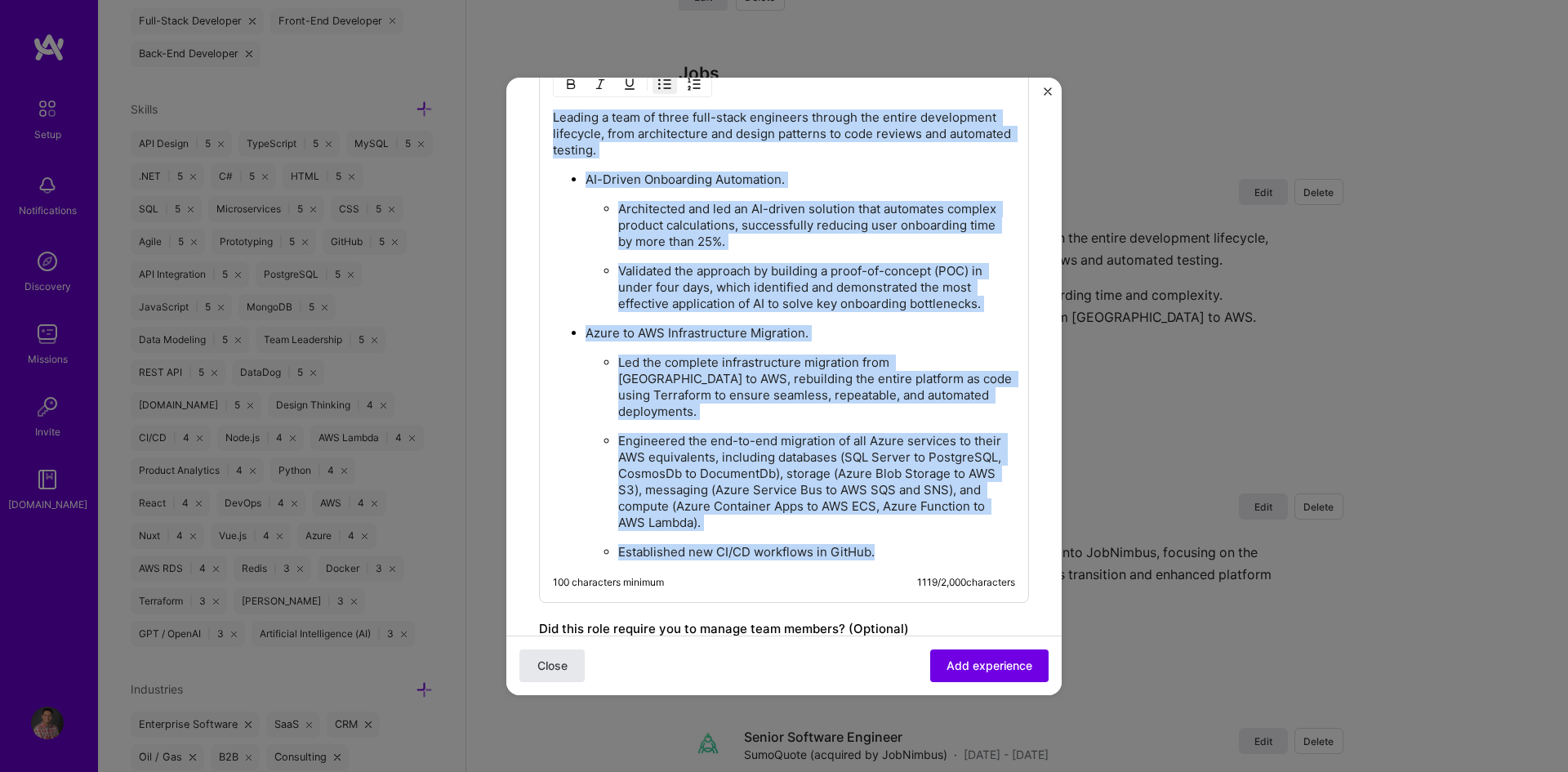
click at [562, 658] on span "Close" at bounding box center [552, 665] width 30 height 16
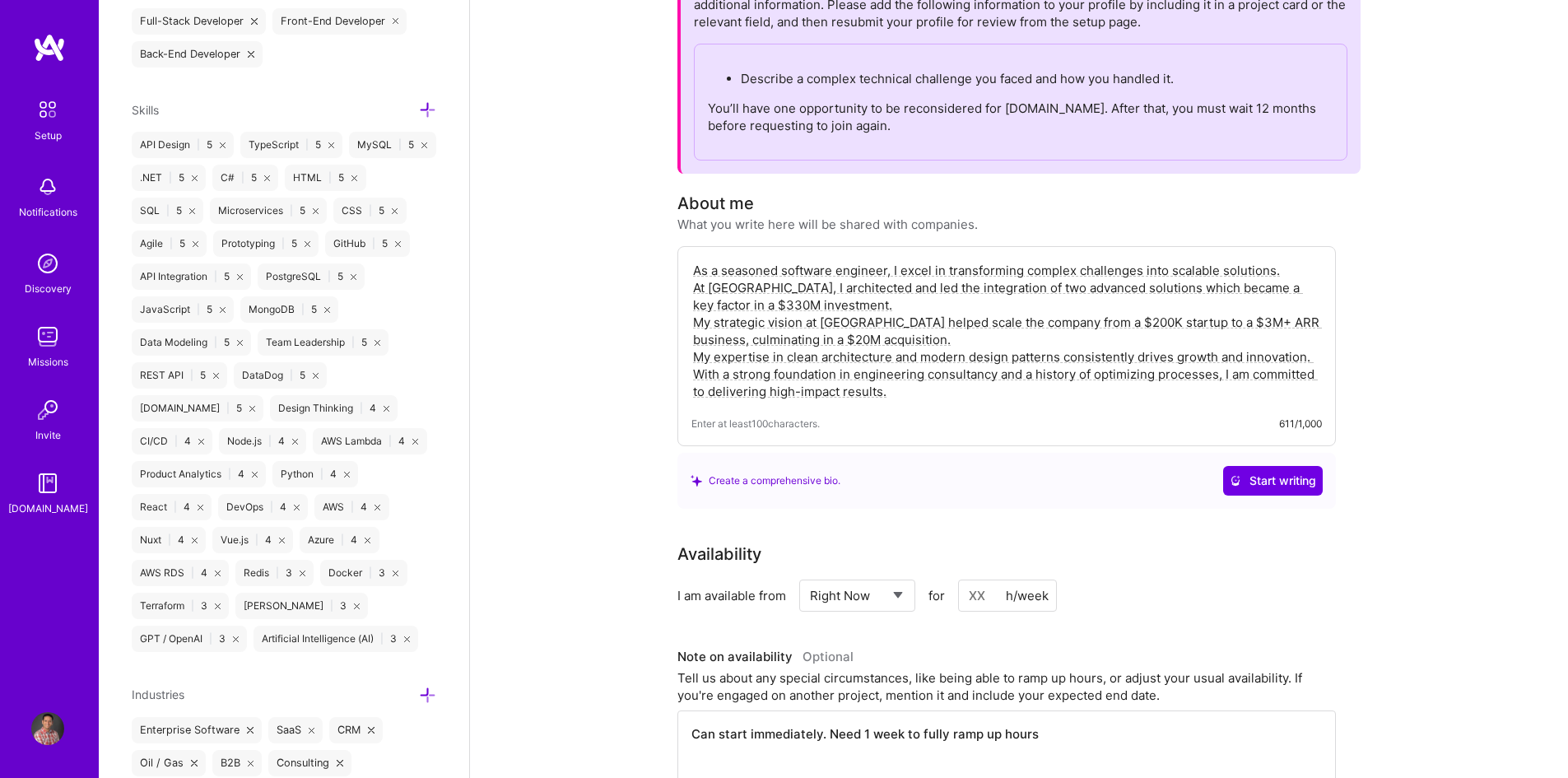
scroll to position [0, 0]
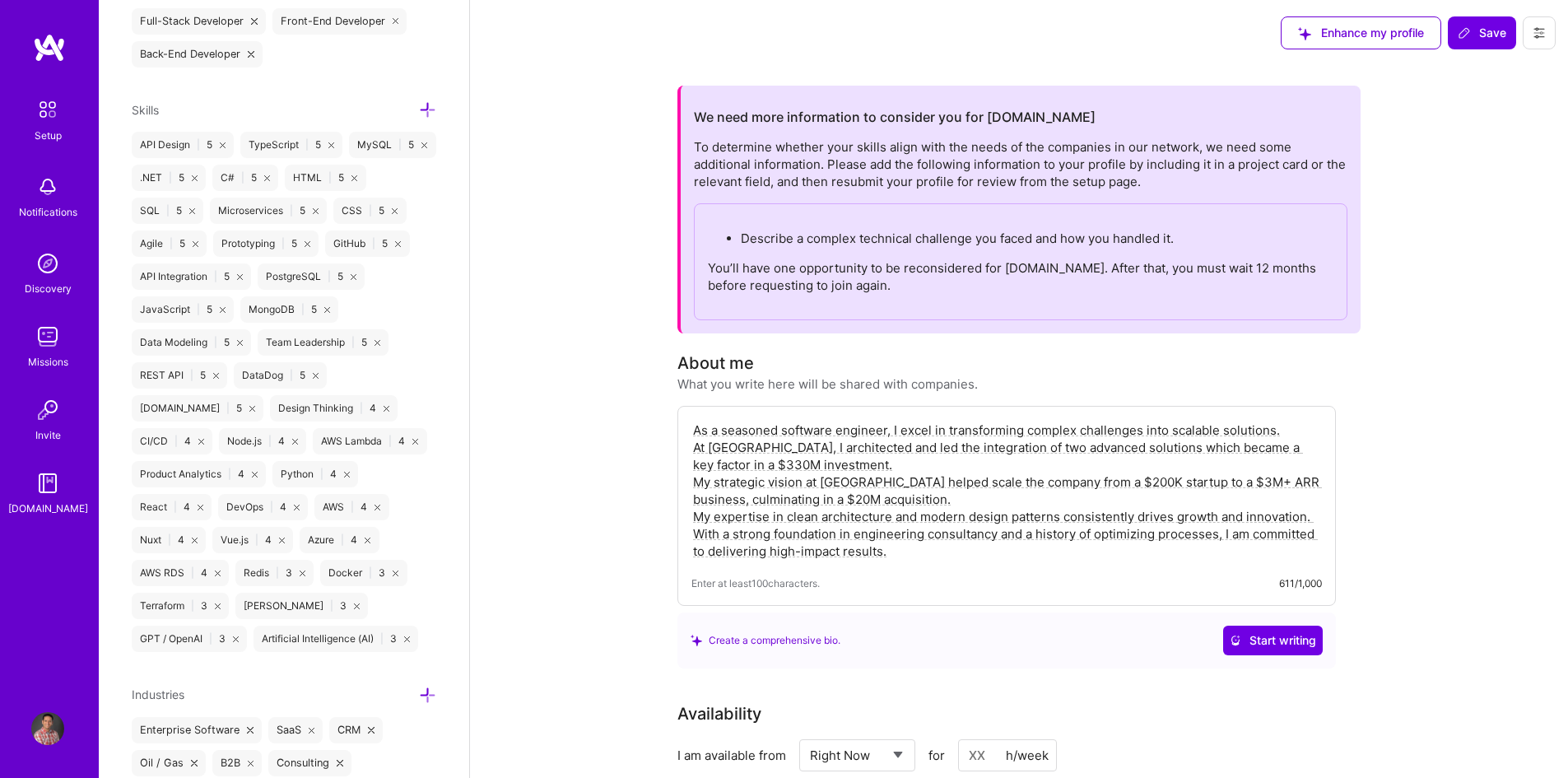
click at [1476, 27] on span "Save" at bounding box center [1481, 33] width 49 height 17
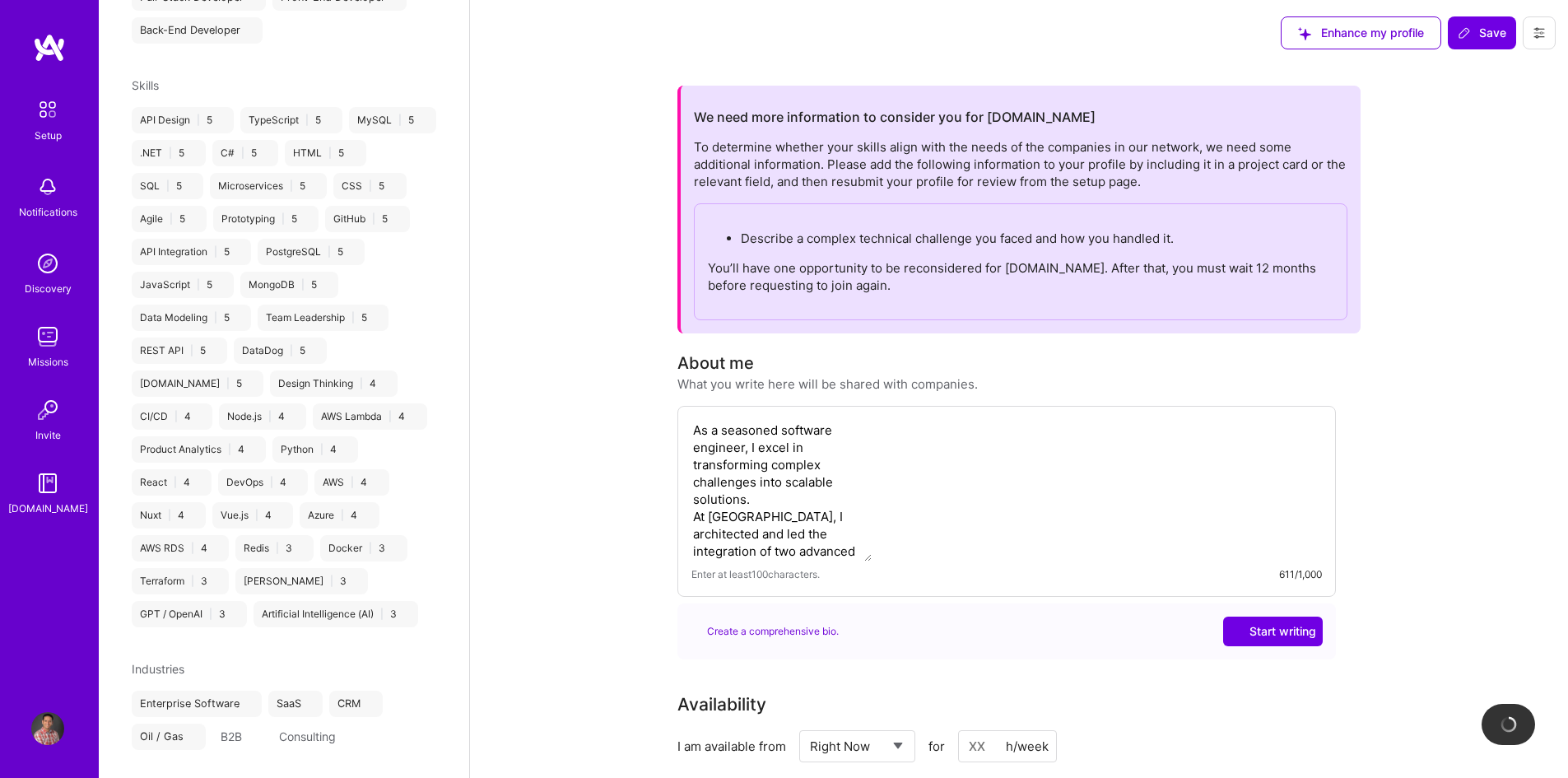
scroll to position [348, 0]
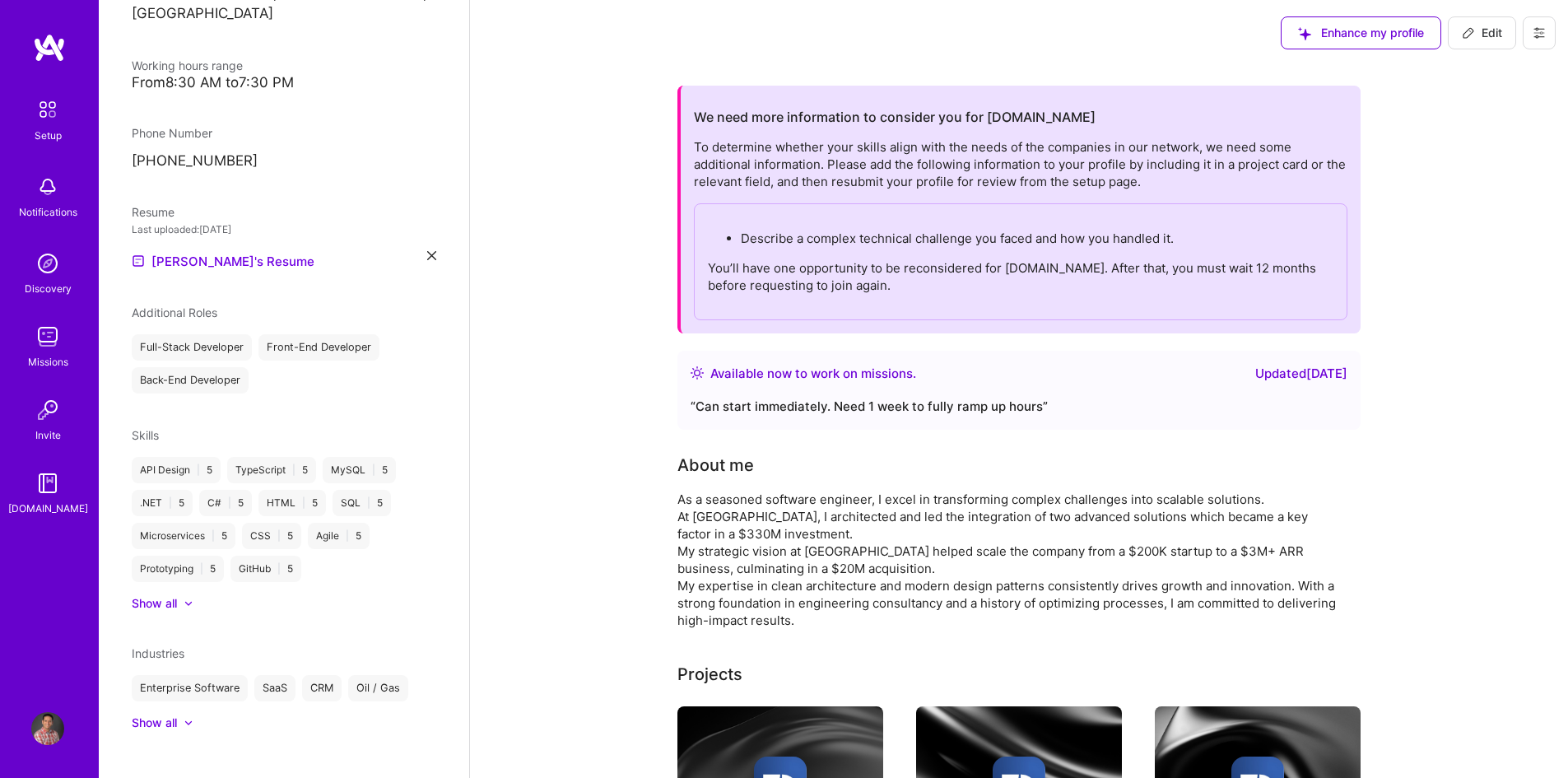
click at [1471, 25] on span "Edit" at bounding box center [1481, 33] width 40 height 17
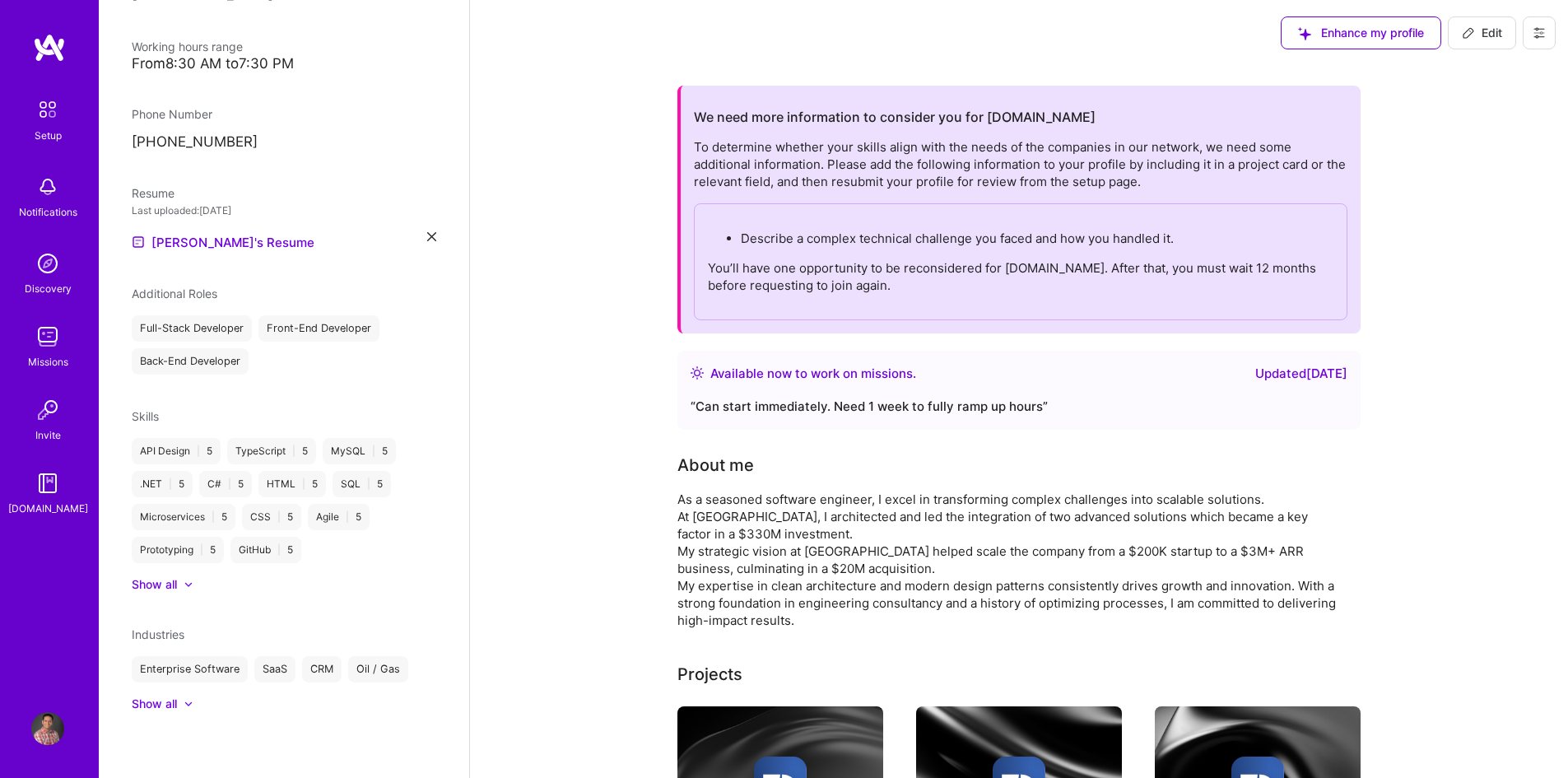
select select "CA"
select select "Right Now"
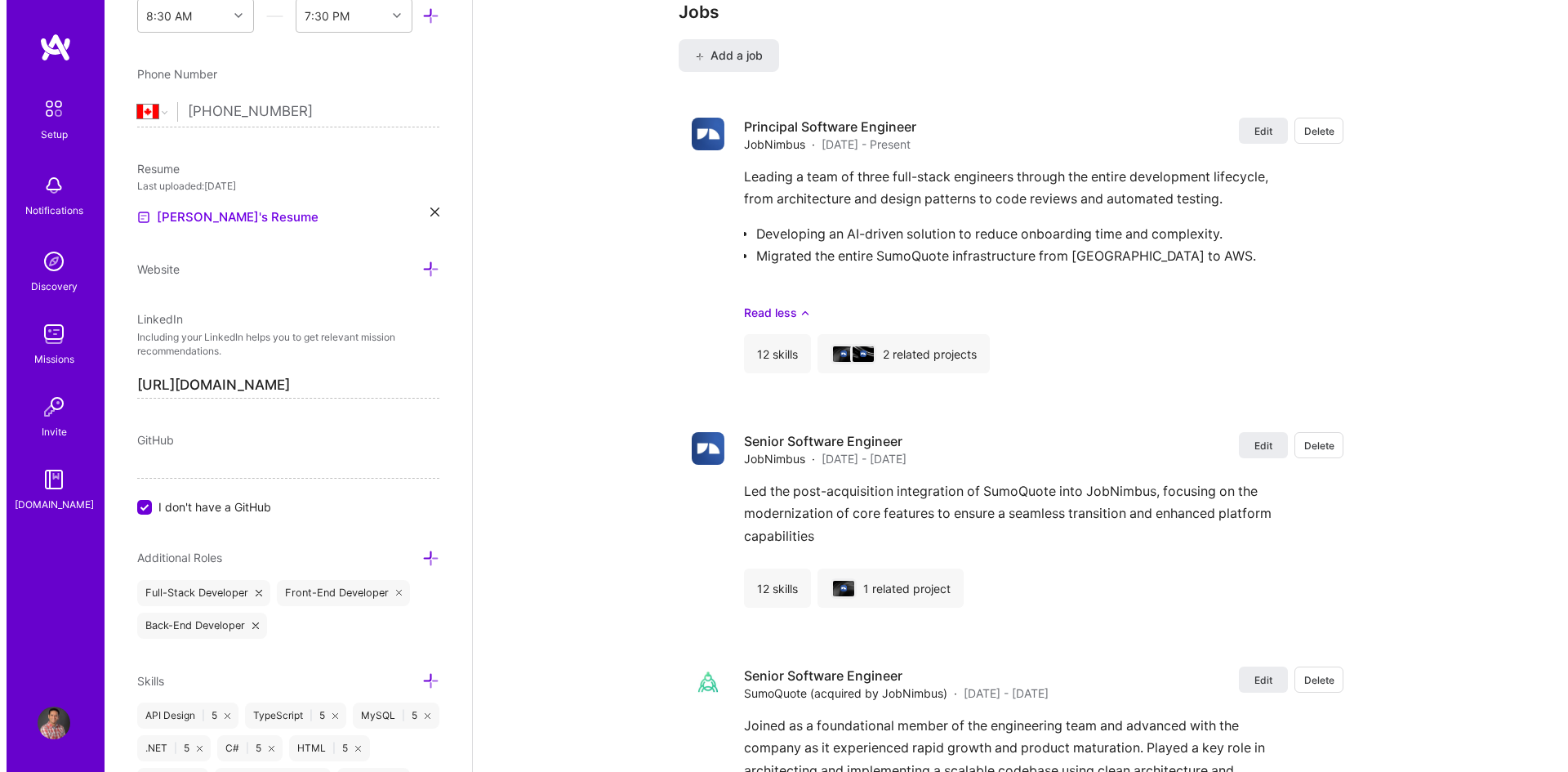
scroll to position [2042, 0]
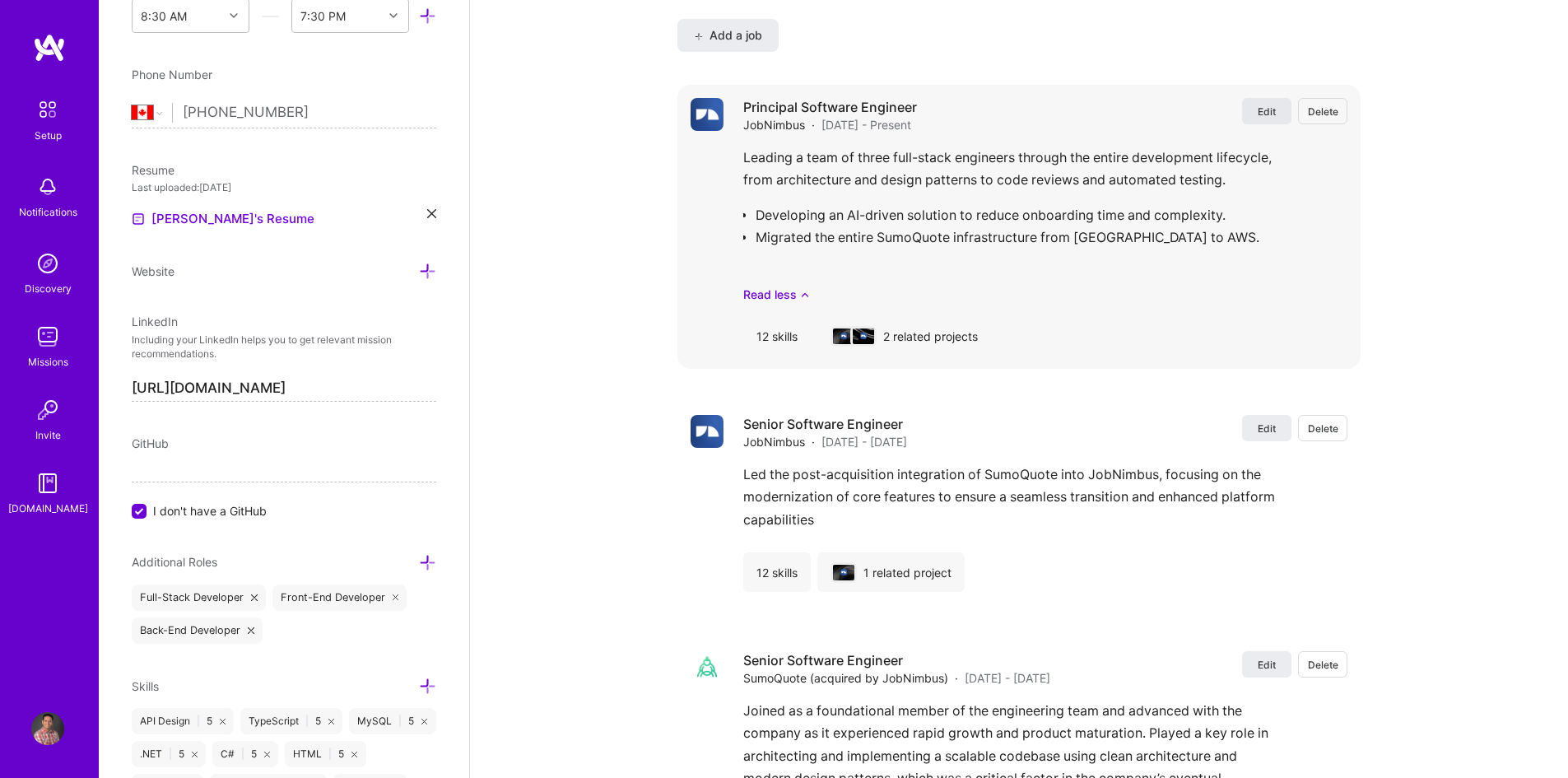
click at [1270, 110] on span "Edit" at bounding box center [1267, 111] width 18 height 14
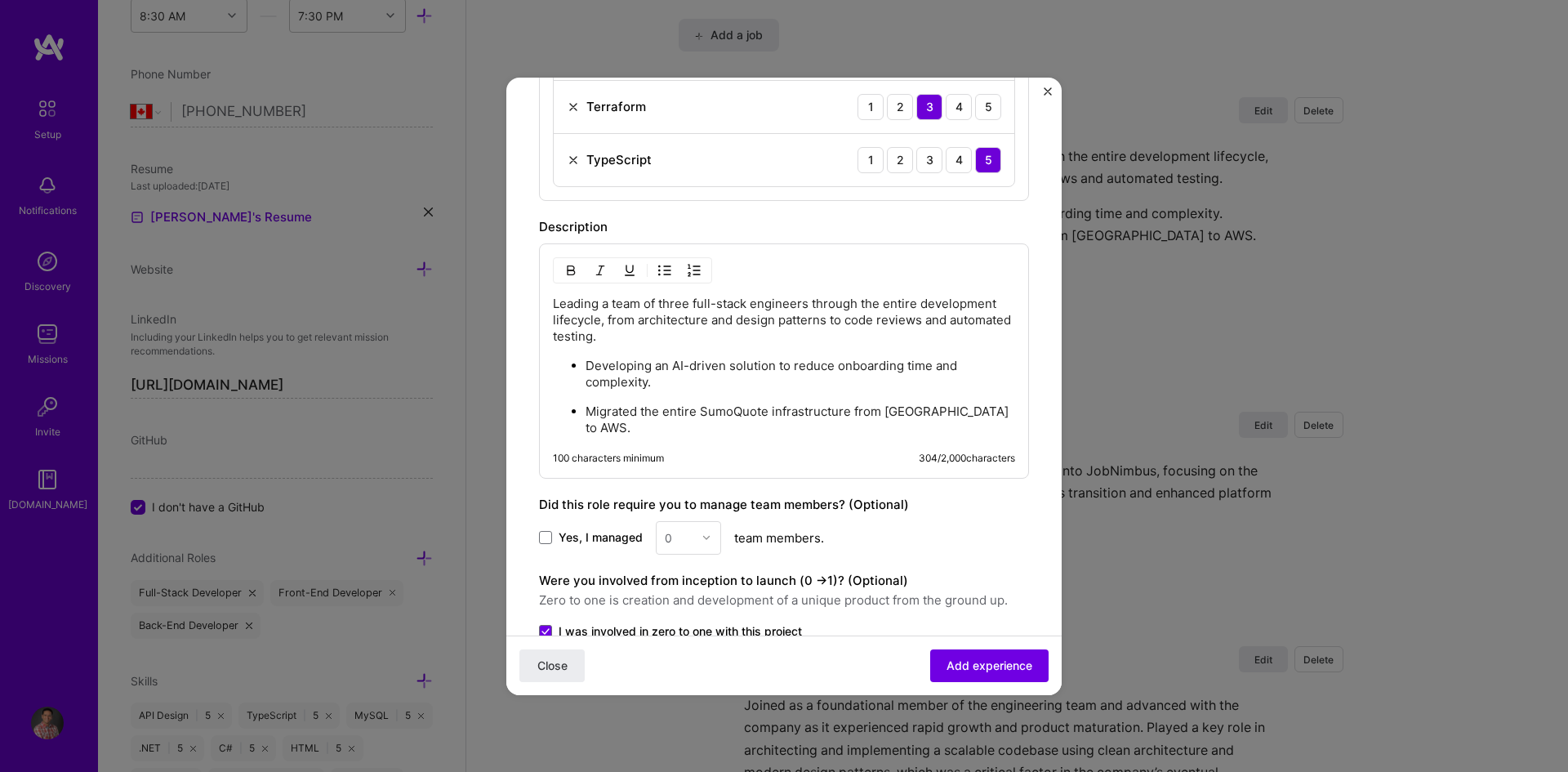
scroll to position [1247, 0]
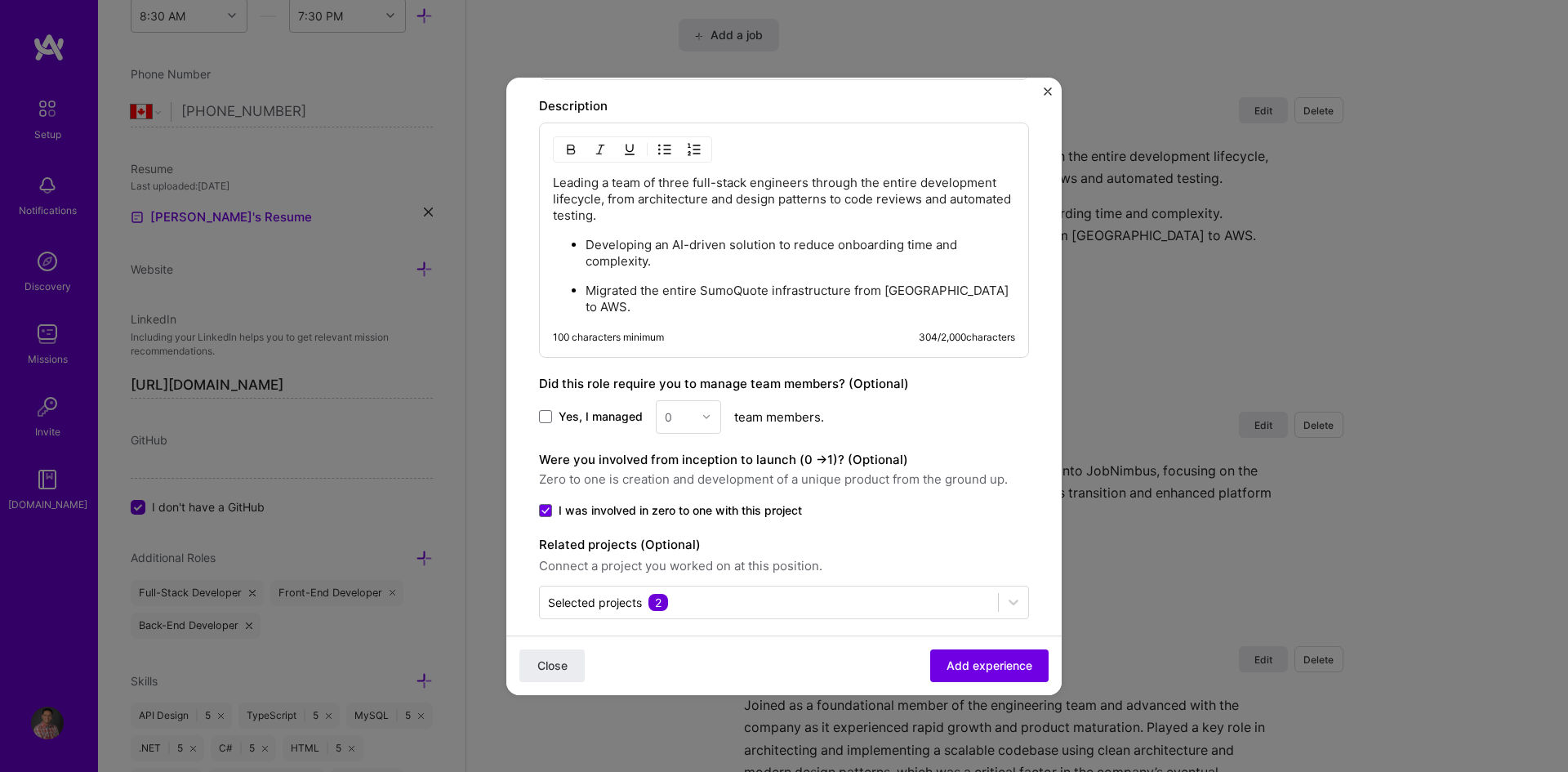
click at [703, 291] on p "Migrated the entire SumoQuote infrastructure from [GEOGRAPHIC_DATA] to AWS." at bounding box center [800, 299] width 429 height 33
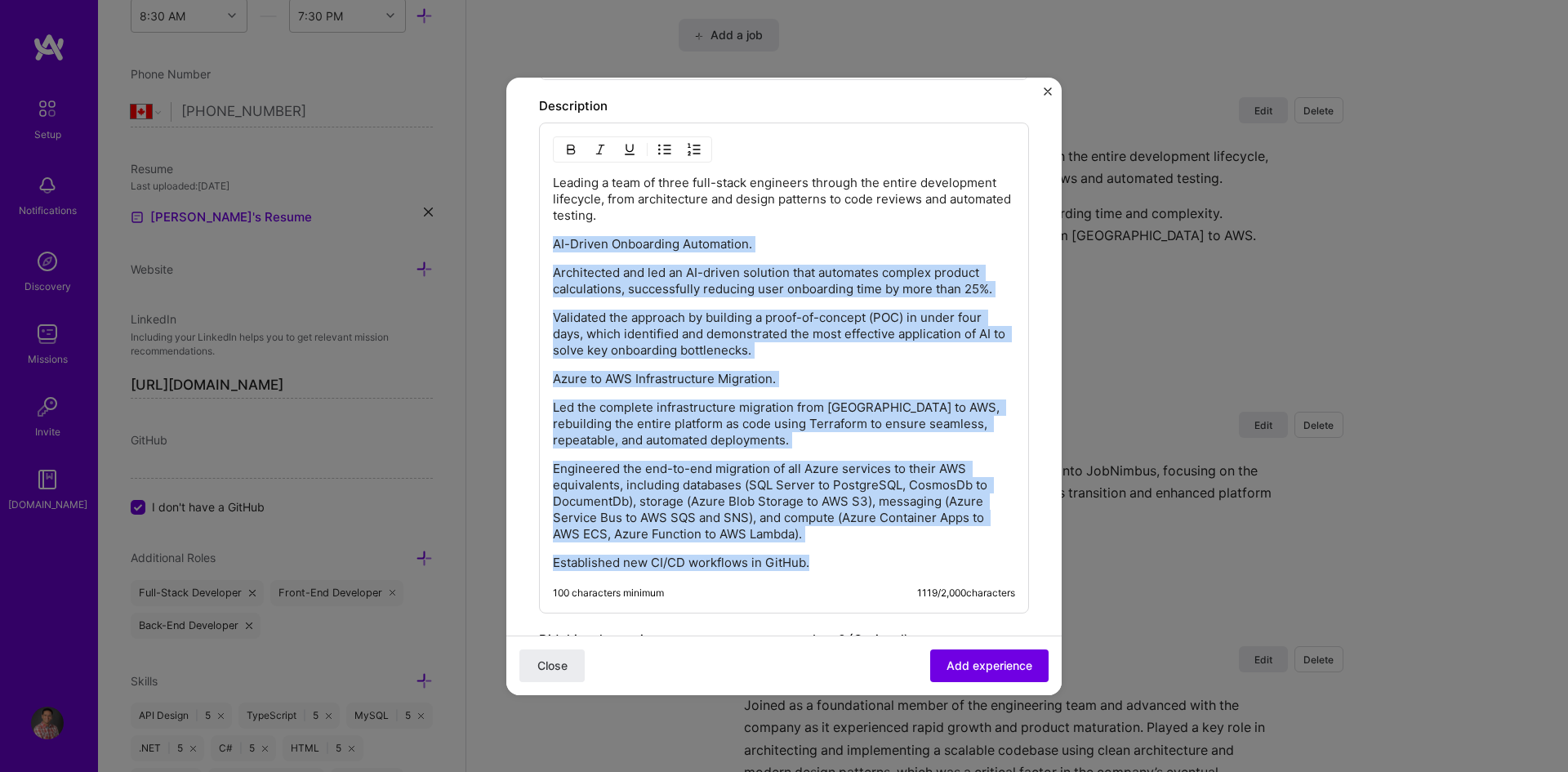
drag, startPoint x: 555, startPoint y: 243, endPoint x: 845, endPoint y: 565, distance: 433.3
click at [845, 565] on div "Leading a team of three full-stack engineers through the entire development lif…" at bounding box center [784, 372] width 462 height 396
click at [667, 149] on img "button" at bounding box center [664, 149] width 13 height 13
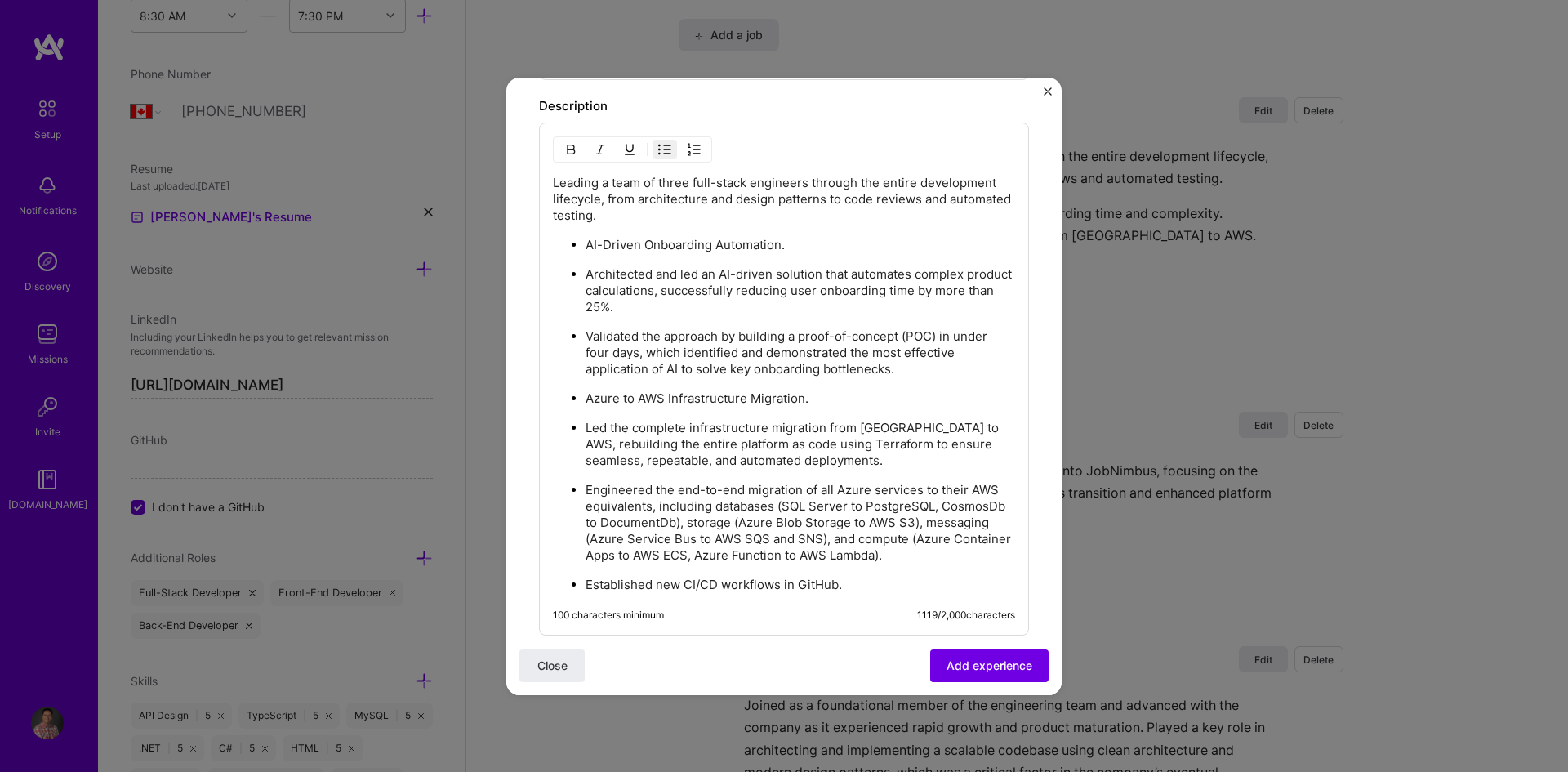
click at [668, 149] on img "button" at bounding box center [664, 149] width 13 height 13
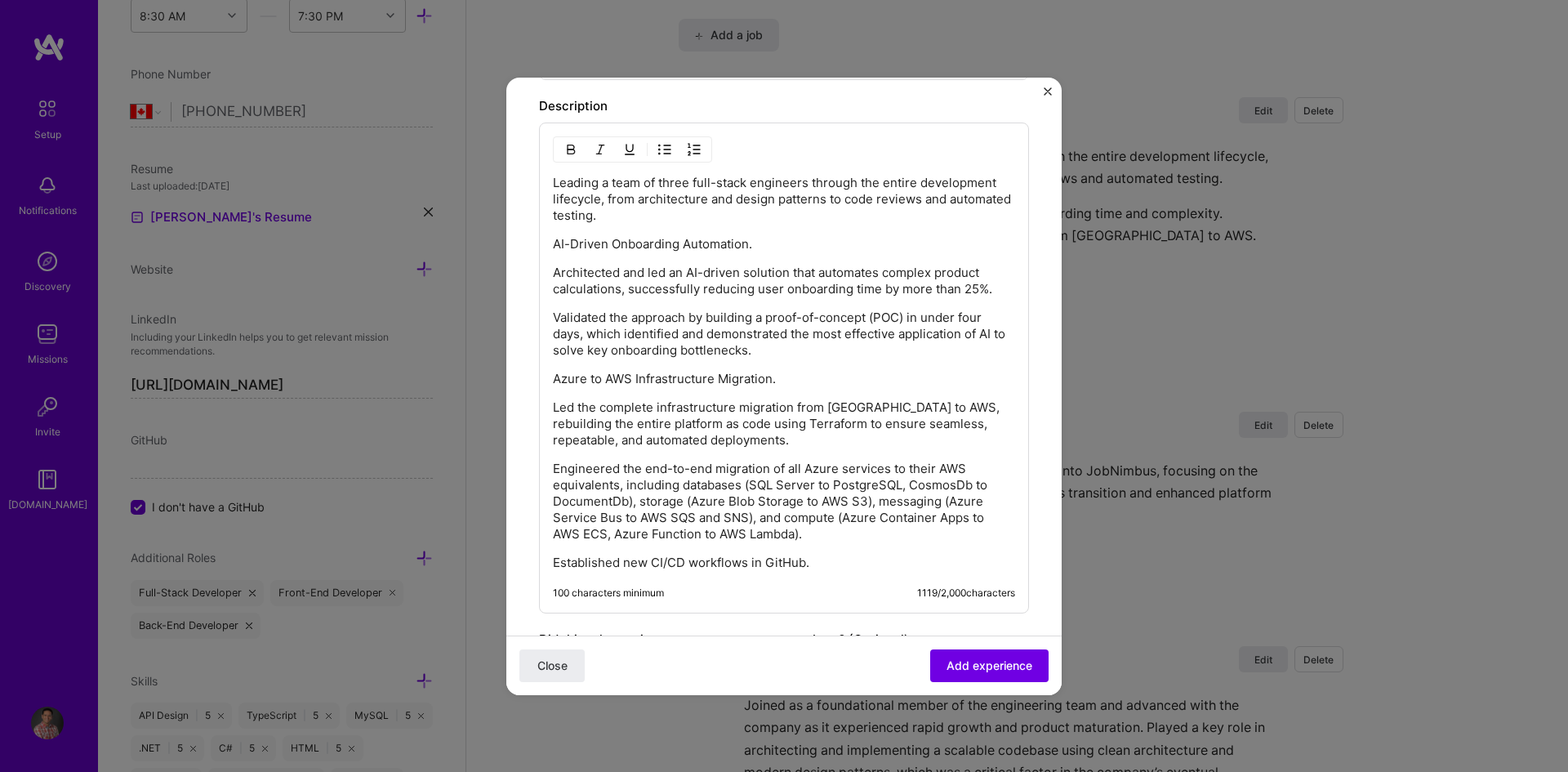
click at [643, 278] on p "Architected and led an AI-driven solution that automates complex product calcul…" at bounding box center [784, 281] width 462 height 33
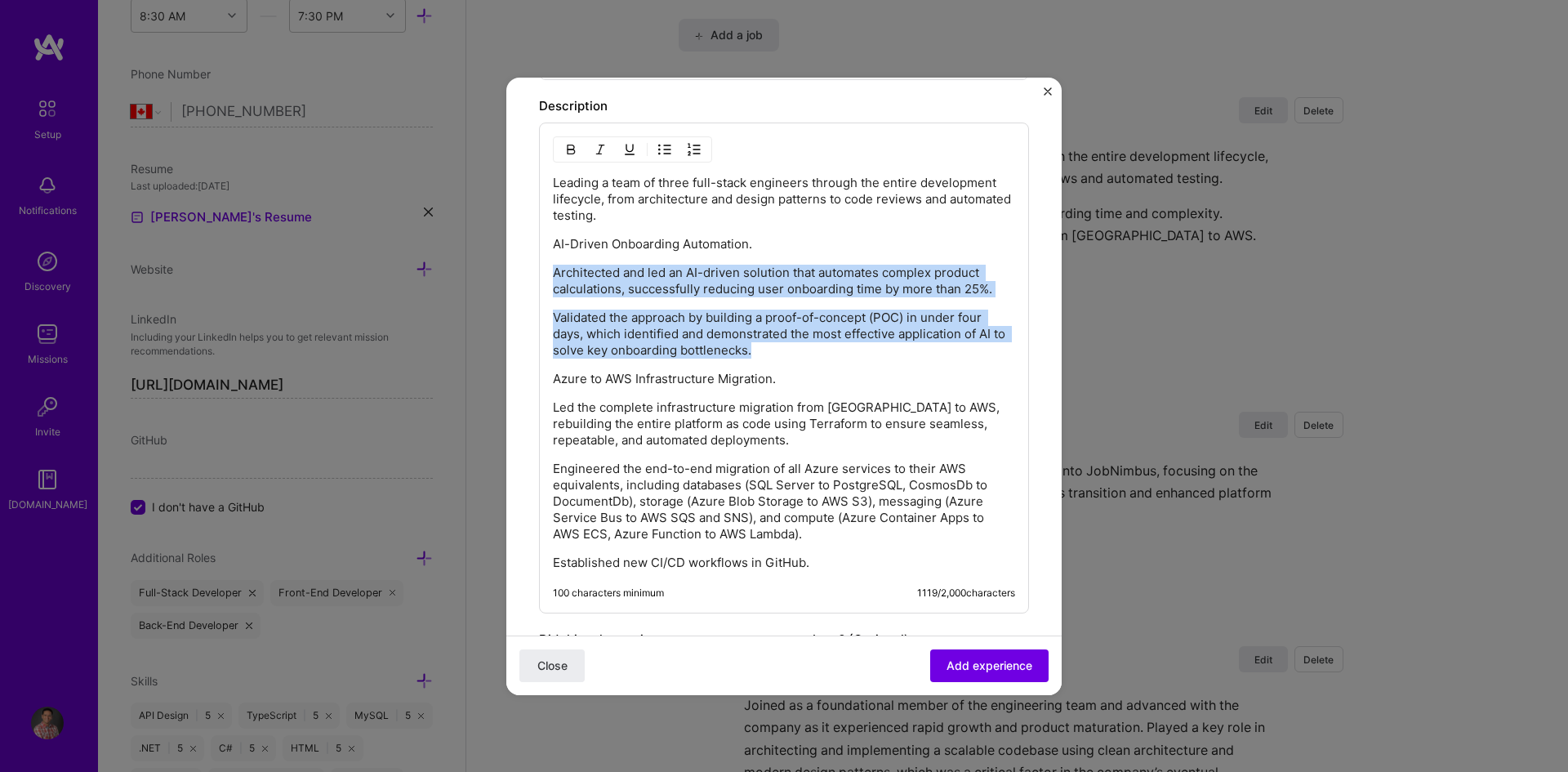
drag, startPoint x: 555, startPoint y: 271, endPoint x: 792, endPoint y: 356, distance: 251.8
click at [792, 356] on div "Leading a team of three full-stack engineers through the entire development lif…" at bounding box center [784, 372] width 462 height 396
click at [668, 151] on img "button" at bounding box center [664, 149] width 13 height 13
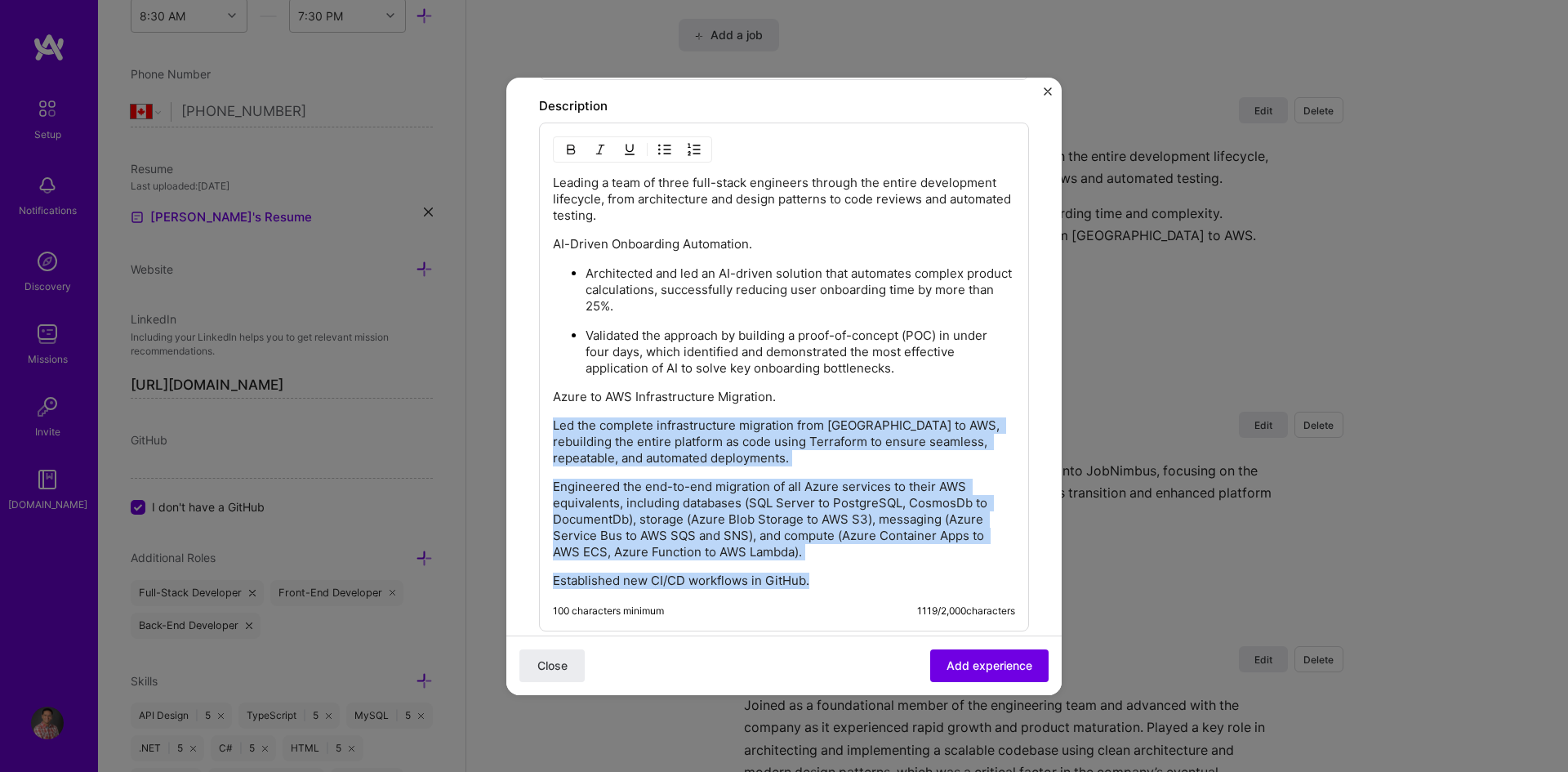
drag, startPoint x: 554, startPoint y: 428, endPoint x: 865, endPoint y: 580, distance: 346.2
click at [865, 580] on div "Leading a team of three full-stack engineers through the entire development lif…" at bounding box center [784, 381] width 462 height 414
click at [664, 152] on img "button" at bounding box center [664, 149] width 13 height 13
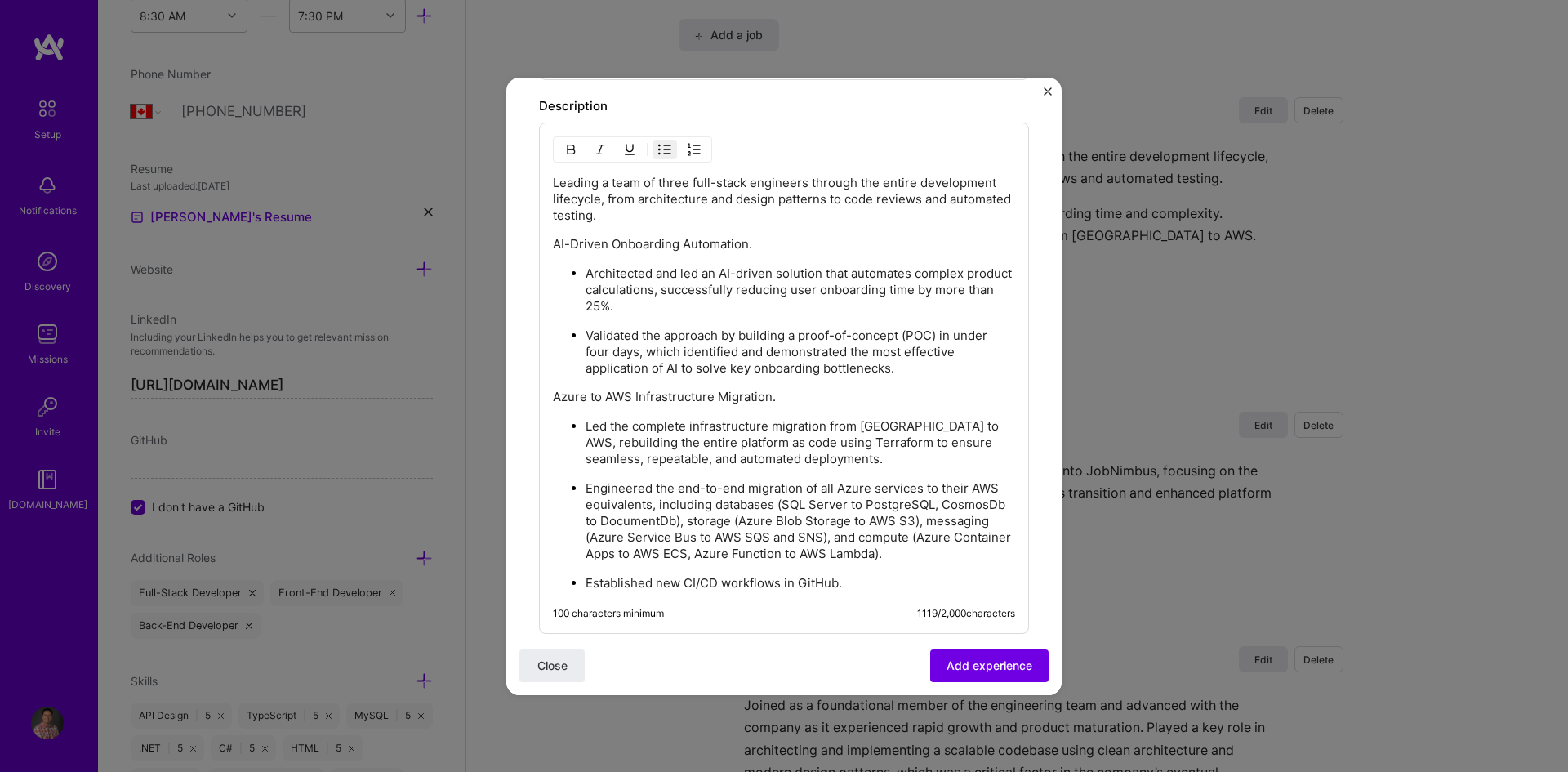
click at [555, 397] on p "Azure to AWS Infrastructure Migration." at bounding box center [784, 397] width 462 height 16
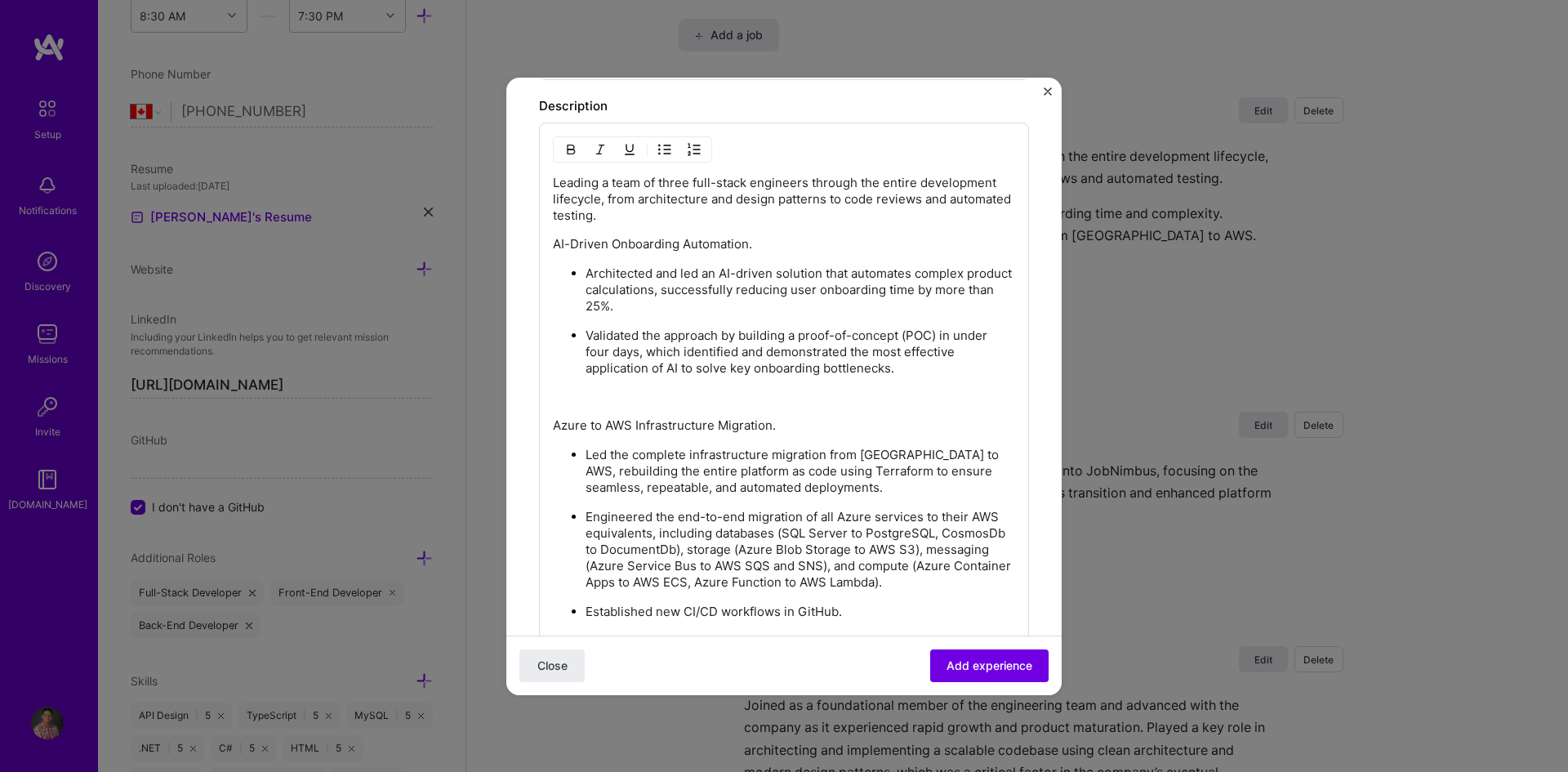
click at [554, 242] on p "AI-Driven Onboarding Automation." at bounding box center [784, 244] width 462 height 16
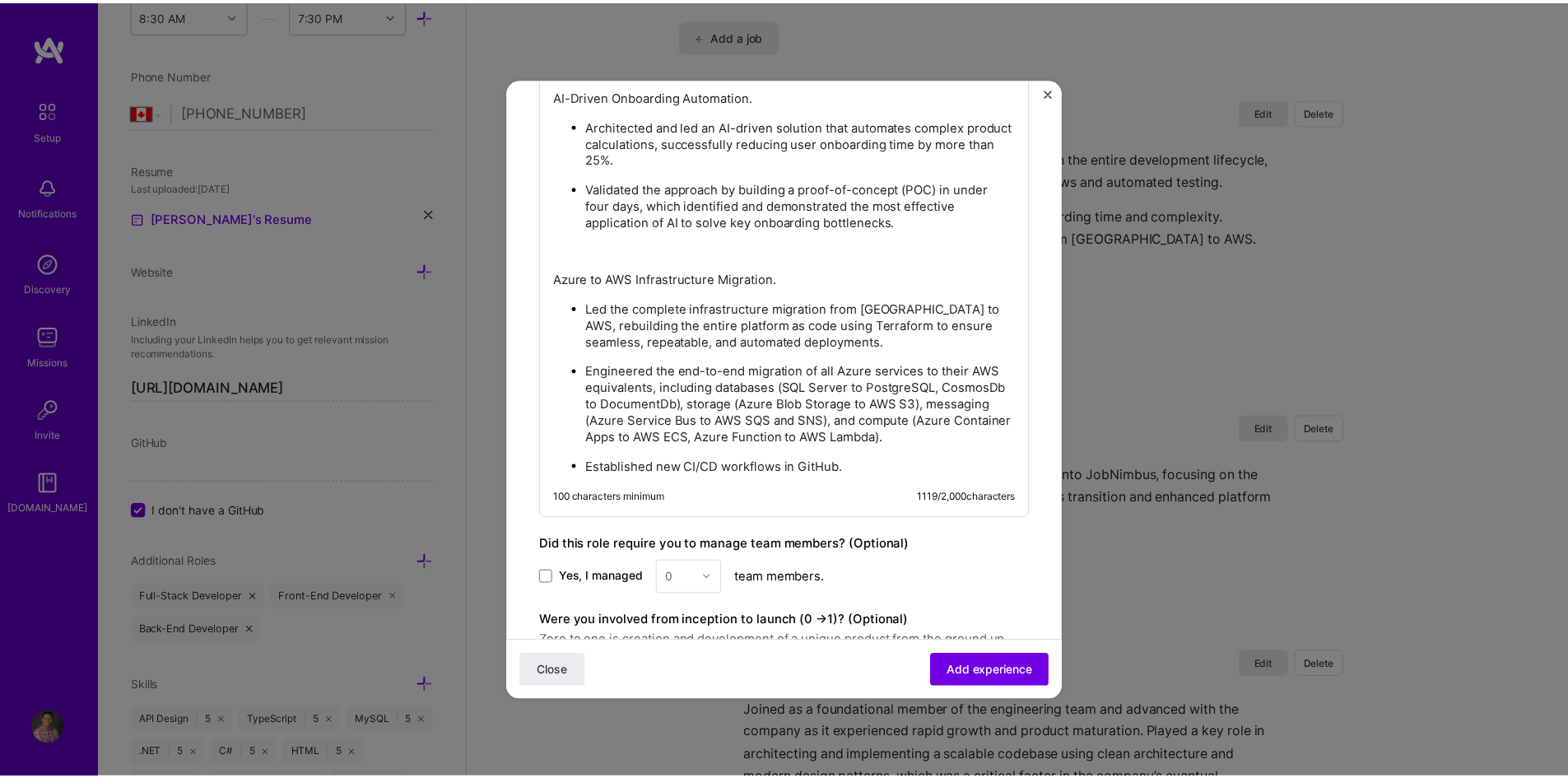
scroll to position [1445, 0]
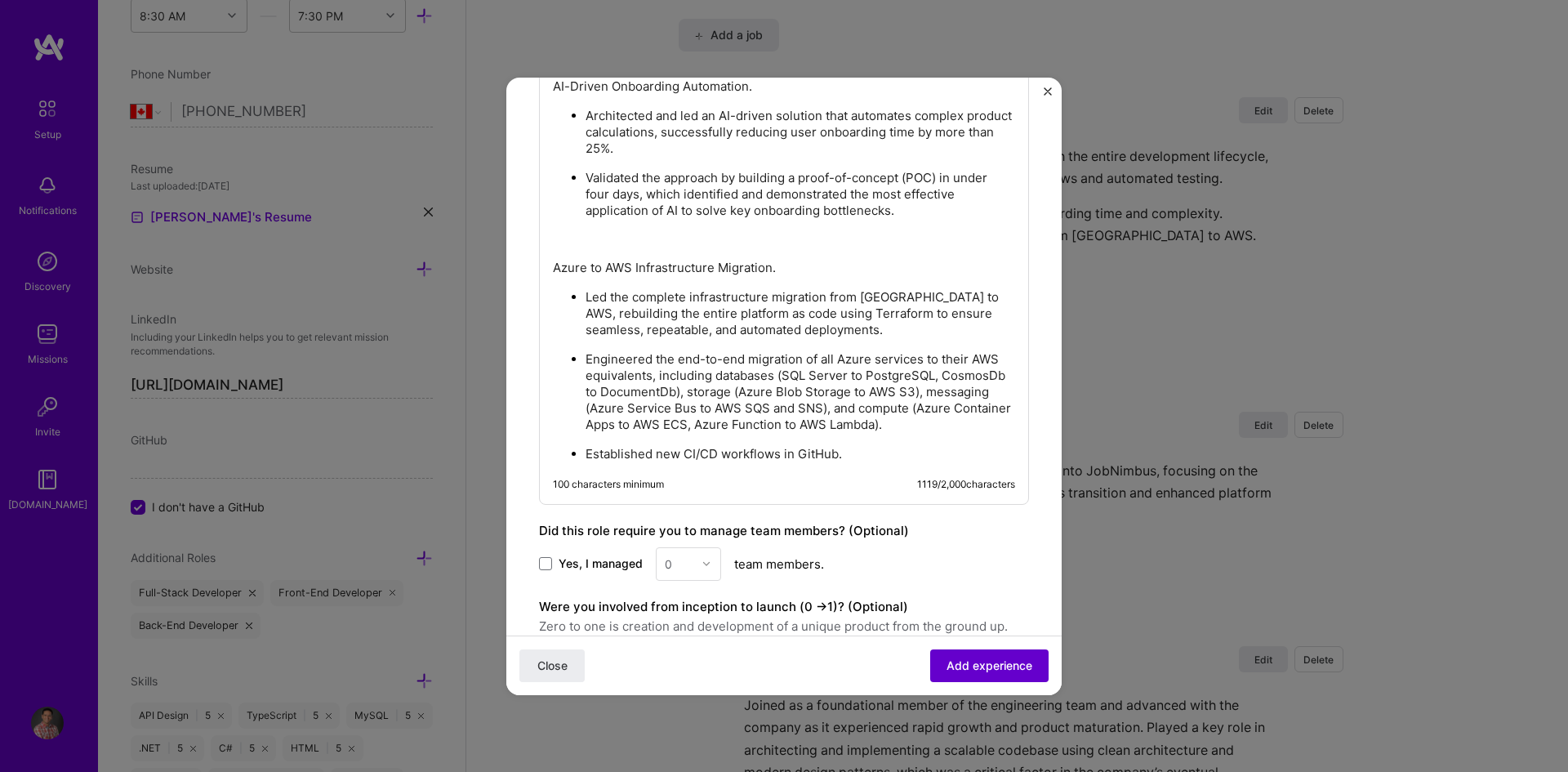
click at [982, 660] on span "Add experience" at bounding box center [989, 665] width 86 height 16
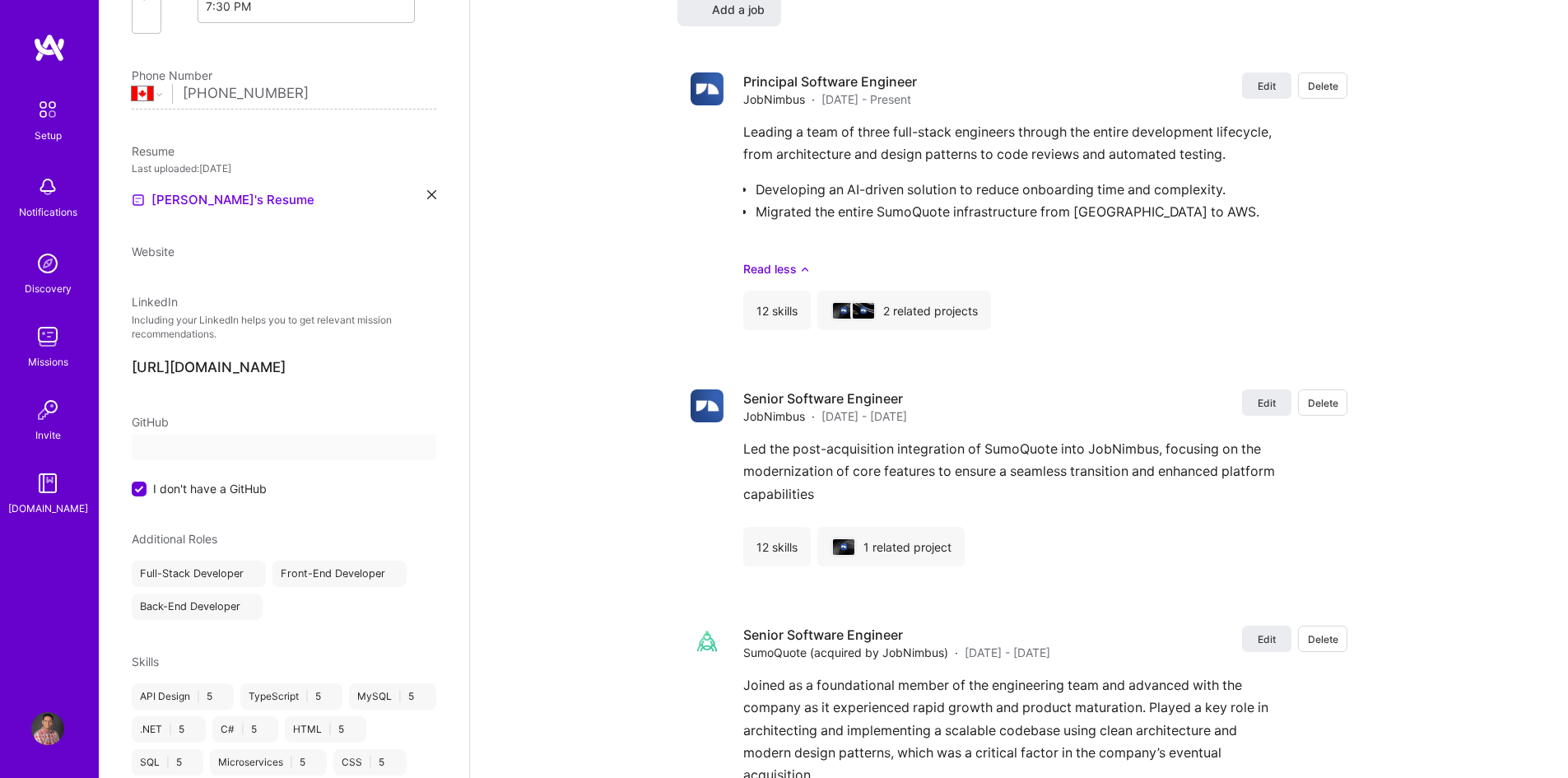
scroll to position [41, 0]
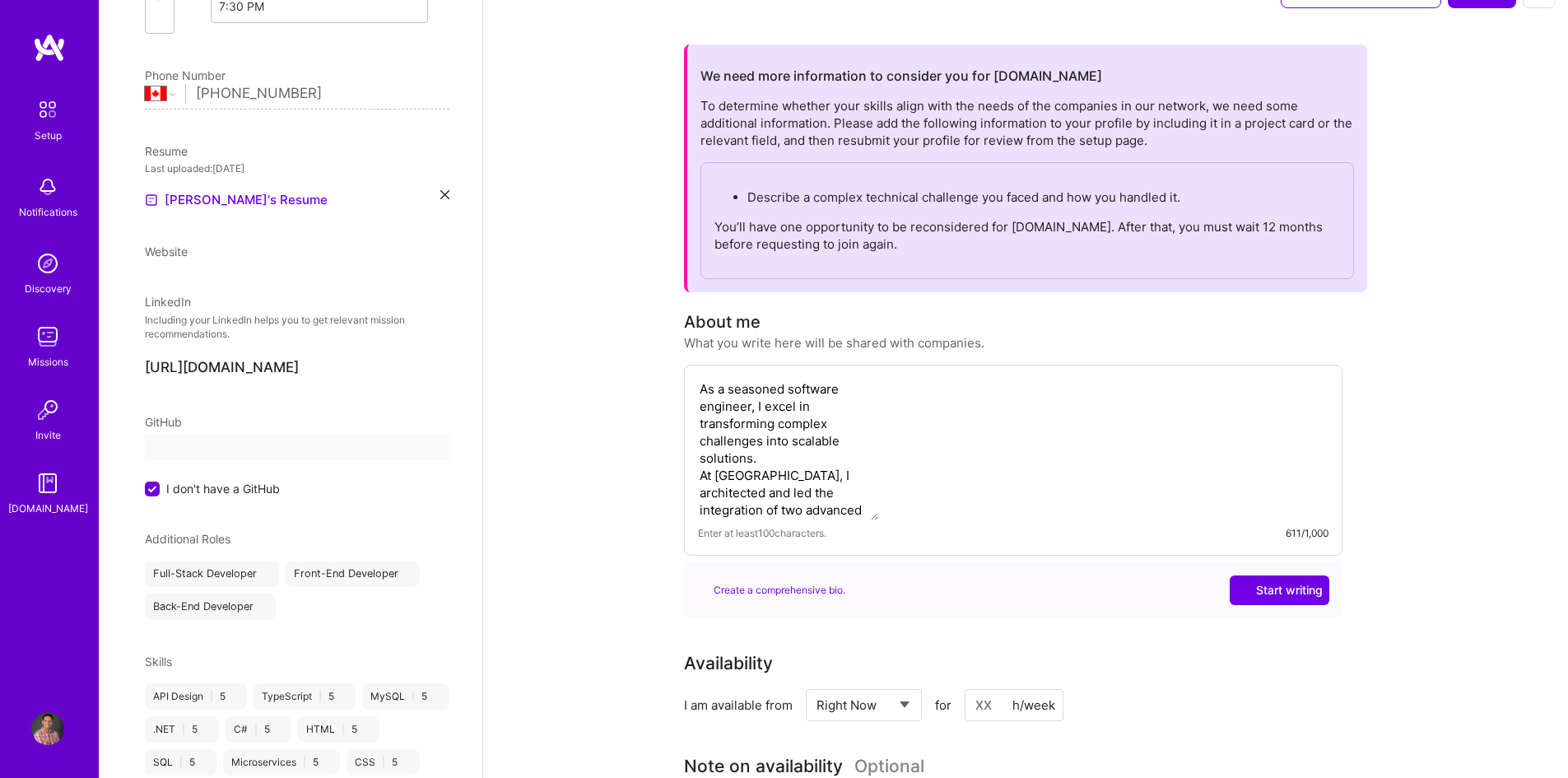
select select "CA"
select select "Right Now"
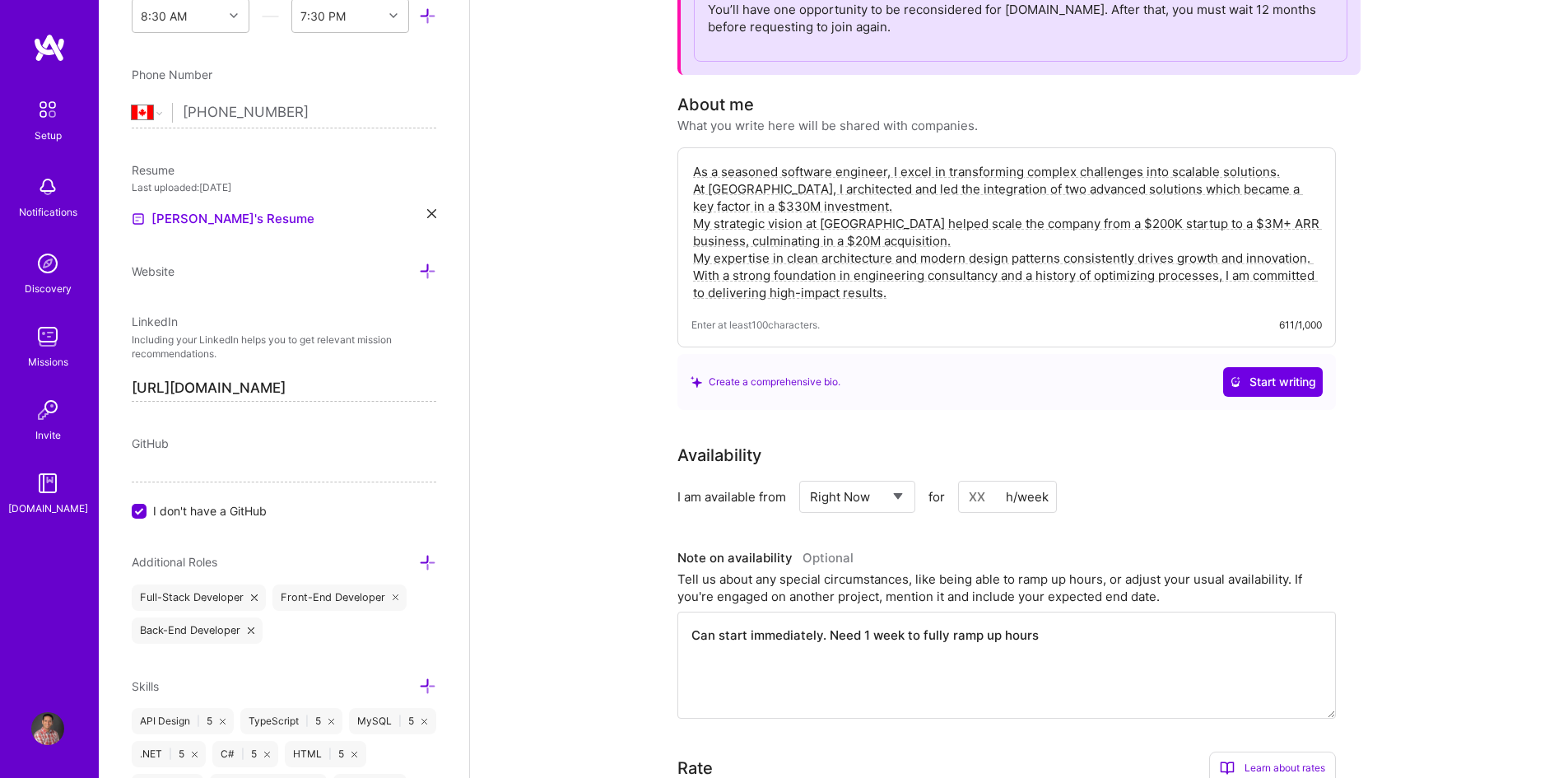
scroll to position [0, 0]
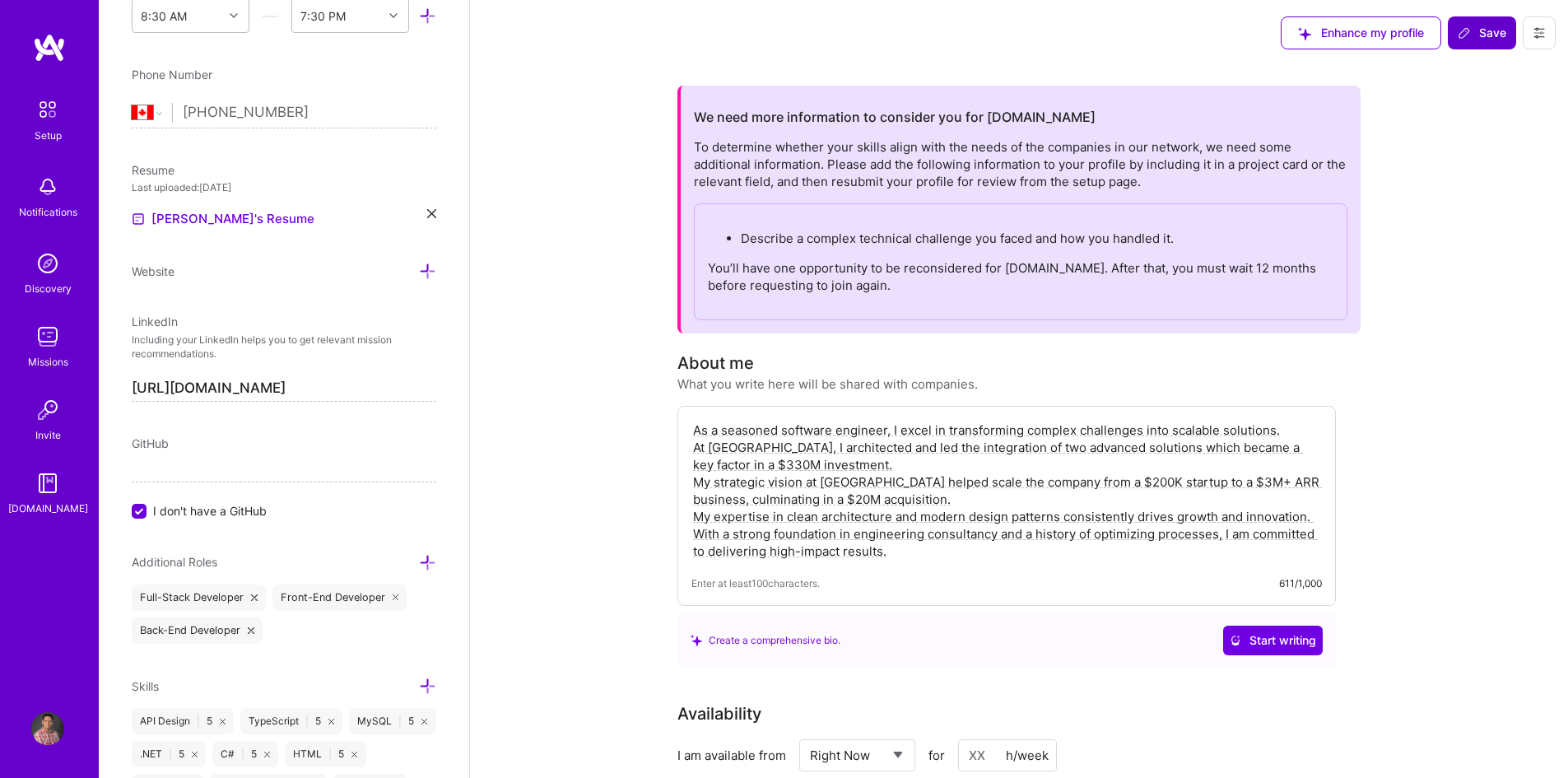
click at [1502, 40] on span "Save" at bounding box center [1481, 33] width 49 height 17
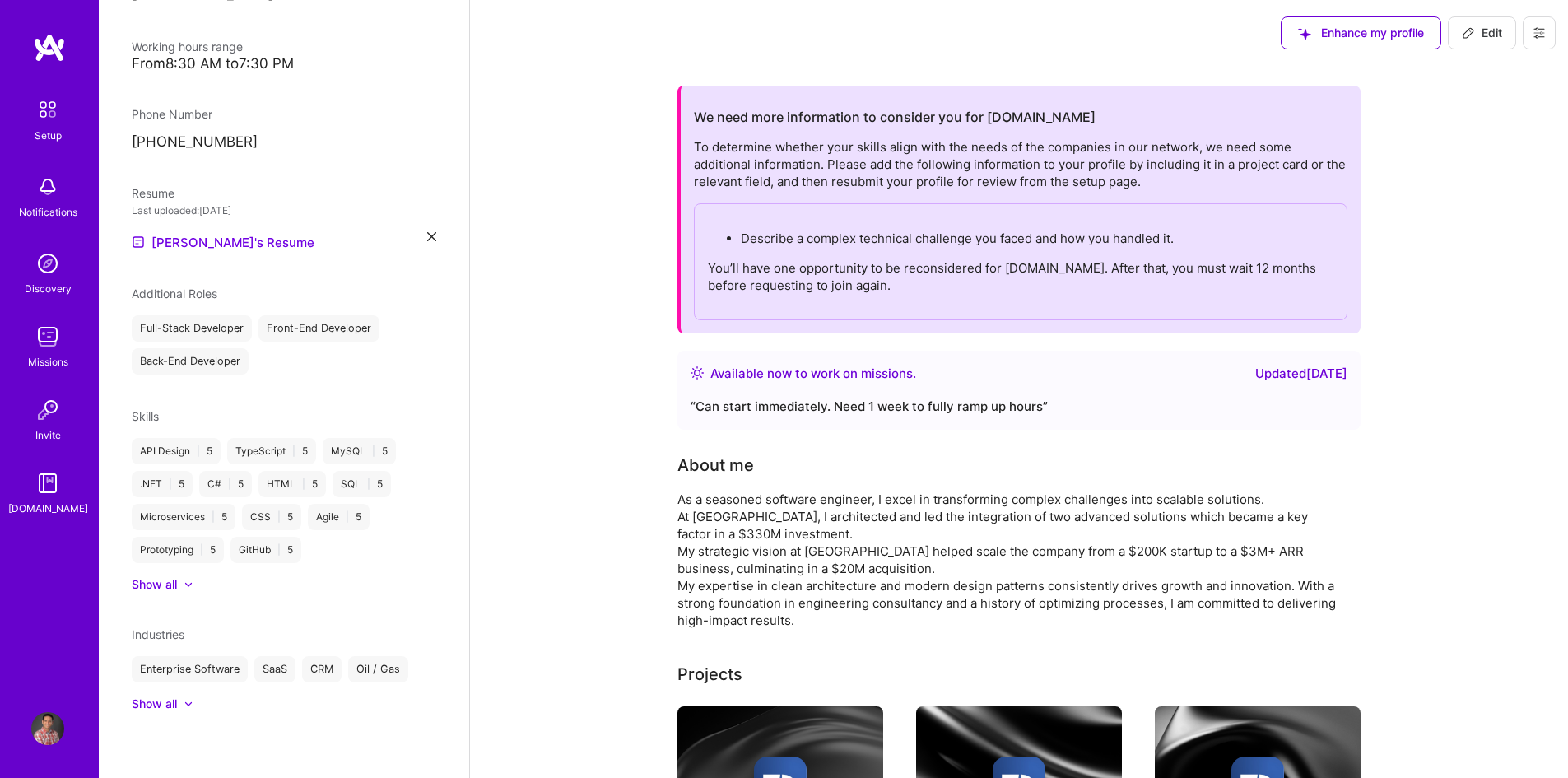
scroll to position [348, 0]
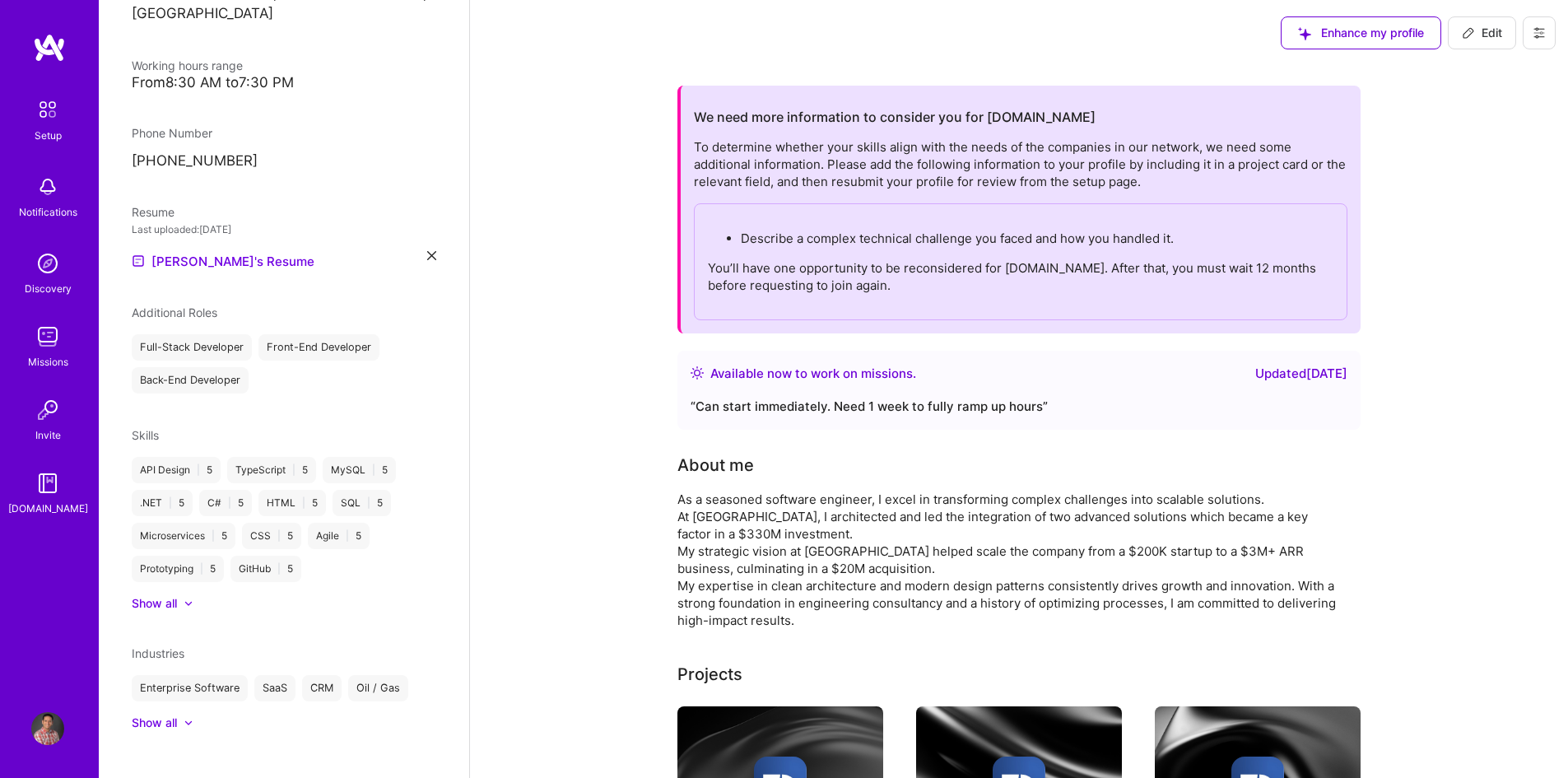
click at [1483, 26] on span "Edit" at bounding box center [1481, 33] width 40 height 17
select select "CA"
select select "Right Now"
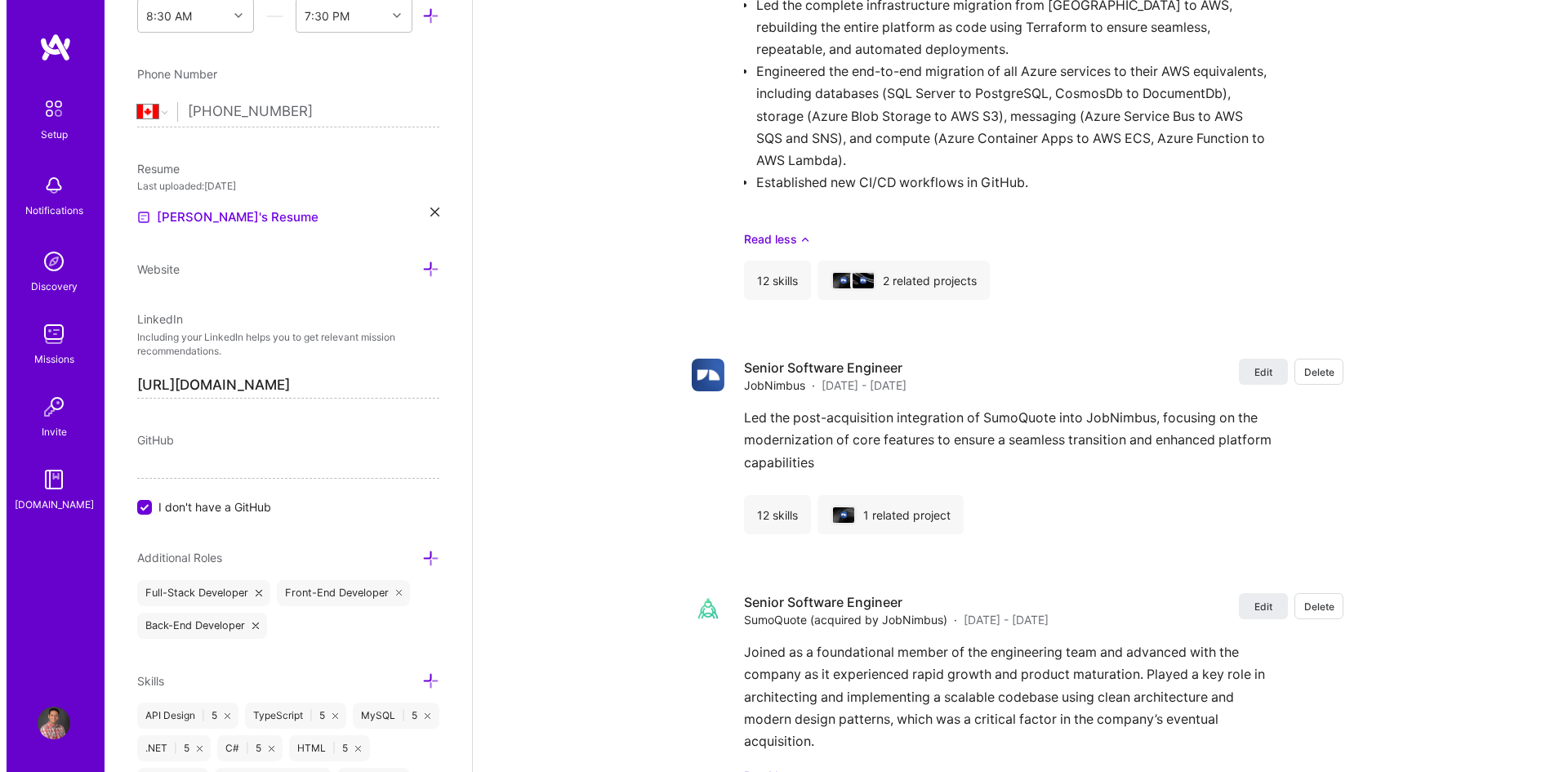
scroll to position [2510, 0]
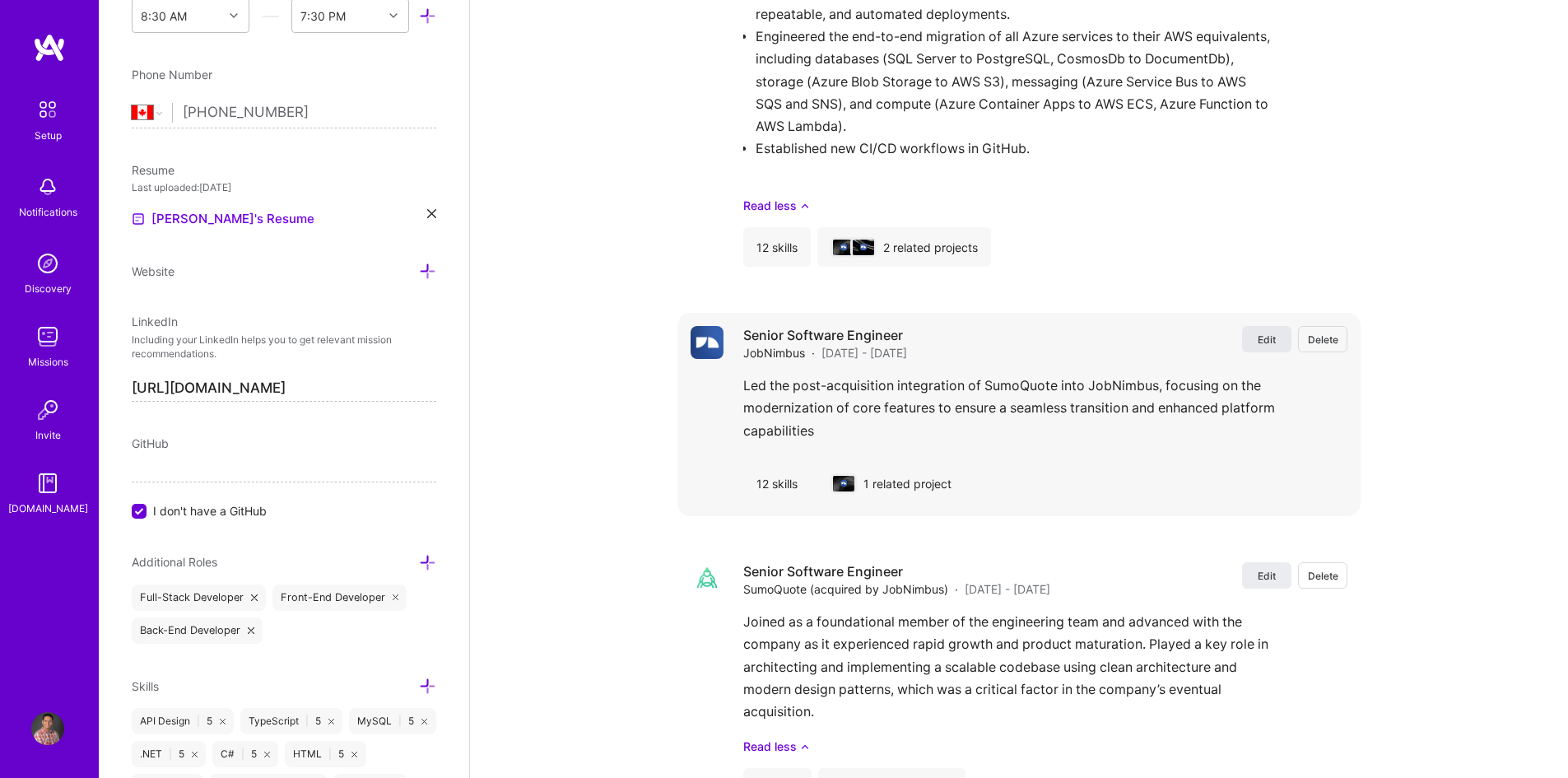
click at [1277, 337] on button "Edit" at bounding box center [1267, 339] width 50 height 26
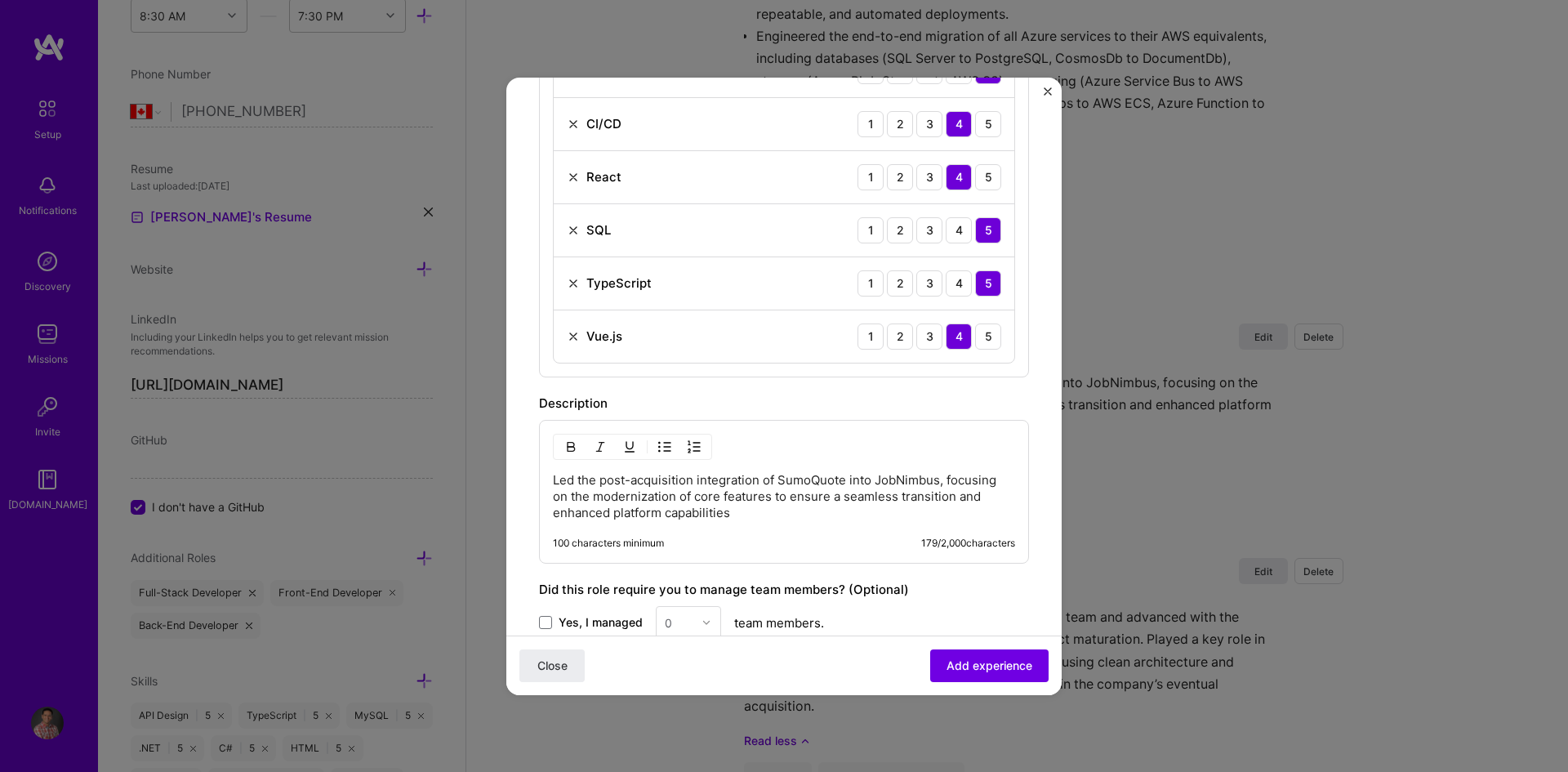
scroll to position [1172, 0]
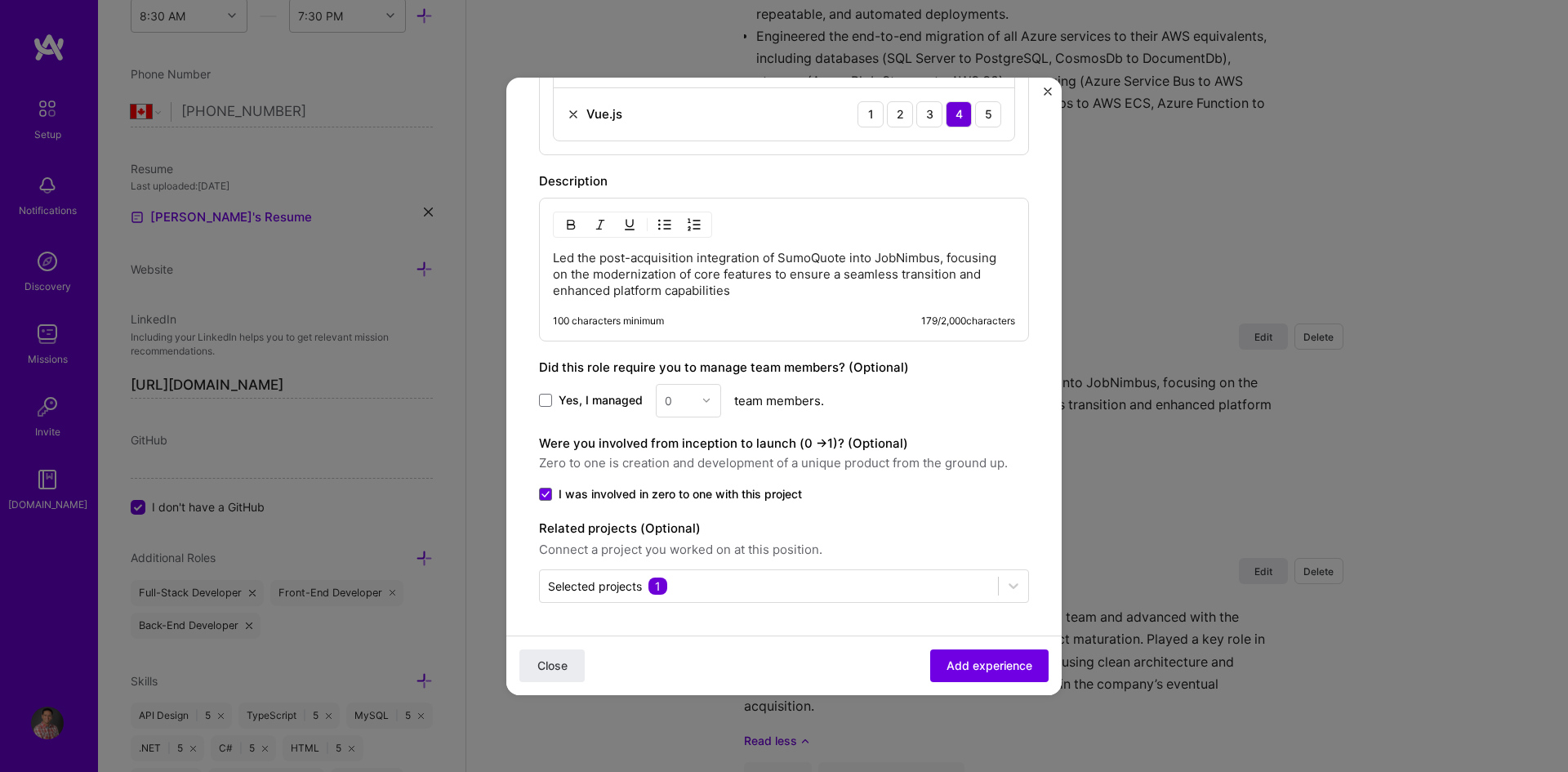
click at [732, 293] on p "Led the post-acquisition integration of SumoQuote into JobNimbus, focusing on t…" at bounding box center [784, 275] width 462 height 49
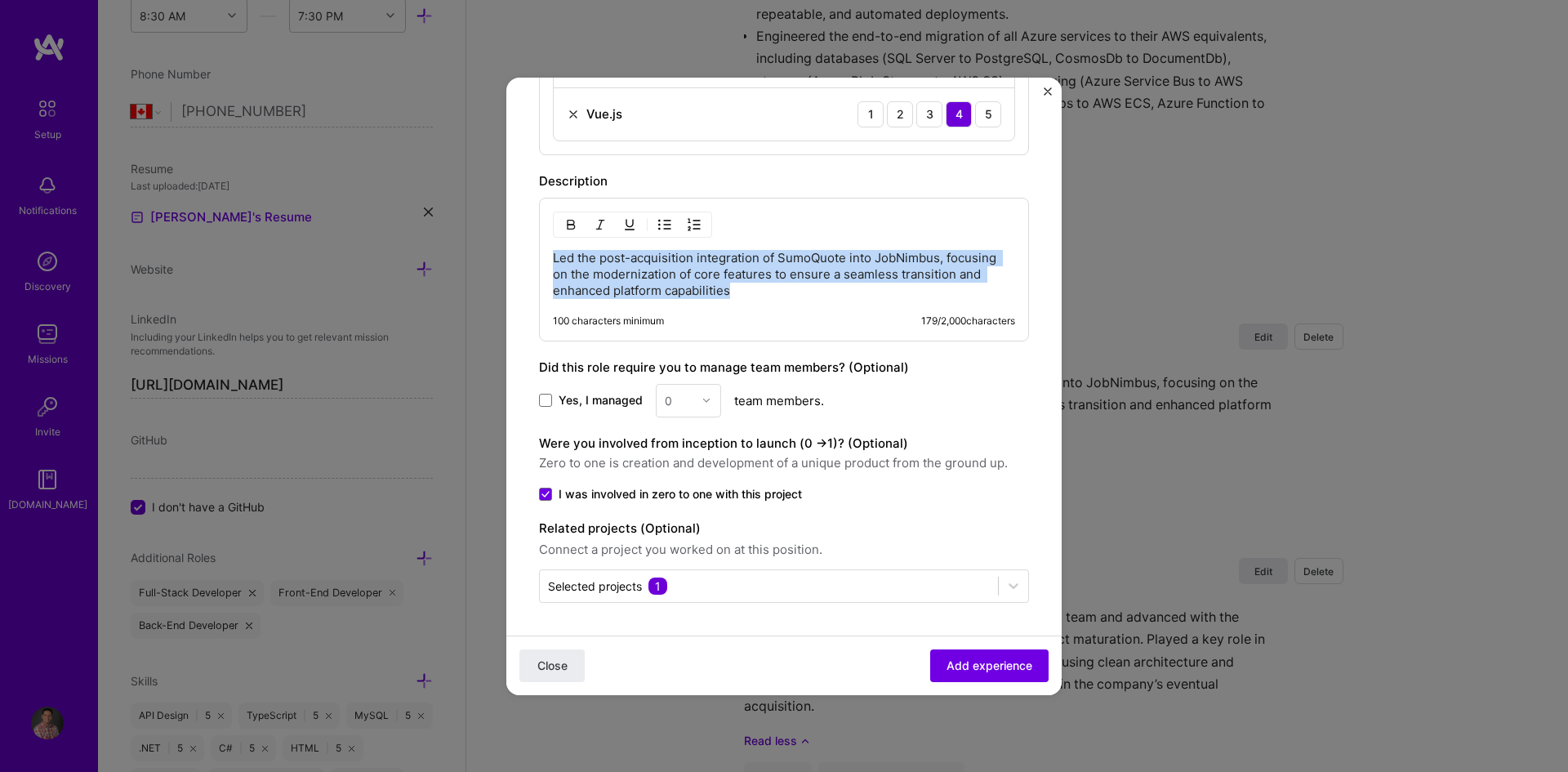
drag, startPoint x: 742, startPoint y: 293, endPoint x: 543, endPoint y: 253, distance: 203.0
click at [543, 253] on div "Led the post-acquisition integration of SumoQuote into JobNimbus, focusing on t…" at bounding box center [784, 269] width 490 height 143
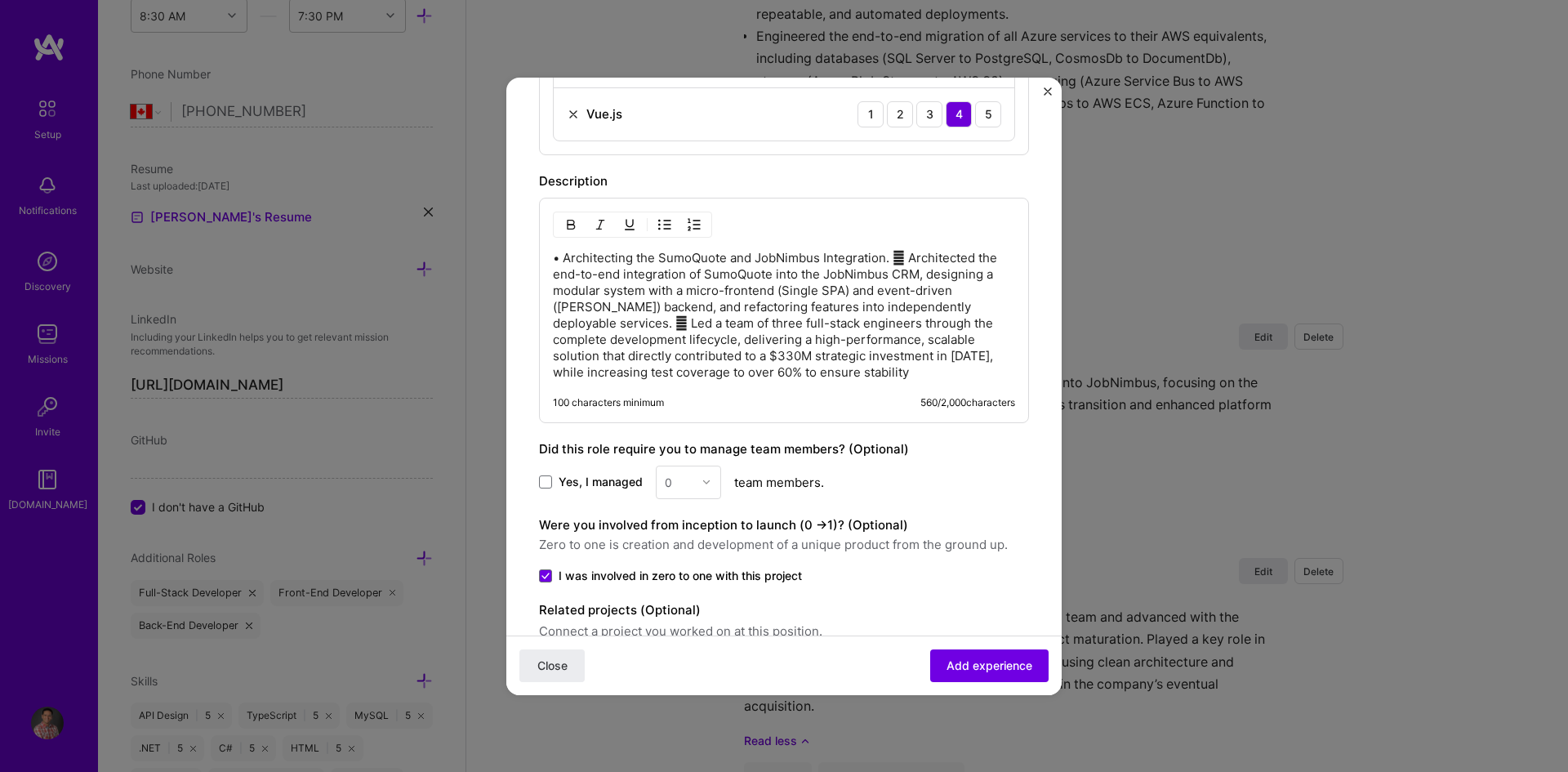
click at [662, 225] on img "button" at bounding box center [664, 225] width 13 height 13
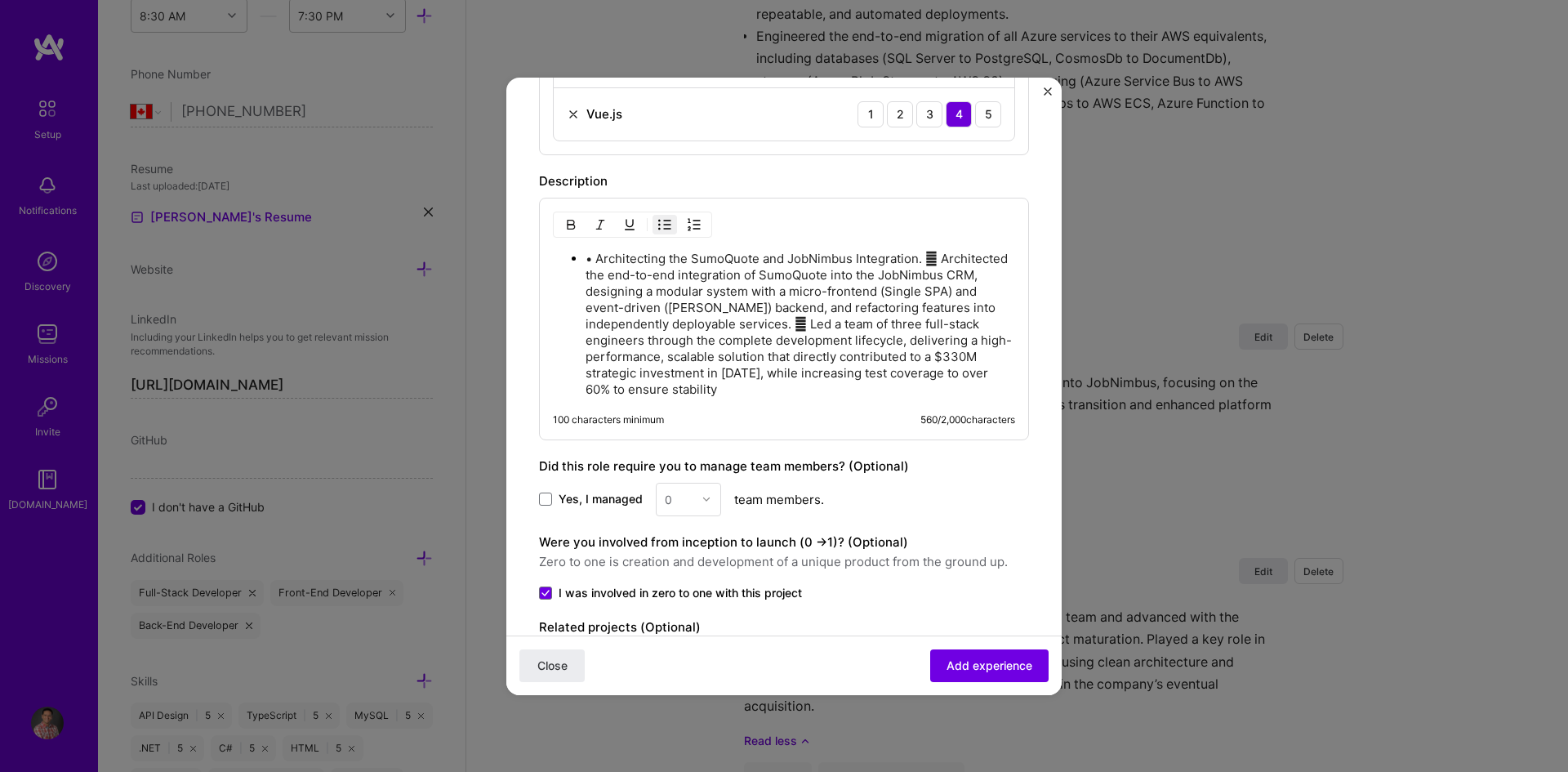
click at [662, 225] on img "button" at bounding box center [664, 225] width 13 height 13
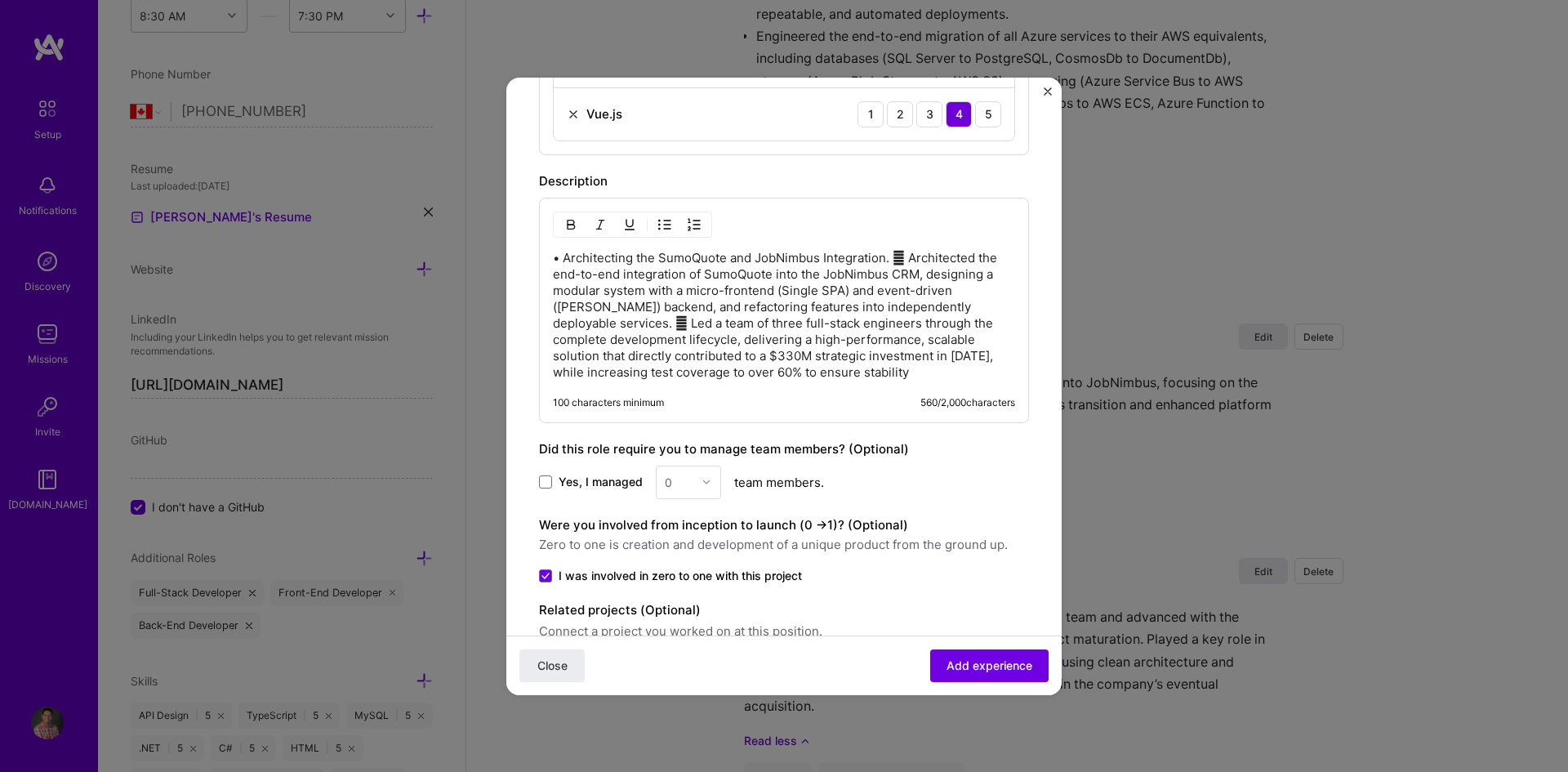
click at [564, 257] on p "• Architecting the SumoQuote and JobNimbus Integration.  Architected the end-t…" at bounding box center [784, 315] width 462 height 130
drag, startPoint x: 878, startPoint y: 257, endPoint x: 900, endPoint y: 257, distance: 22.0
click at [900, 257] on p "Architecting the SumoQuote and JobNimbus Integration.  Architected the end-to-…" at bounding box center [784, 315] width 462 height 130
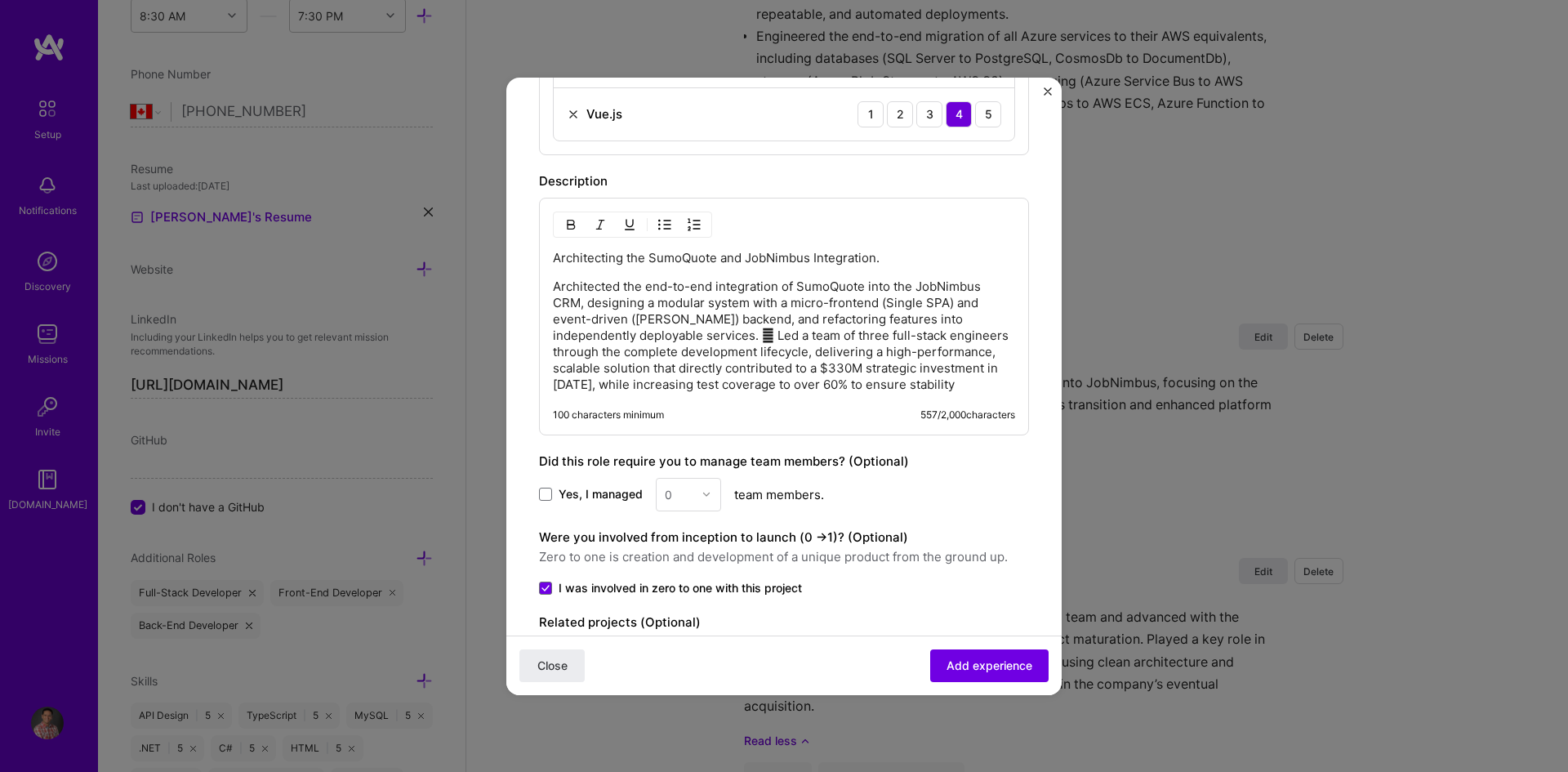
click at [669, 223] on img "button" at bounding box center [664, 225] width 13 height 13
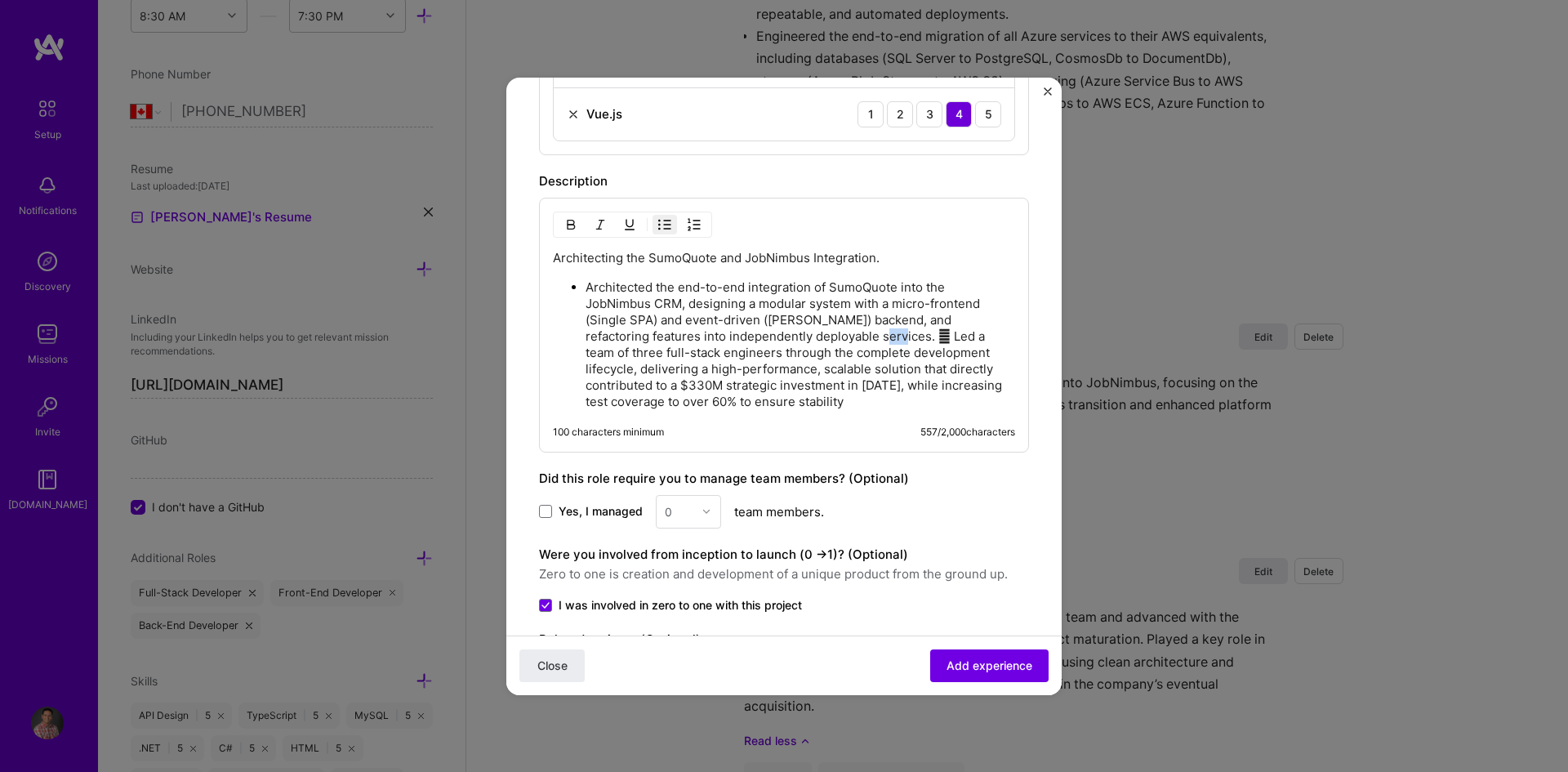
drag, startPoint x: 868, startPoint y: 340, endPoint x: 888, endPoint y: 339, distance: 20.0
click at [888, 339] on p "Architected the end-to-end integration of SumoQuote into the JobNimbus CRM, des…" at bounding box center [800, 344] width 429 height 130
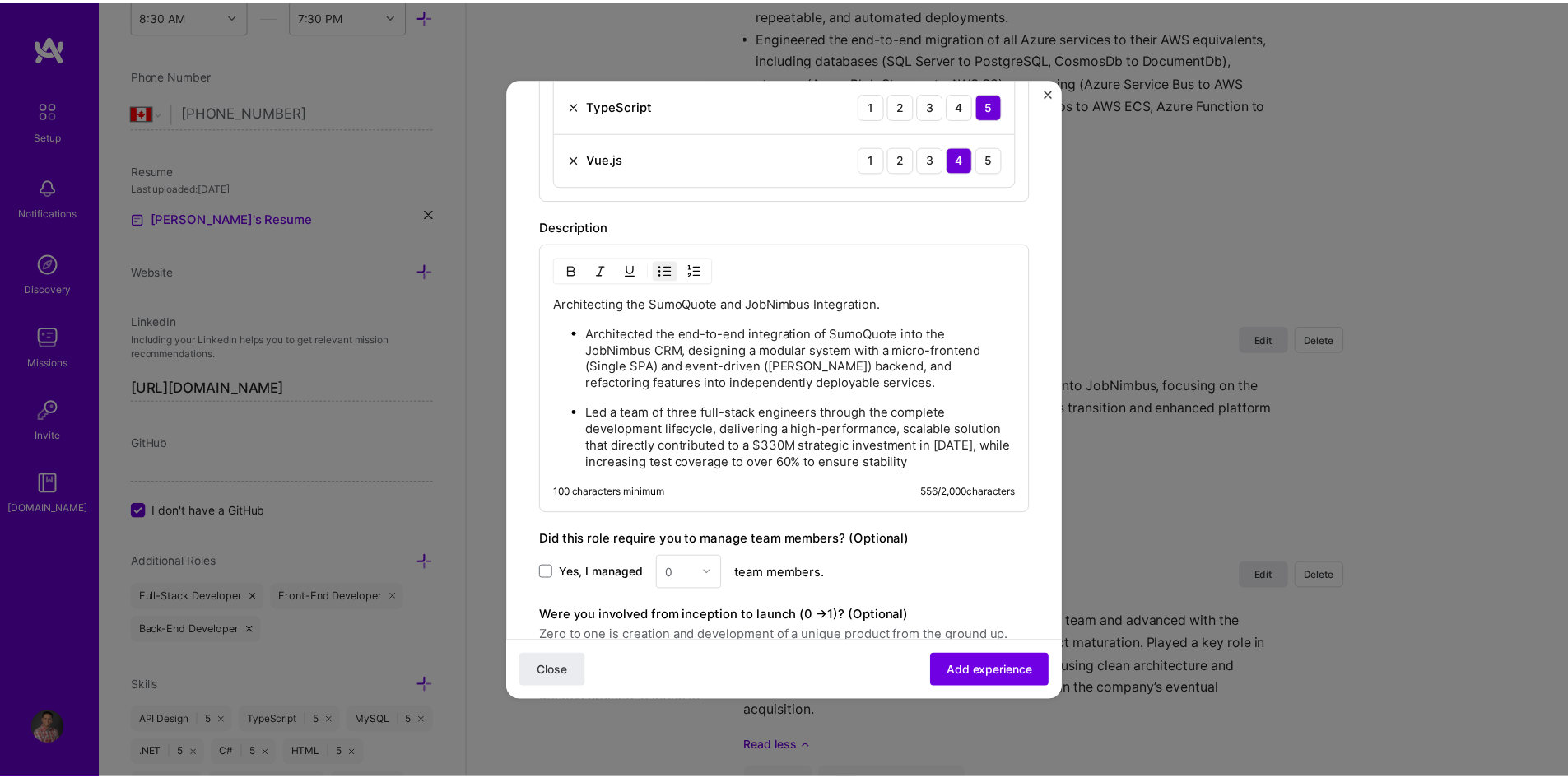
scroll to position [1098, 0]
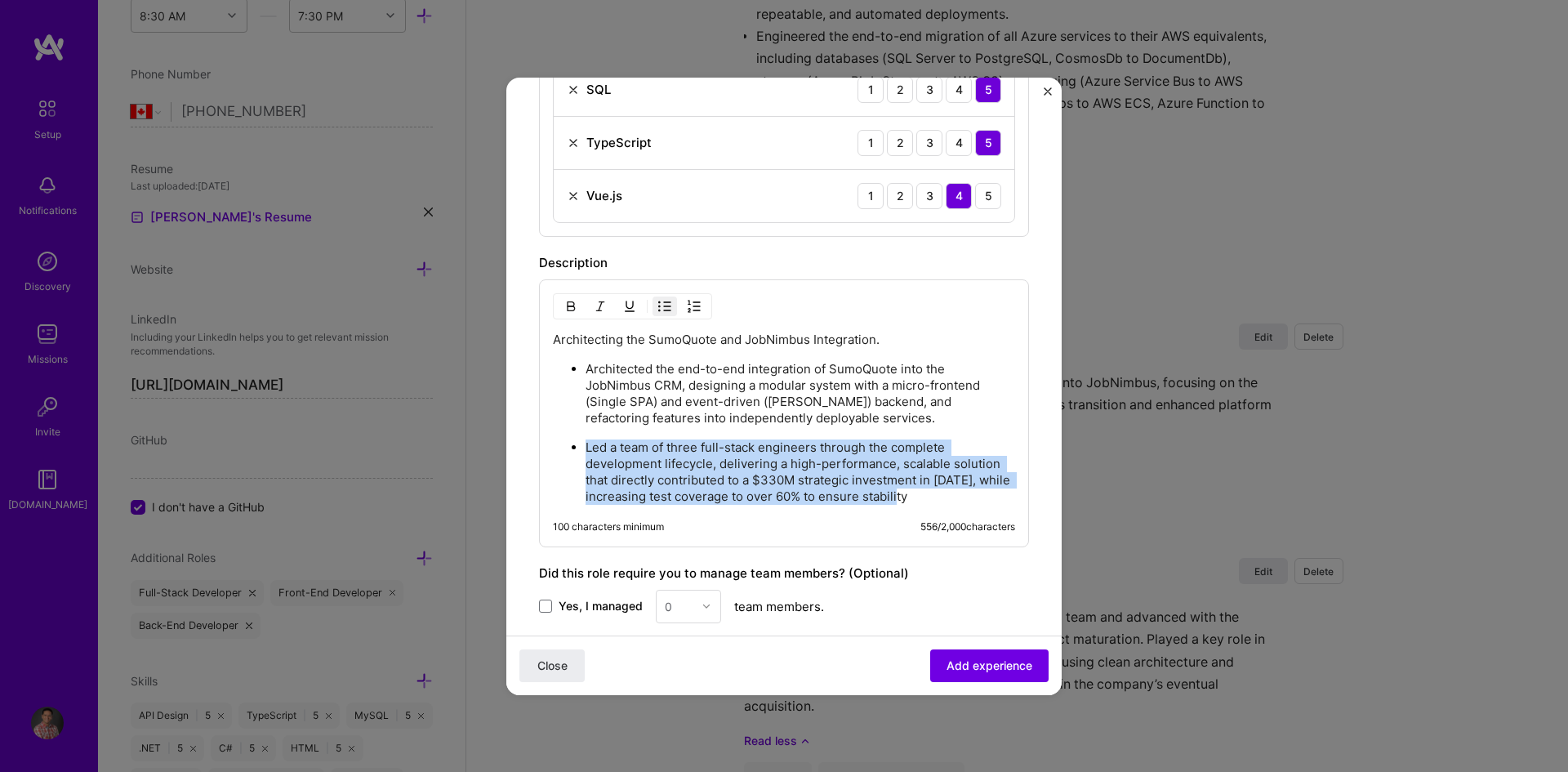
drag, startPoint x: 585, startPoint y: 445, endPoint x: 940, endPoint y: 494, distance: 358.4
click at [940, 494] on ul "Architected the end-to-end integration of SumoQuote into the JobNimbus CRM, des…" at bounding box center [784, 433] width 462 height 144
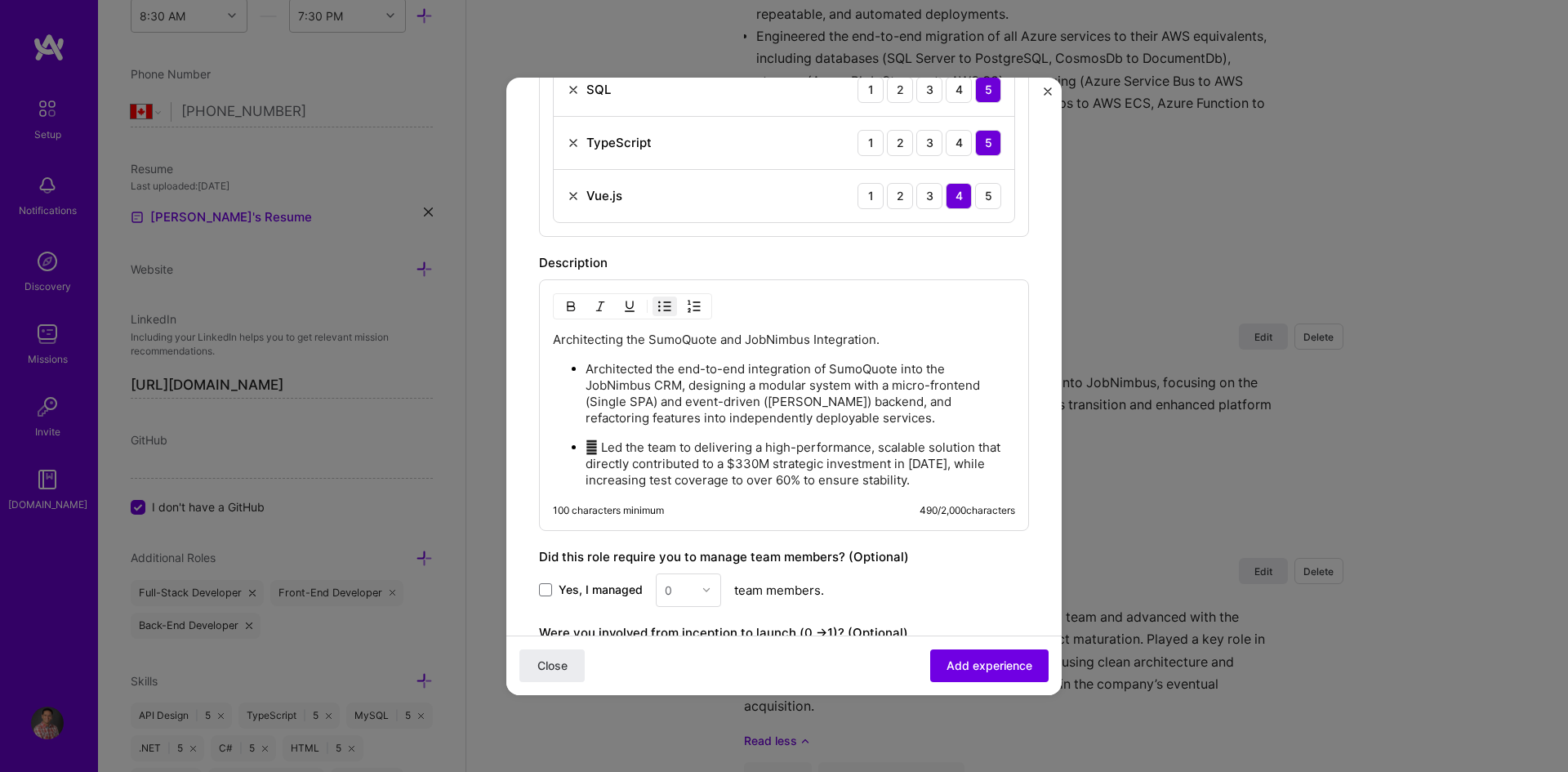
click at [601, 449] on p " Led the team to delivering a high-performance, scalable solution that directl…" at bounding box center [800, 464] width 429 height 49
click at [918, 479] on p "Led the team to delivering a high-performance, scalable solution that directly …" at bounding box center [800, 464] width 429 height 49
click at [735, 451] on p "Led the team to delivering a high-performance, scalable solution that directly …" at bounding box center [800, 464] width 429 height 49
click at [993, 661] on span "Add experience" at bounding box center [989, 665] width 86 height 16
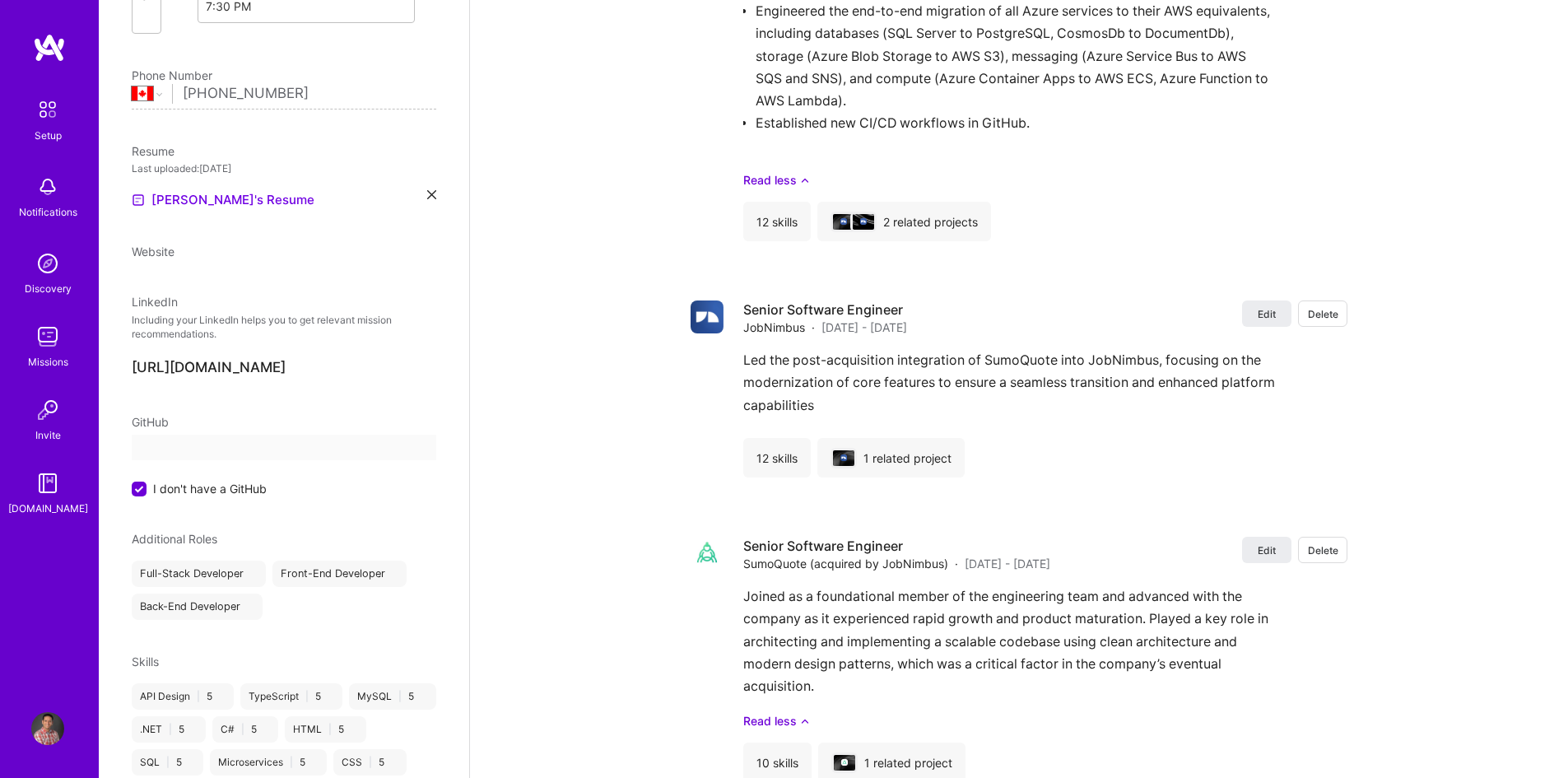
select select "CA"
select select "Right Now"
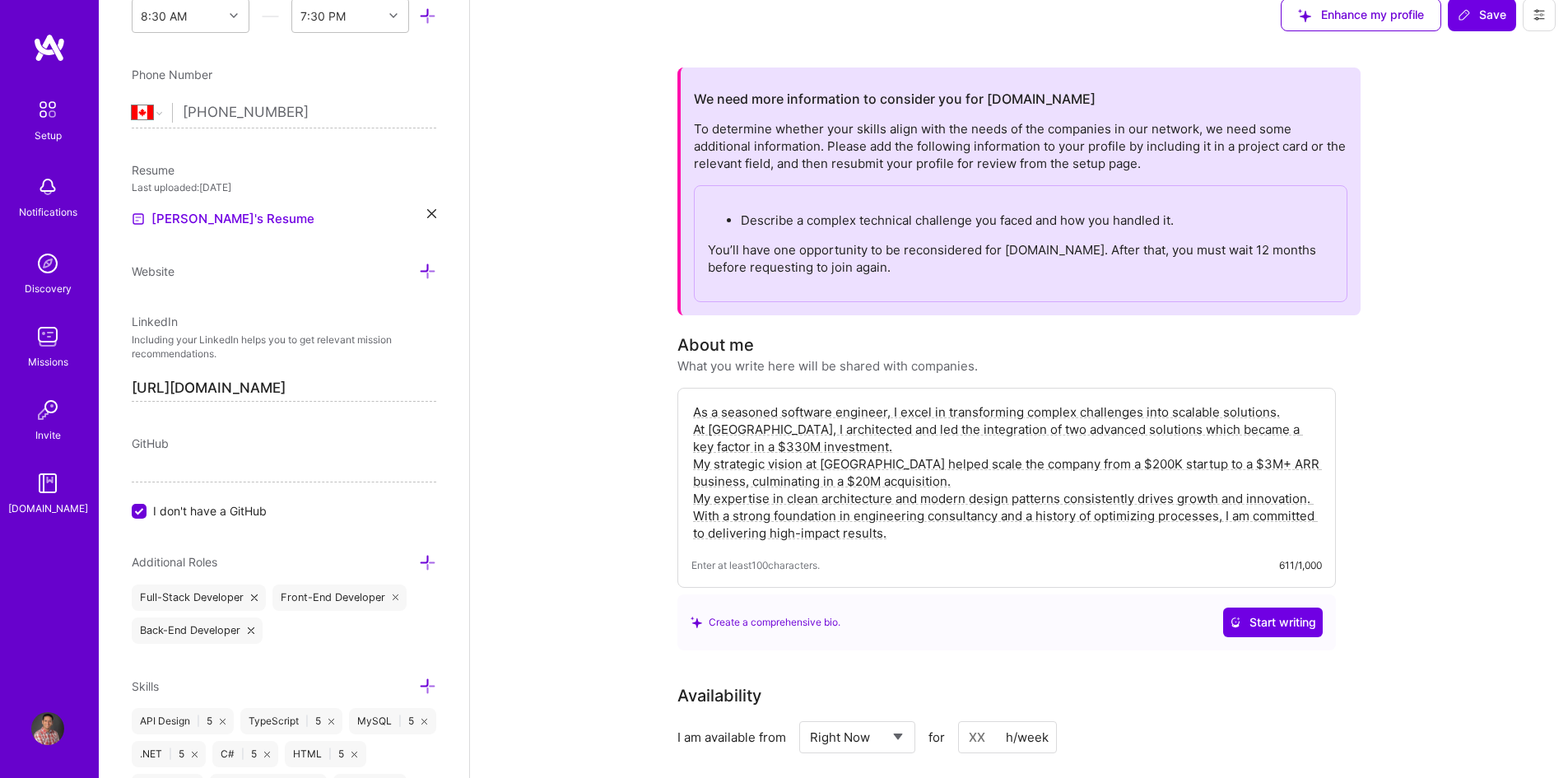
scroll to position [0, 0]
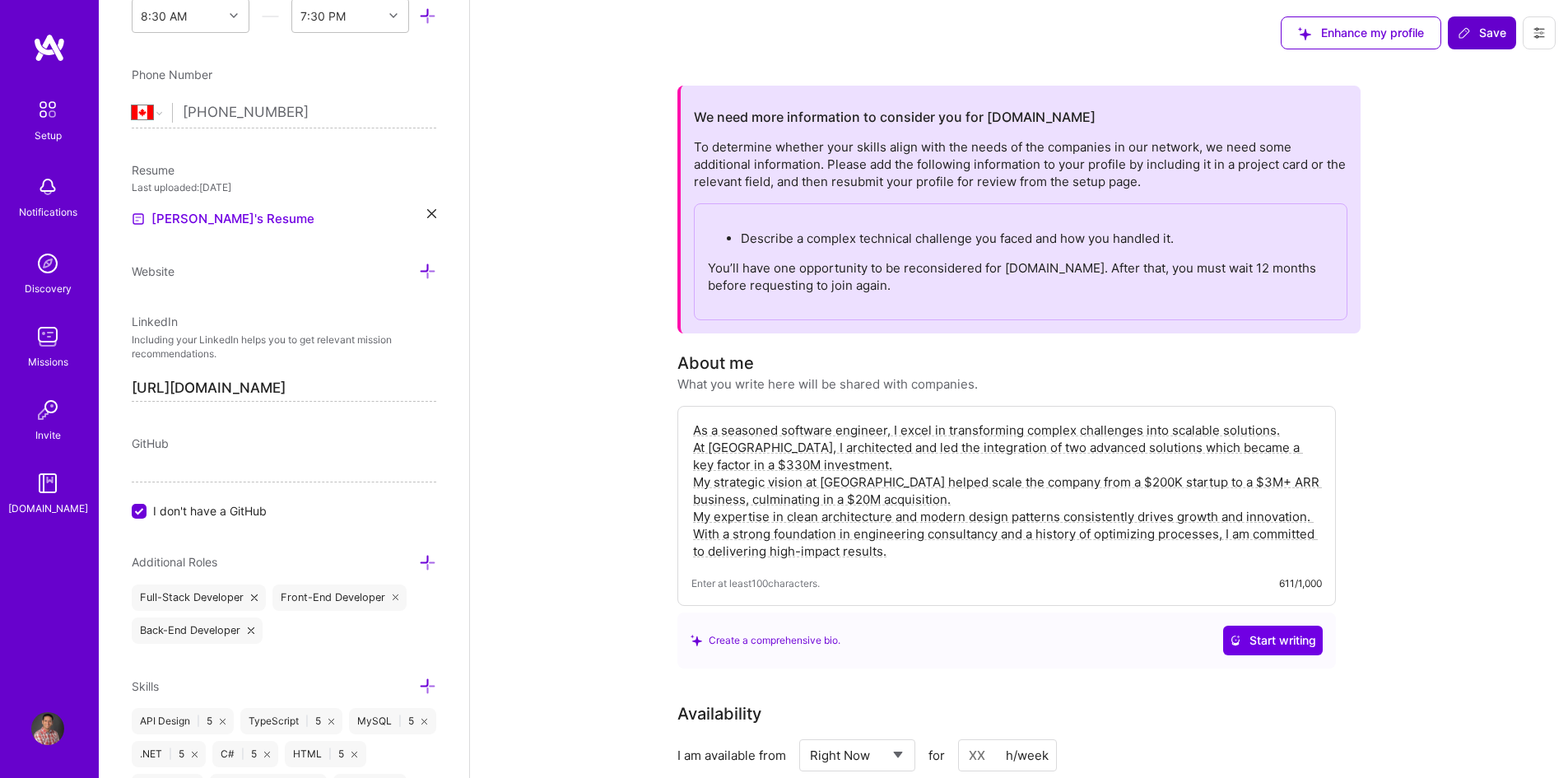
click at [1498, 31] on span "Save" at bounding box center [1481, 33] width 49 height 17
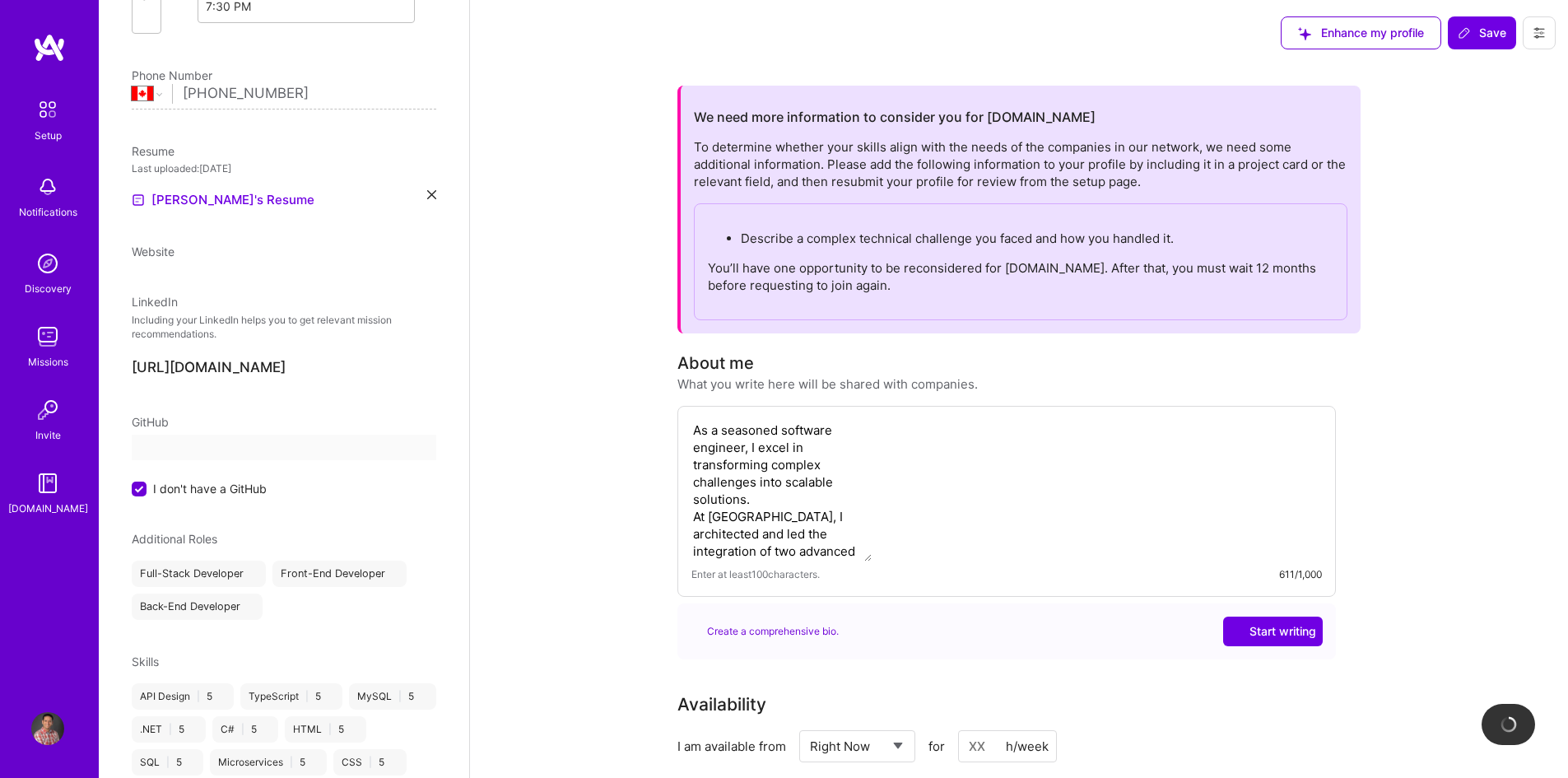
scroll to position [348, 0]
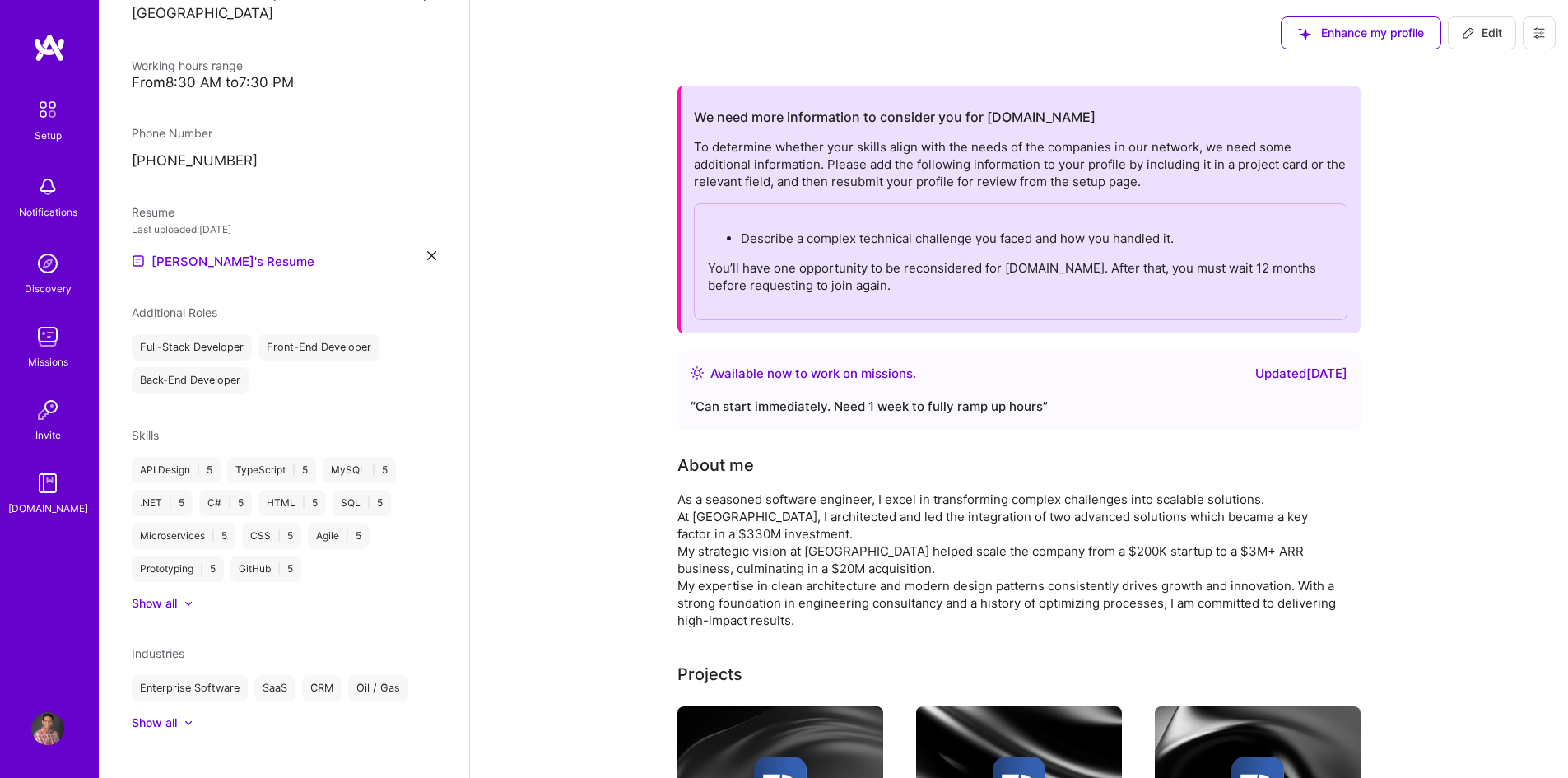
click at [427, 251] on icon at bounding box center [431, 255] width 9 height 9
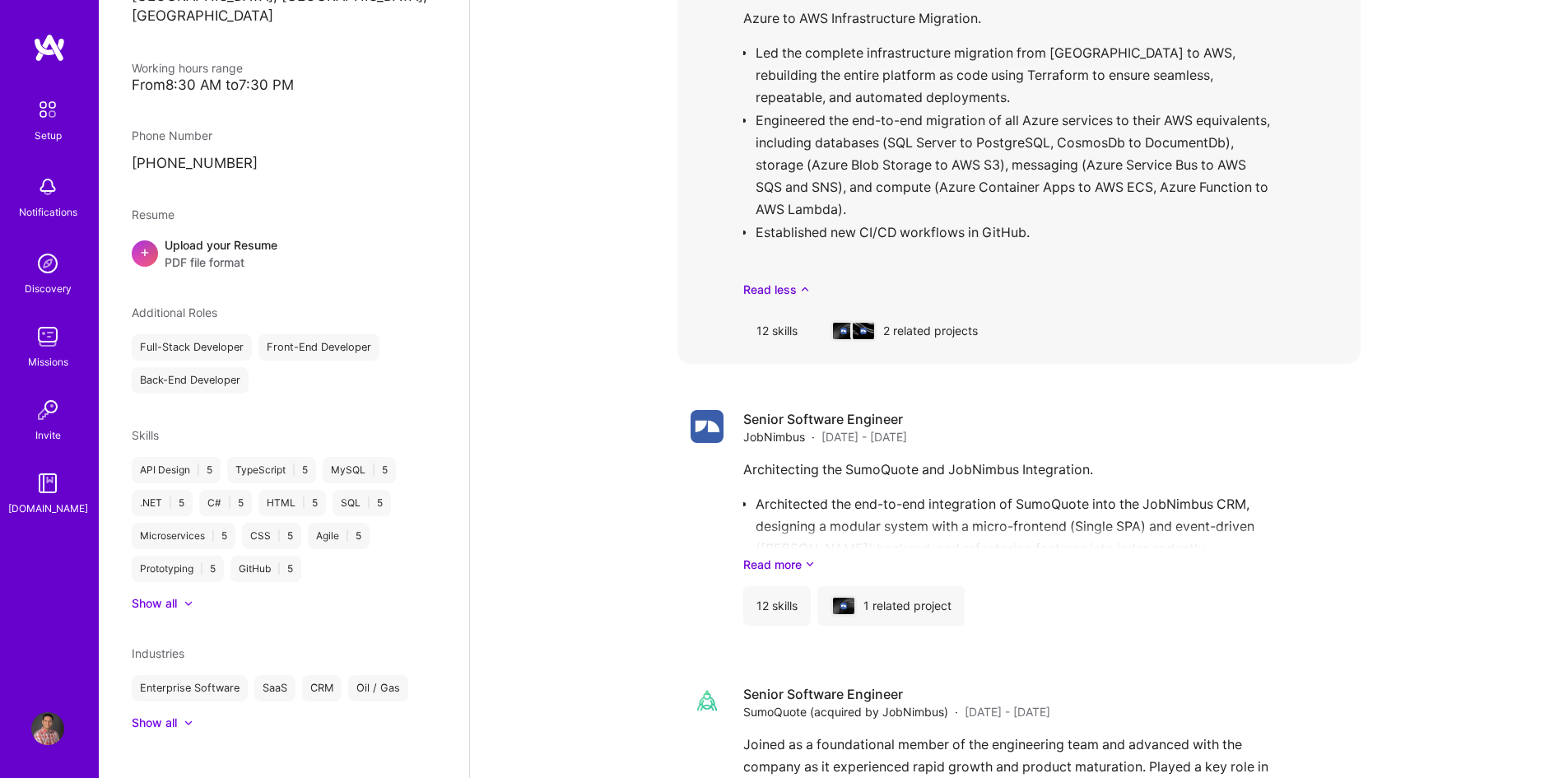
scroll to position [1894, 0]
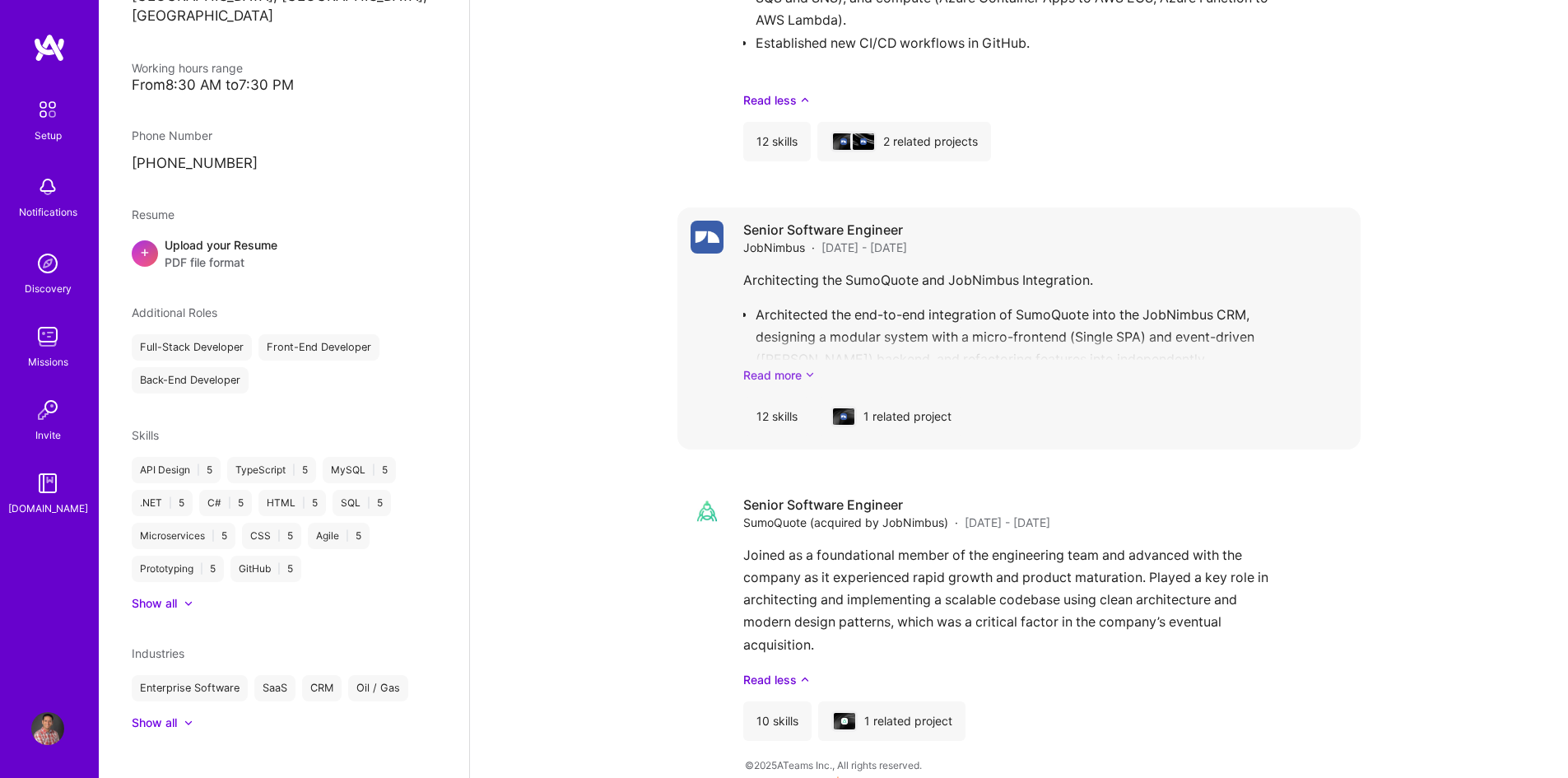
click at [804, 371] on link "Read more" at bounding box center [1045, 375] width 604 height 17
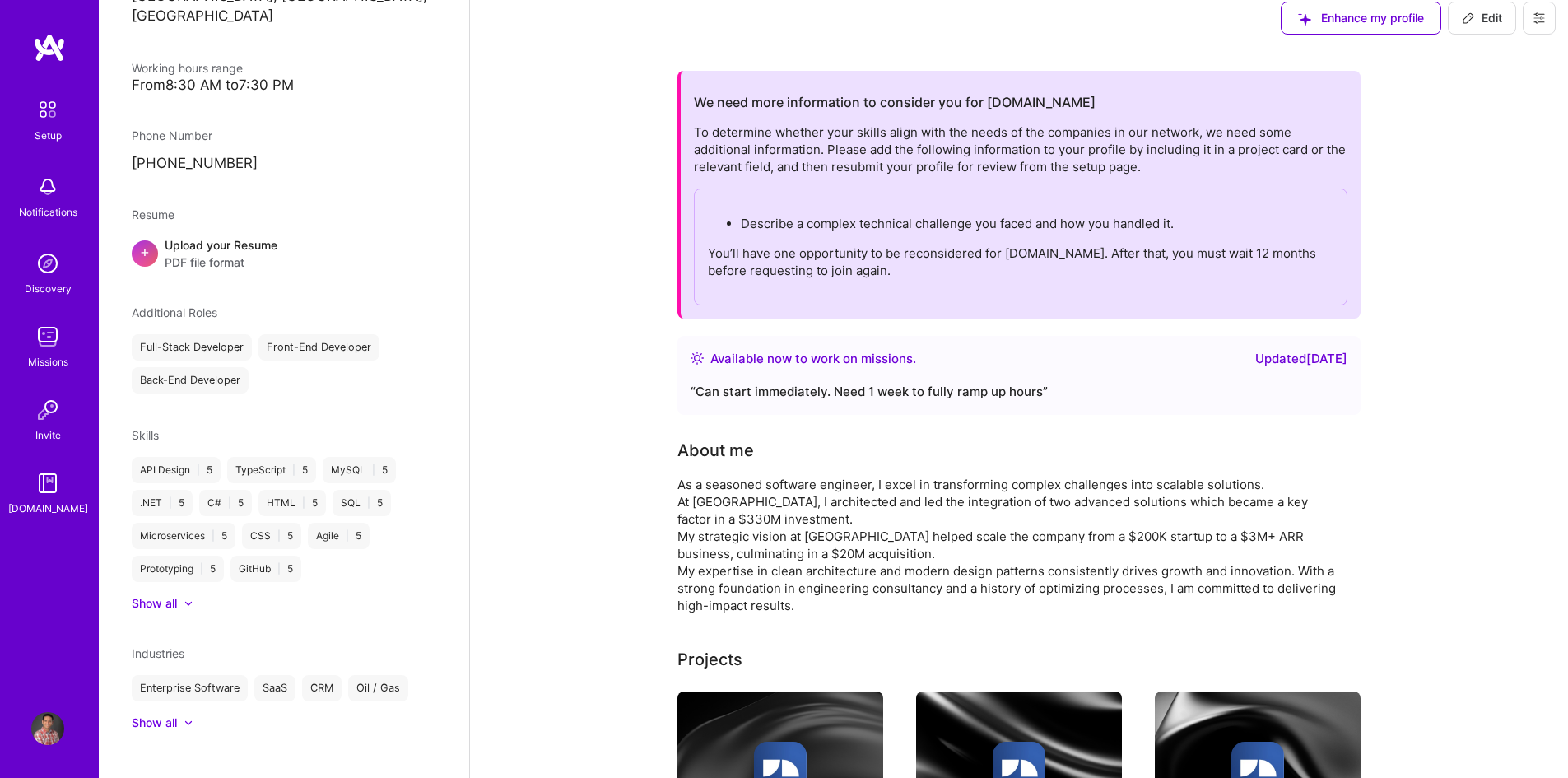
scroll to position [0, 0]
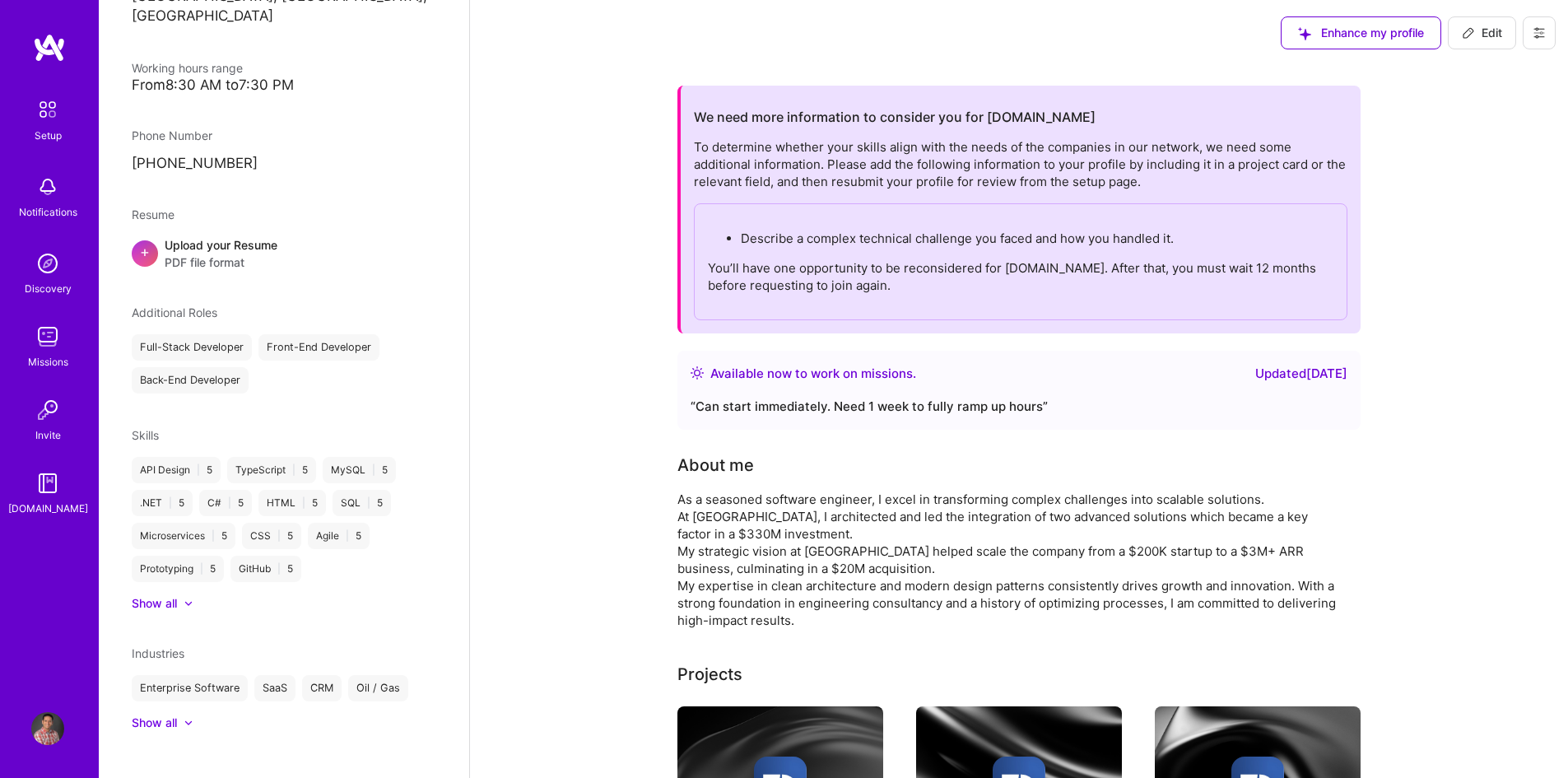
click at [1482, 40] on span "Edit" at bounding box center [1481, 33] width 40 height 17
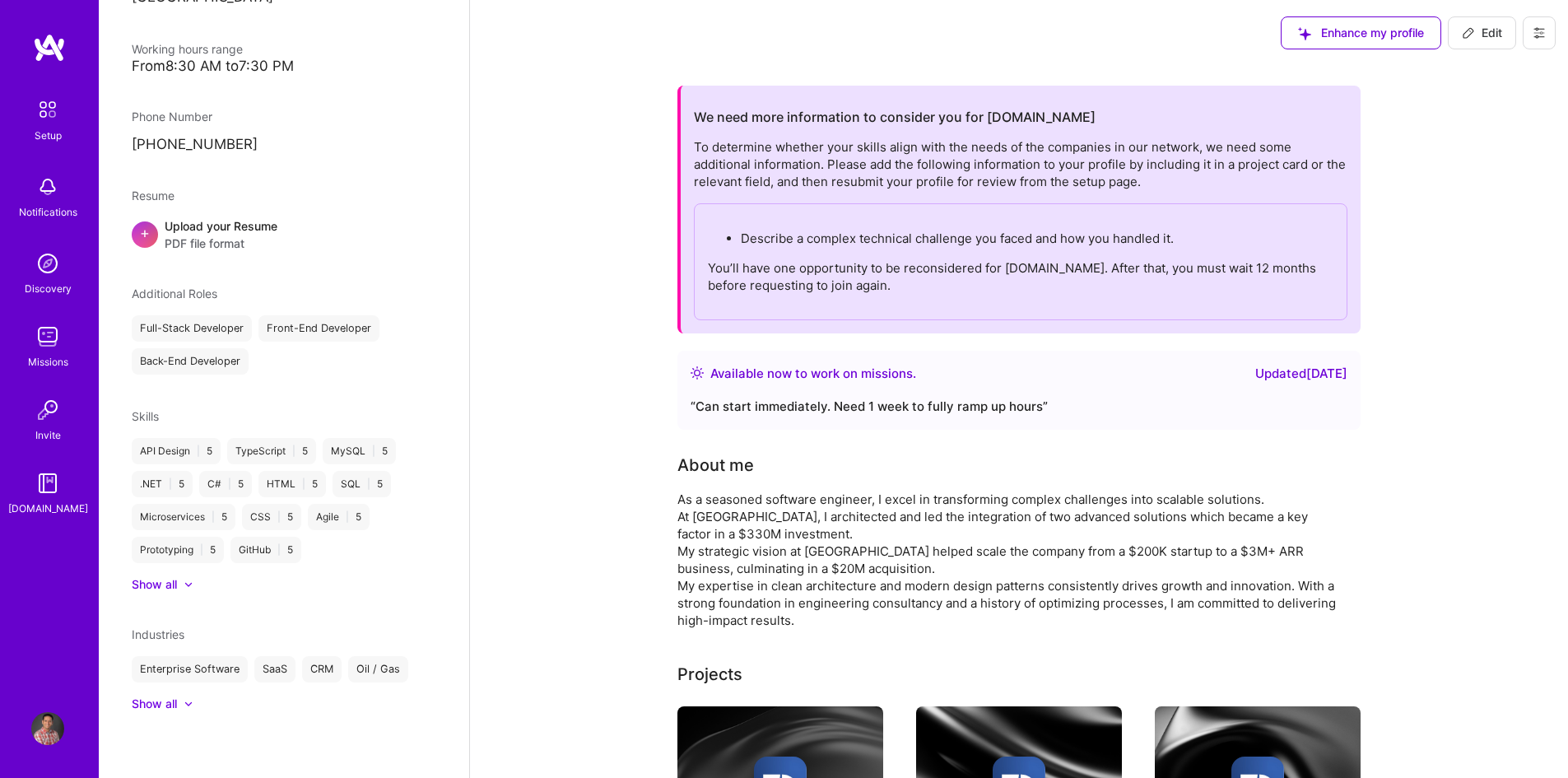
select select "CA"
select select "Right Now"
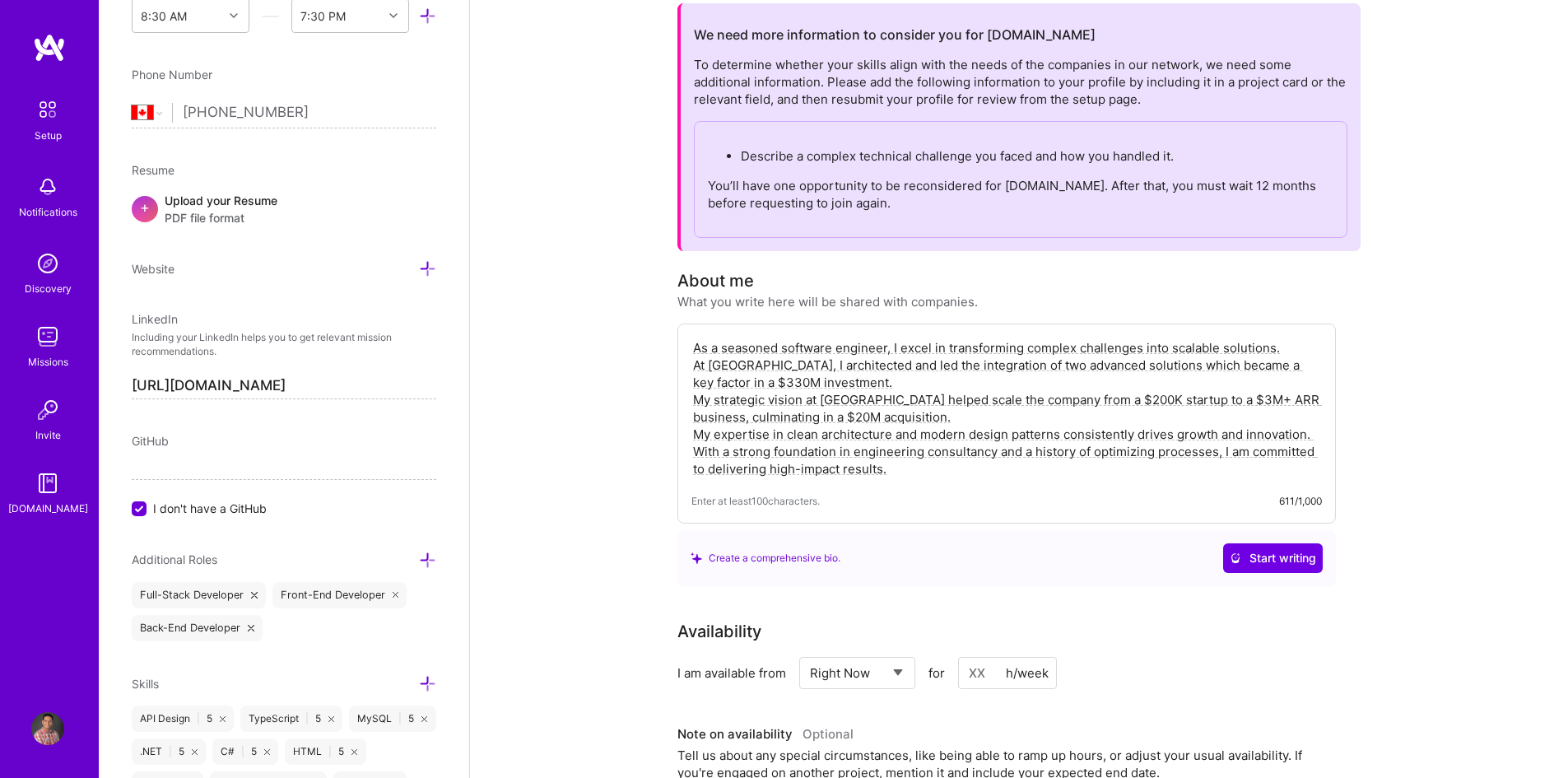
scroll to position [0, 0]
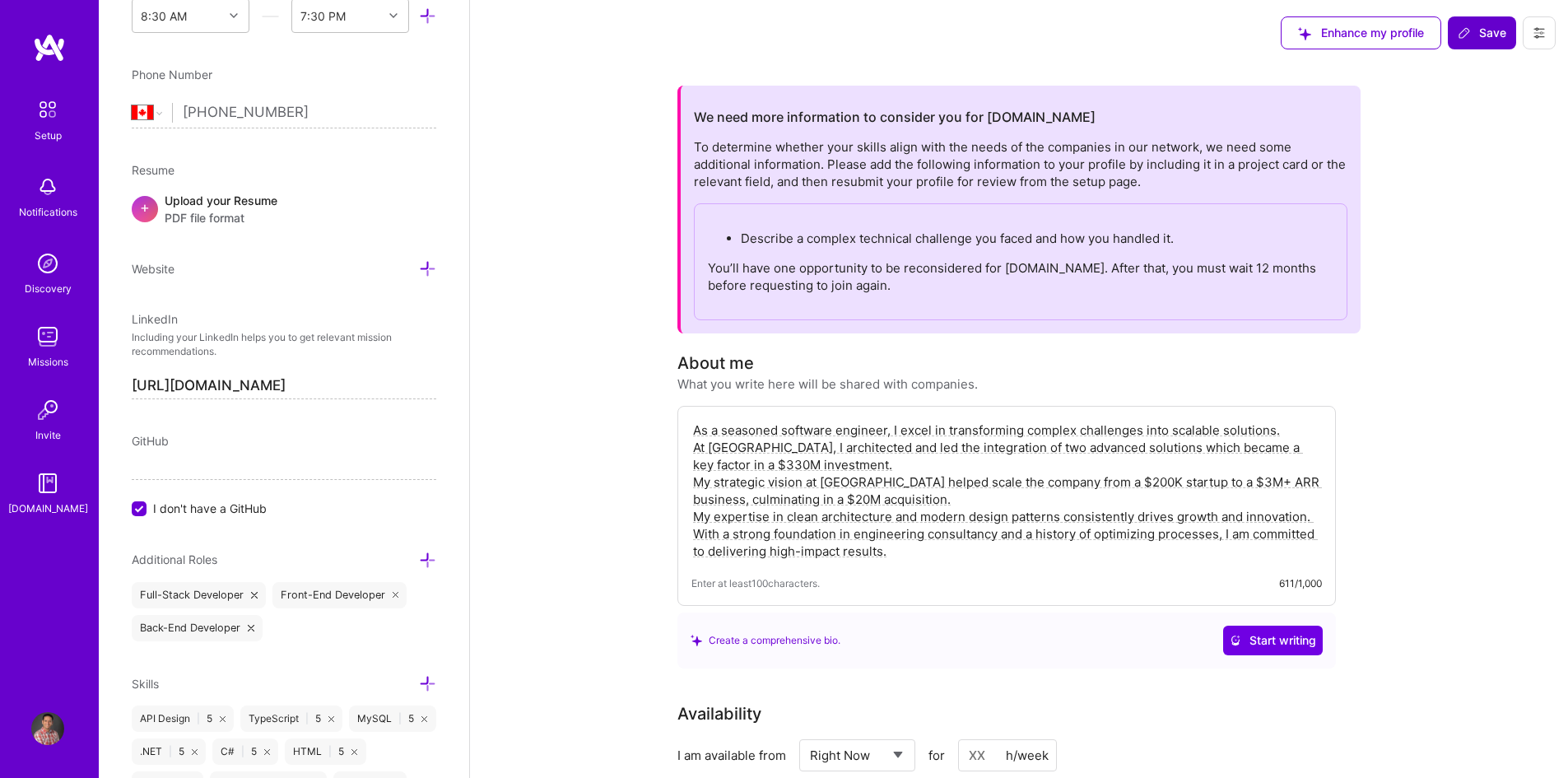
click at [1493, 21] on button "Save" at bounding box center [1481, 33] width 69 height 33
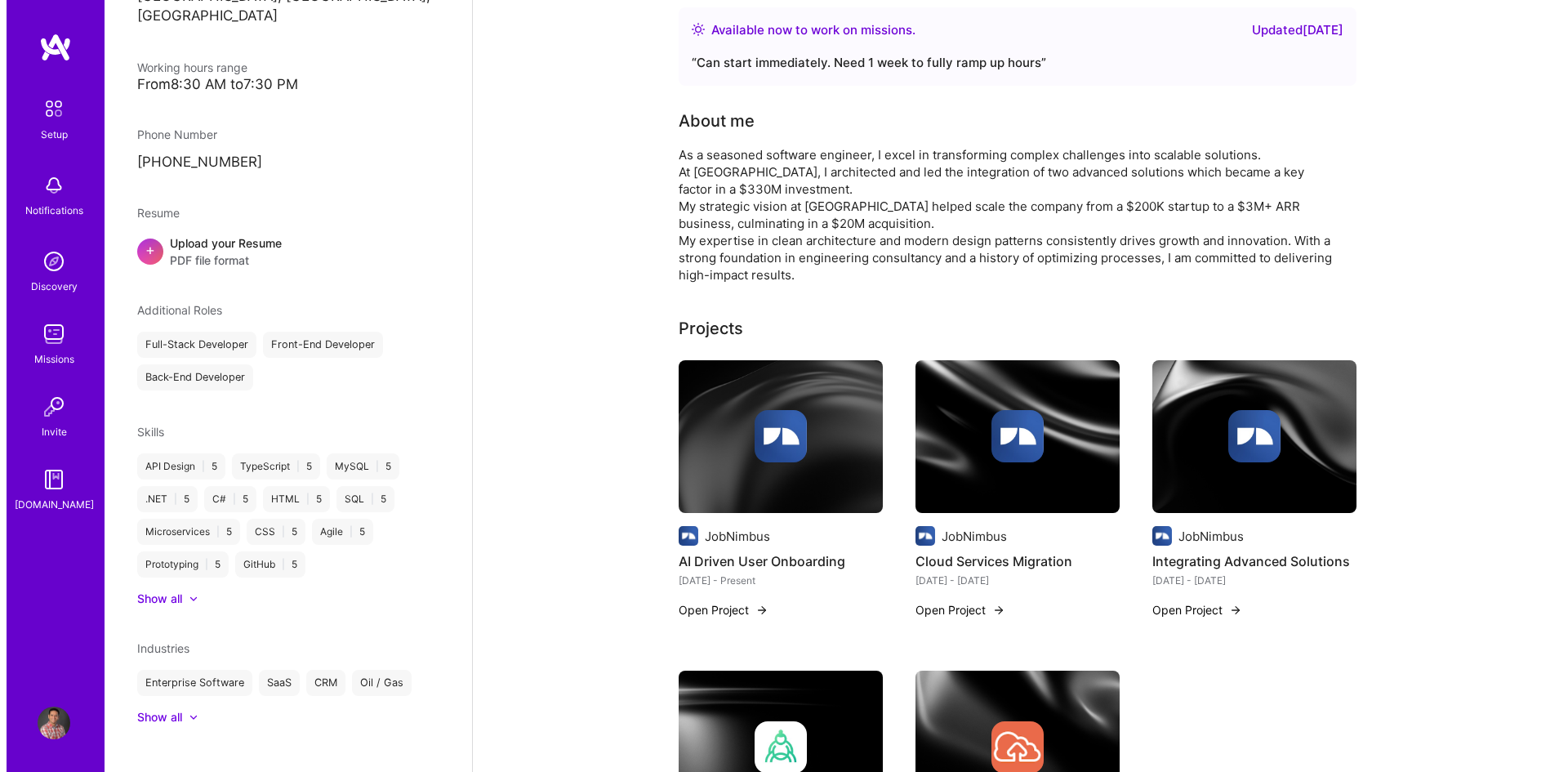
scroll to position [408, 0]
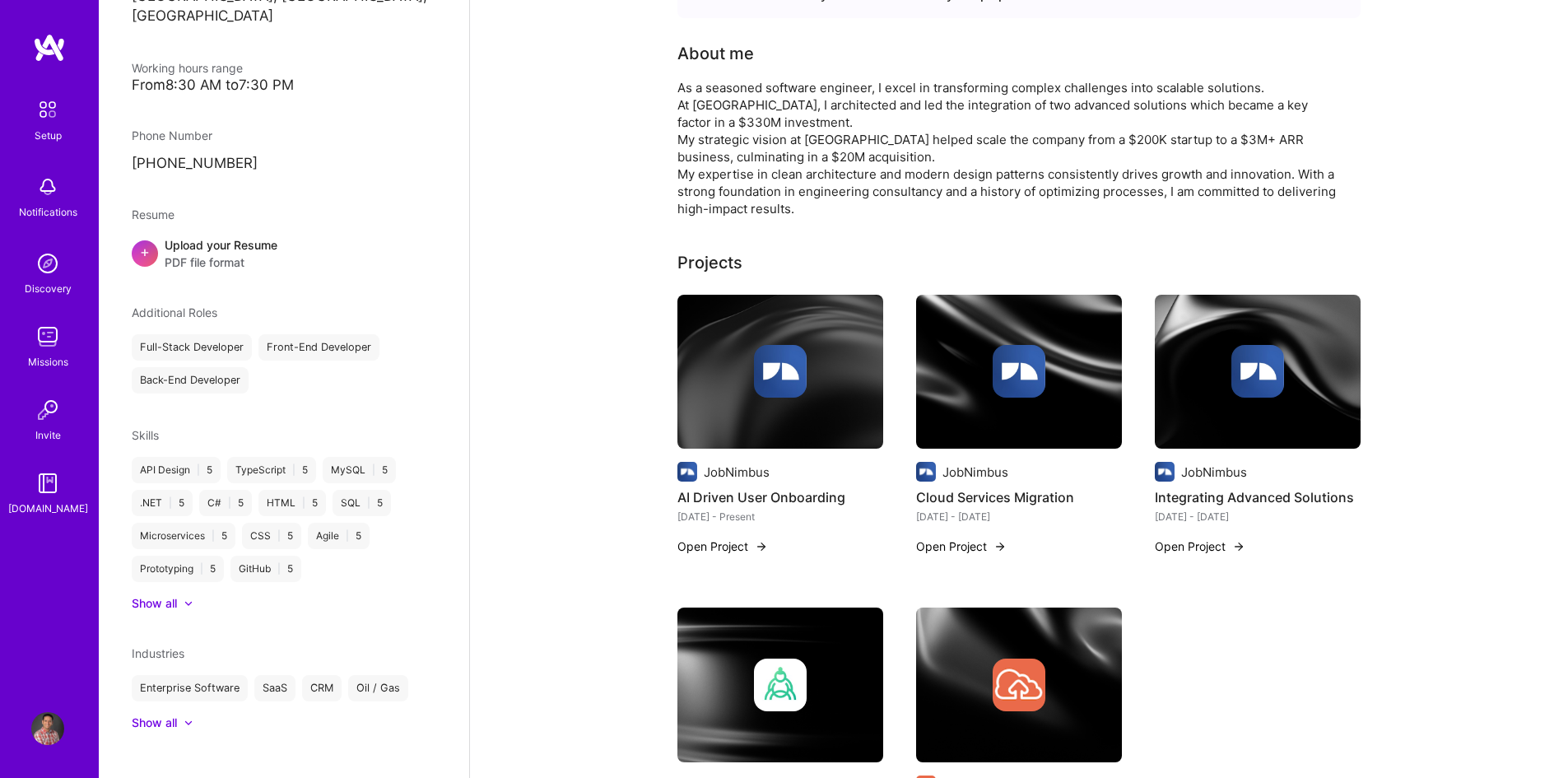
click at [810, 381] on div at bounding box center [779, 372] width 206 height 53
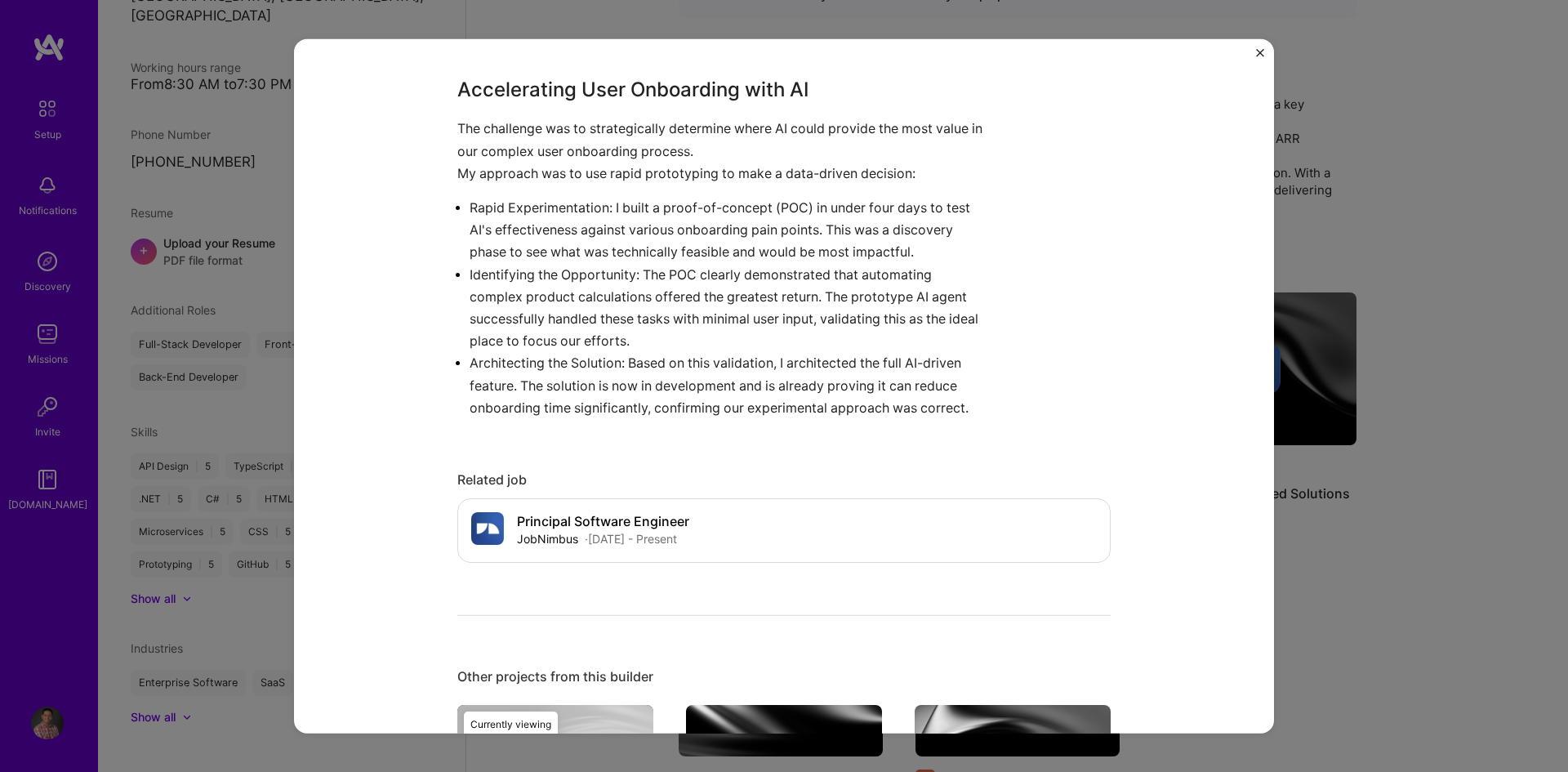
scroll to position [735, 0]
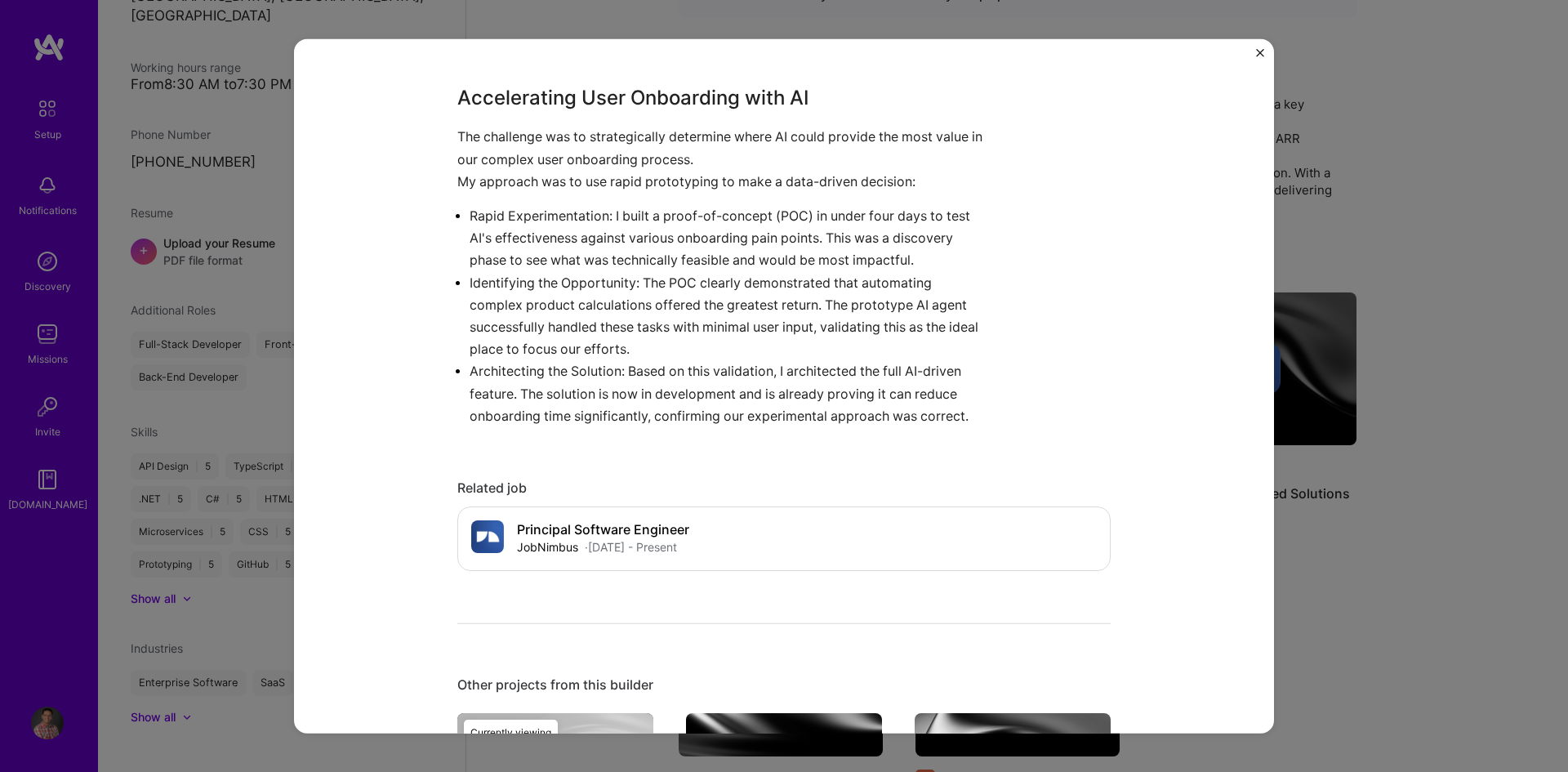
click at [1262, 52] on img "Close" at bounding box center [1260, 52] width 8 height 8
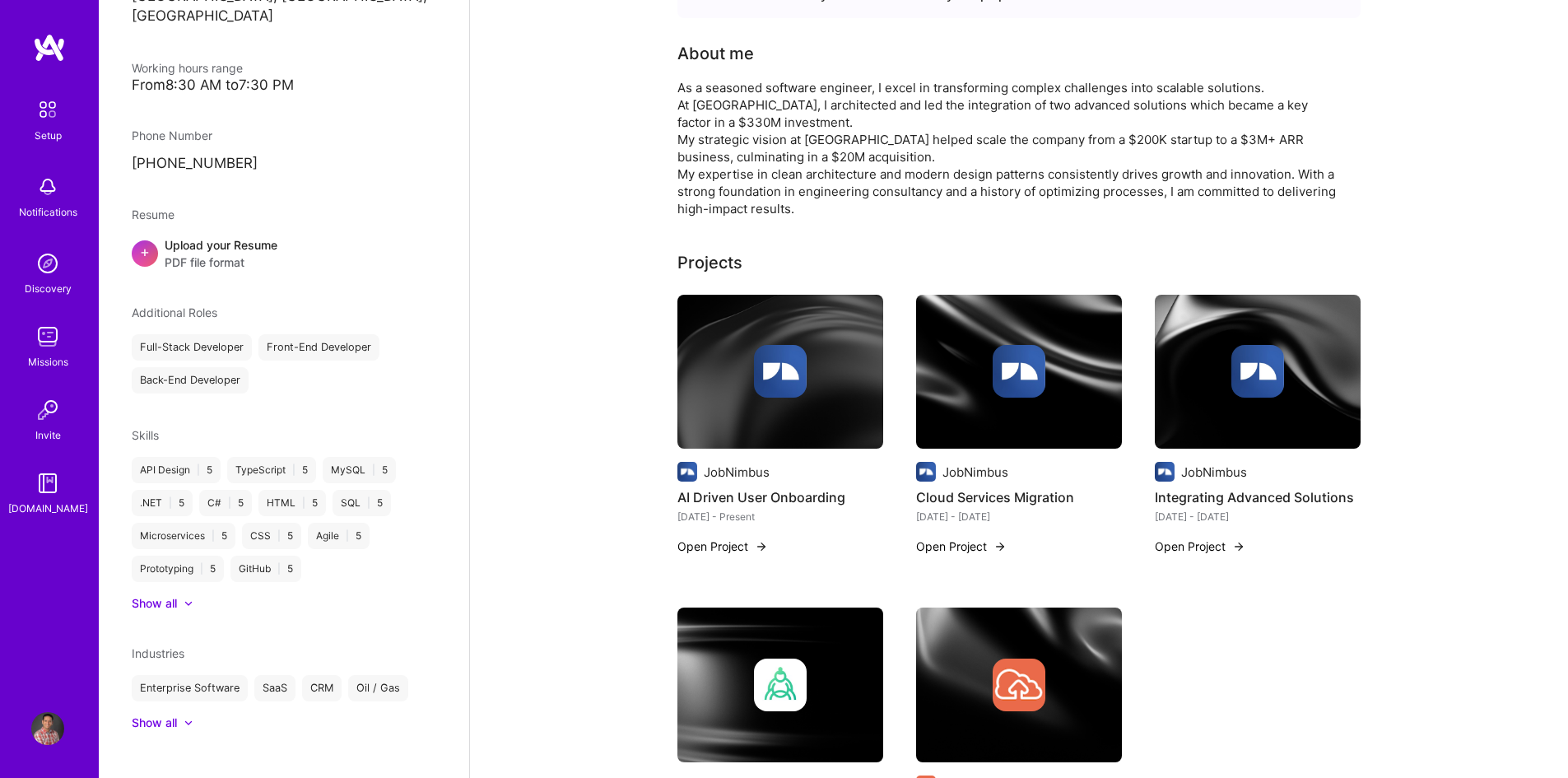
click at [1063, 348] on div at bounding box center [1019, 372] width 206 height 53
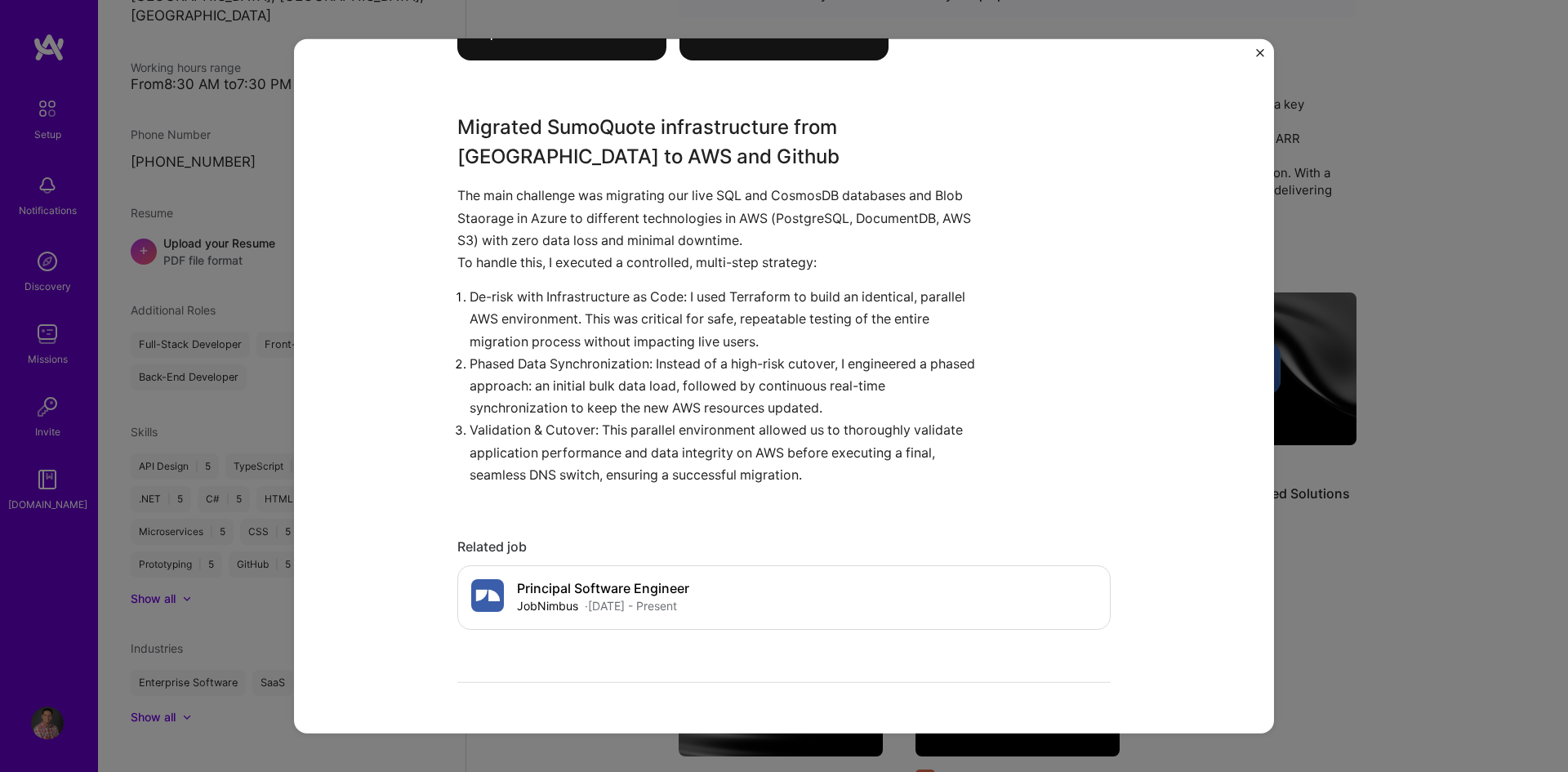
scroll to position [653, 0]
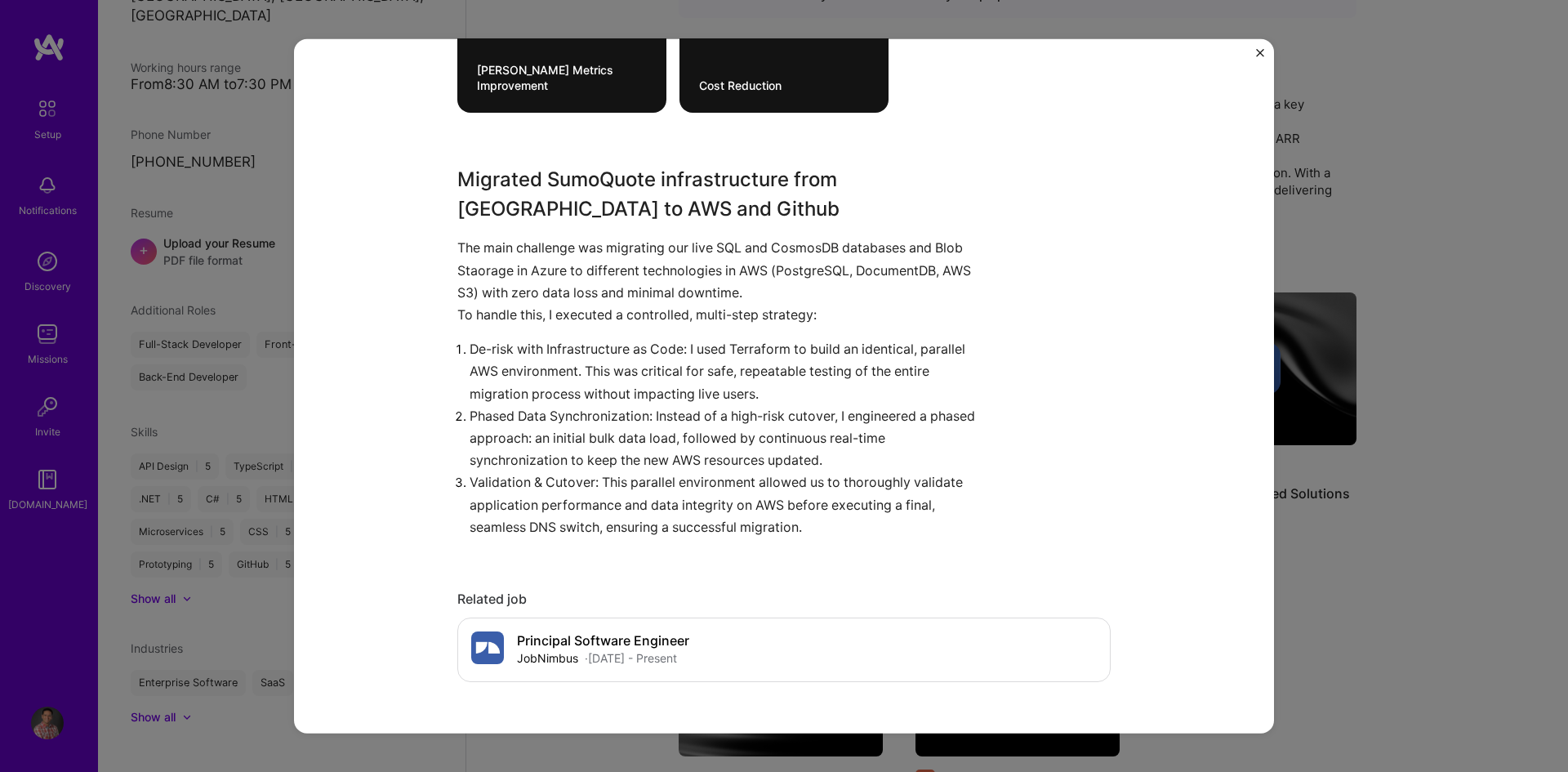
click at [1260, 52] on img "Close" at bounding box center [1260, 52] width 8 height 8
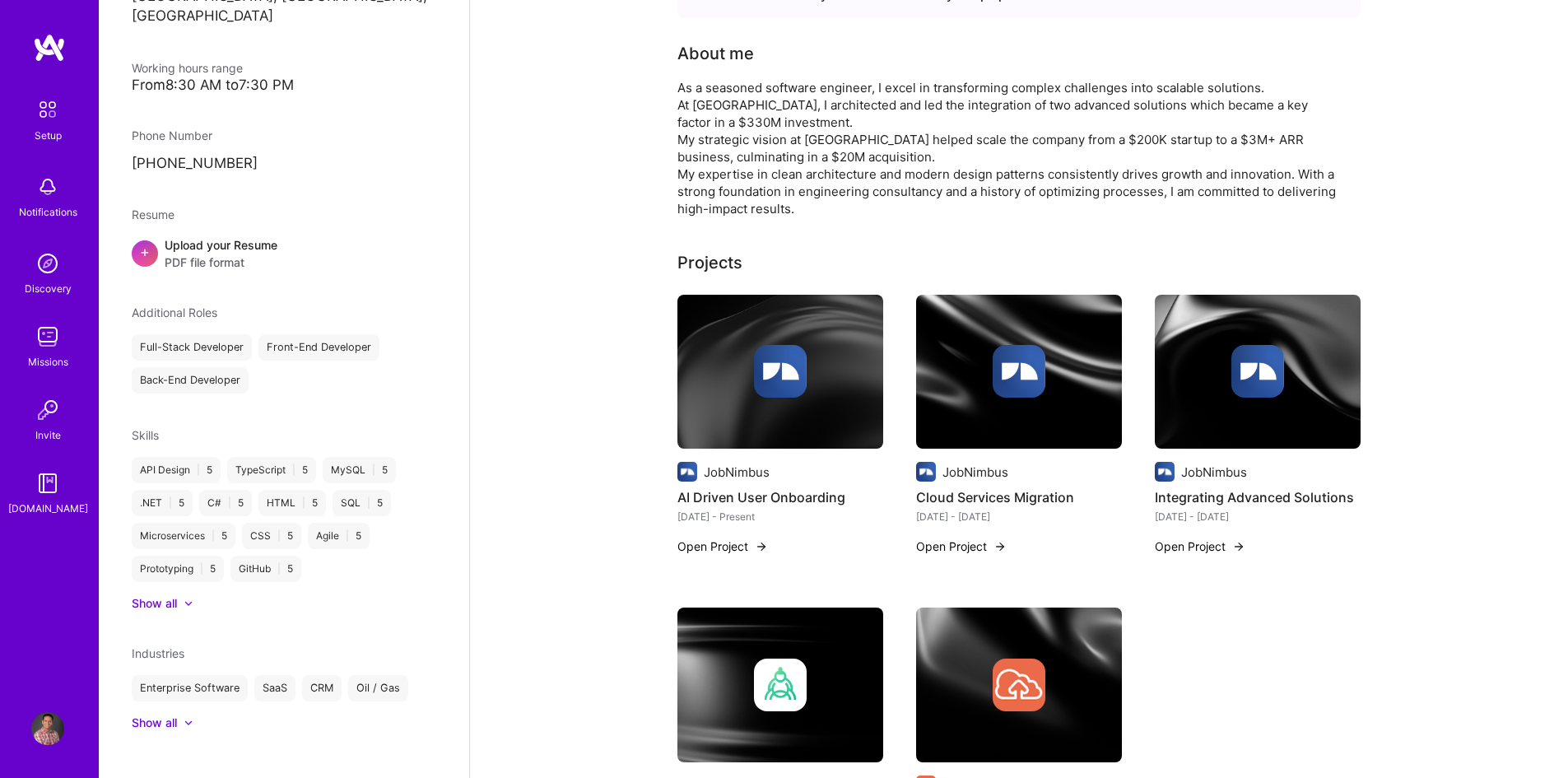
click at [1296, 373] on div at bounding box center [1258, 372] width 206 height 53
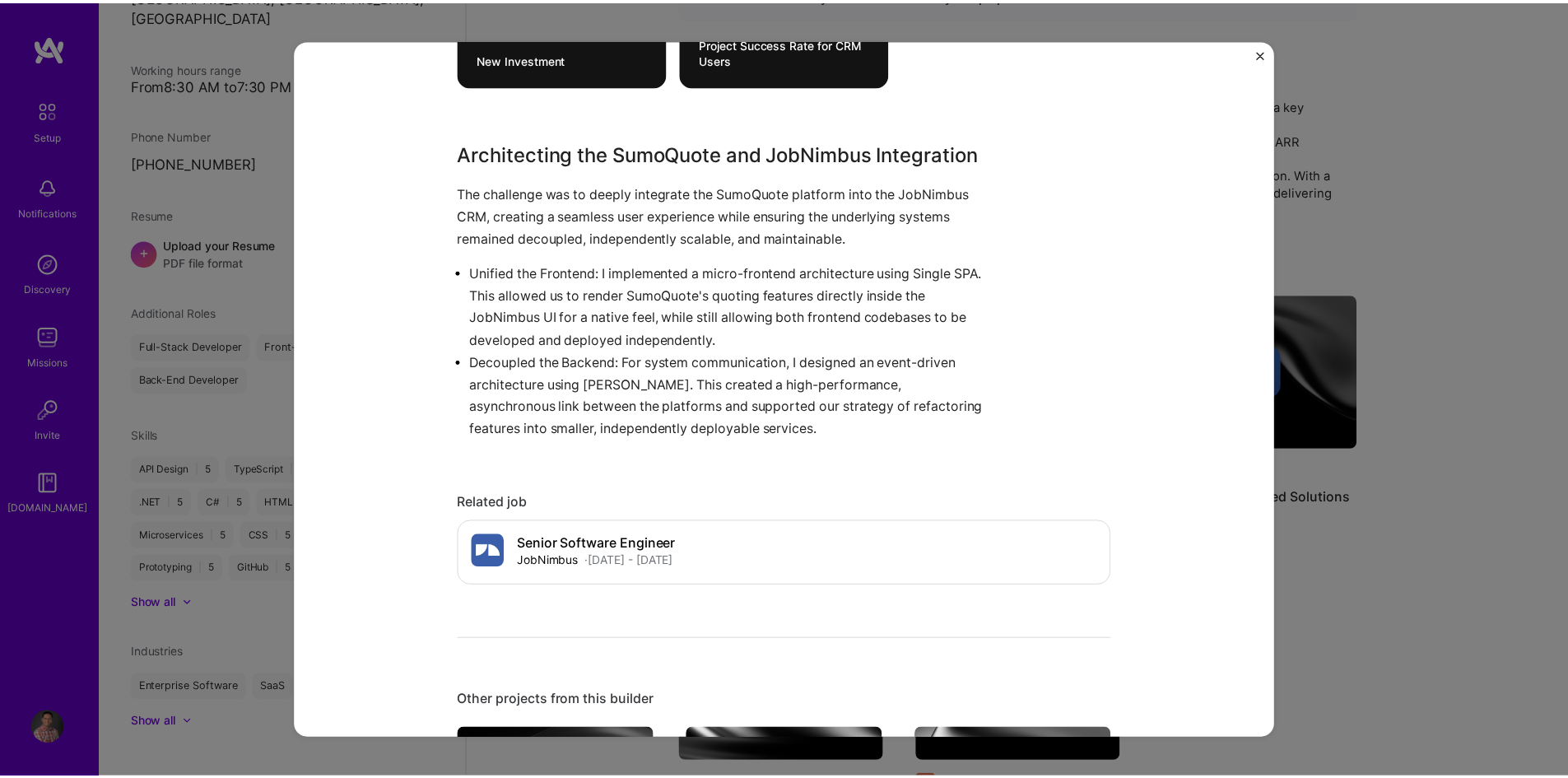
scroll to position [741, 0]
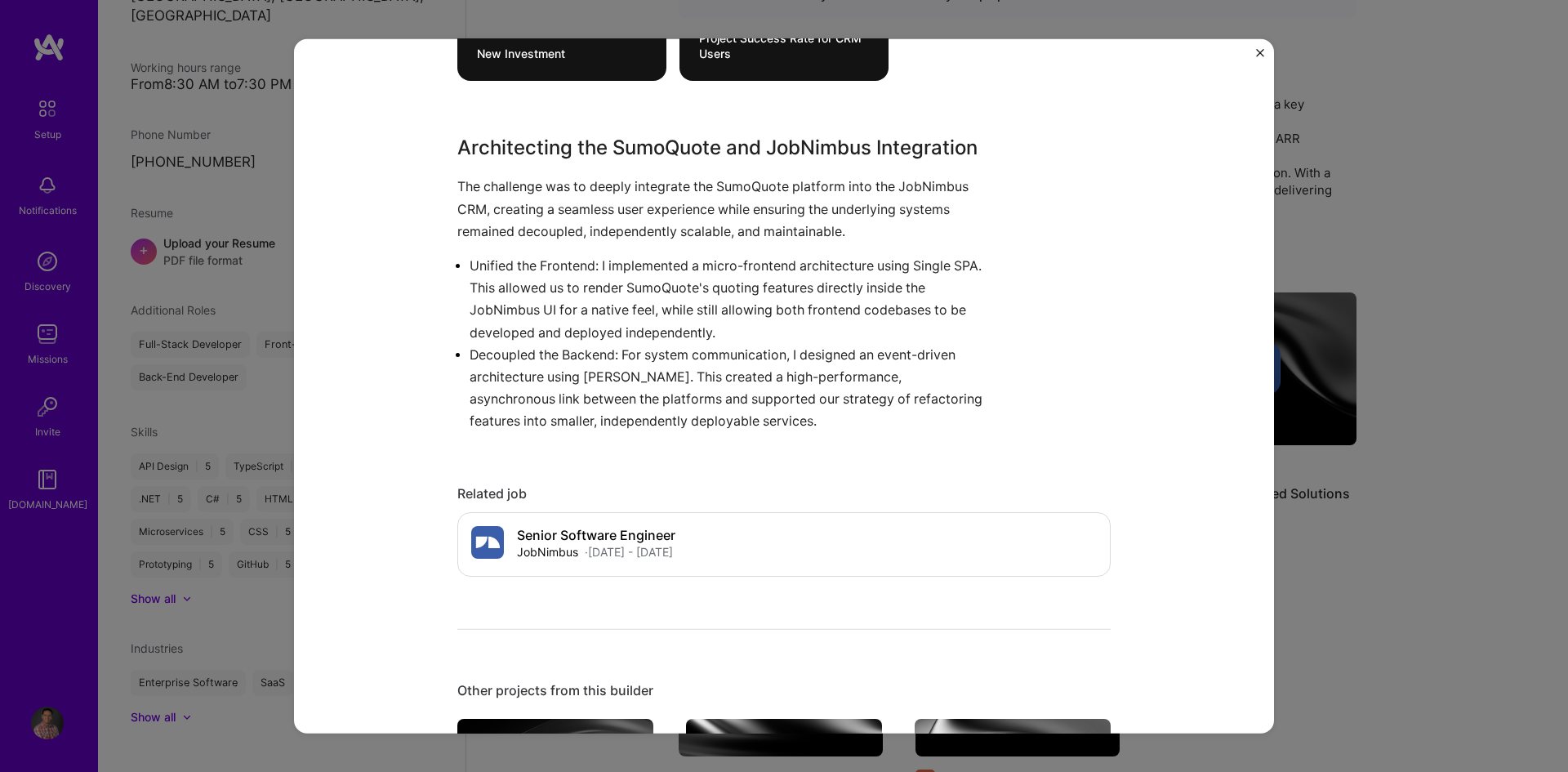
click at [1260, 52] on img "Close" at bounding box center [1260, 52] width 8 height 8
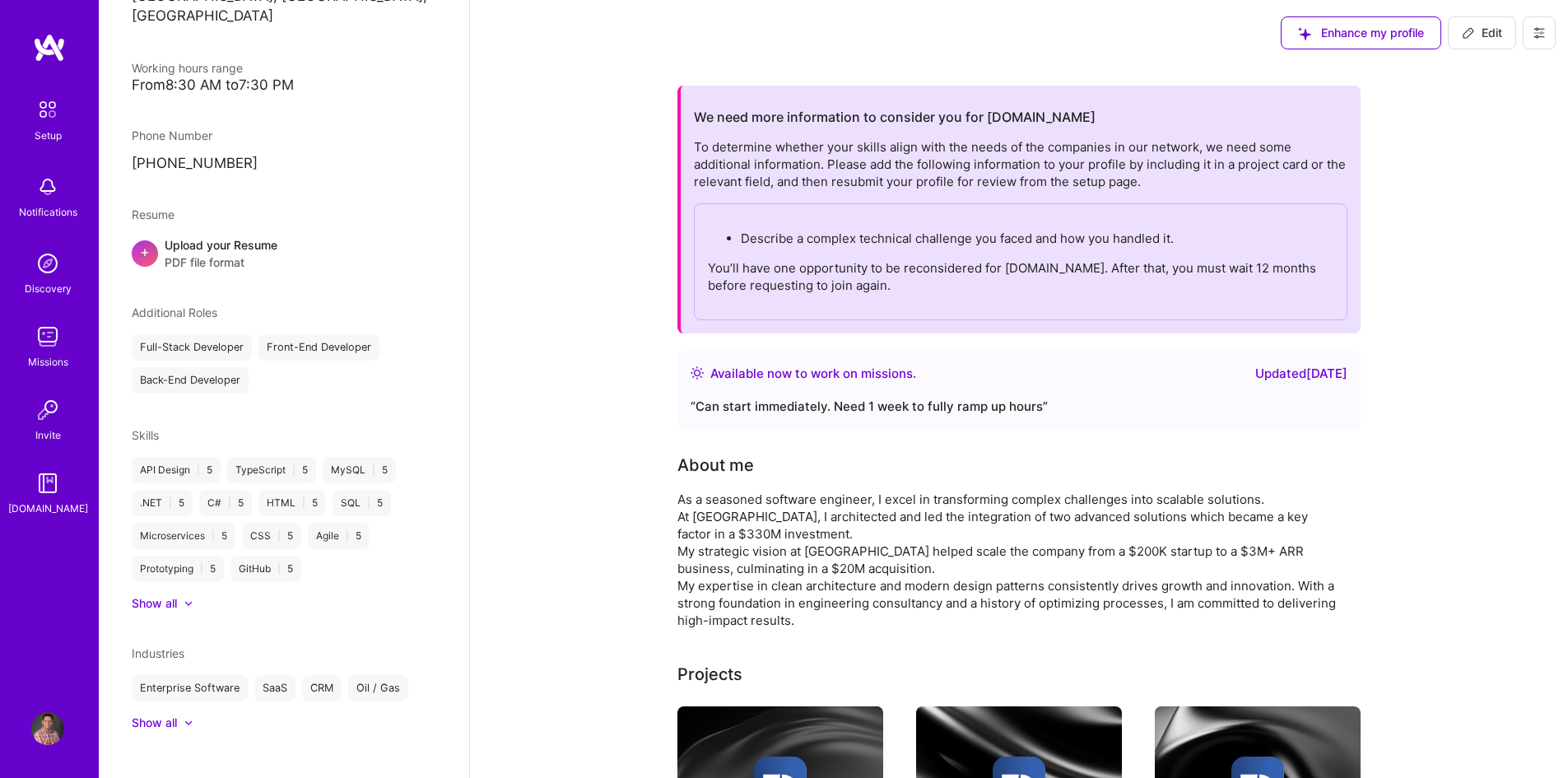
click at [1462, 37] on icon at bounding box center [1468, 33] width 13 height 13
select select "CA"
select select "Right Now"
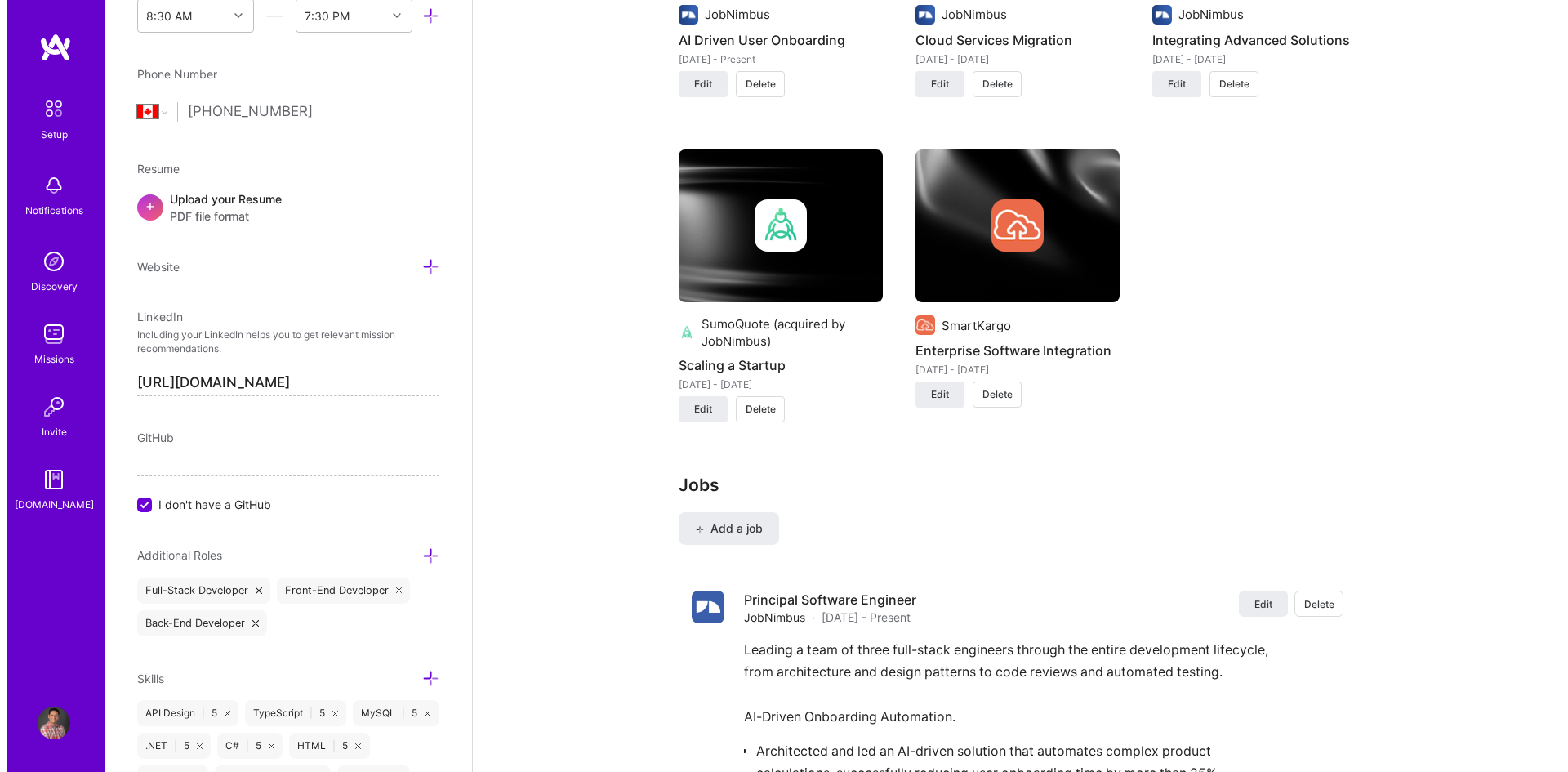
scroll to position [1552, 0]
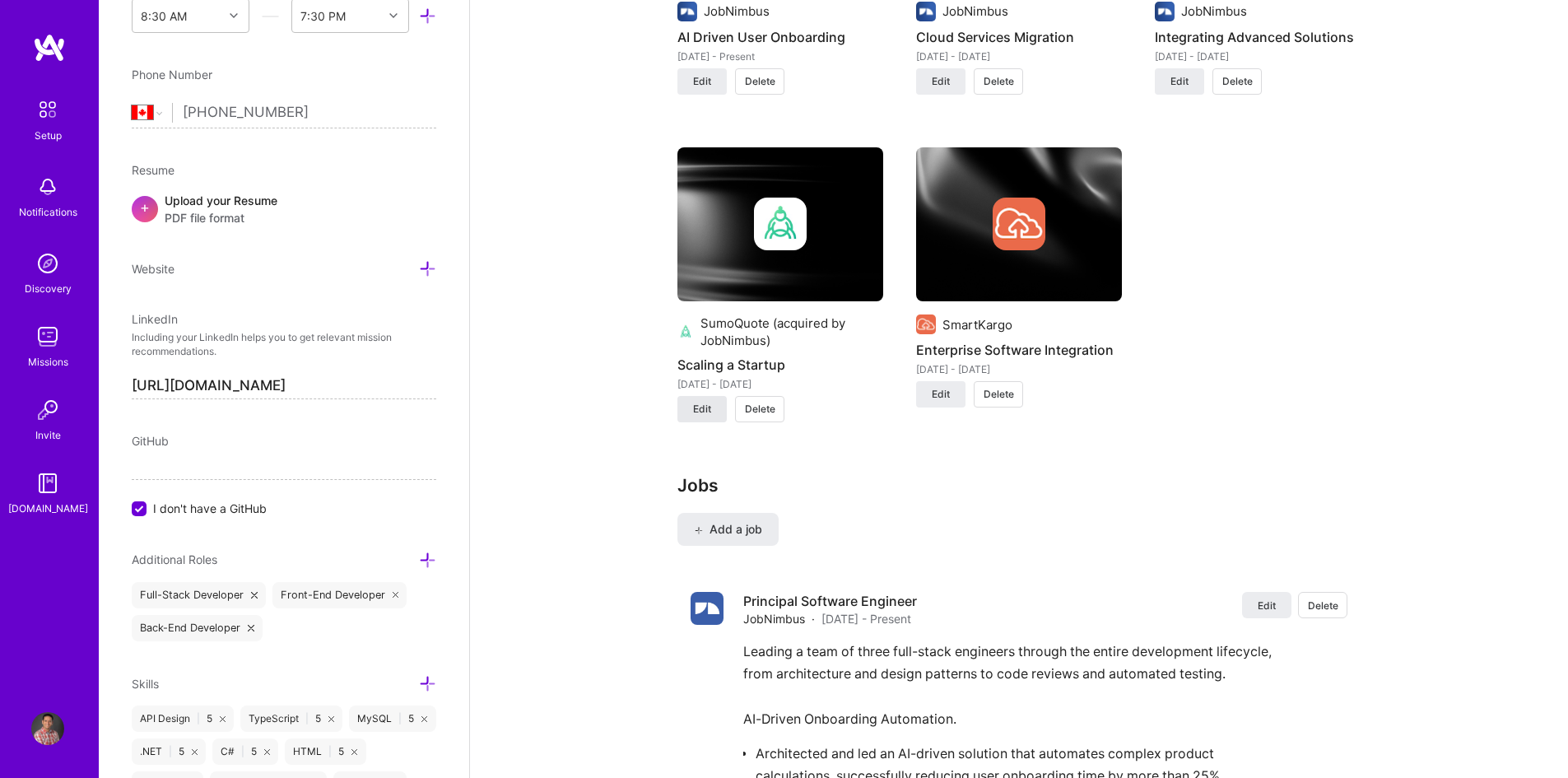
click at [696, 414] on span "Edit" at bounding box center [702, 409] width 18 height 15
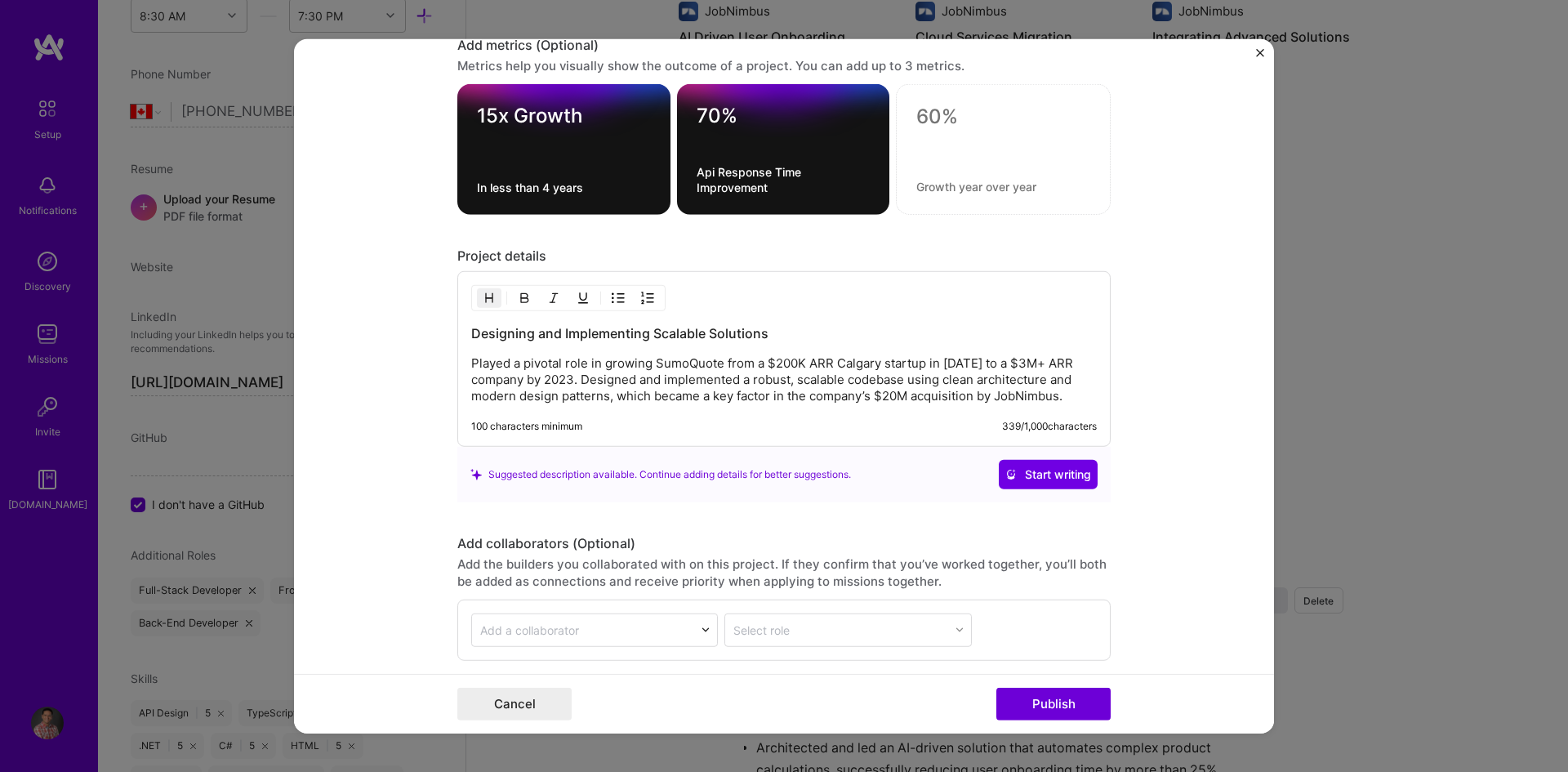
scroll to position [1634, 0]
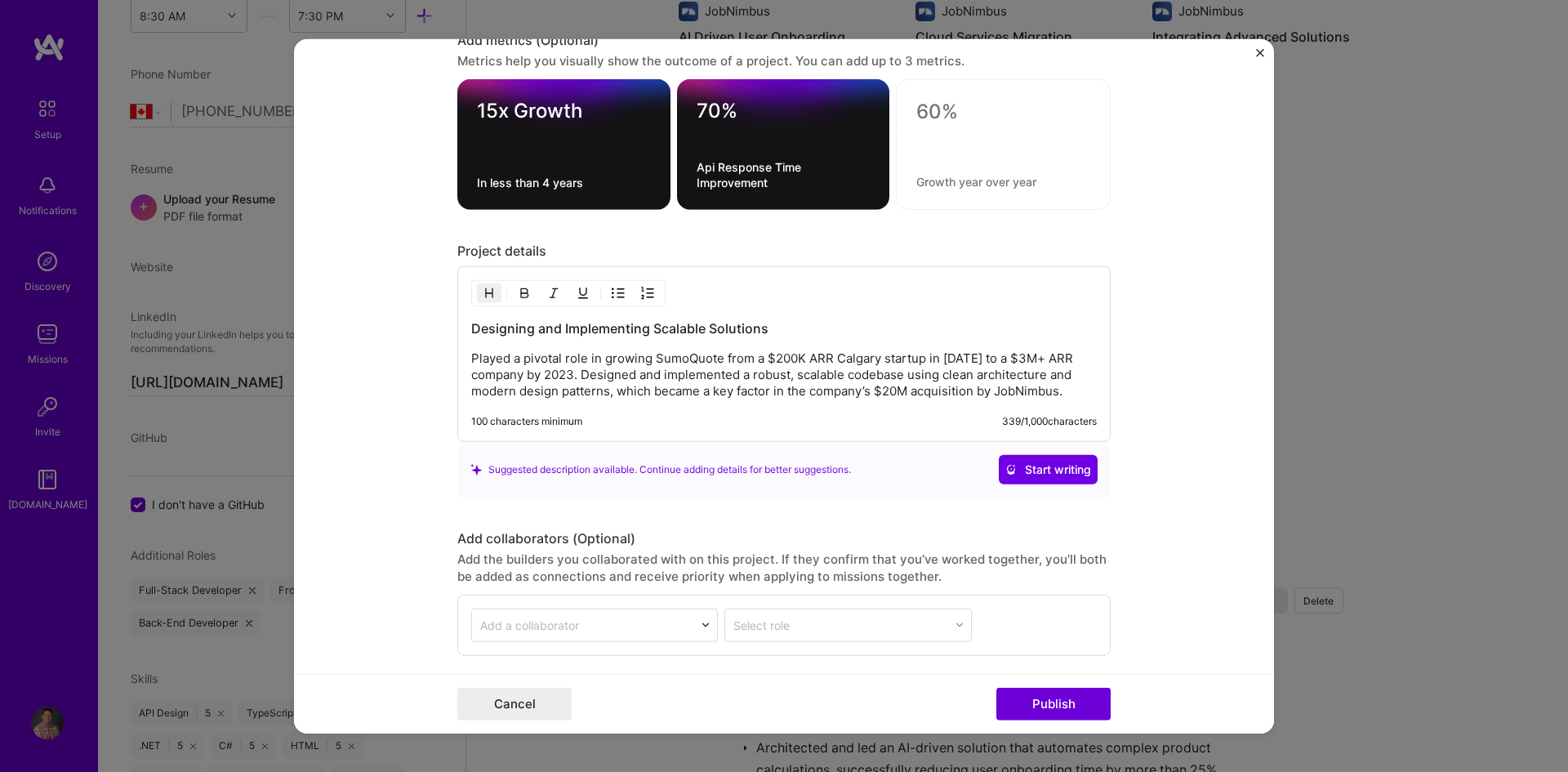
click at [488, 361] on p "Played a pivotal role in growing SumoQuote from a $200K ARR Calgary startup in …" at bounding box center [784, 375] width 626 height 49
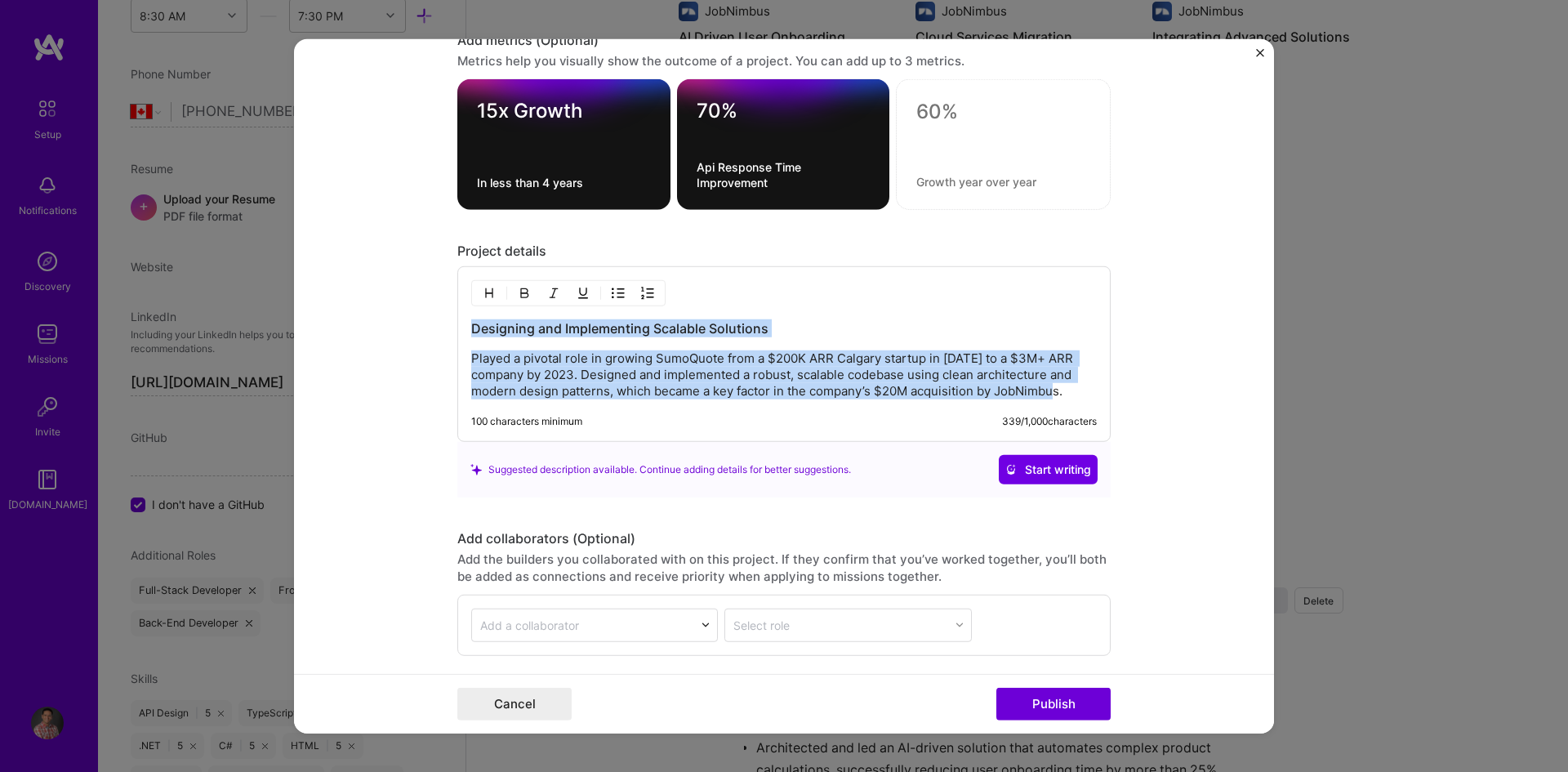
drag, startPoint x: 469, startPoint y: 327, endPoint x: 1067, endPoint y: 390, distance: 601.3
click at [1067, 390] on div "Designing and Implementing Scalable Solutions Played a pivotal role in growing …" at bounding box center [784, 360] width 626 height 80
click at [782, 387] on p "Played a pivotal role in growing SumoQuote from a $200K ARR Calgary startup in …" at bounding box center [784, 375] width 626 height 49
drag, startPoint x: 1064, startPoint y: 392, endPoint x: 451, endPoint y: 361, distance: 613.8
click at [457, 361] on div "Designing and Implementing Scalable Solutions Played a pivotal role in growing …" at bounding box center [783, 354] width 653 height 175
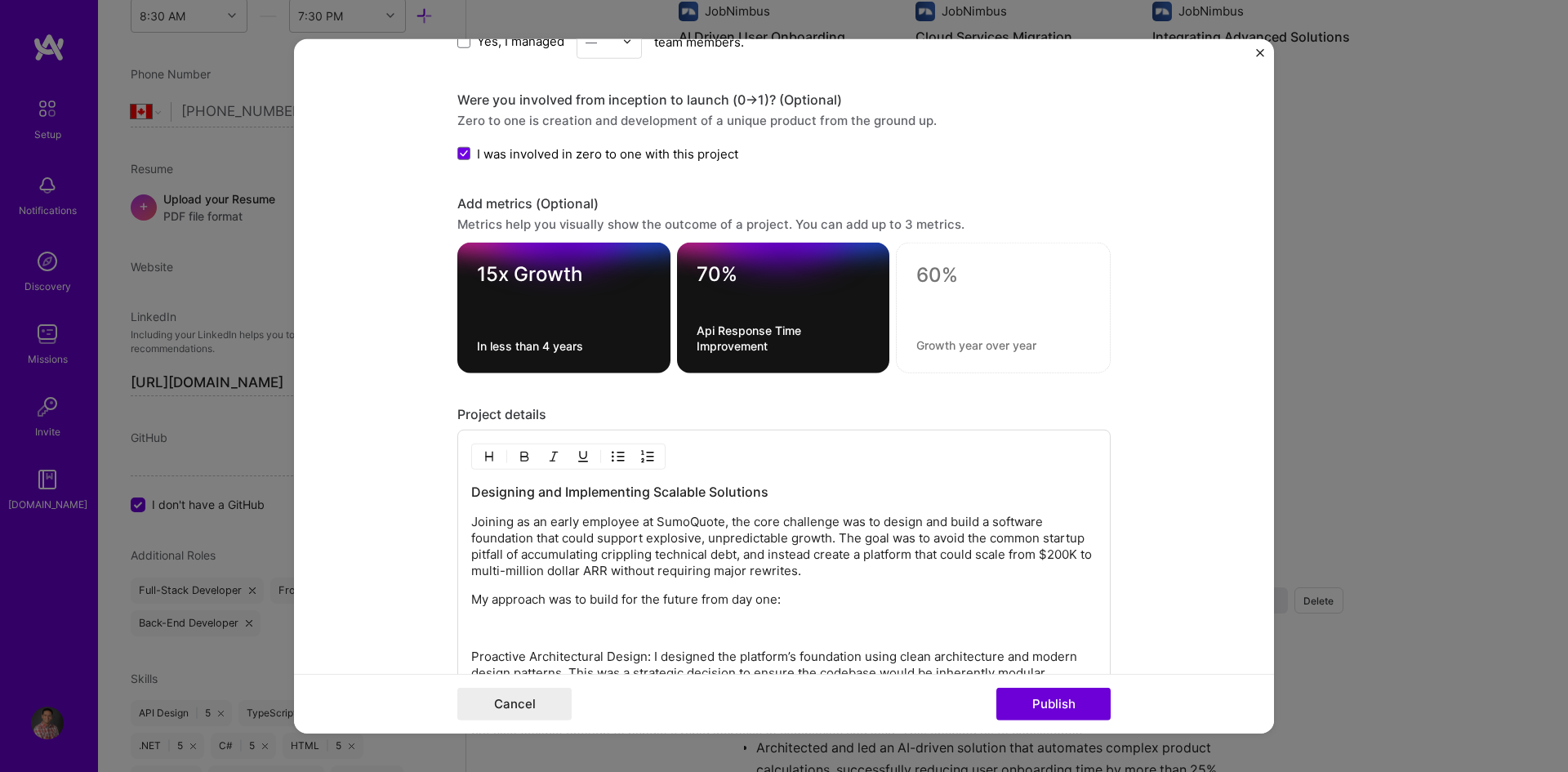
scroll to position [1605, 0]
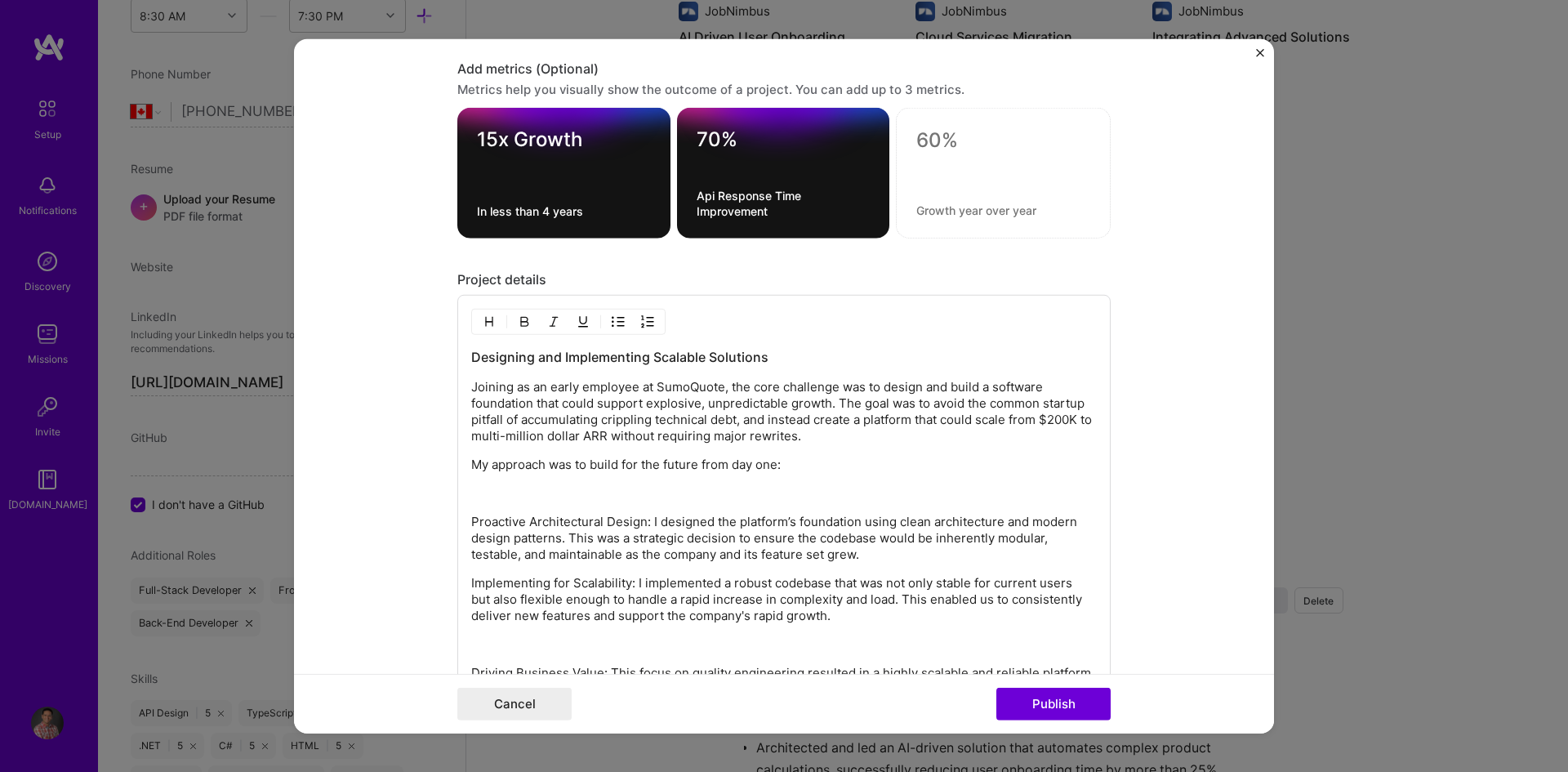
drag, startPoint x: 465, startPoint y: 491, endPoint x: 578, endPoint y: 487, distance: 113.1
click at [578, 487] on div "Designing and Implementing Scalable Solutions Joining as an early employee at S…" at bounding box center [784, 539] width 626 height 383
drag, startPoint x: 467, startPoint y: 355, endPoint x: 759, endPoint y: 354, distance: 292.0
click at [759, 354] on h3 "Designing and Implementing Scalable Solutions" at bounding box center [784, 357] width 626 height 18
click at [795, 388] on p "Joining as an early employee at SumoQuote, the core challenge was to design and…" at bounding box center [784, 412] width 626 height 66
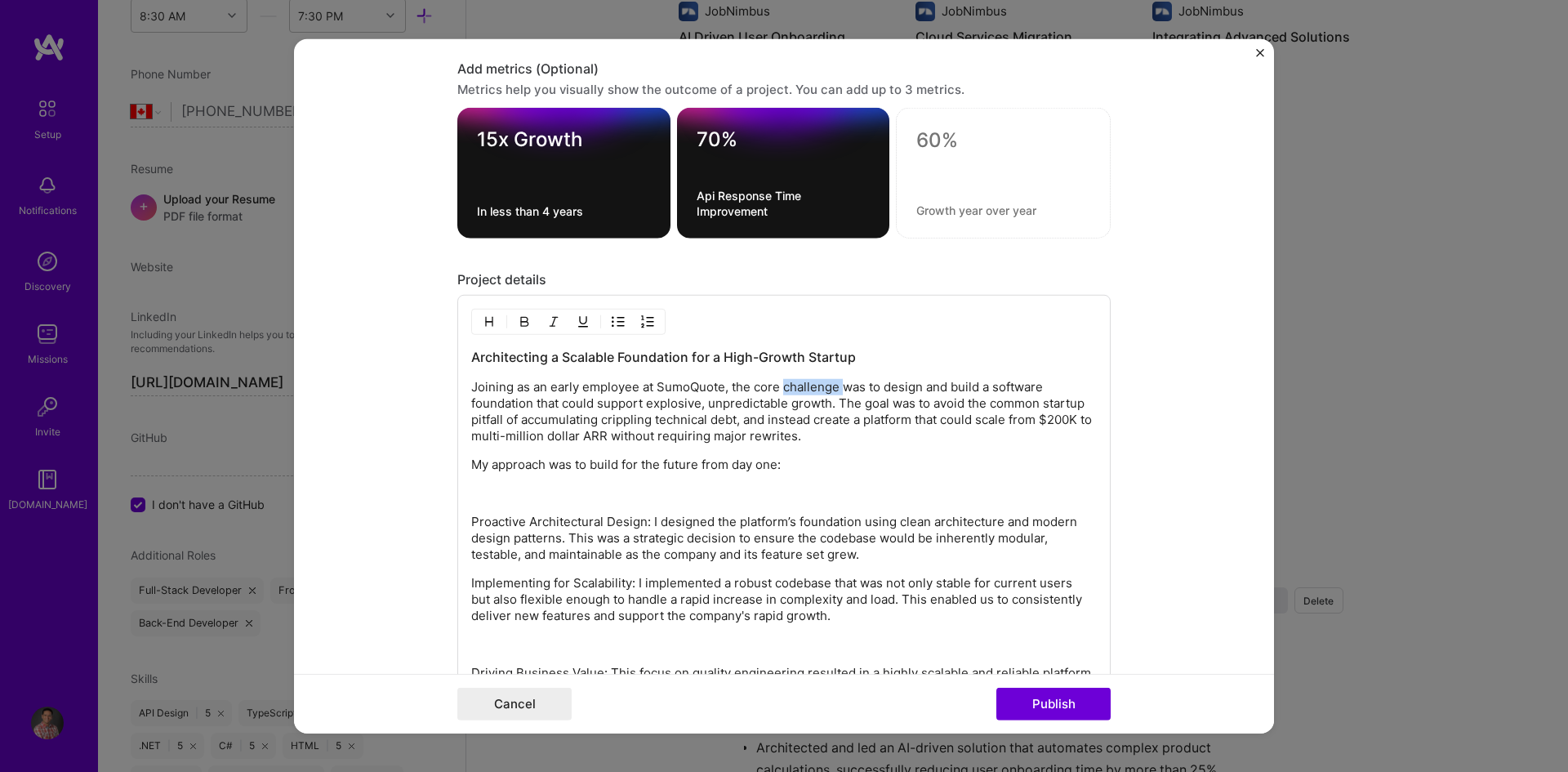
click at [795, 388] on p "Joining as an early employee at SumoQuote, the core challenge was to design and…" at bounding box center [784, 412] width 626 height 66
click at [795, 466] on p "My approach was to build for the future from day one:" at bounding box center [784, 465] width 626 height 16
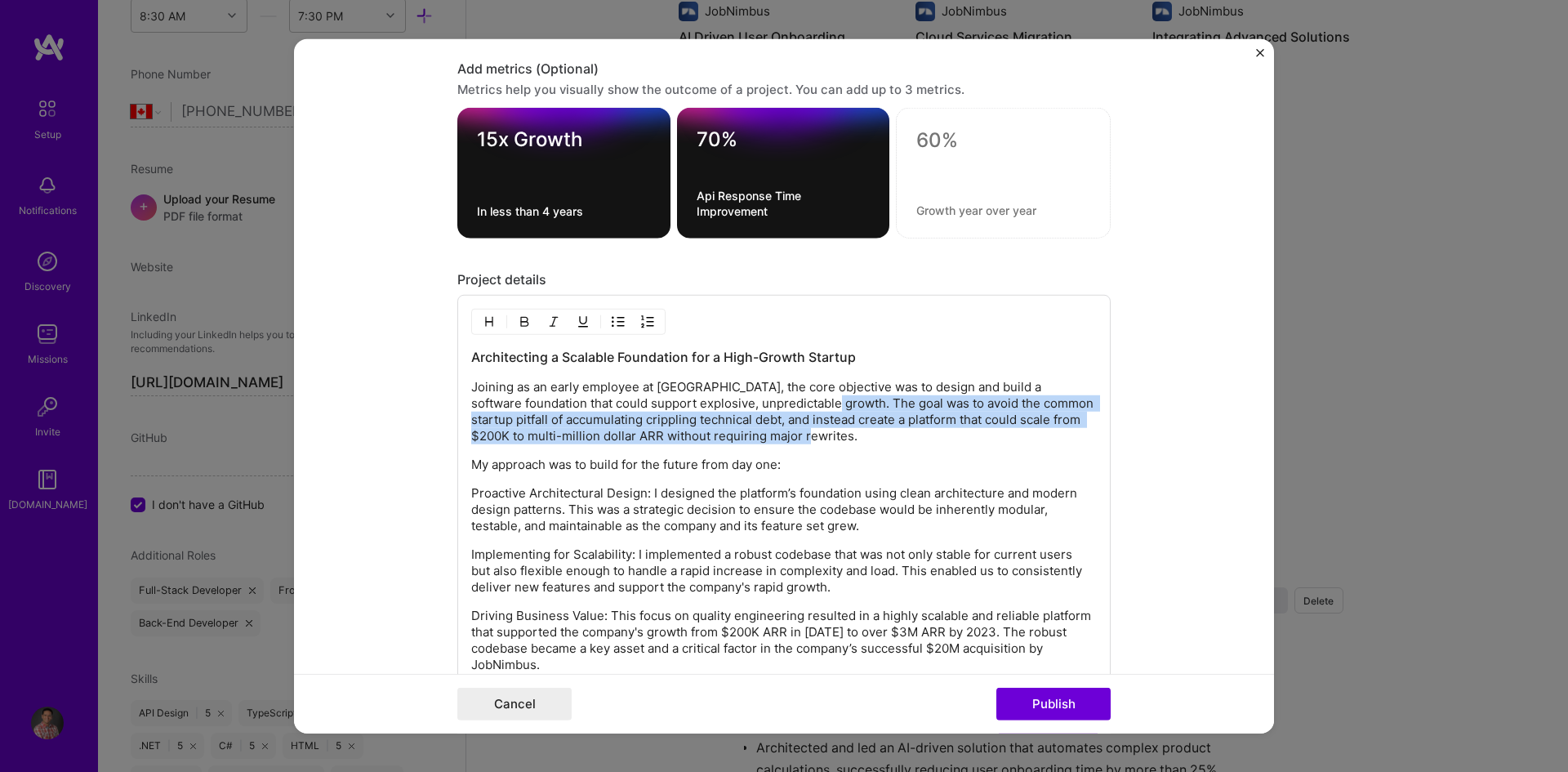
drag, startPoint x: 812, startPoint y: 434, endPoint x: 828, endPoint y: 402, distance: 35.8
click at [828, 402] on p "Joining as an early employee at [GEOGRAPHIC_DATA], the core objective was to de…" at bounding box center [784, 412] width 626 height 66
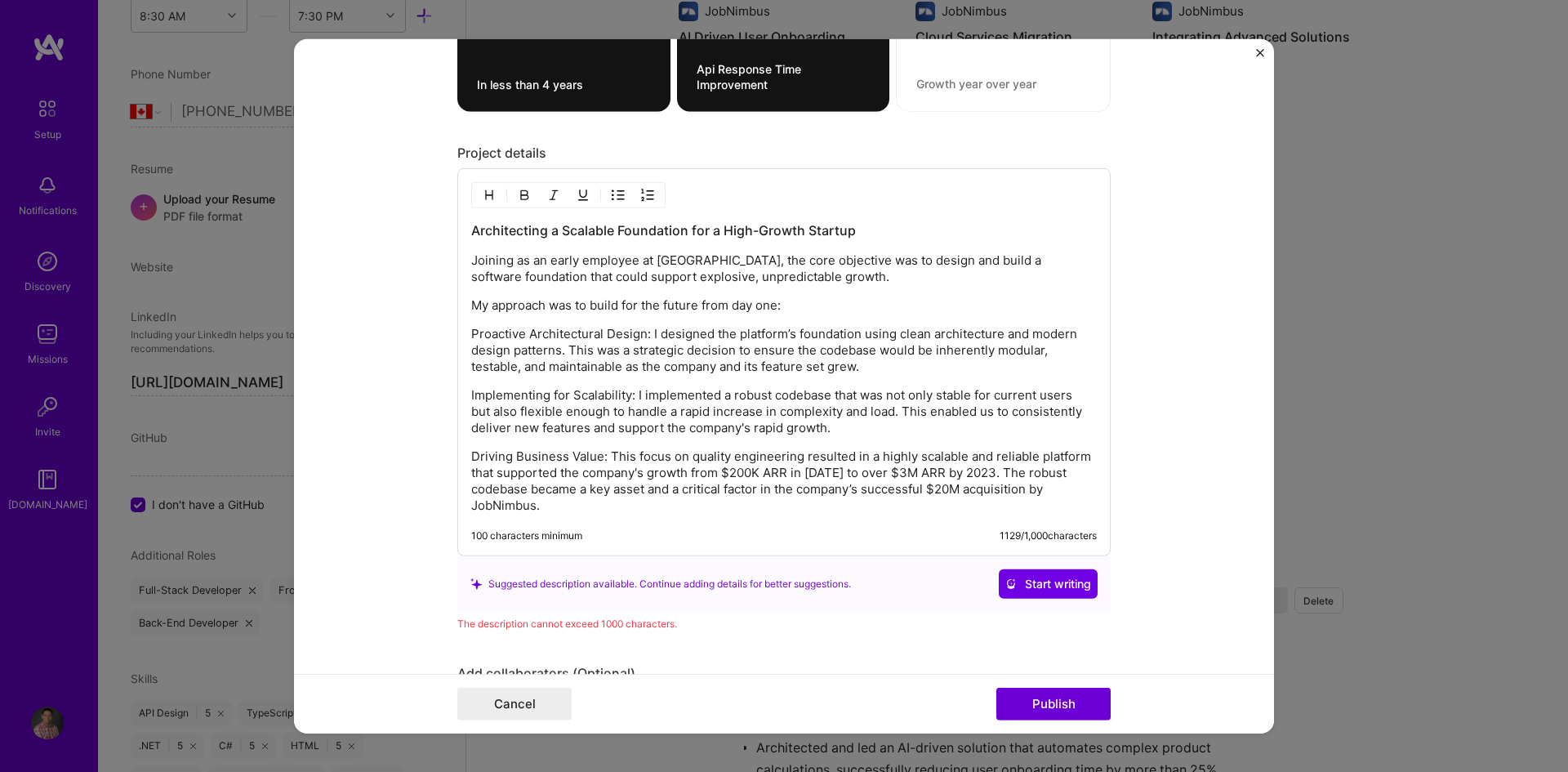
scroll to position [1687, 0]
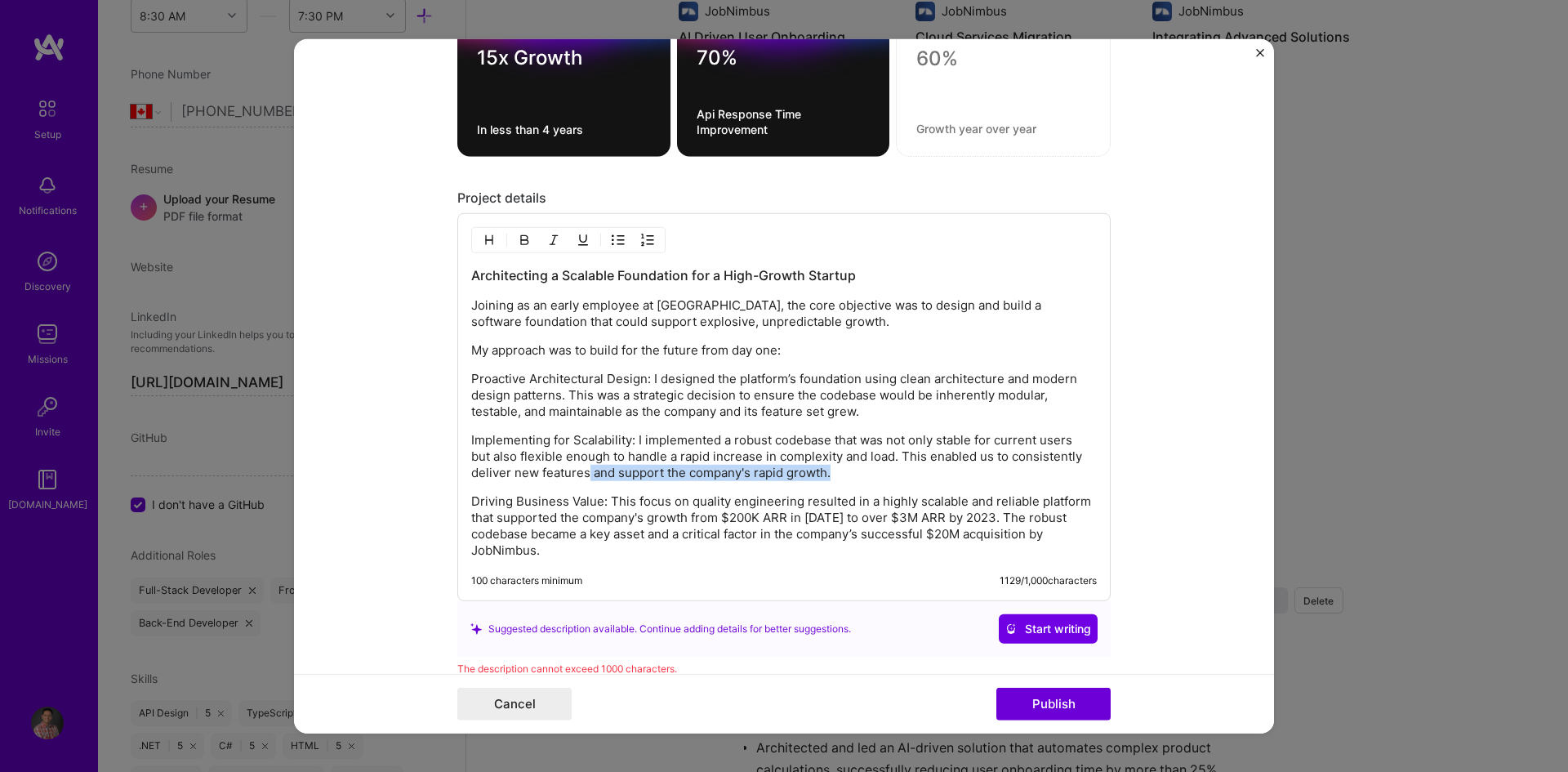
drag, startPoint x: 826, startPoint y: 473, endPoint x: 583, endPoint y: 470, distance: 243.0
click at [583, 470] on p "Implementing for Scalability: I implemented a robust codebase that was not only…" at bounding box center [784, 456] width 626 height 49
drag, startPoint x: 857, startPoint y: 412, endPoint x: 619, endPoint y: 411, distance: 238.0
click at [619, 411] on p "Proactive Architectural Design: I designed the platform’s foundation using clea…" at bounding box center [784, 396] width 626 height 49
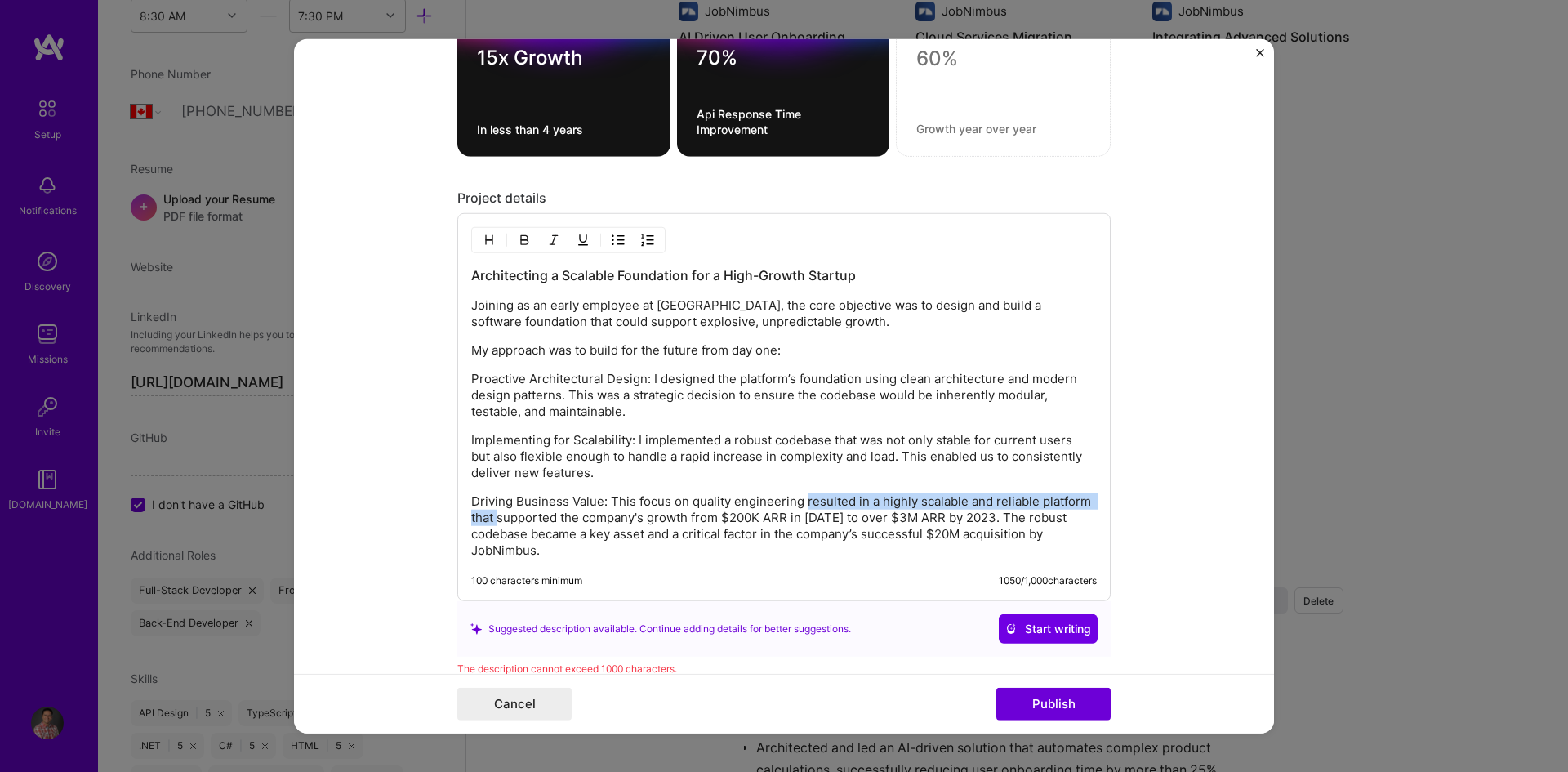
drag, startPoint x: 799, startPoint y: 501, endPoint x: 492, endPoint y: 524, distance: 307.9
click at [492, 524] on p "Driving Business Value: This focus on quality engineering resulted in a highly …" at bounding box center [784, 526] width 626 height 66
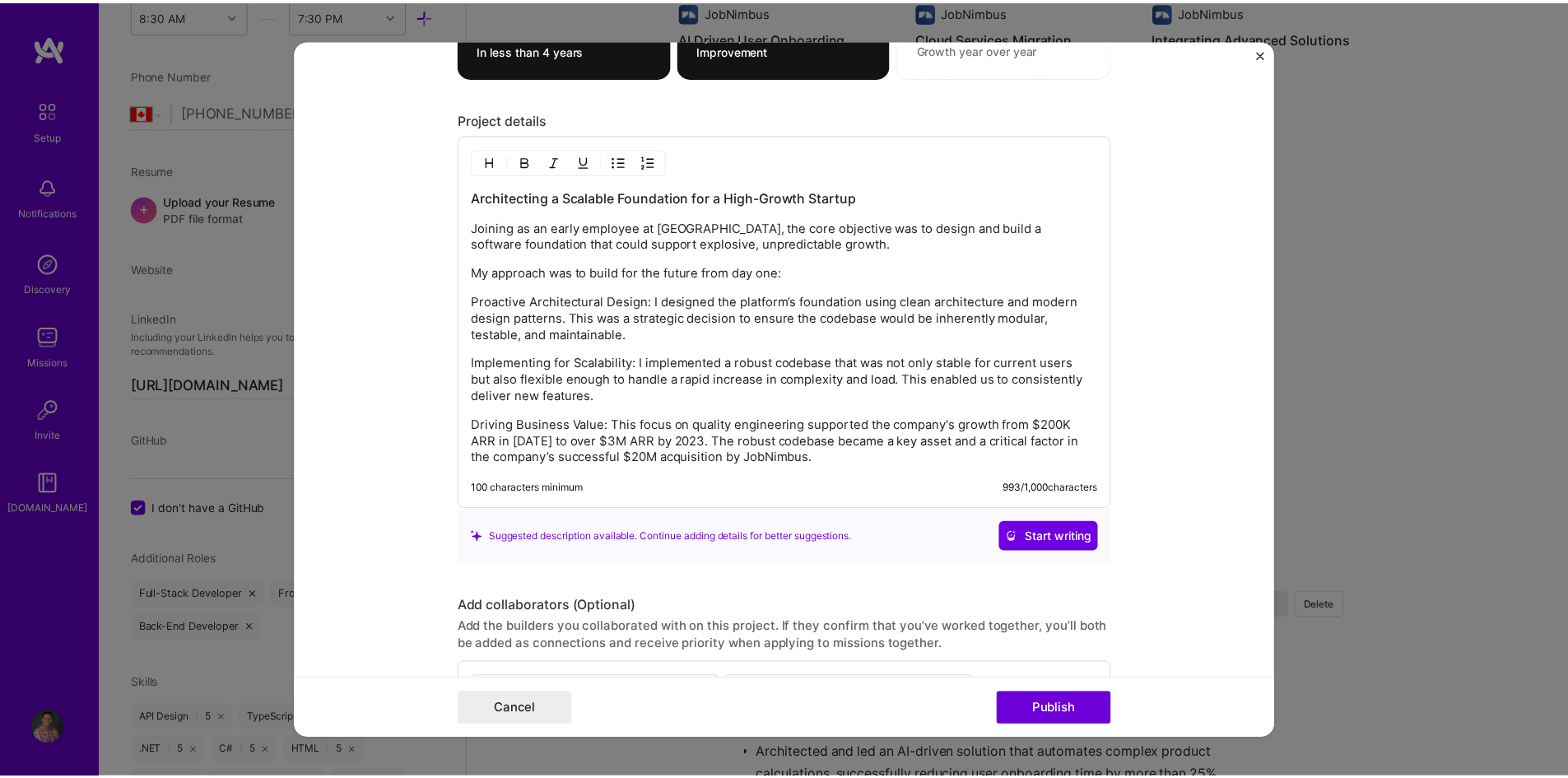
scroll to position [1810, 0]
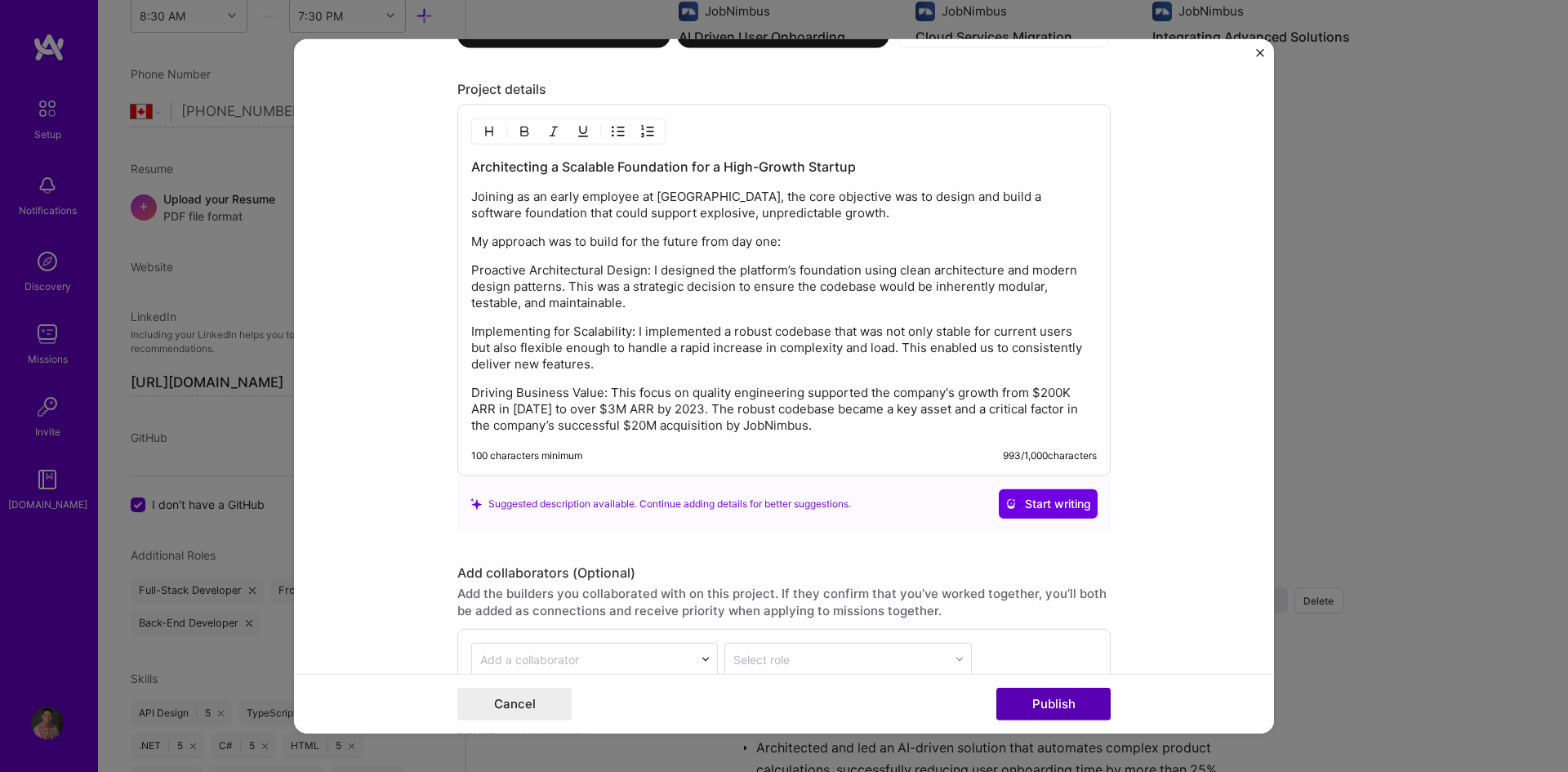
click at [1044, 703] on button "Publish" at bounding box center [1054, 704] width 115 height 33
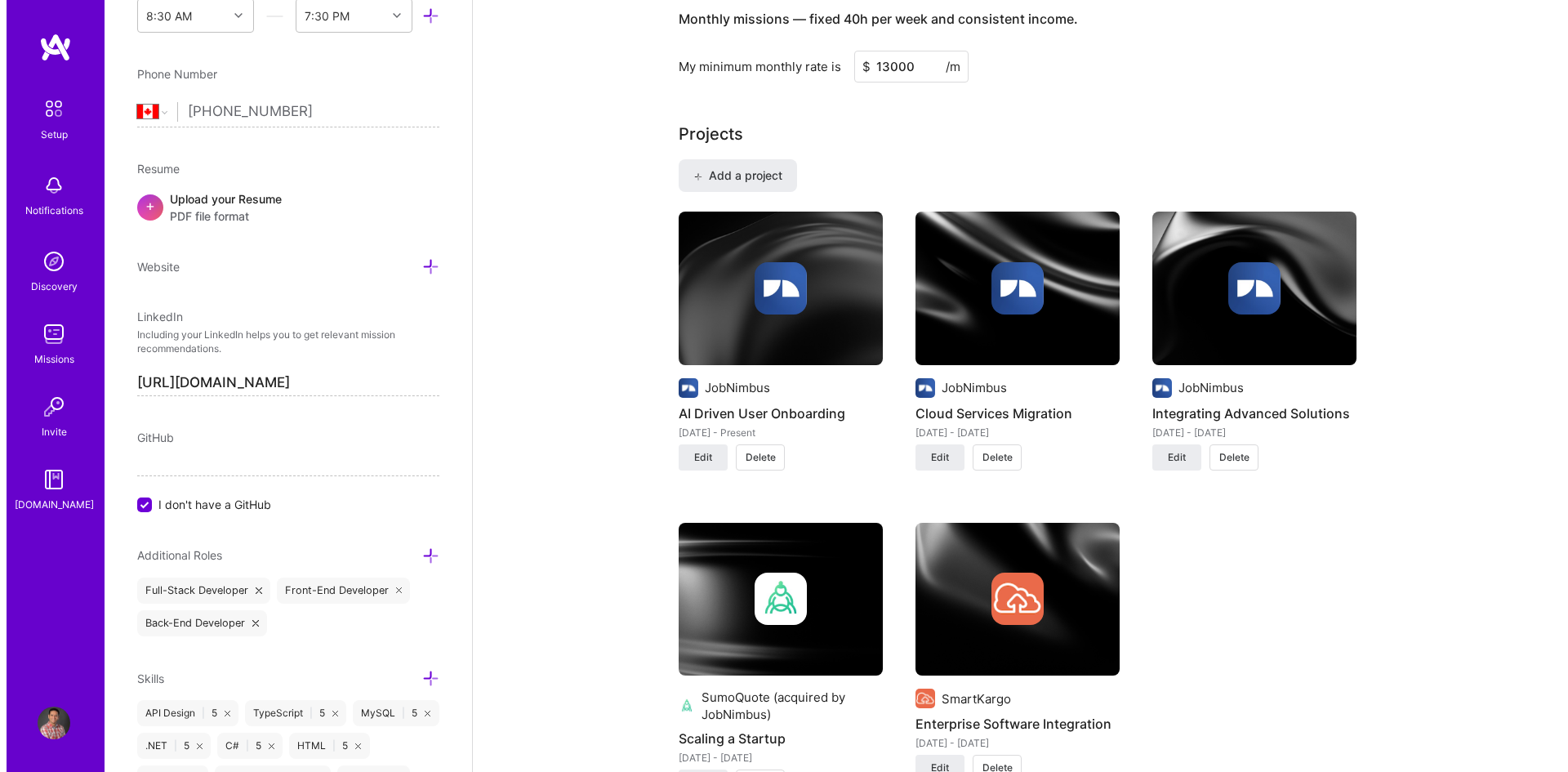
scroll to position [1144, 0]
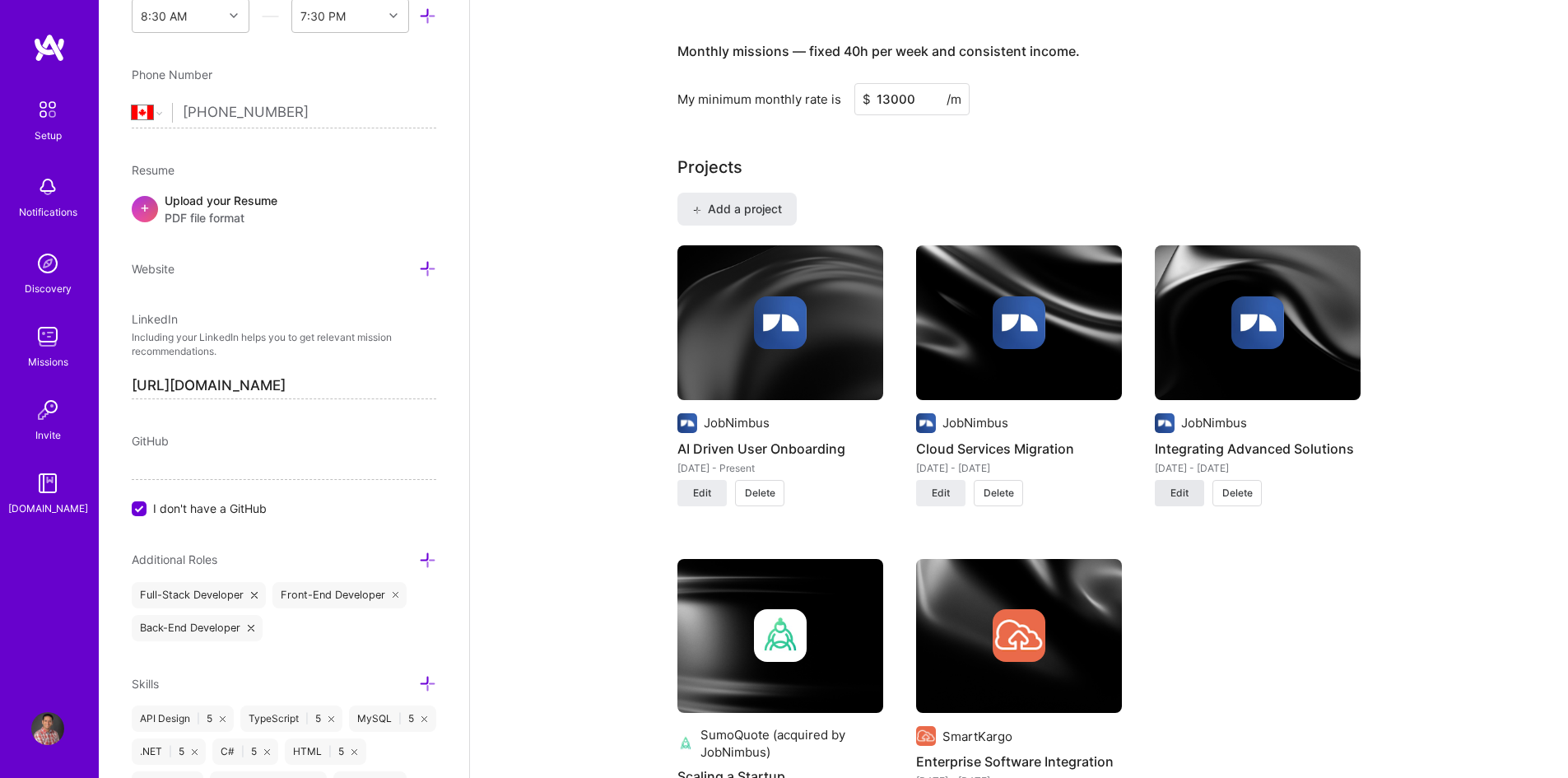
click at [1177, 494] on span "Edit" at bounding box center [1180, 493] width 18 height 15
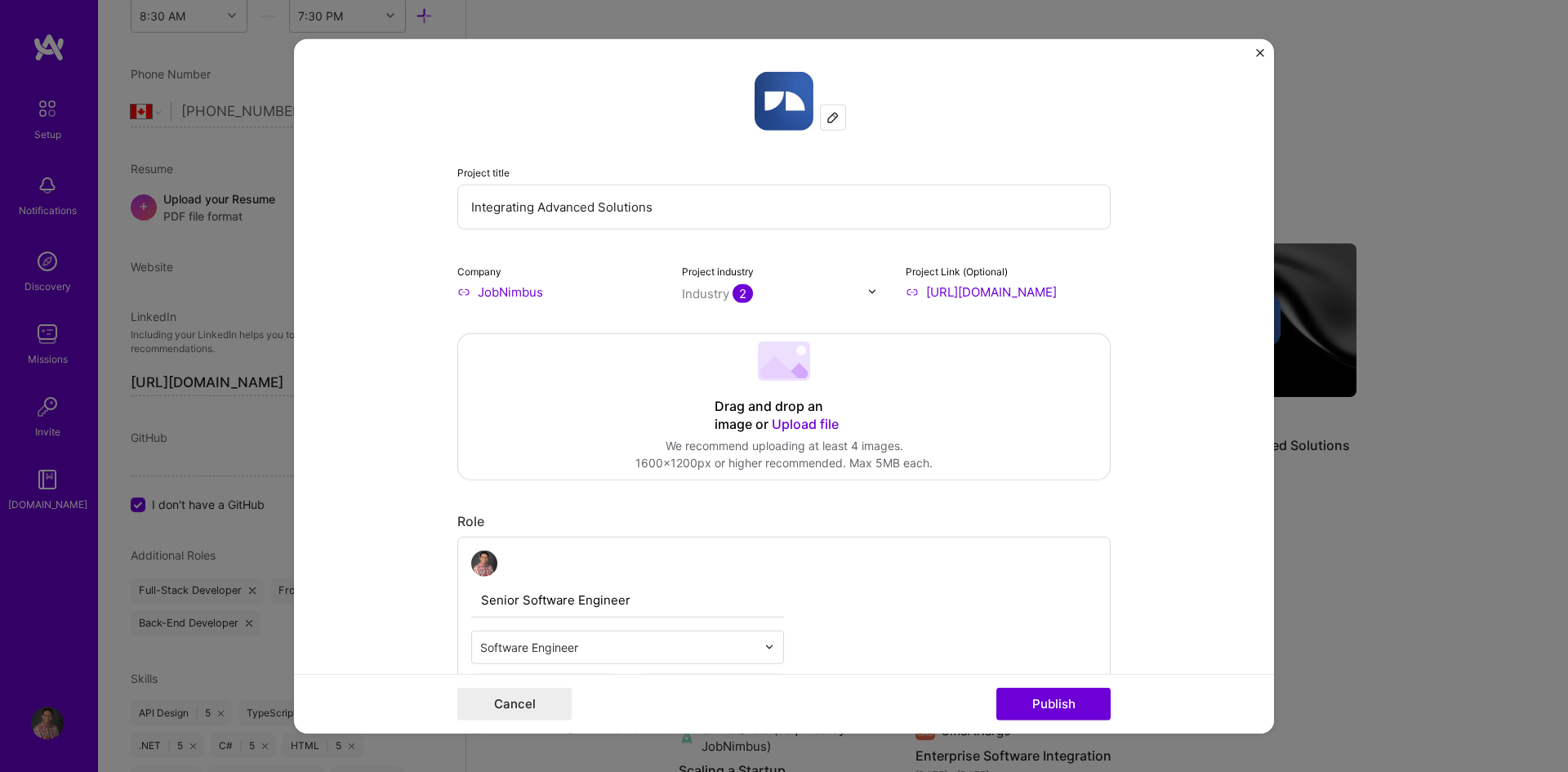
click at [1260, 52] on img "Close" at bounding box center [1260, 52] width 8 height 8
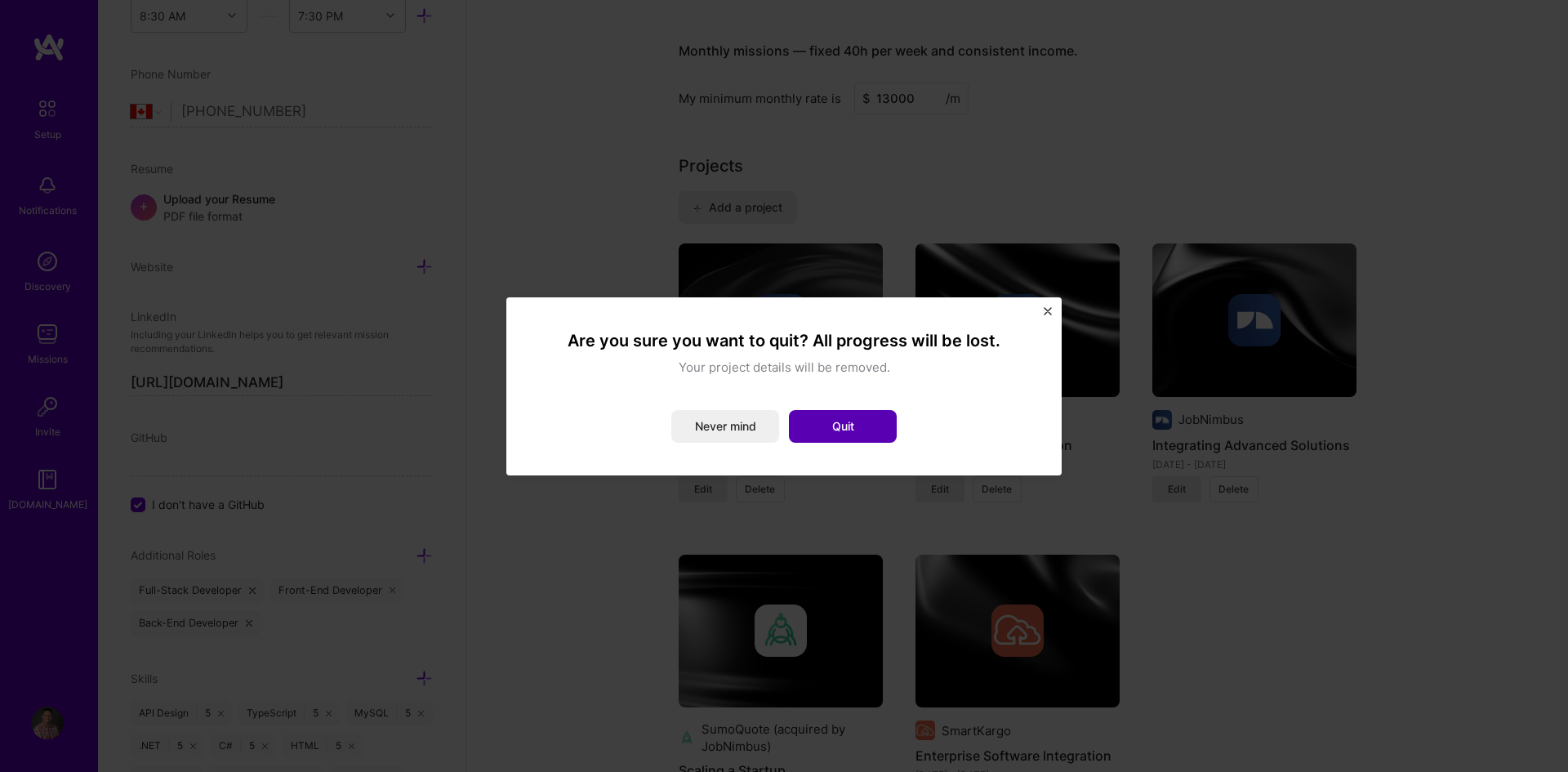
click at [857, 419] on button "Quit" at bounding box center [843, 426] width 108 height 33
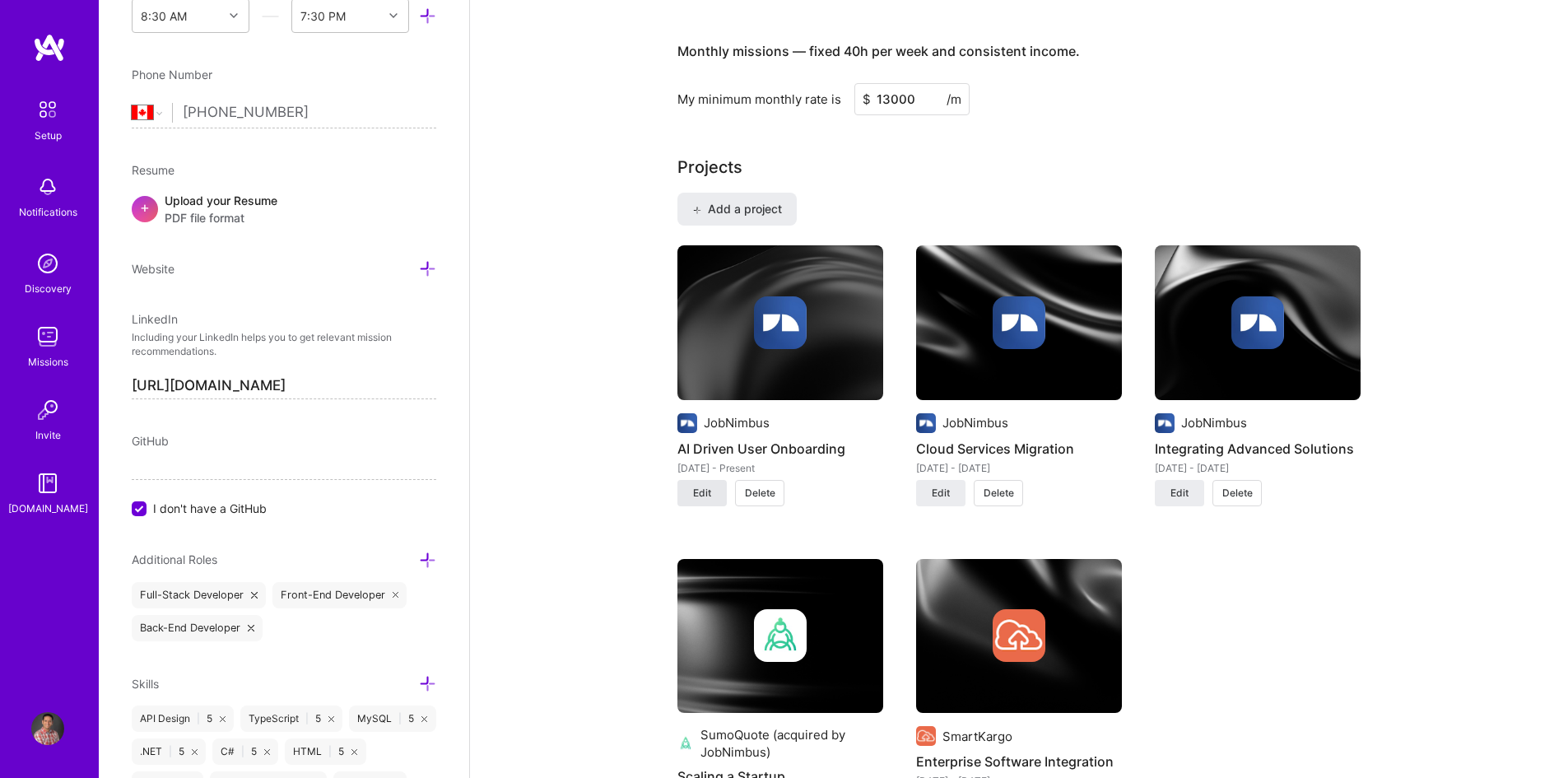
click at [707, 500] on button "Edit" at bounding box center [702, 493] width 50 height 26
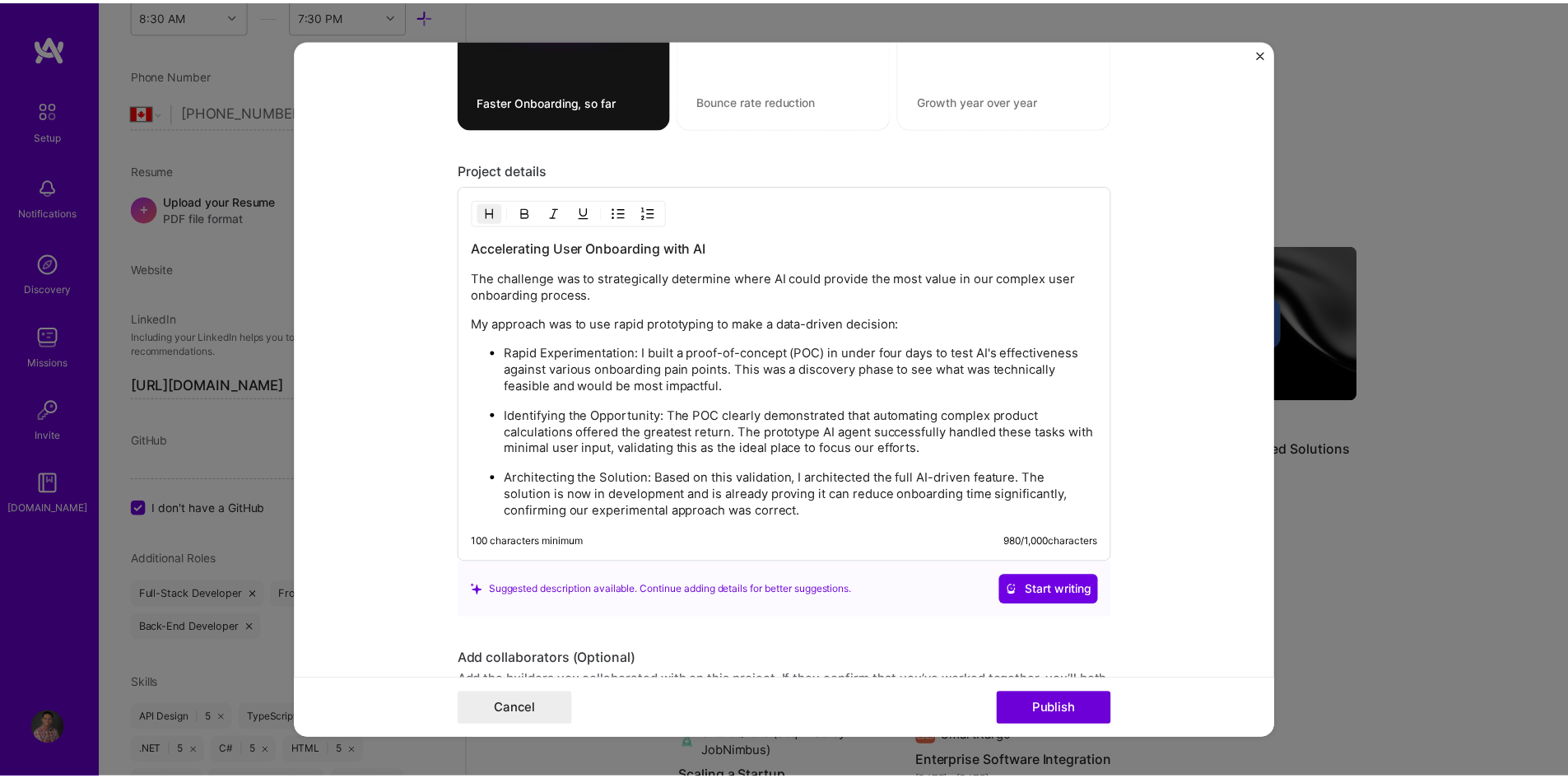
scroll to position [1482, 0]
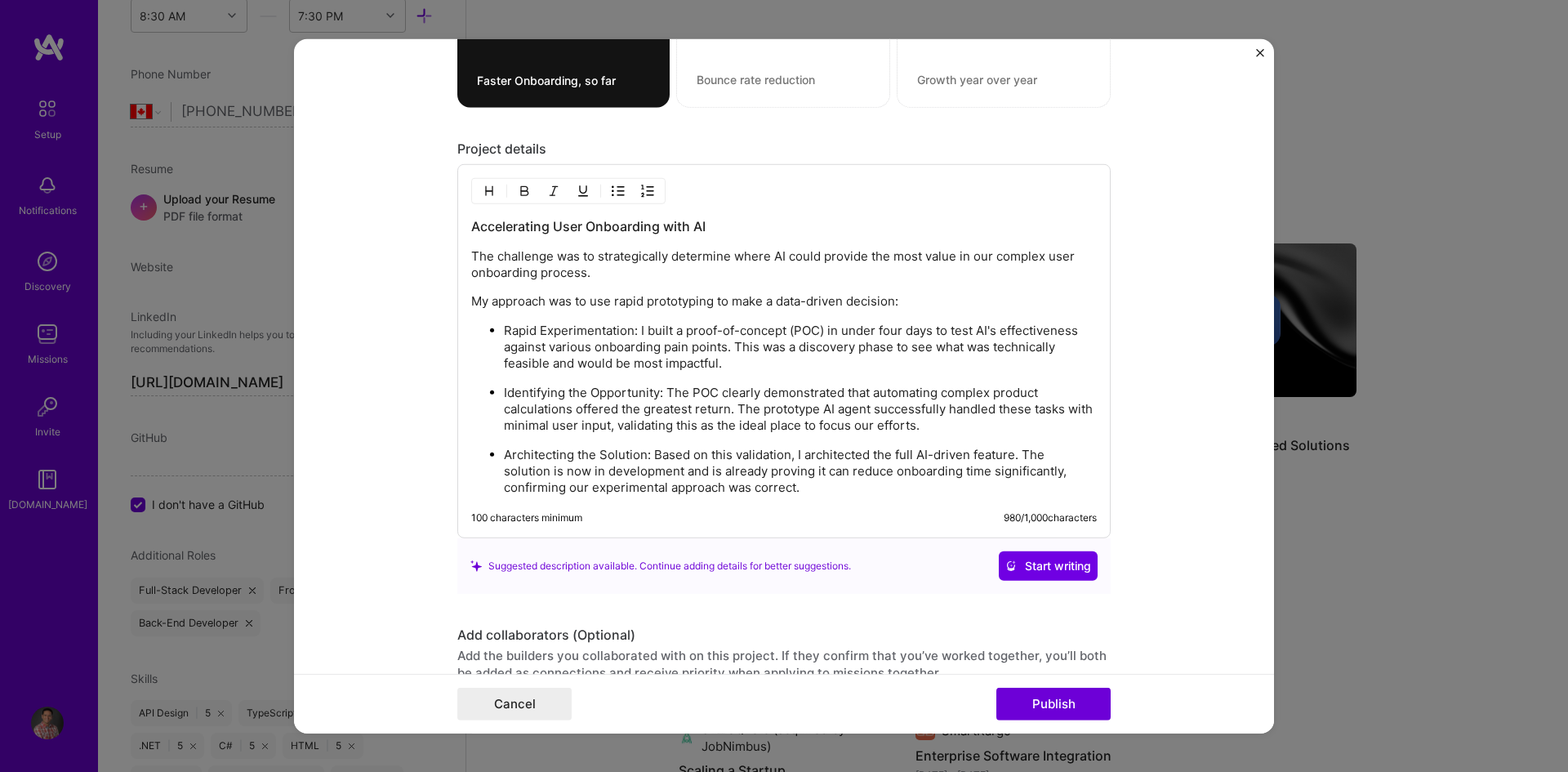
click at [531, 255] on p "The challenge was to strategically determine where AI could provide the most va…" at bounding box center [784, 265] width 626 height 33
click at [1257, 53] on img "Close" at bounding box center [1260, 52] width 8 height 8
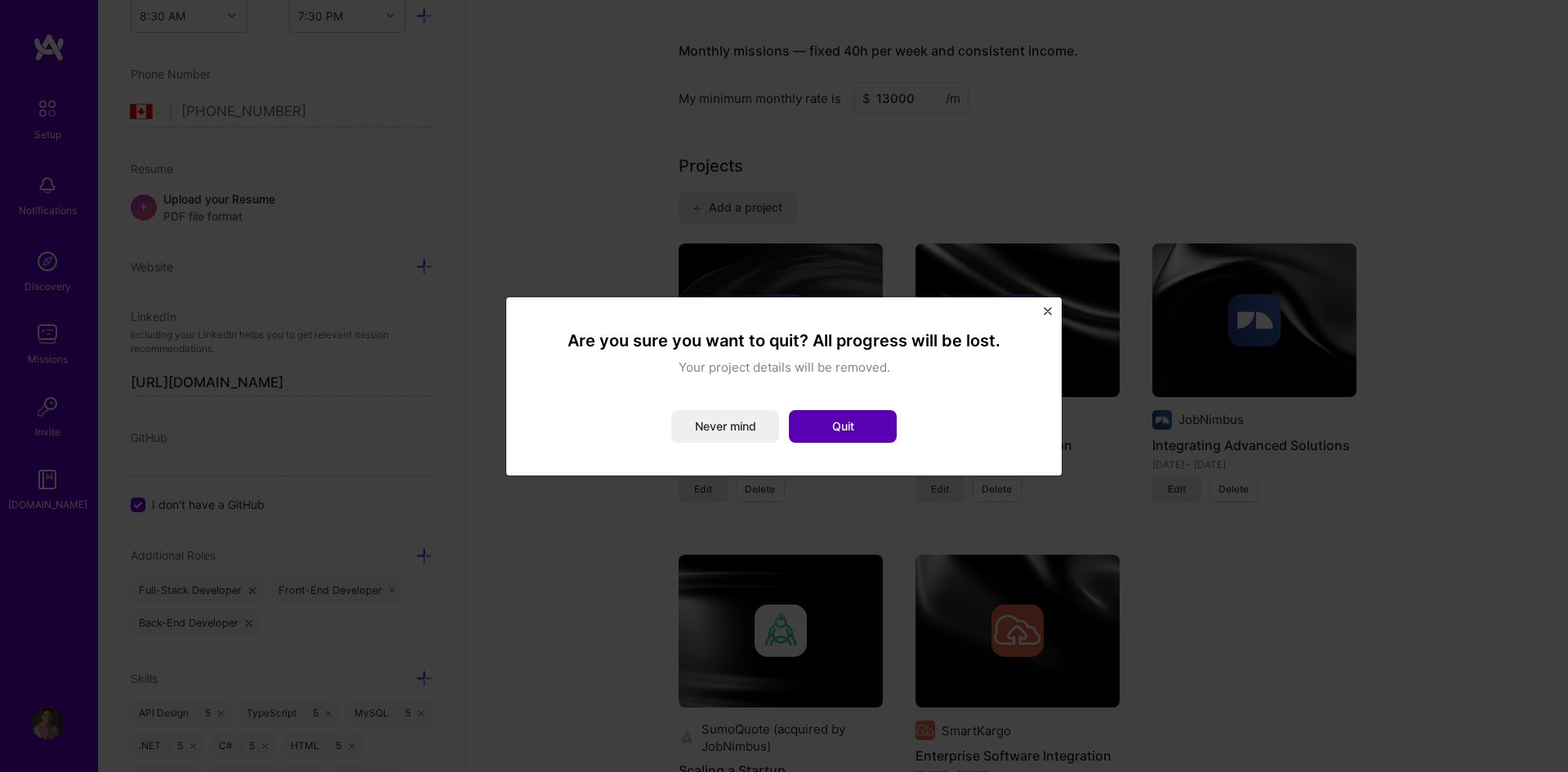
click at [866, 422] on button "Quit" at bounding box center [843, 426] width 108 height 33
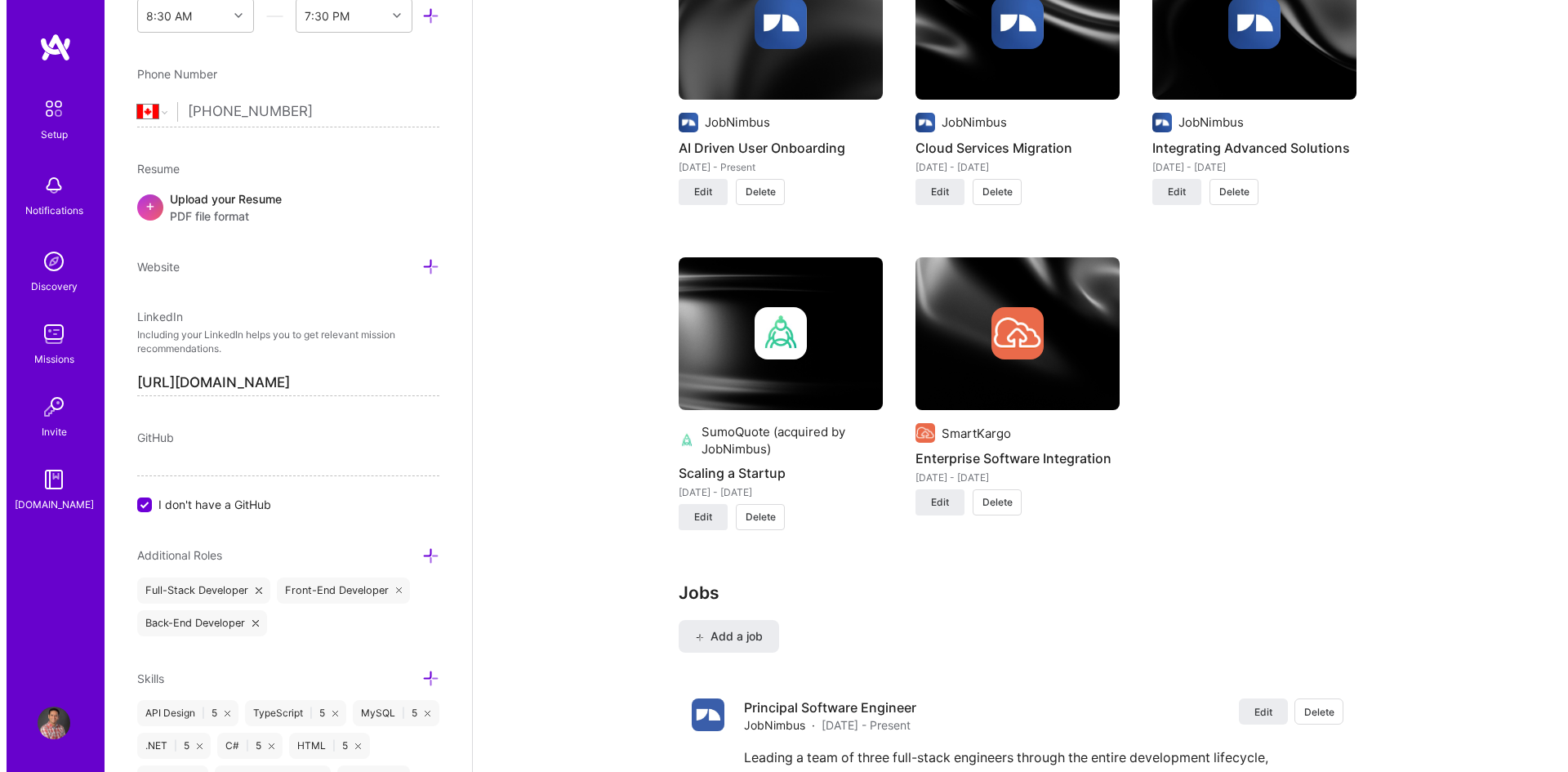
scroll to position [1410, 0]
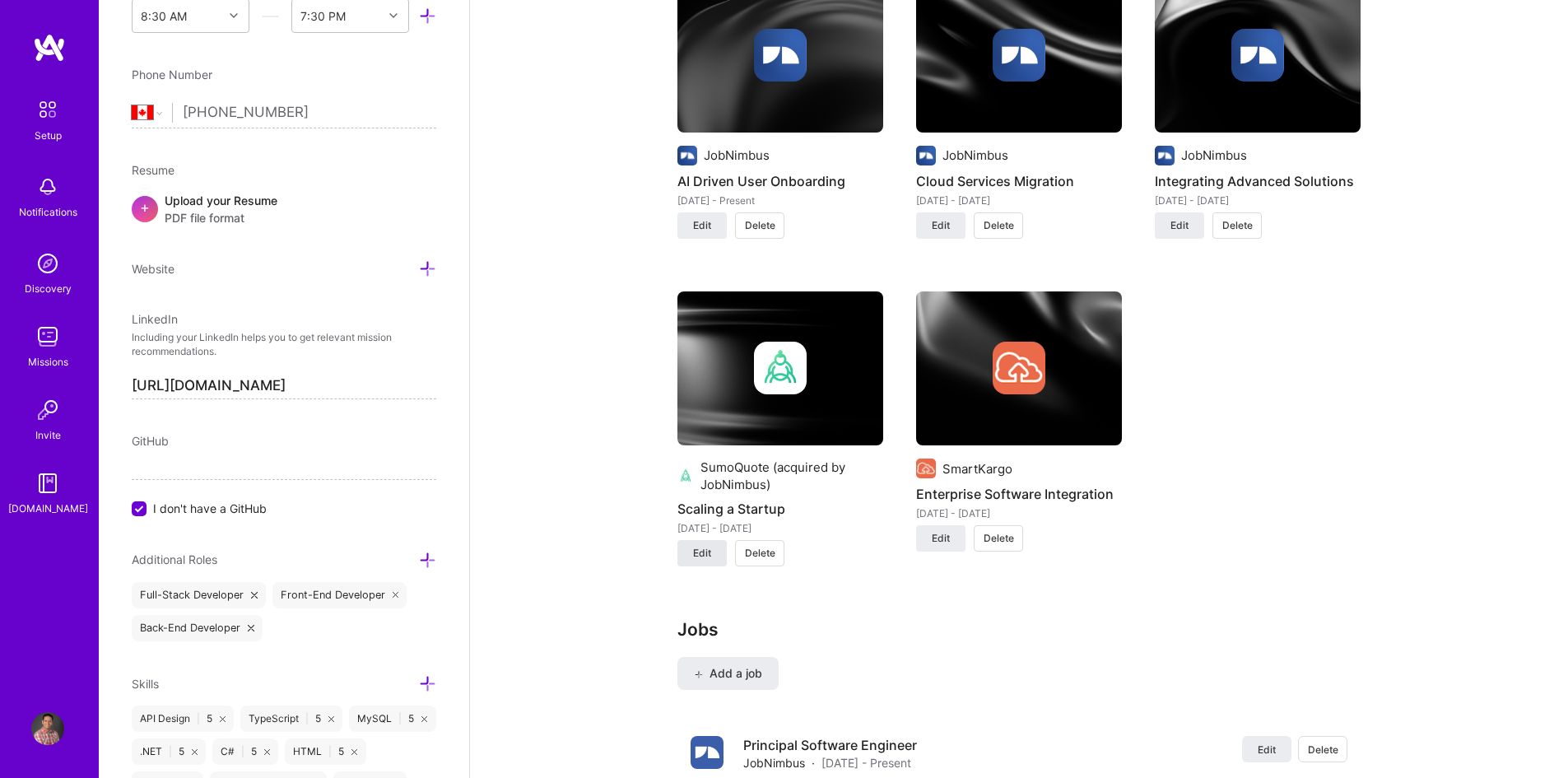
click at [699, 562] on button "Edit" at bounding box center [702, 553] width 50 height 26
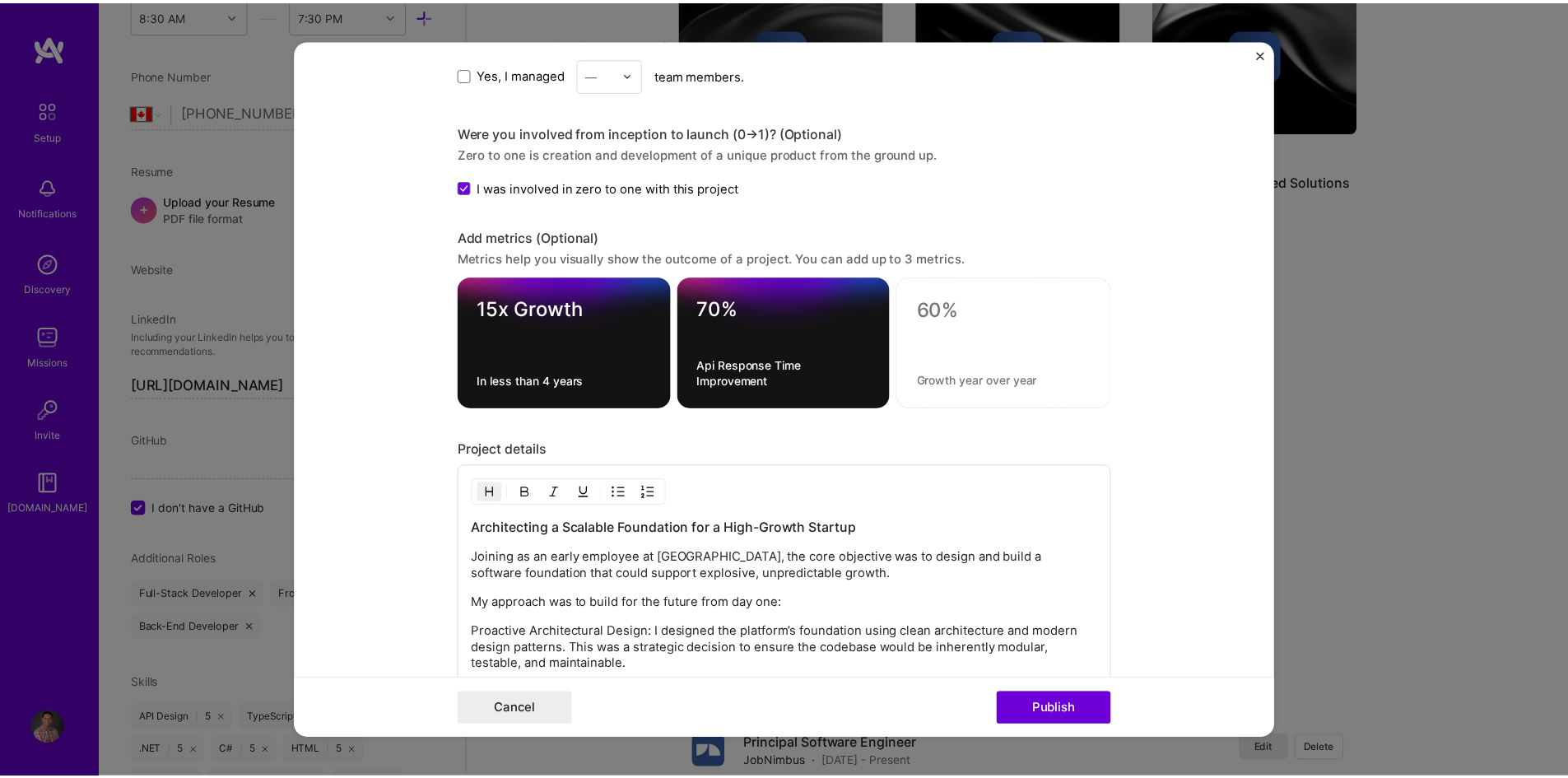
scroll to position [1316, 0]
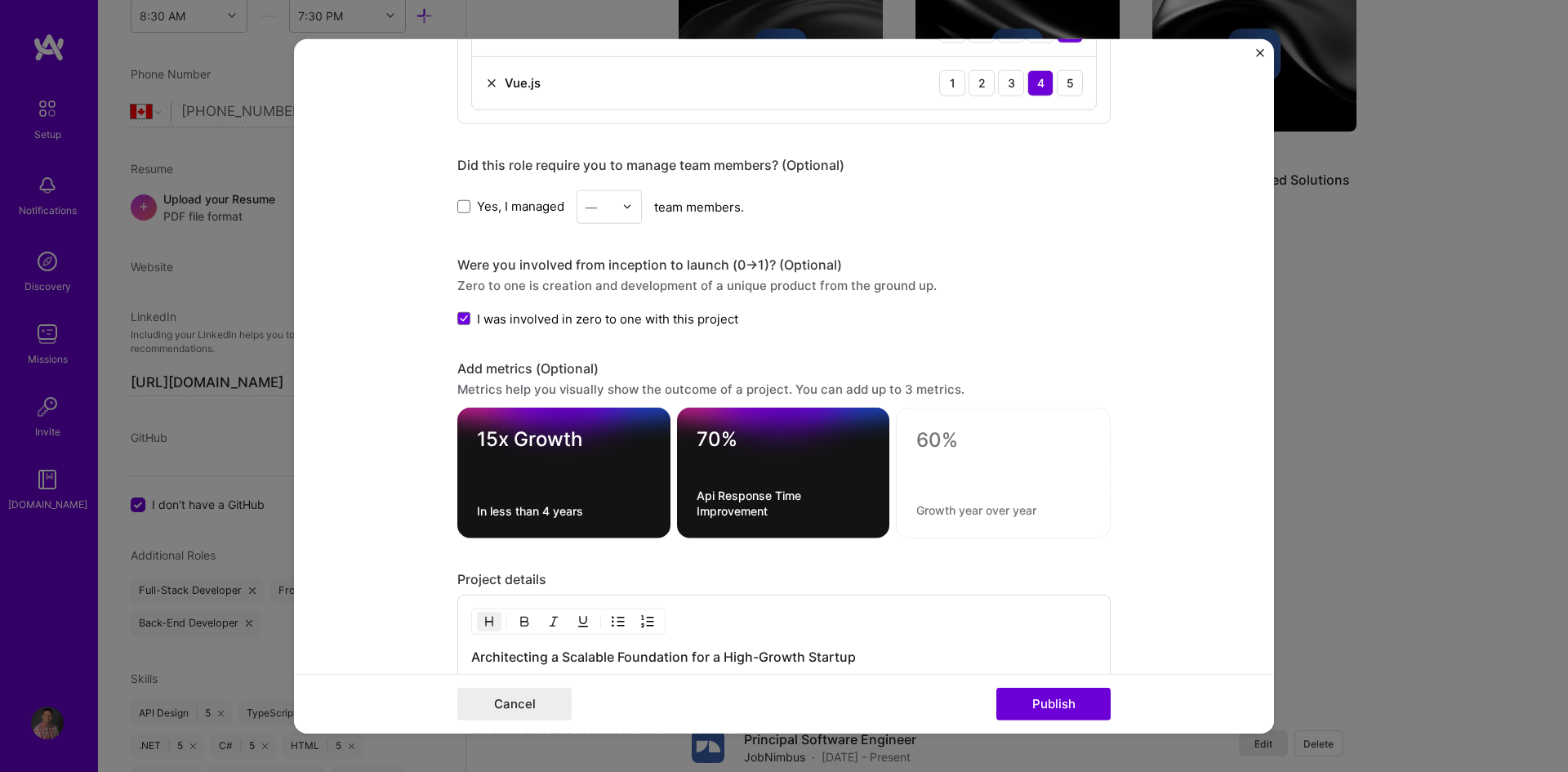
click at [1257, 52] on img "Close" at bounding box center [1260, 52] width 8 height 8
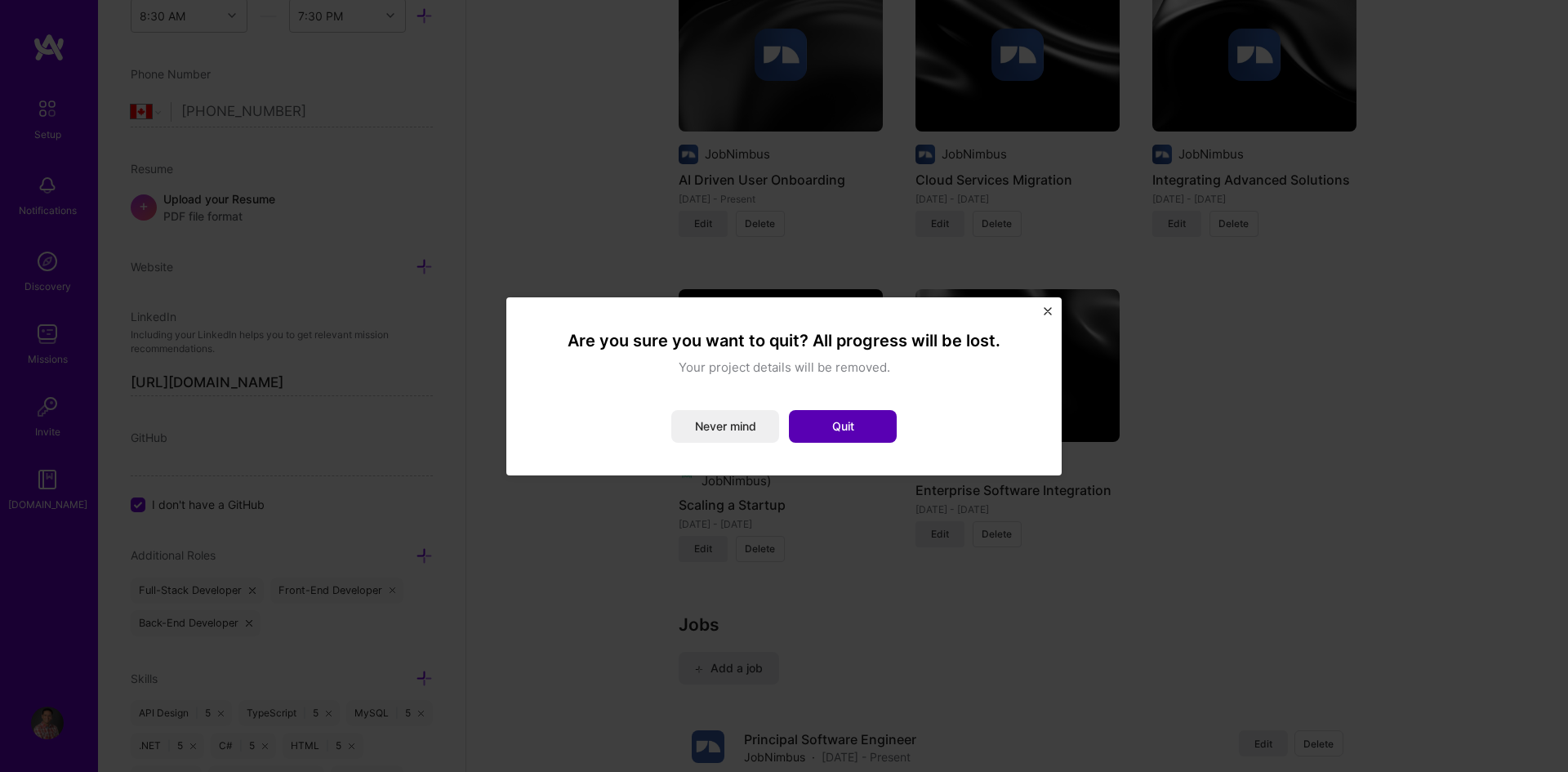
click at [844, 420] on button "Quit" at bounding box center [843, 426] width 108 height 33
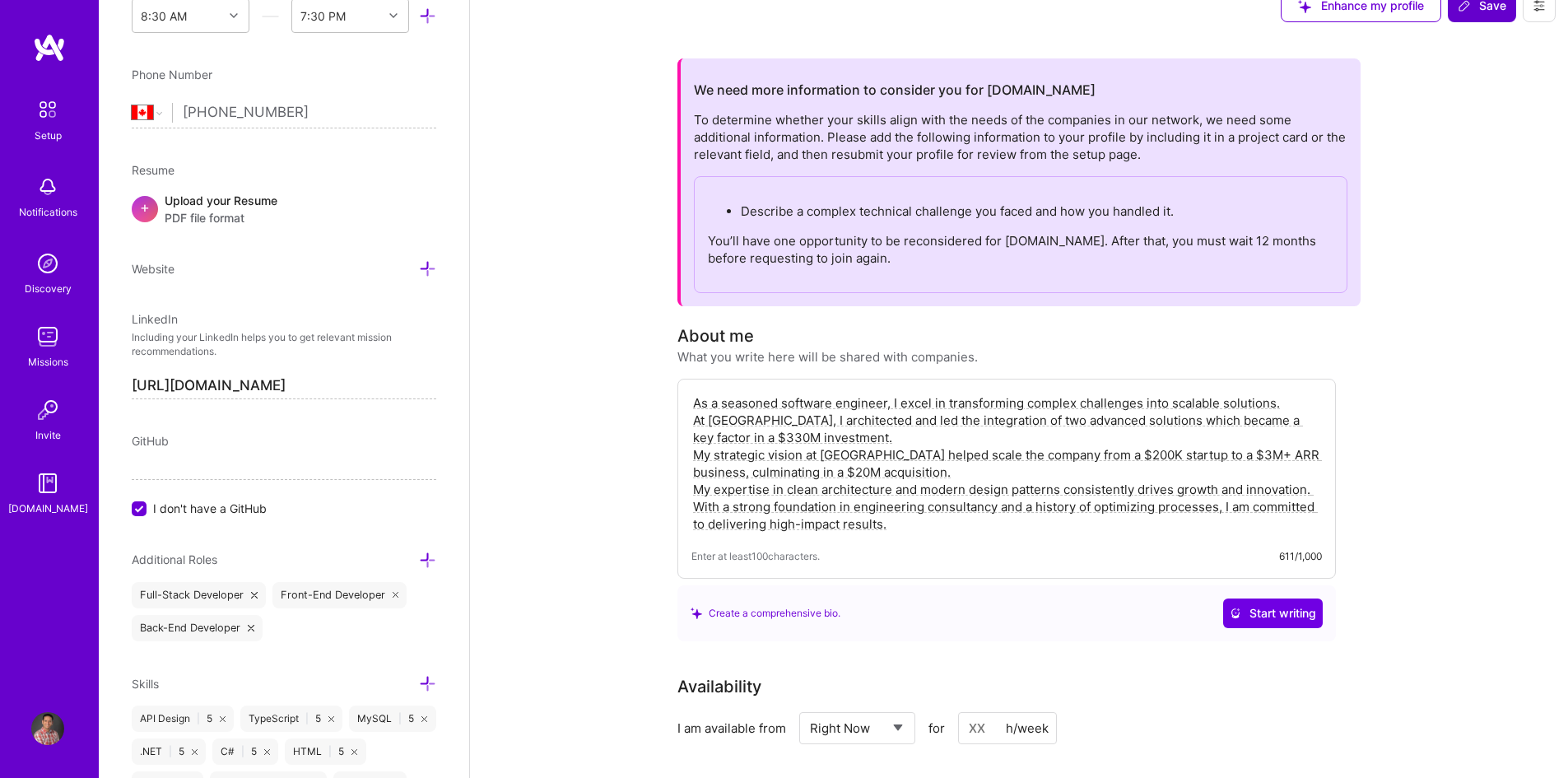
scroll to position [0, 0]
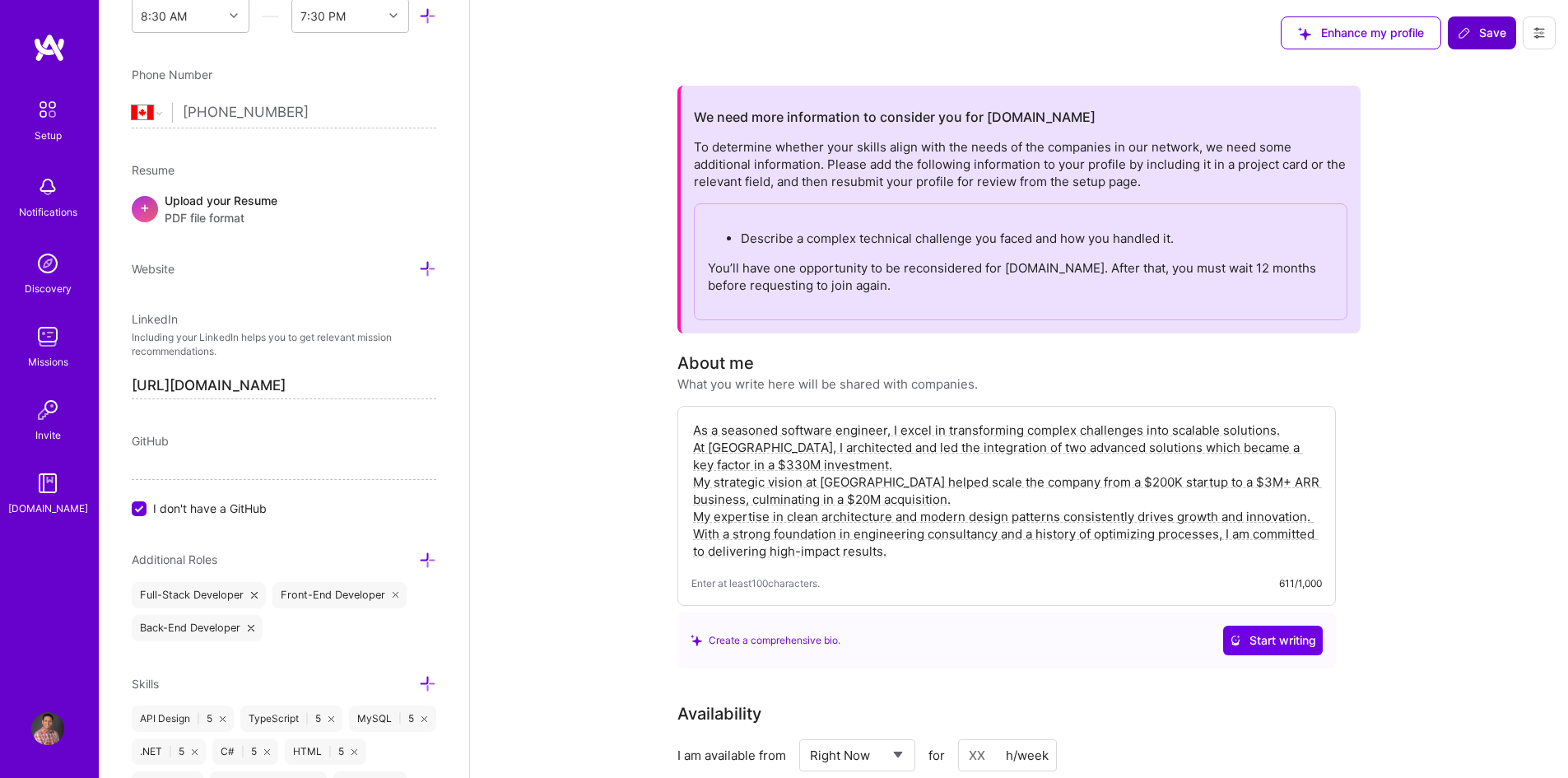
click at [1483, 26] on span "Save" at bounding box center [1481, 33] width 49 height 17
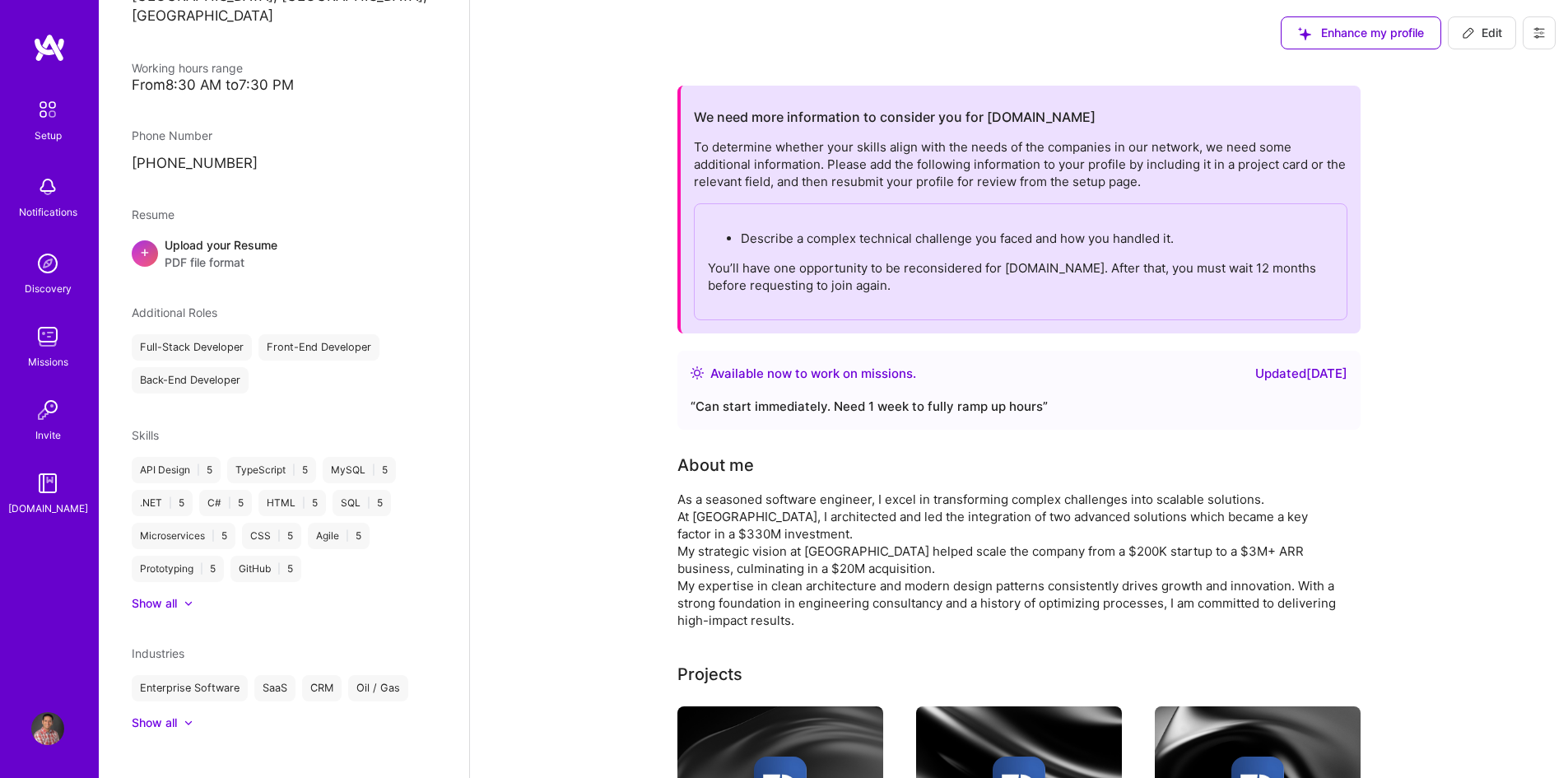
click at [1476, 33] on span "Edit" at bounding box center [1481, 33] width 40 height 17
select select "CA"
select select "Right Now"
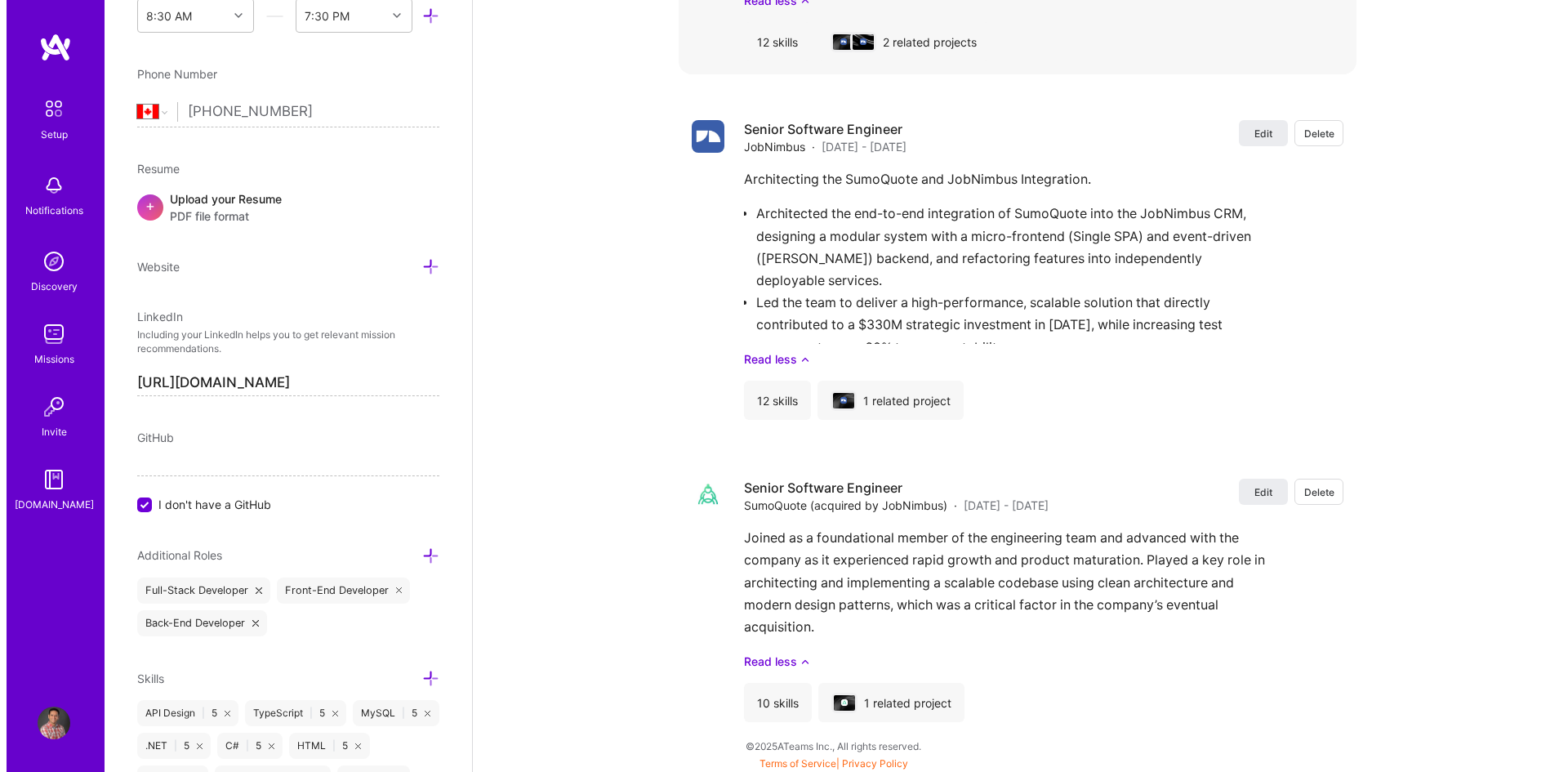
scroll to position [2717, 0]
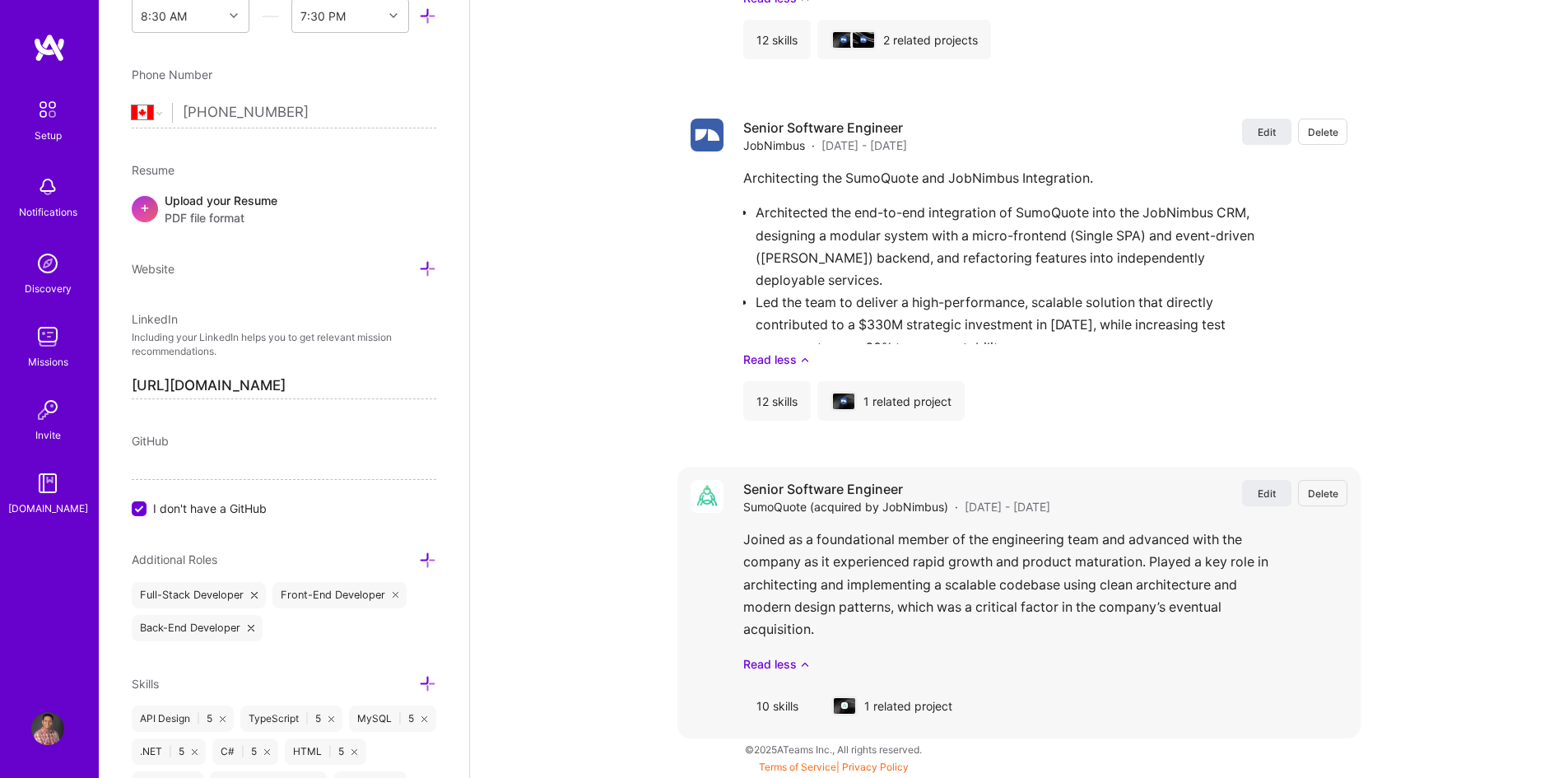
click at [1240, 491] on div "Senior Software Engineer SumoQuote (acquired by JobNimbus) · [DATE] - [DATE] Ed…" at bounding box center [1045, 497] width 604 height 36
click at [1250, 491] on button "Edit" at bounding box center [1267, 493] width 50 height 26
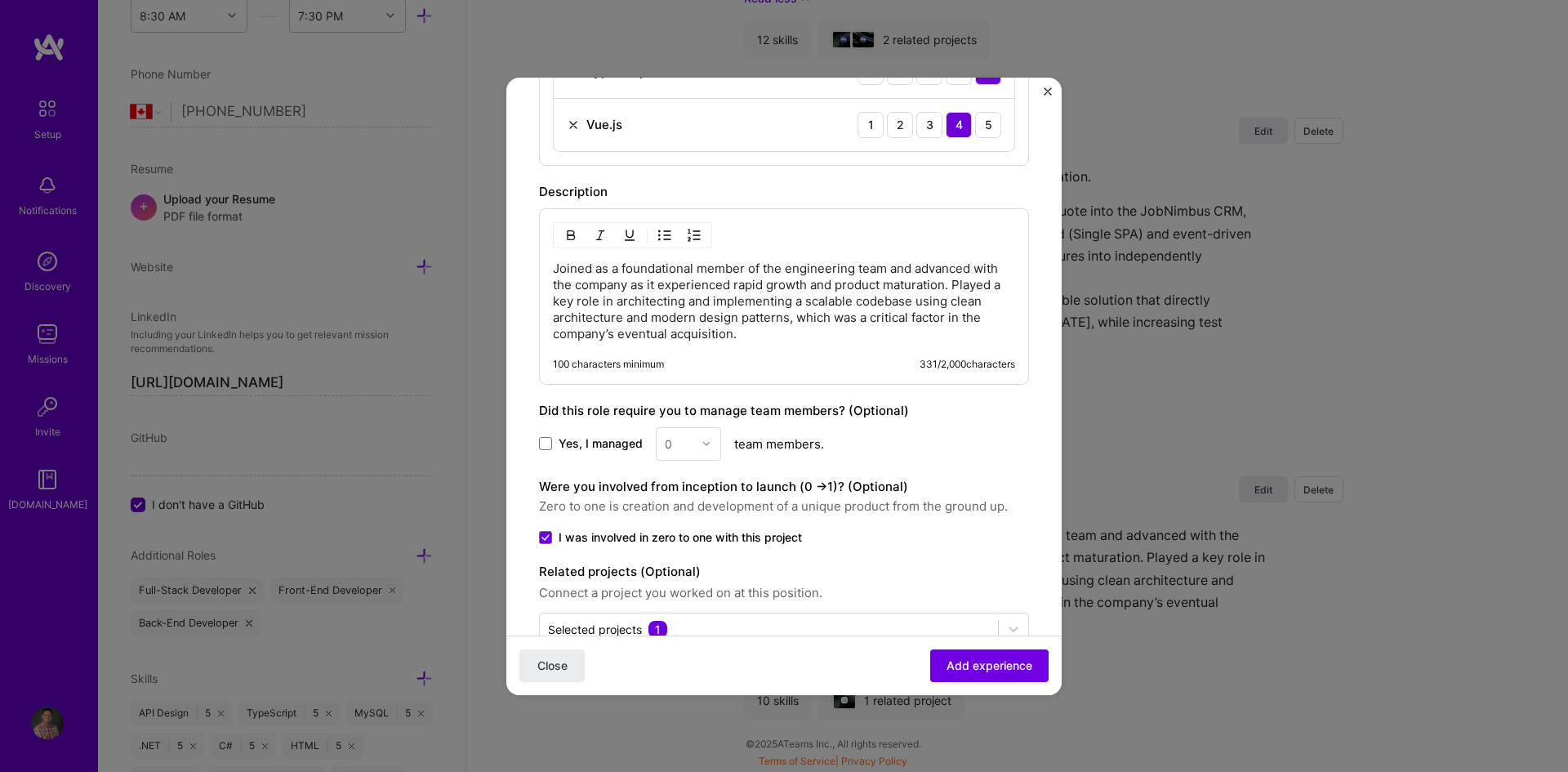
scroll to position [1098, 0]
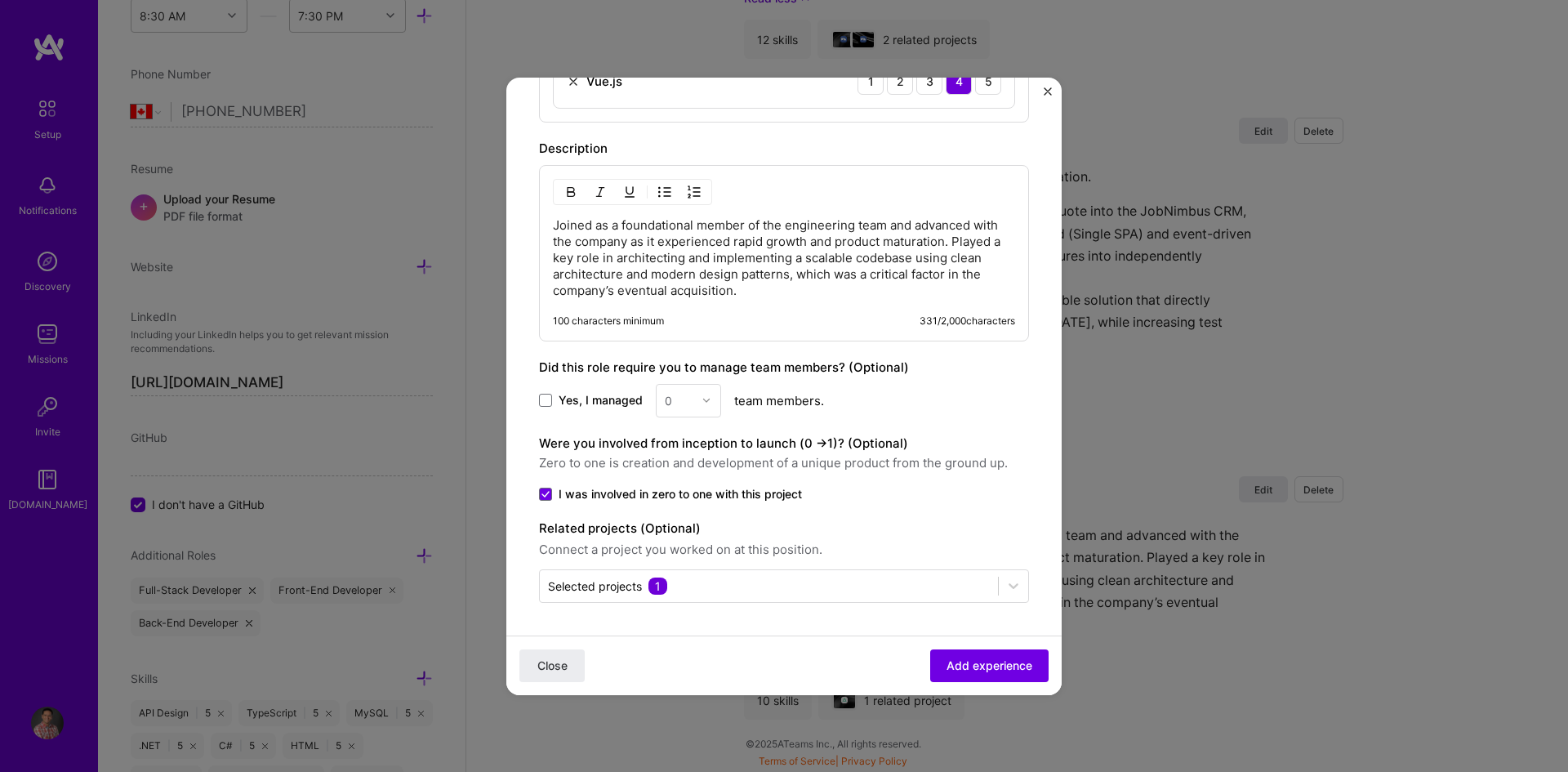
click at [770, 288] on p "Joined as a foundational member of the engineering team and advanced with the c…" at bounding box center [784, 258] width 462 height 82
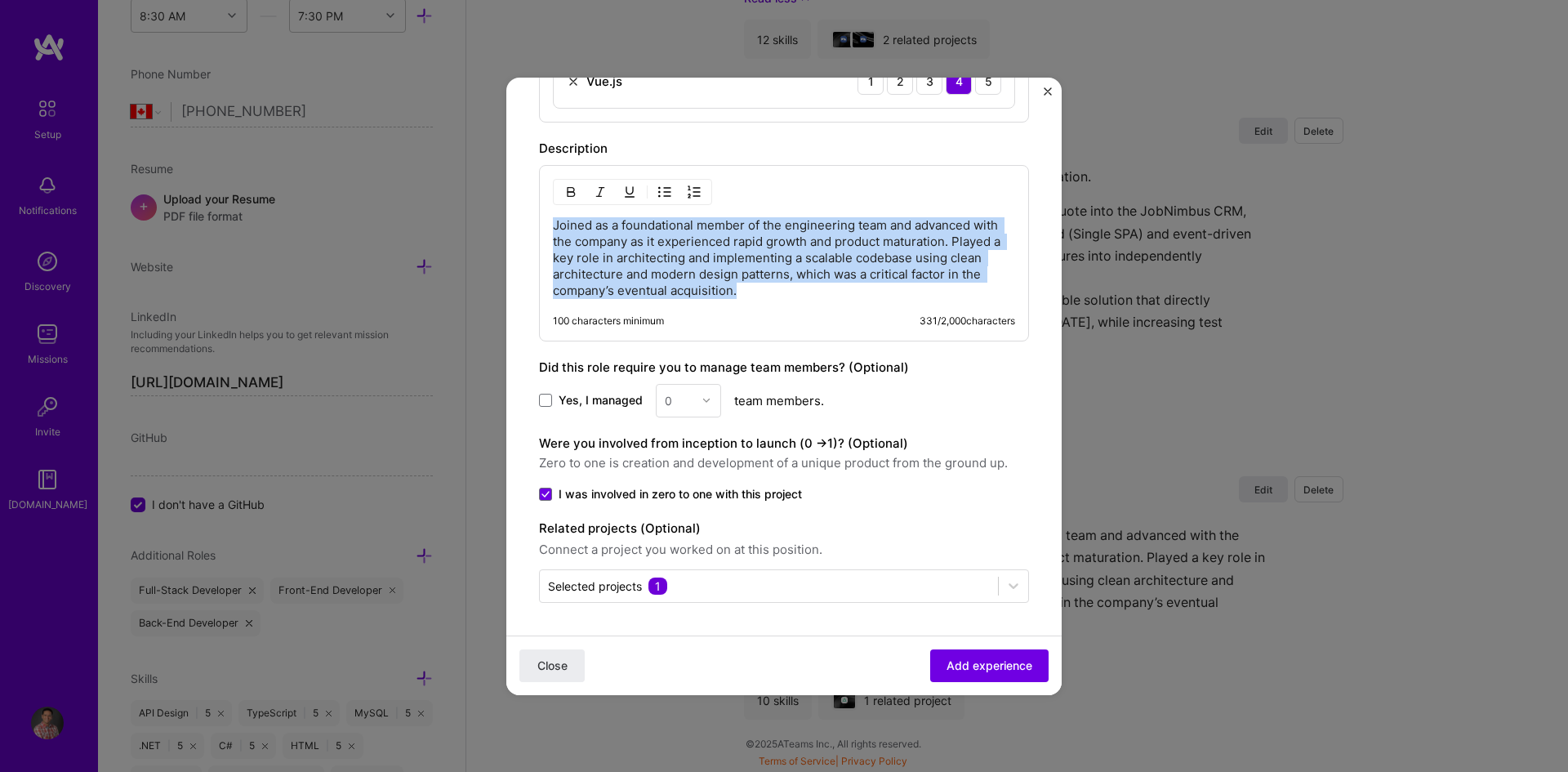
drag, startPoint x: 782, startPoint y: 288, endPoint x: 531, endPoint y: 222, distance: 259.5
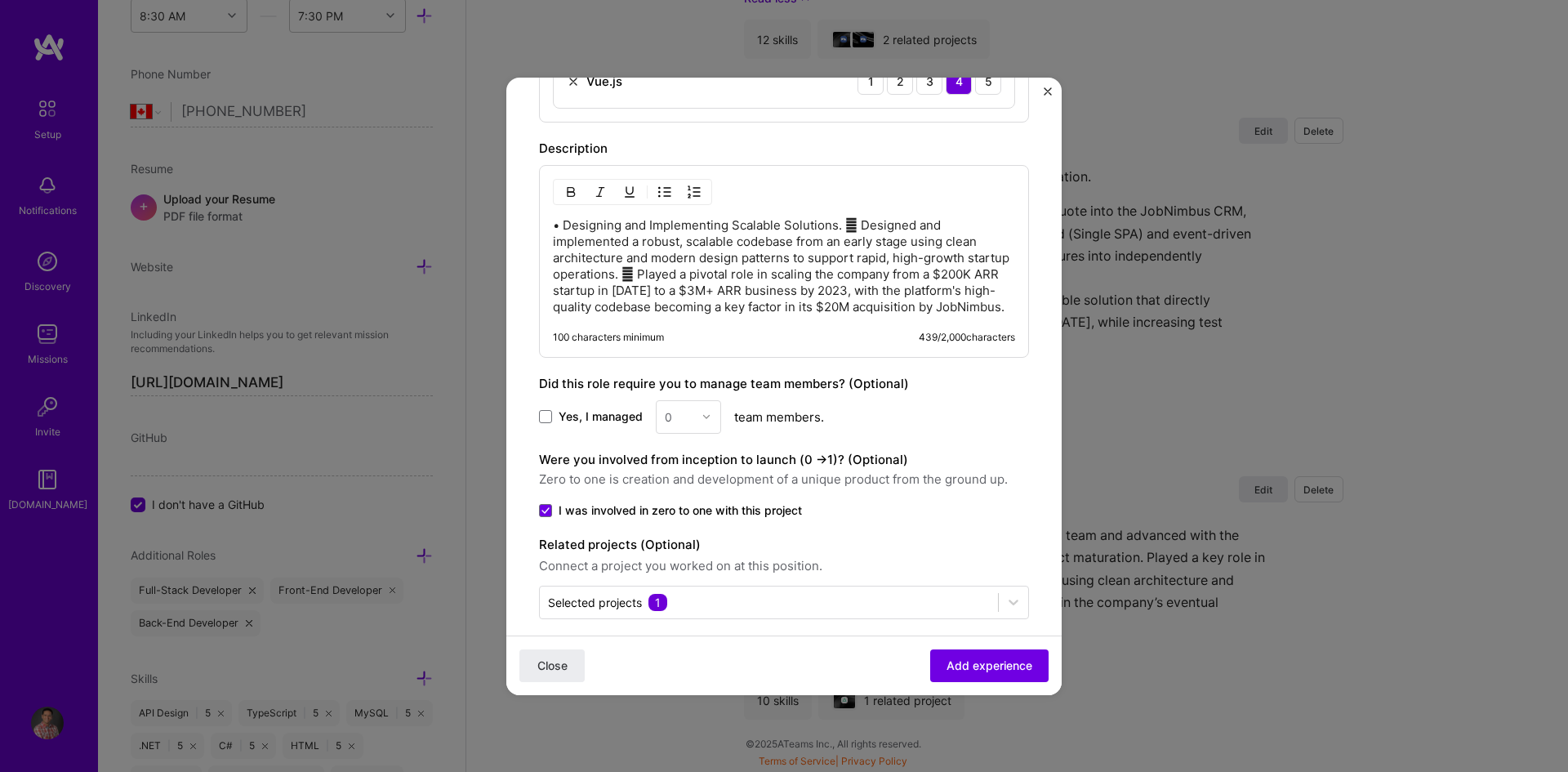
click at [565, 225] on p "• Designing and Implementing Scalable Solutions.  Designed and implemented a r…" at bounding box center [784, 266] width 462 height 98
drag, startPoint x: 833, startPoint y: 229, endPoint x: 850, endPoint y: 227, distance: 17.1
click at [850, 227] on p "Designing and Implementing Scalable Solutions.  Designed and implemented a rob…" at bounding box center [784, 266] width 462 height 98
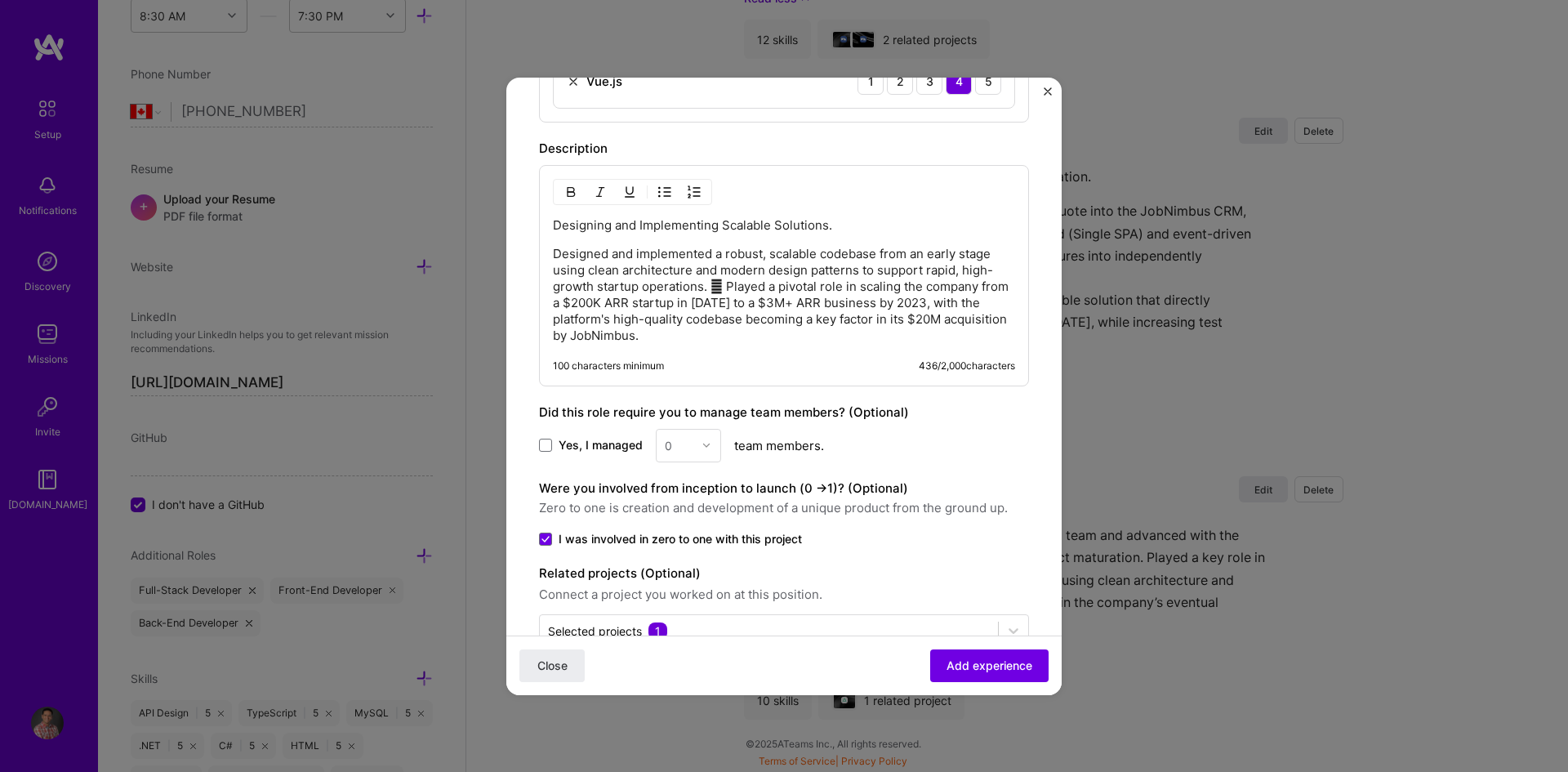
click at [668, 192] on img "button" at bounding box center [664, 192] width 13 height 13
drag, startPoint x: 826, startPoint y: 292, endPoint x: 806, endPoint y: 292, distance: 20.0
click at [806, 292] on p "Designed and implemented a robust, scalable codebase from an early stage using …" at bounding box center [800, 296] width 429 height 98
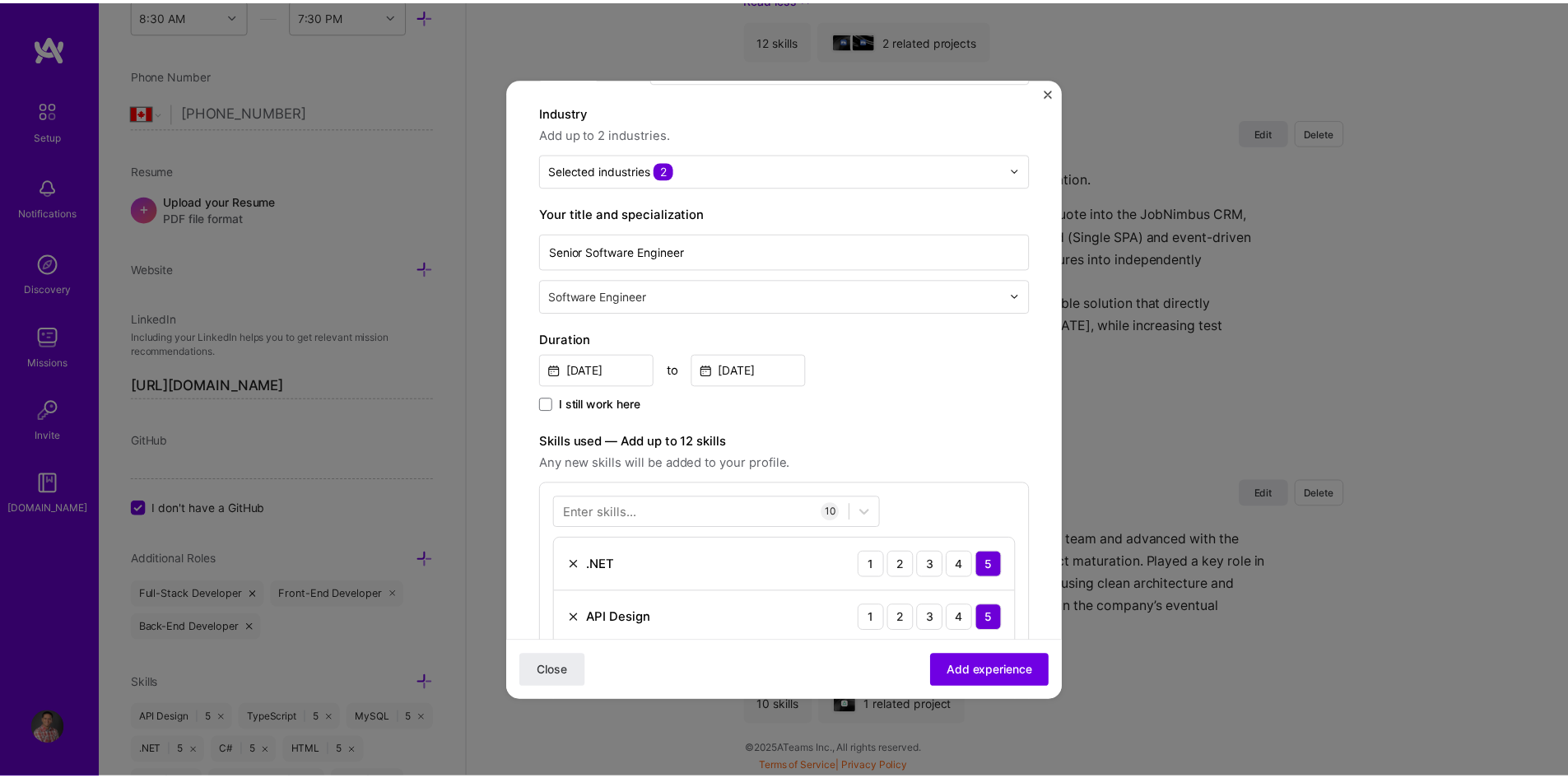
scroll to position [0, 0]
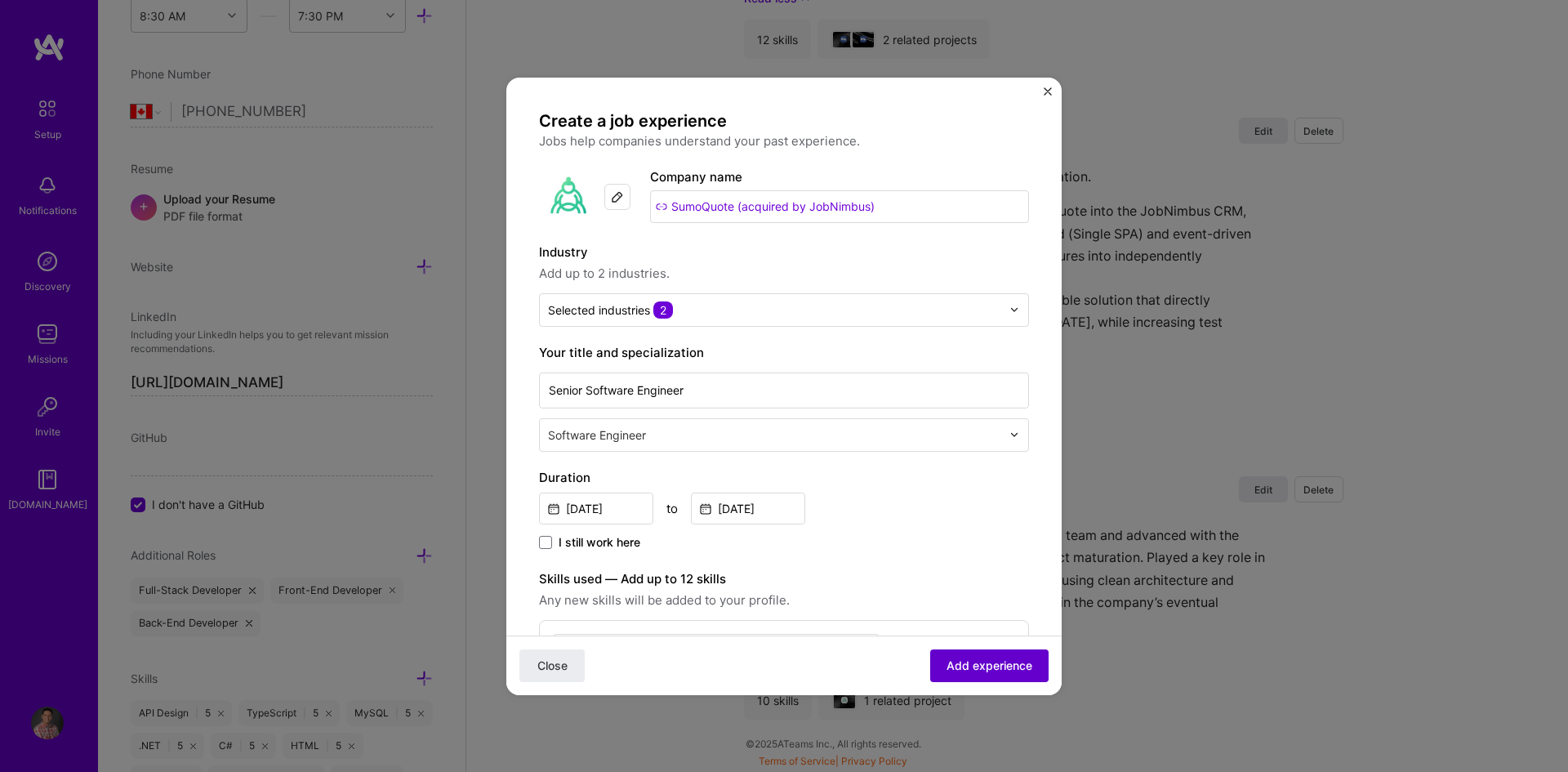
click at [965, 668] on span "Add experience" at bounding box center [989, 665] width 86 height 16
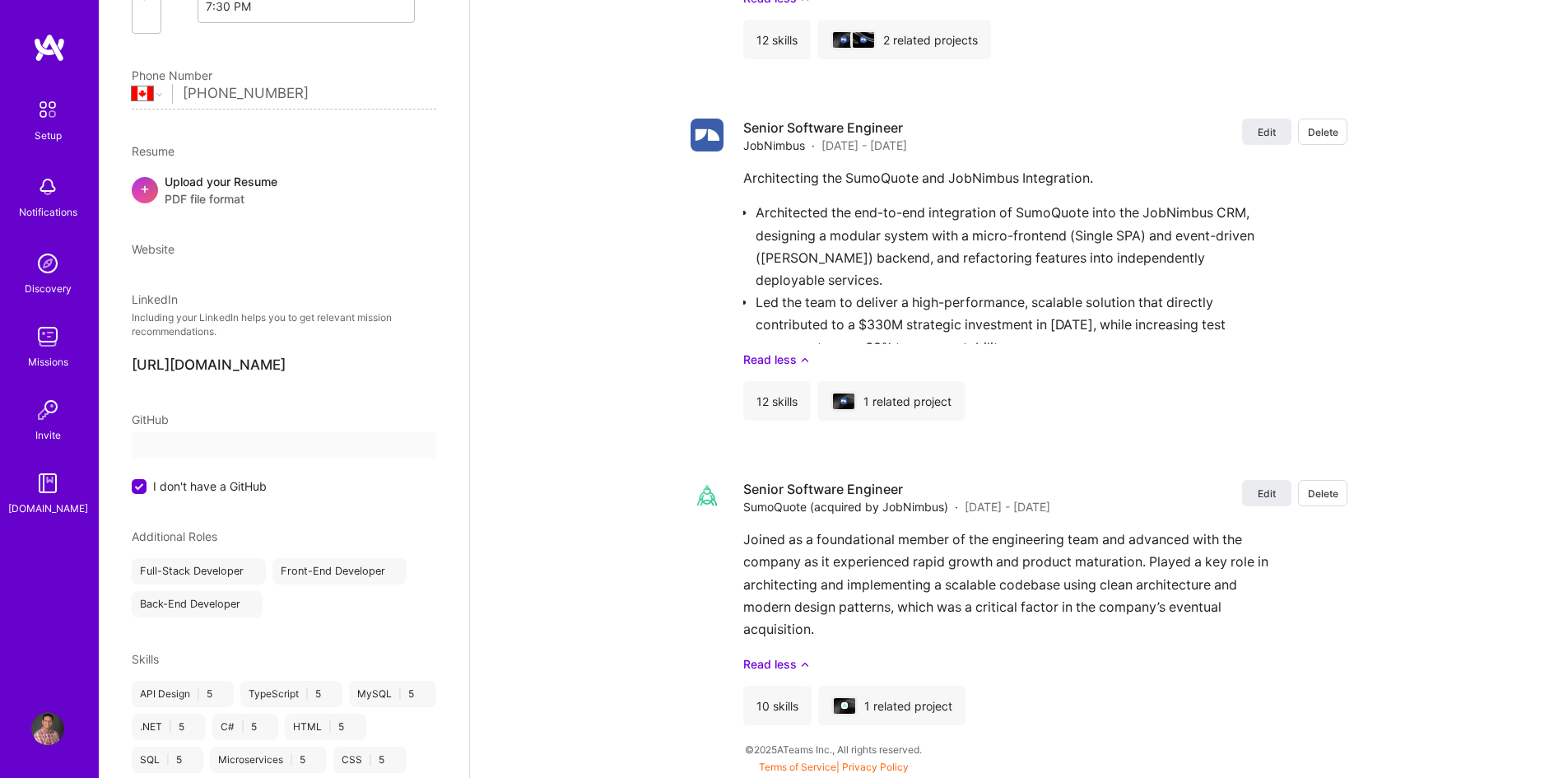
select select "CA"
select select "Right Now"
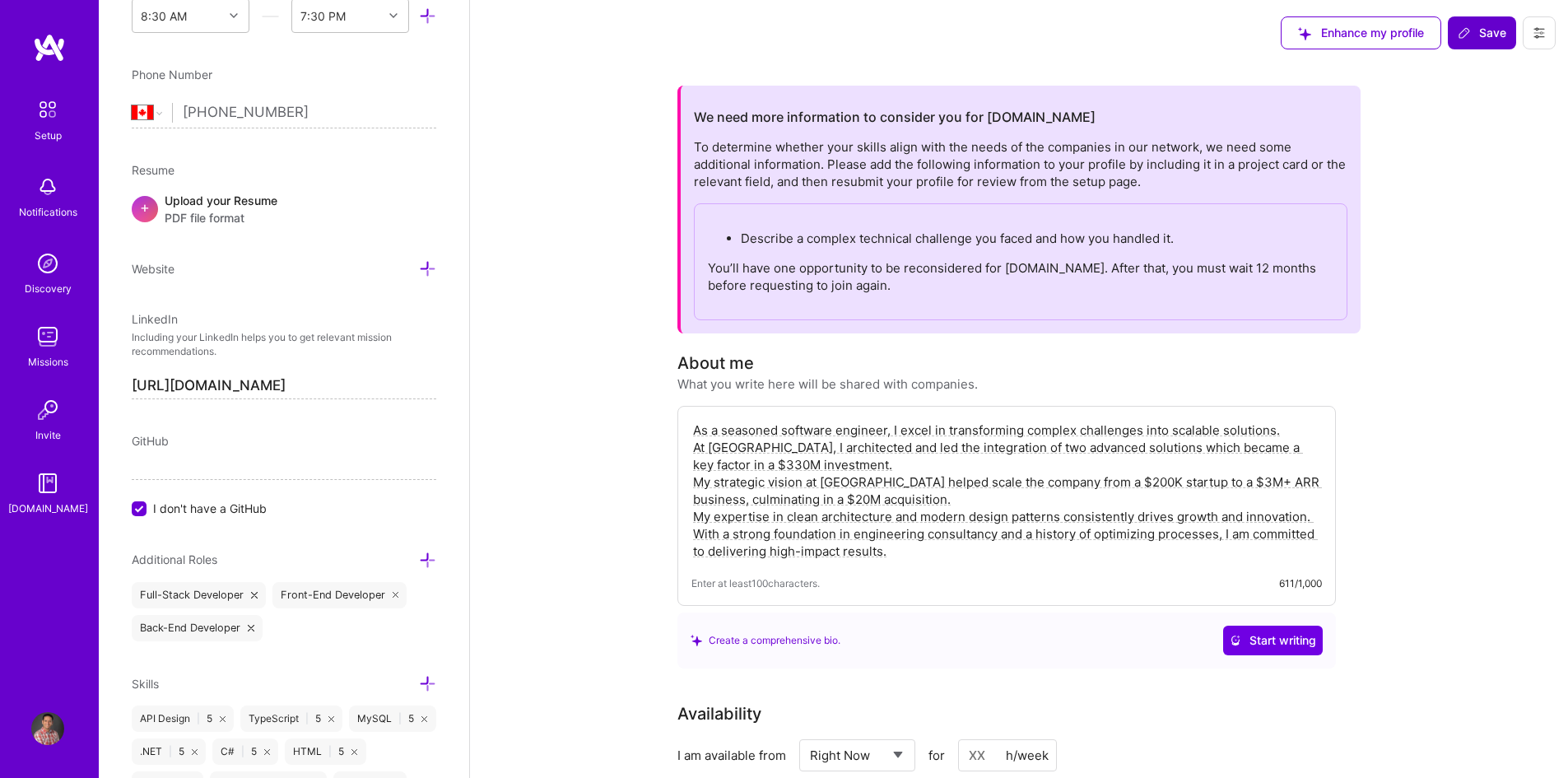
click at [1474, 40] on span "Save" at bounding box center [1481, 33] width 49 height 17
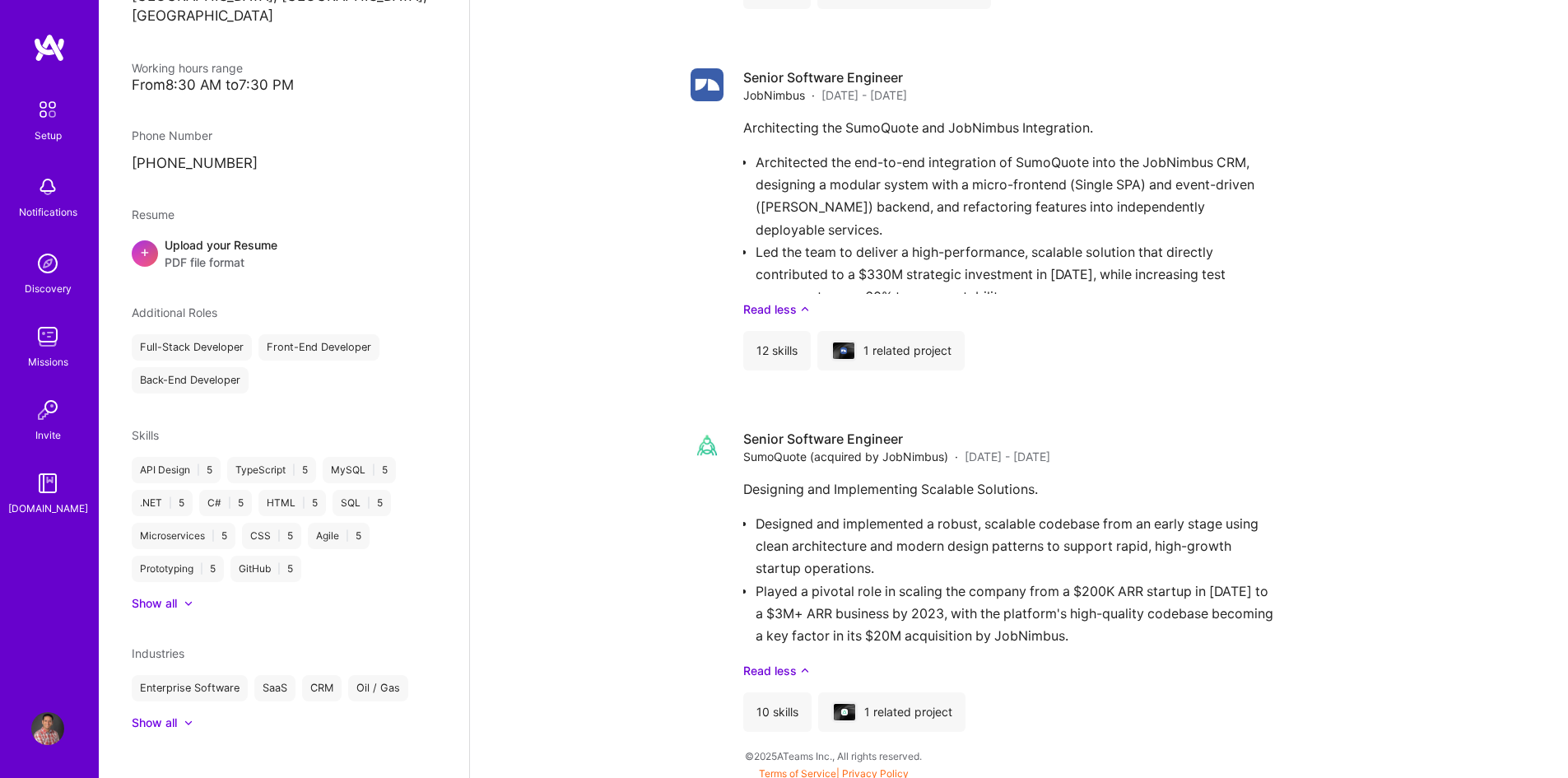
scroll to position [2052, 0]
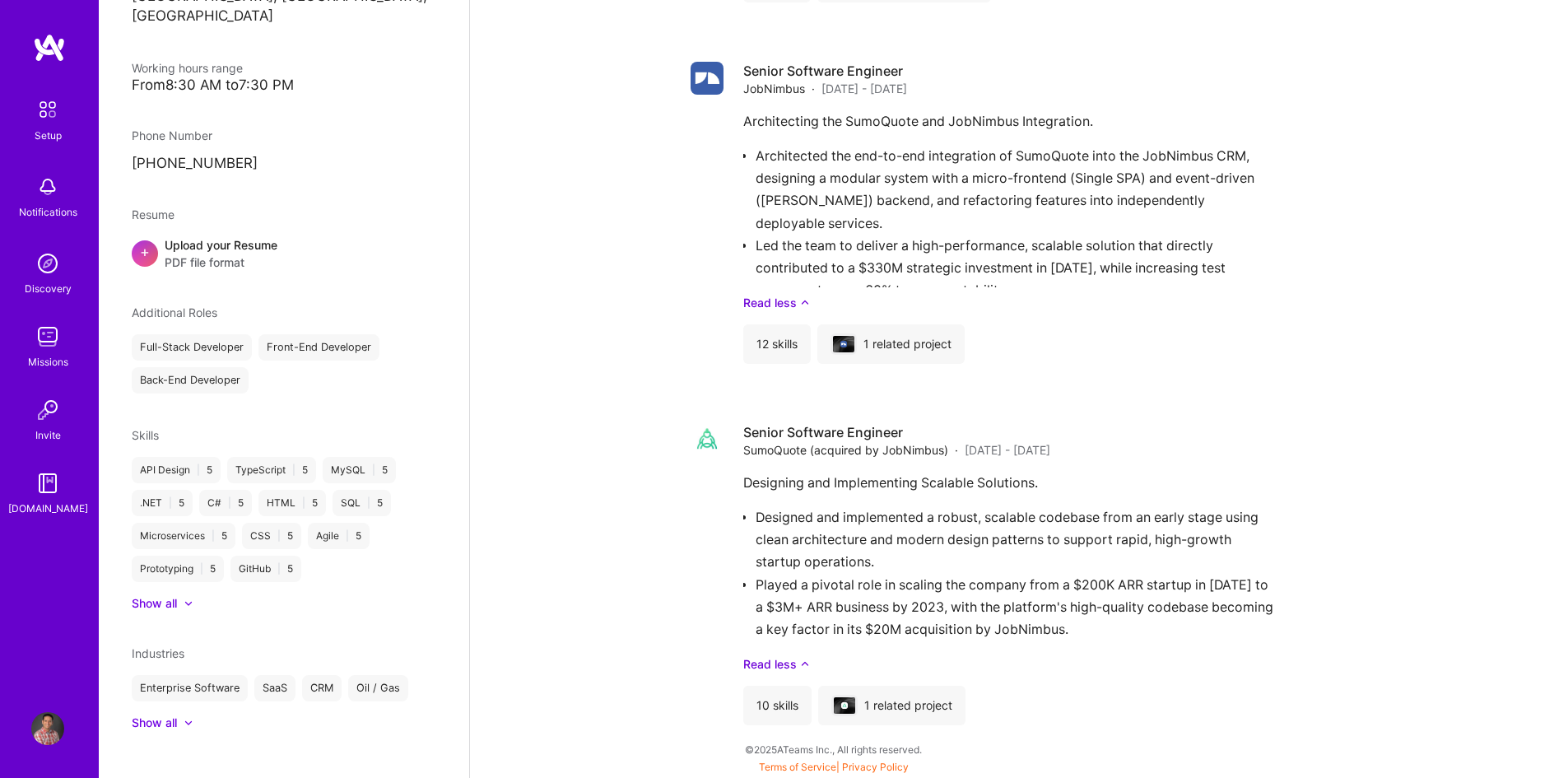
click at [195, 254] on span "PDF file format" at bounding box center [220, 262] width 113 height 17
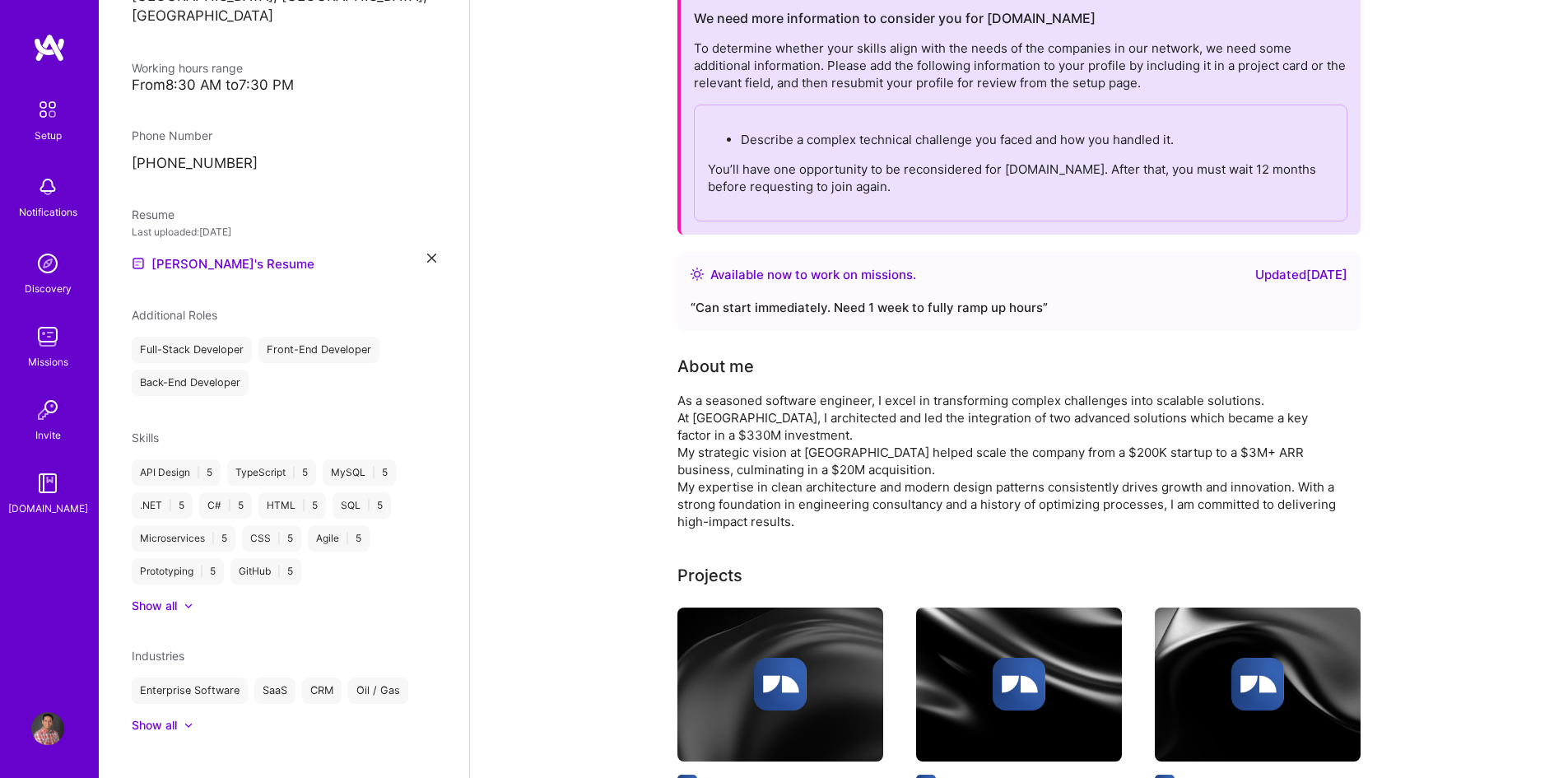
scroll to position [0, 0]
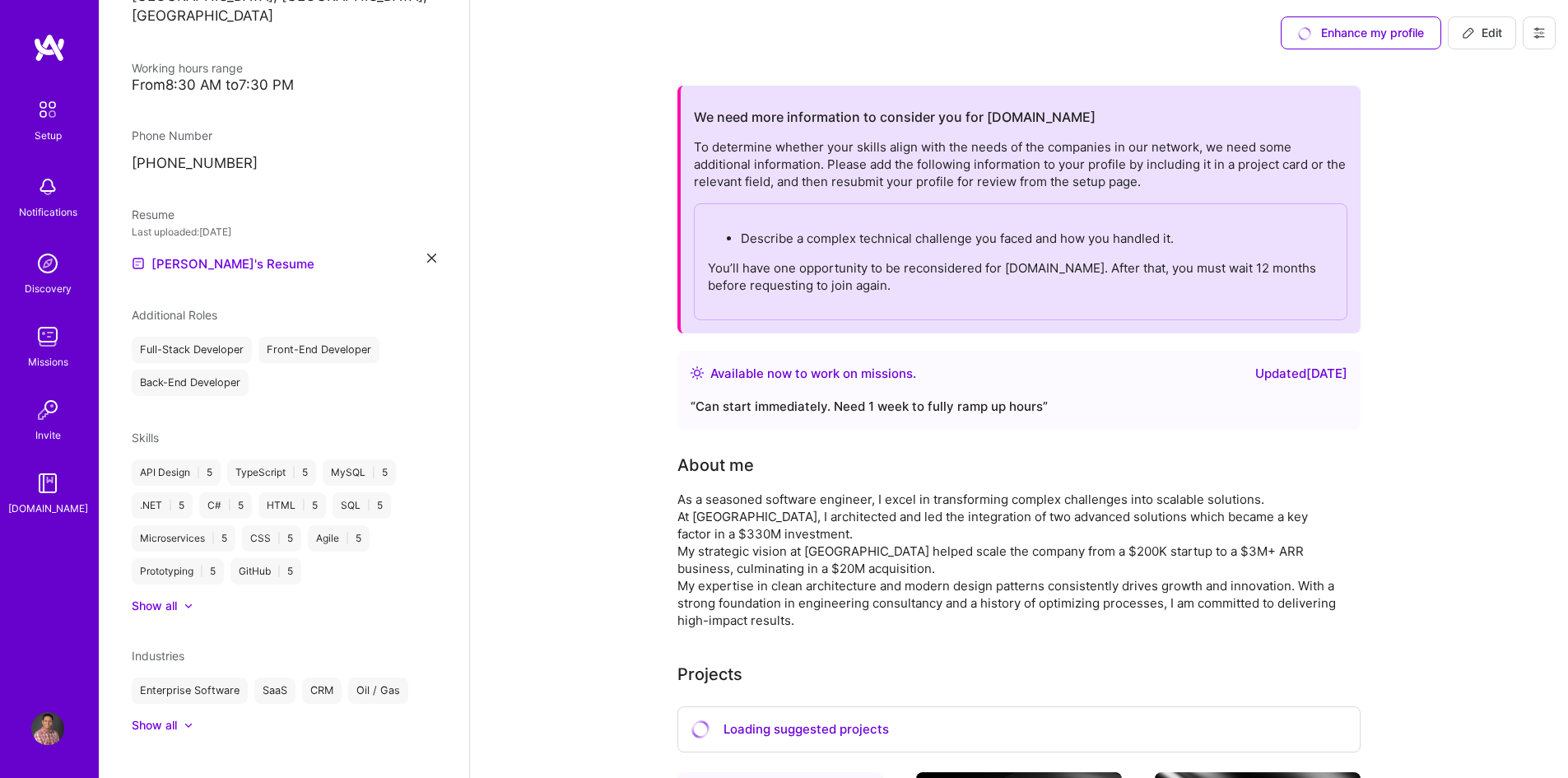
click at [1329, 39] on div "Enhance my profile" at bounding box center [1361, 33] width 160 height 33
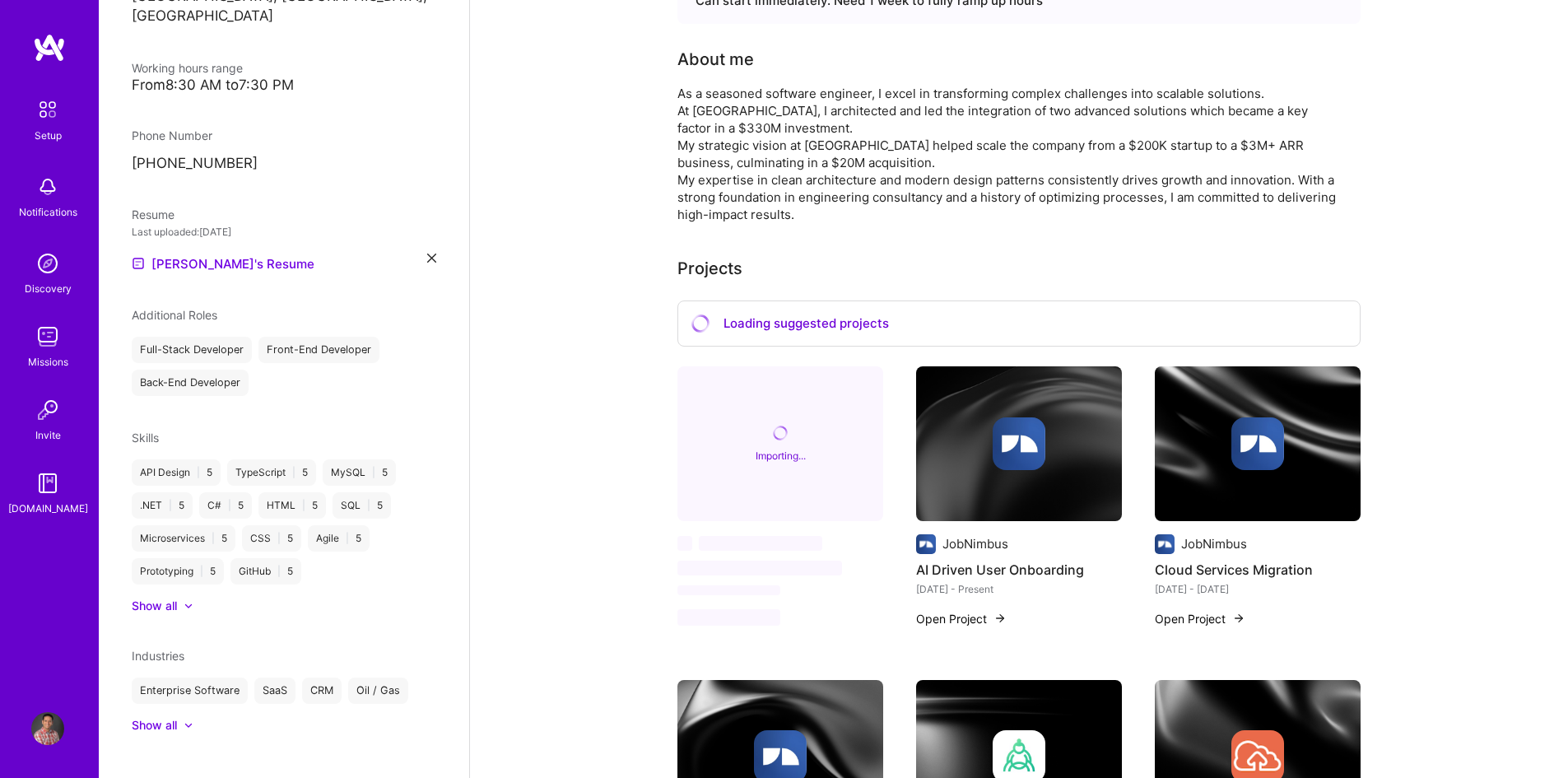
scroll to position [411, 0]
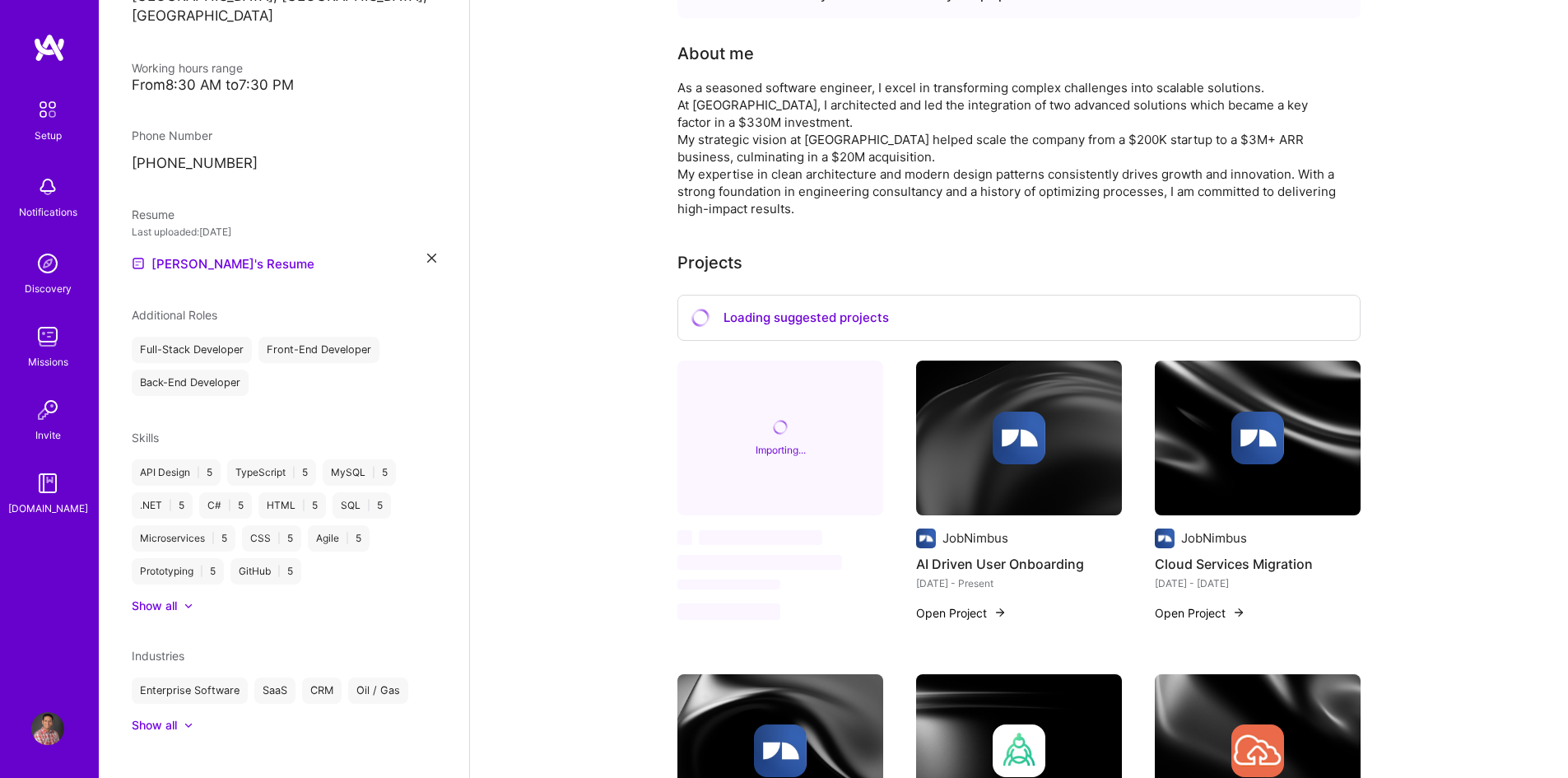
click at [793, 328] on div "Loading suggested projects" at bounding box center [1018, 318] width 683 height 47
click at [772, 429] on div "Importing..." at bounding box center [779, 438] width 206 height 154
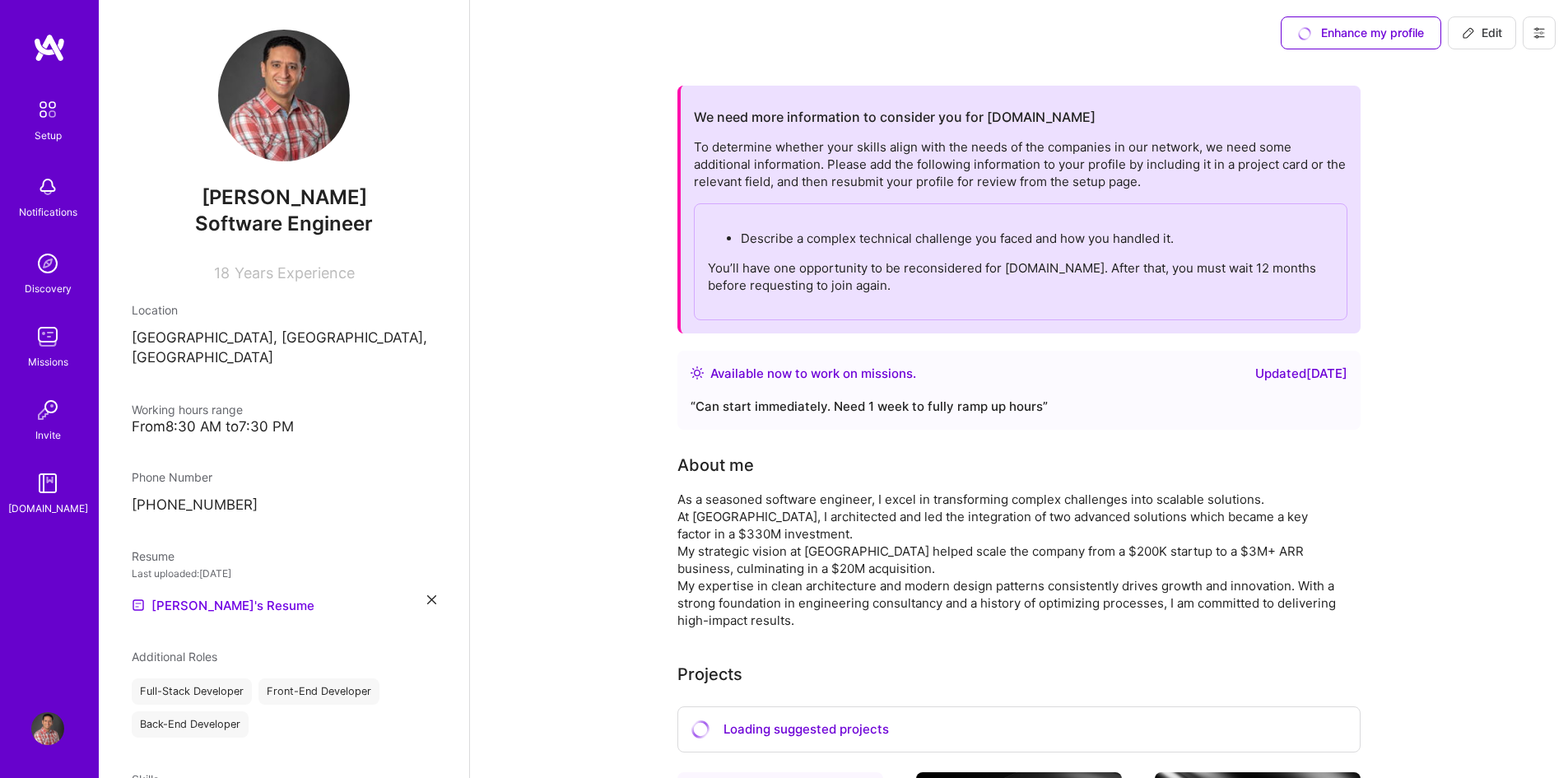
scroll to position [0, 0]
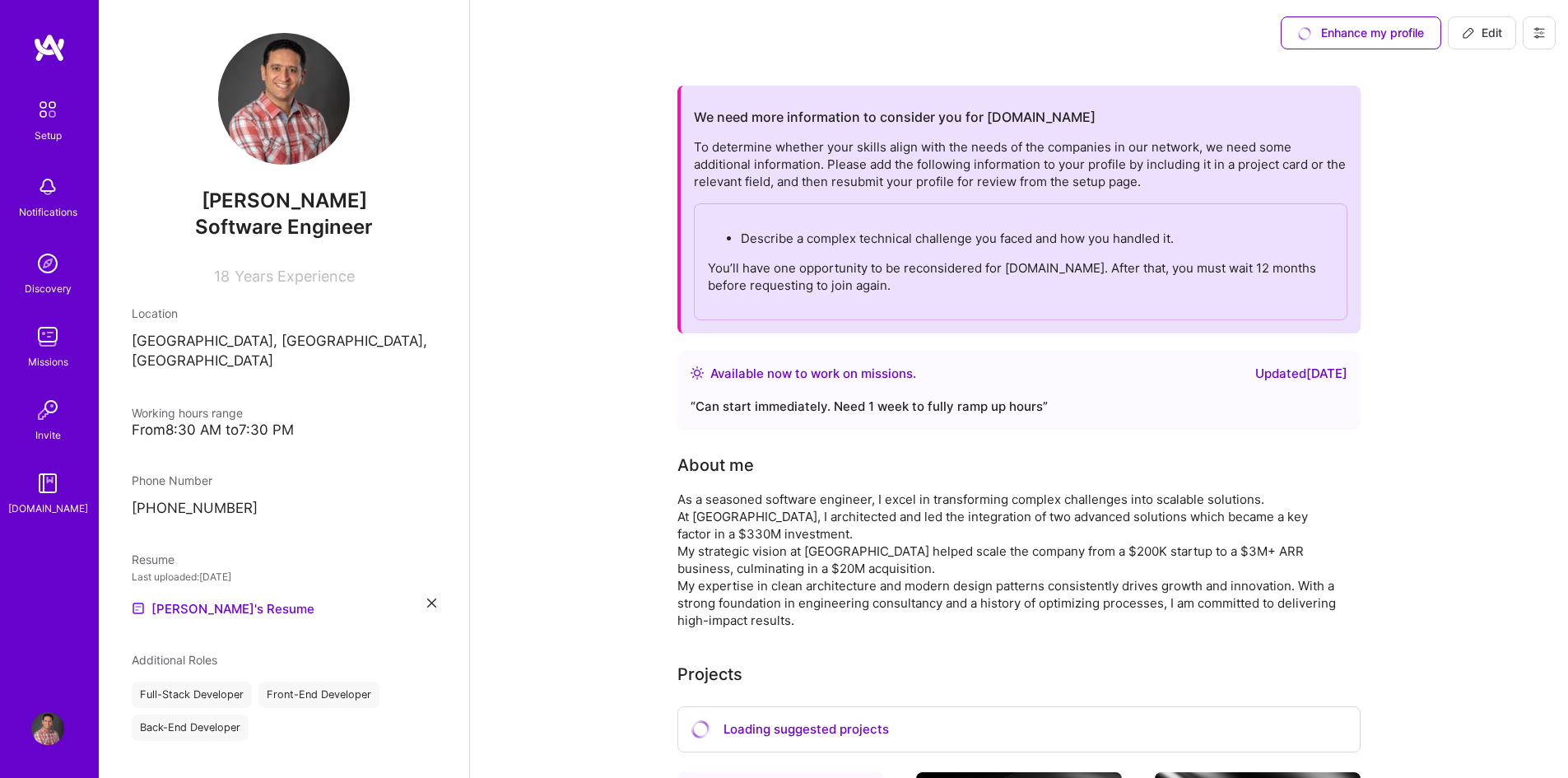
click at [275, 278] on span "Years Experience" at bounding box center [295, 276] width 121 height 17
click at [1348, 38] on div "Enhance my profile" at bounding box center [1361, 33] width 160 height 33
click at [1390, 36] on div "Enhance my profile" at bounding box center [1361, 33] width 160 height 33
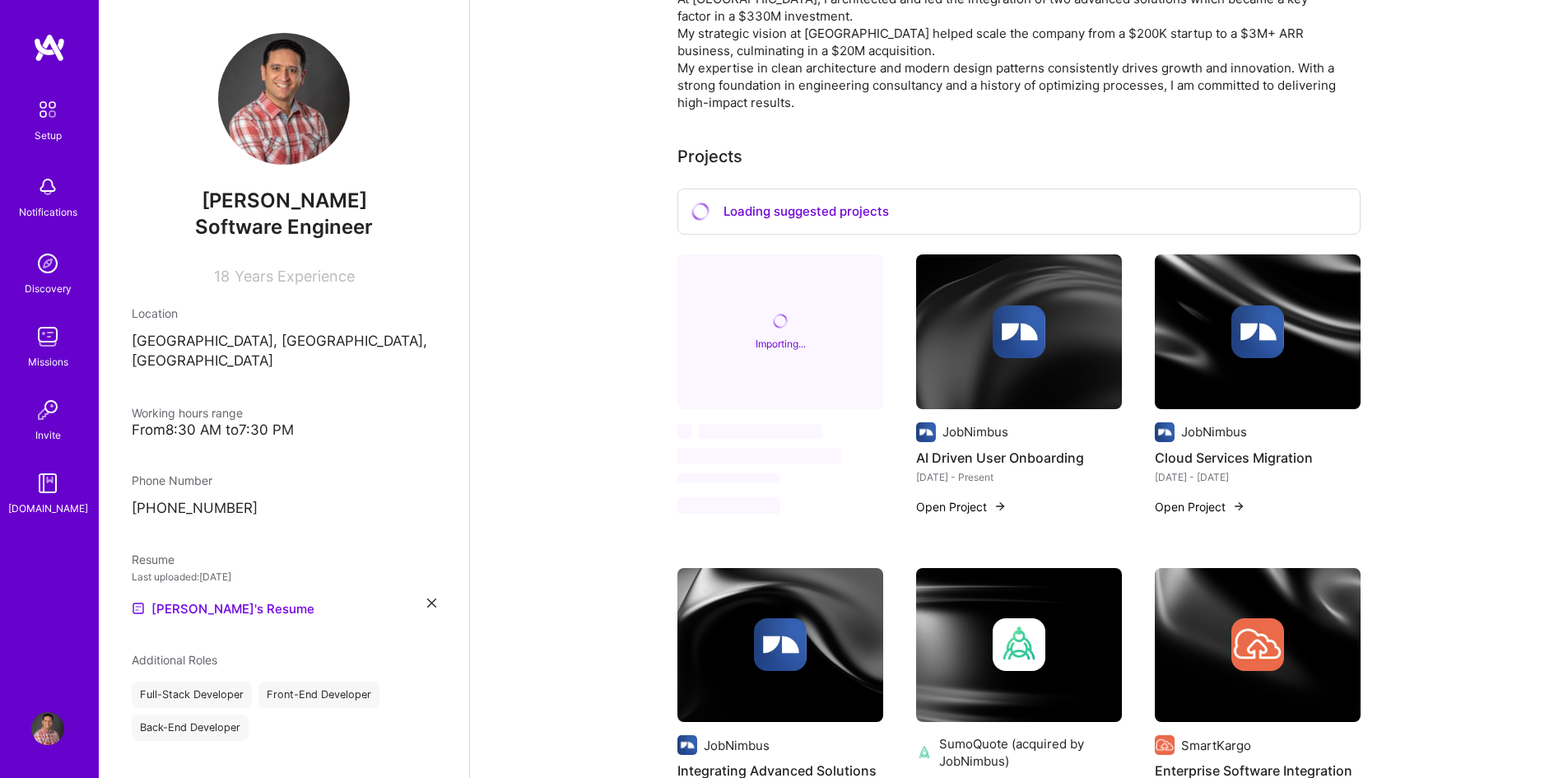
scroll to position [576, 0]
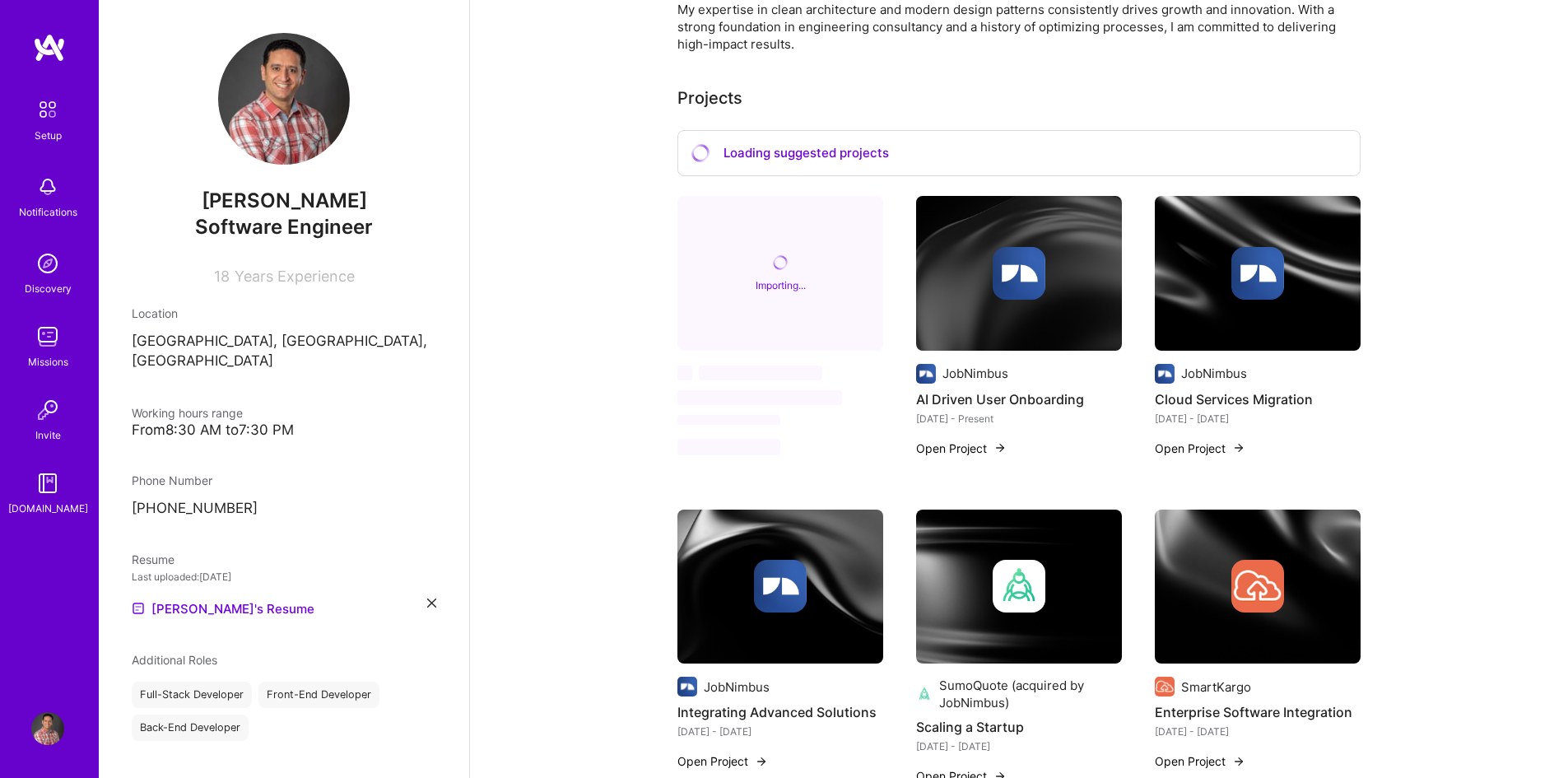
click at [785, 243] on div "Importing..." at bounding box center [779, 273] width 206 height 154
click at [768, 154] on div "Loading suggested projects" at bounding box center [1018, 154] width 683 height 47
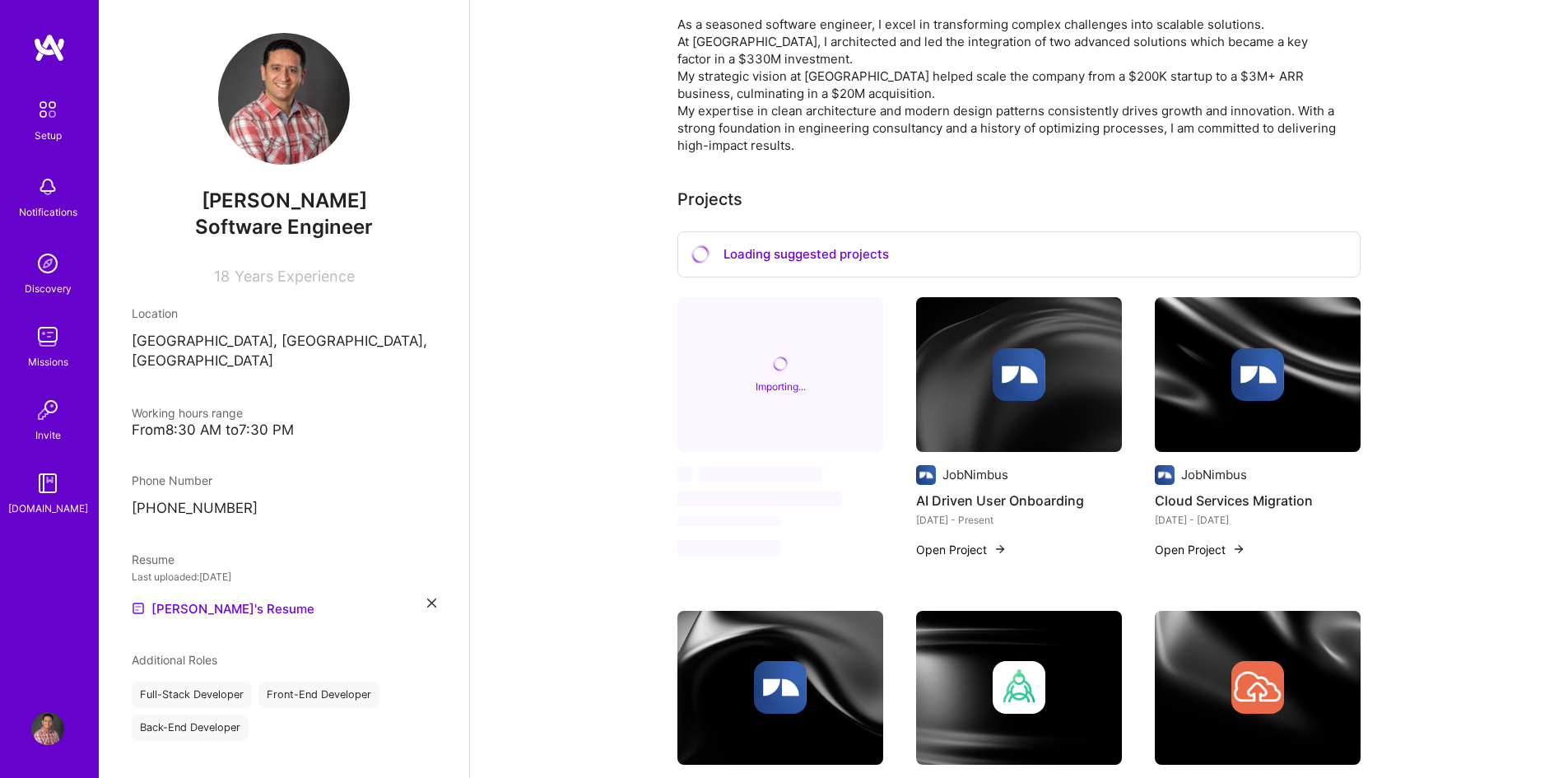
scroll to position [411, 0]
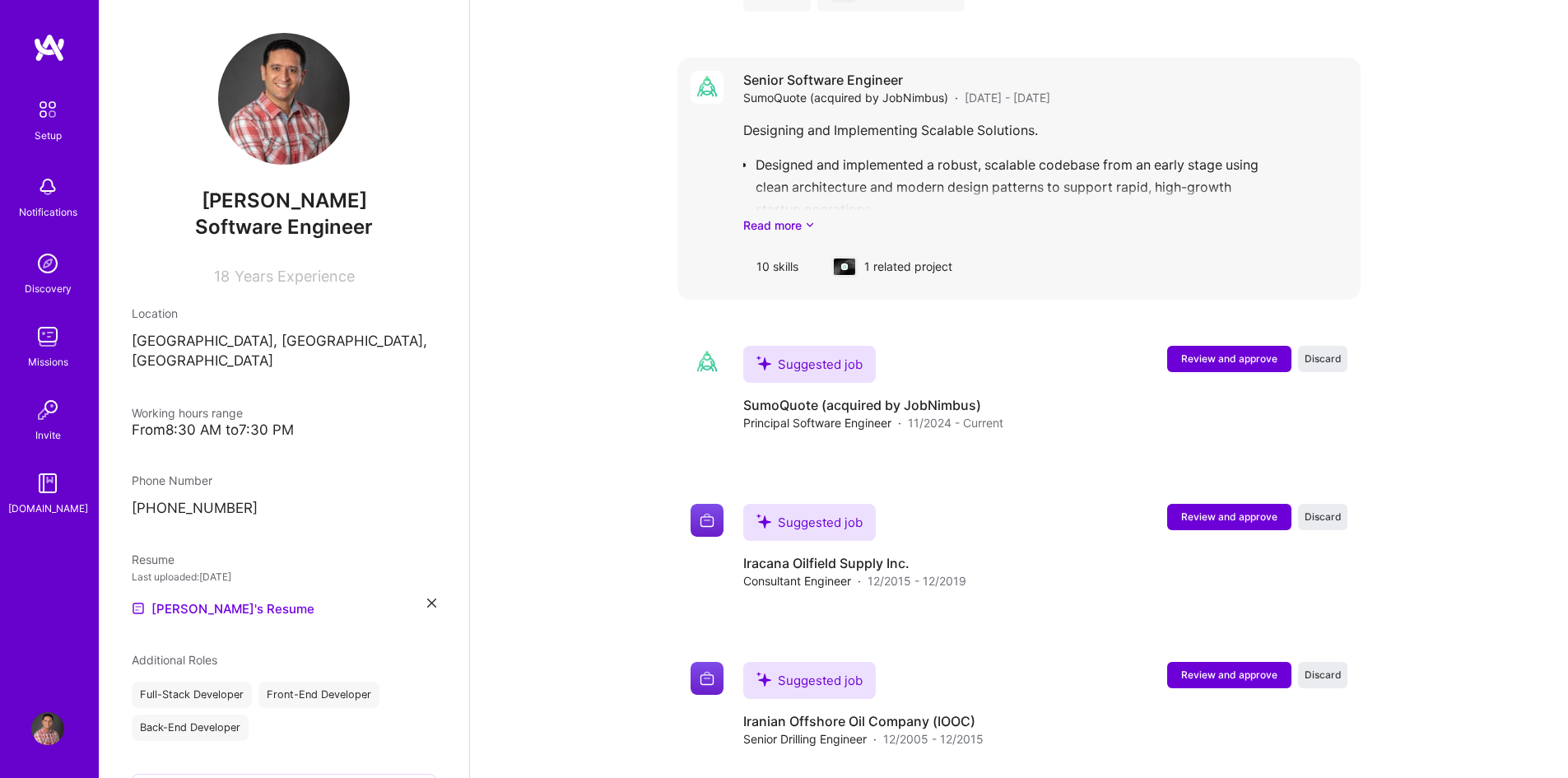
scroll to position [1929, 0]
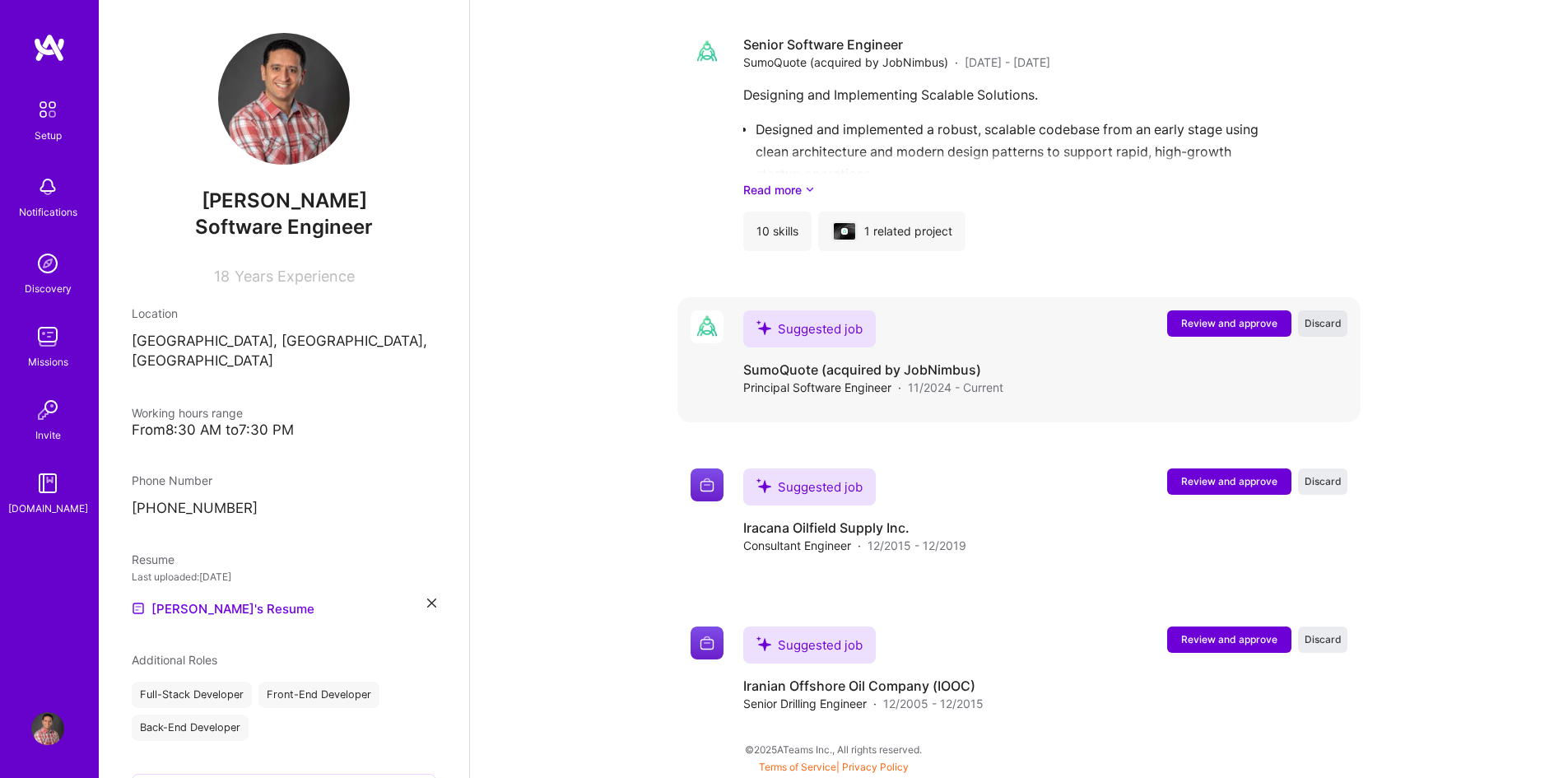
click at [1327, 330] on span "Discard" at bounding box center [1323, 323] width 37 height 14
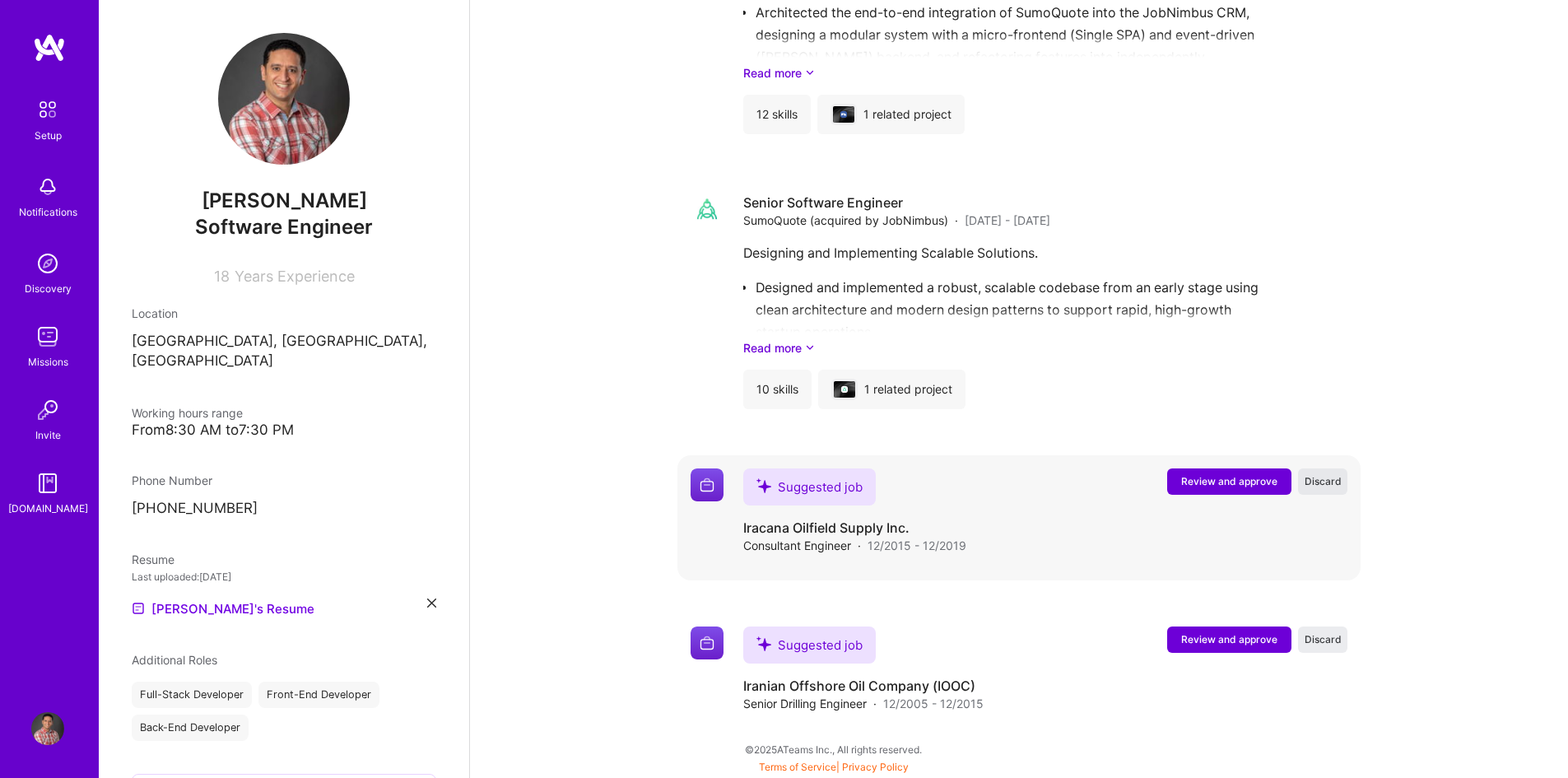
scroll to position [1771, 0]
click at [1329, 477] on span "Discard" at bounding box center [1323, 481] width 37 height 14
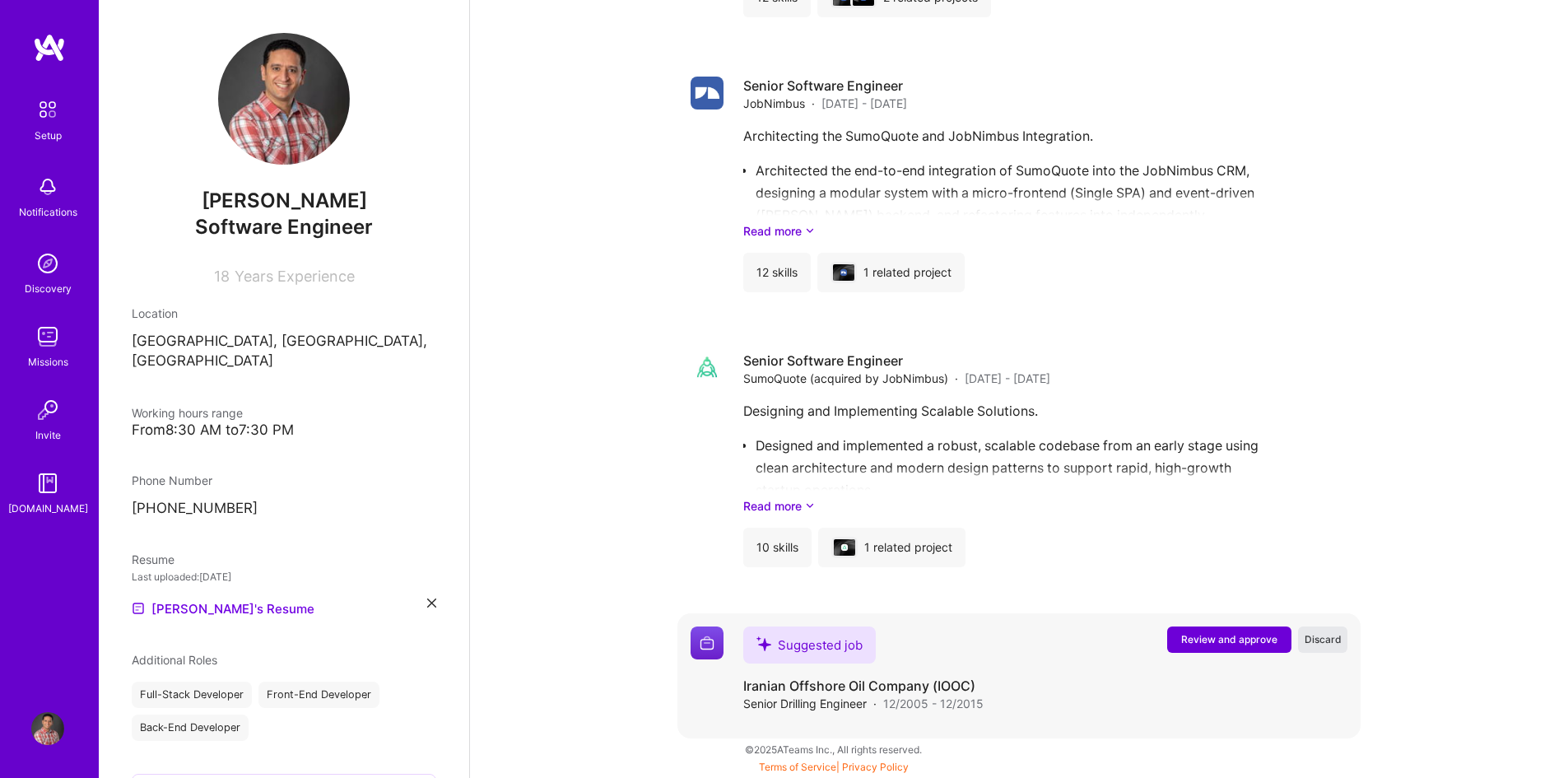
scroll to position [1613, 0]
click at [1330, 640] on span "Discard" at bounding box center [1323, 639] width 37 height 14
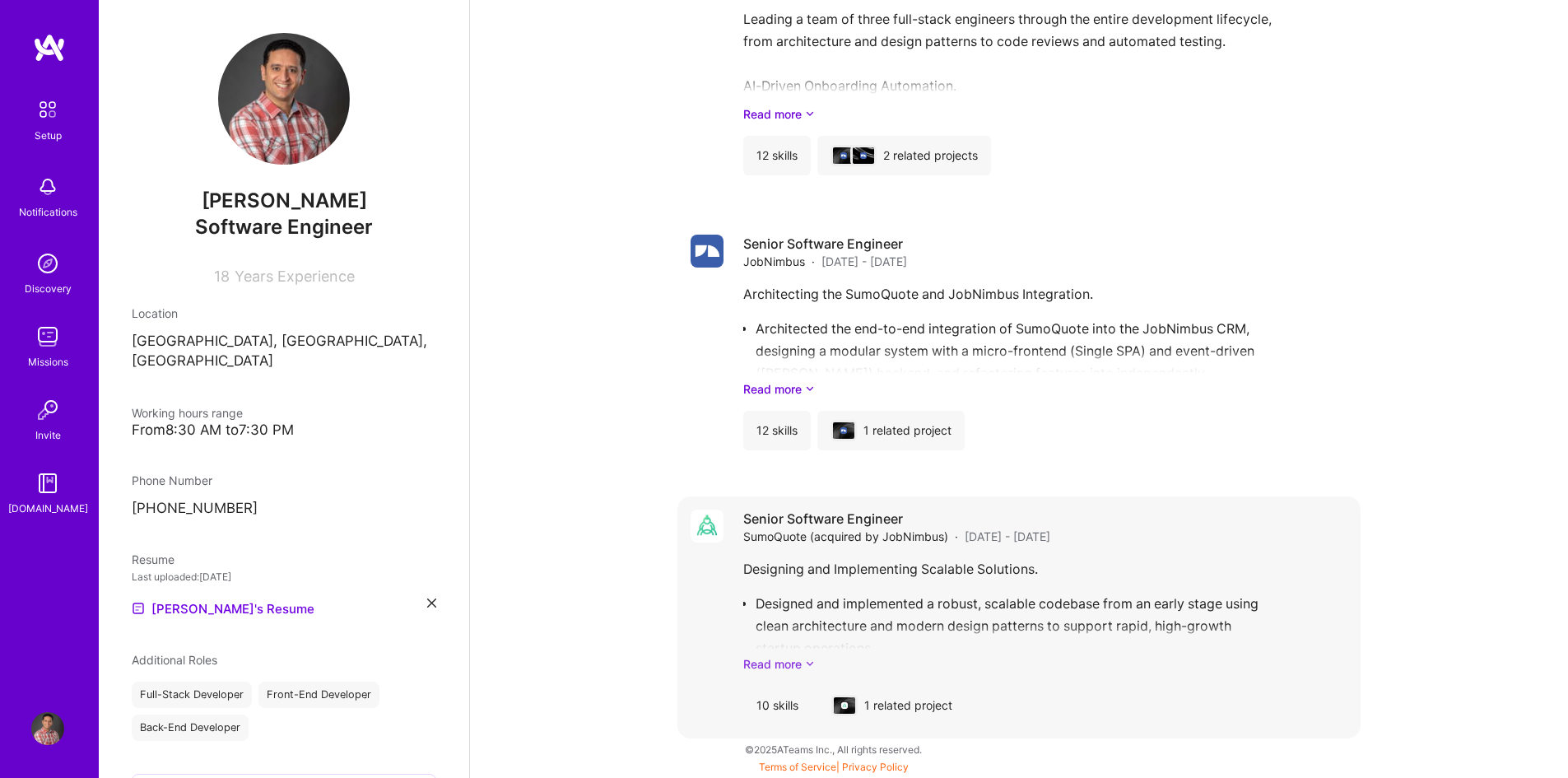
click at [790, 665] on link "Read more" at bounding box center [1045, 664] width 604 height 17
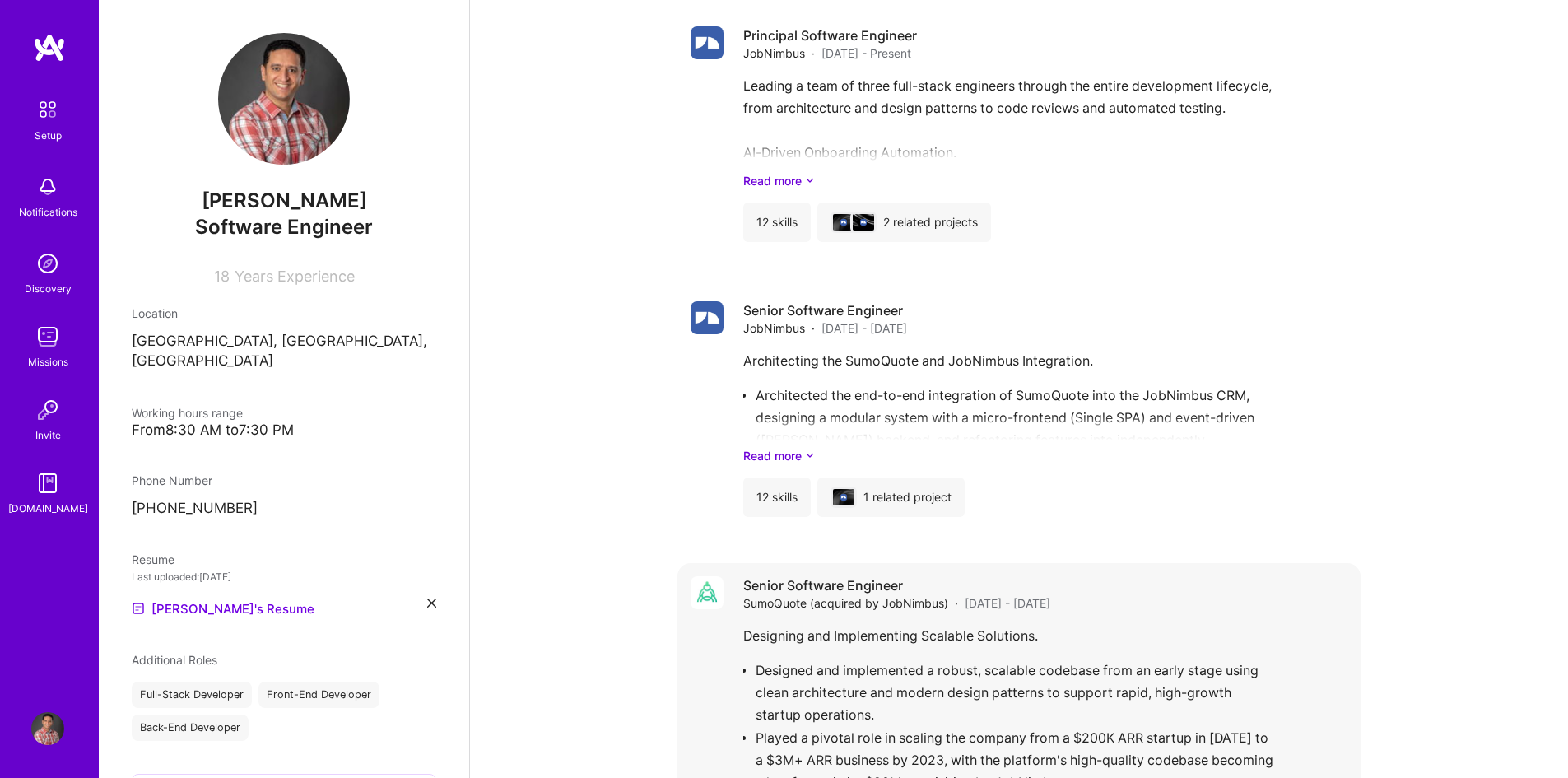
scroll to position [1294, 0]
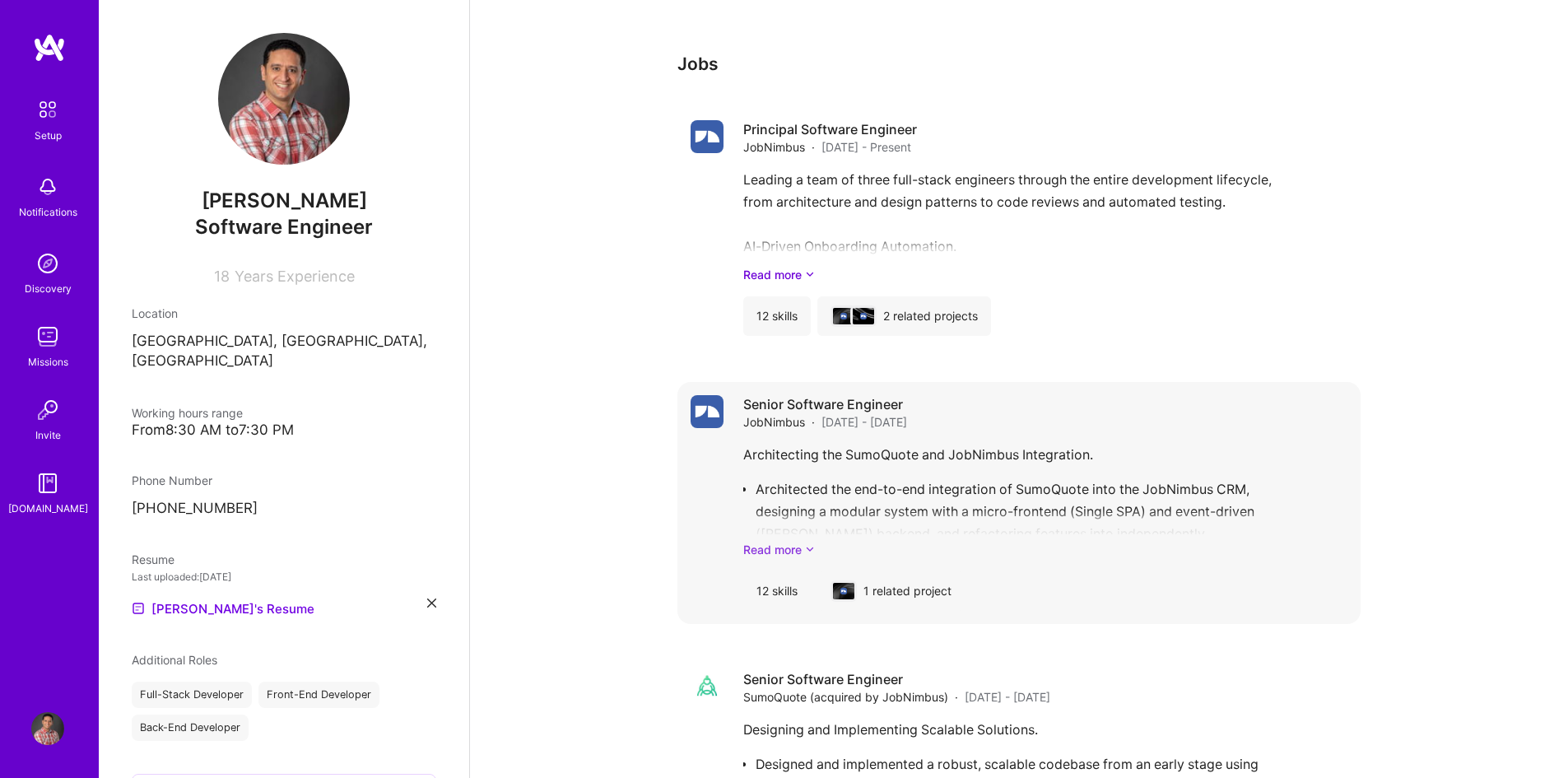
click at [817, 550] on link "Read more" at bounding box center [1045, 549] width 604 height 17
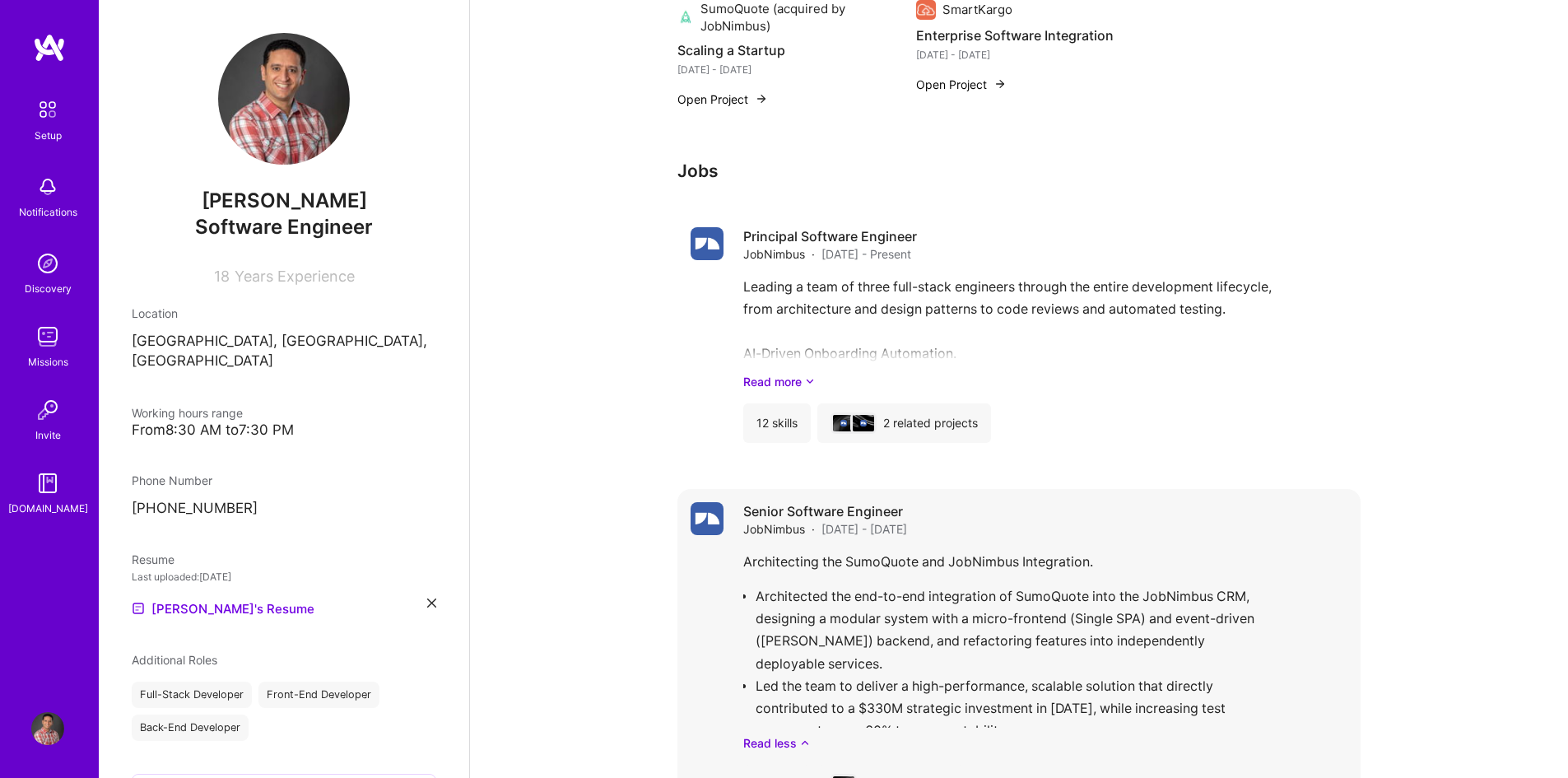
scroll to position [1134, 0]
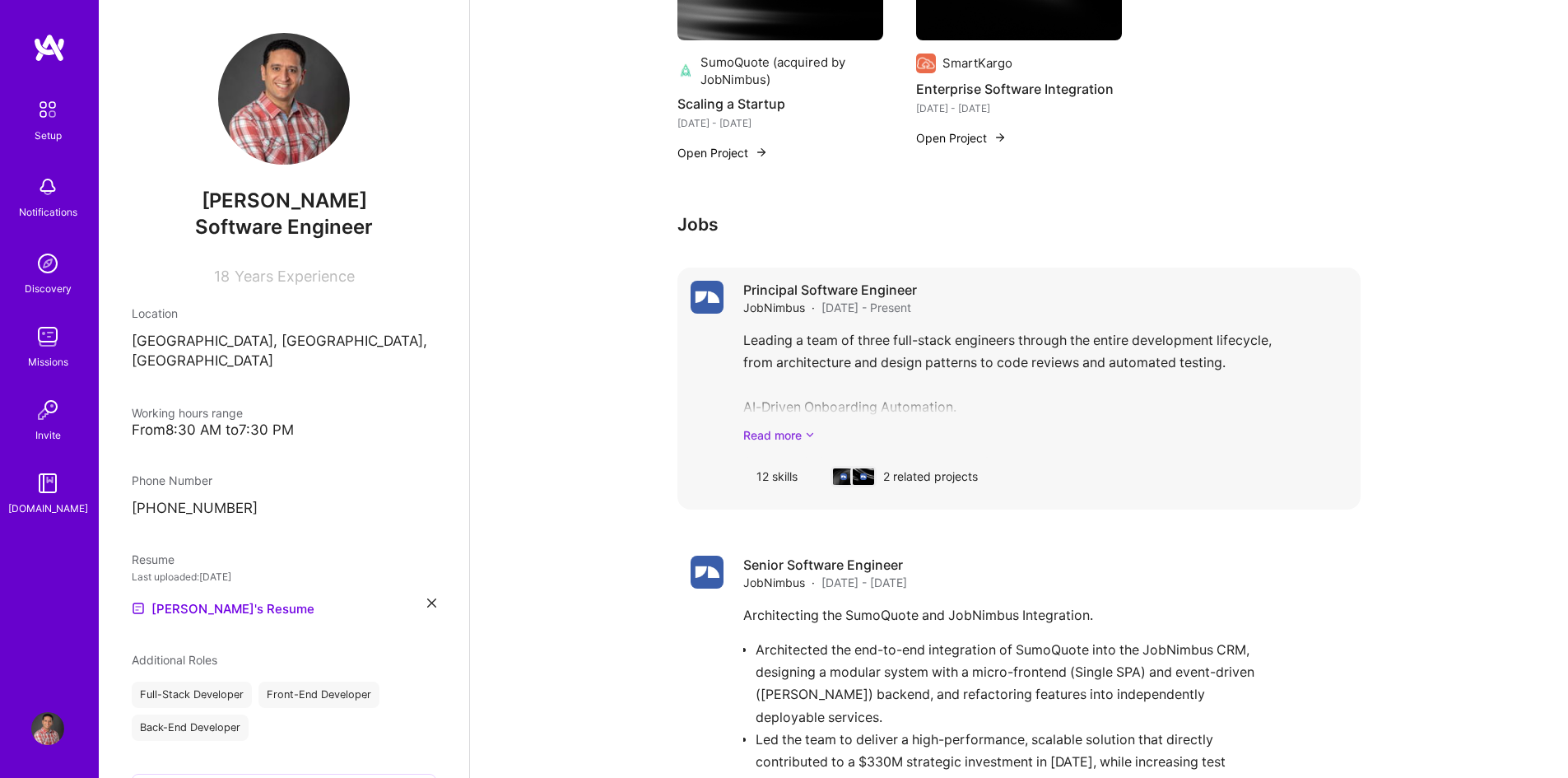
click at [798, 432] on link "Read more" at bounding box center [1045, 434] width 604 height 17
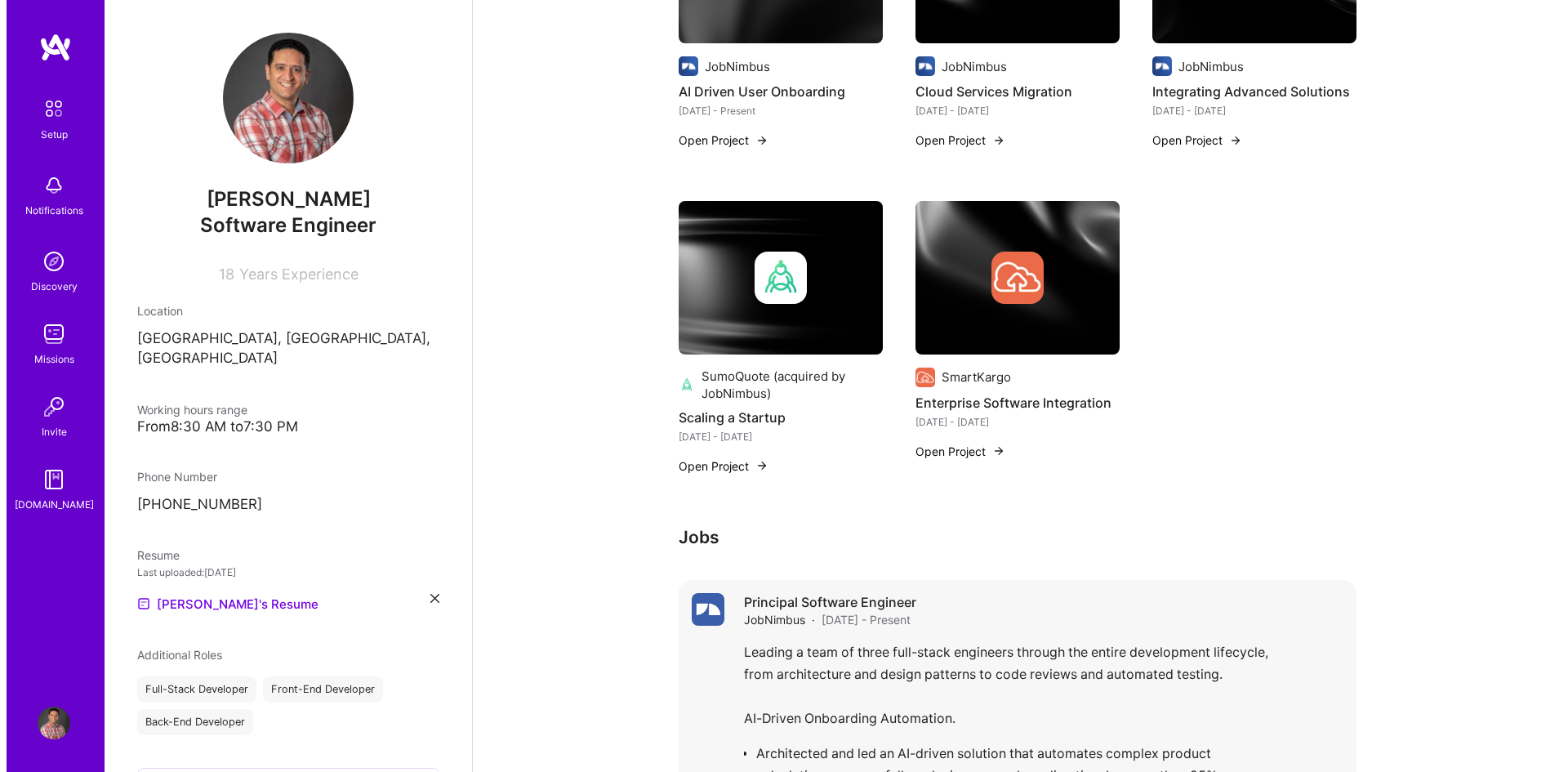
scroll to position [635, 0]
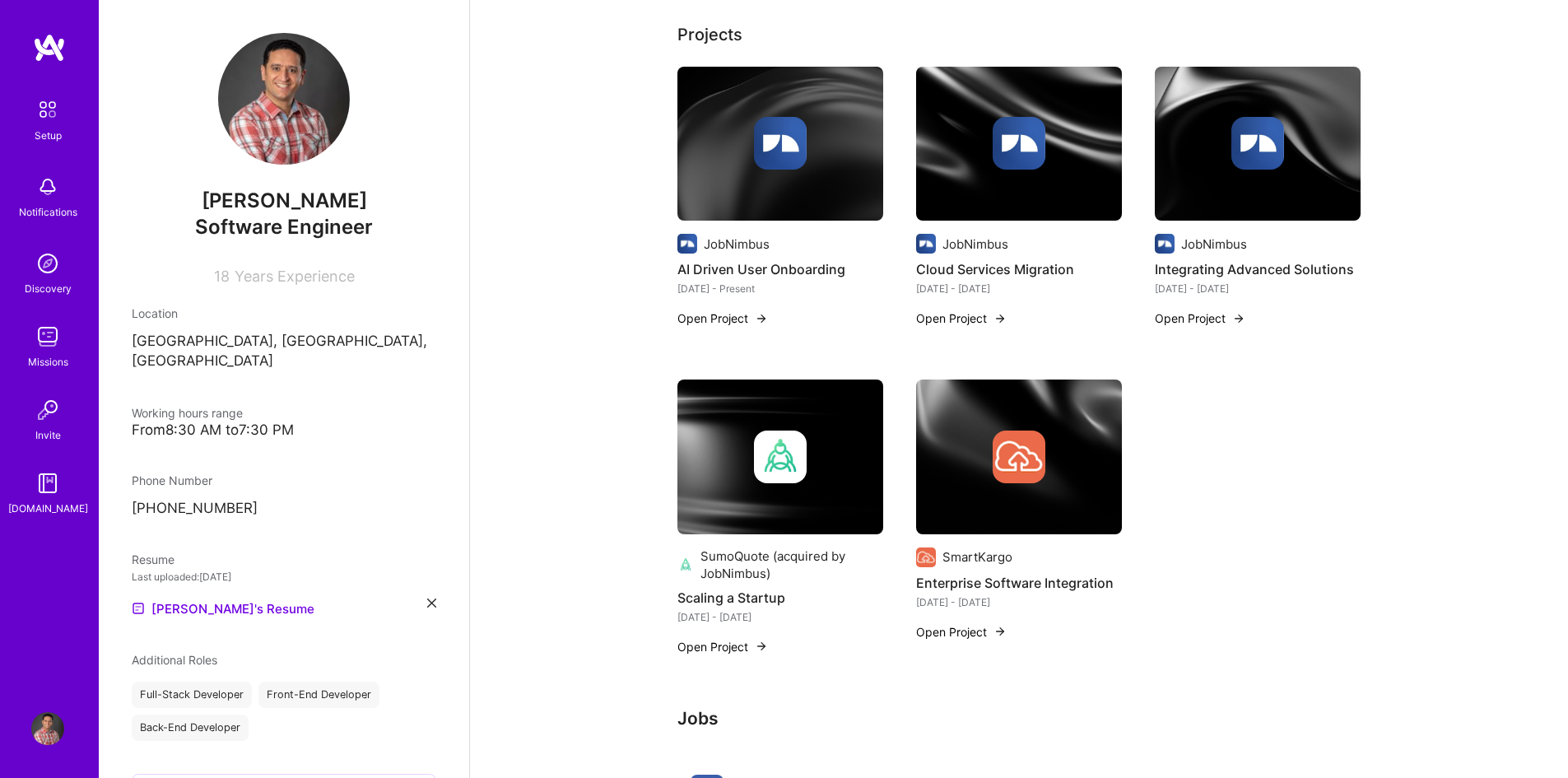
click at [782, 467] on img at bounding box center [780, 457] width 53 height 53
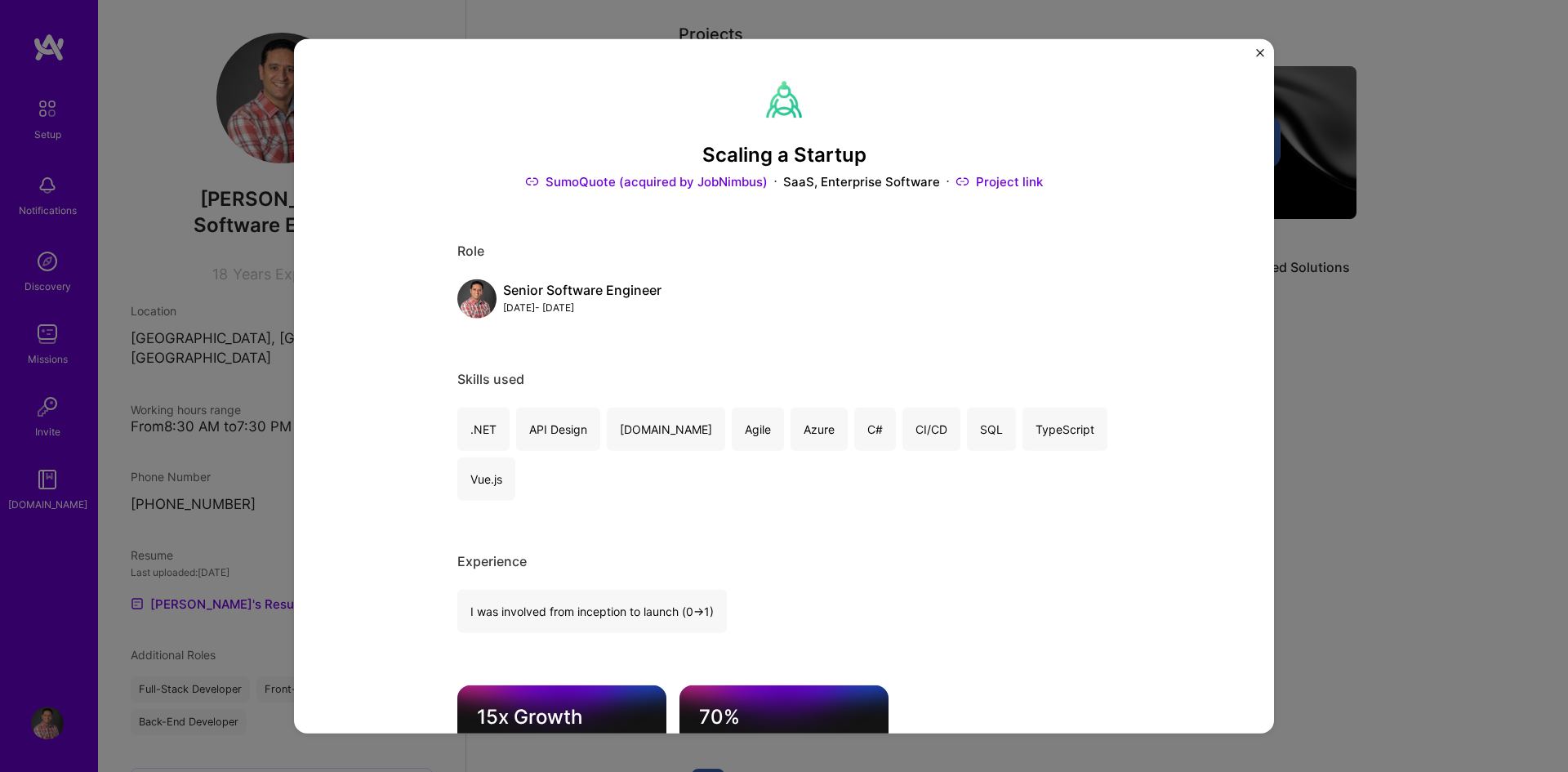
click at [1259, 49] on img "Close" at bounding box center [1260, 52] width 8 height 8
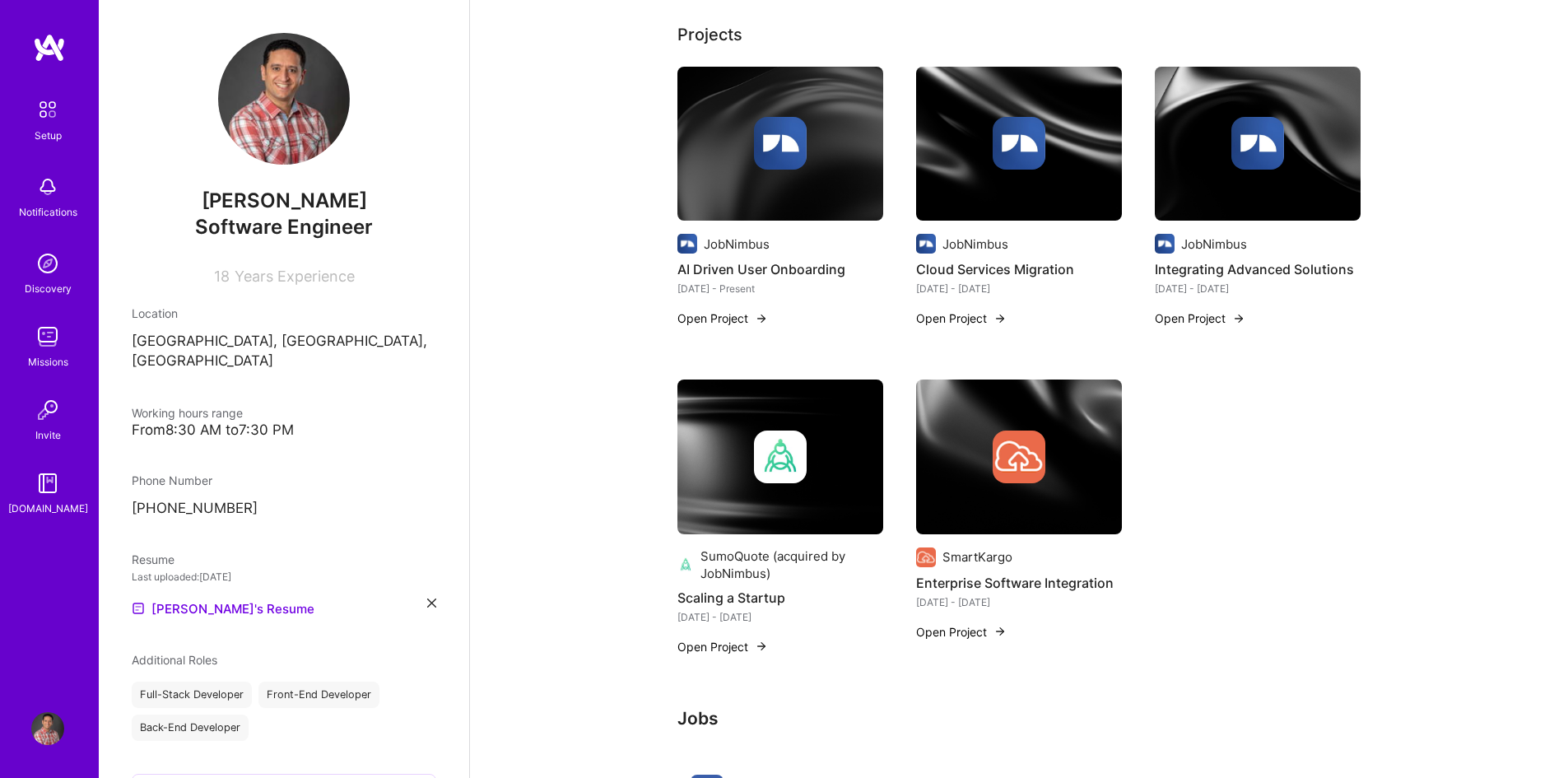
click at [788, 160] on img at bounding box center [780, 144] width 53 height 53
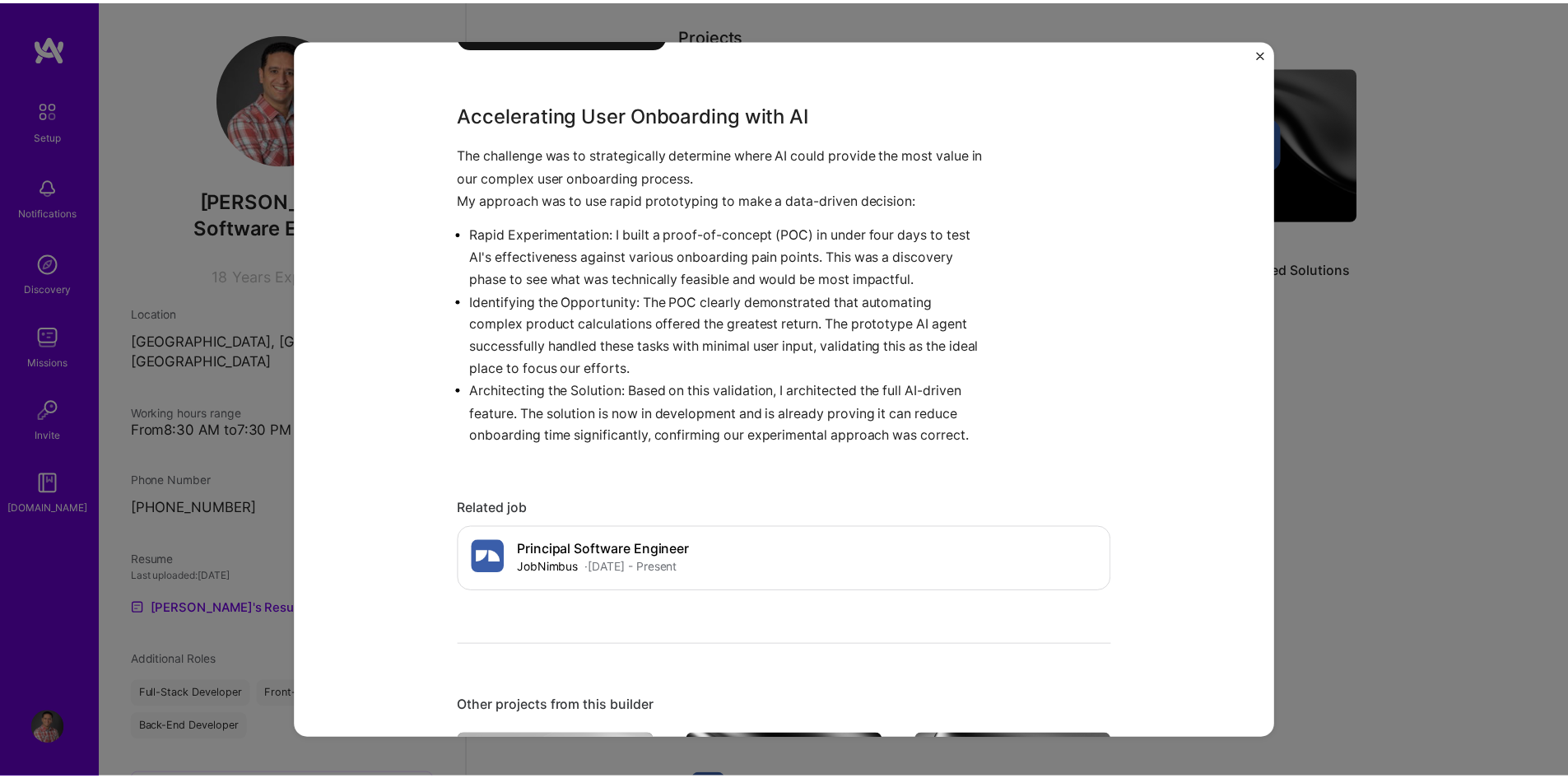
scroll to position [658, 0]
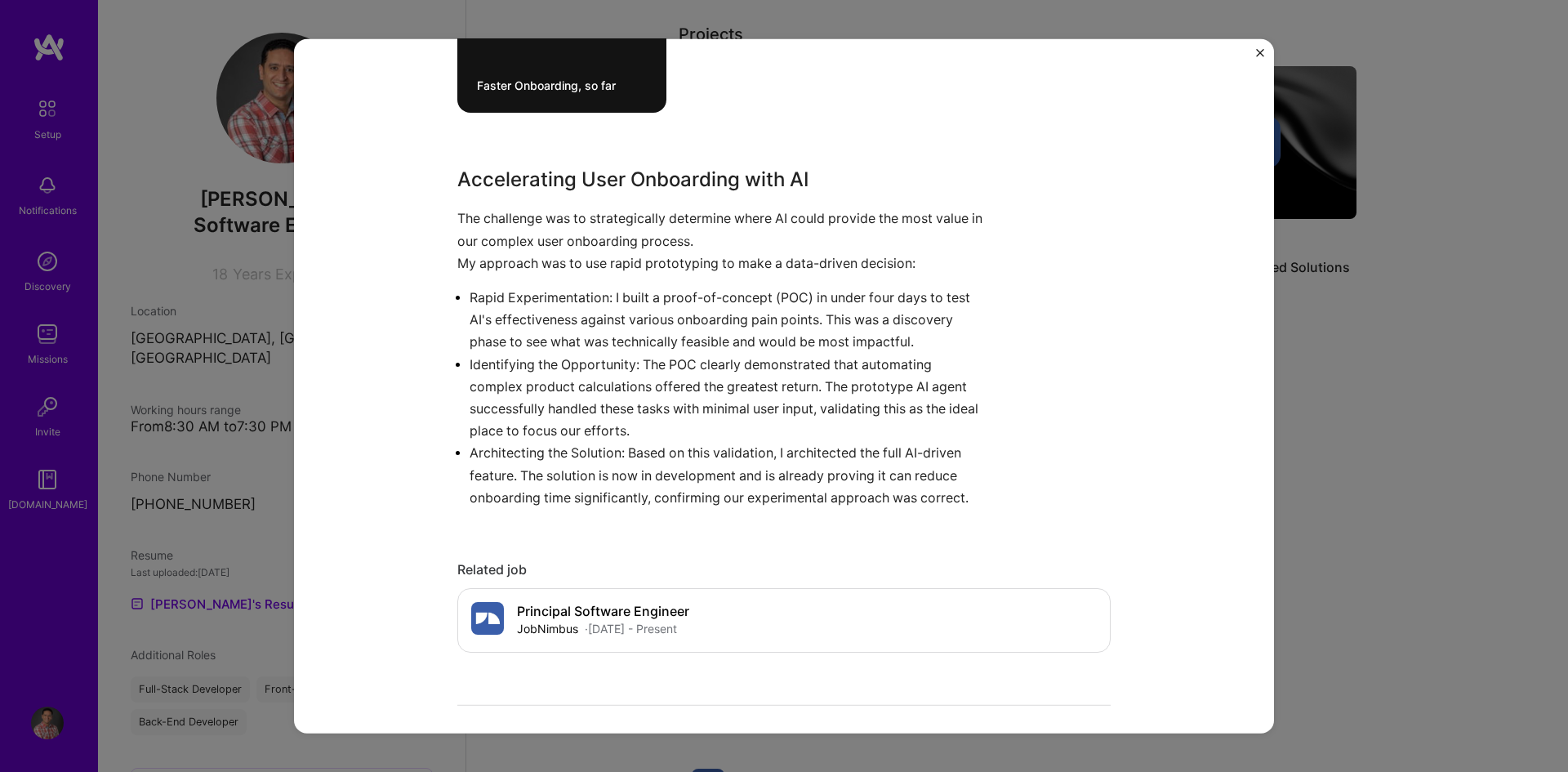
click at [1259, 52] on img "Close" at bounding box center [1260, 52] width 8 height 8
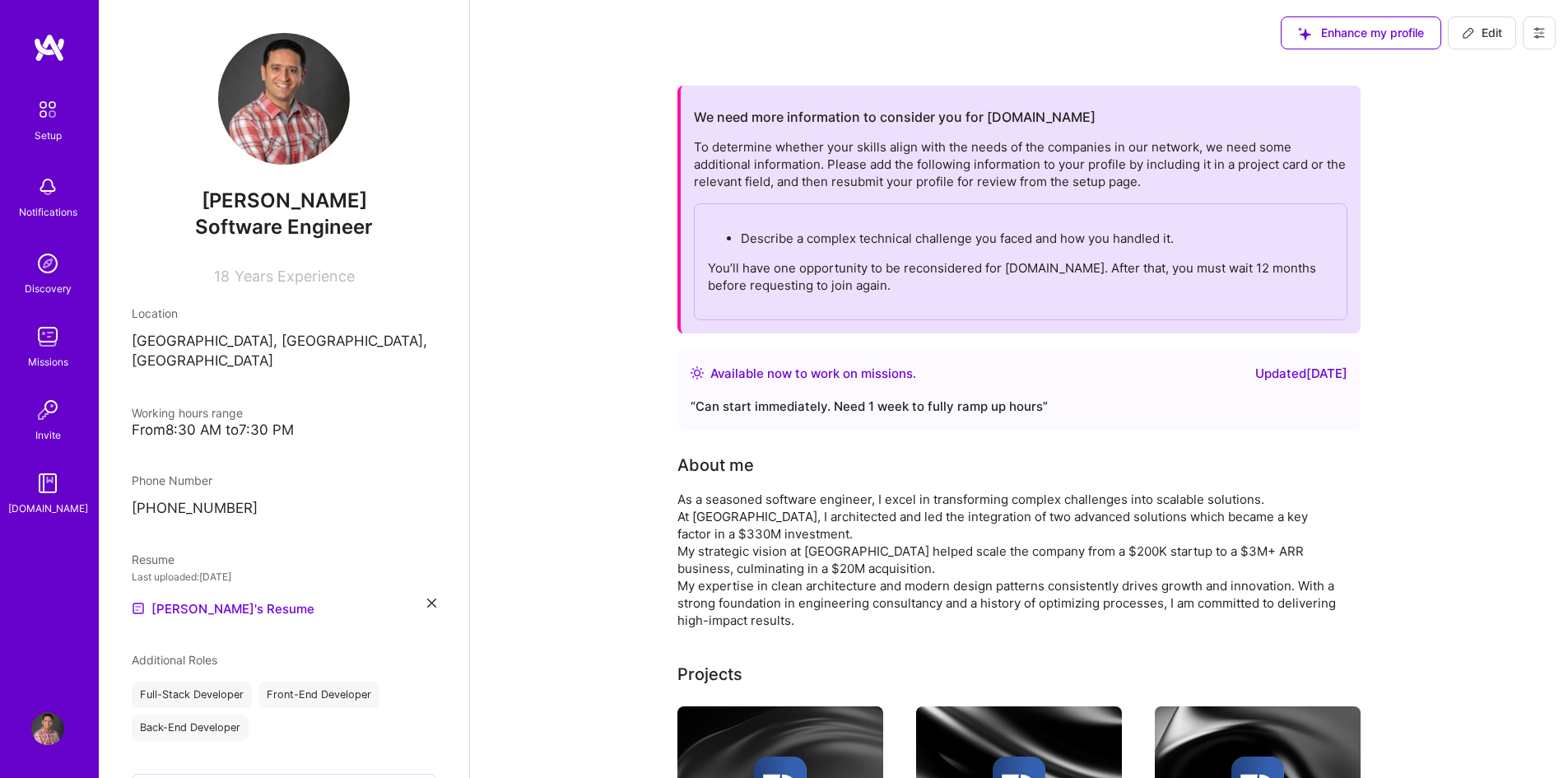
click at [1477, 40] on span "Edit" at bounding box center [1481, 33] width 40 height 17
select select "CA"
select select "Right Now"
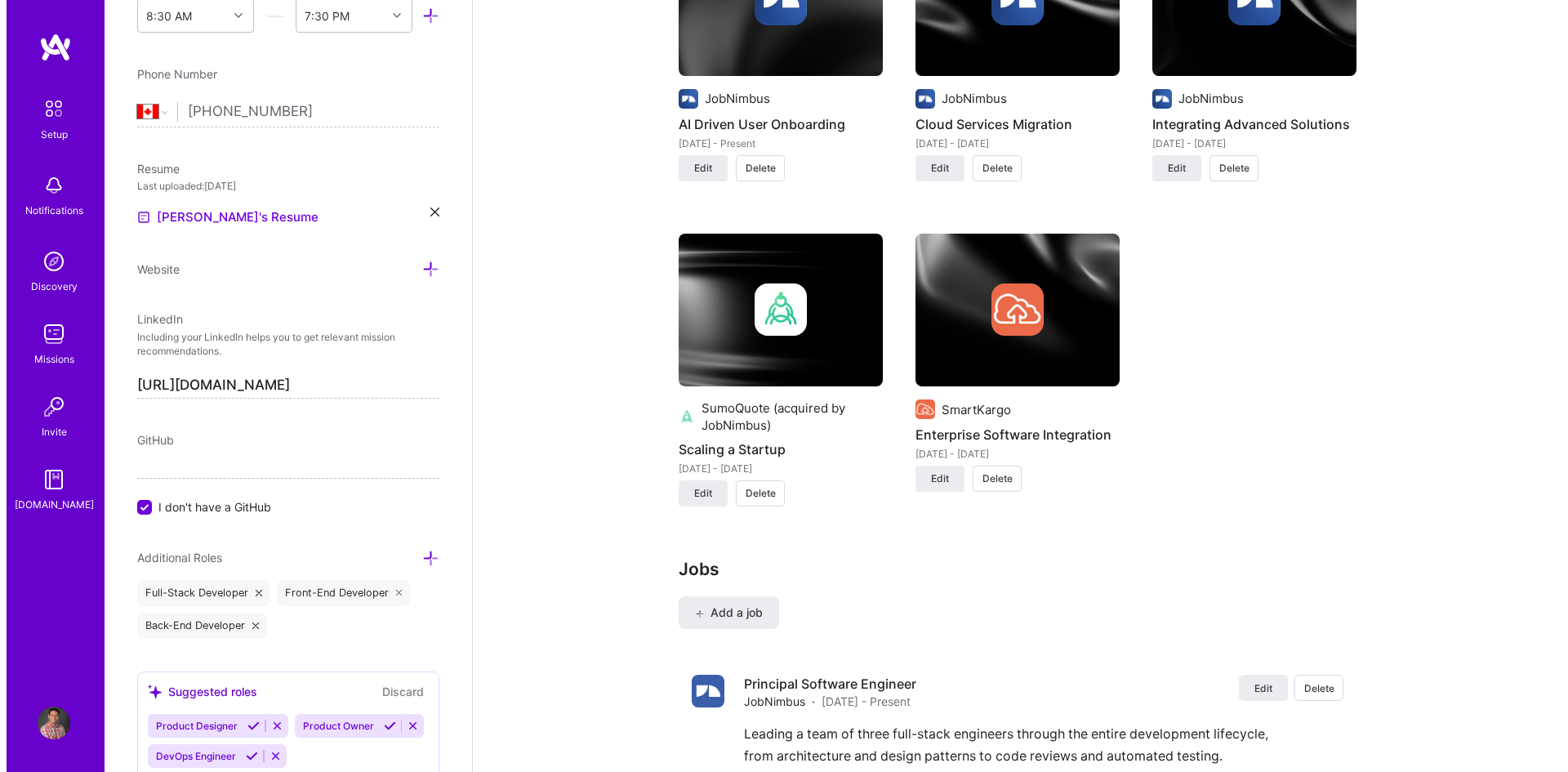
scroll to position [1470, 0]
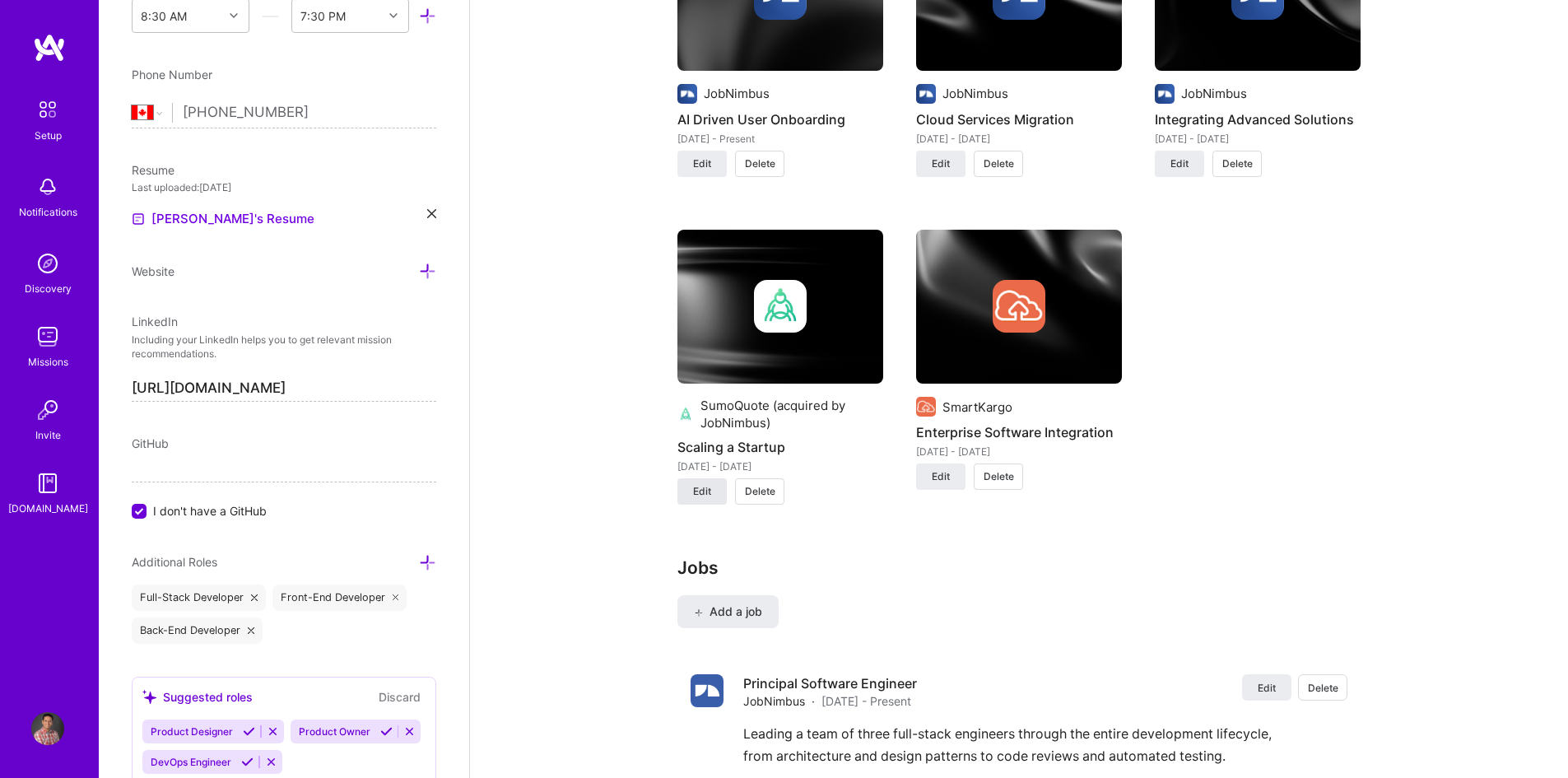
click at [703, 495] on span "Edit" at bounding box center [702, 491] width 18 height 15
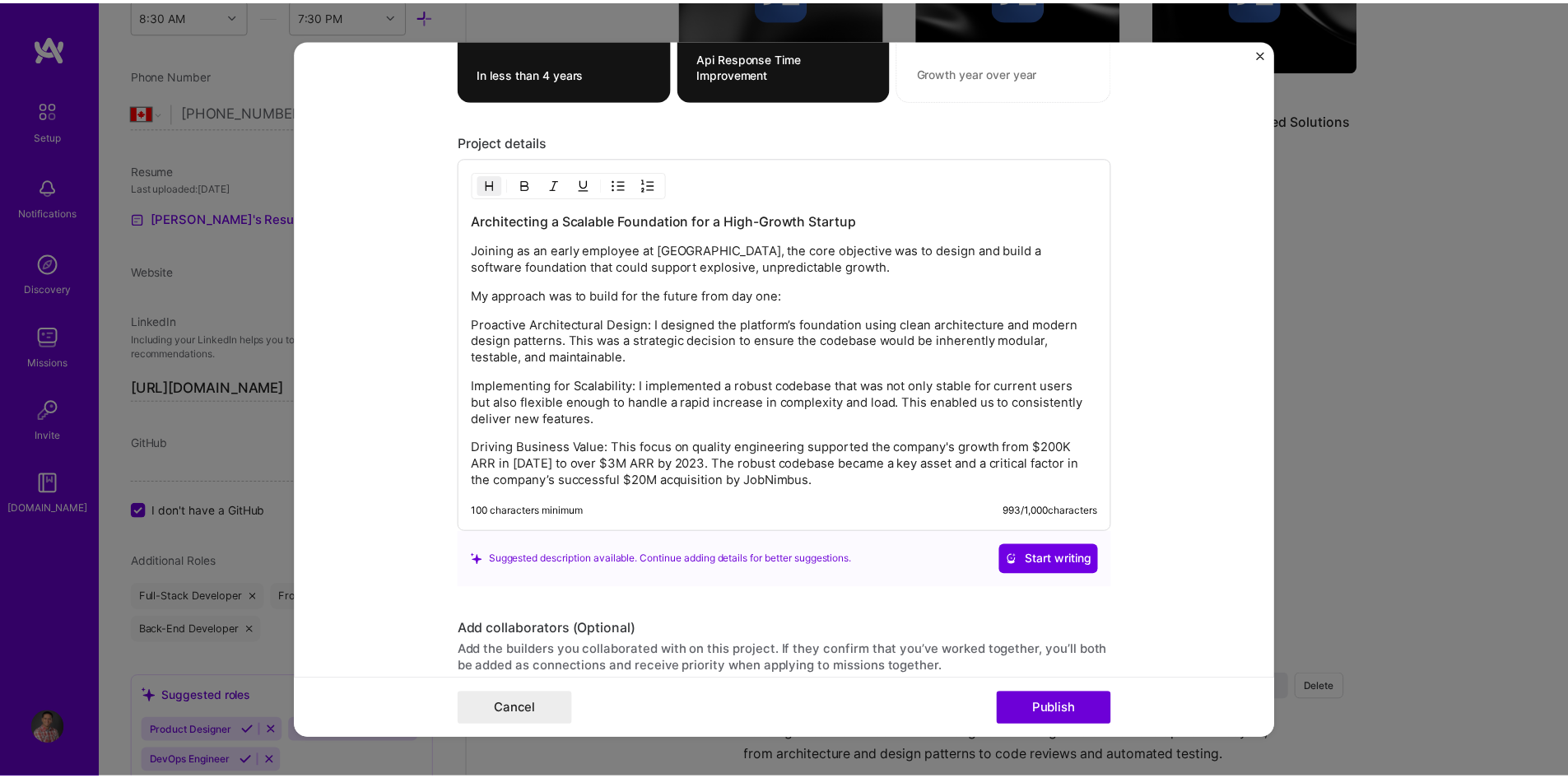
scroll to position [1811, 0]
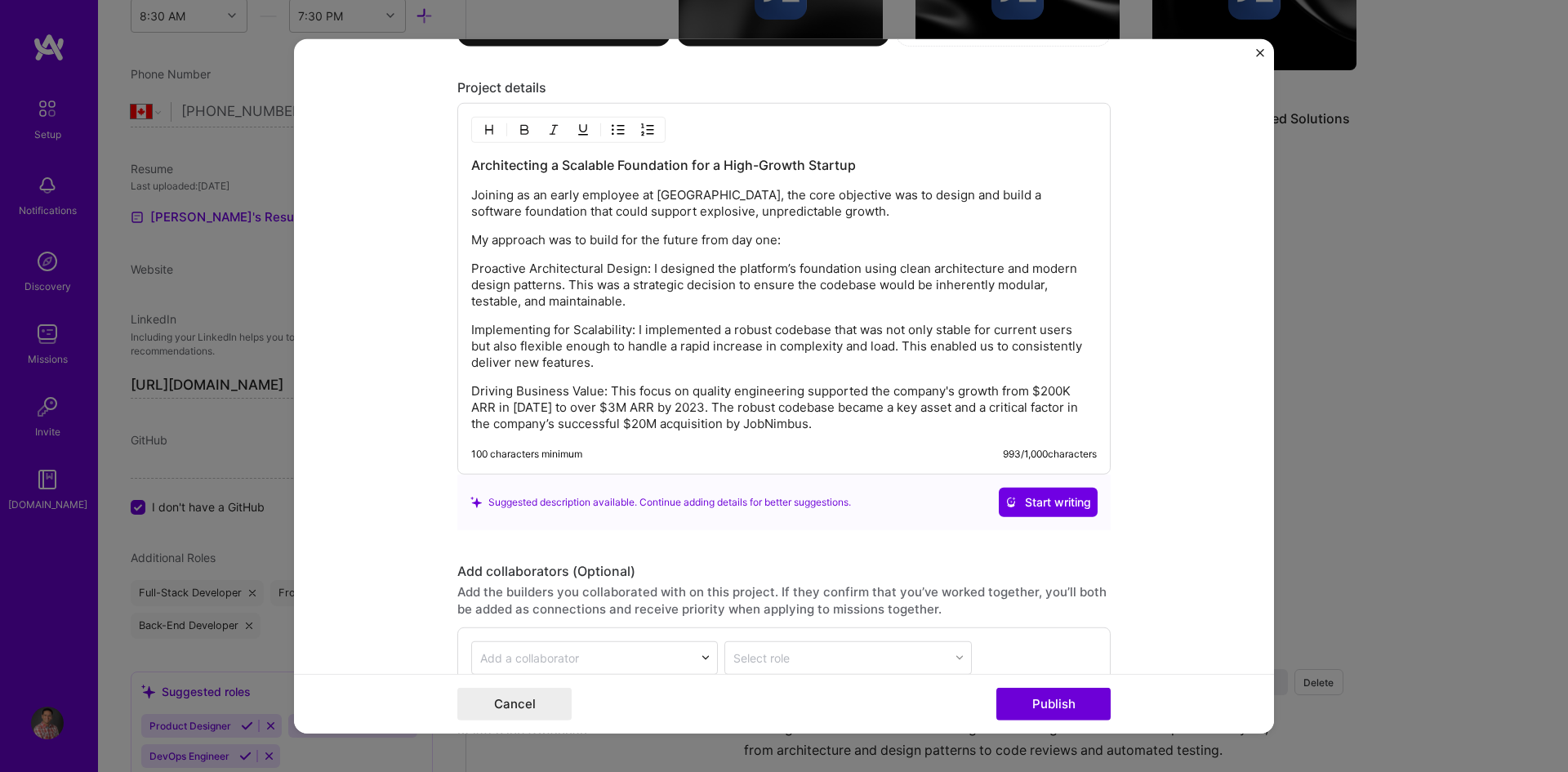
click at [795, 241] on p "My approach was to build for the future from day one:" at bounding box center [784, 240] width 626 height 16
click at [518, 704] on button "Cancel" at bounding box center [514, 704] width 115 height 33
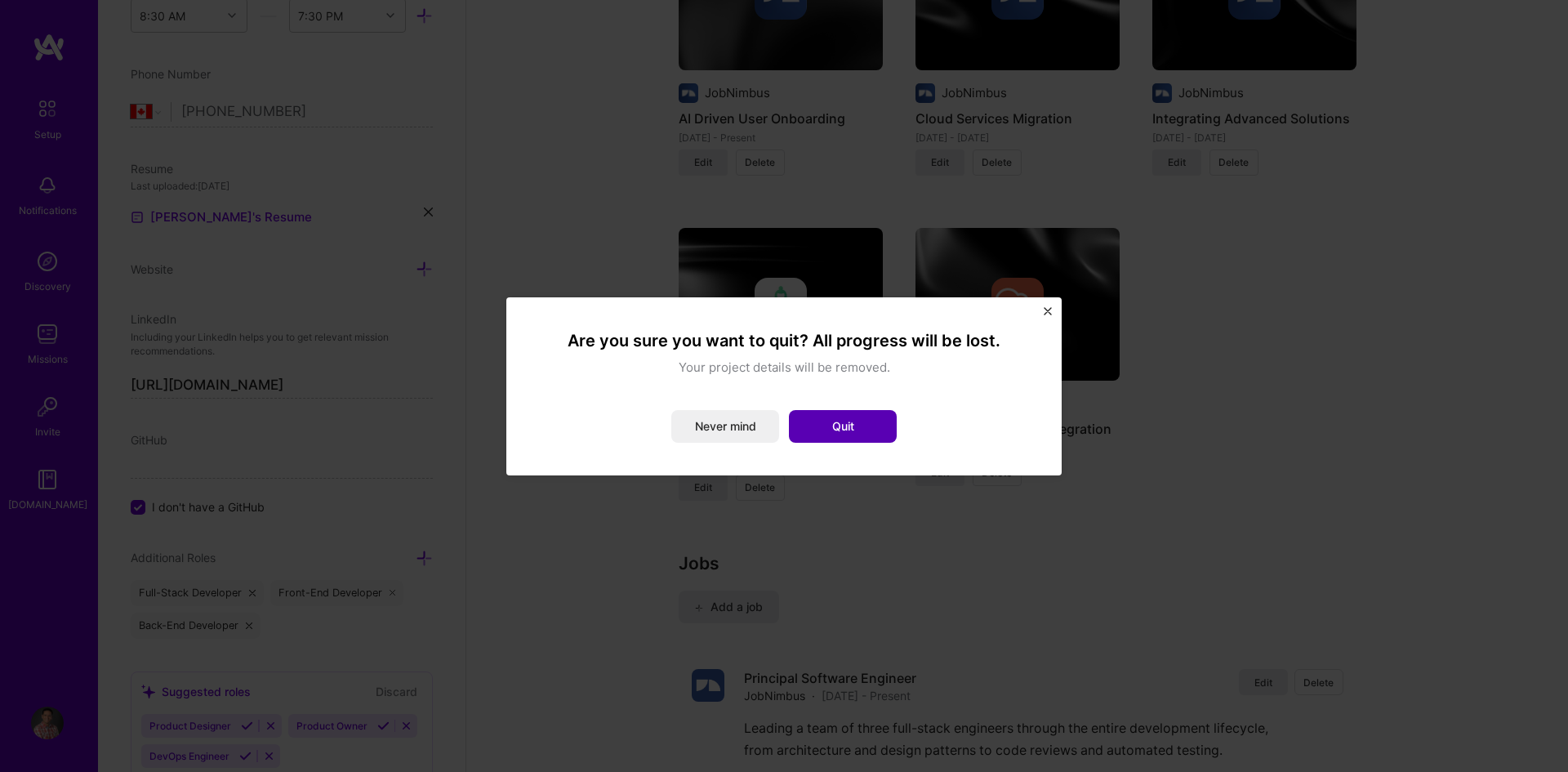
click at [849, 411] on button "Quit" at bounding box center [843, 426] width 108 height 33
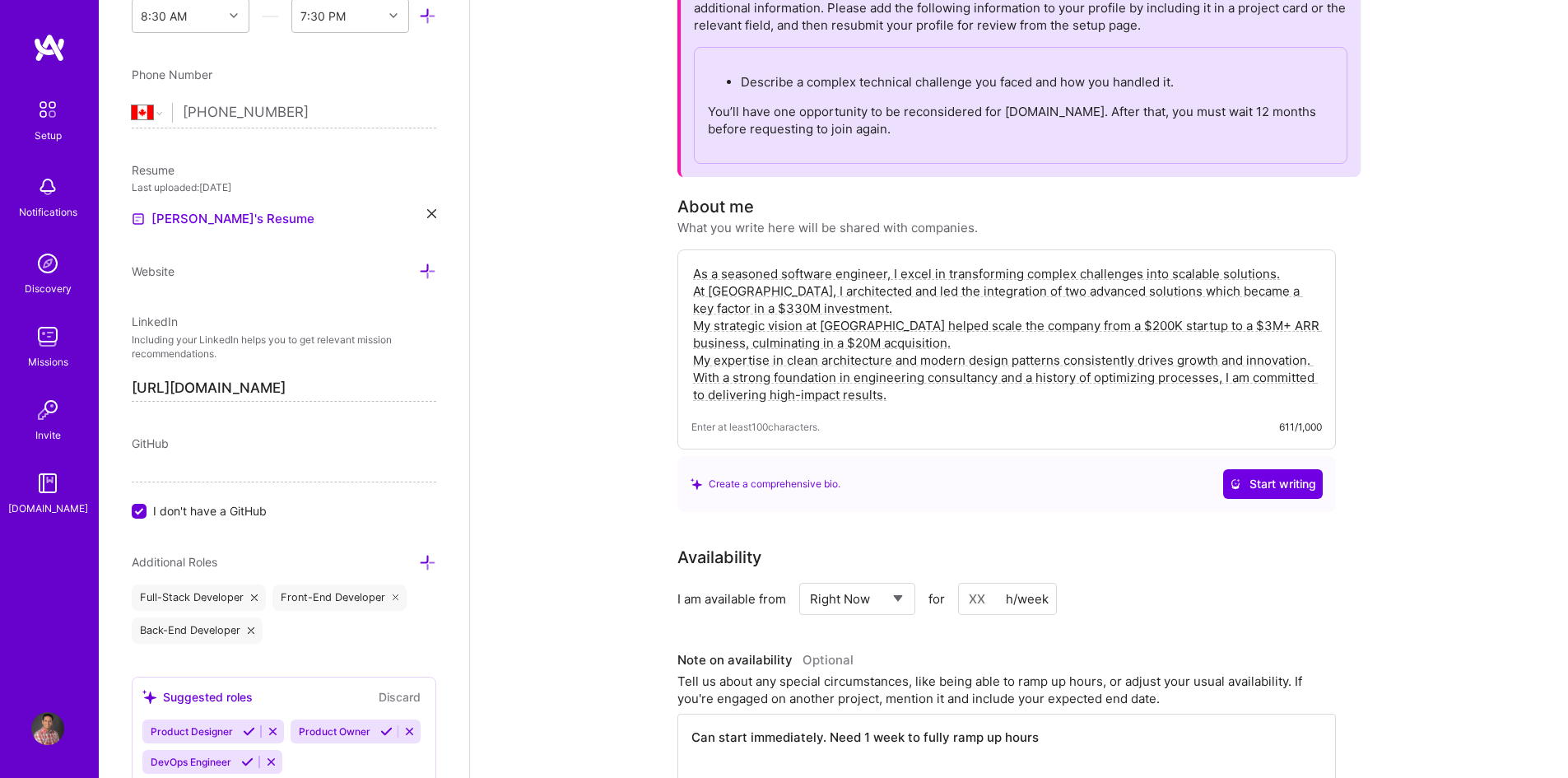
scroll to position [0, 0]
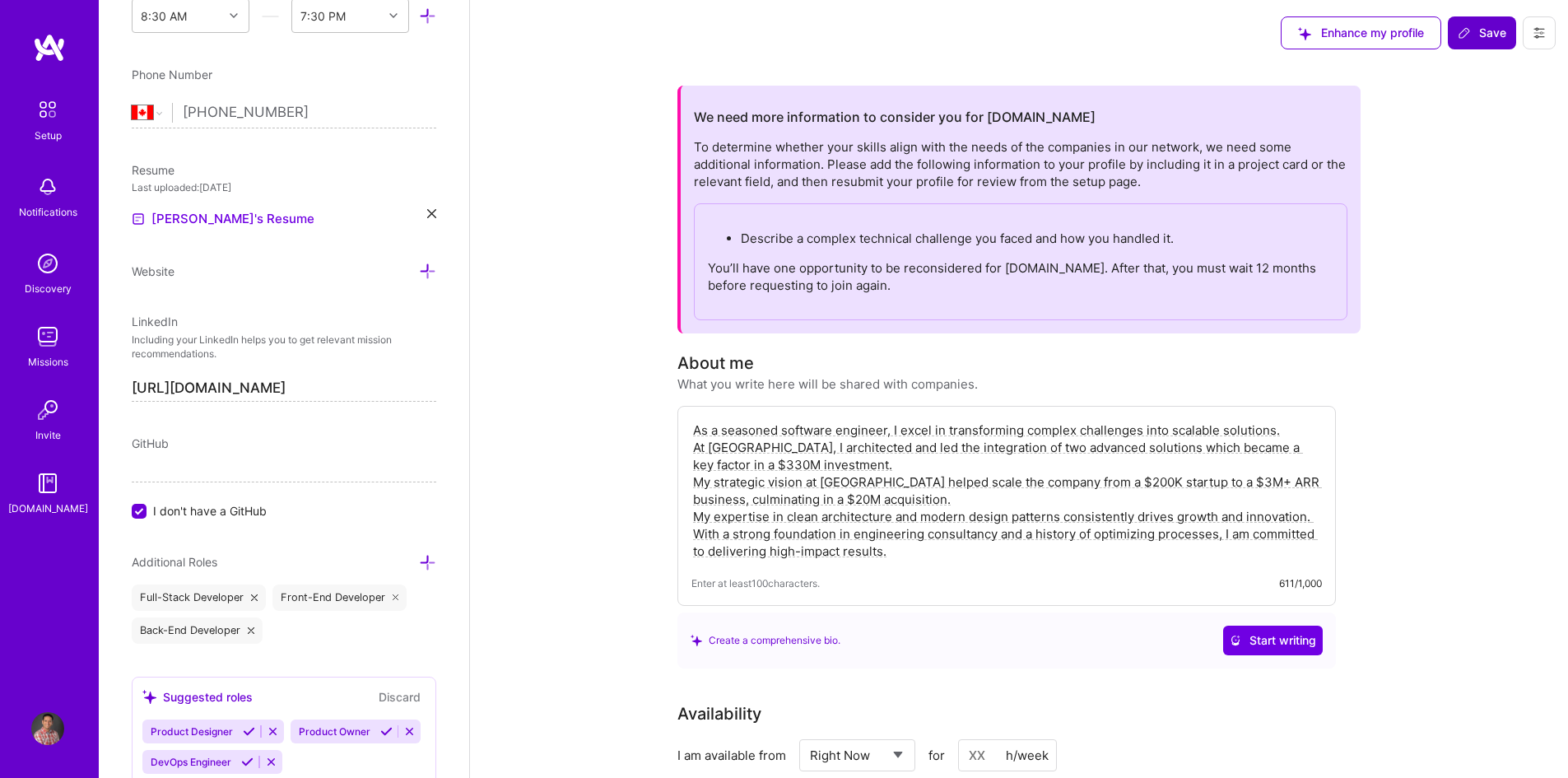
click at [1493, 38] on span "Save" at bounding box center [1481, 33] width 49 height 17
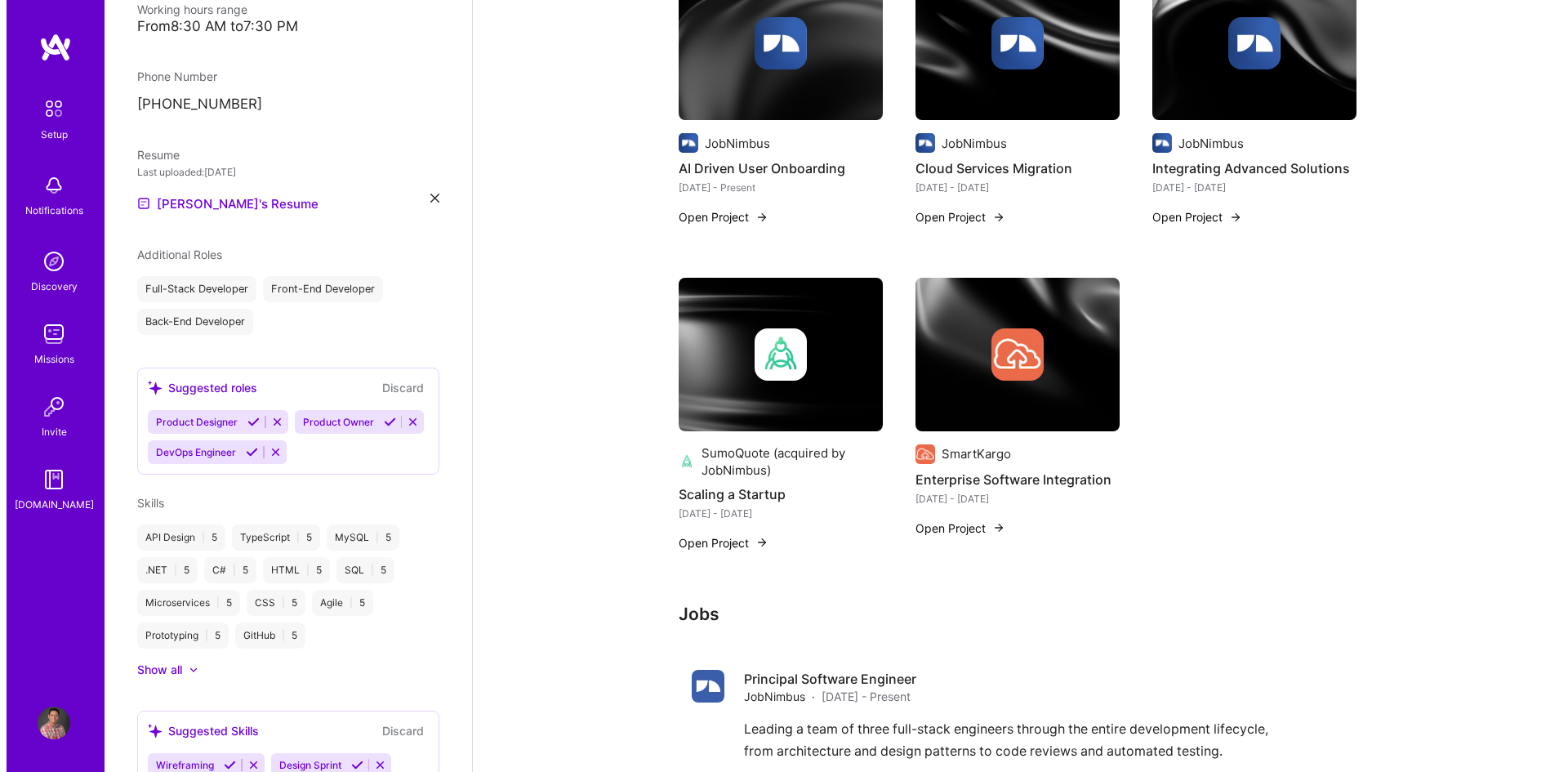
scroll to position [735, 0]
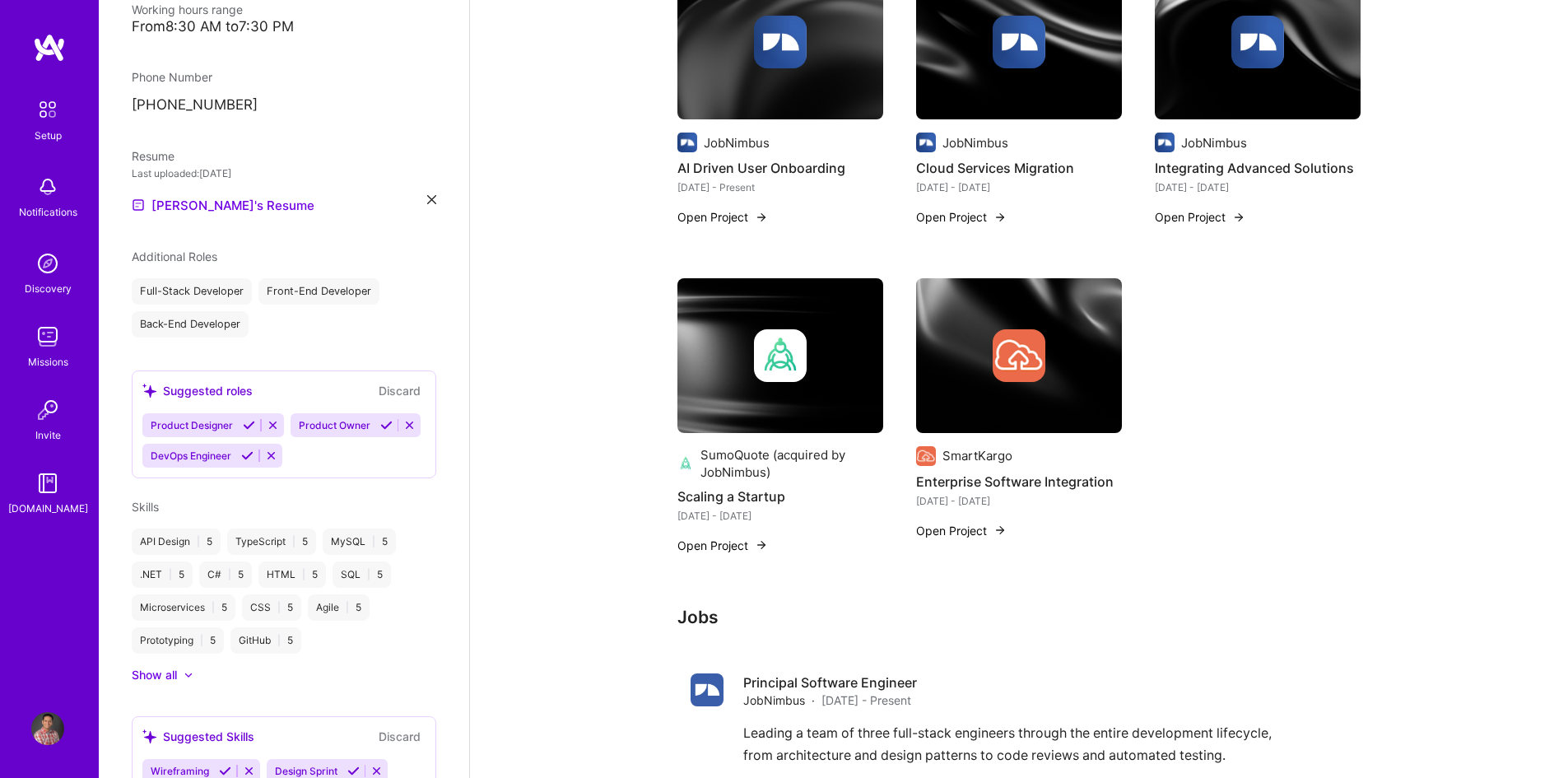
click at [786, 382] on img at bounding box center [780, 356] width 53 height 53
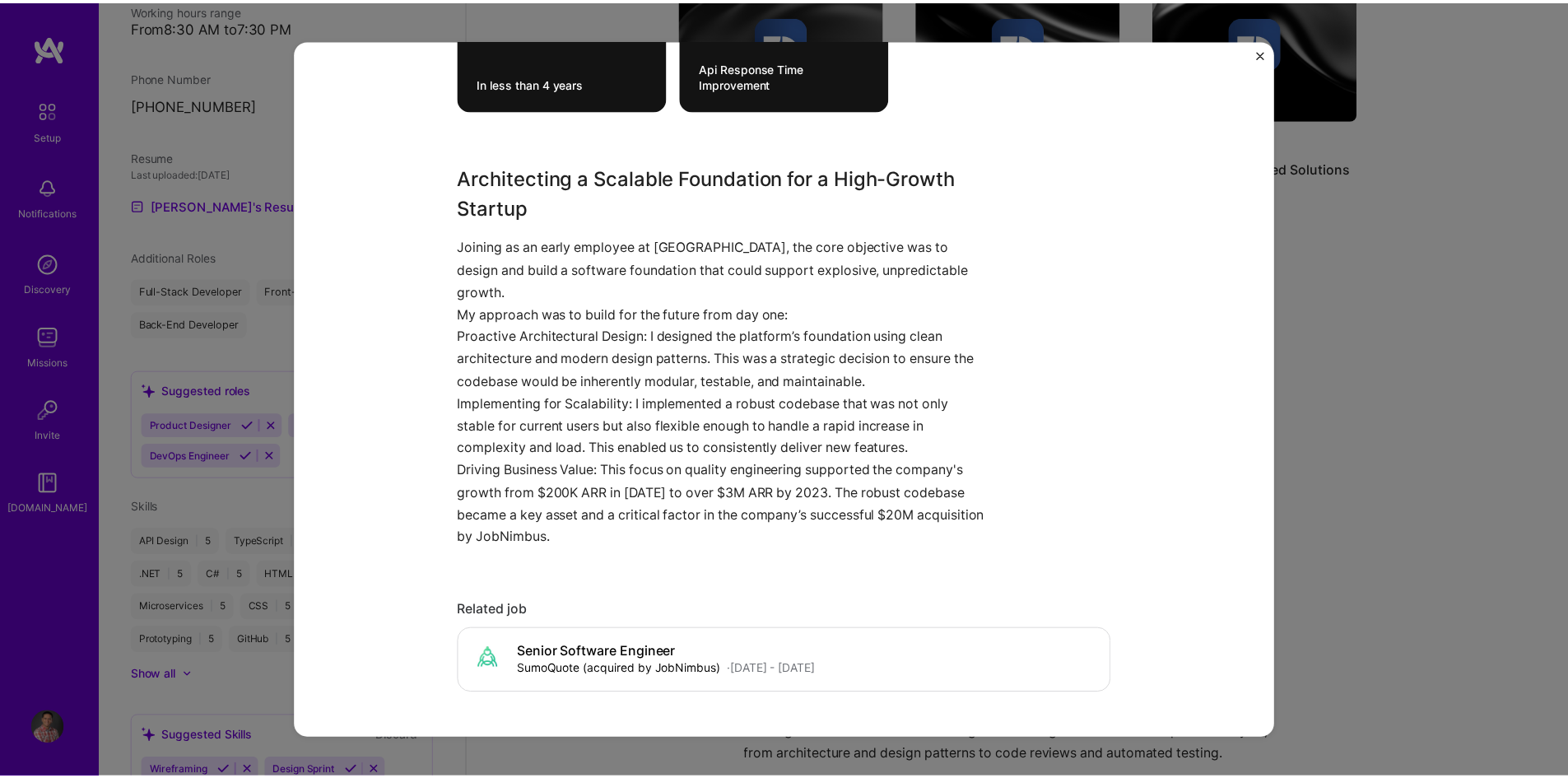
scroll to position [658, 0]
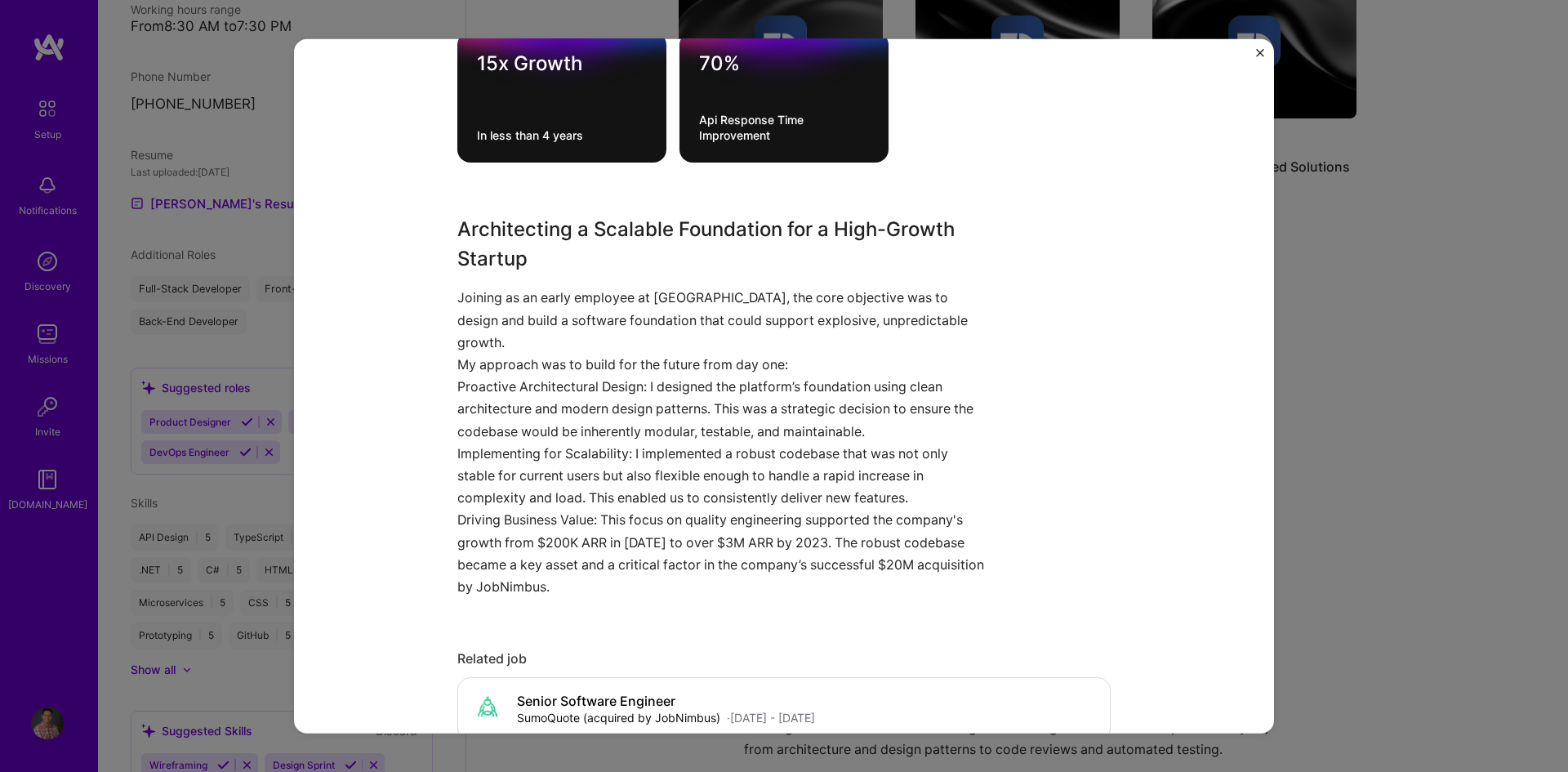
click at [1257, 51] on img "Close" at bounding box center [1260, 52] width 8 height 8
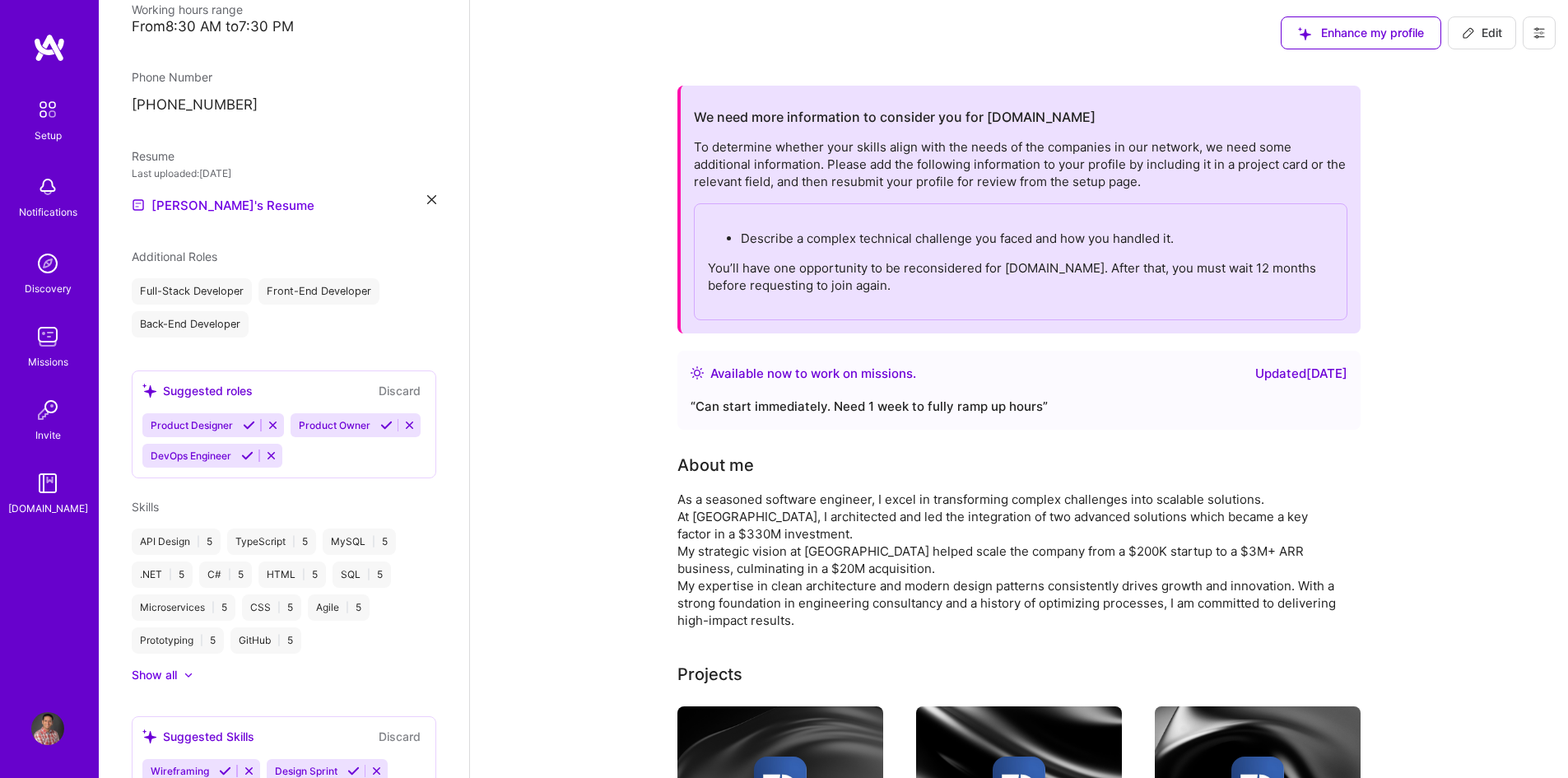
click at [1489, 47] on button "Edit" at bounding box center [1481, 33] width 69 height 33
select select "CA"
select select "Right Now"
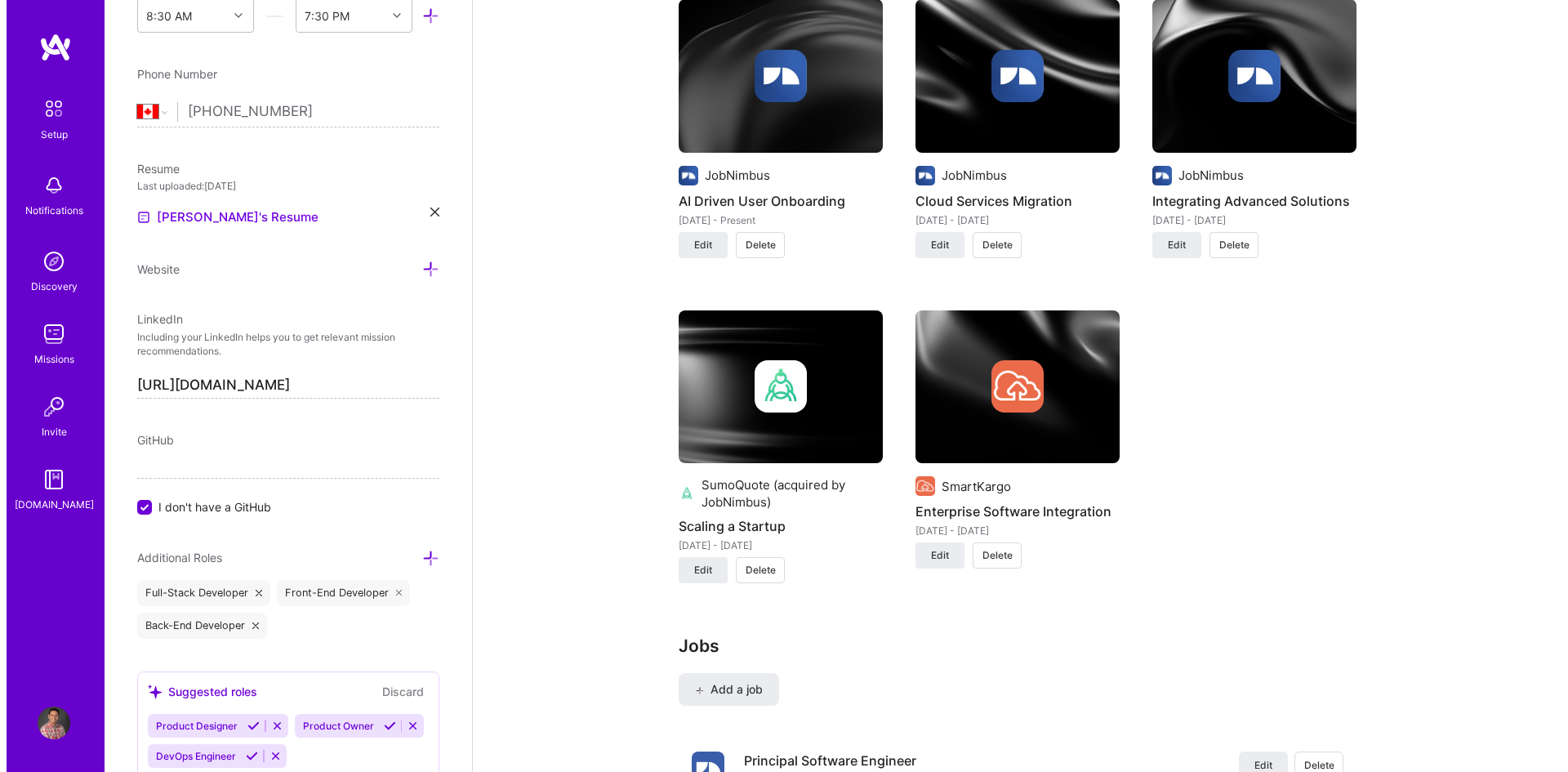
scroll to position [1389, 0]
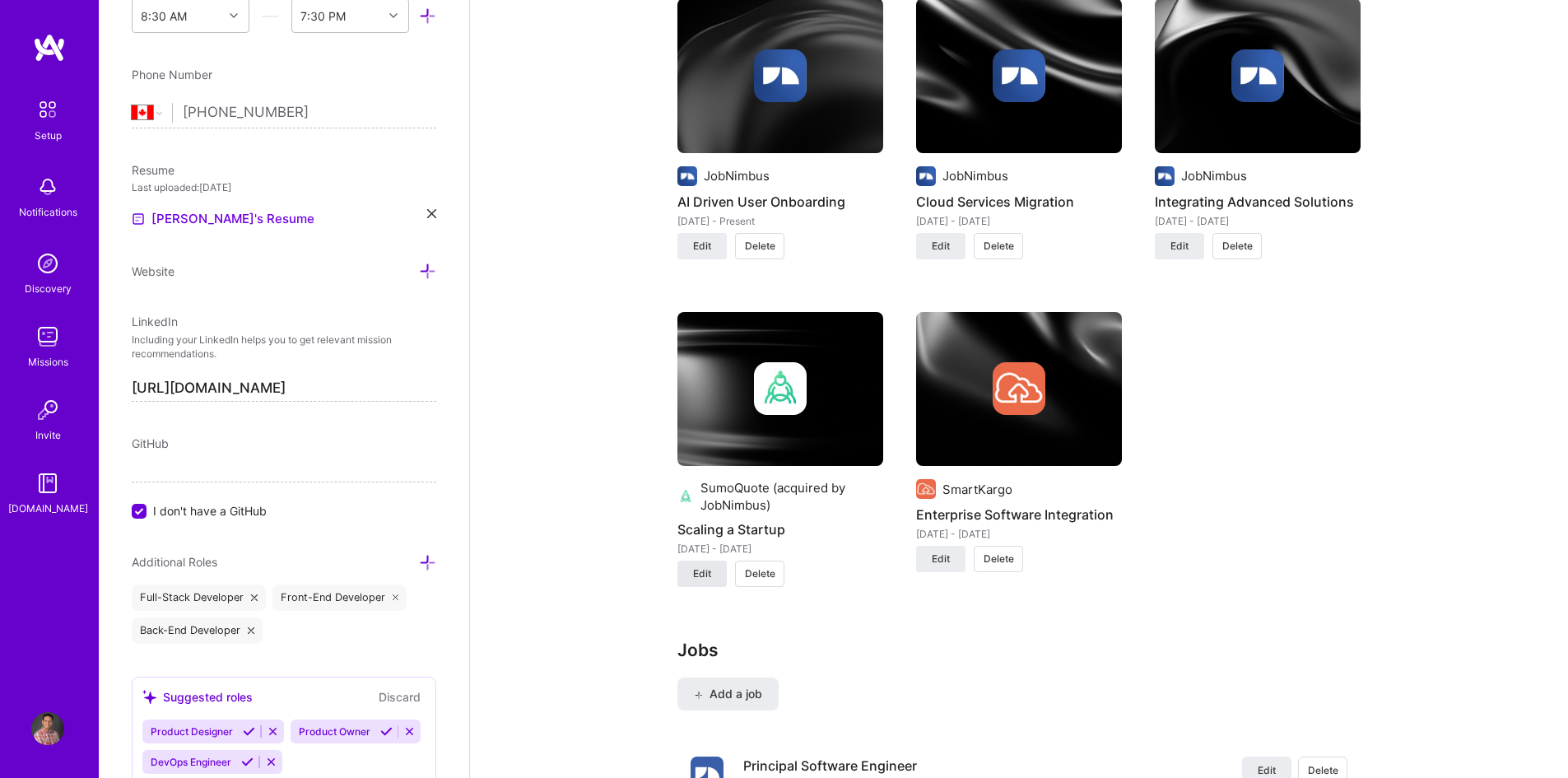
click at [689, 584] on button "Edit" at bounding box center [702, 574] width 50 height 26
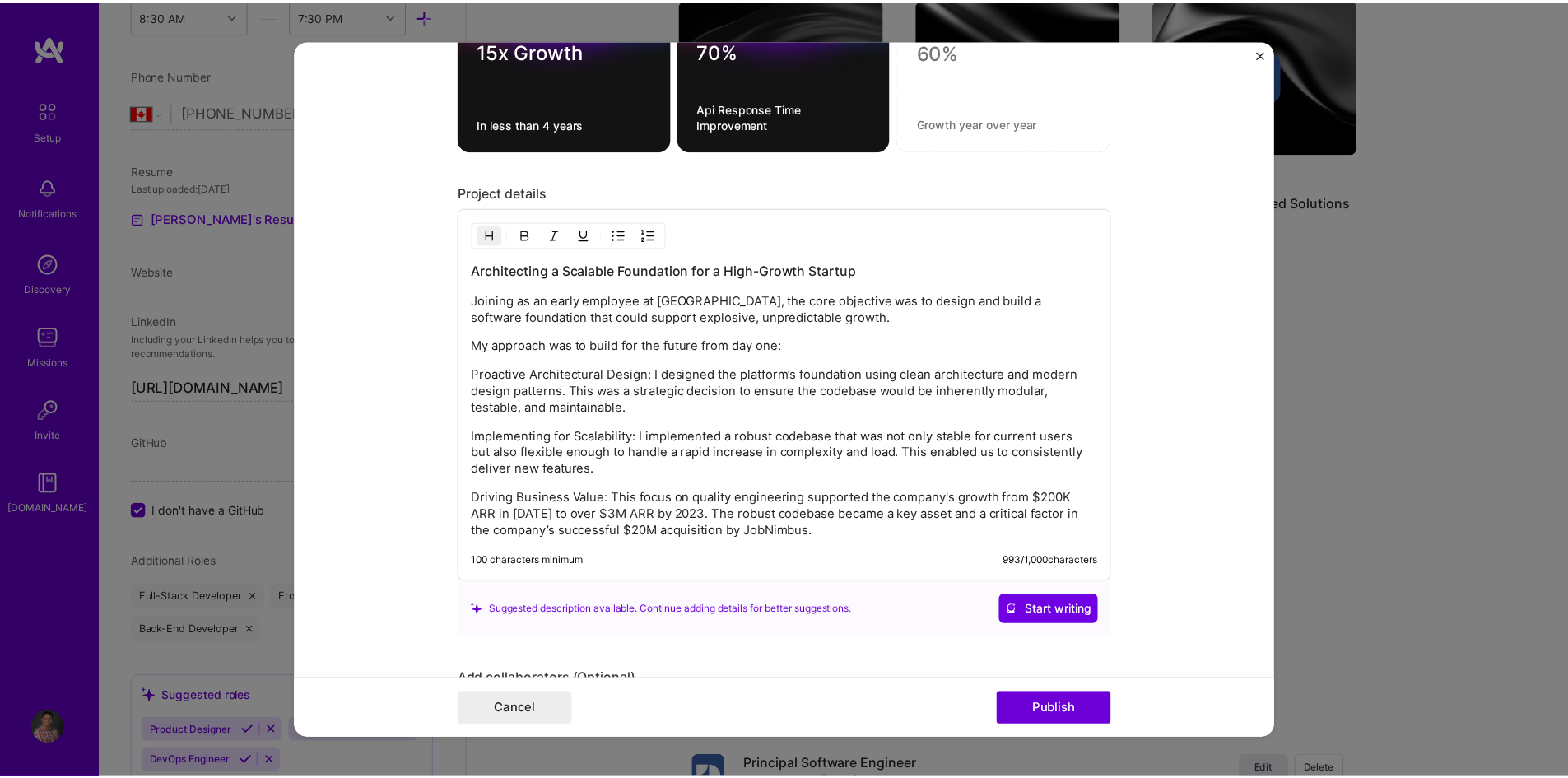
scroll to position [1729, 0]
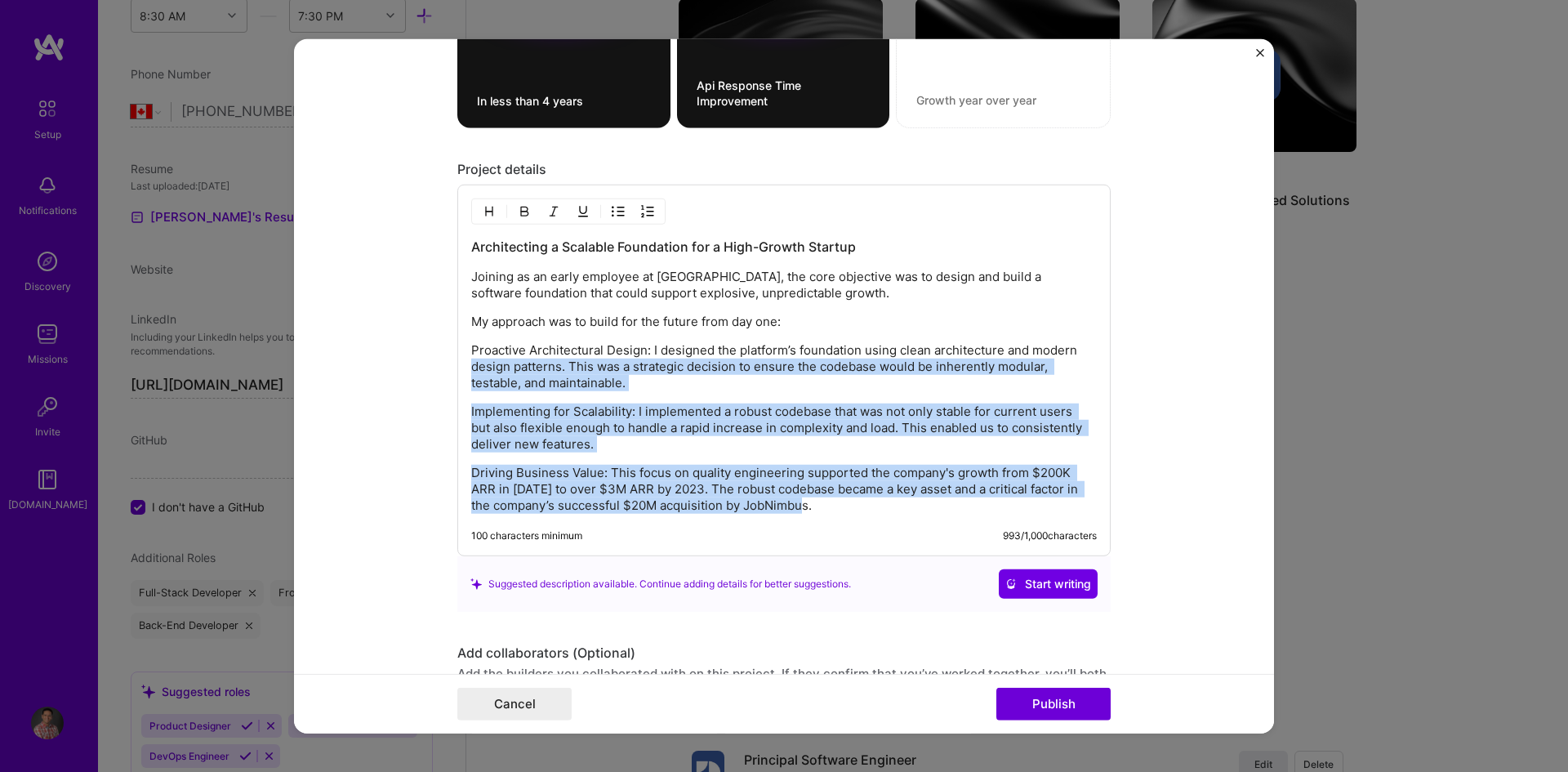
drag, startPoint x: 834, startPoint y: 506, endPoint x: 447, endPoint y: 362, distance: 412.9
click at [447, 362] on form "Project title Scaling a Startup Company SumoQuote (acquired by JobNimbus) Proje…" at bounding box center [784, 386] width 980 height 695
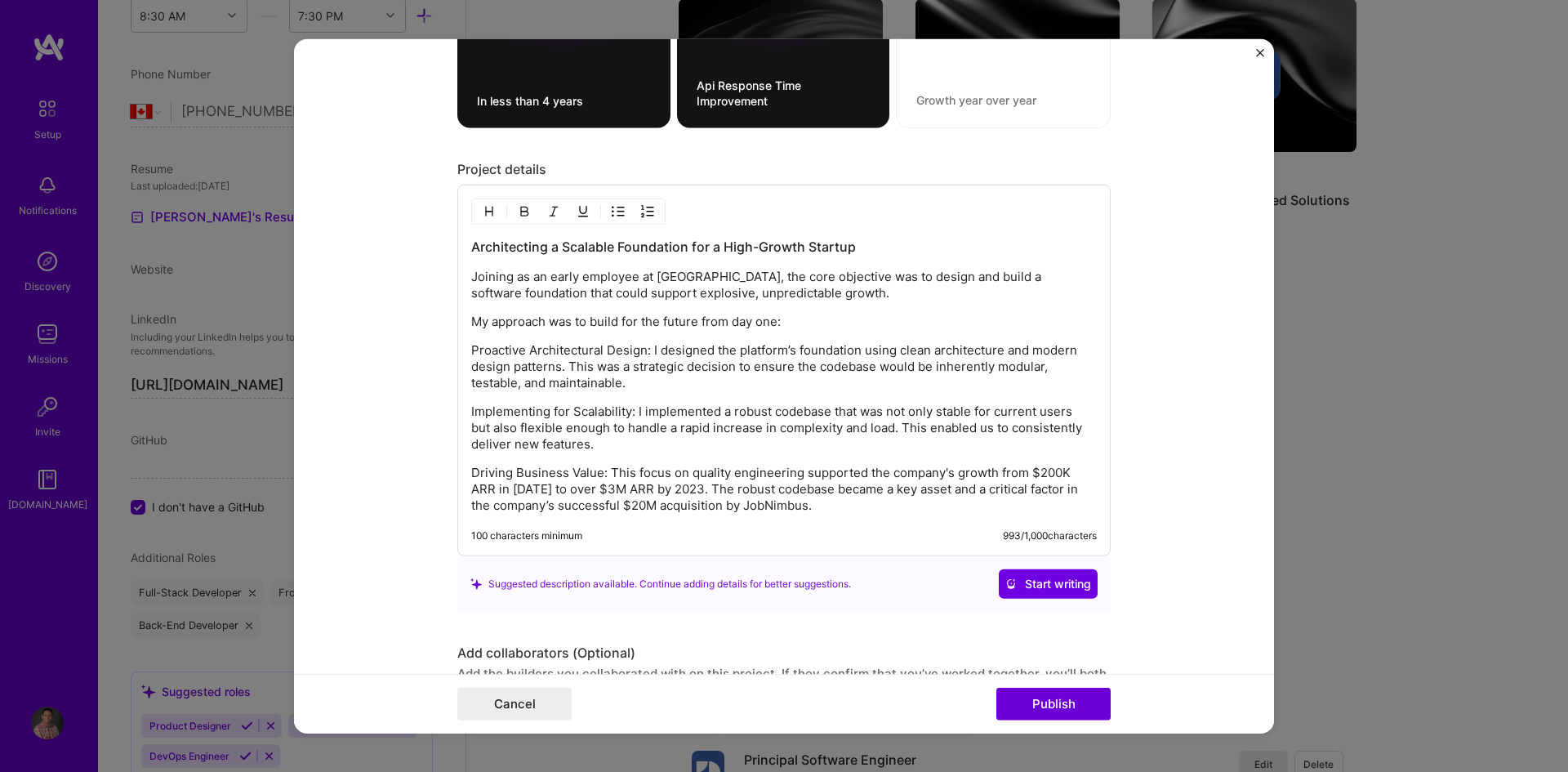
click at [491, 350] on p "Proactive Architectural Design: I designed the platform’s foundation using clea…" at bounding box center [784, 367] width 626 height 49
click at [471, 351] on p "Proactive Architectural Design: I designed the platform’s foundation using clea…" at bounding box center [784, 367] width 626 height 49
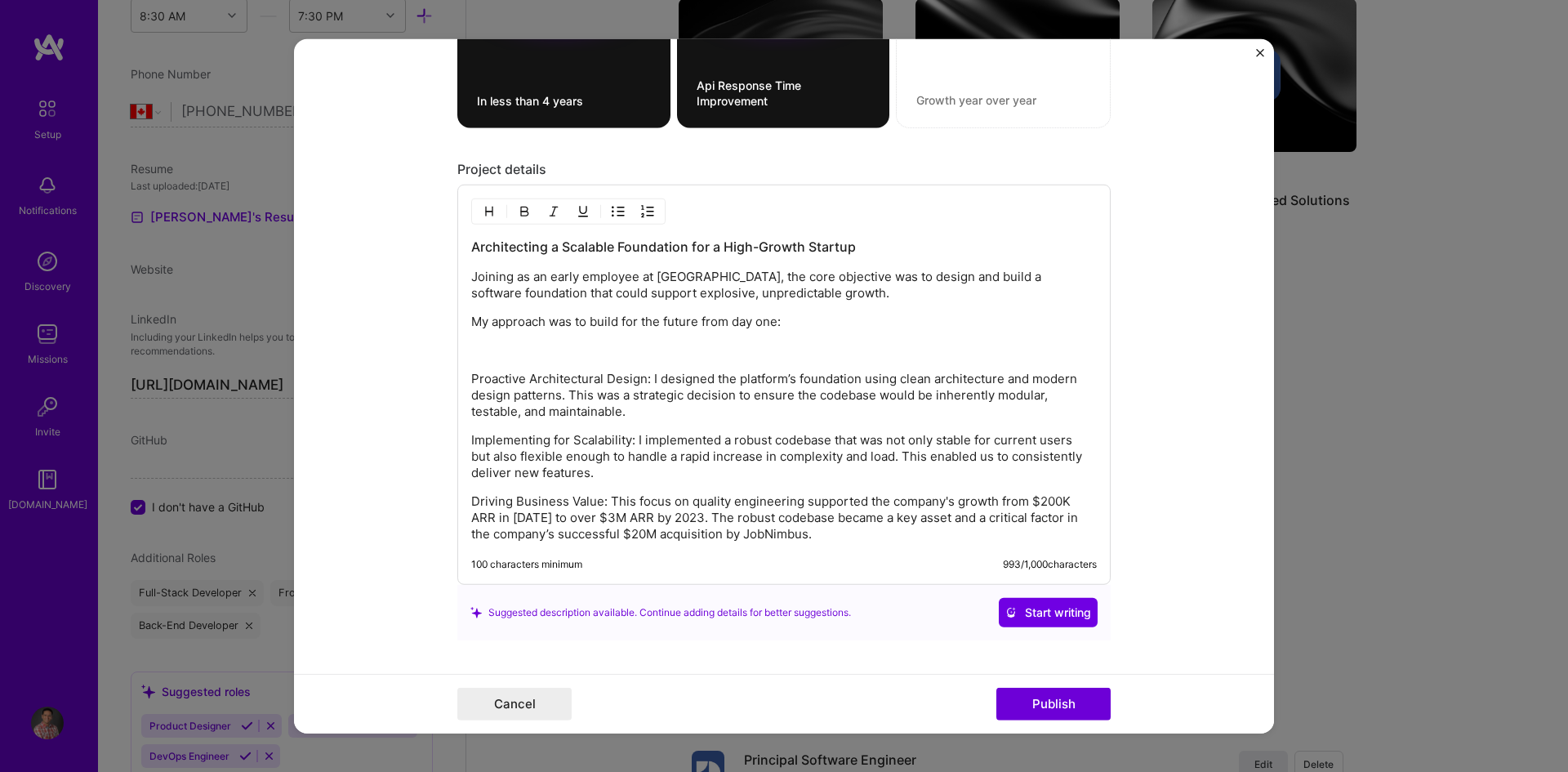
click at [471, 437] on p "Implementing for Scalability: I implemented a robust codebase that was not only…" at bounding box center [784, 456] width 626 height 49
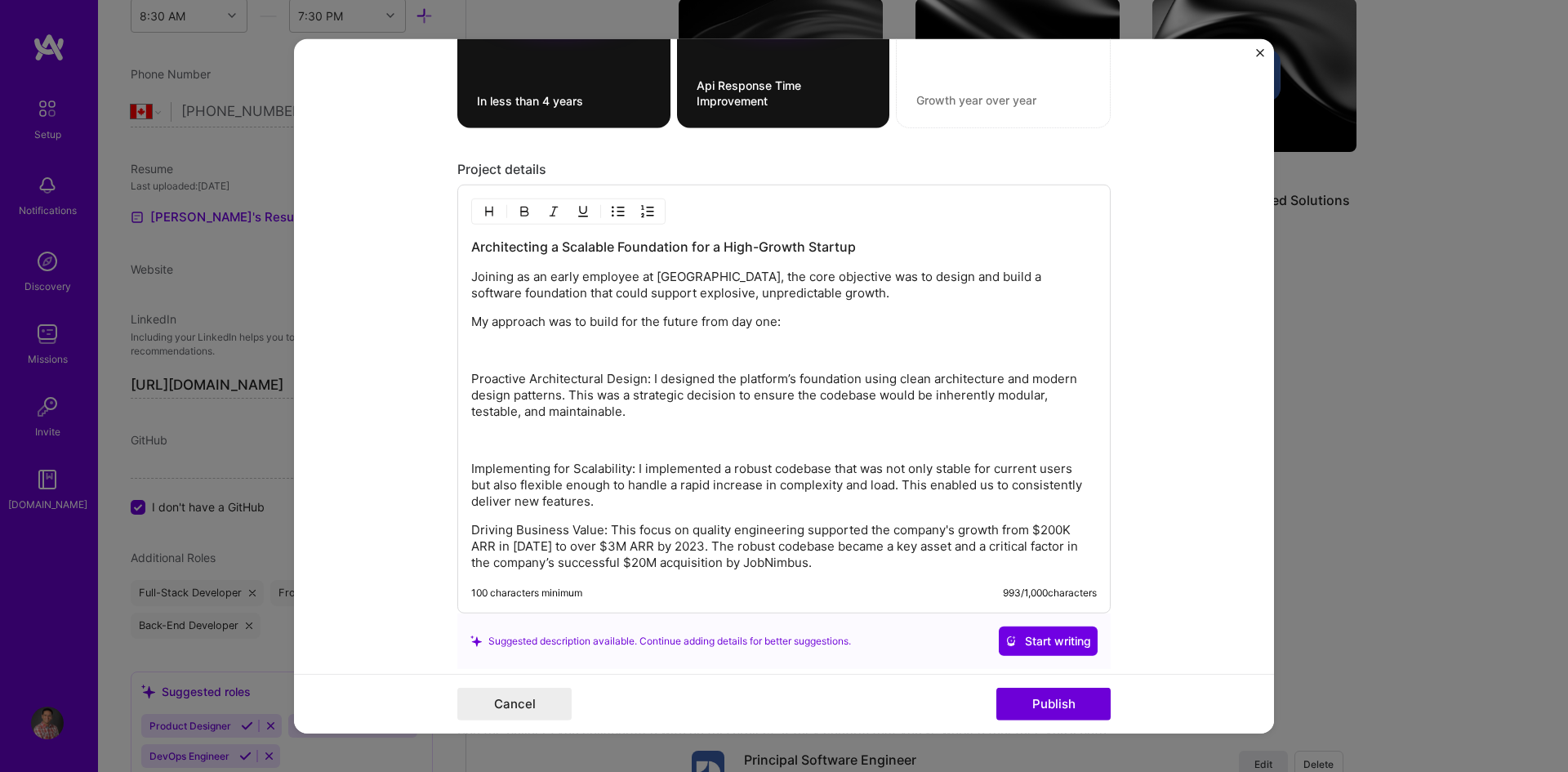
click at [471, 531] on p "Driving Business Value: This focus on quality engineering supported the company…" at bounding box center [784, 547] width 626 height 49
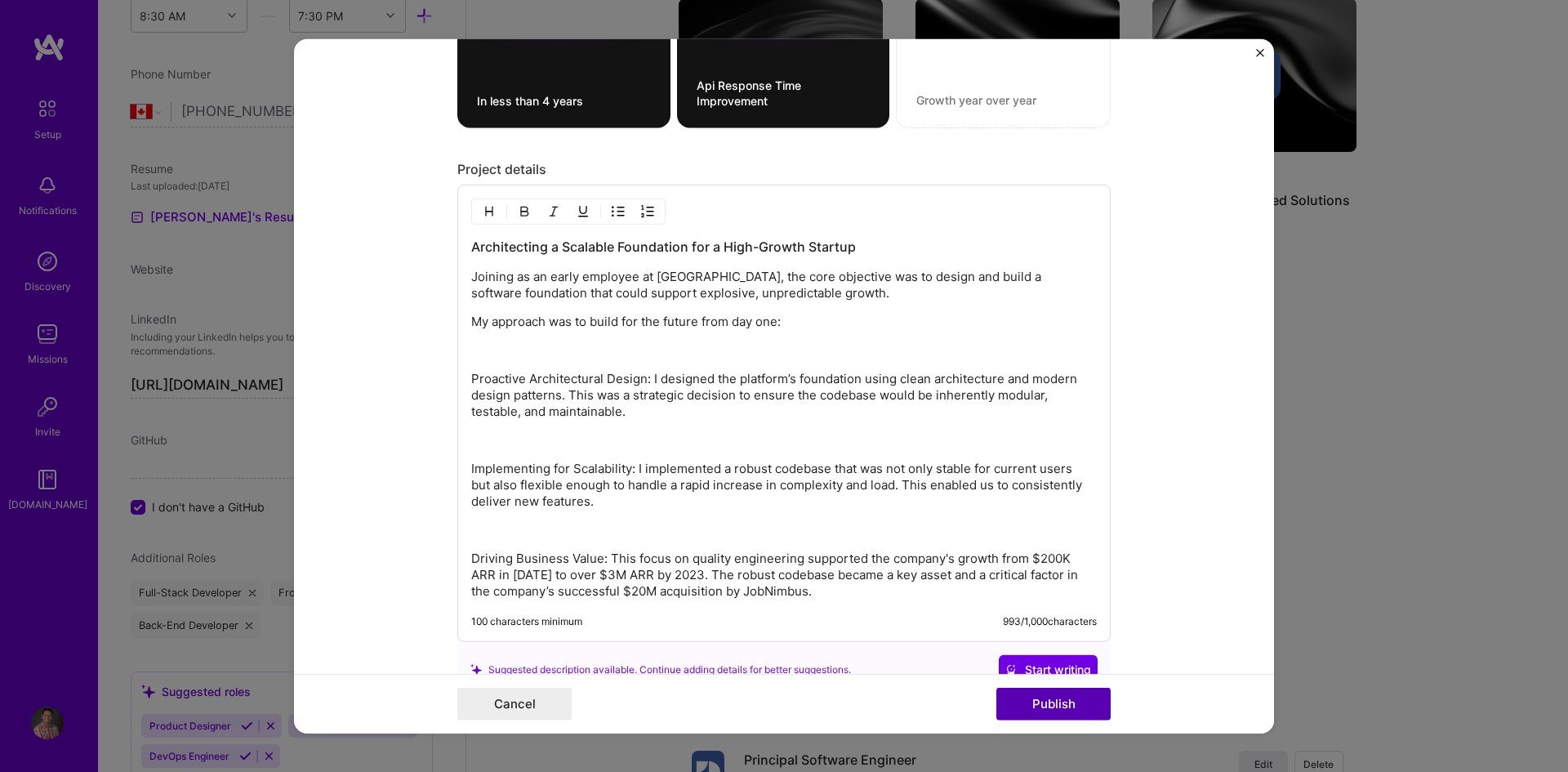
click at [1053, 708] on button "Publish" at bounding box center [1054, 704] width 115 height 33
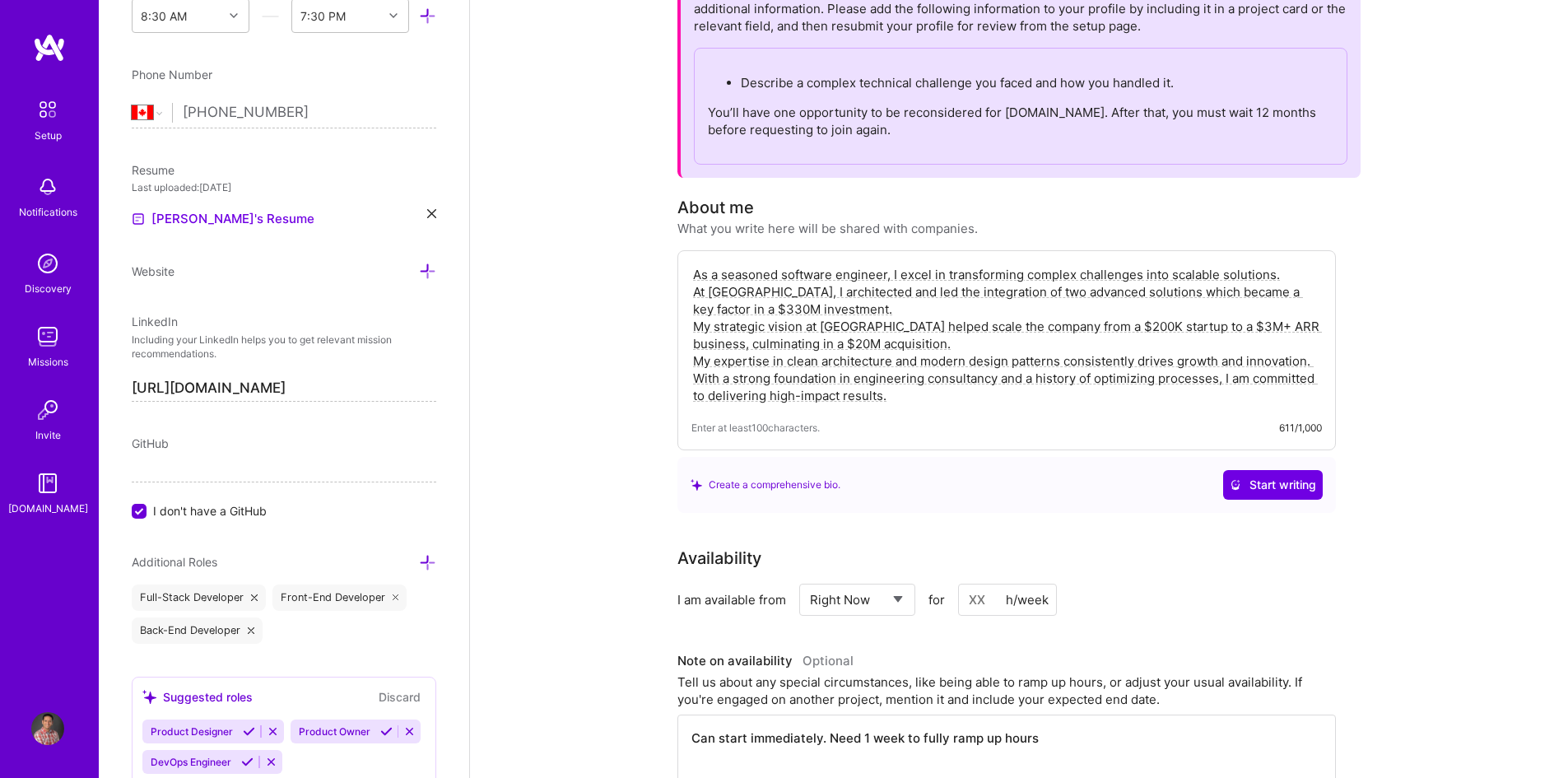
scroll to position [0, 0]
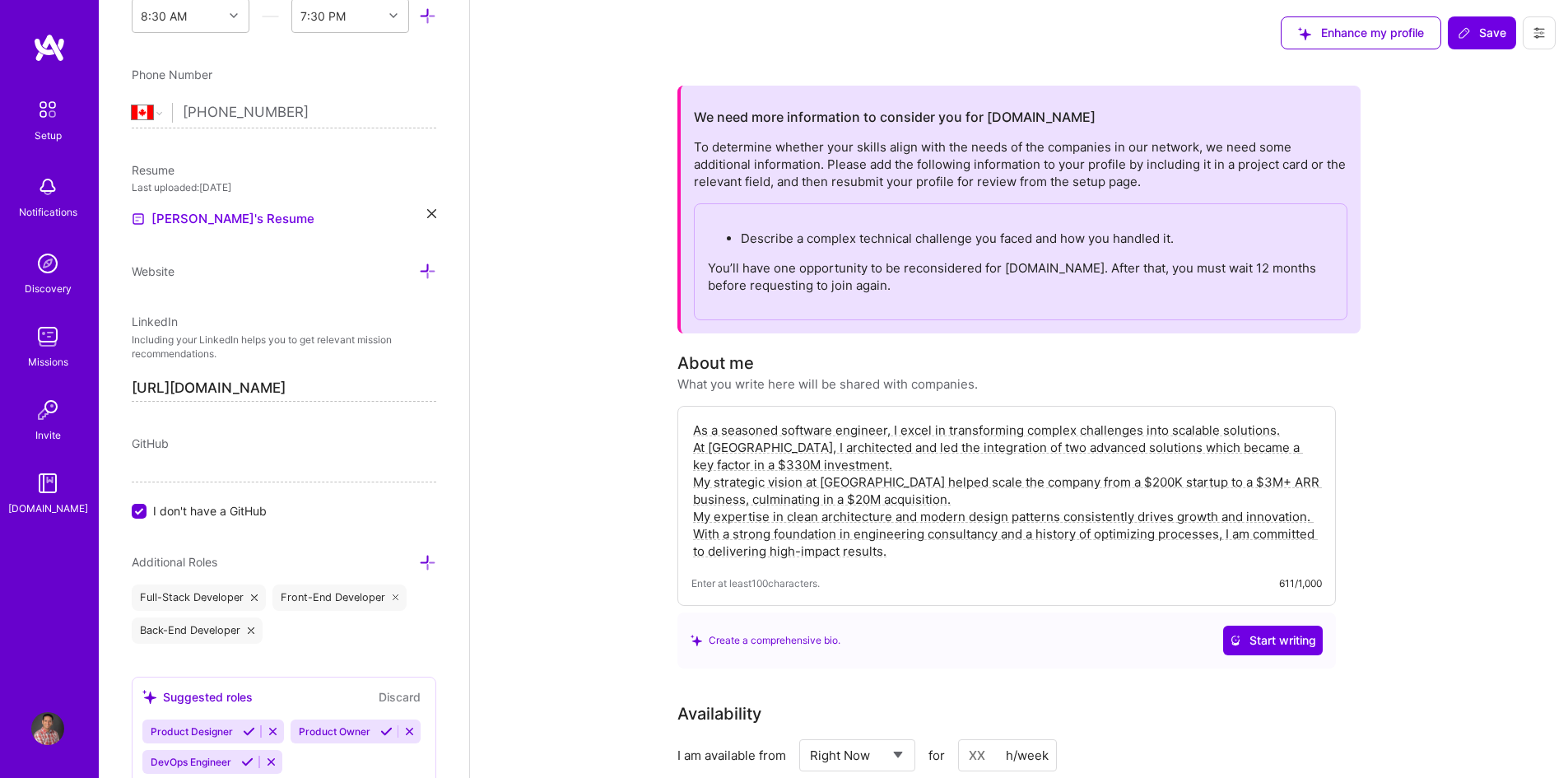
click at [1490, 33] on span "Save" at bounding box center [1481, 33] width 49 height 17
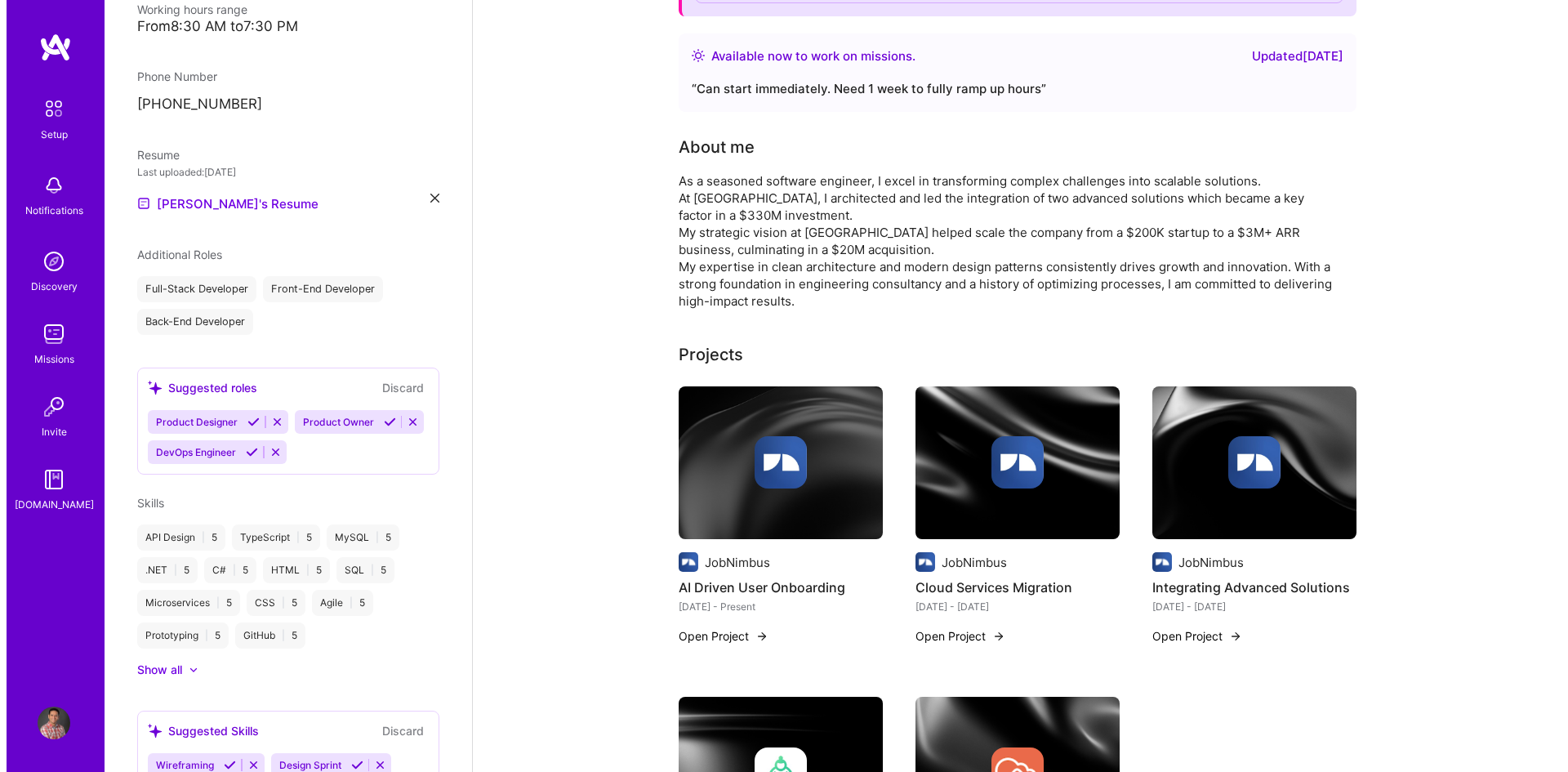
scroll to position [408, 0]
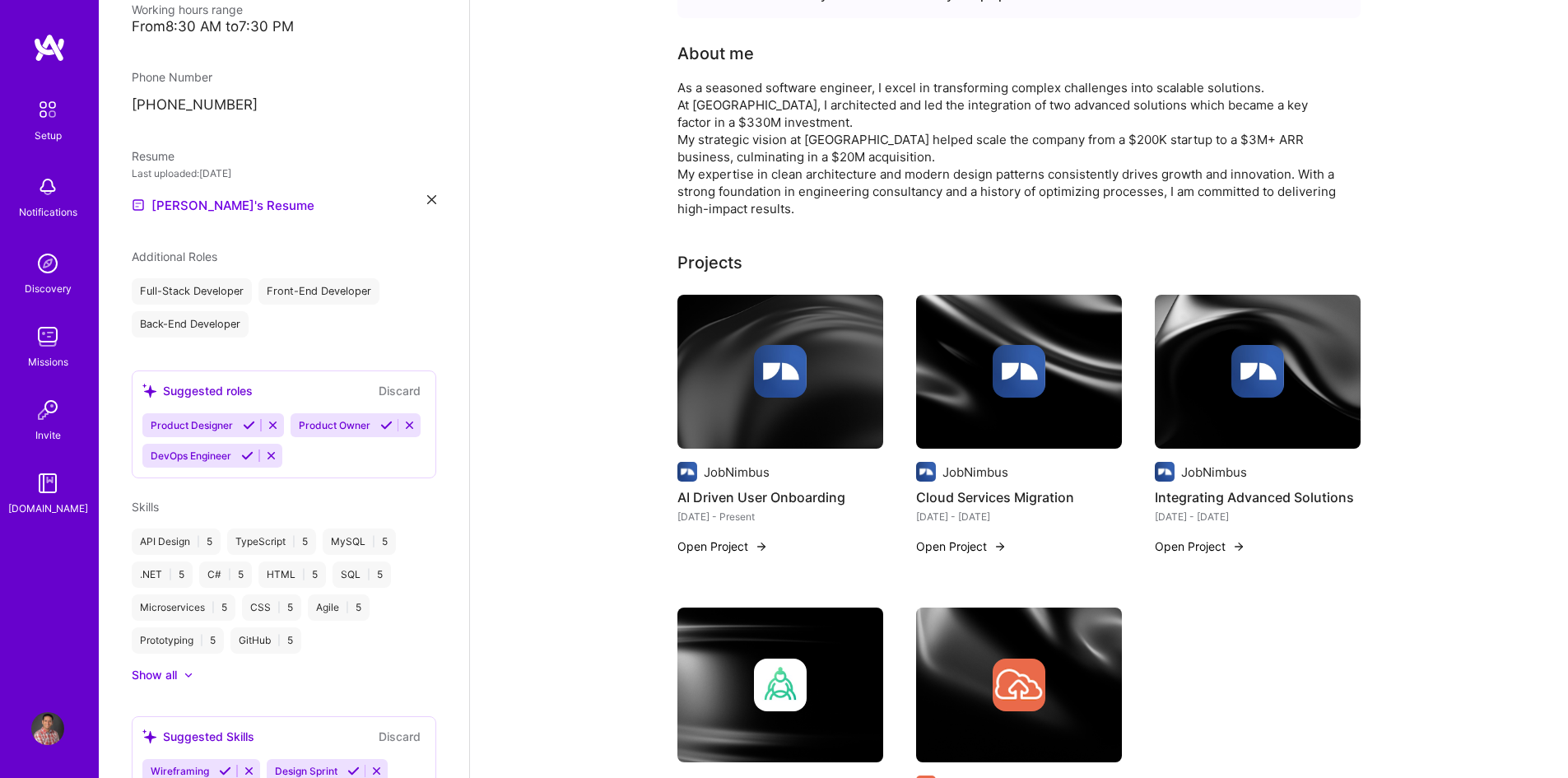
click at [726, 423] on img at bounding box center [779, 372] width 206 height 154
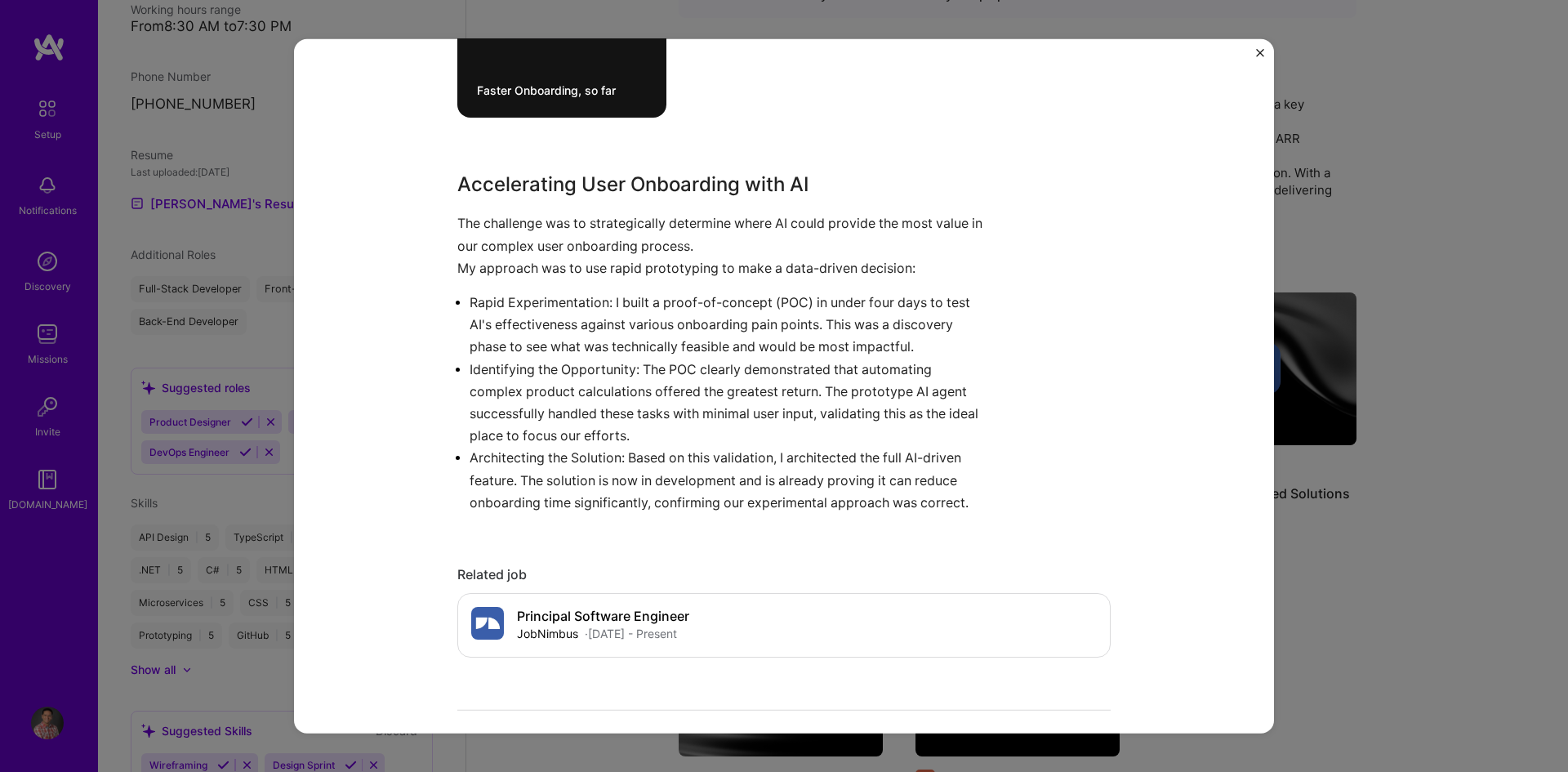
scroll to position [572, 0]
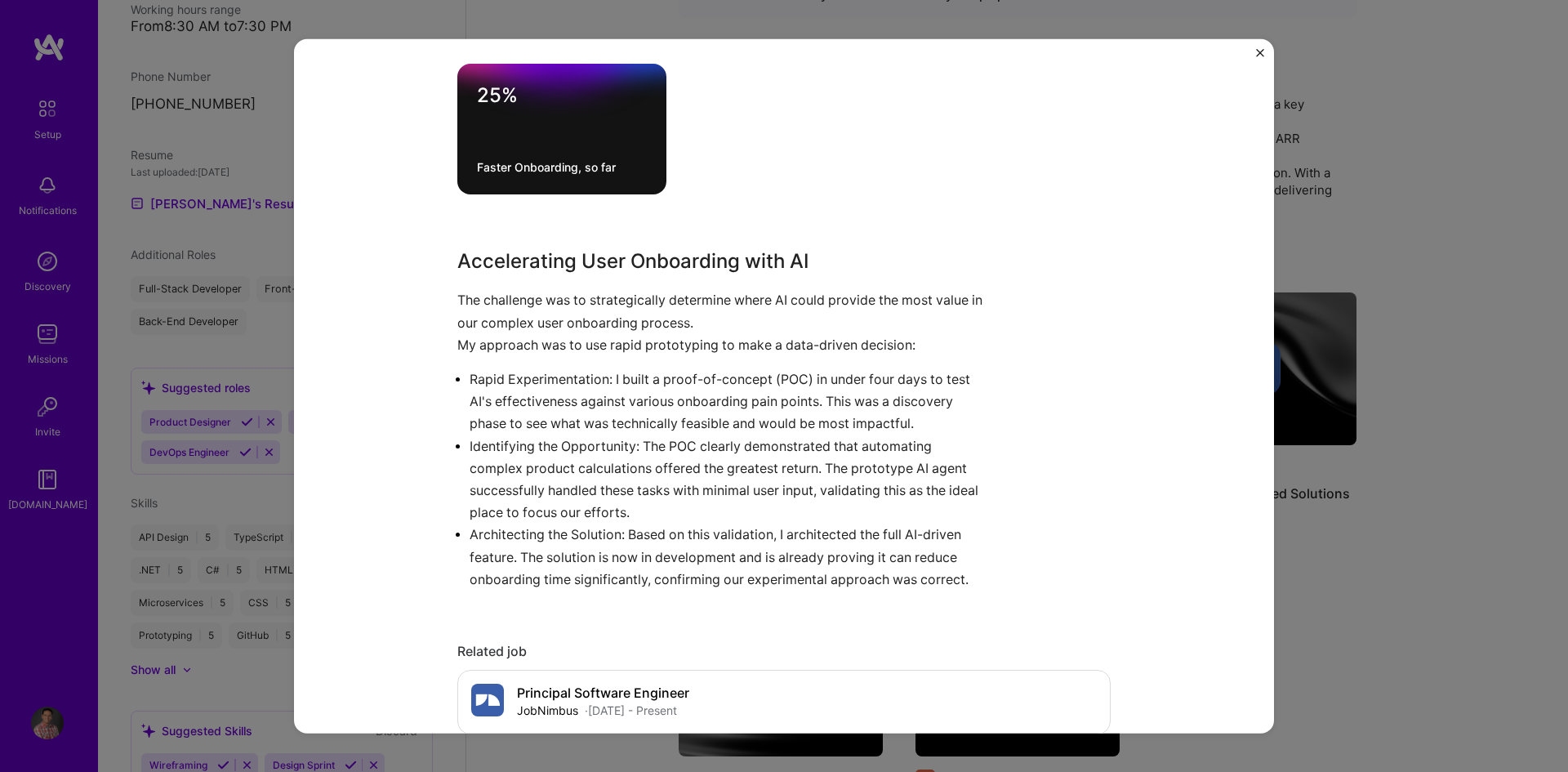
click at [1262, 52] on img "Close" at bounding box center [1260, 52] width 8 height 8
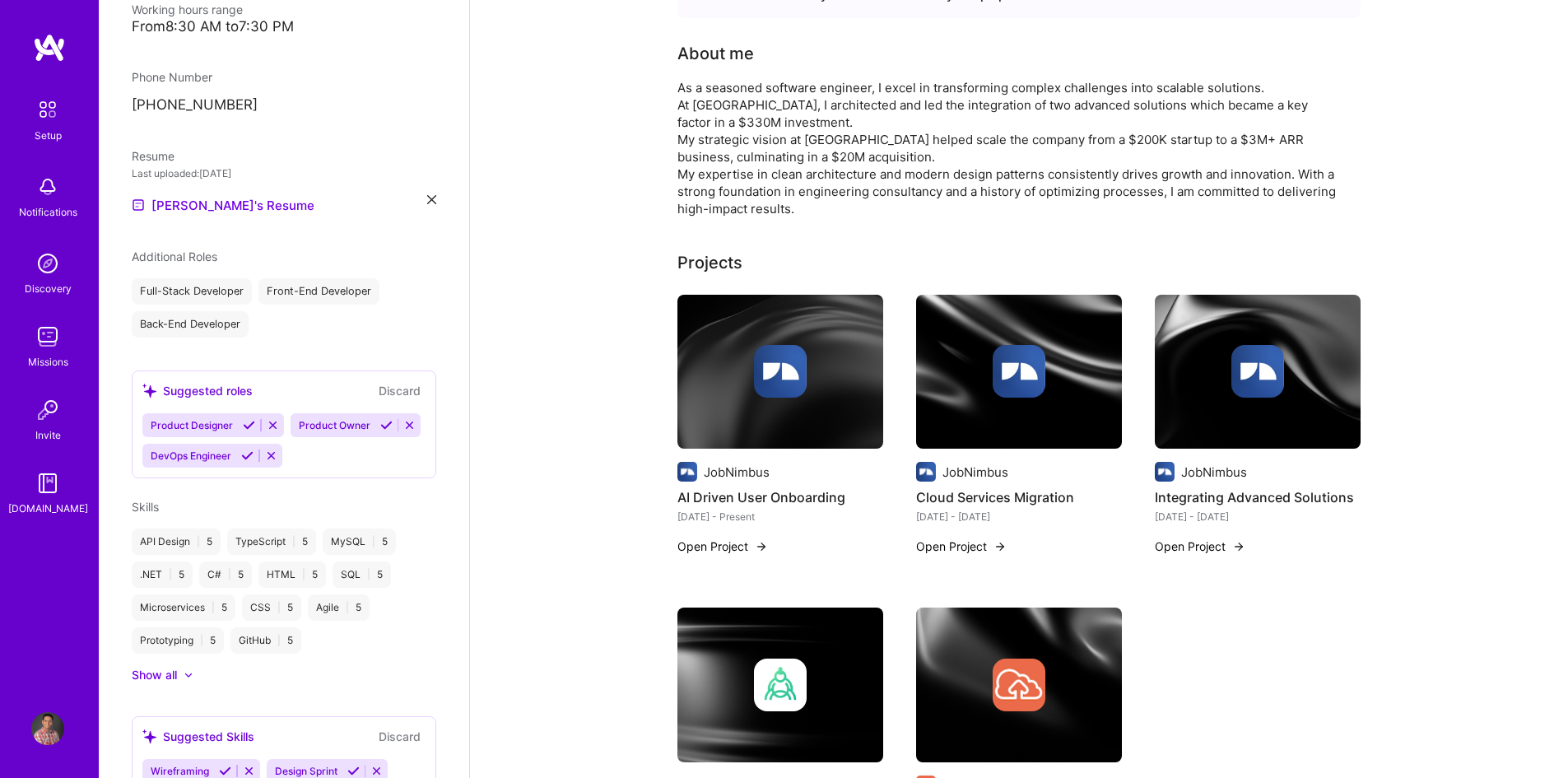
click at [1095, 350] on div at bounding box center [1019, 372] width 206 height 53
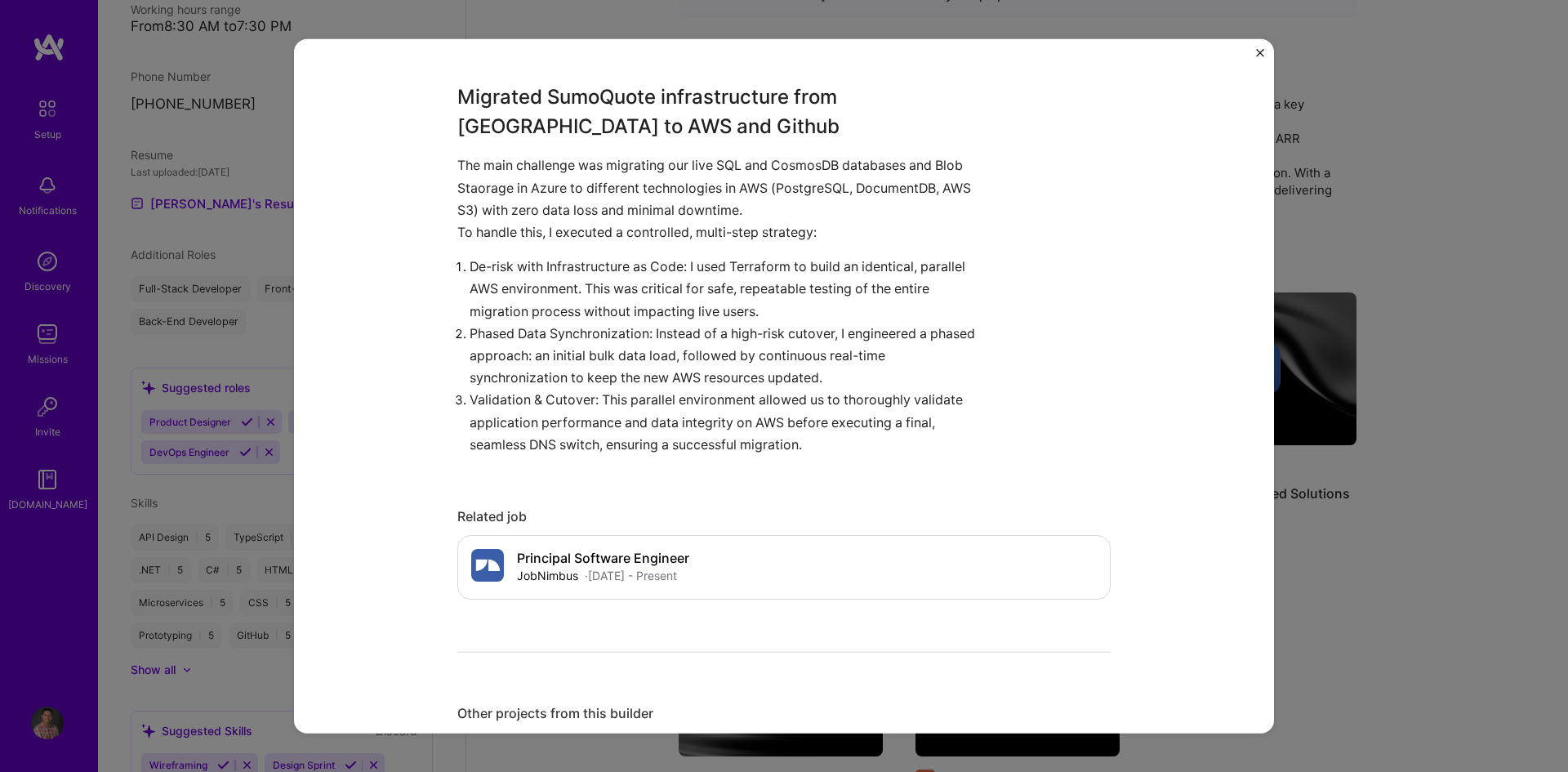
scroll to position [735, 0]
click at [1260, 48] on div "Cloud Services Migration JobNimbus CRM, SaaS Project link Role Principal Softwa…" at bounding box center [784, 386] width 980 height 695
click at [1258, 56] on img "Close" at bounding box center [1260, 52] width 8 height 8
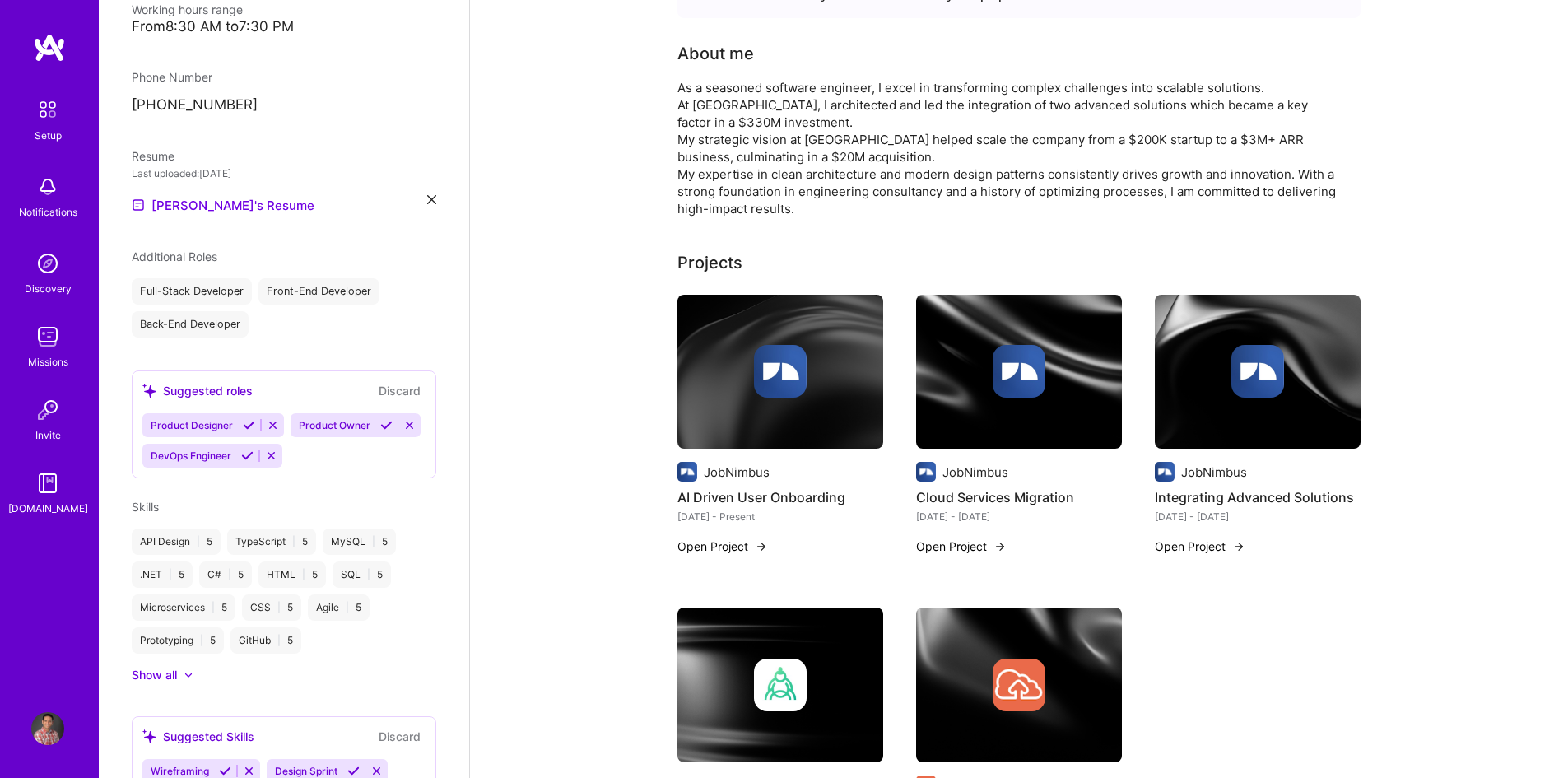
click at [842, 381] on div at bounding box center [779, 372] width 206 height 53
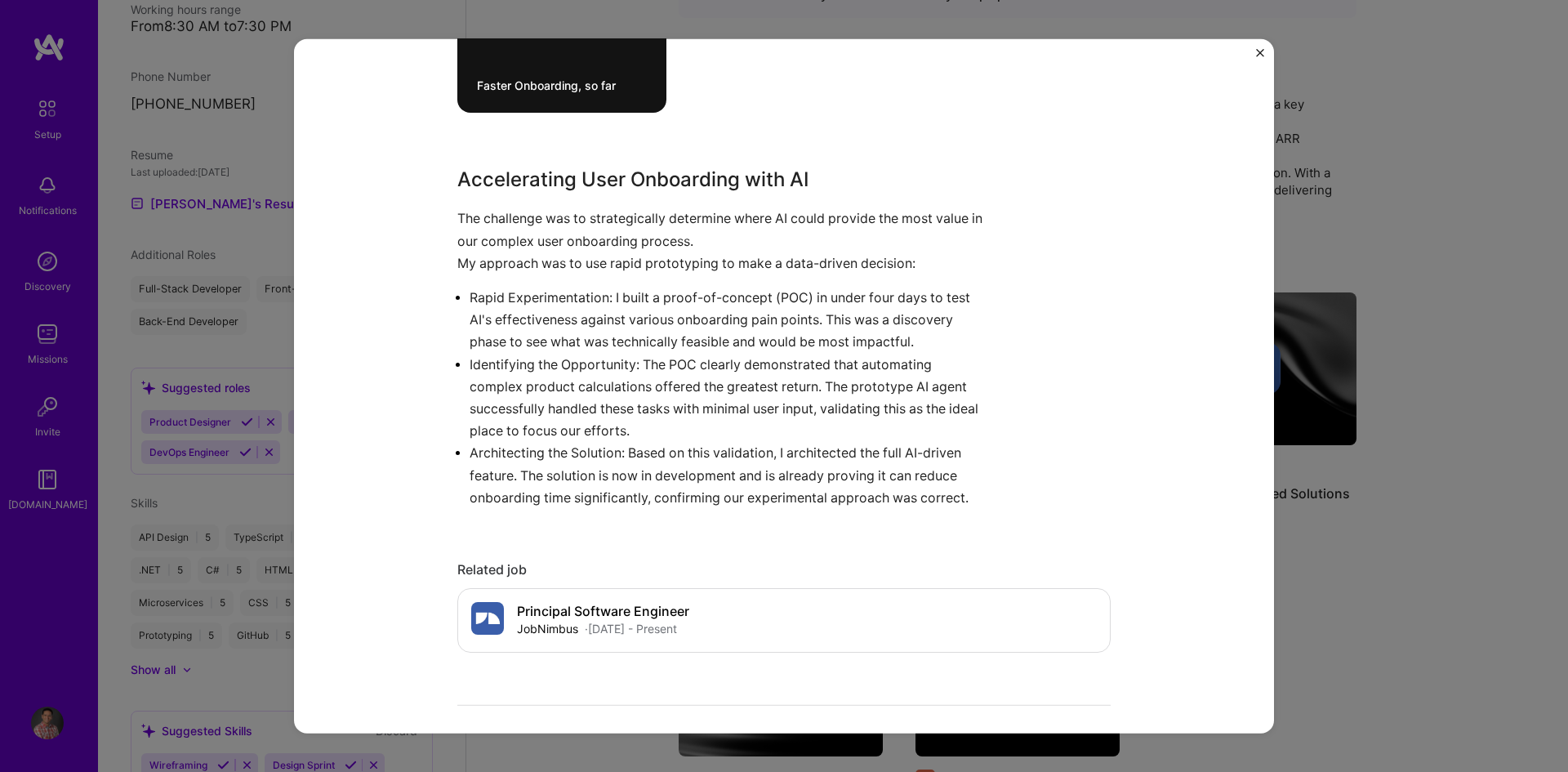
scroll to position [621, 0]
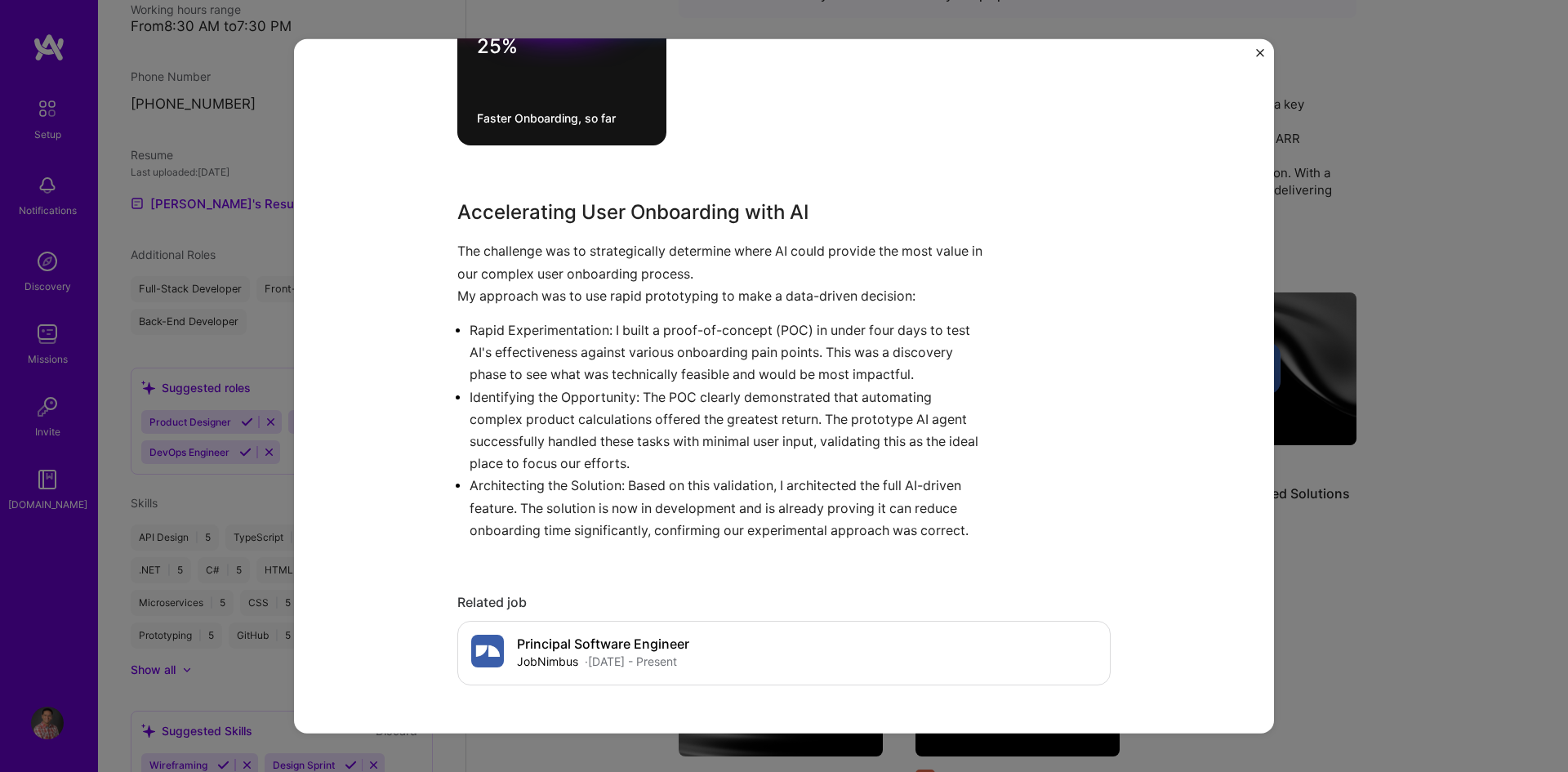
click at [1258, 53] on img "Close" at bounding box center [1260, 52] width 8 height 8
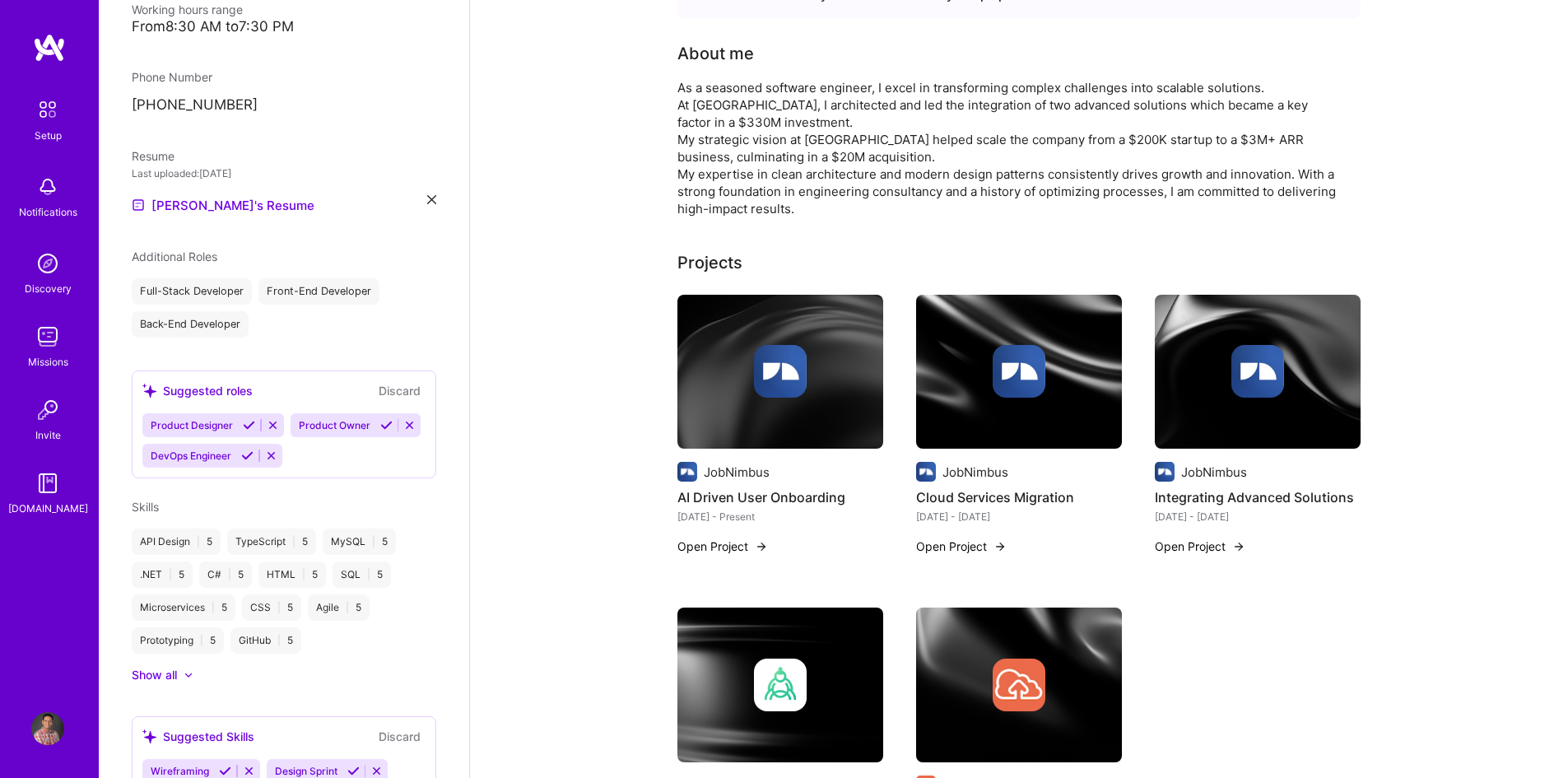
click at [1279, 350] on img at bounding box center [1258, 372] width 53 height 53
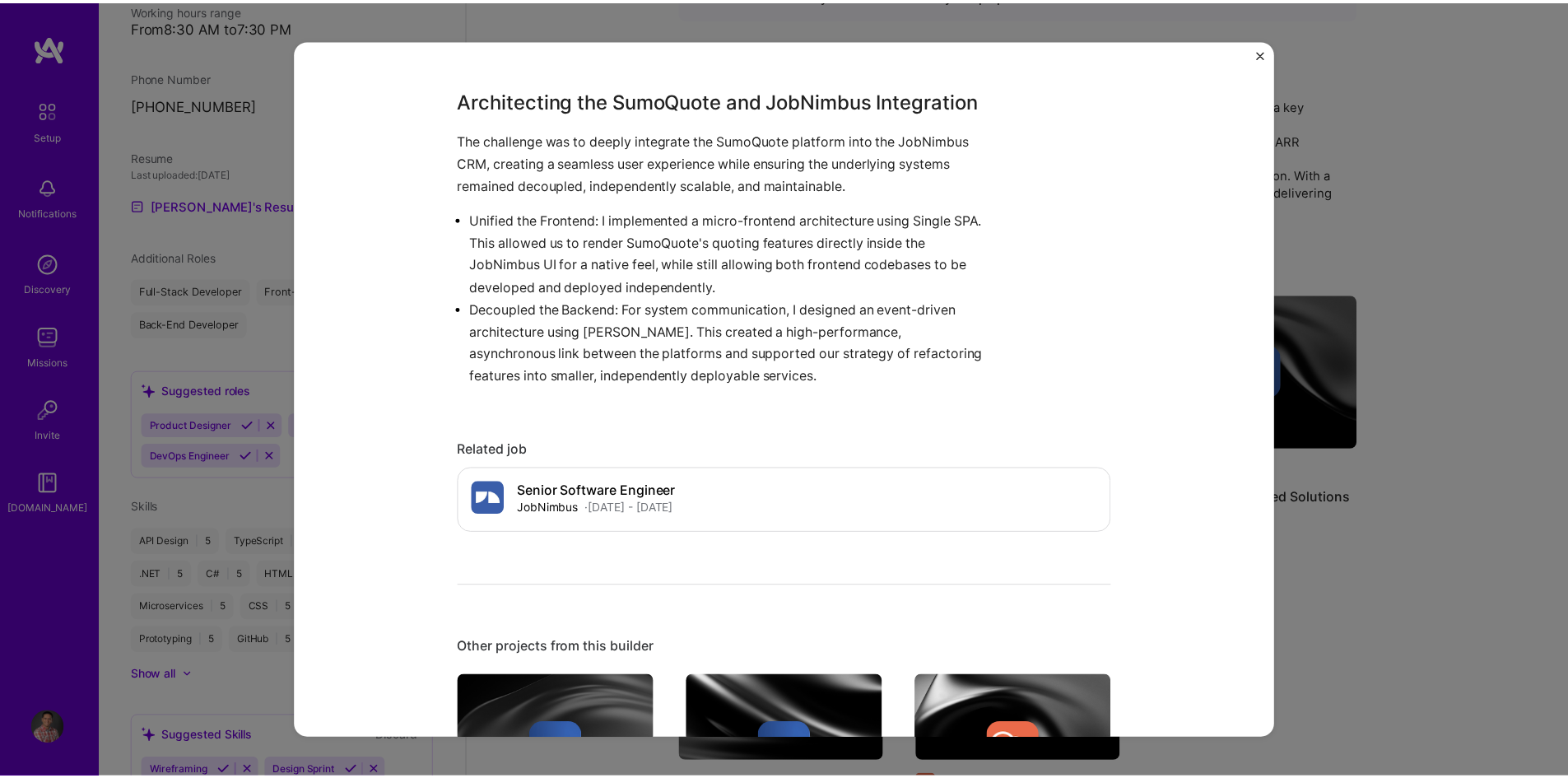
scroll to position [741, 0]
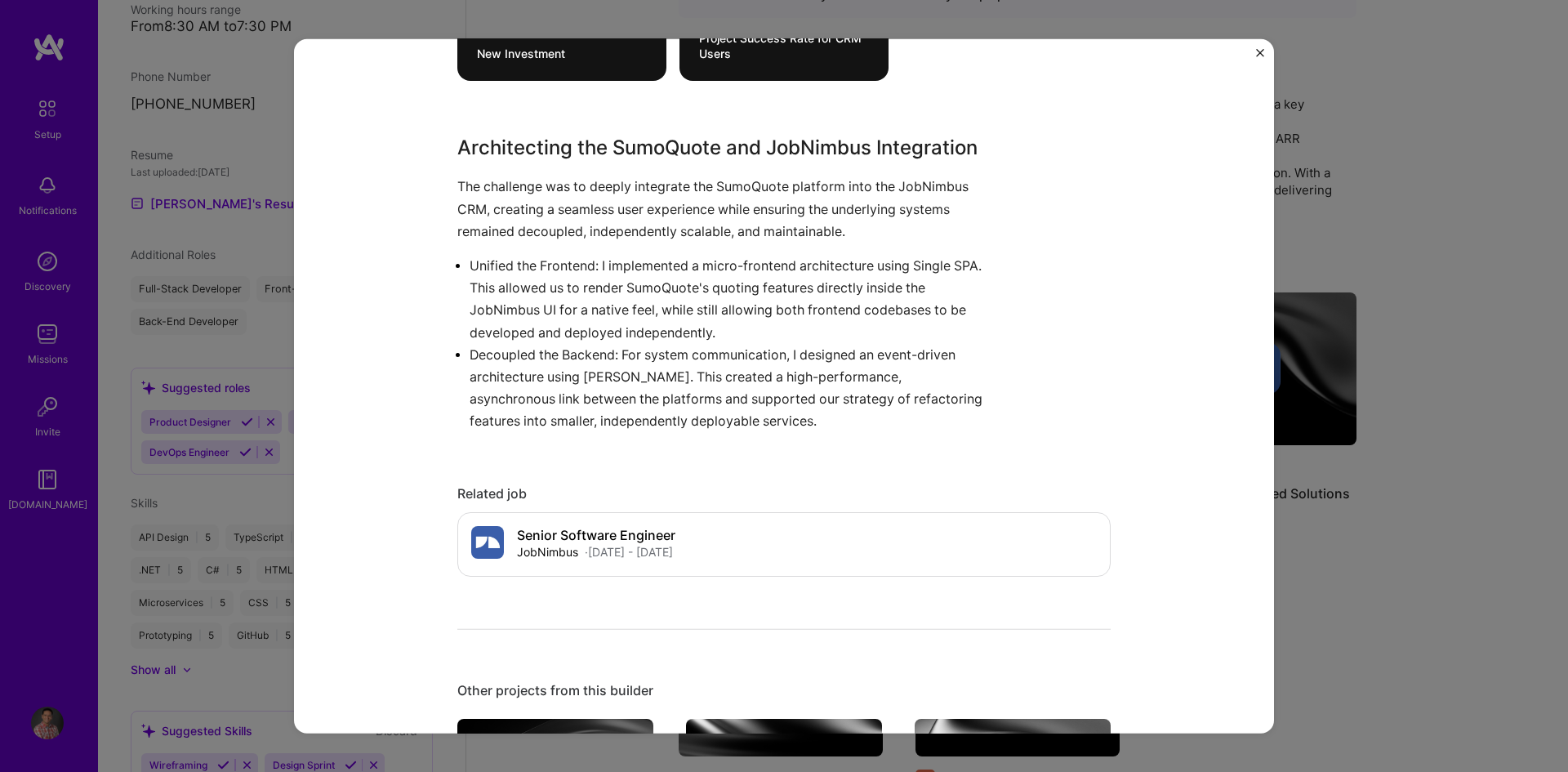
click at [1262, 53] on img "Close" at bounding box center [1260, 52] width 8 height 8
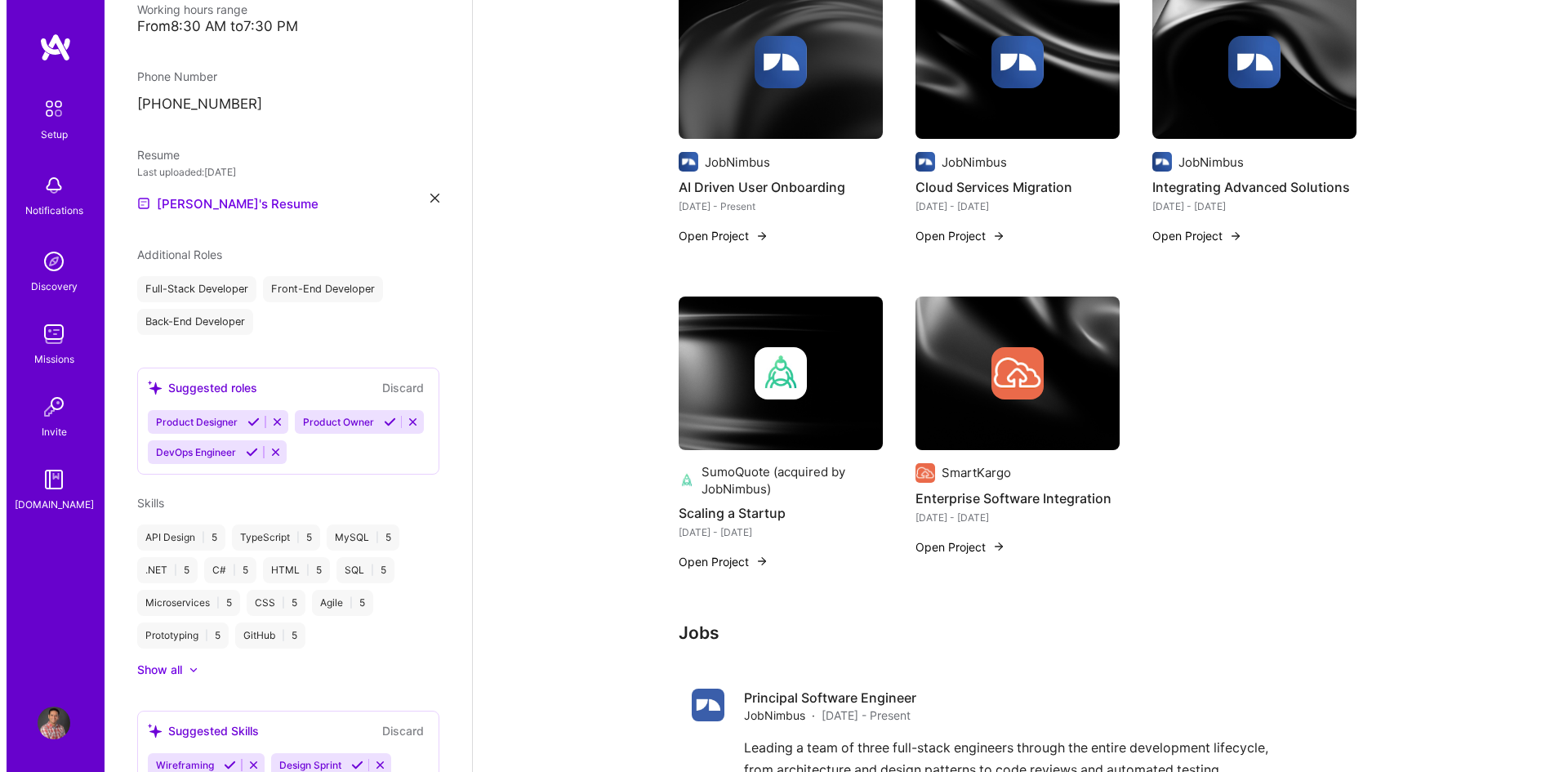
scroll to position [735, 0]
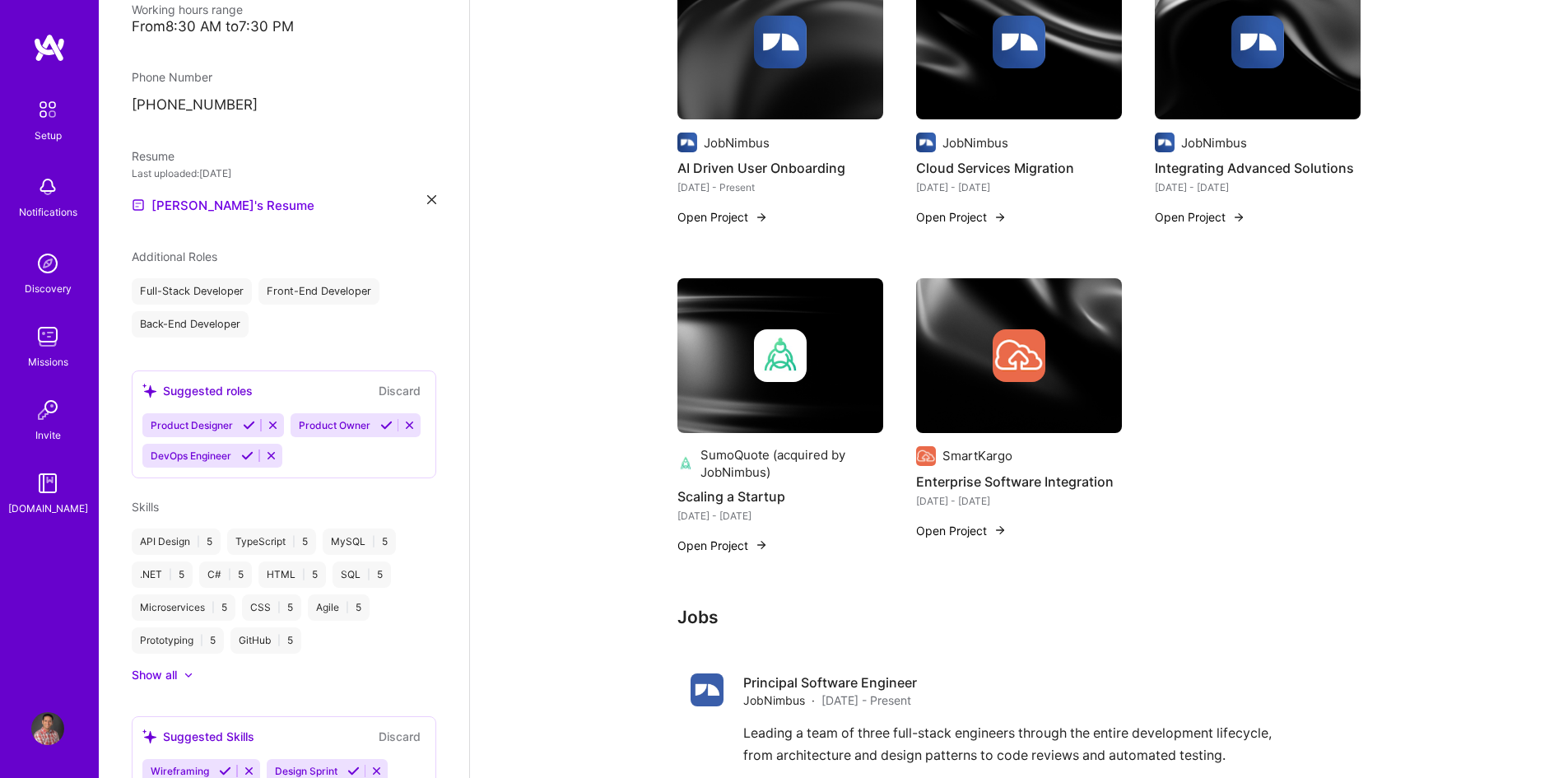
click at [803, 344] on img at bounding box center [780, 356] width 53 height 53
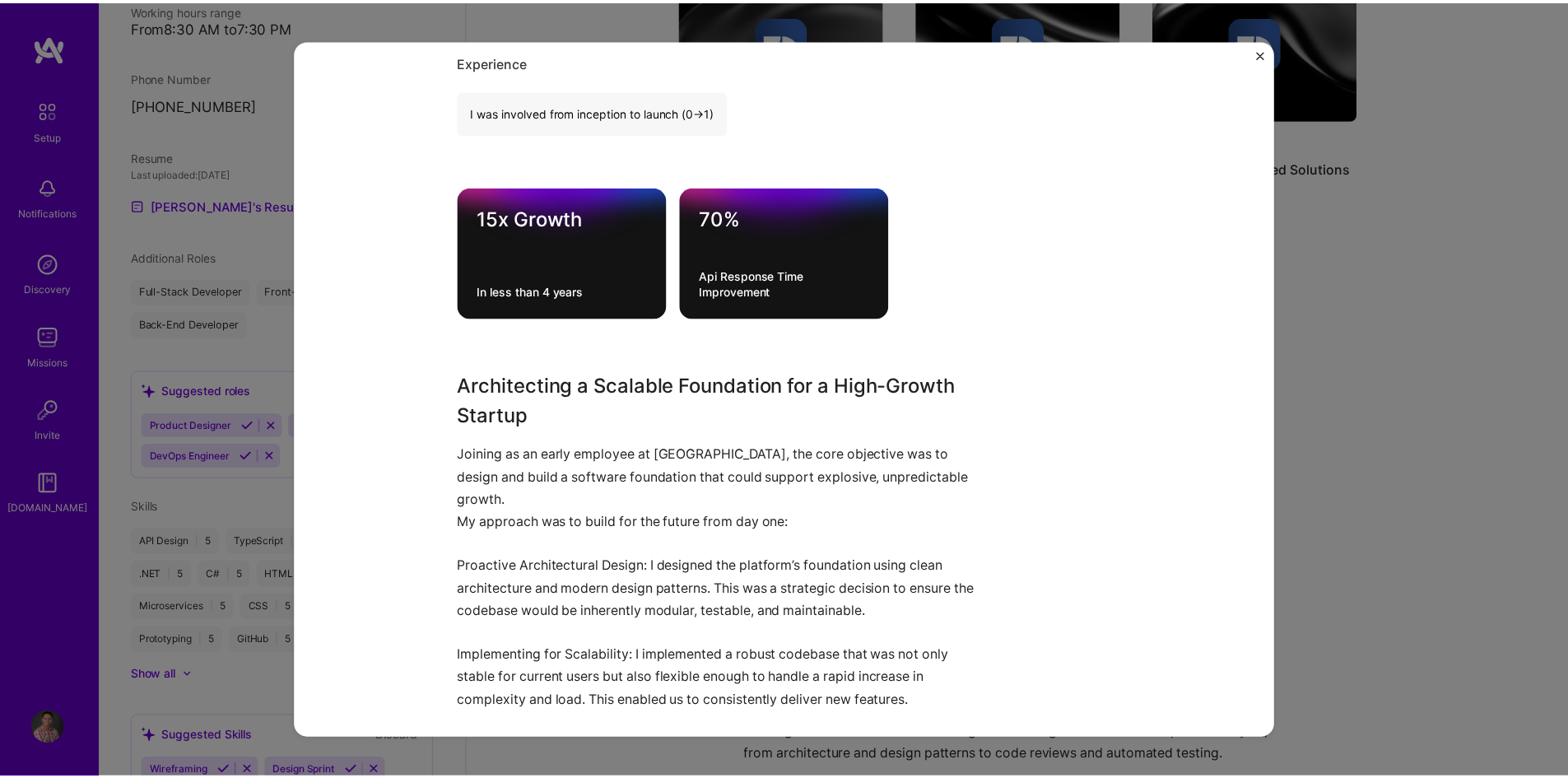
scroll to position [330, 0]
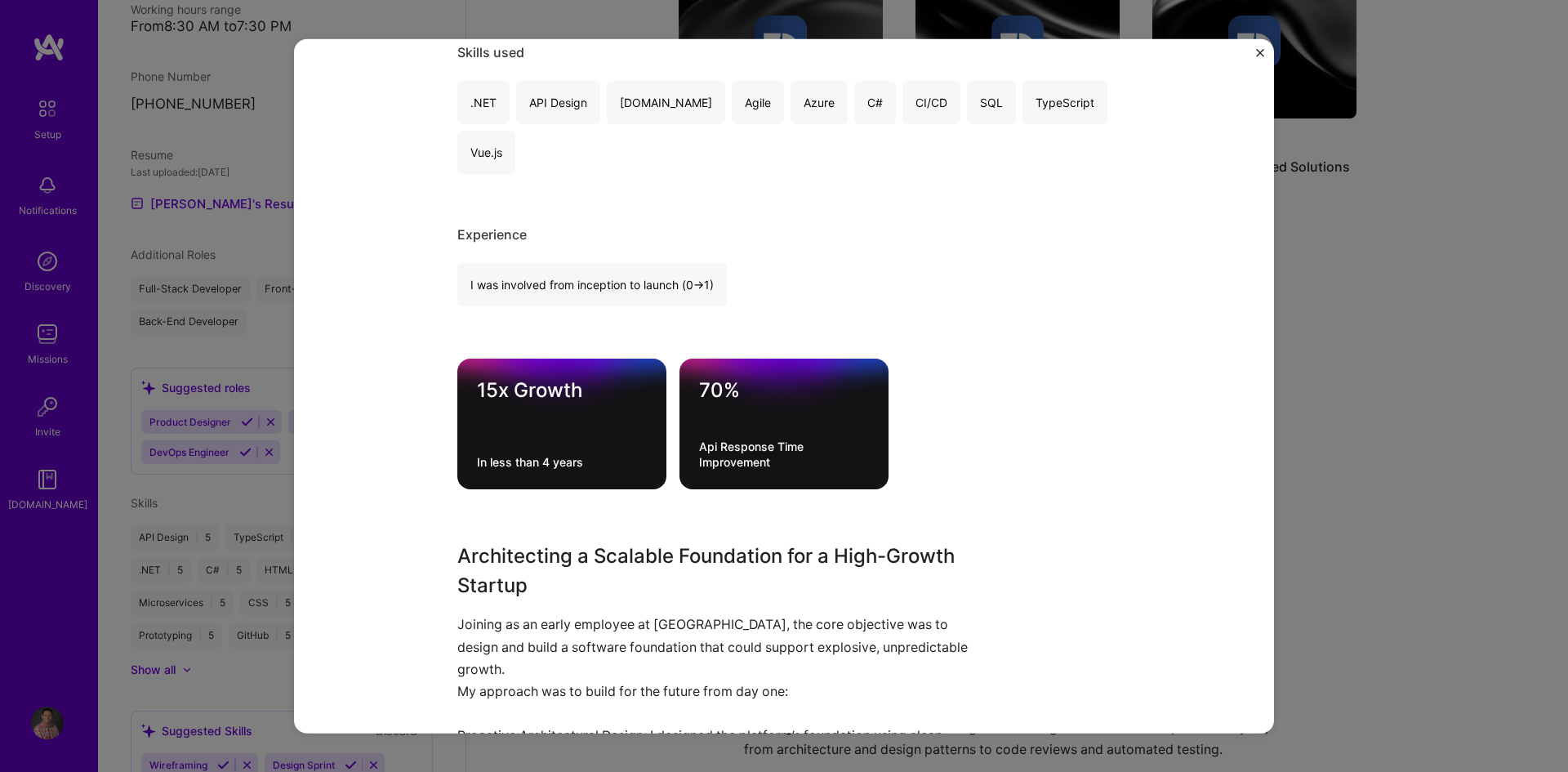
click at [1263, 57] on button "Close" at bounding box center [1260, 57] width 8 height 17
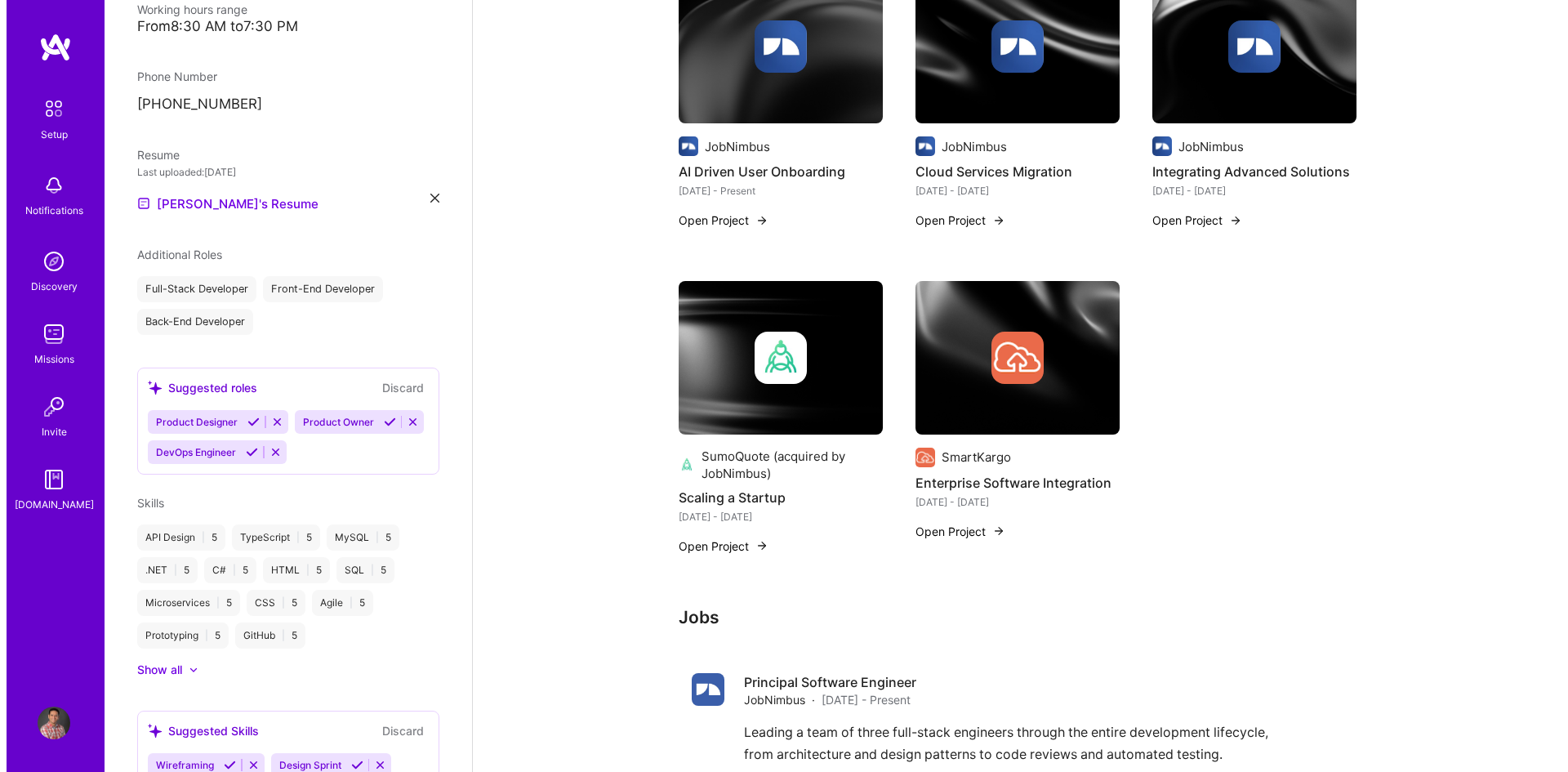
scroll to position [729, 0]
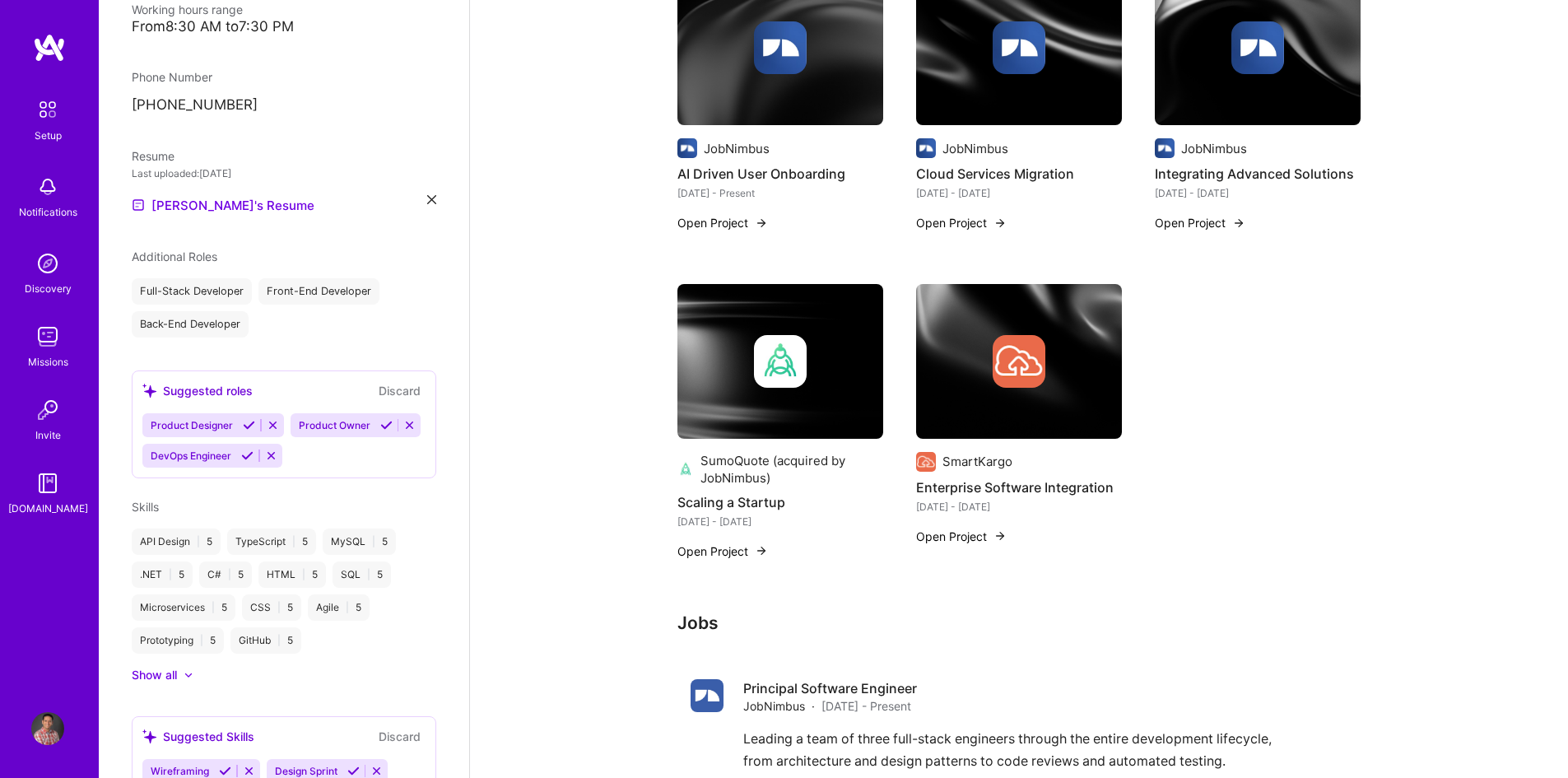
click at [1100, 359] on div at bounding box center [1019, 362] width 206 height 53
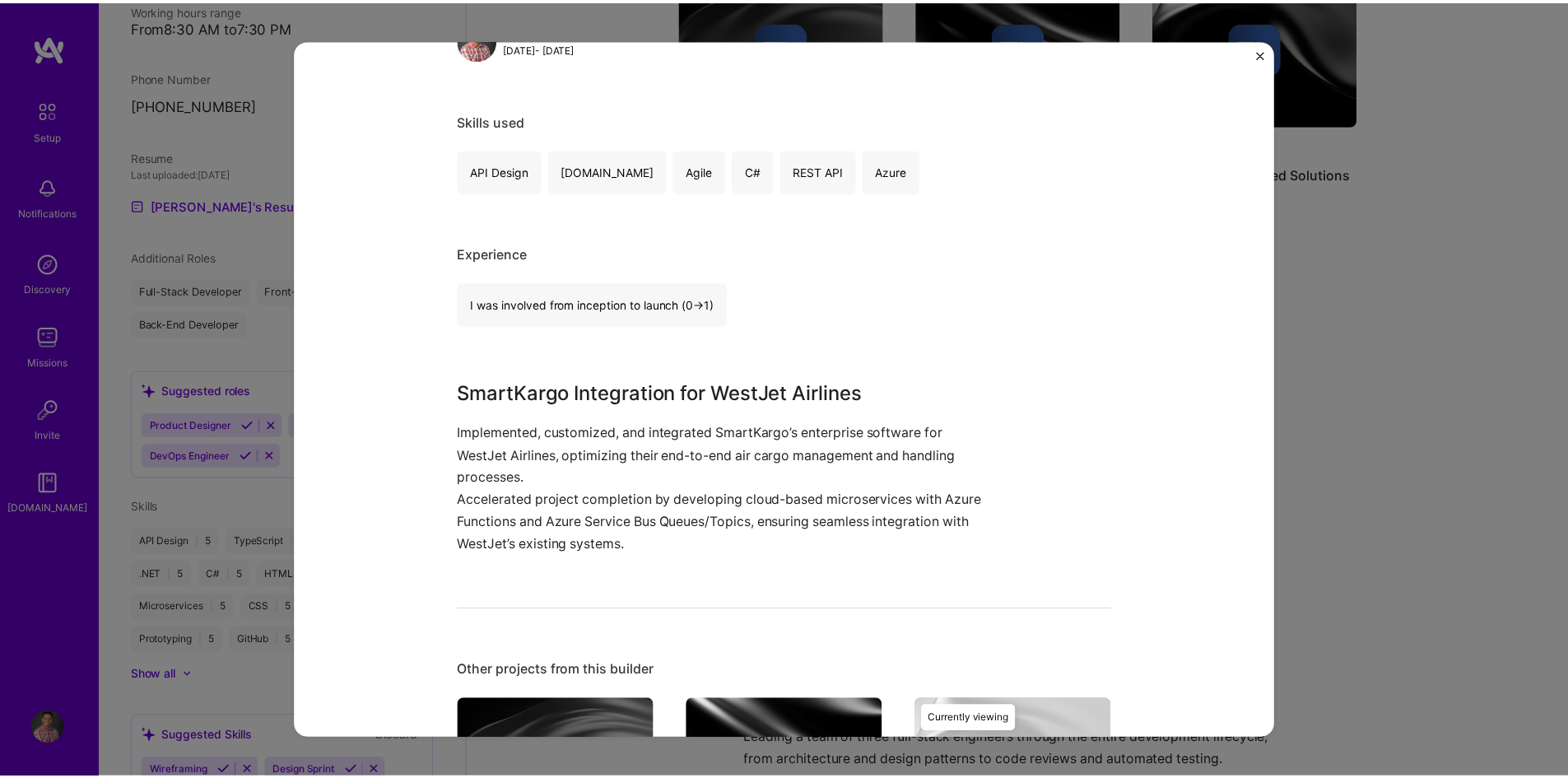
scroll to position [275, 0]
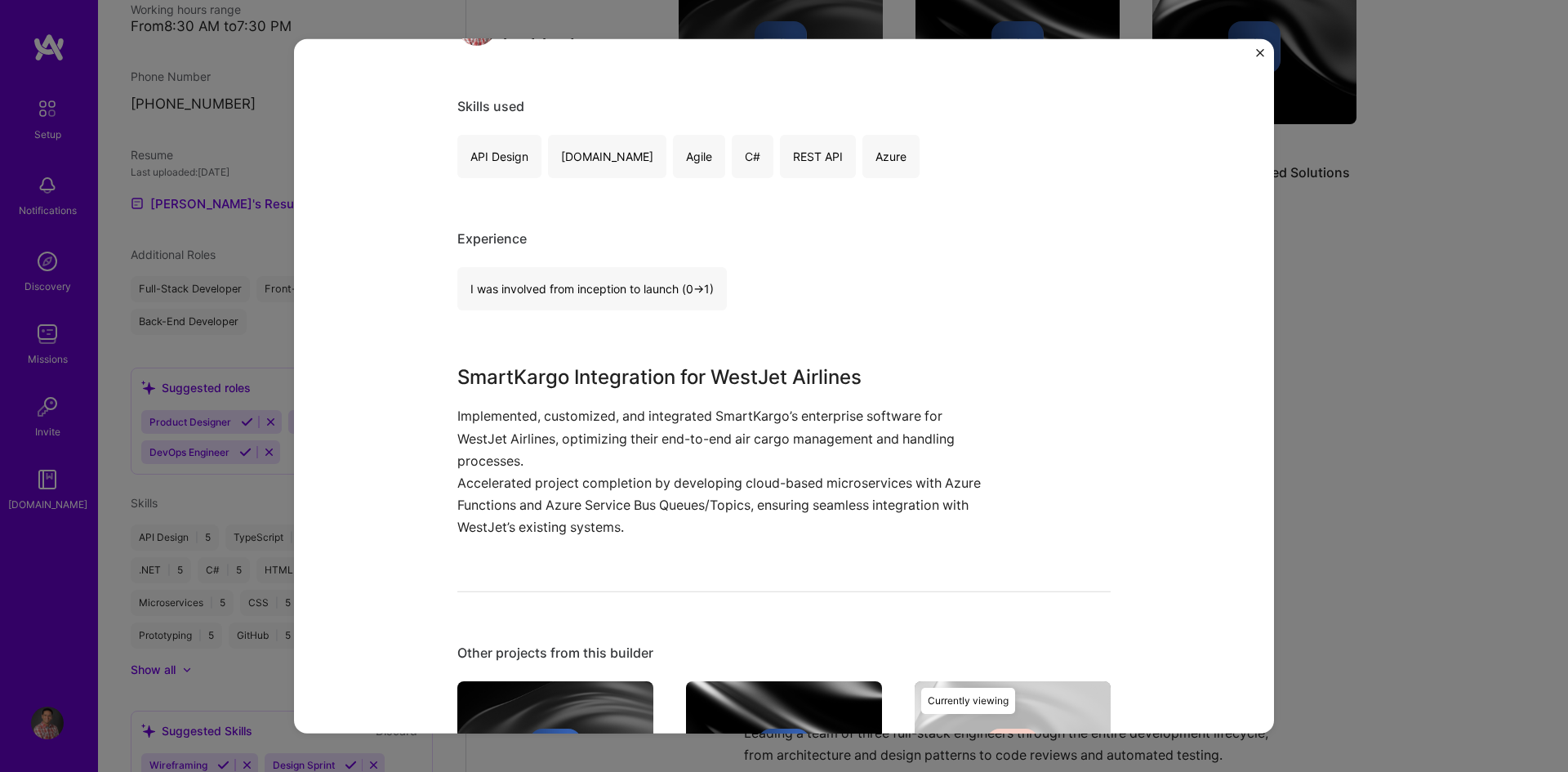
click at [1262, 54] on img "Close" at bounding box center [1260, 52] width 8 height 8
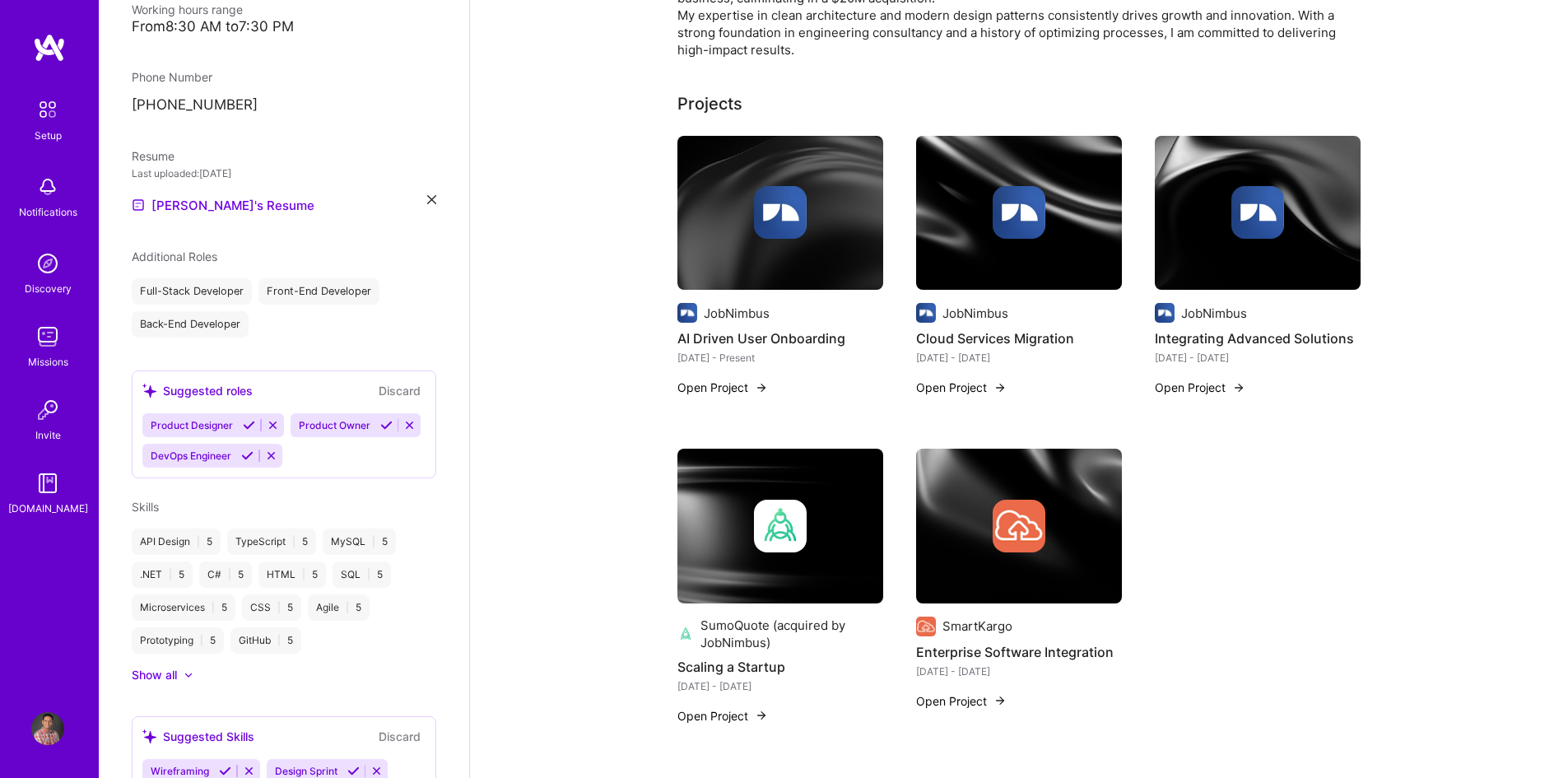
scroll to position [488, 0]
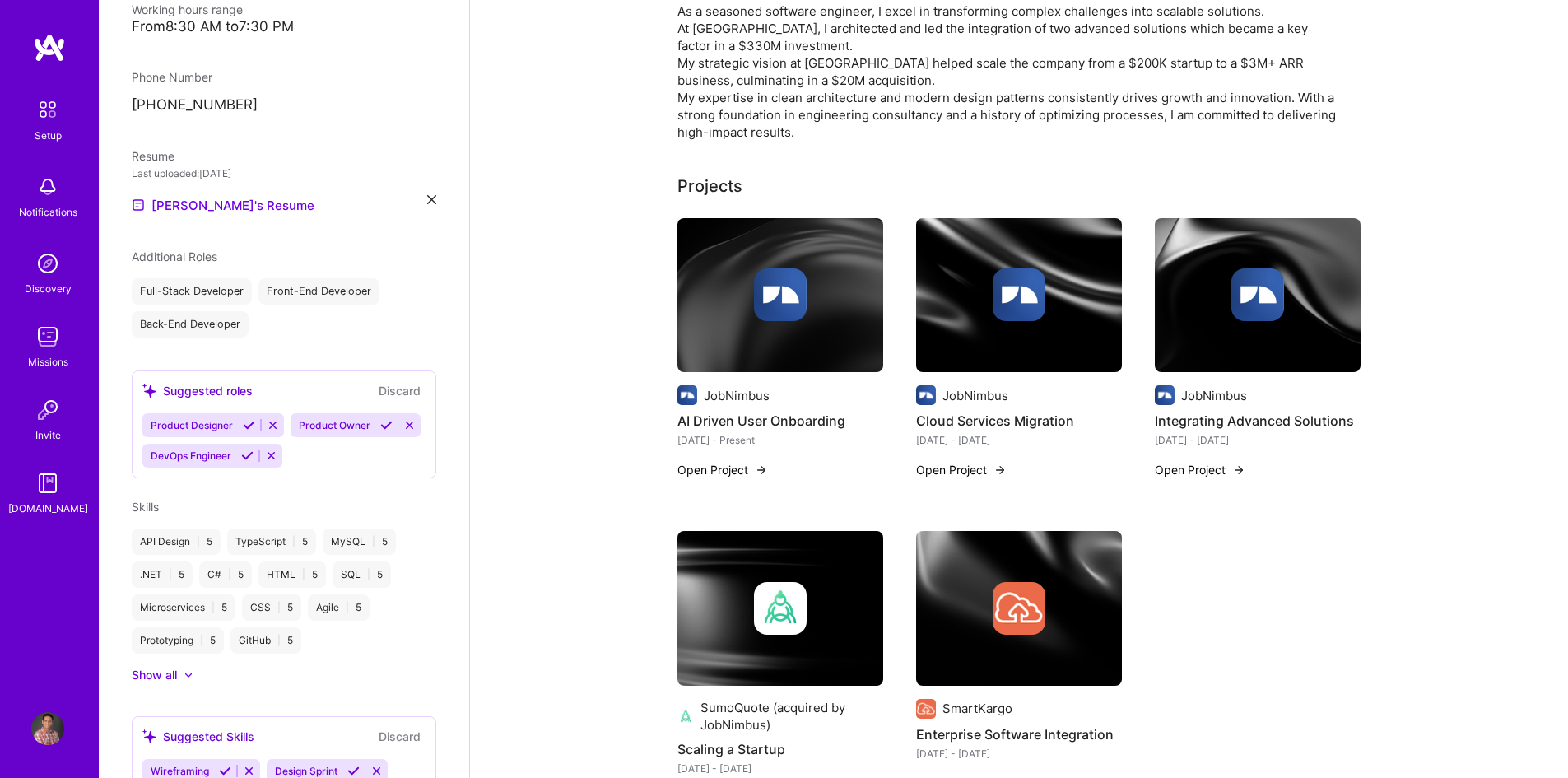
click at [270, 462] on icon at bounding box center [271, 455] width 12 height 12
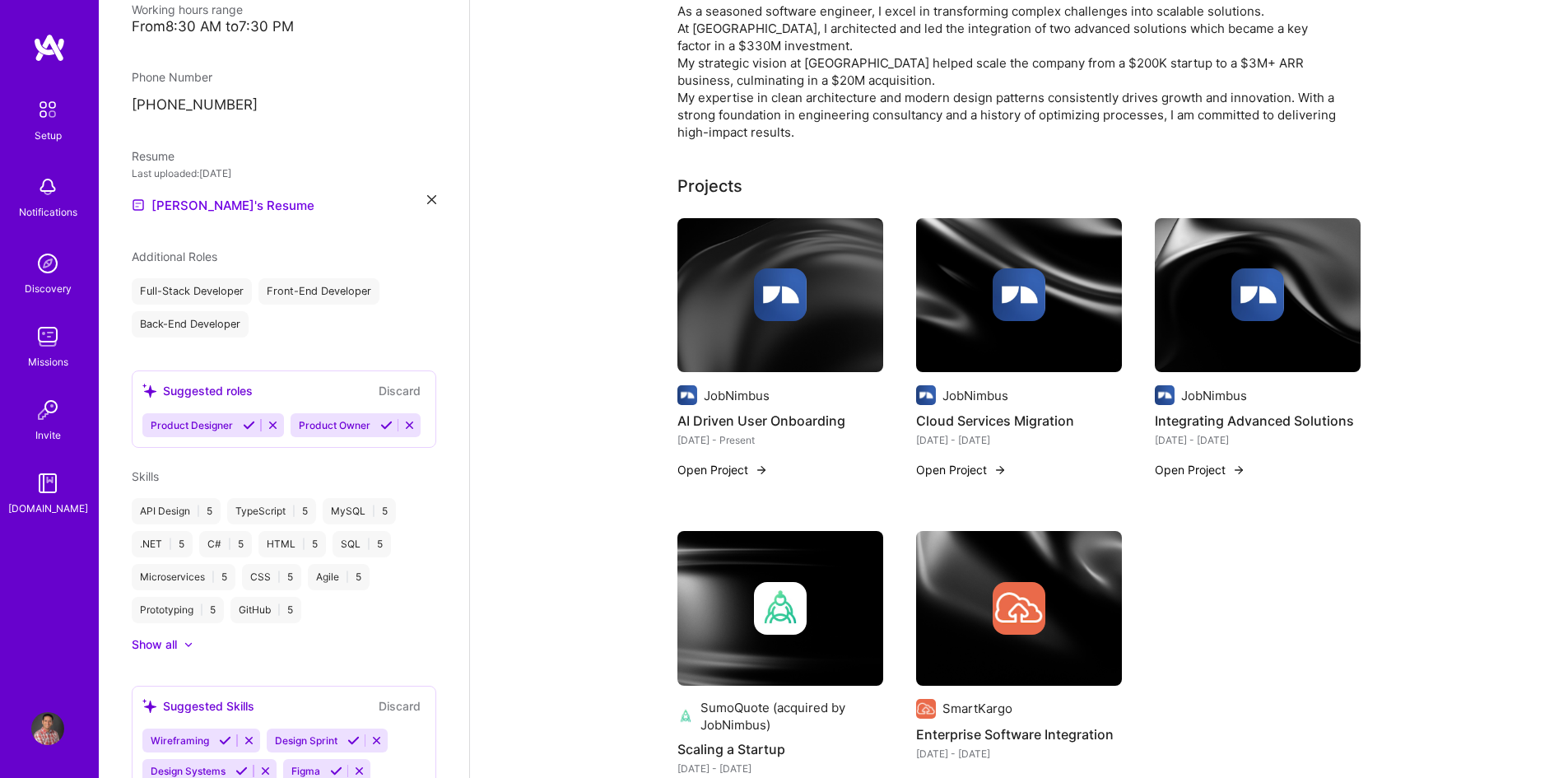
click at [403, 431] on icon at bounding box center [409, 425] width 12 height 12
click at [269, 419] on icon at bounding box center [272, 425] width 12 height 12
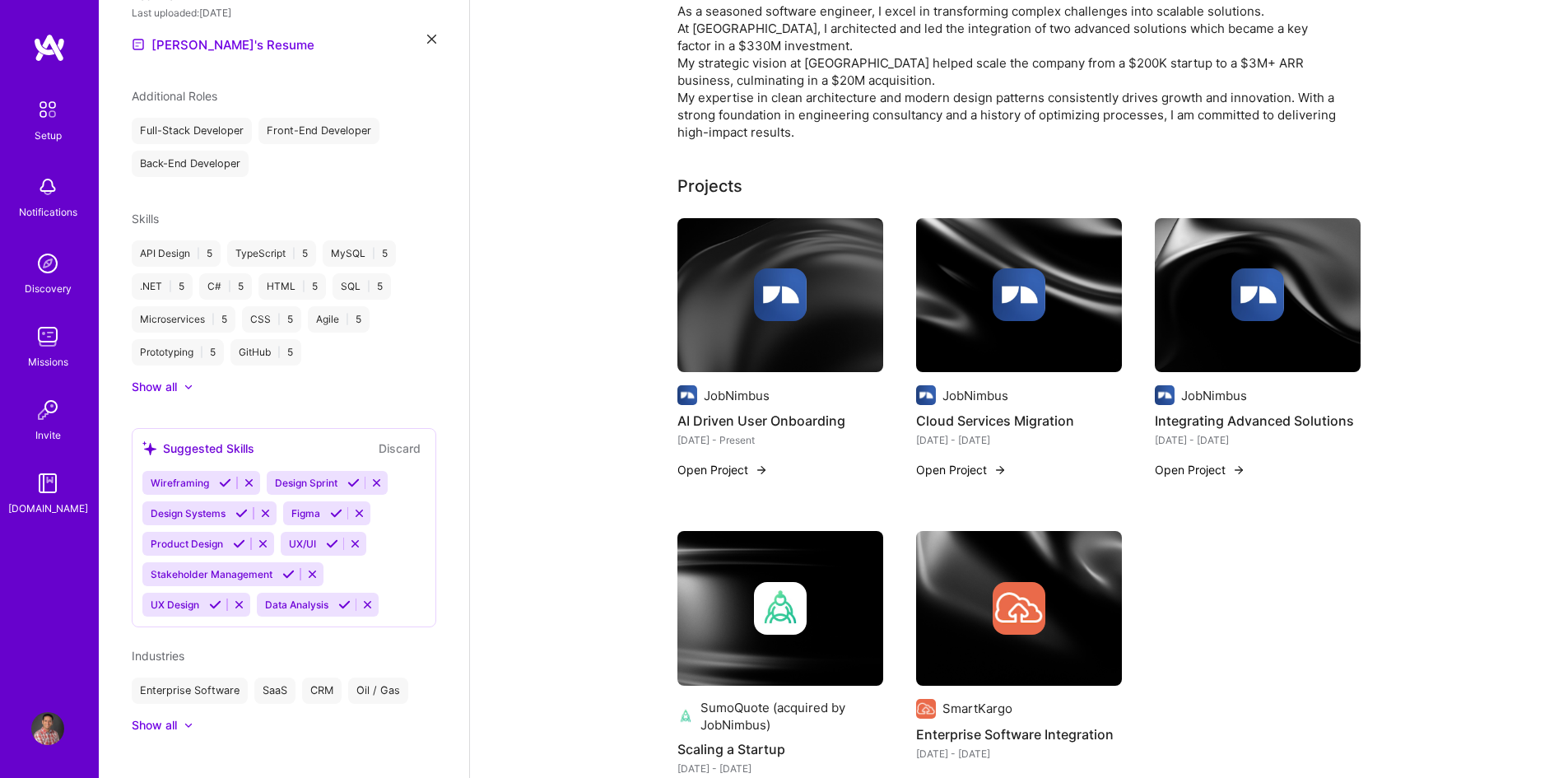
scroll to position [567, 0]
click at [250, 474] on icon at bounding box center [249, 480] width 12 height 12
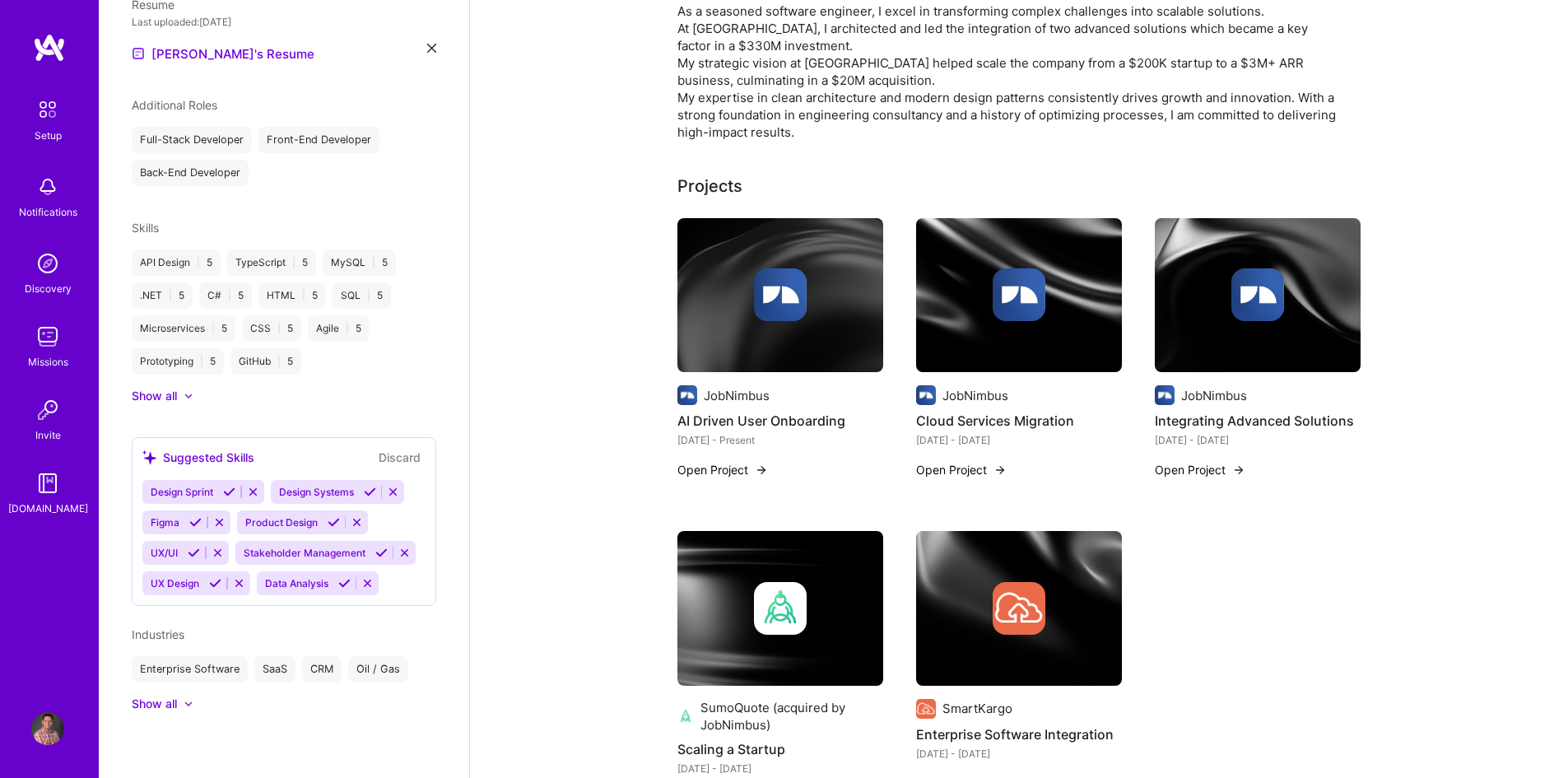
click at [250, 486] on icon at bounding box center [253, 491] width 12 height 12
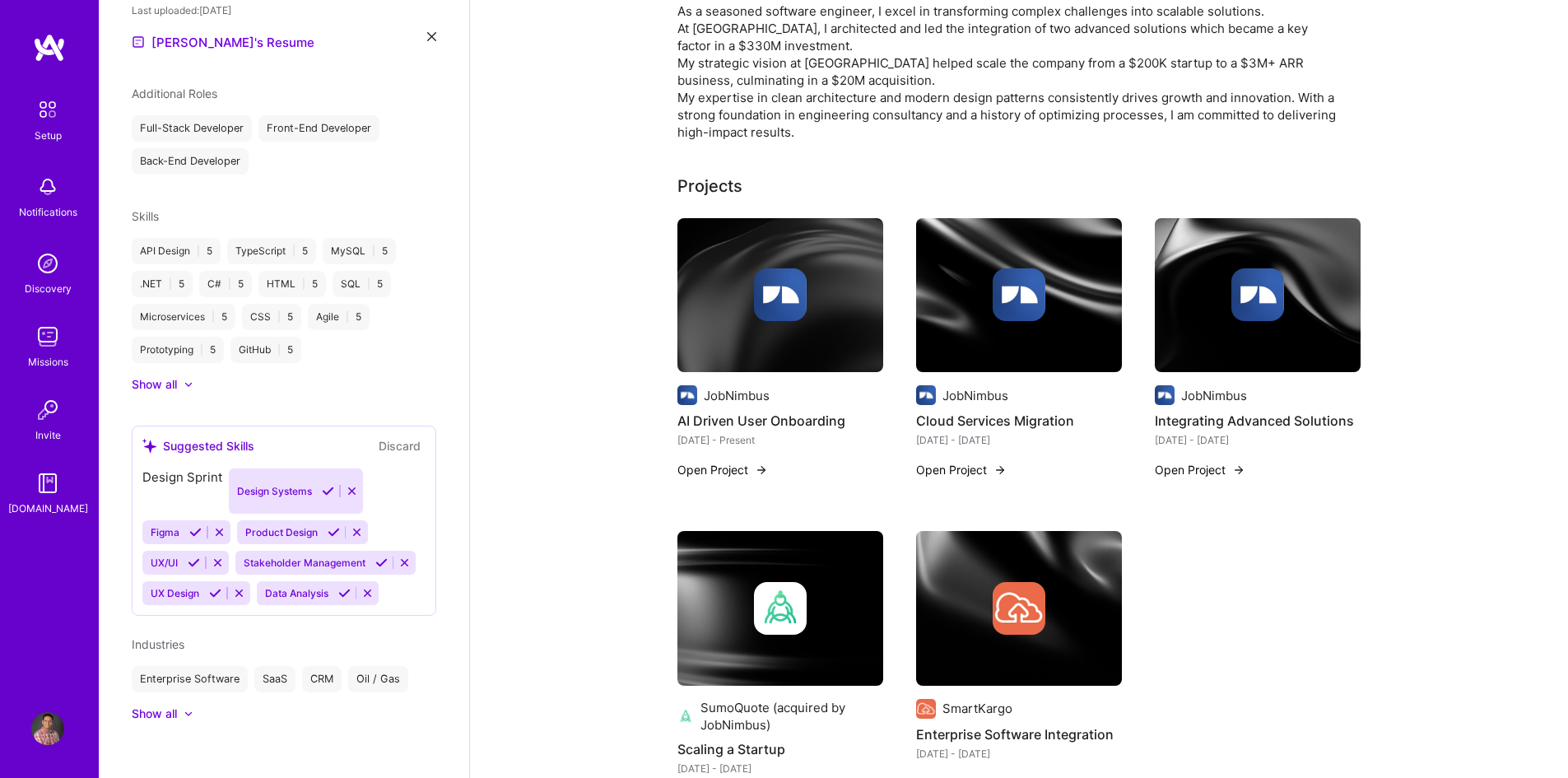
scroll to position [536, 0]
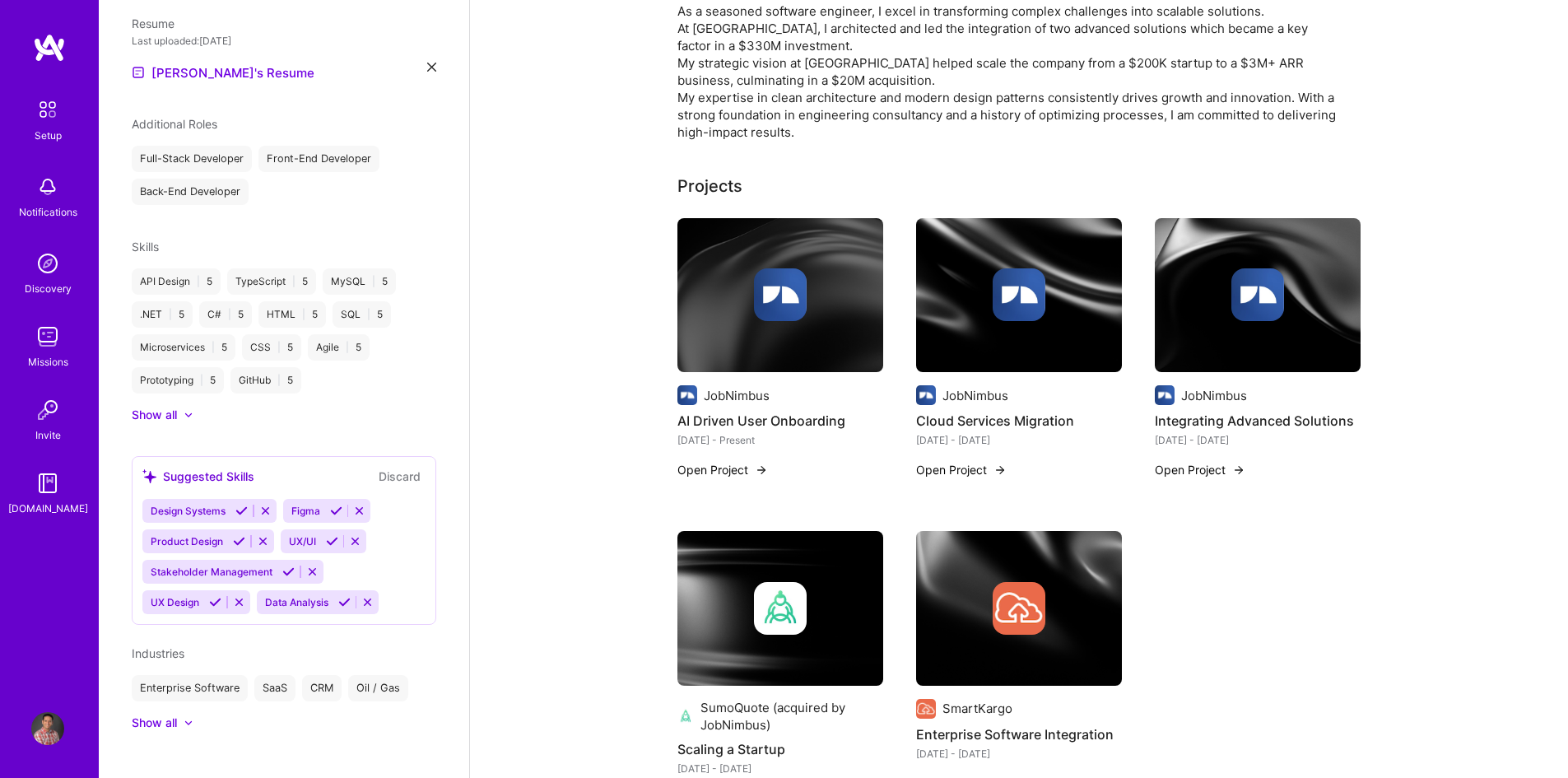
click at [268, 505] on icon at bounding box center [265, 510] width 12 height 12
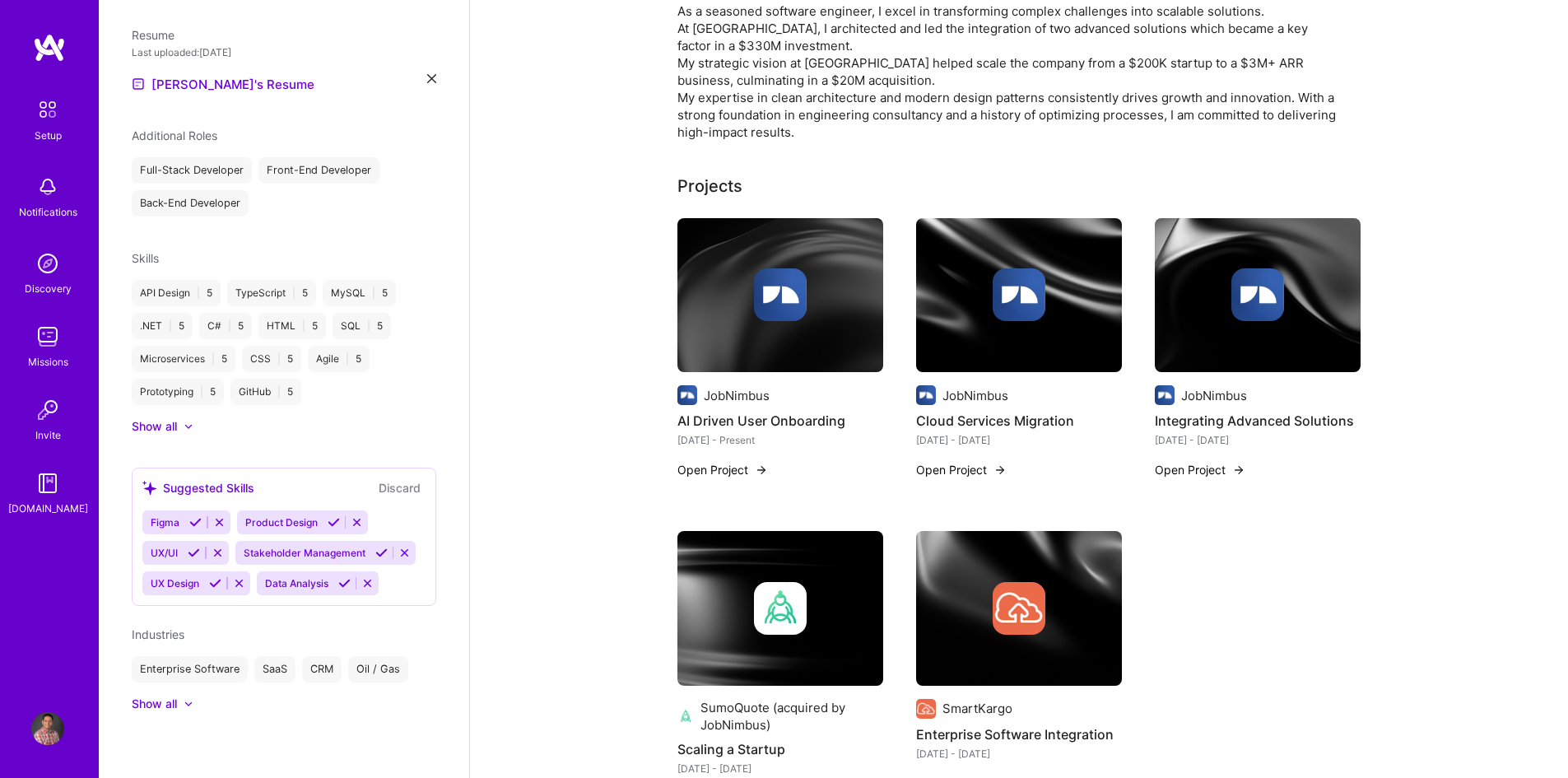
click at [359, 516] on icon at bounding box center [357, 522] width 12 height 12
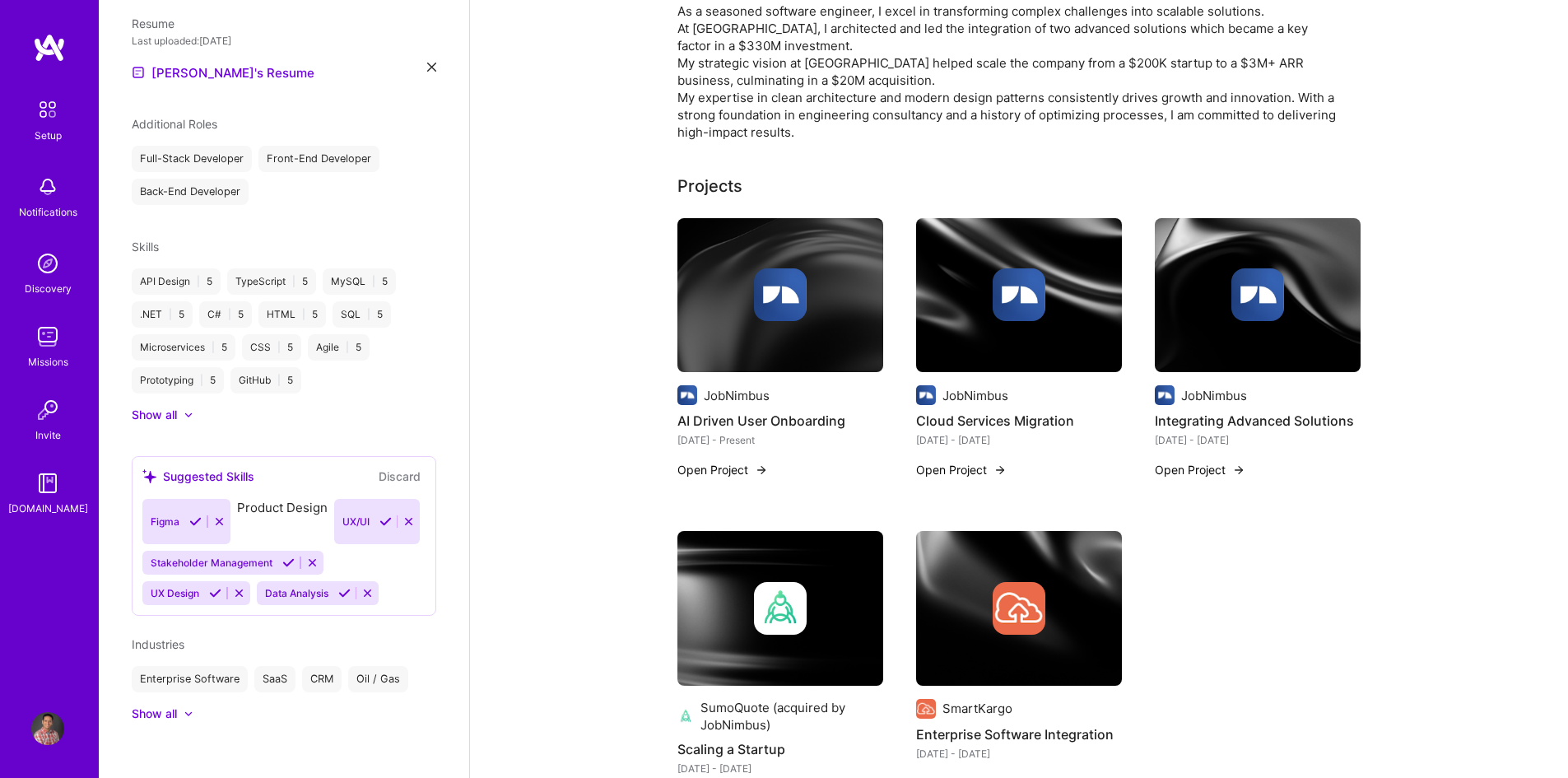
scroll to position [505, 0]
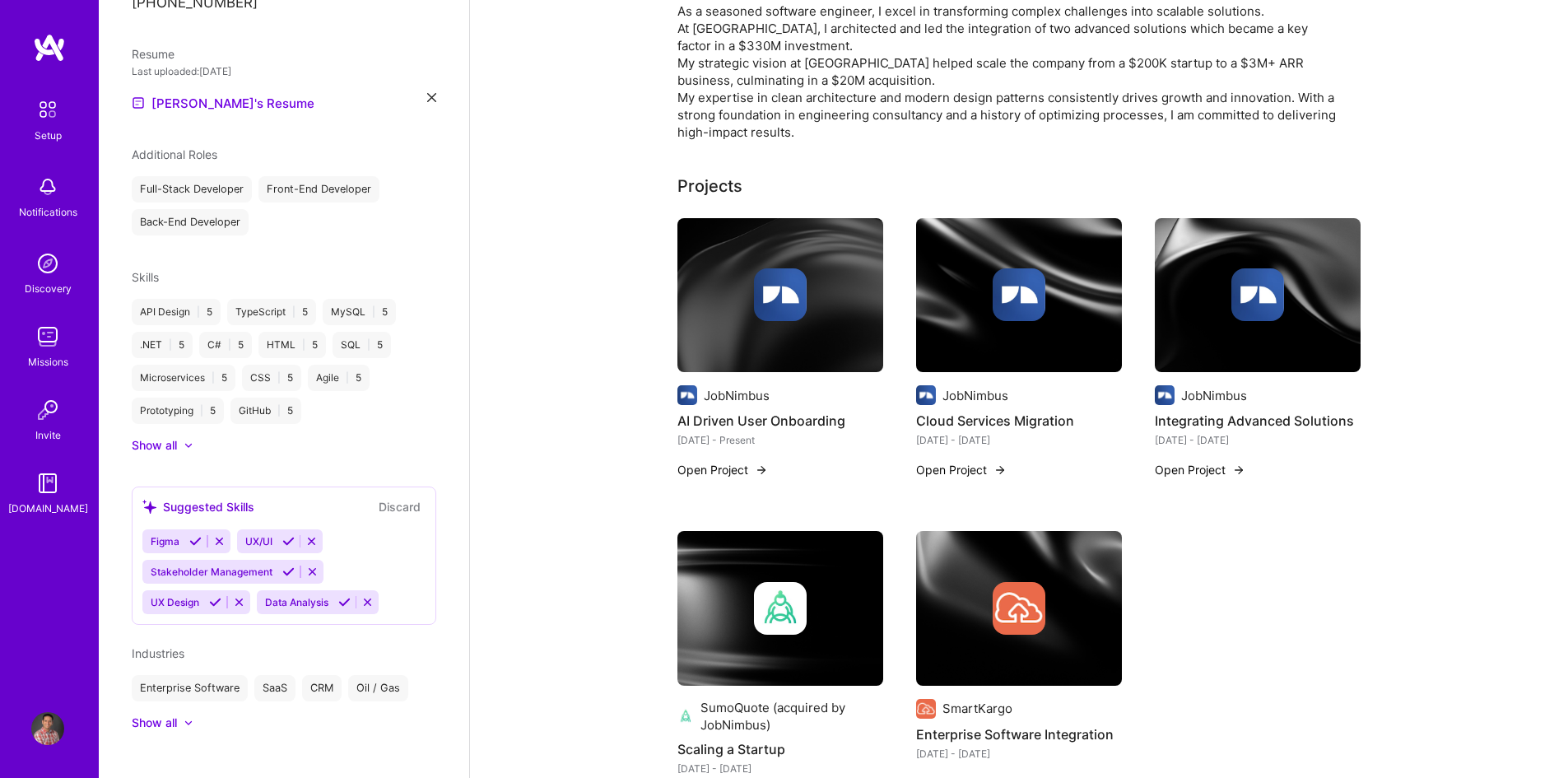
click at [309, 535] on icon at bounding box center [311, 541] width 12 height 12
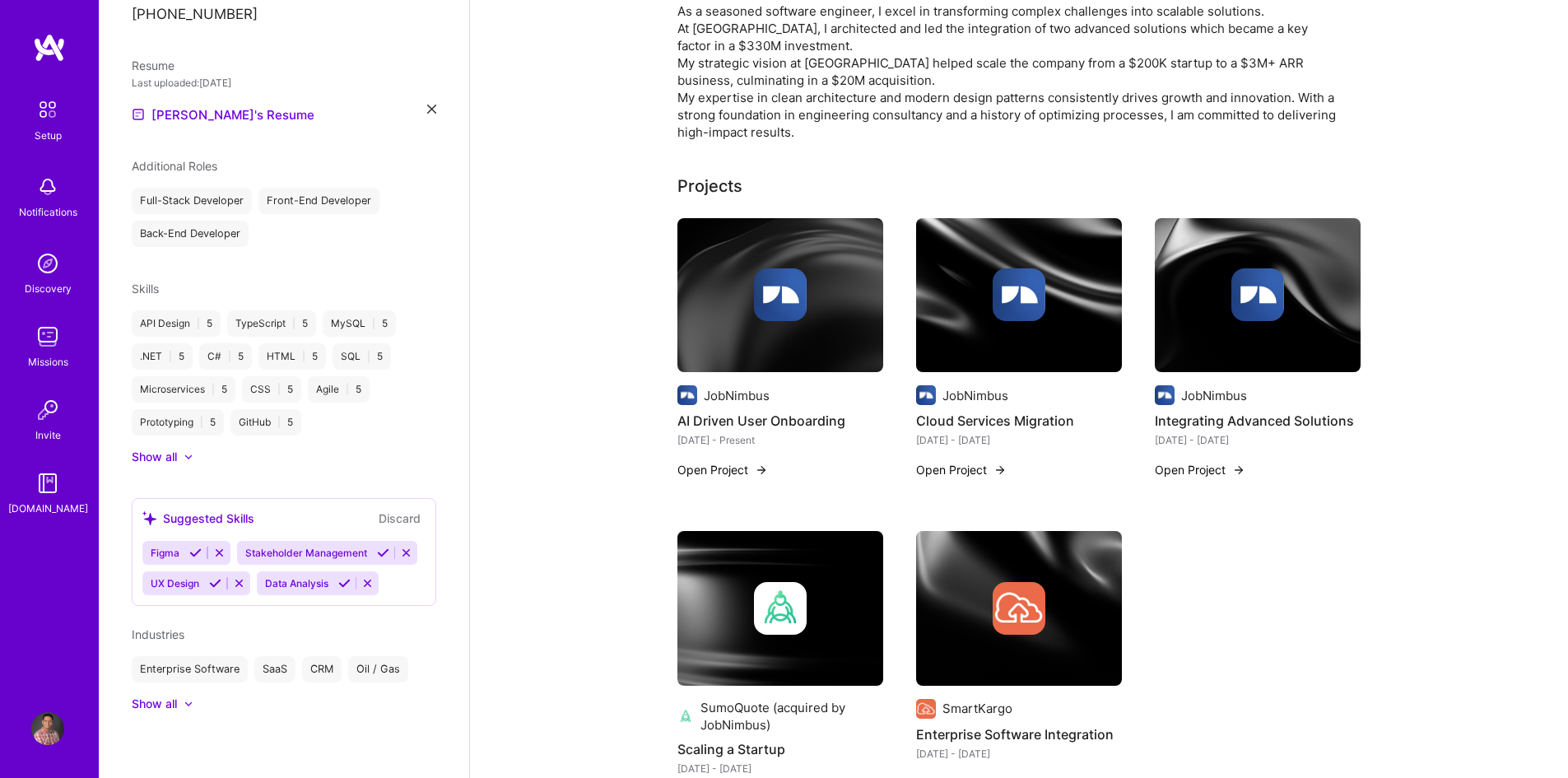
click at [218, 547] on icon at bounding box center [219, 553] width 12 height 12
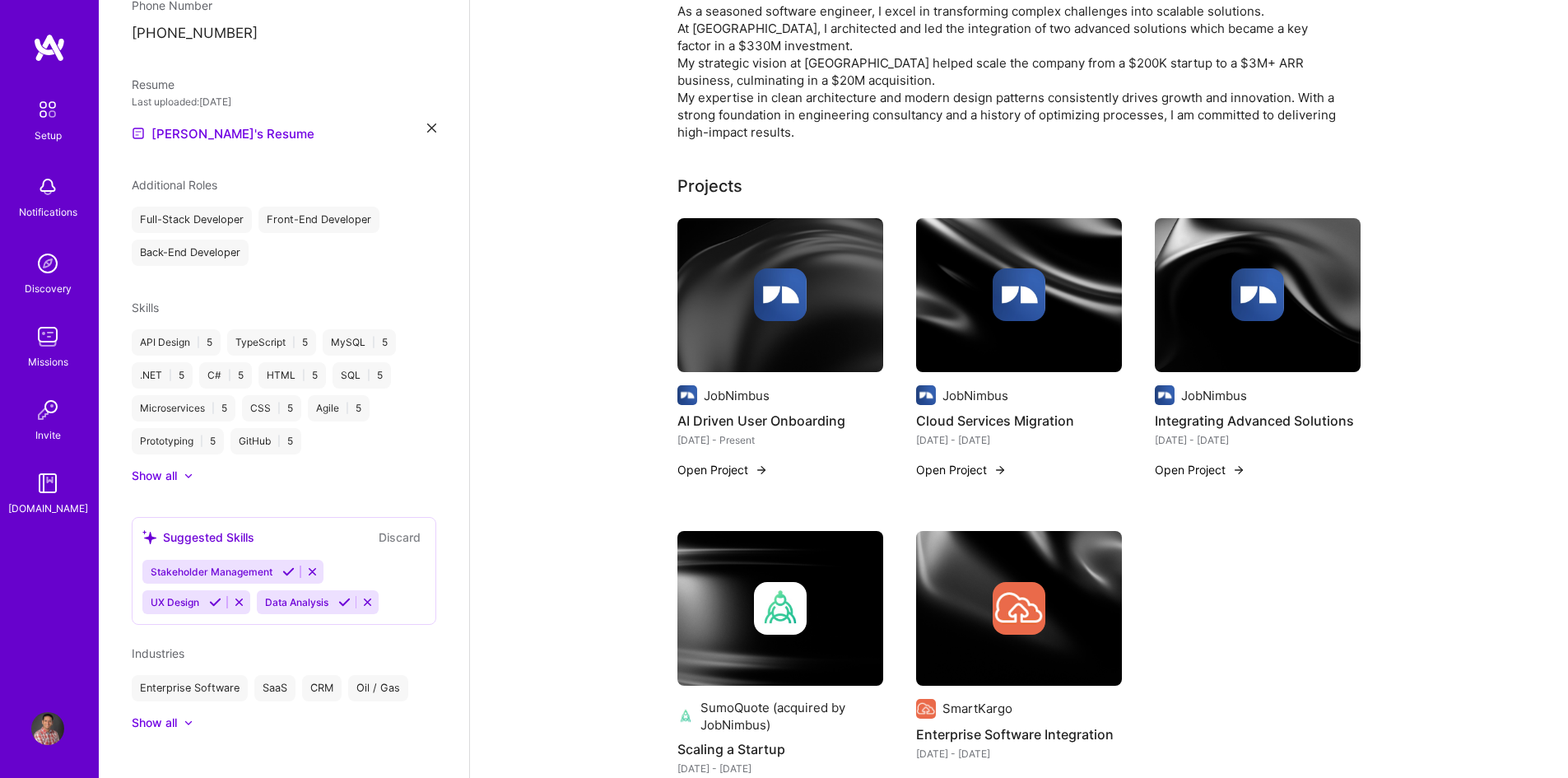
click at [314, 566] on icon at bounding box center [312, 572] width 12 height 12
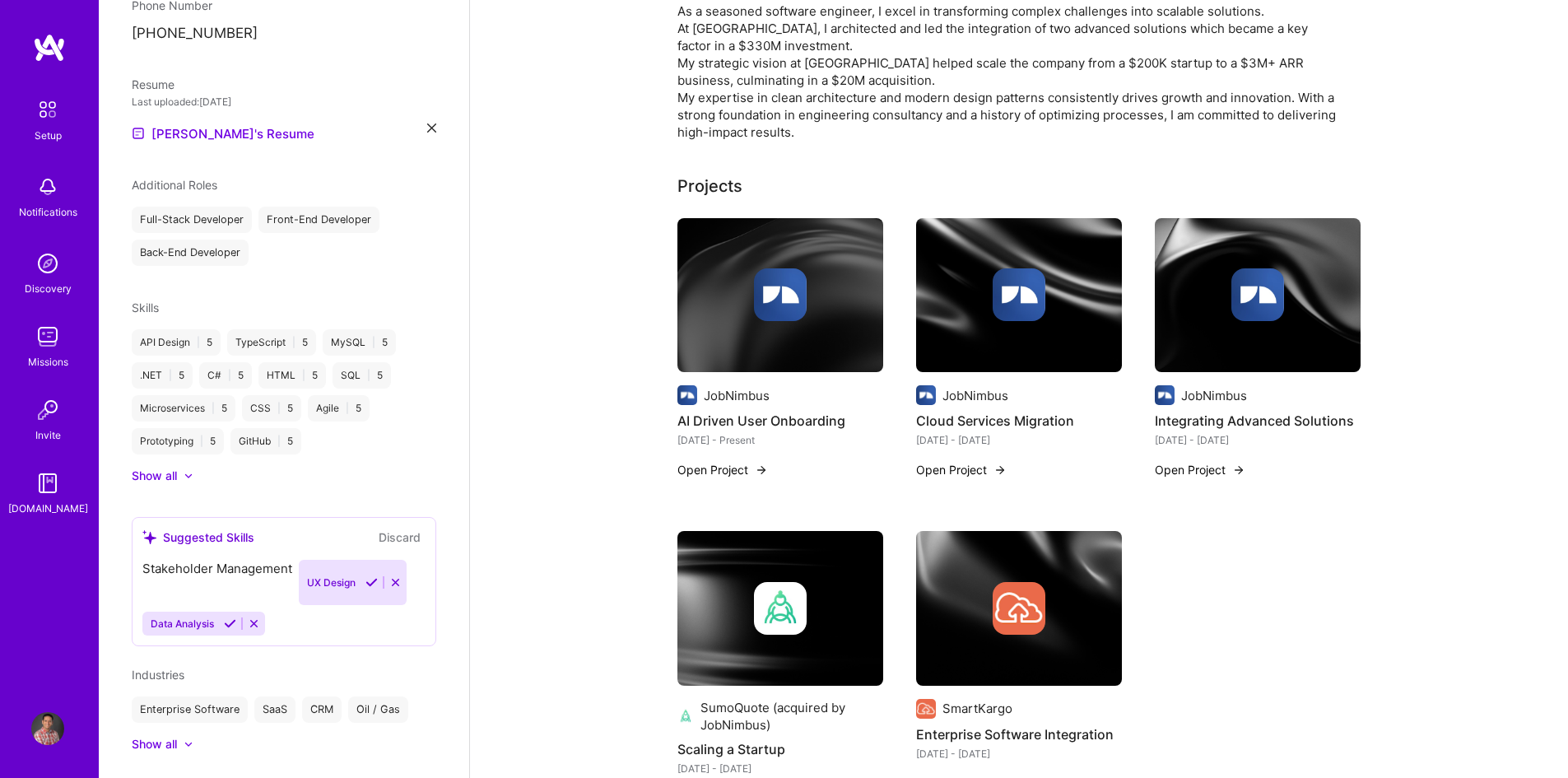
scroll to position [444, 0]
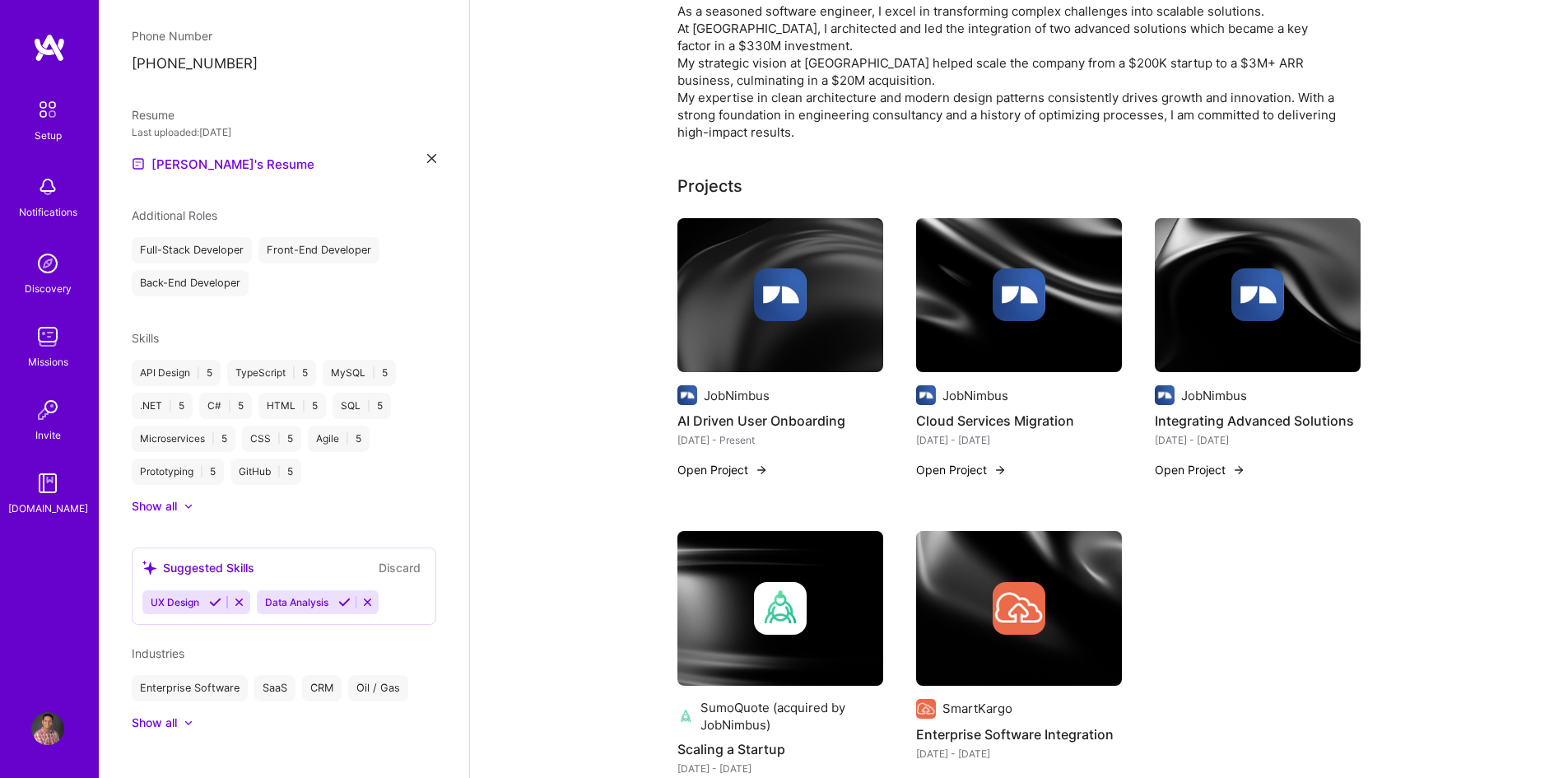
click at [366, 596] on icon at bounding box center [367, 602] width 12 height 12
click at [239, 596] on icon at bounding box center [239, 602] width 12 height 12
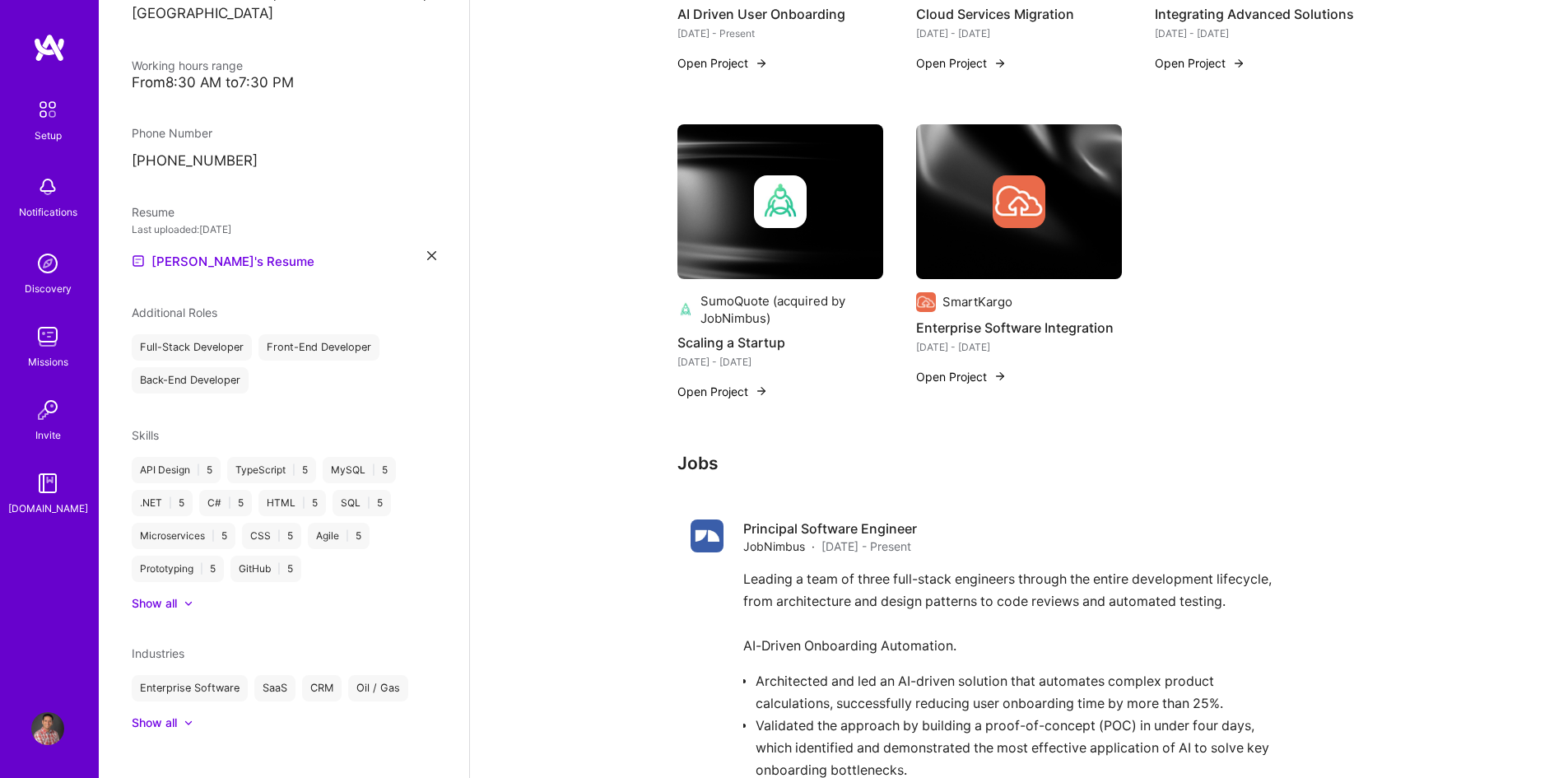
scroll to position [982, 0]
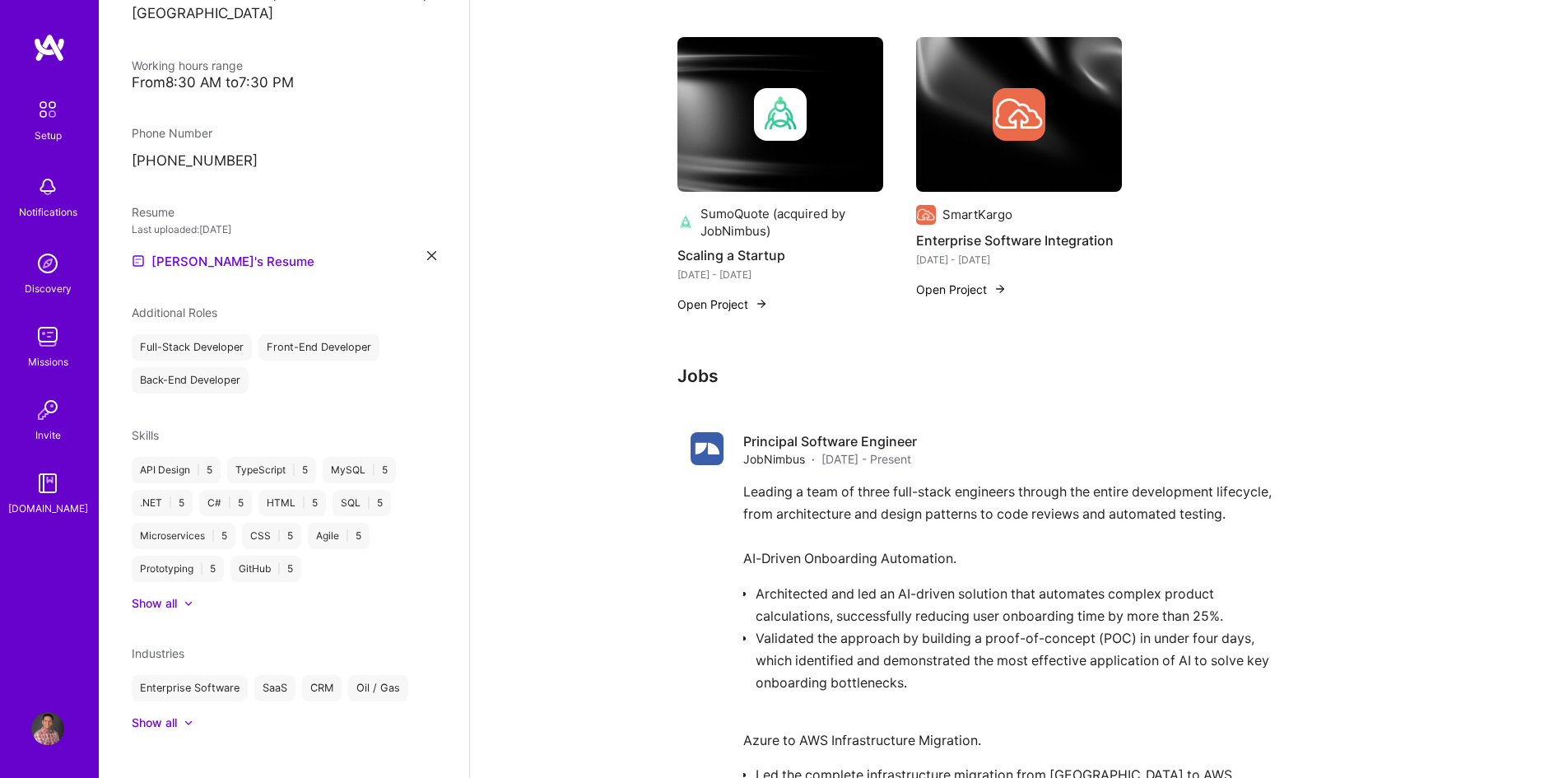
click at [163, 595] on div "Show all" at bounding box center [154, 604] width 45 height 17
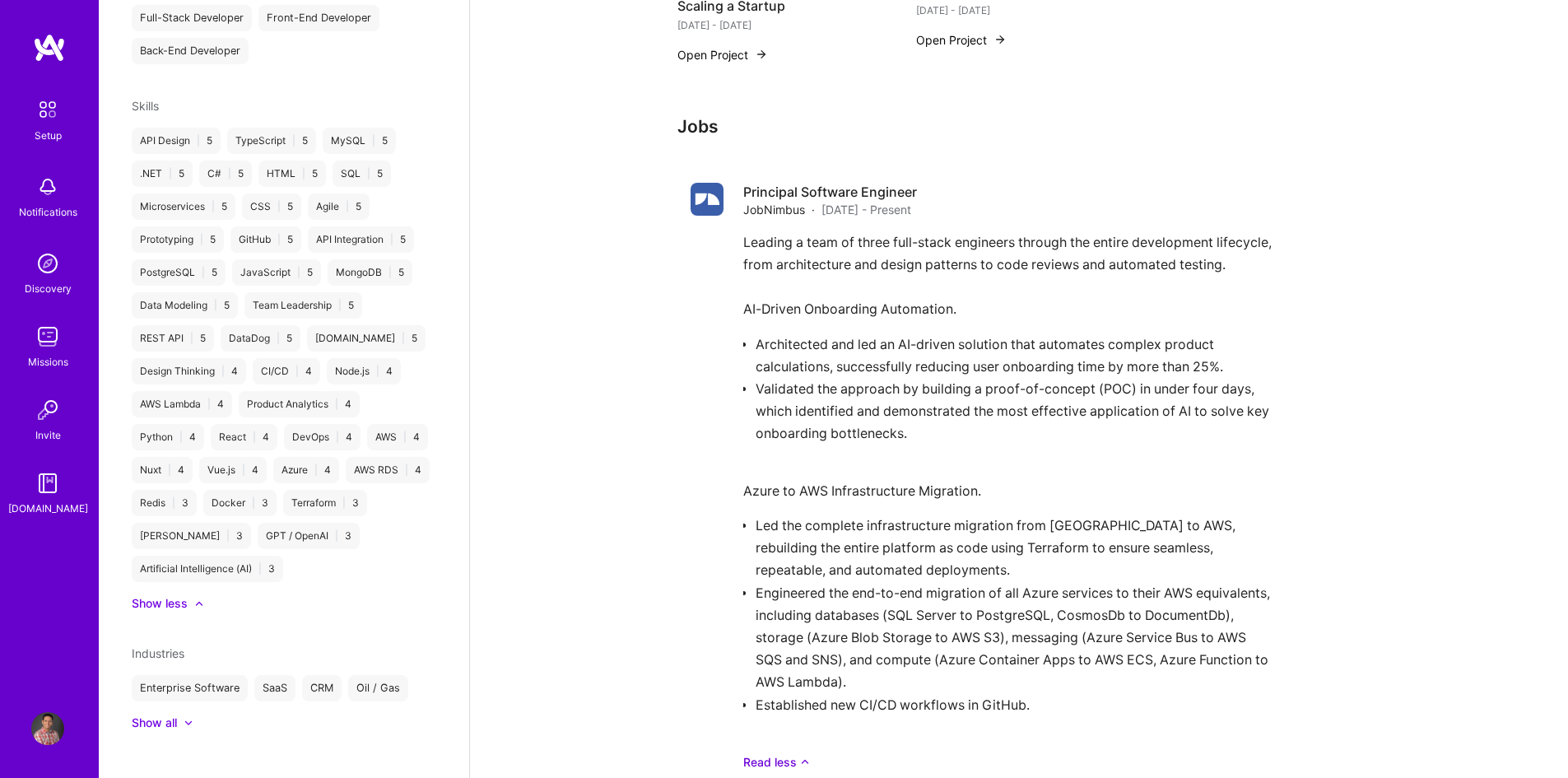
scroll to position [1394, 0]
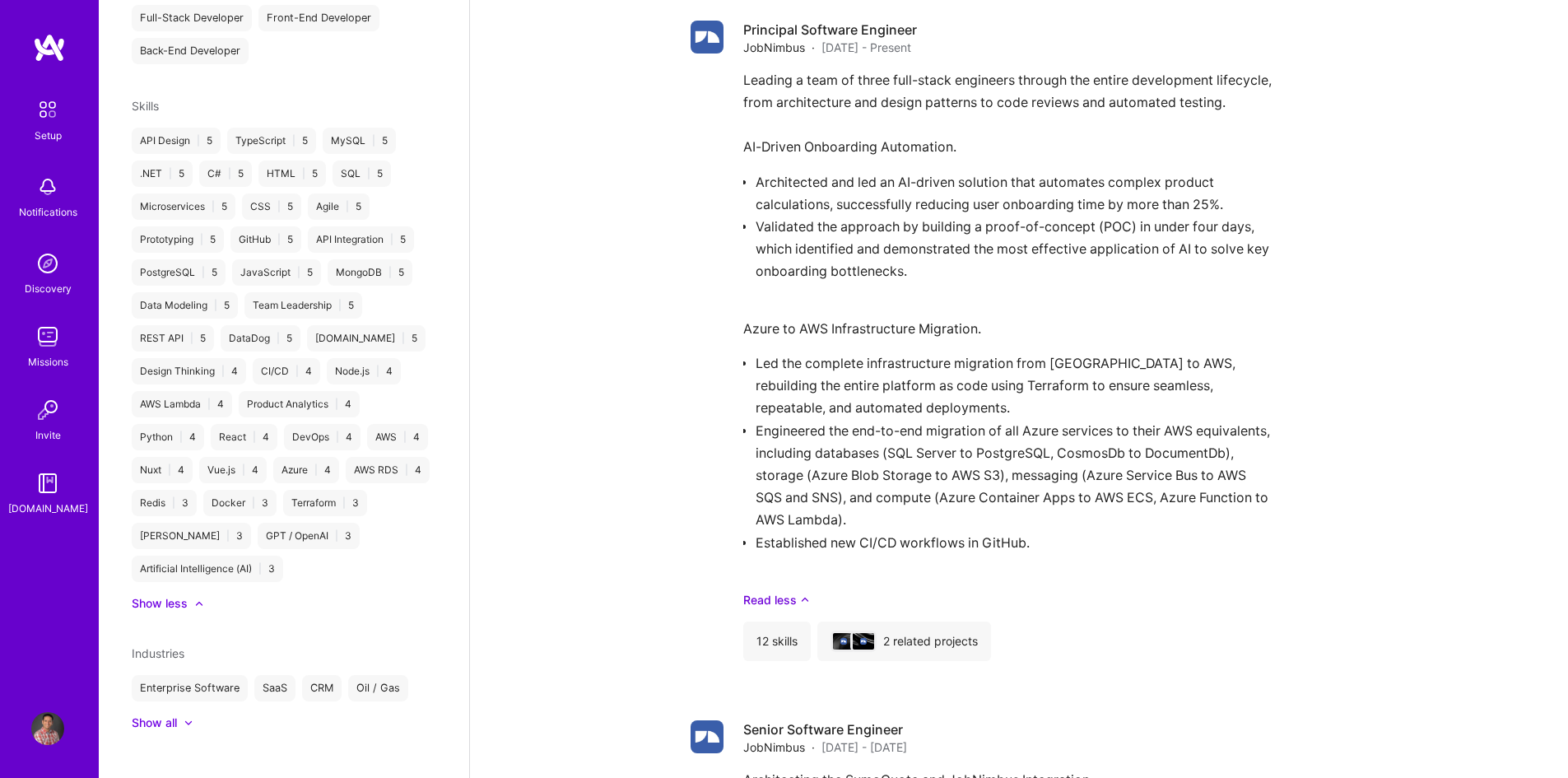
click at [161, 714] on div "Show all" at bounding box center [154, 723] width 45 height 17
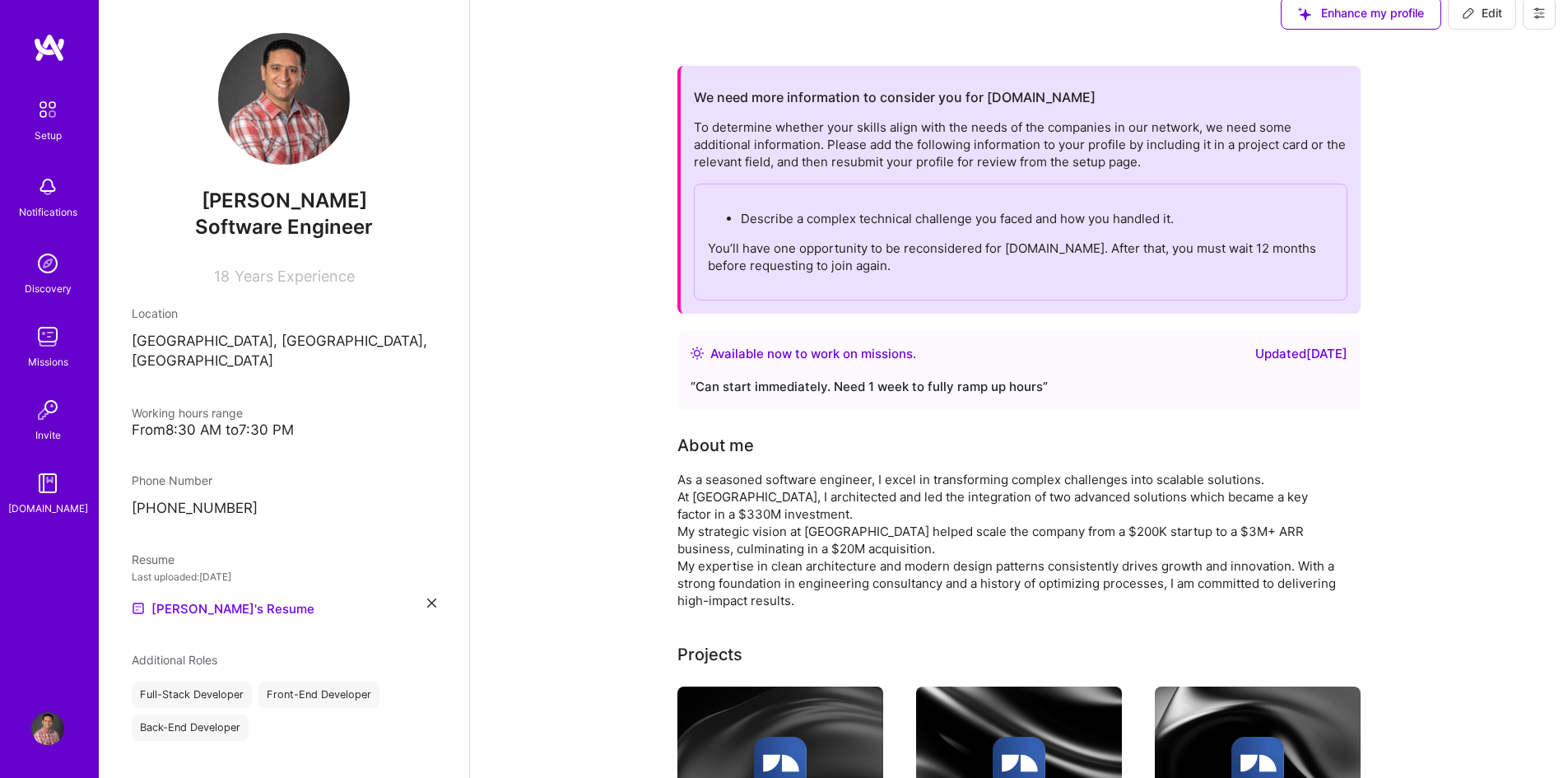
scroll to position [0, 0]
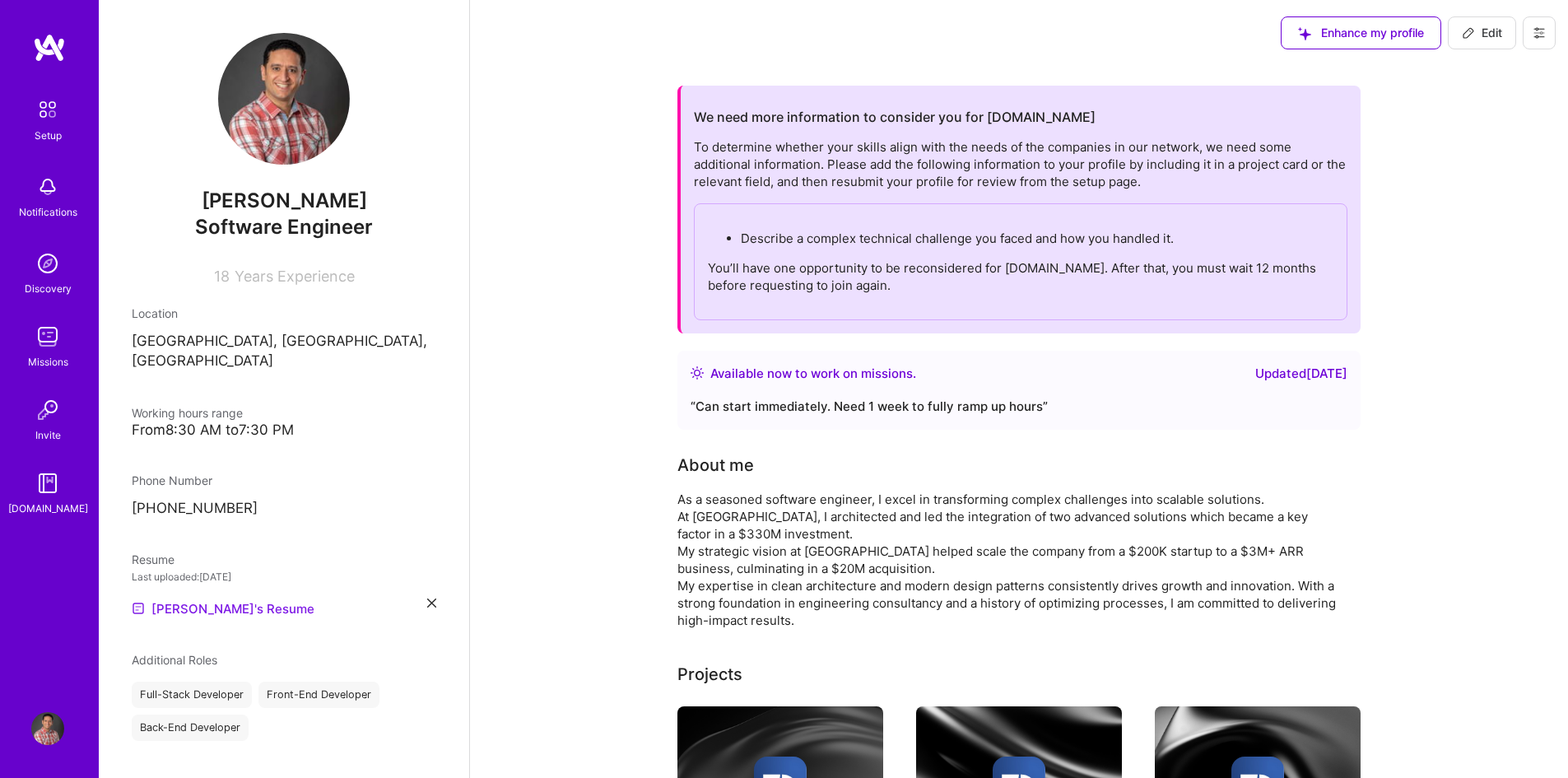
click at [206, 599] on link "[PERSON_NAME]'s Resume" at bounding box center [222, 609] width 182 height 20
click at [42, 728] on img at bounding box center [48, 728] width 33 height 33
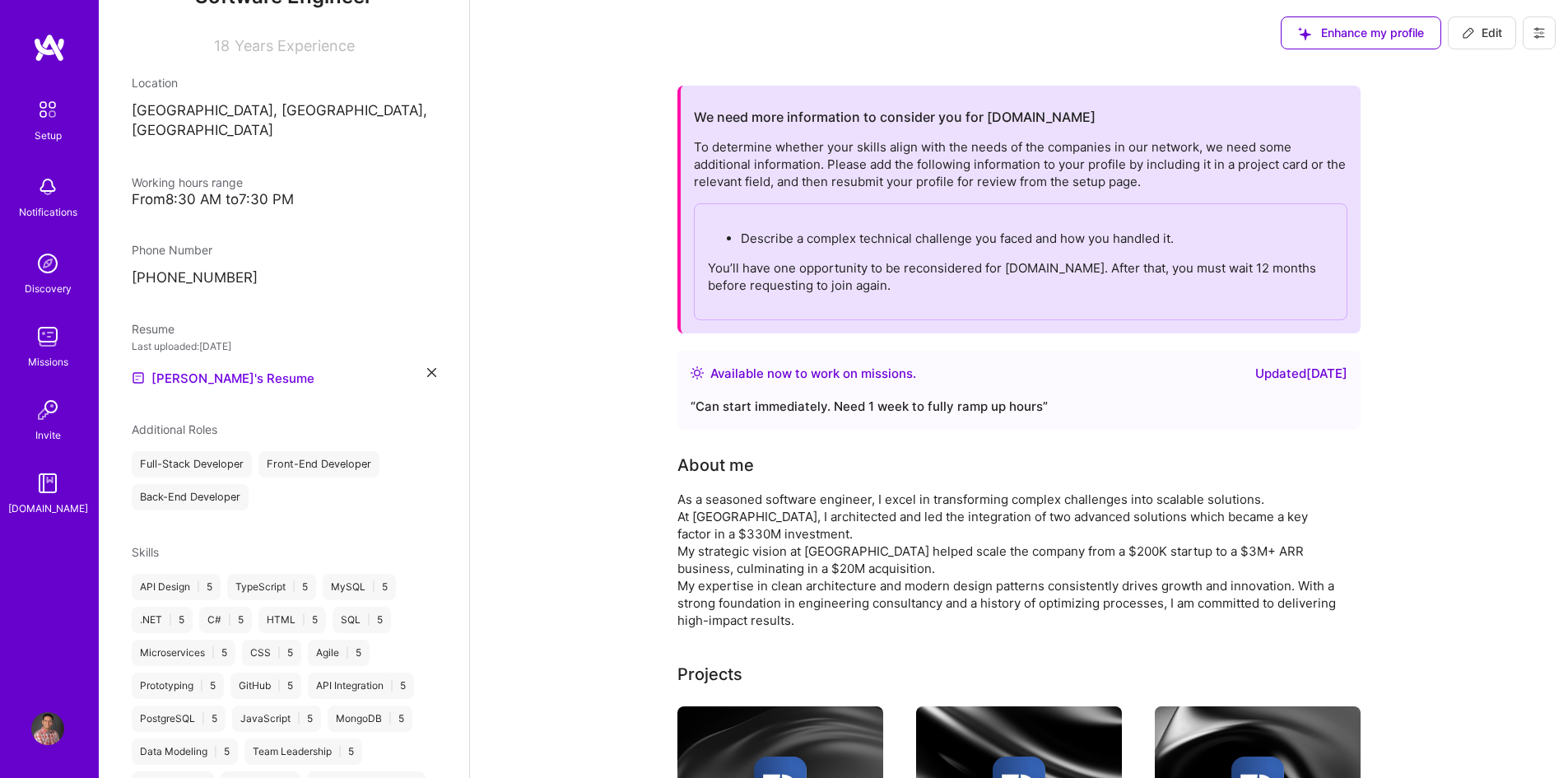
scroll to position [216, 0]
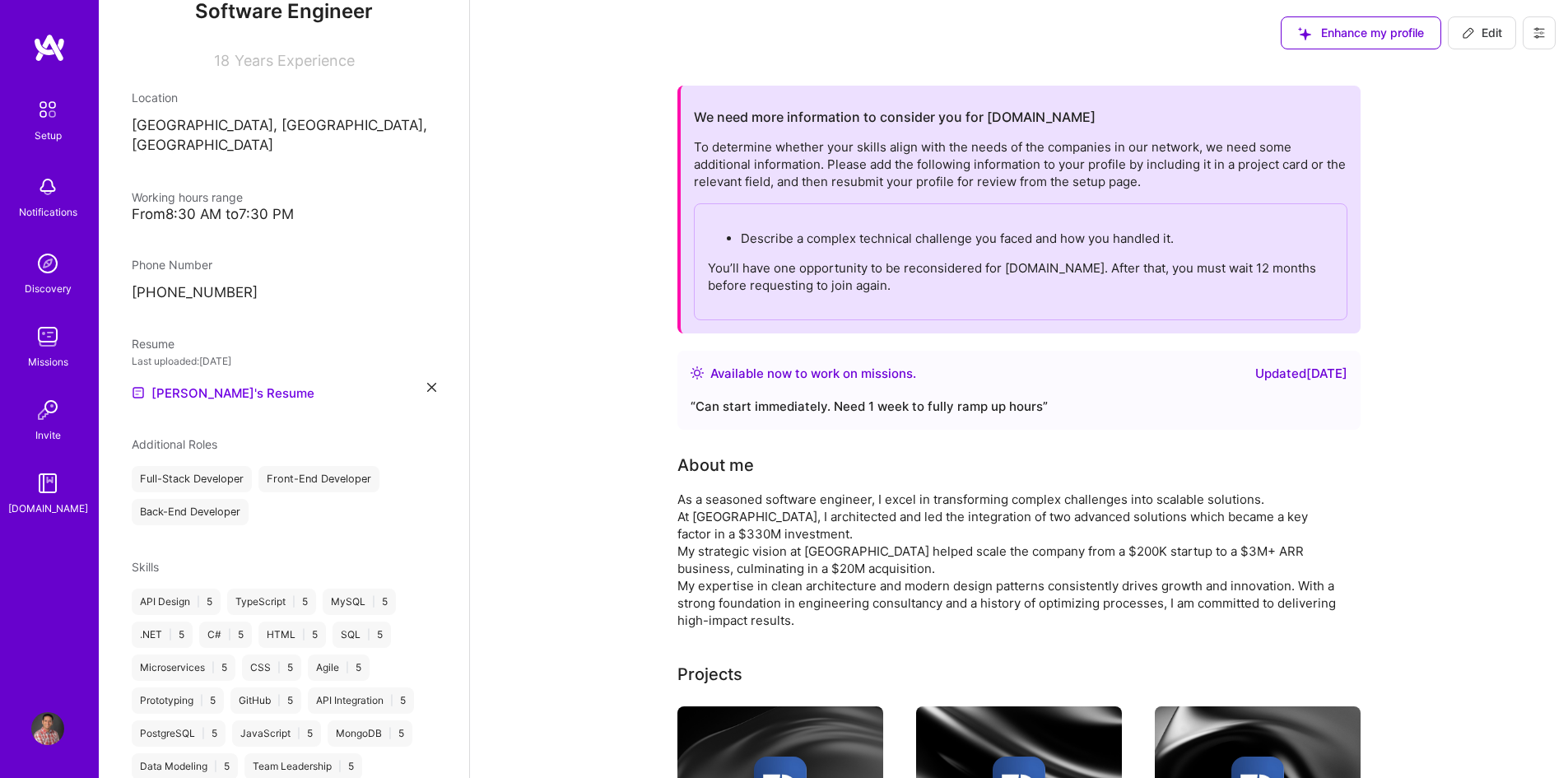
click at [39, 113] on img at bounding box center [48, 110] width 35 height 35
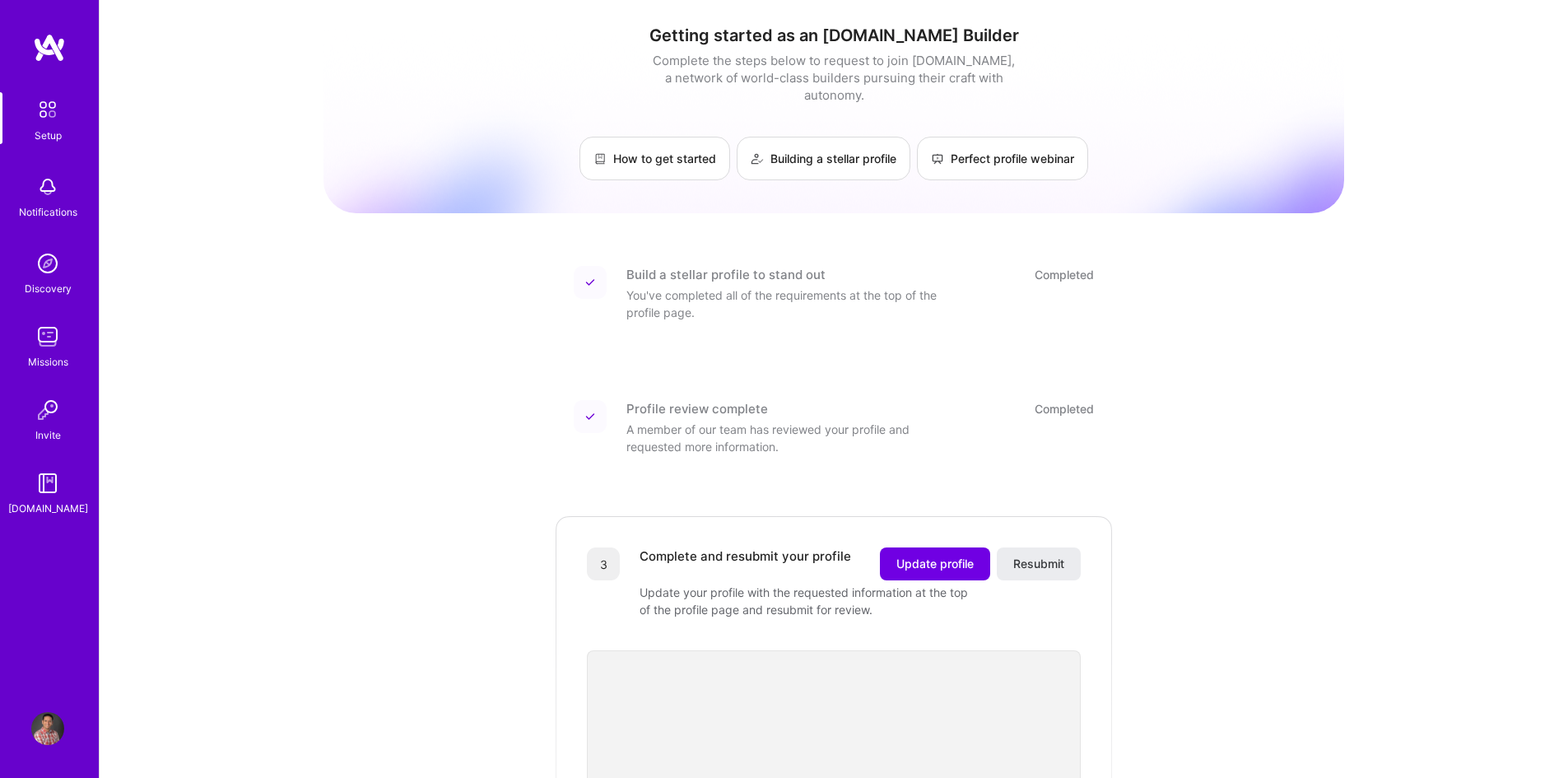
click at [48, 731] on img at bounding box center [48, 728] width 33 height 33
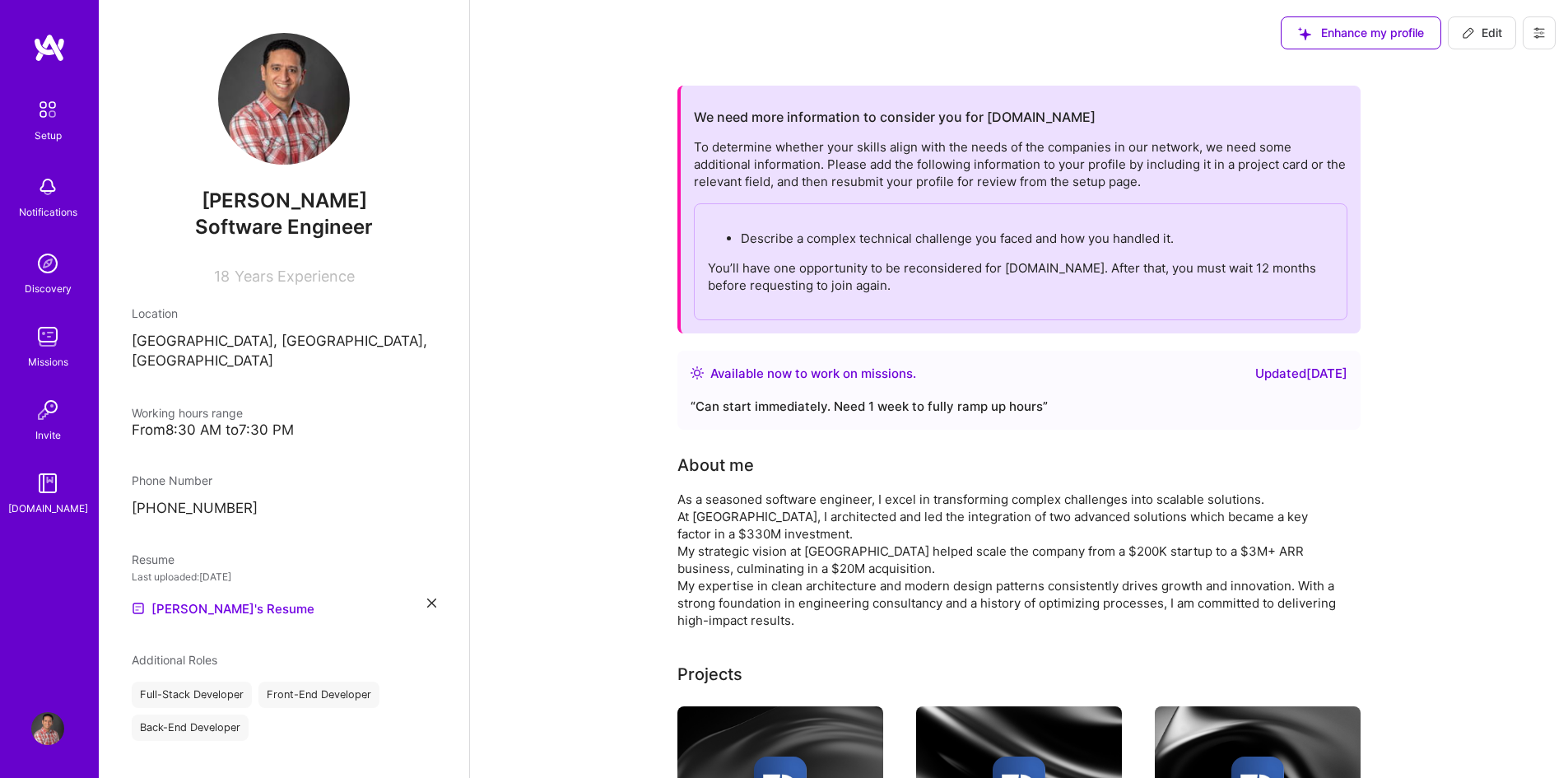
click at [1480, 36] on span "Edit" at bounding box center [1481, 33] width 40 height 17
select select "CA"
select select "Right Now"
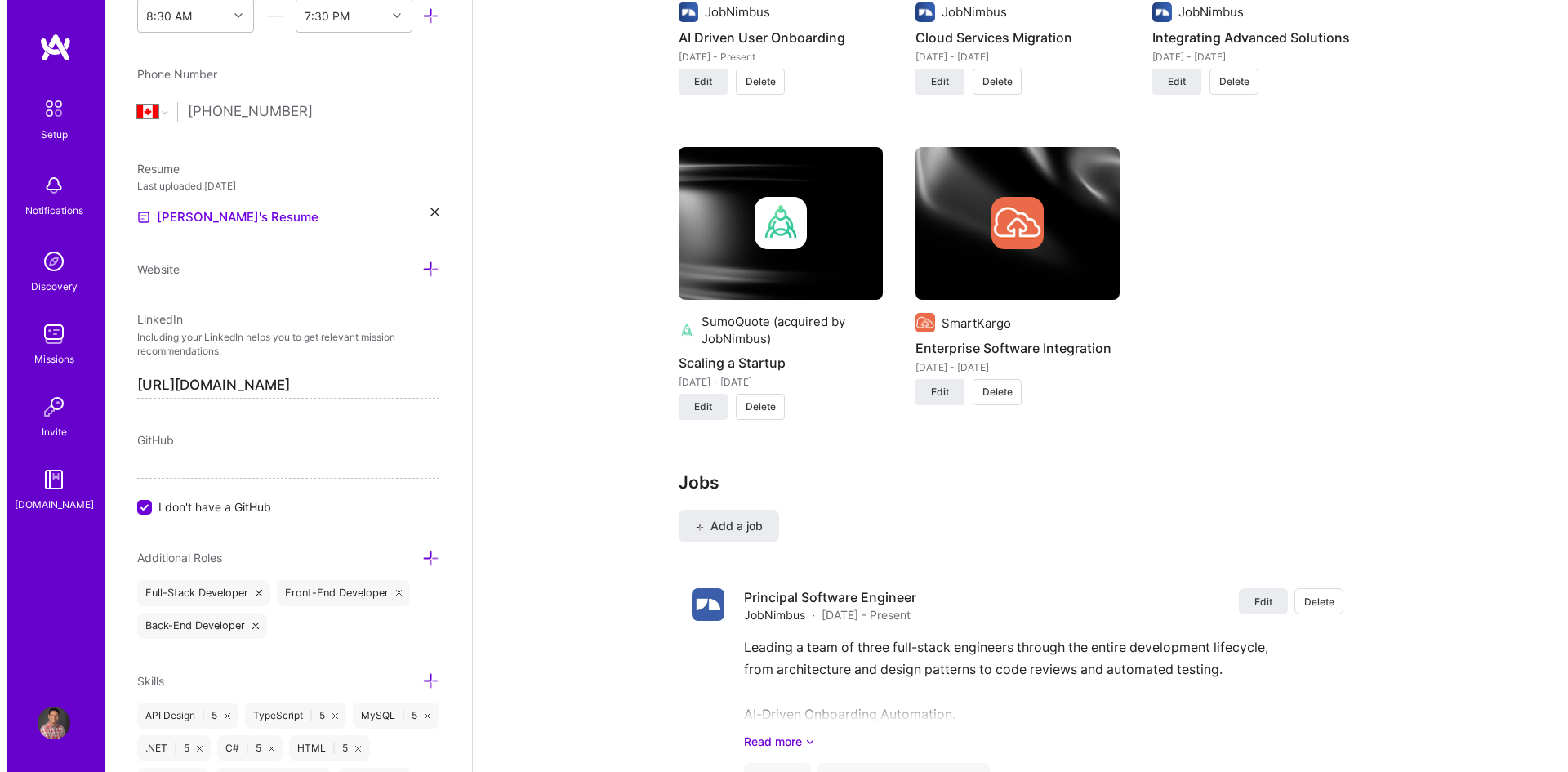
scroll to position [1552, 0]
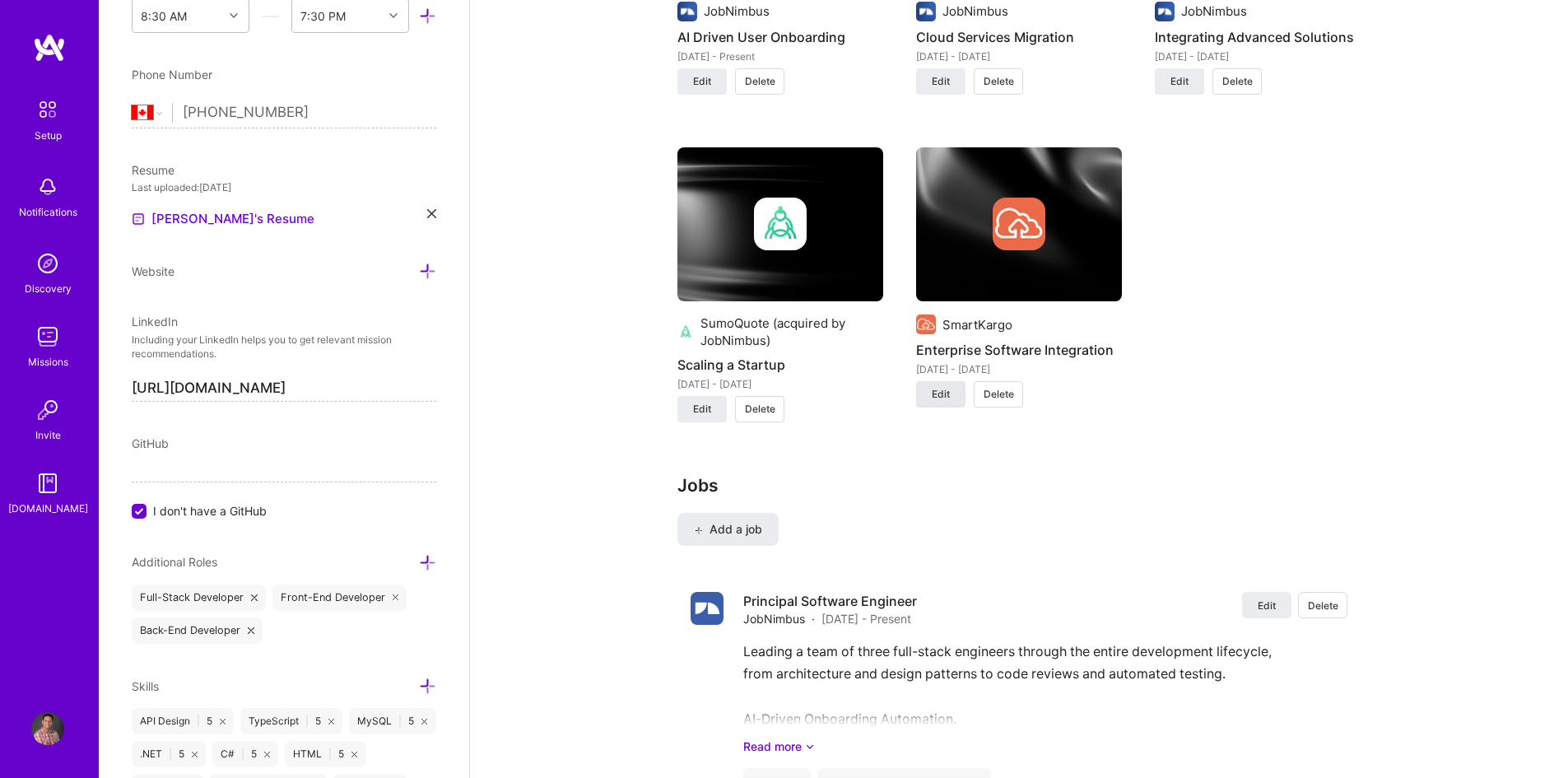
click at [948, 392] on span "Edit" at bounding box center [940, 395] width 18 height 15
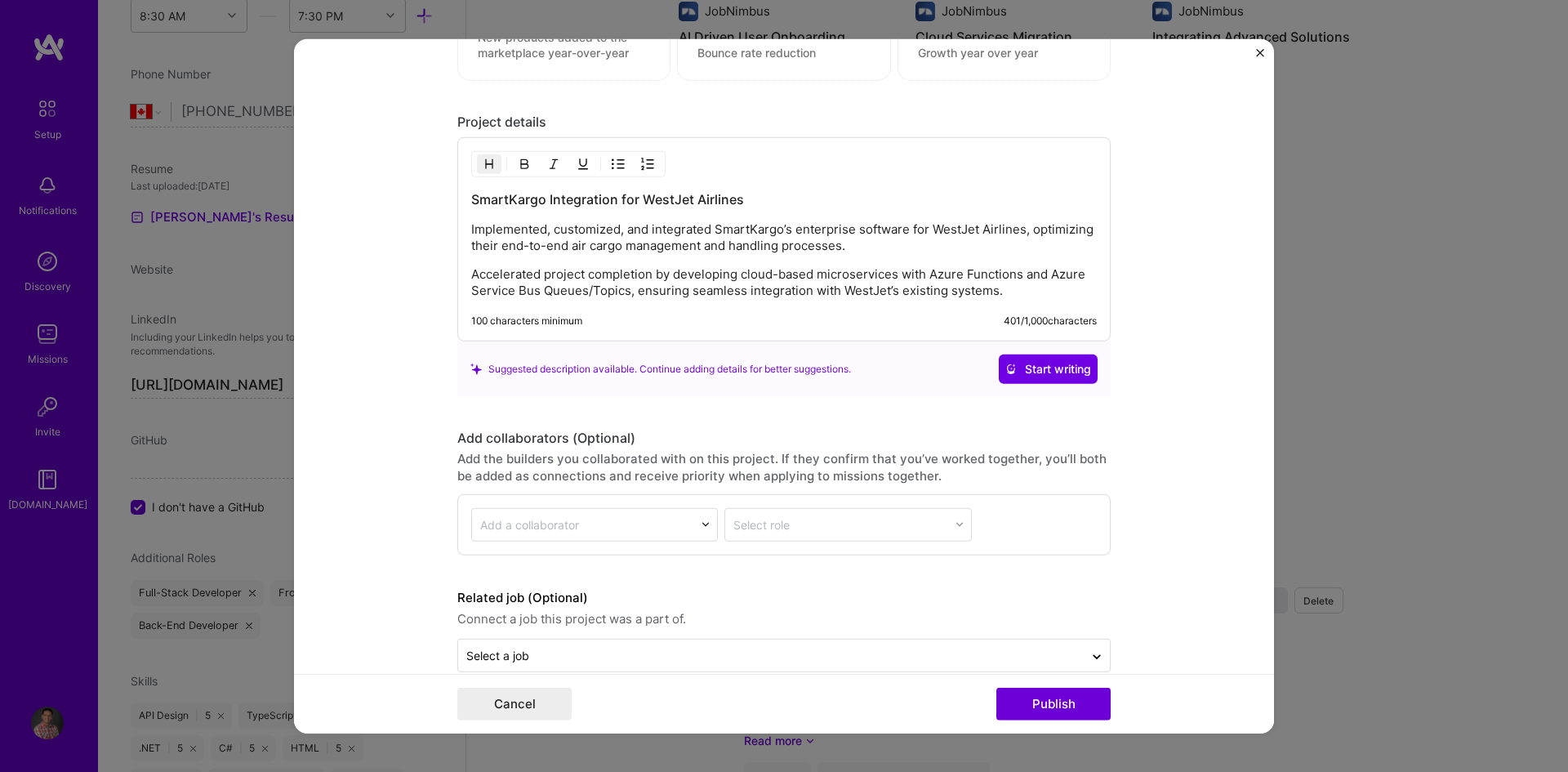
click at [1007, 286] on p "Accelerated project completion by developing cloud-based microservices with Azu…" at bounding box center [784, 283] width 626 height 33
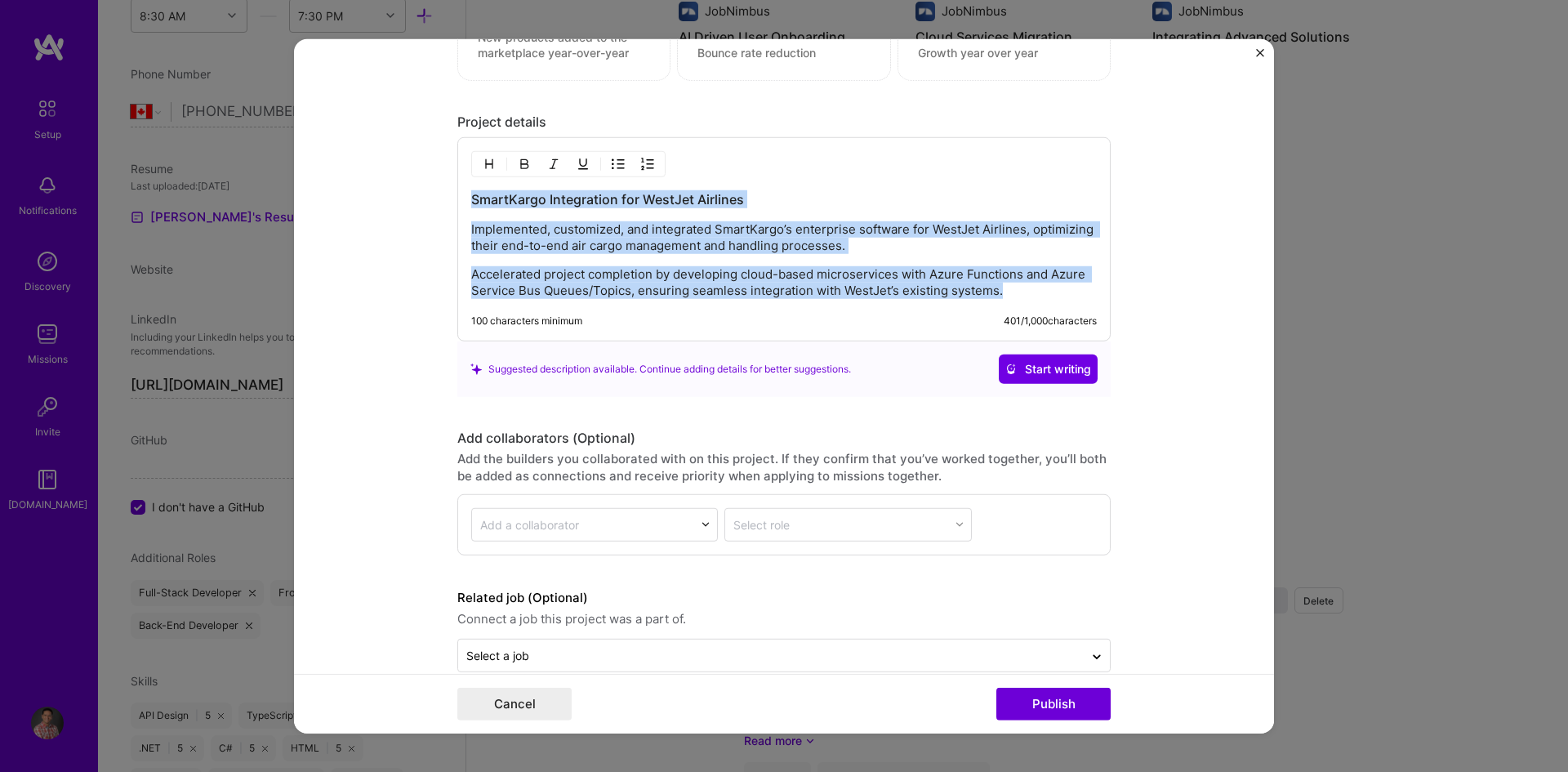
drag, startPoint x: 1021, startPoint y: 288, endPoint x: 434, endPoint y: 191, distance: 595.0
click at [434, 191] on form "Project title Enterprise Software Integration Company SmartKargo Project indust…" at bounding box center [784, 386] width 980 height 695
copy div "SmartKargo Integration for WestJet Airlines Implemented, customized, and integr…"
click at [1013, 293] on p "Accelerated project completion by developing cloud-based microservices with Azu…" at bounding box center [784, 283] width 626 height 33
click at [1021, 292] on p "Accelerated project completion by developing cloud-based microservices with Azu…" at bounding box center [784, 283] width 626 height 33
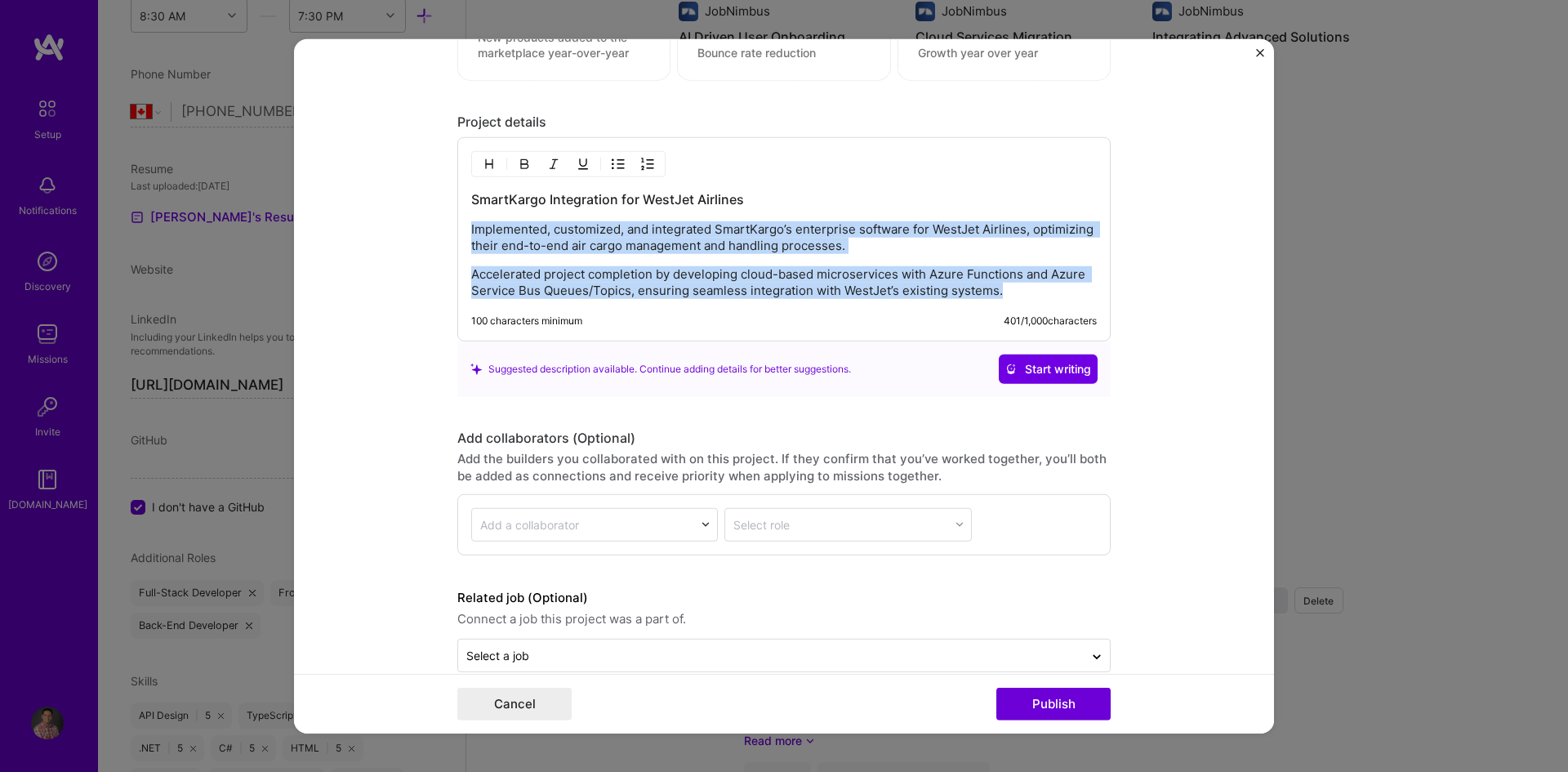
drag, startPoint x: 1021, startPoint y: 292, endPoint x: 447, endPoint y: 225, distance: 577.9
click at [447, 225] on form "Project title Enterprise Software Integration Company SmartKargo Project indust…" at bounding box center [784, 386] width 980 height 695
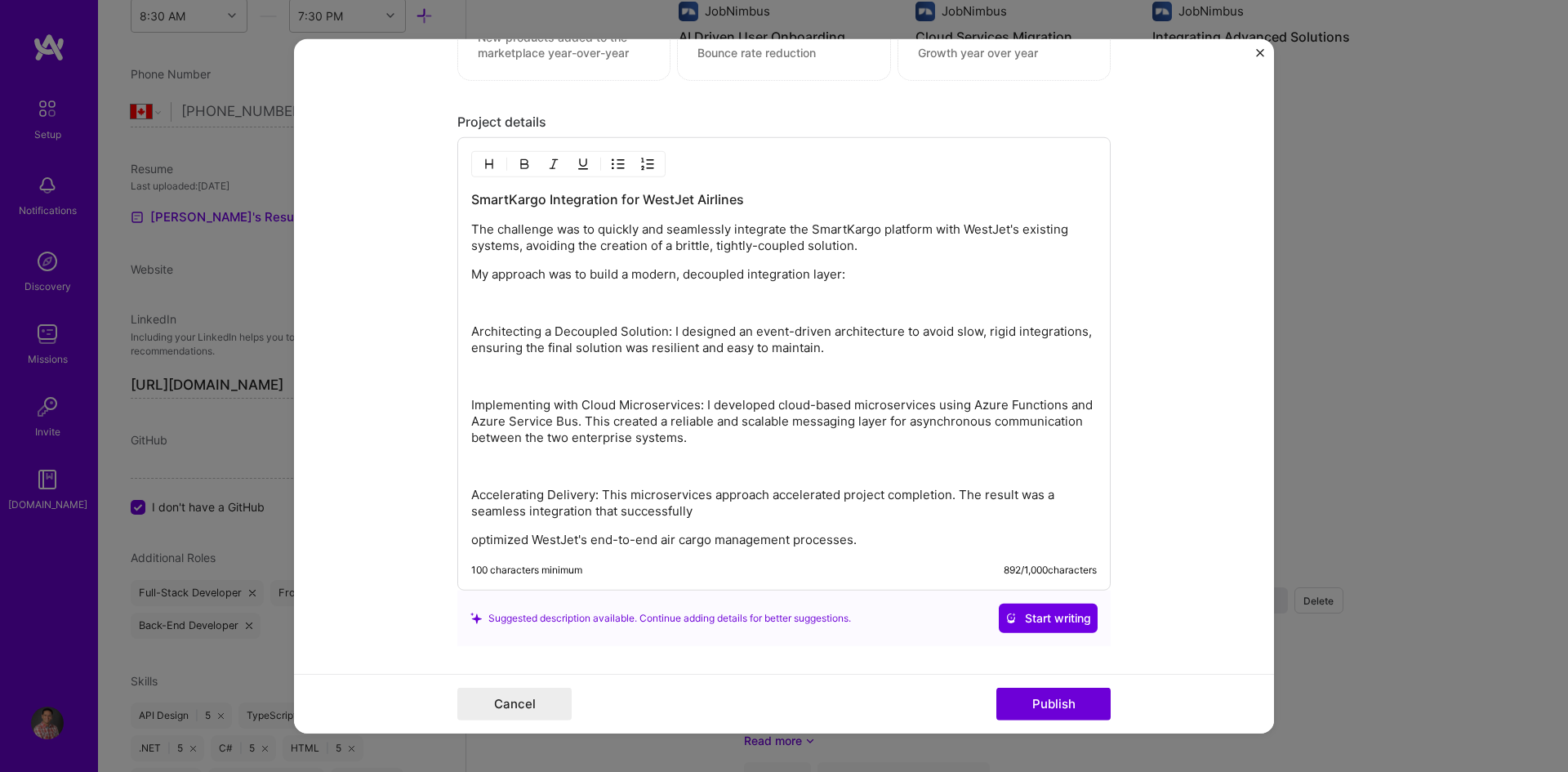
click at [869, 250] on p "The challenge was to quickly and seamlessly integrate the SmartKargo platform w…" at bounding box center [784, 238] width 626 height 33
click at [849, 275] on p "My approach was to build a modern, decoupled integration layer:" at bounding box center [784, 275] width 626 height 16
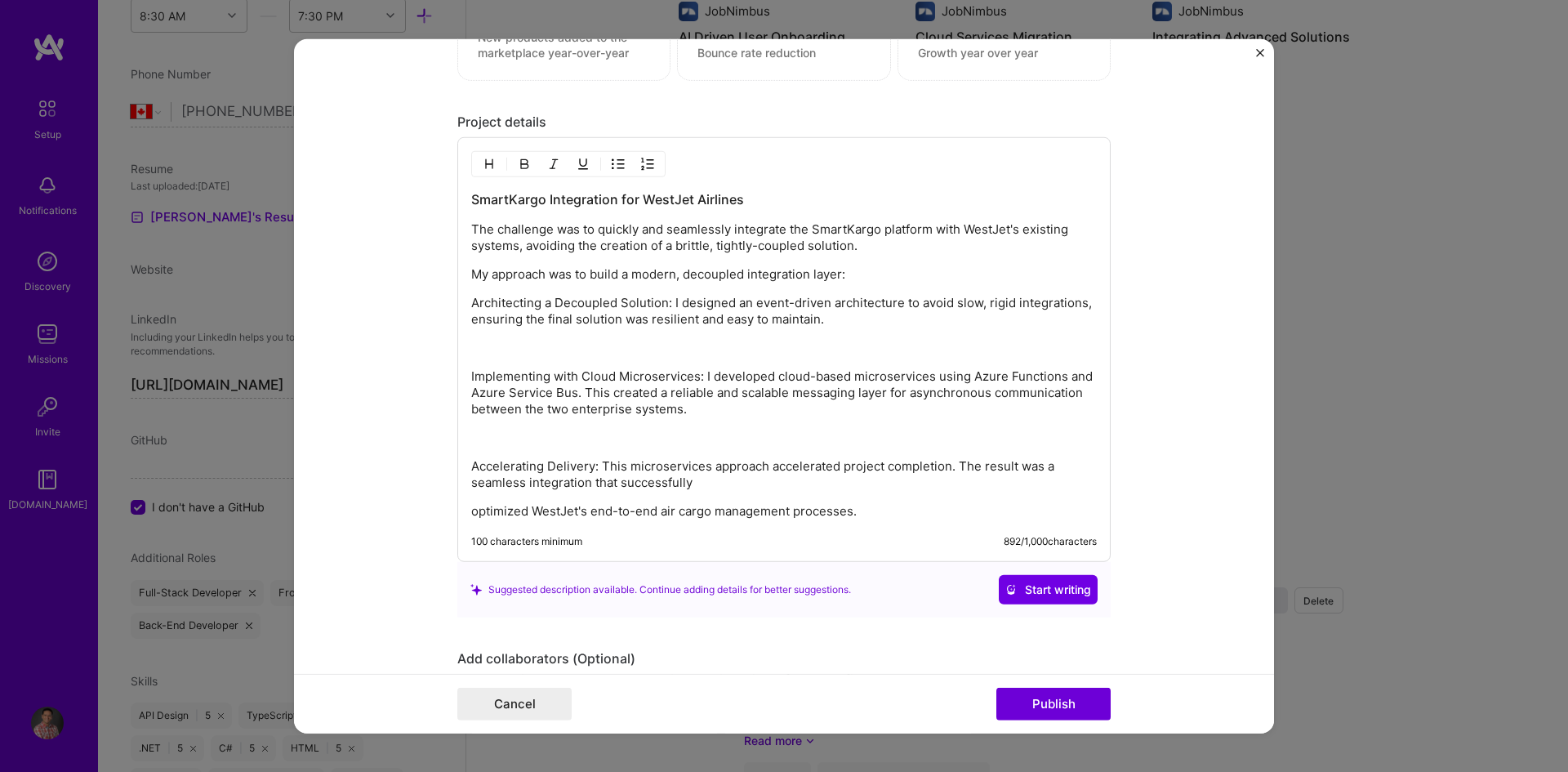
click at [835, 321] on p "Architecting a Decoupled Solution: I designed an event-driven architecture to a…" at bounding box center [784, 311] width 626 height 33
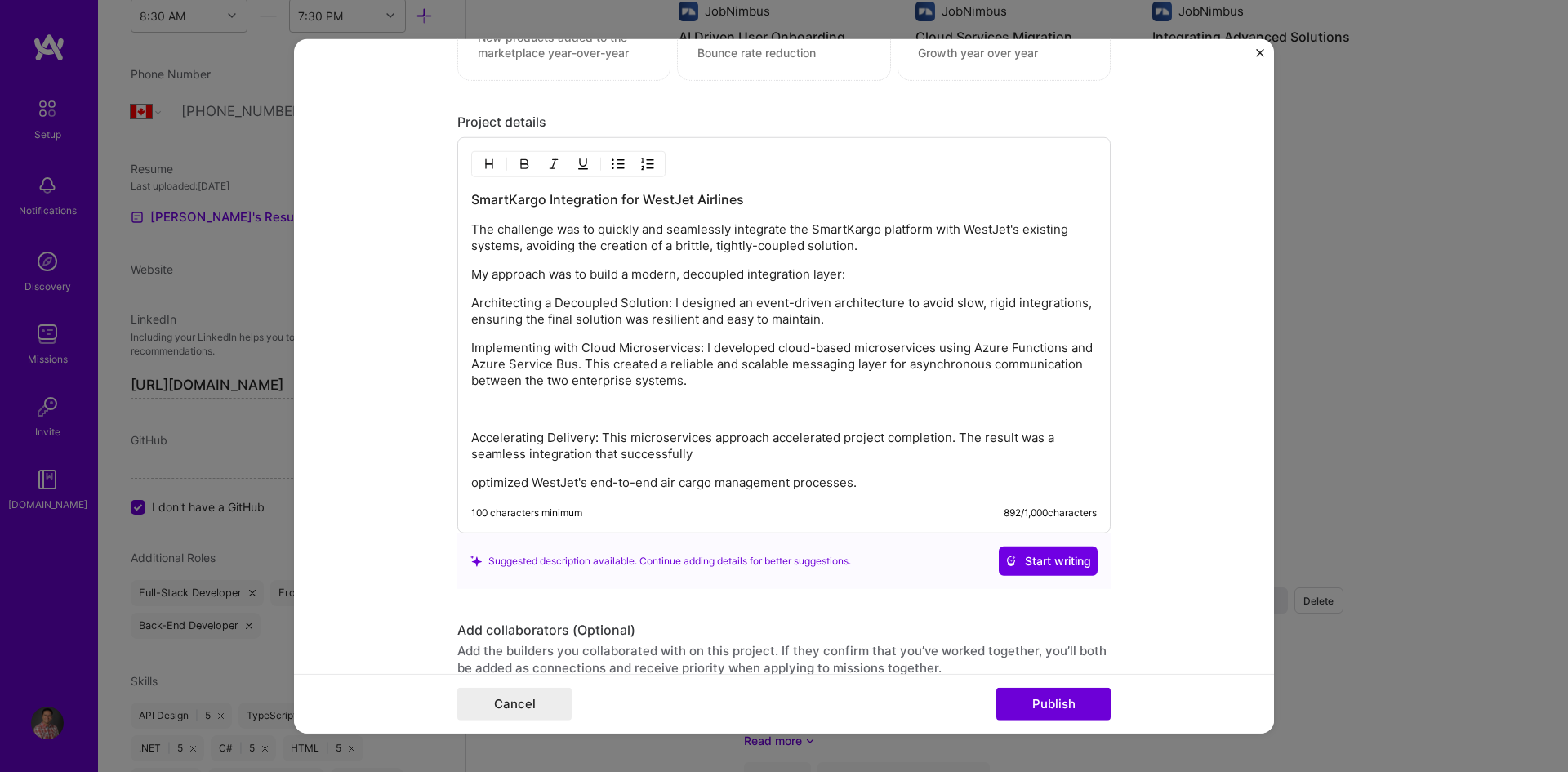
click at [704, 384] on p "Implementing with Cloud Microservices: I developed cloud-based microservices us…" at bounding box center [784, 365] width 626 height 49
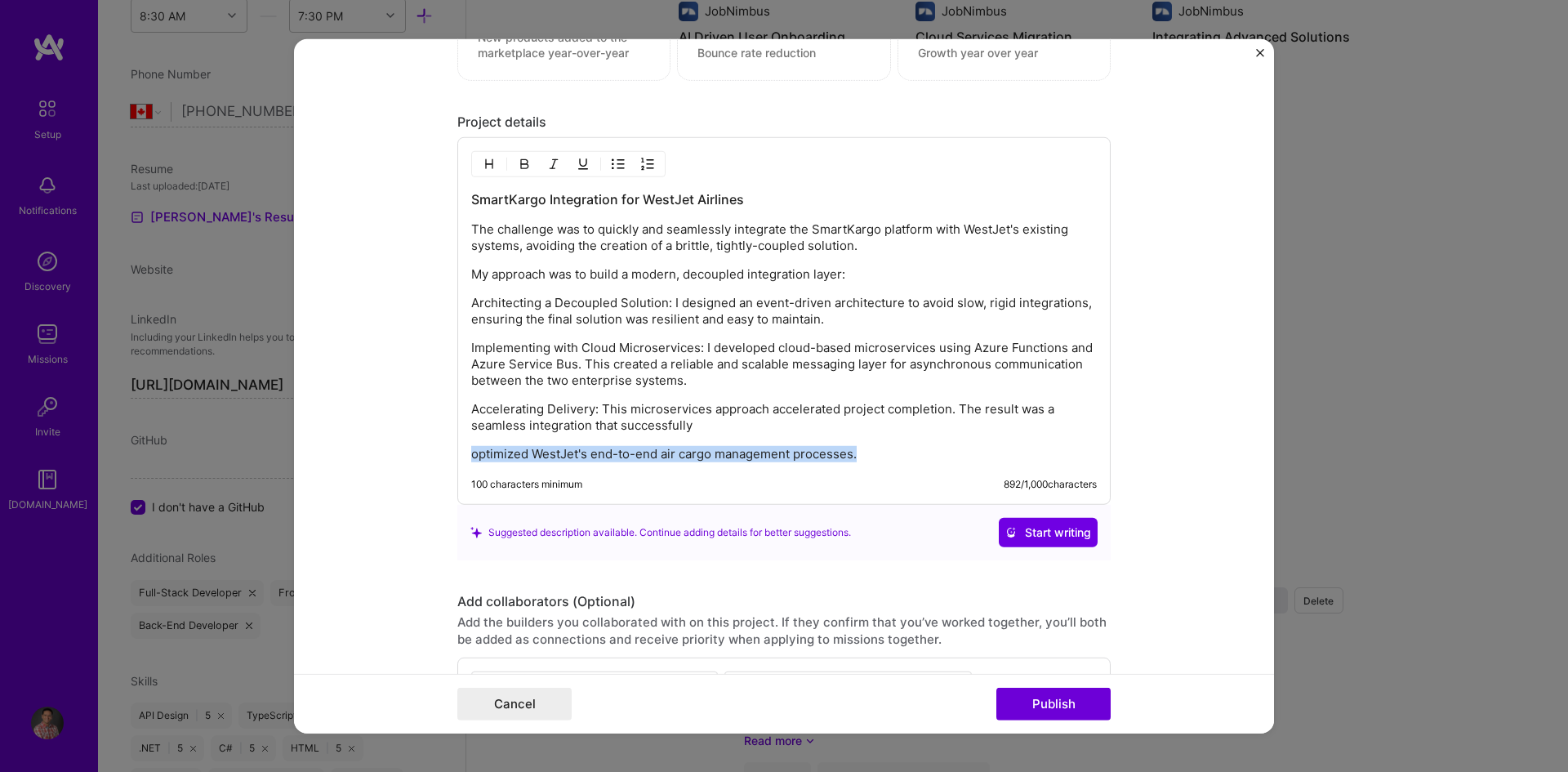
drag, startPoint x: 873, startPoint y: 452, endPoint x: 458, endPoint y: 461, distance: 415.1
click at [458, 461] on div "SmartKargo Integration for WestJet Airlines The challenge was to quickly and se…" at bounding box center [783, 320] width 653 height 368
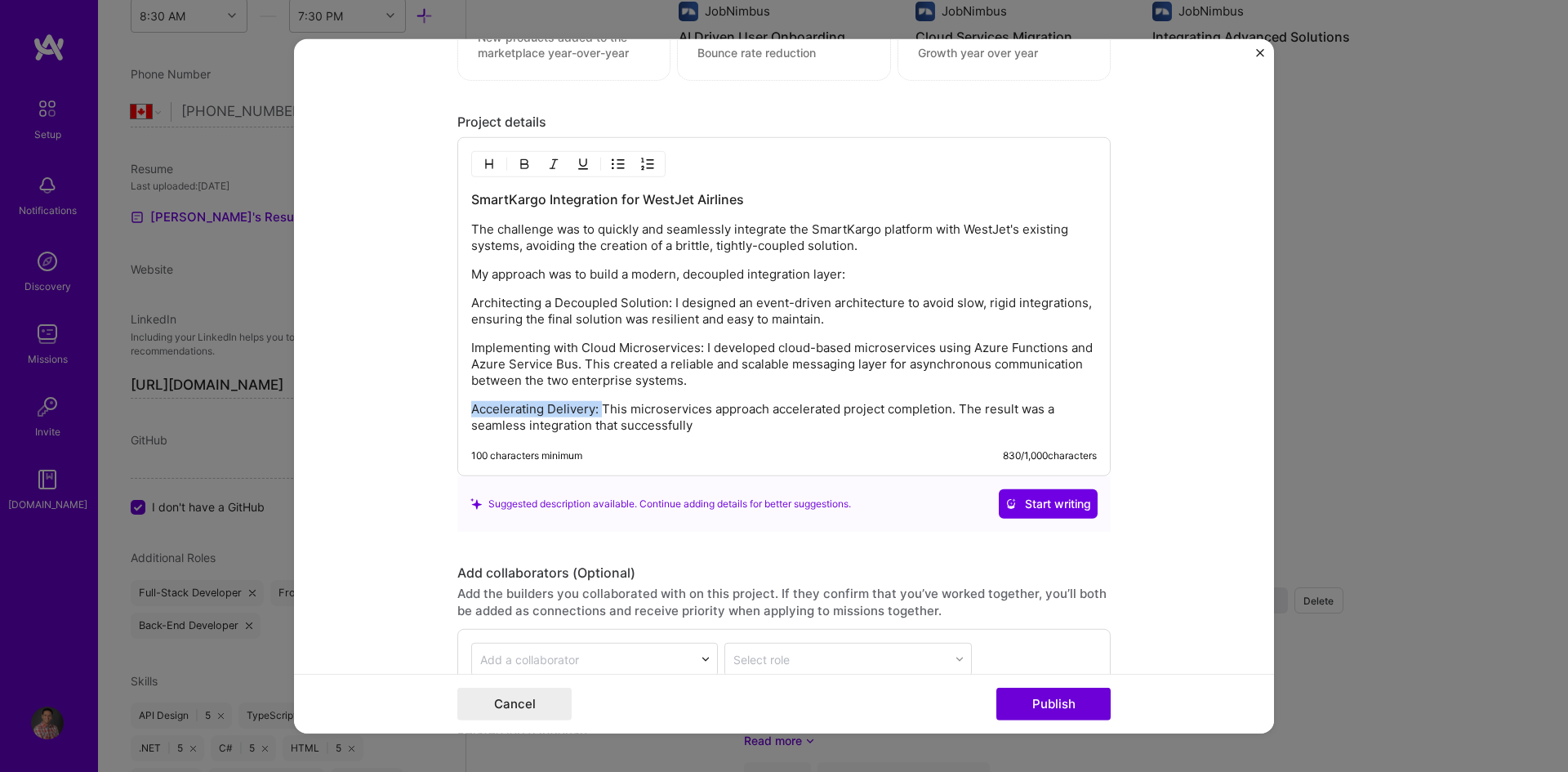
drag, startPoint x: 599, startPoint y: 413, endPoint x: 446, endPoint y: 411, distance: 153.0
click at [446, 411] on form "Project title Enterprise Software Integration Company SmartKargo Project indust…" at bounding box center [784, 386] width 980 height 695
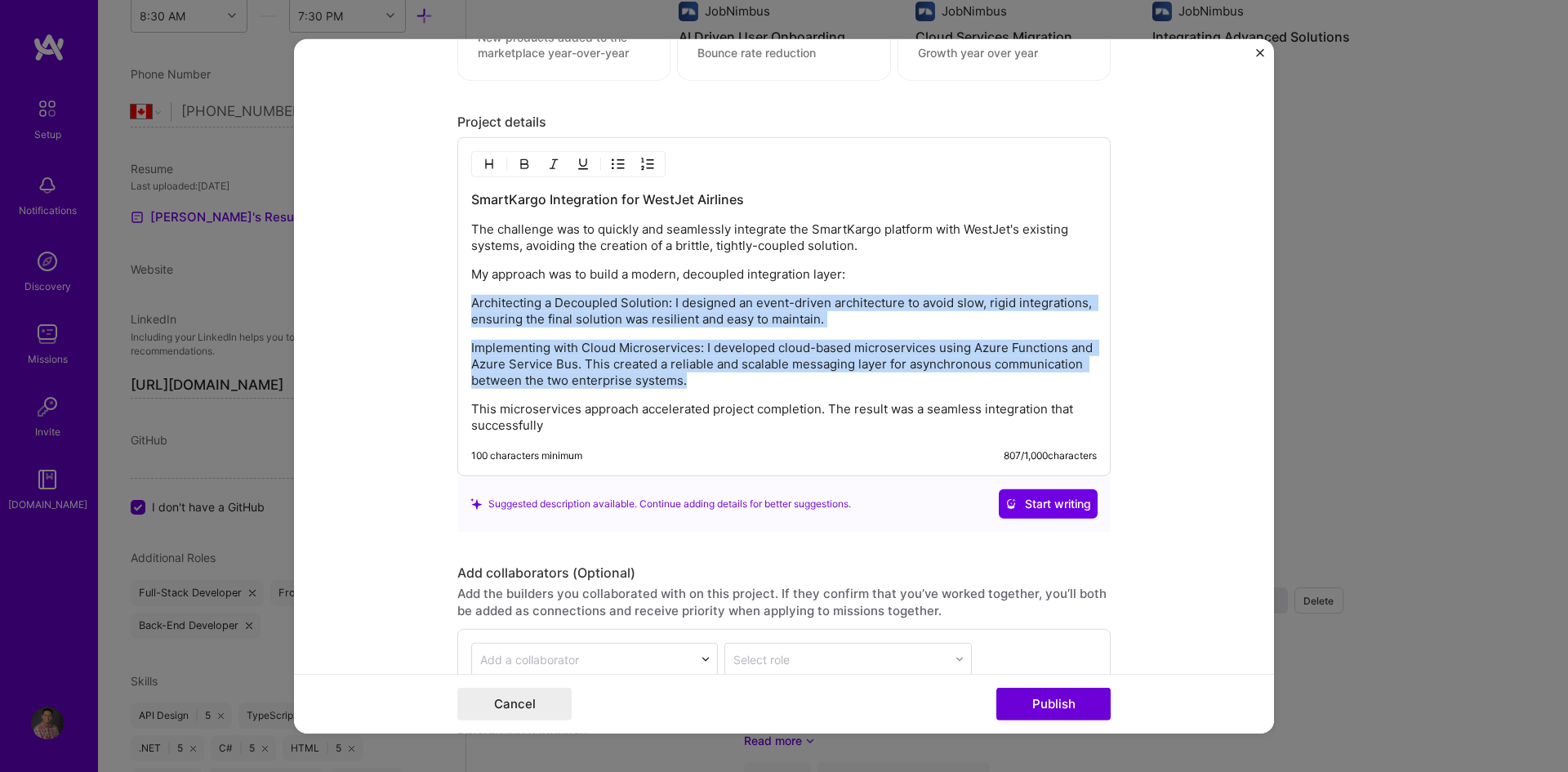
drag, startPoint x: 467, startPoint y: 304, endPoint x: 711, endPoint y: 379, distance: 255.3
click at [711, 379] on div "SmartKargo Integration for WestJet Airlines The challenge was to quickly and se…" at bounding box center [784, 311] width 626 height 243
click at [612, 163] on img "button" at bounding box center [619, 164] width 13 height 13
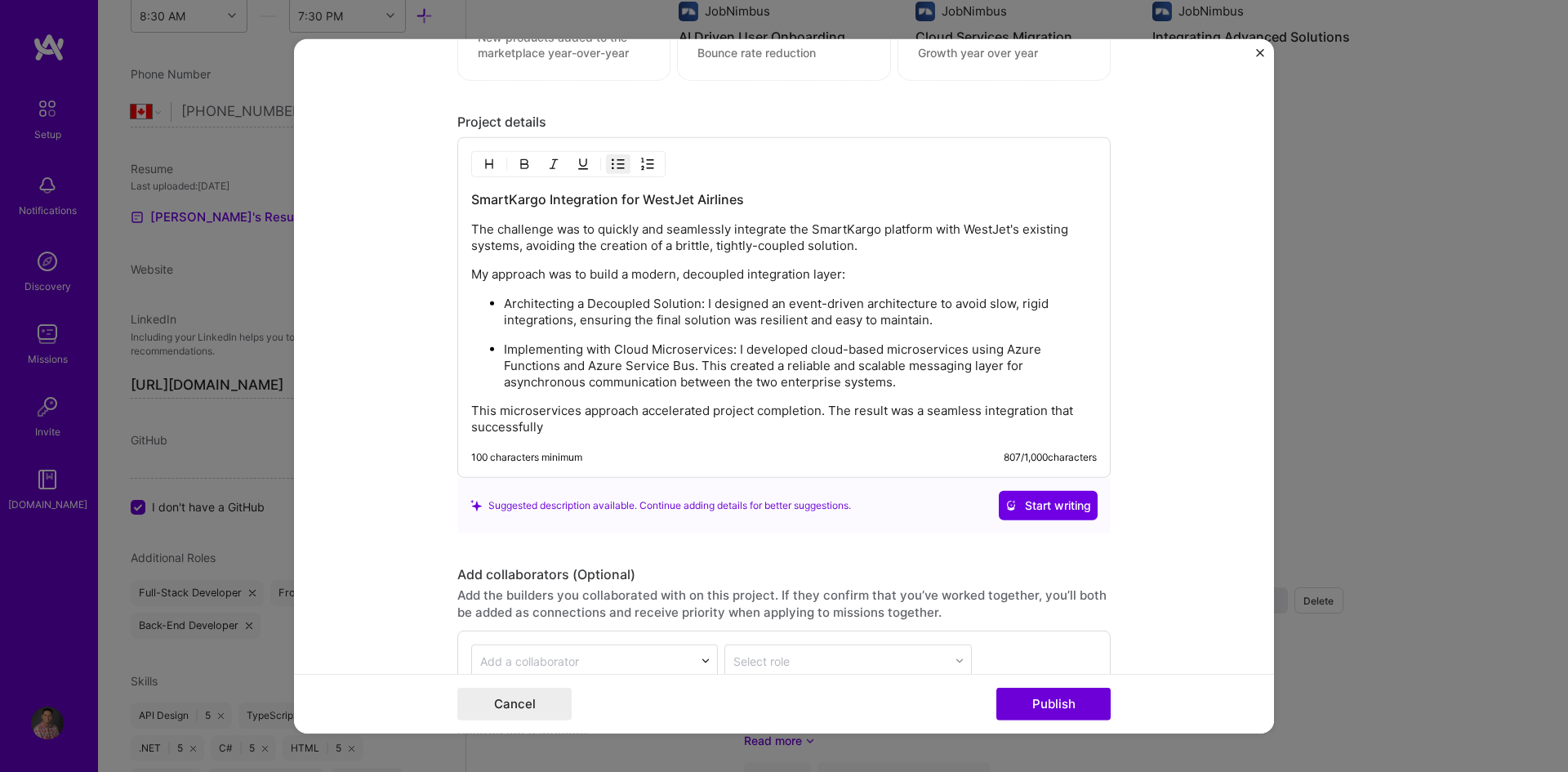
click at [577, 270] on p "My approach was to build a modern, decoupled integration layer:" at bounding box center [784, 275] width 626 height 16
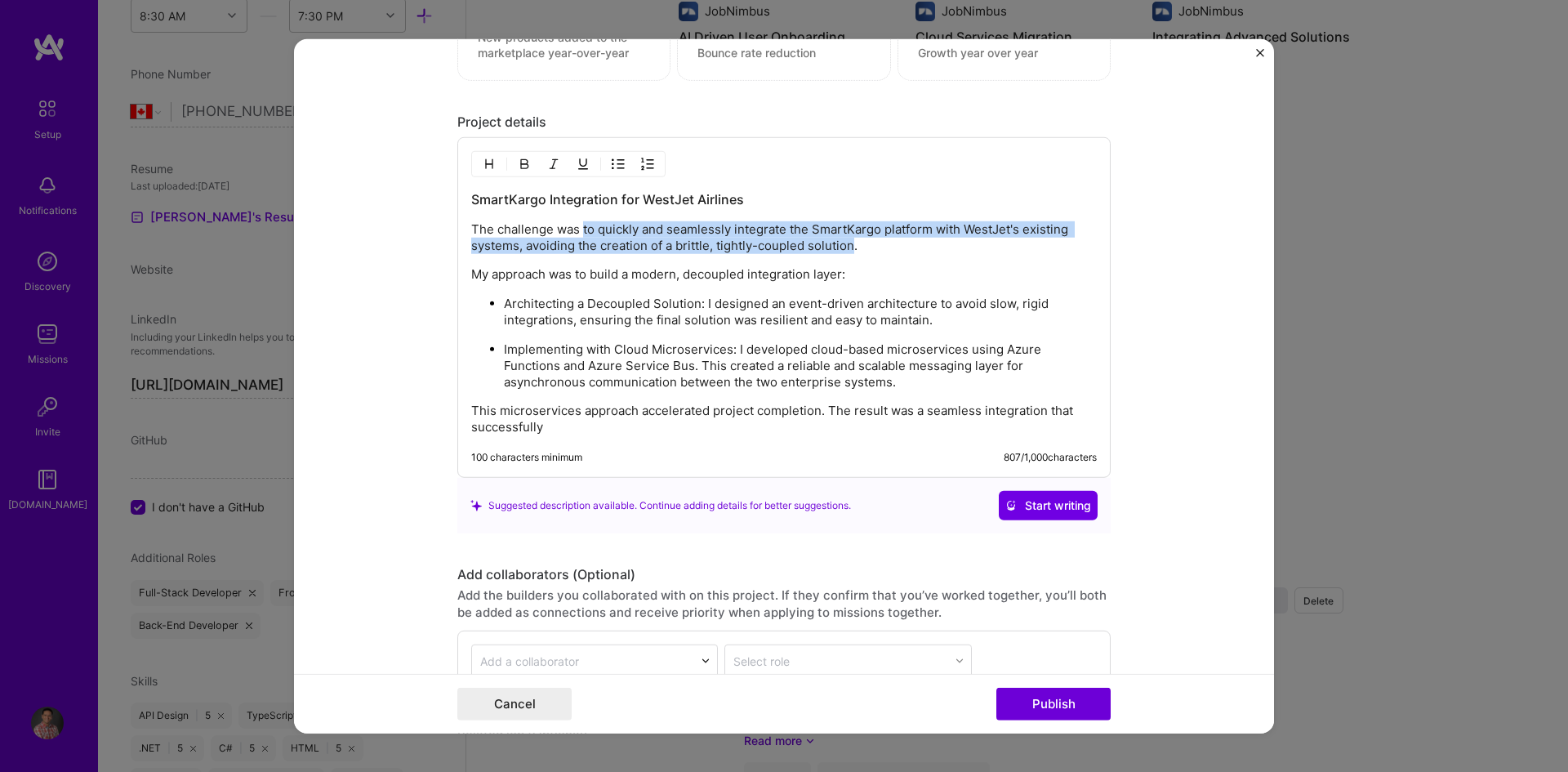
drag, startPoint x: 577, startPoint y: 229, endPoint x: 847, endPoint y: 247, distance: 270.6
click at [847, 247] on p "The challenge was to quickly and seamlessly integrate the SmartKargo platform w…" at bounding box center [784, 238] width 626 height 33
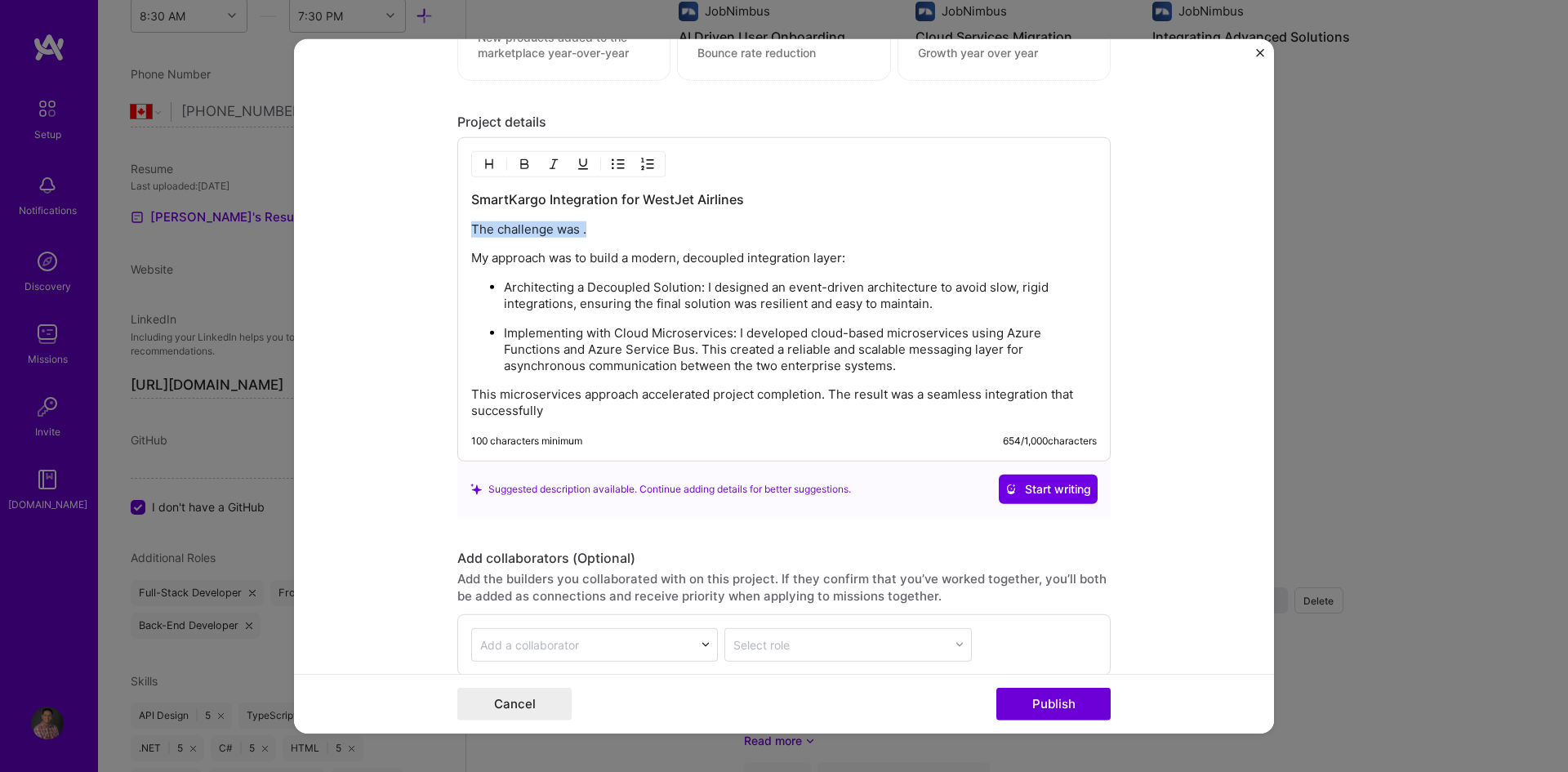
drag, startPoint x: 598, startPoint y: 234, endPoint x: 449, endPoint y: 231, distance: 149.0
click at [449, 231] on form "Project title Enterprise Software Integration Company SmartKargo Project indust…" at bounding box center [784, 386] width 980 height 695
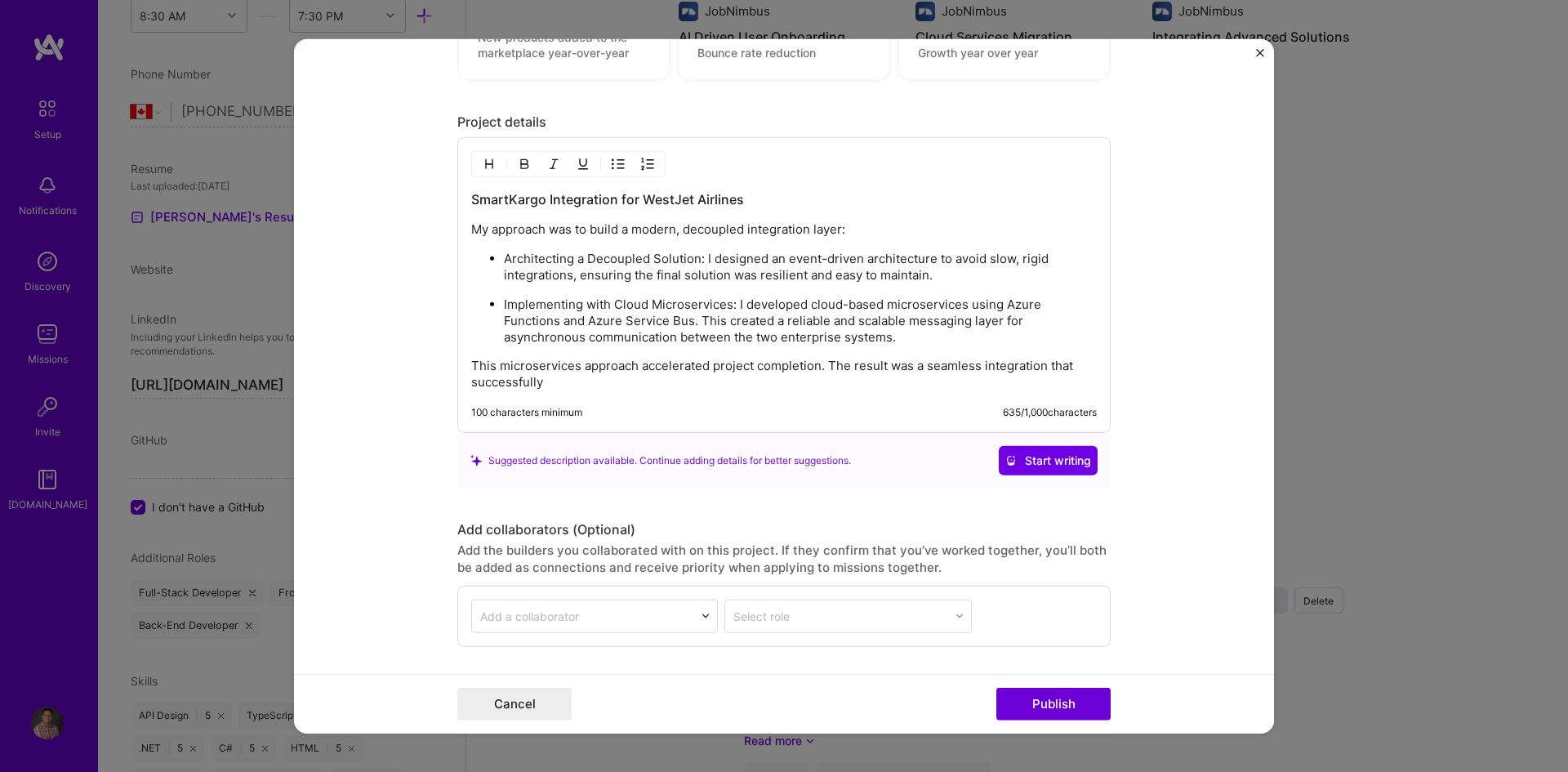
paste div
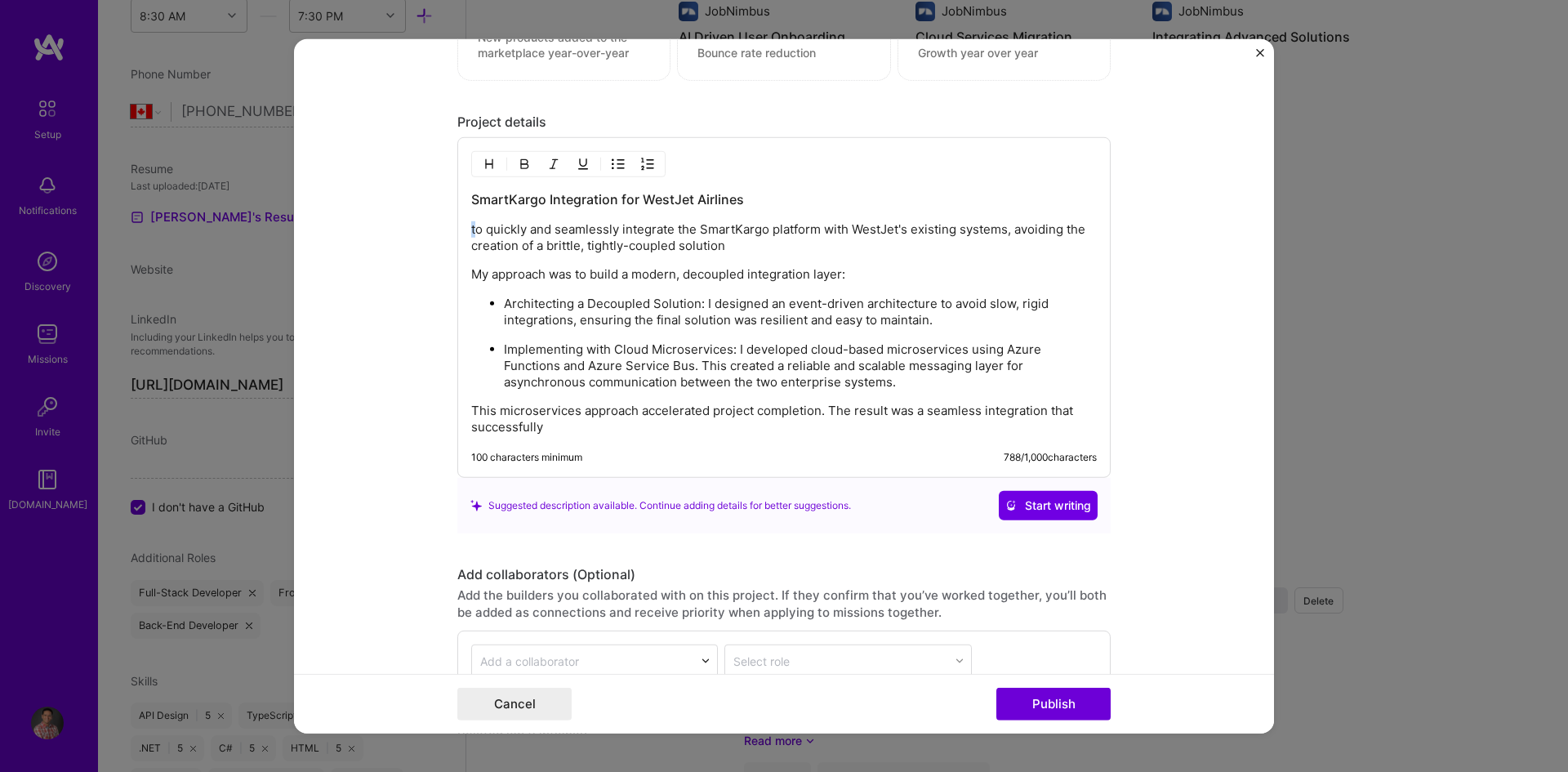
click at [471, 233] on p "to quickly and seamlessly integrate the SmartKargo platform with WestJet's exis…" at bounding box center [784, 238] width 626 height 33
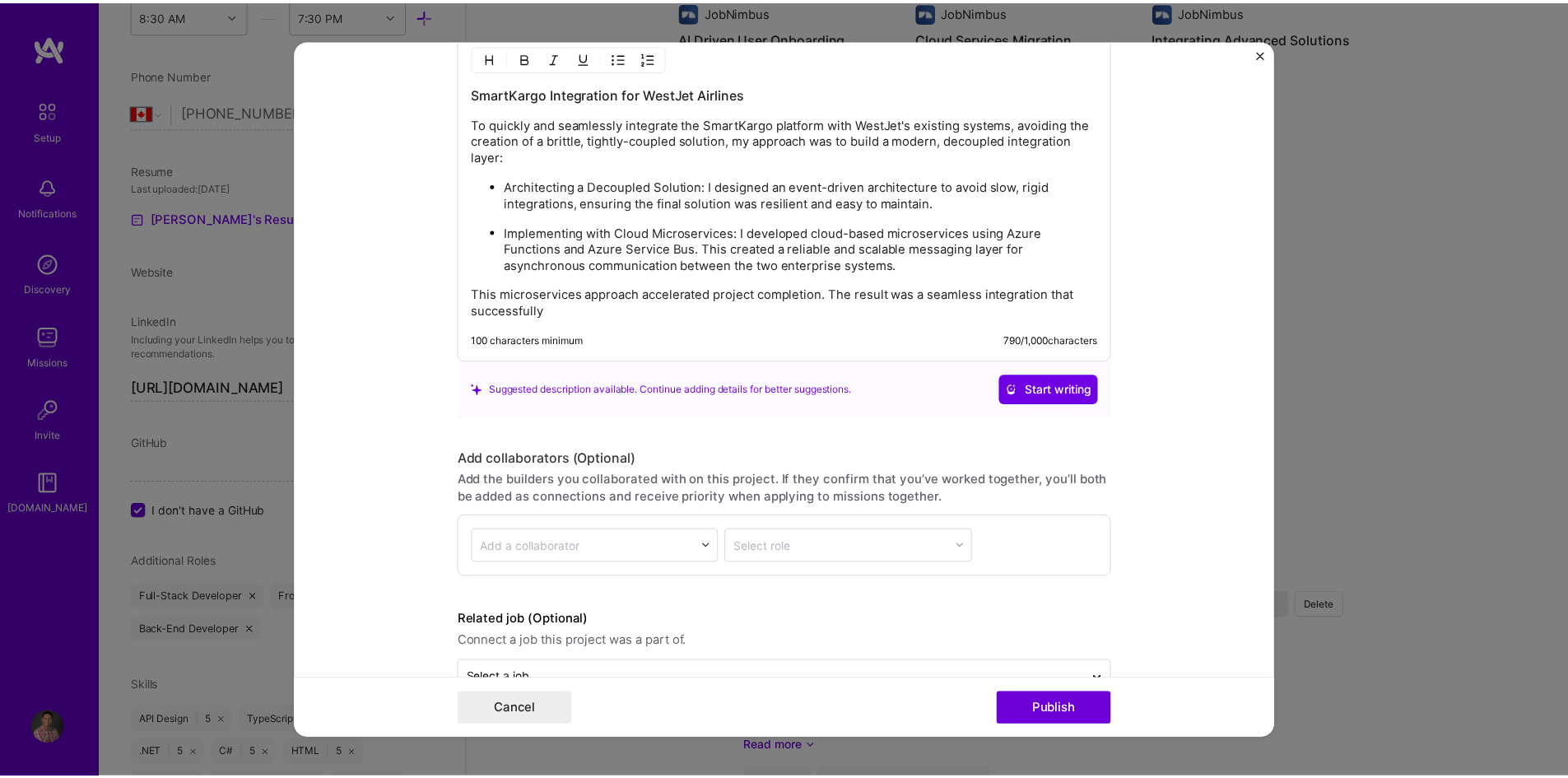
scroll to position [1717, 0]
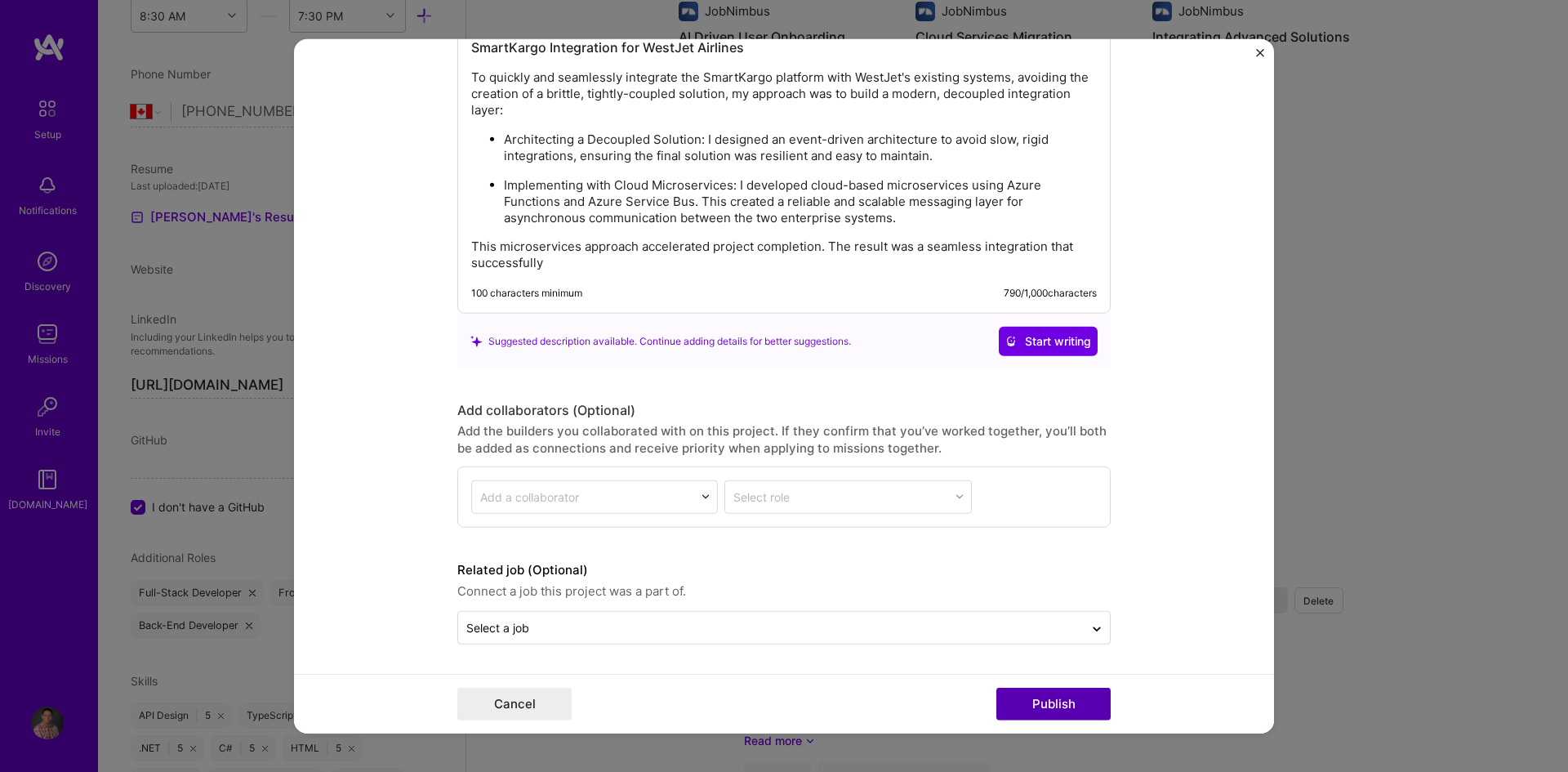
click at [1054, 700] on button "Publish" at bounding box center [1054, 704] width 115 height 33
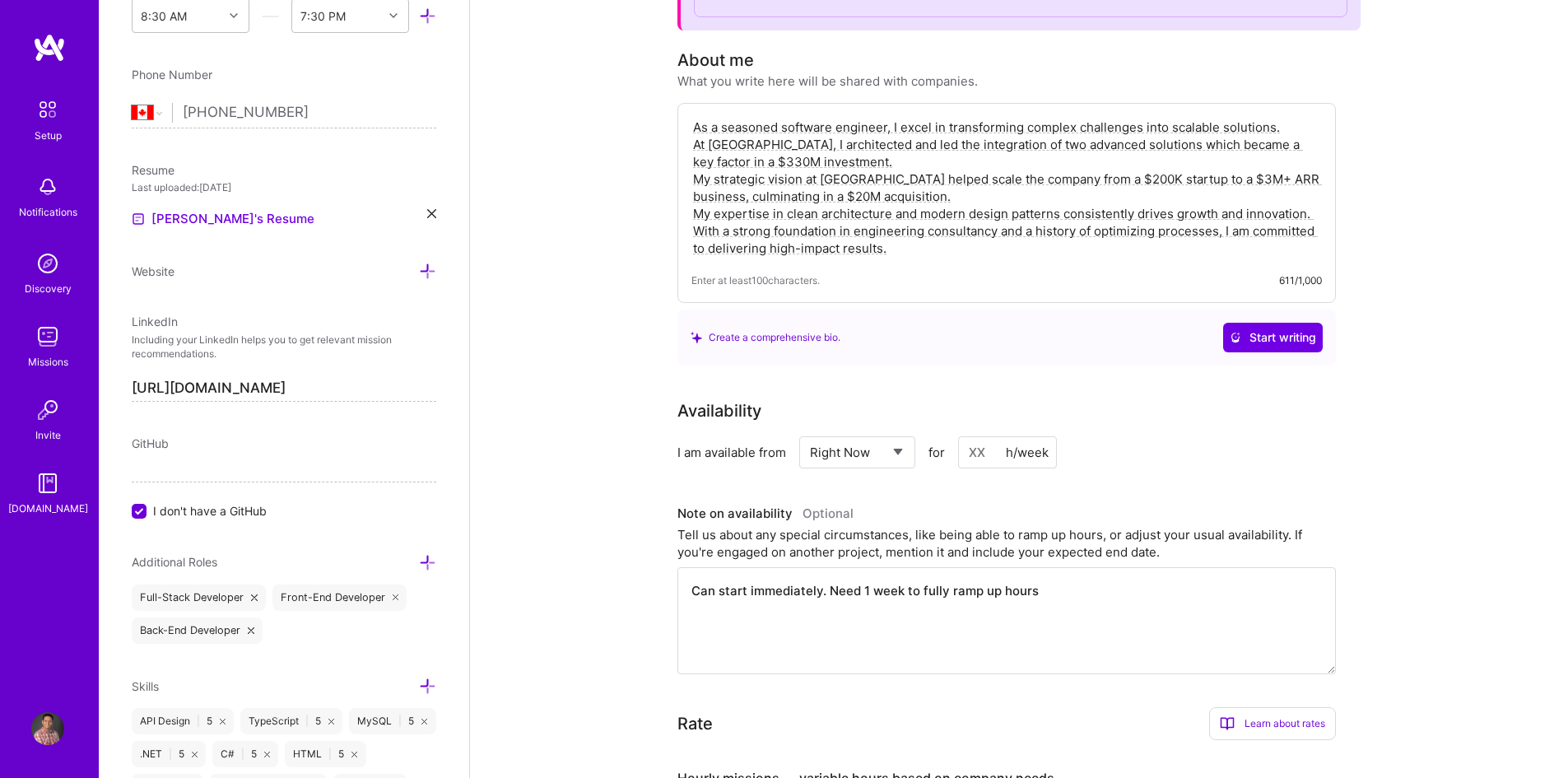
scroll to position [0, 0]
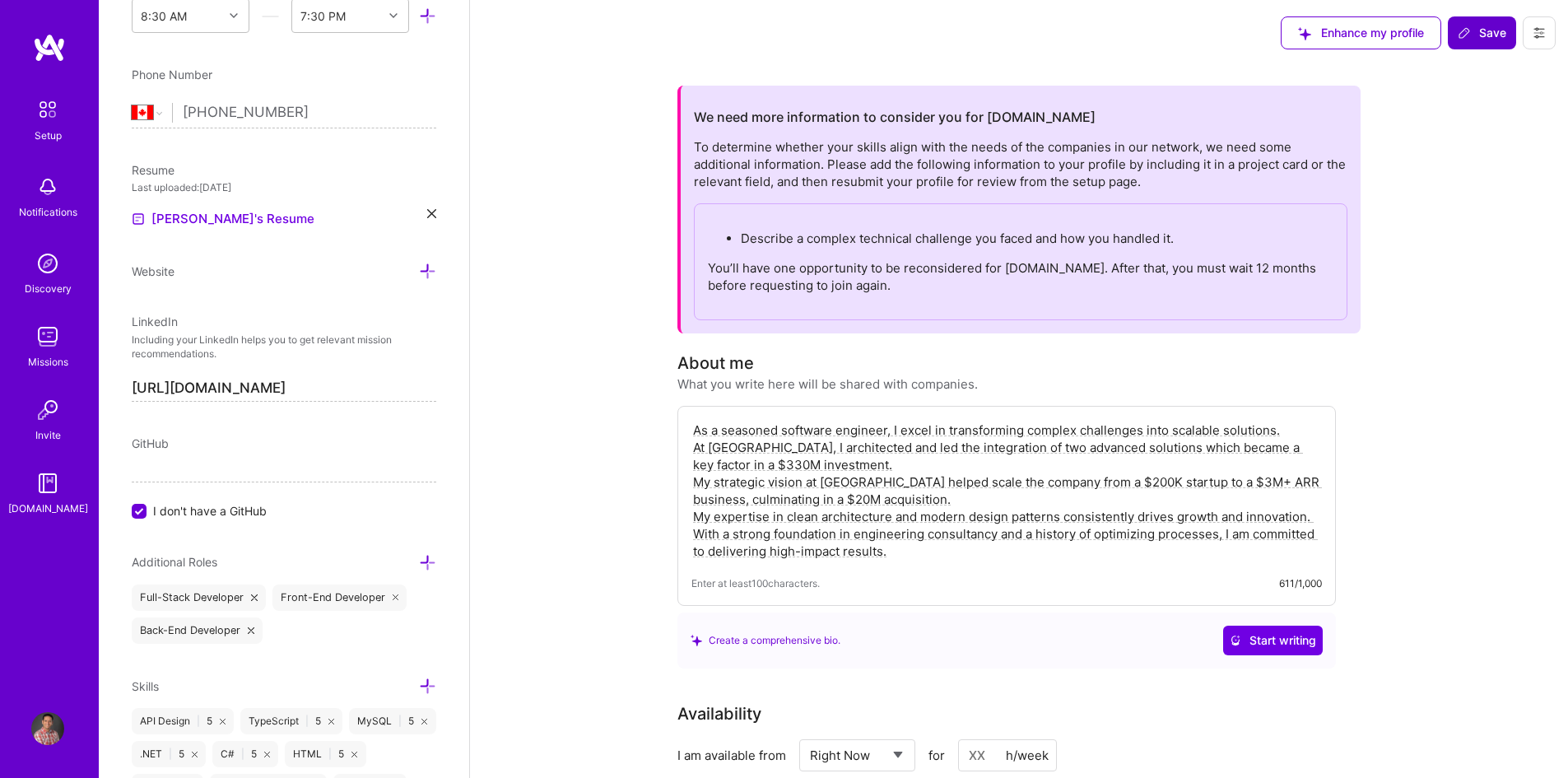
click at [1491, 37] on span "Save" at bounding box center [1481, 33] width 49 height 17
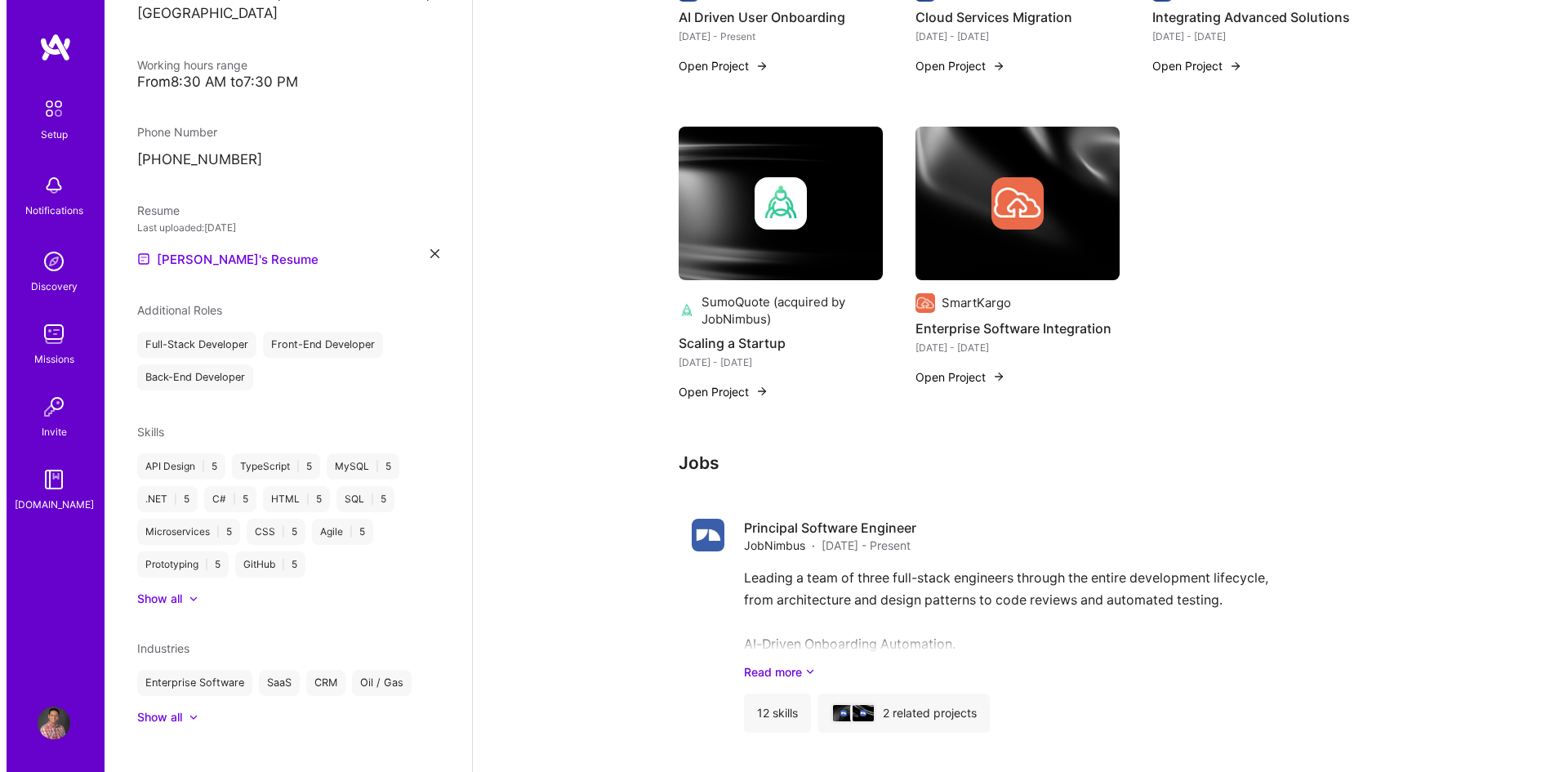
scroll to position [817, 0]
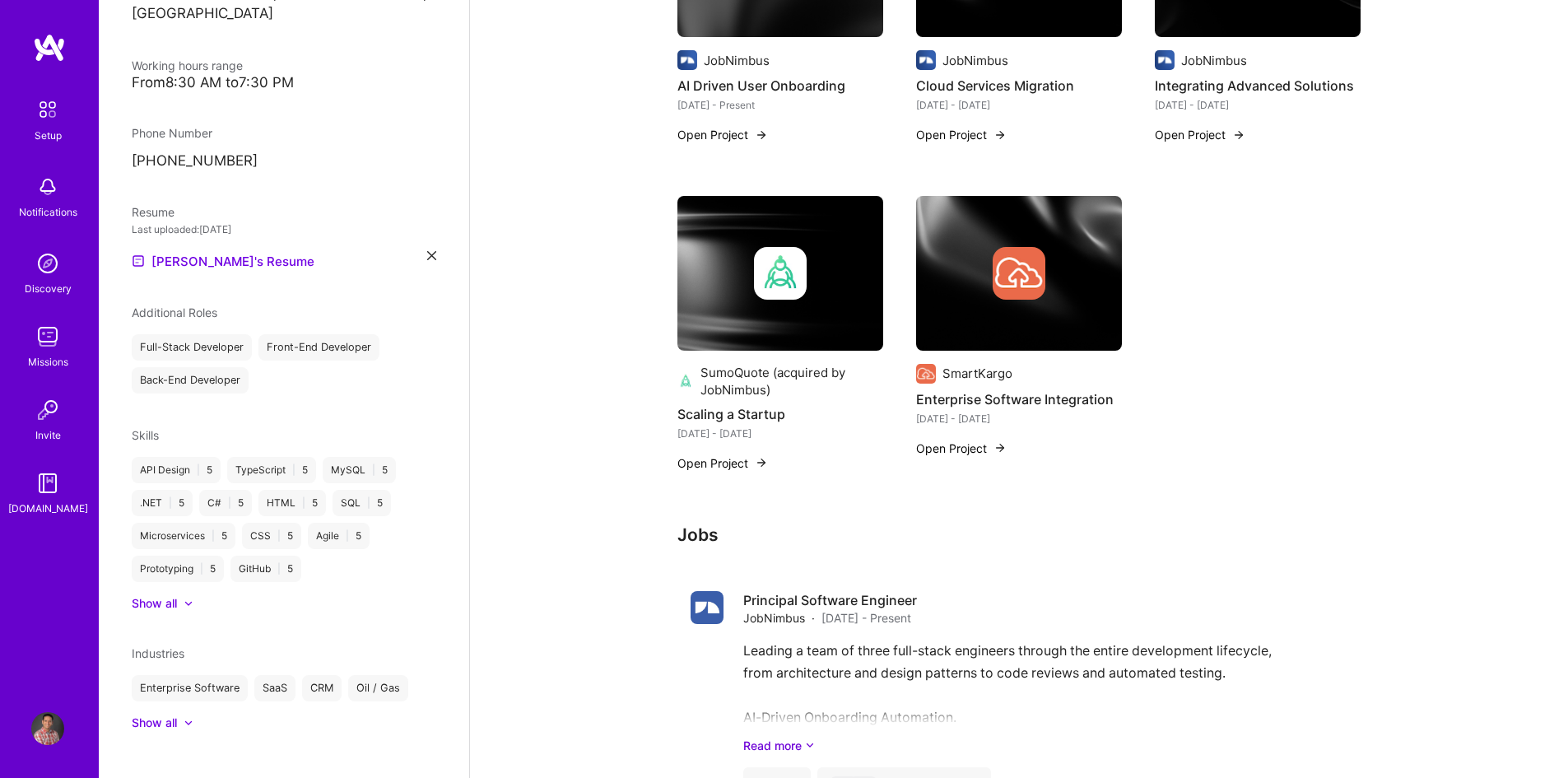
click at [1051, 295] on div at bounding box center [1019, 273] width 206 height 53
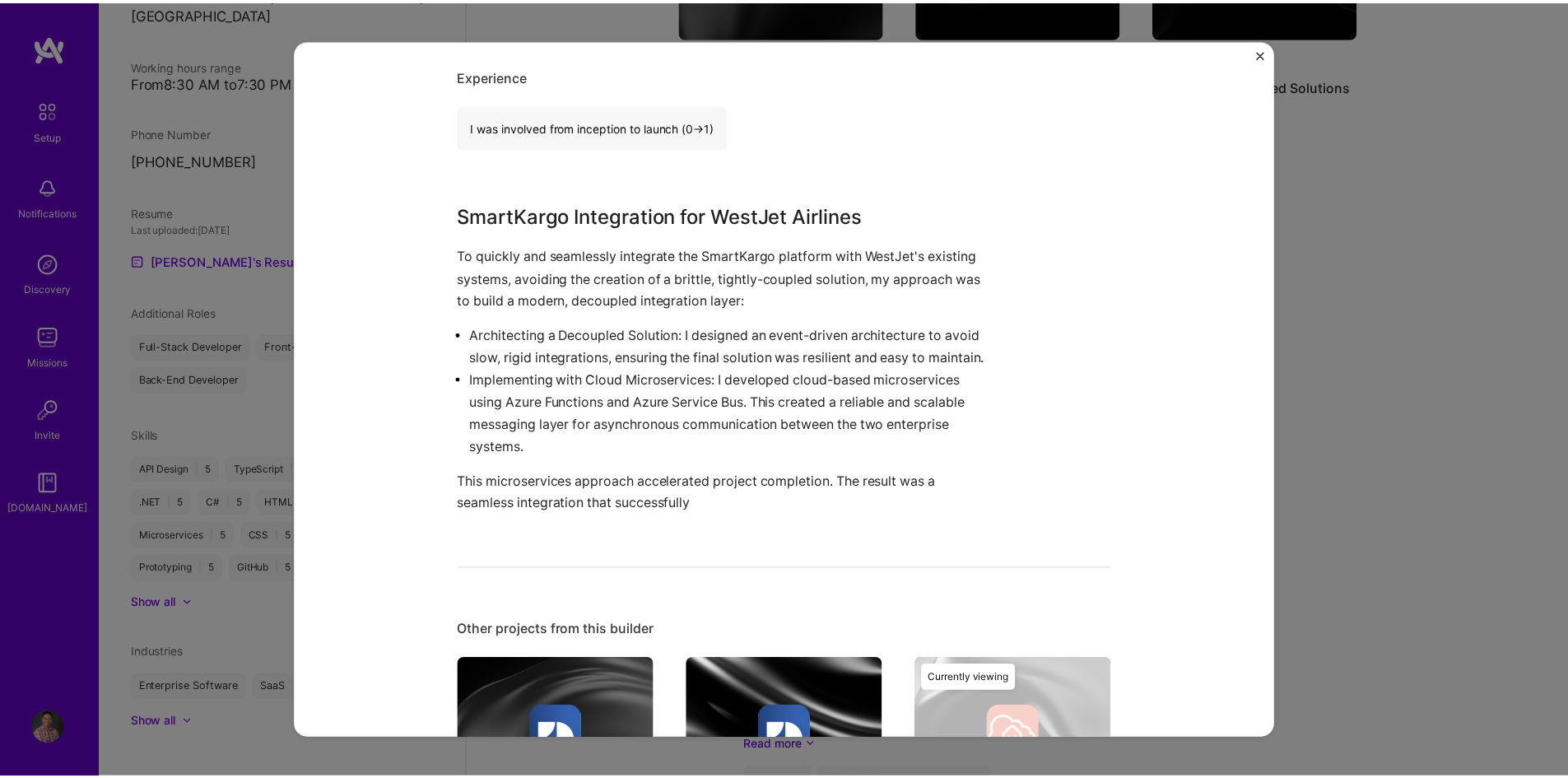
scroll to position [411, 0]
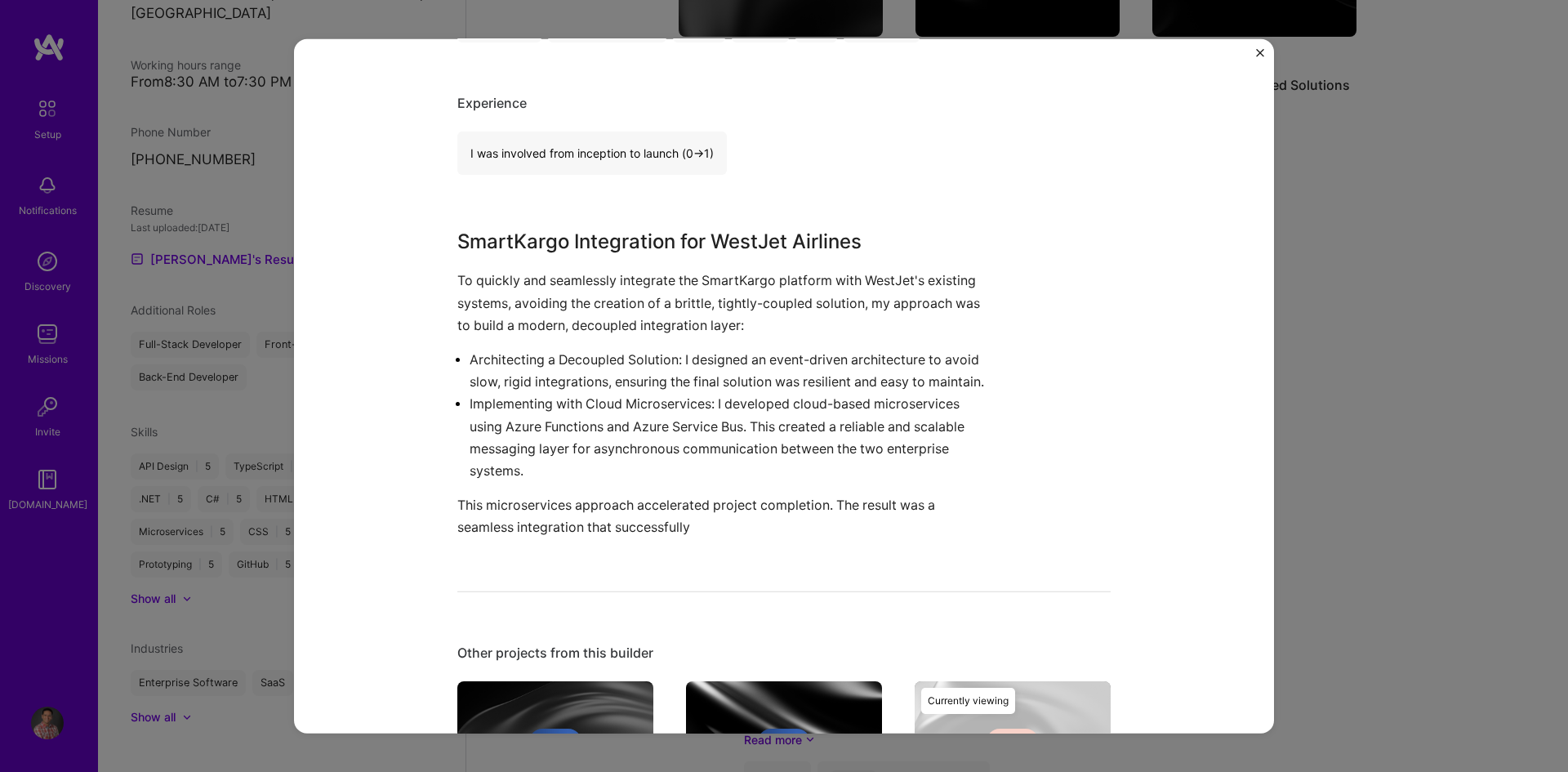
click at [1259, 53] on img "Close" at bounding box center [1260, 52] width 8 height 8
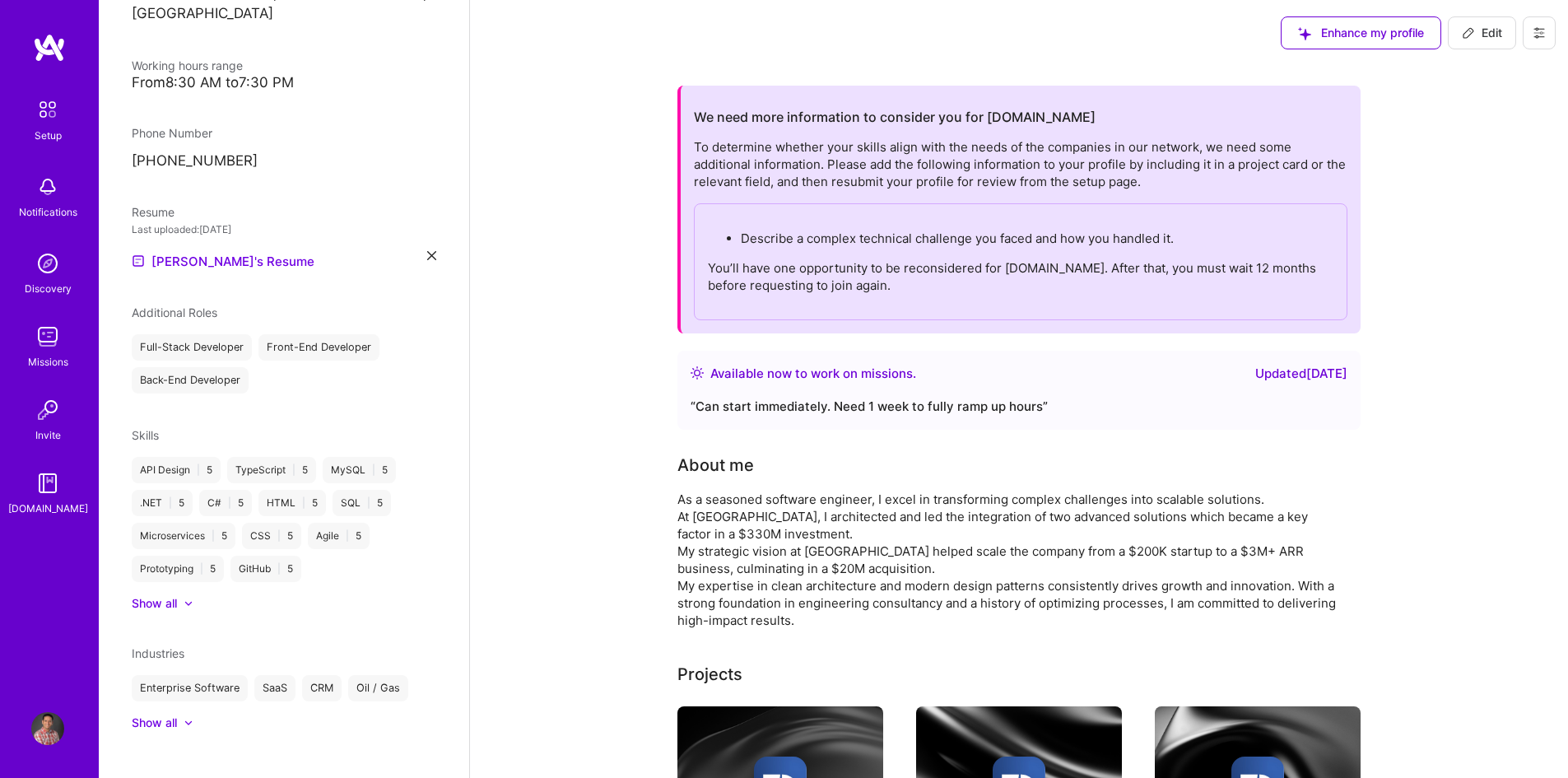
click at [1491, 35] on span "Edit" at bounding box center [1481, 33] width 40 height 17
select select "CA"
select select "Right Now"
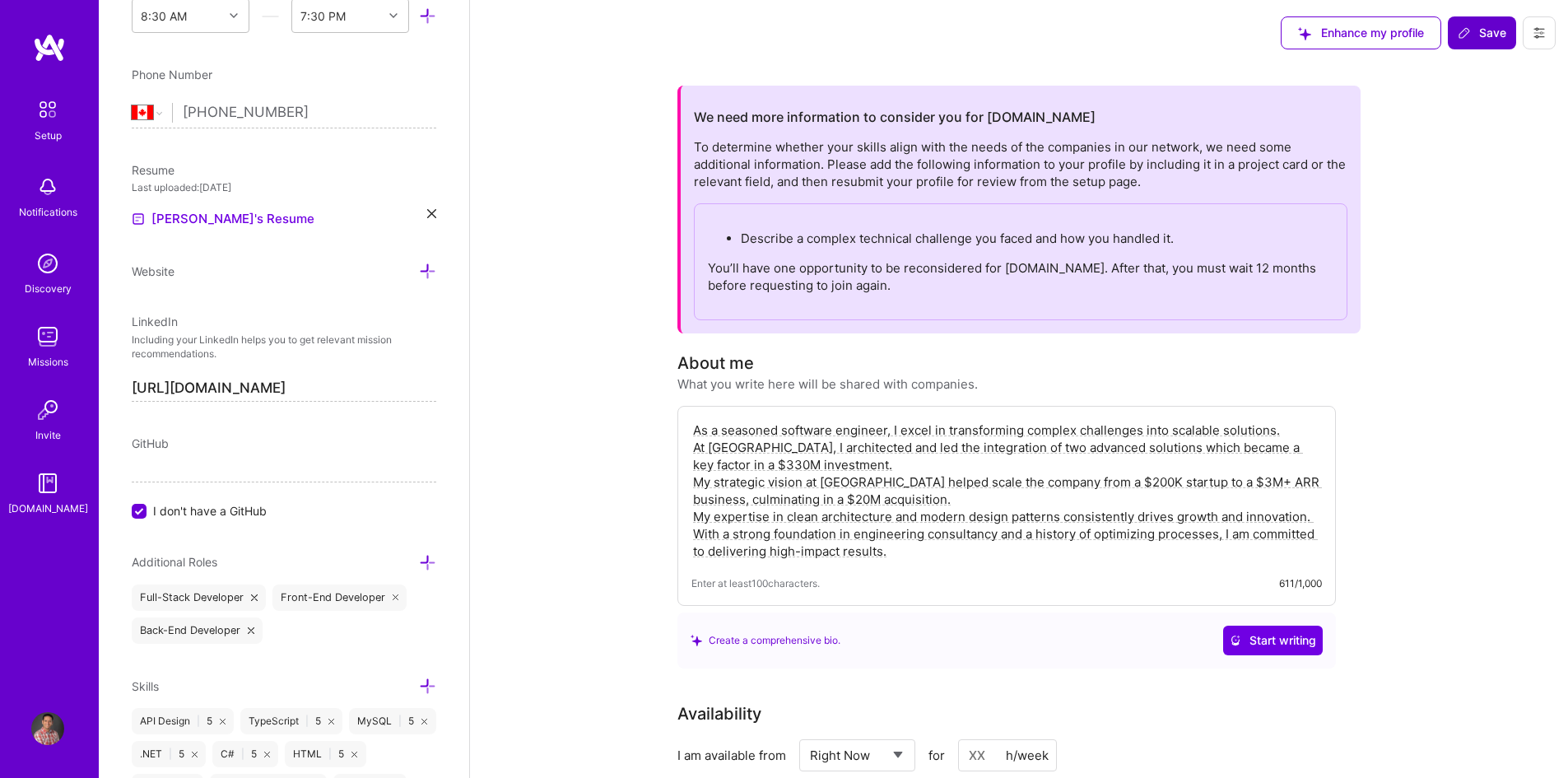
click at [1491, 34] on span "Save" at bounding box center [1481, 33] width 49 height 17
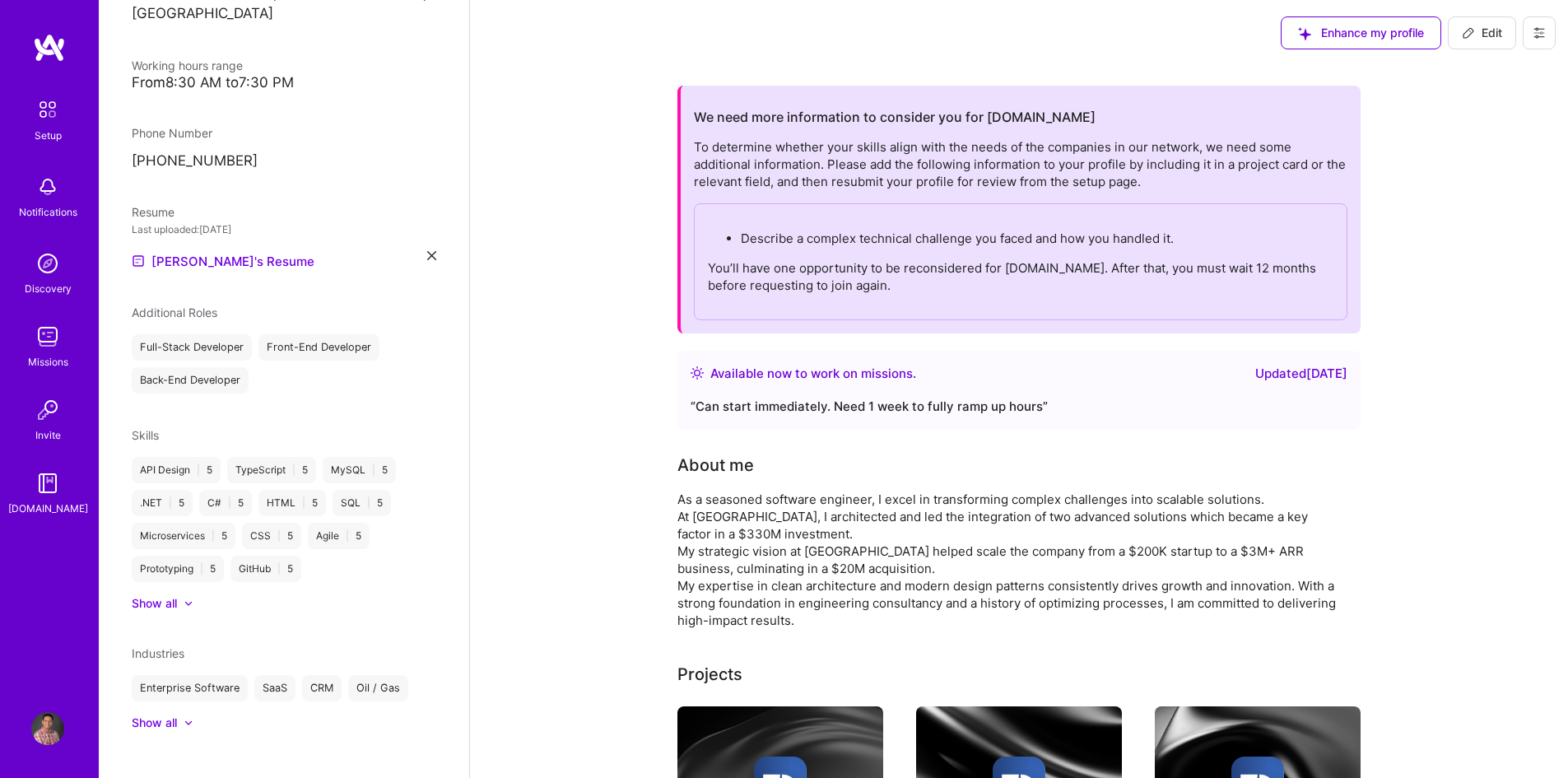
click at [54, 120] on img at bounding box center [48, 110] width 35 height 35
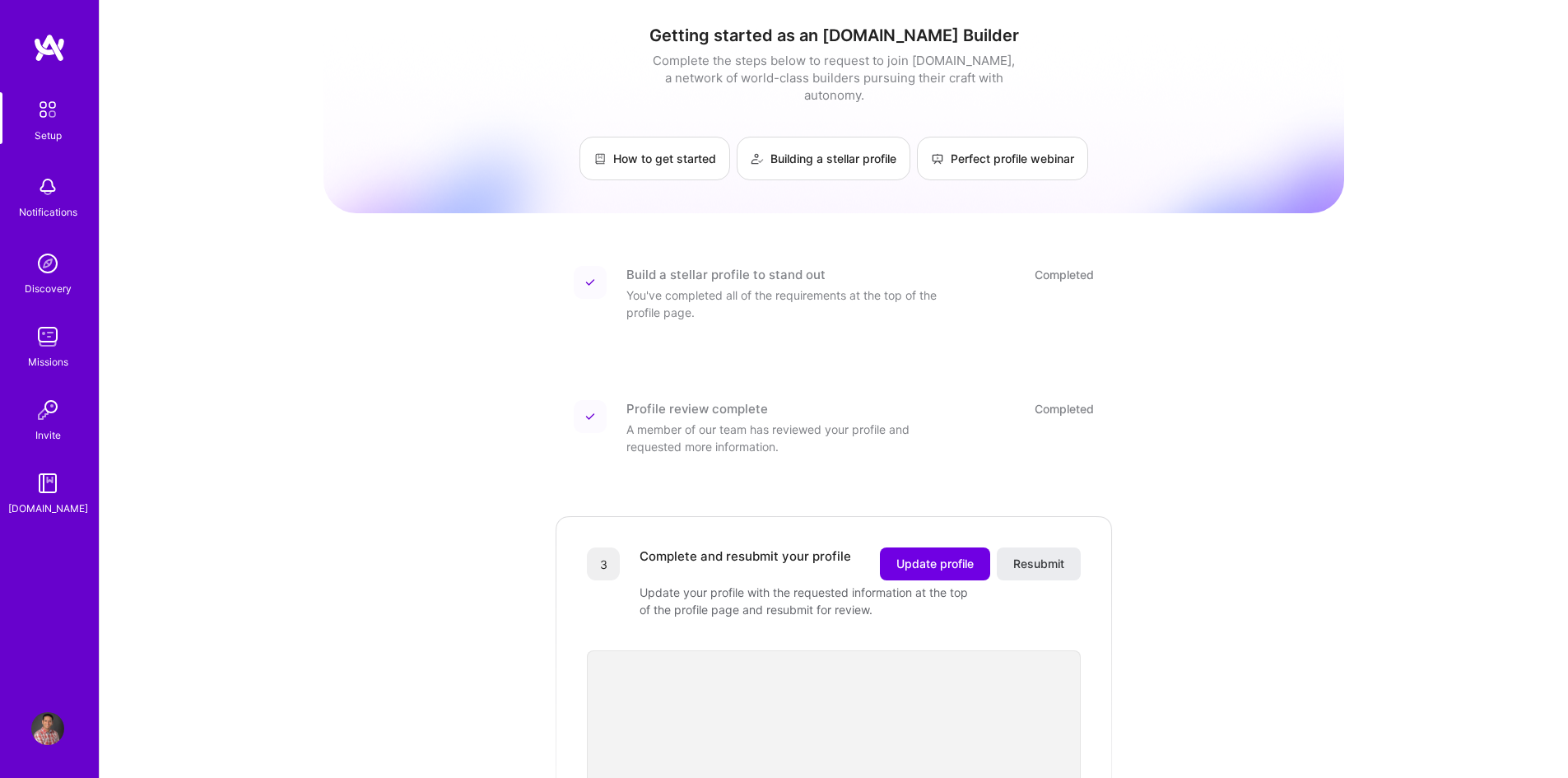
click at [31, 722] on link "Profile" at bounding box center [48, 728] width 41 height 33
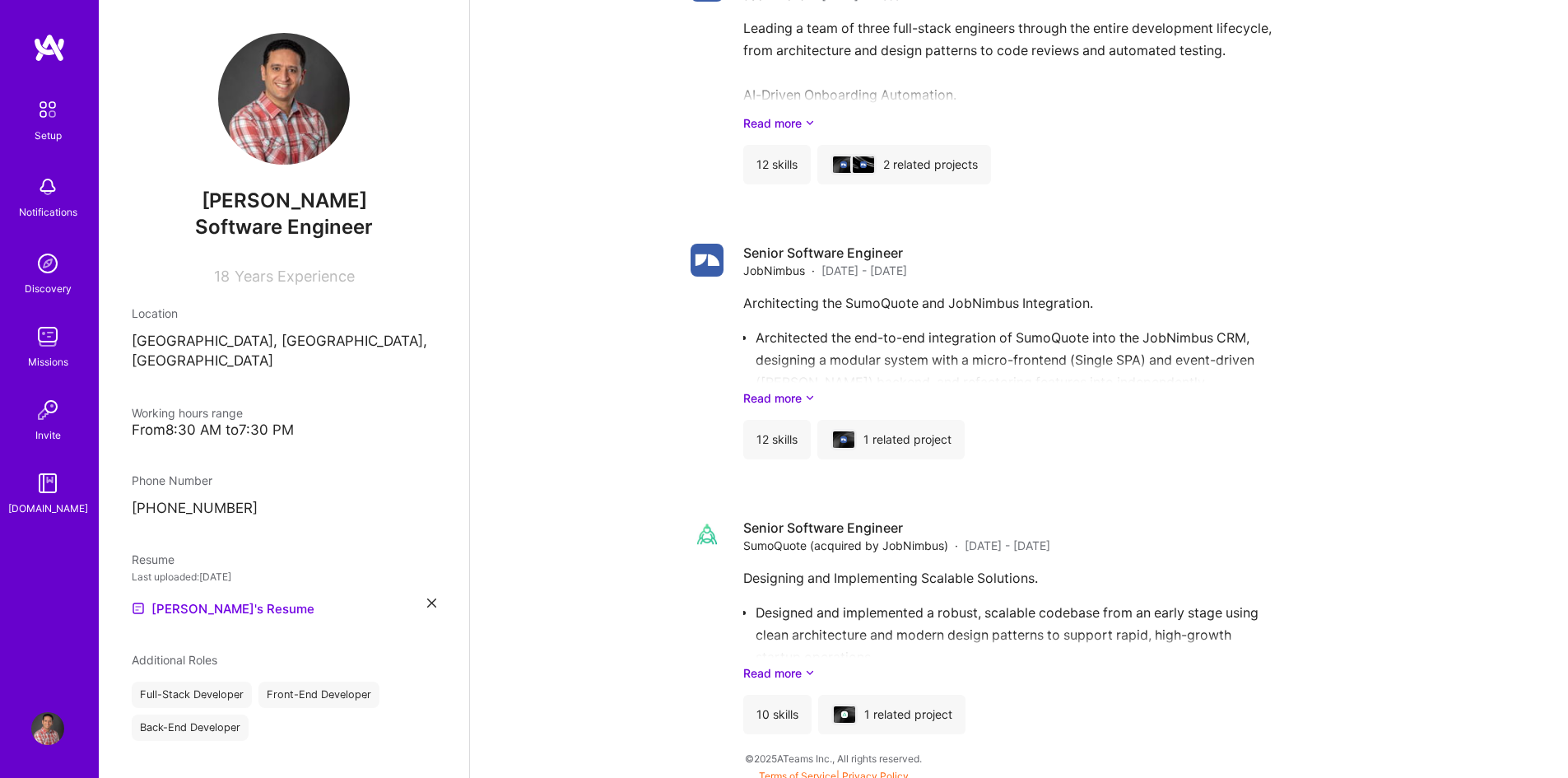
scroll to position [1454, 0]
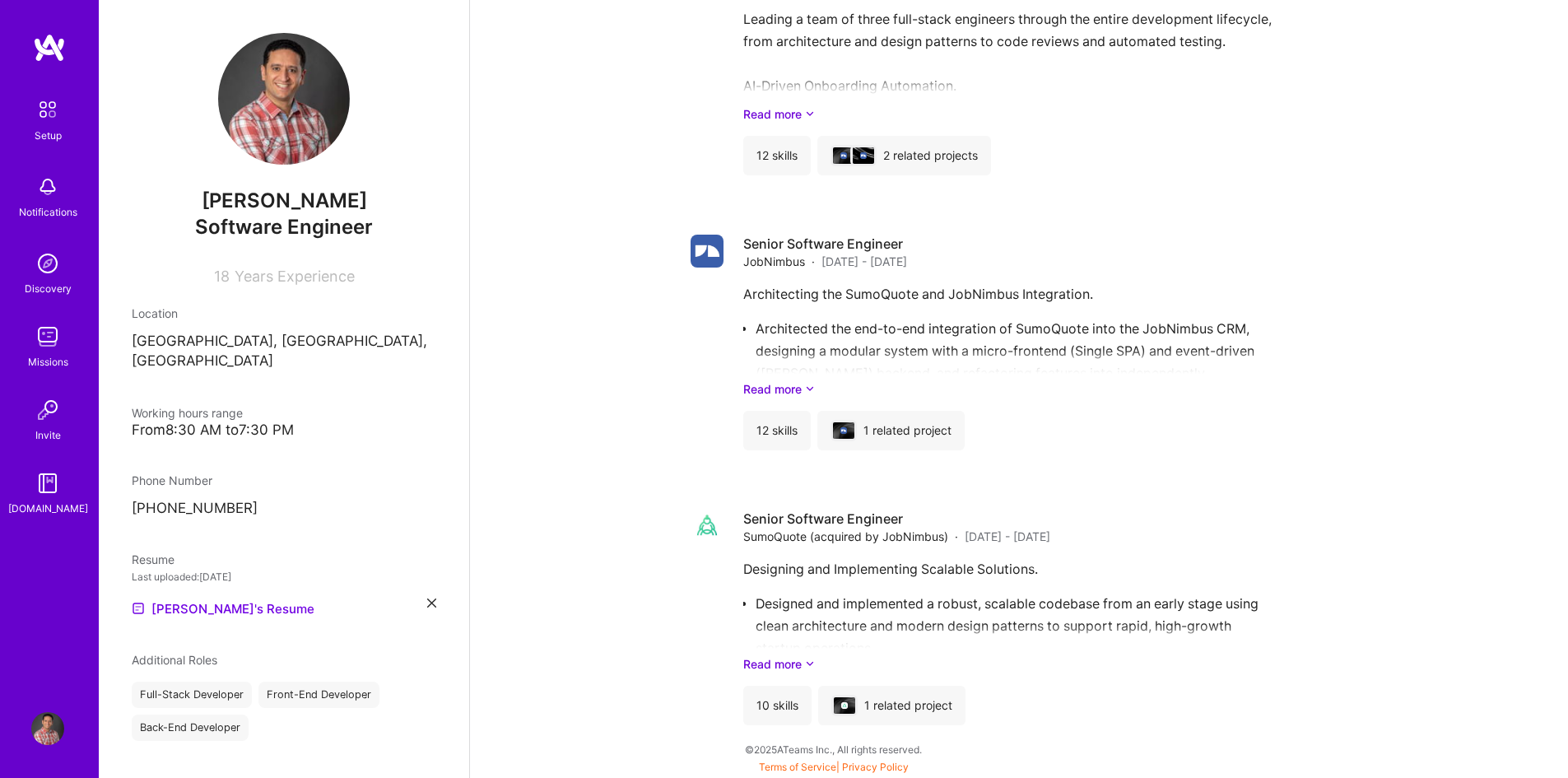
click at [52, 115] on img at bounding box center [48, 110] width 35 height 35
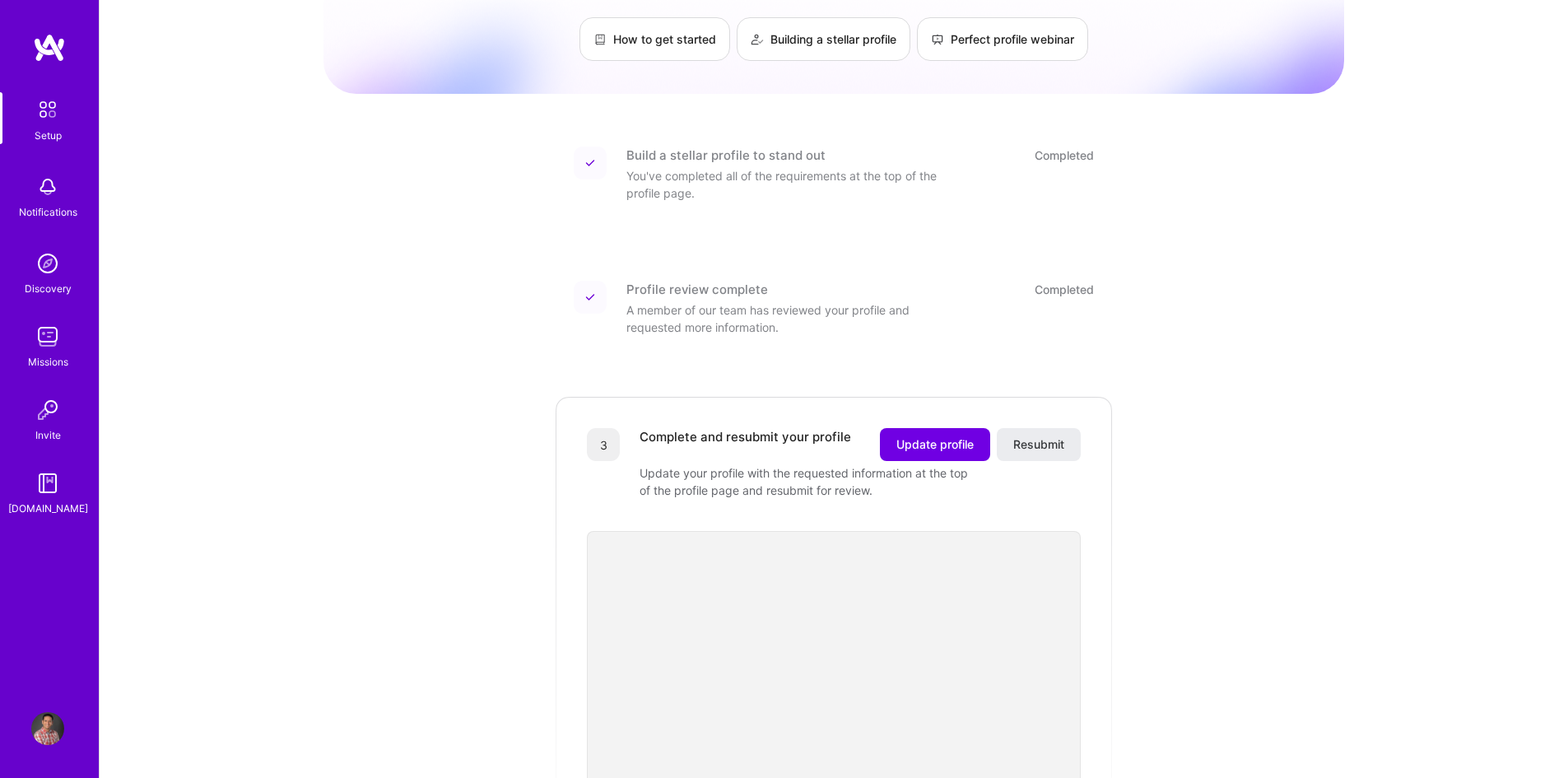
scroll to position [247, 0]
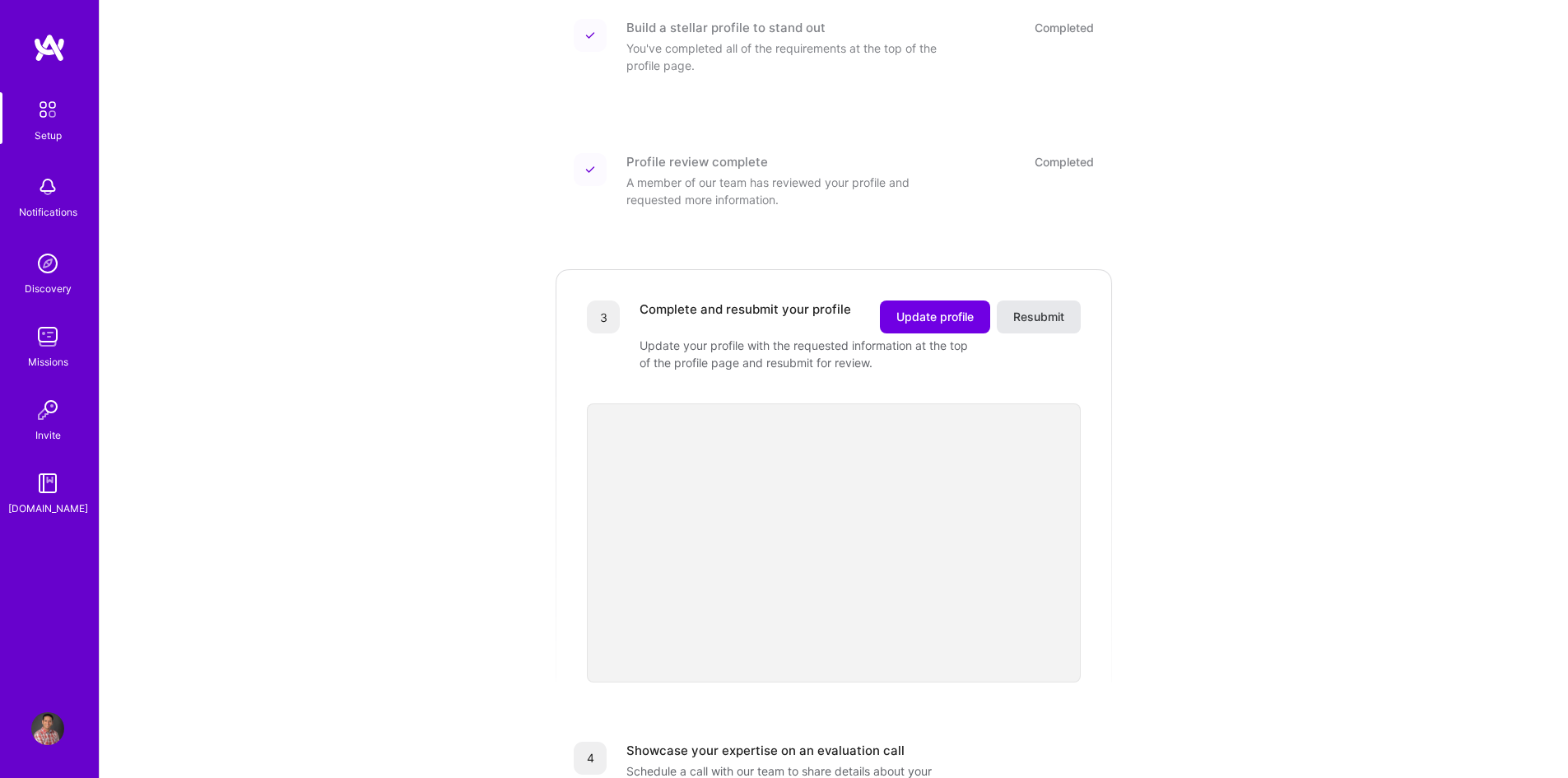
click at [1048, 309] on span "Resubmit" at bounding box center [1039, 317] width 51 height 17
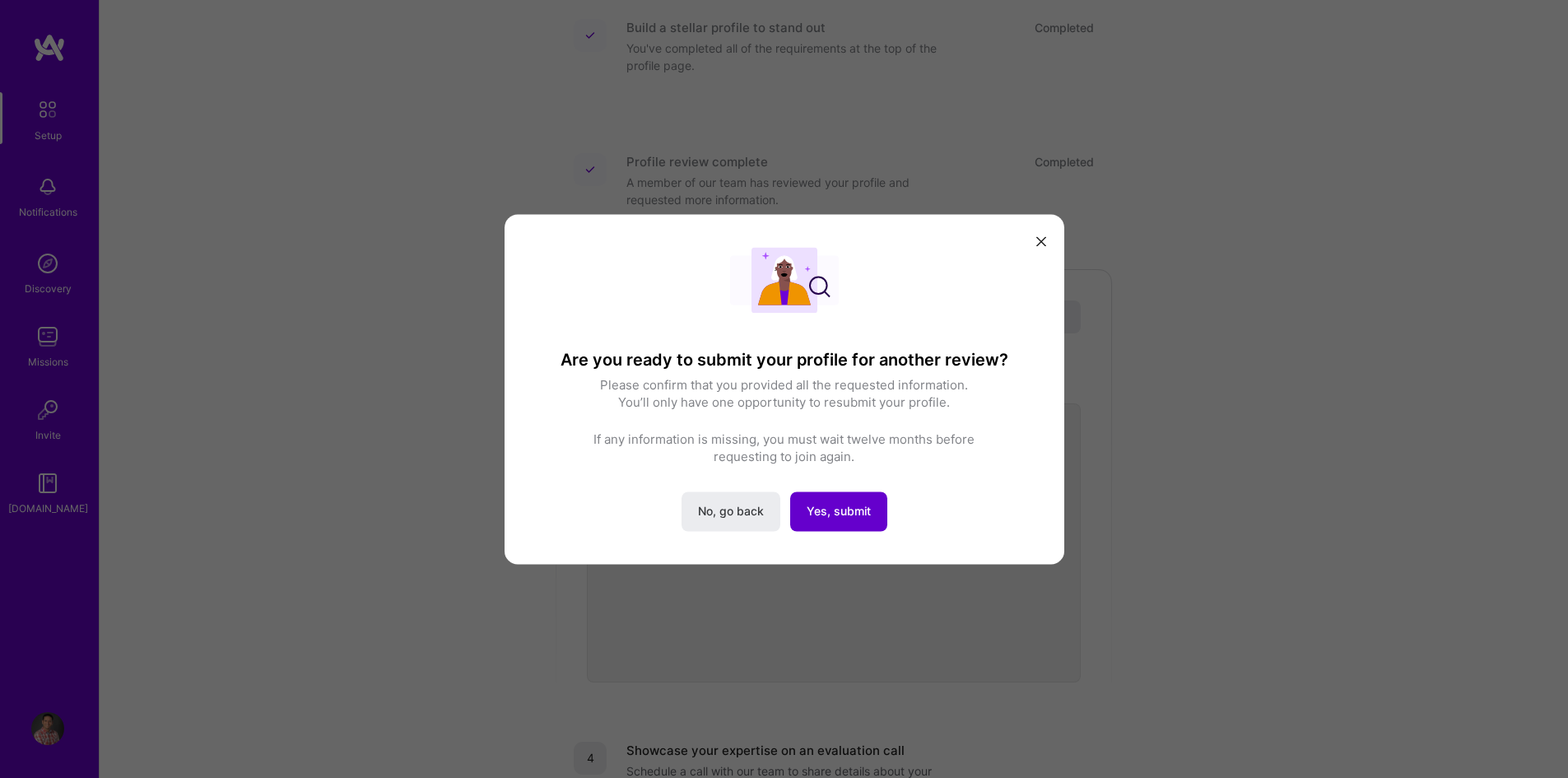
click at [844, 506] on span "Yes, submit" at bounding box center [839, 511] width 64 height 17
